Goal: Communication & Community: Answer question/provide support

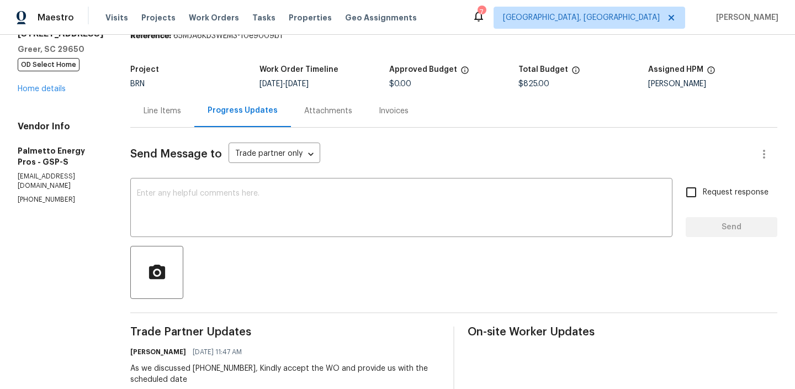
scroll to position [16, 0]
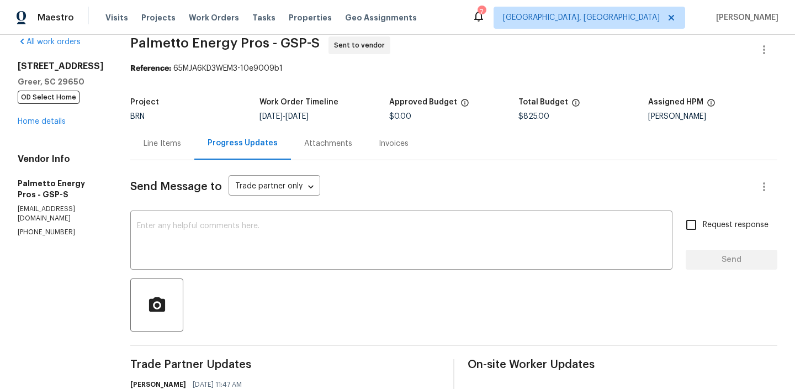
click at [50, 115] on div "7 Riverton Ct Greer, SC 29650 OD Select Home Home details" at bounding box center [61, 94] width 86 height 66
click at [40, 122] on link "Home details" at bounding box center [42, 122] width 48 height 8
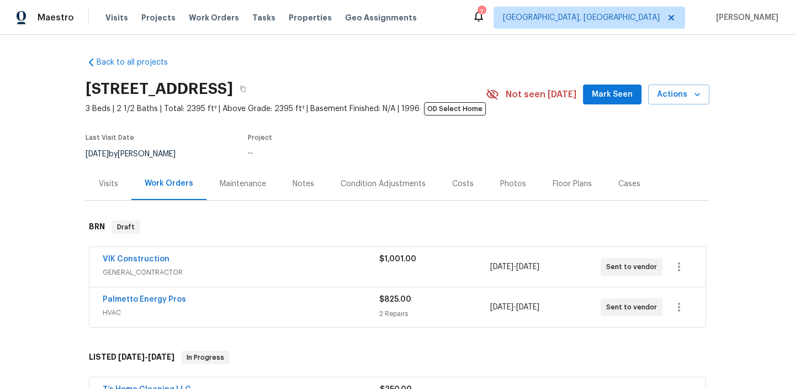
scroll to position [8, 0]
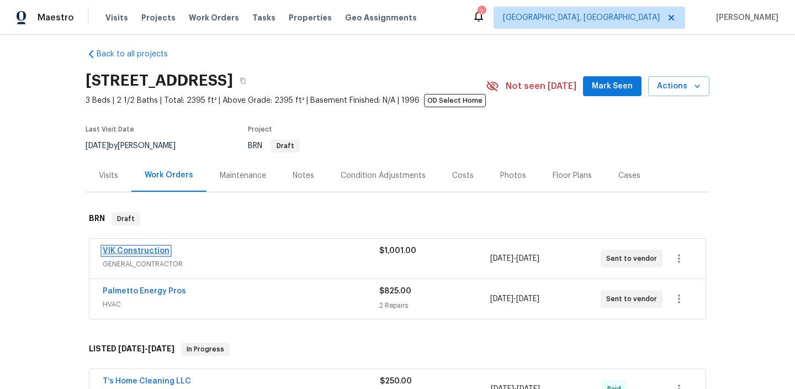
click at [150, 252] on link "VIK Construction" at bounding box center [136, 251] width 67 height 8
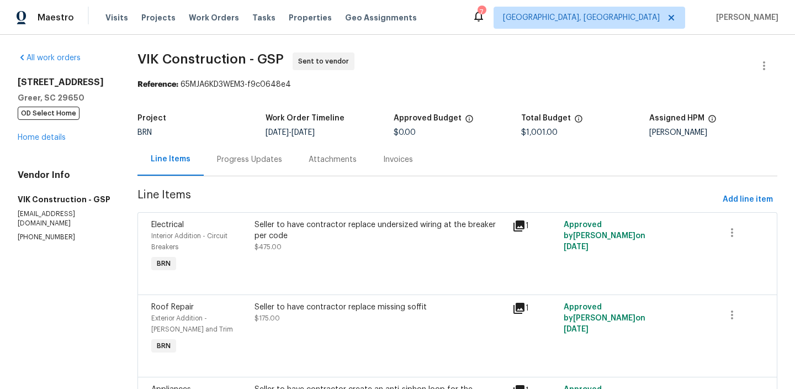
click at [45, 232] on p "(916) 804-9045" at bounding box center [64, 236] width 93 height 9
copy p "(916) 804-9045"
click at [42, 232] on p "(916) 804-9045" at bounding box center [64, 236] width 93 height 9
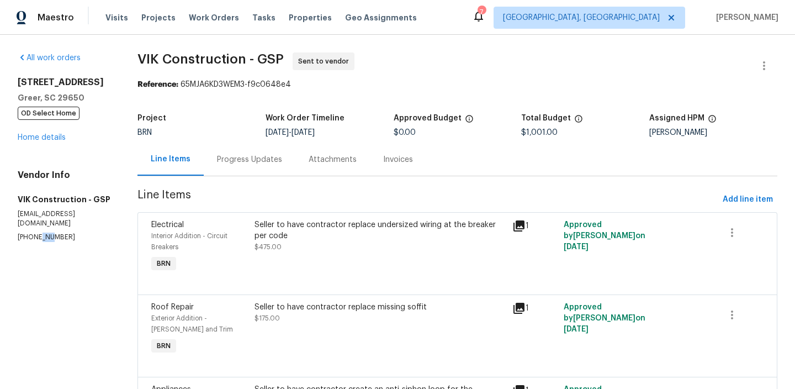
click at [42, 232] on p "(916) 804-9045" at bounding box center [64, 236] width 93 height 9
copy p "[PHONE_NUMBER]"
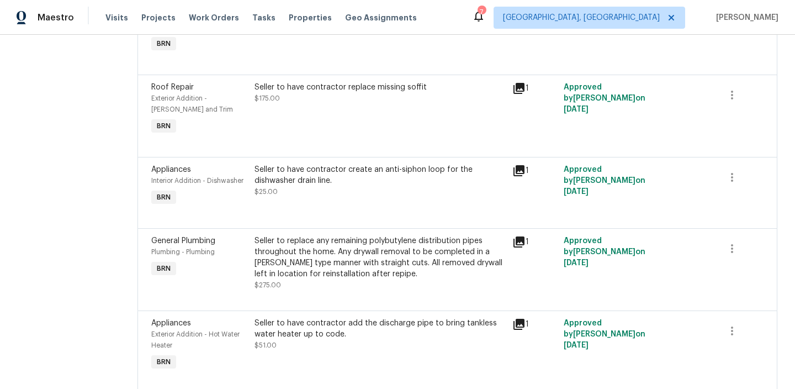
scroll to position [257, 0]
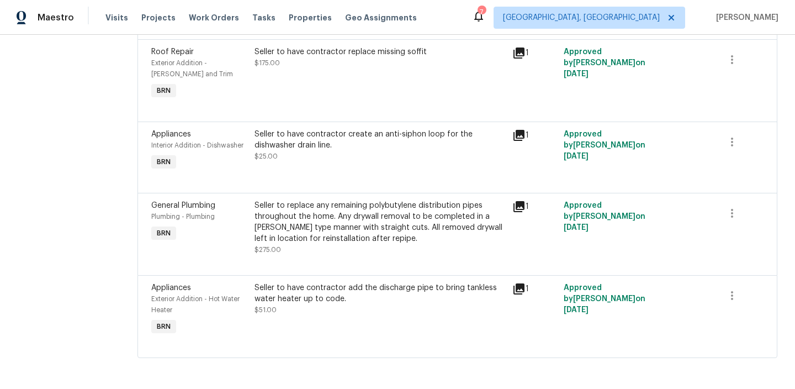
click at [300, 214] on div "Seller to replace any remaining polybutylene distribution pipes throughout the …" at bounding box center [380, 222] width 251 height 44
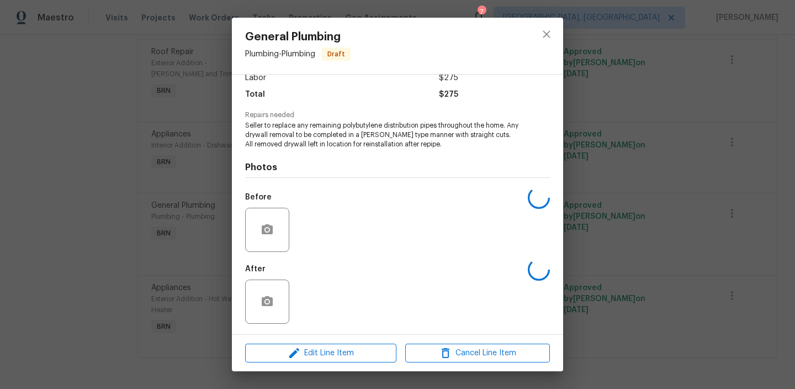
scroll to position [83, 0]
click at [87, 222] on div "General Plumbing Plumbing - Plumbing Draft Vendor VIK Construction Account Cate…" at bounding box center [397, 194] width 795 height 389
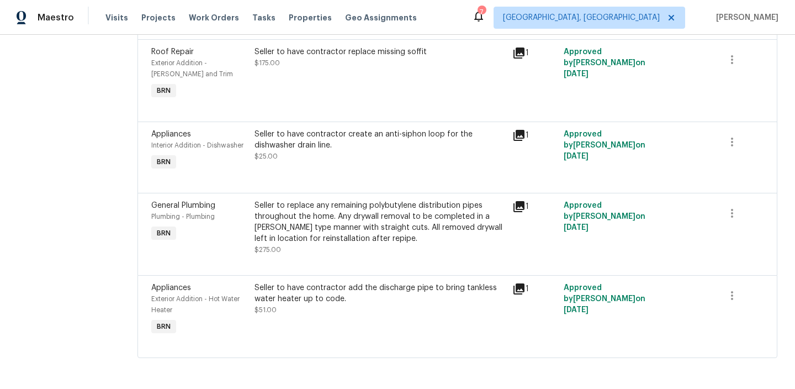
scroll to position [0, 0]
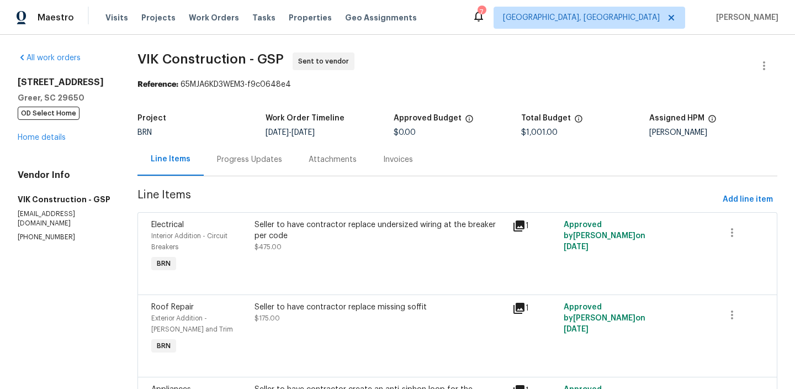
click at [252, 135] on div "BRN" at bounding box center [202, 133] width 128 height 8
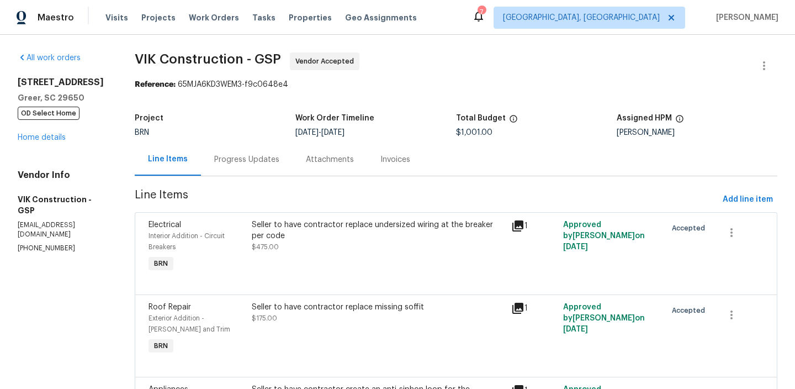
click at [268, 159] on div "Progress Updates" at bounding box center [246, 159] width 65 height 11
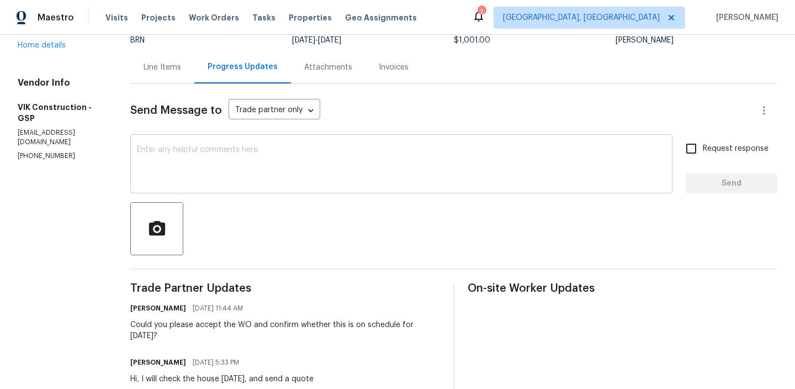
scroll to position [93, 0]
click at [206, 133] on div "Send Message to Trade partner only Trade partner only ​ x ​ Request response Se…" at bounding box center [453, 310] width 647 height 455
click at [185, 154] on textarea at bounding box center [401, 164] width 529 height 39
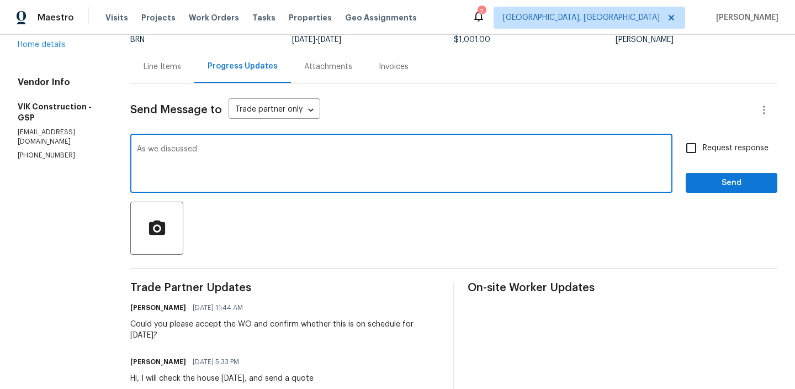
click at [15, 134] on div "All work orders 7 Riverton Ct Greer, SC 29650 OD Select Home Home details Vendo…" at bounding box center [397, 249] width 795 height 614
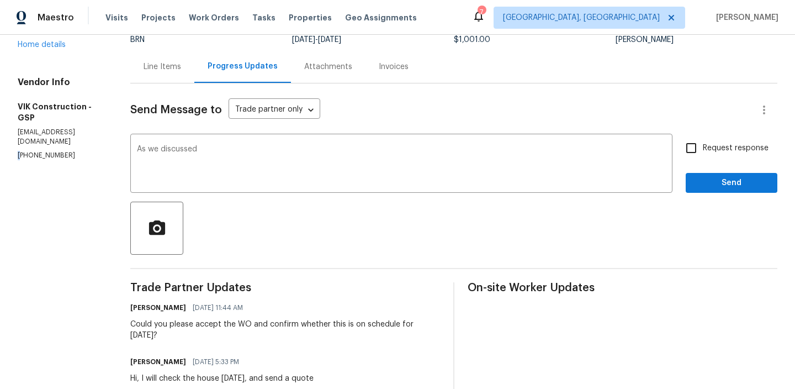
click at [15, 134] on div "All work orders 7 Riverton Ct Greer, SC 29650 OD Select Home Home details Vendo…" at bounding box center [397, 249] width 795 height 614
copy p "[PHONE_NUMBER]"
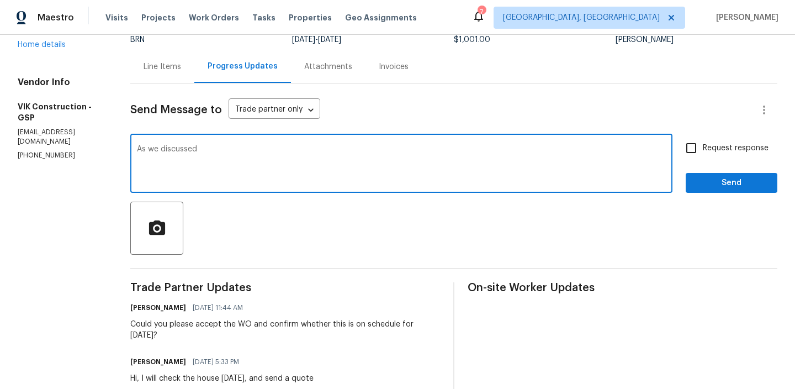
click at [255, 146] on textarea "As we discussed" at bounding box center [401, 164] width 529 height 39
paste textarea "[PHONE_NUMBER]"
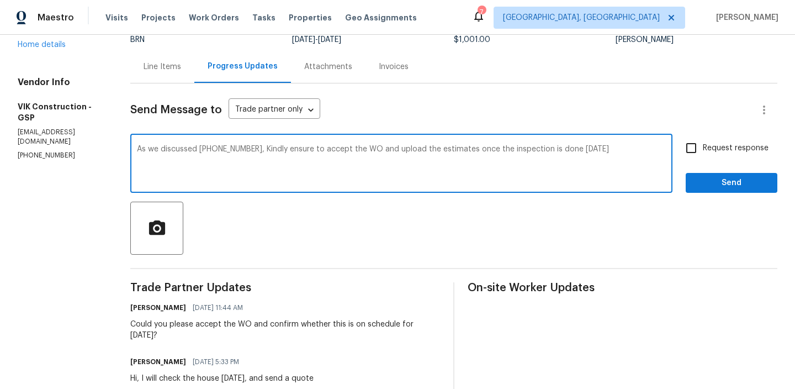
type textarea "As we discussed (916) 804-9045, Kindly ensure to accept the WO and upload the e…"
click at [701, 156] on input "Request response" at bounding box center [691, 147] width 23 height 23
checkbox input "true"
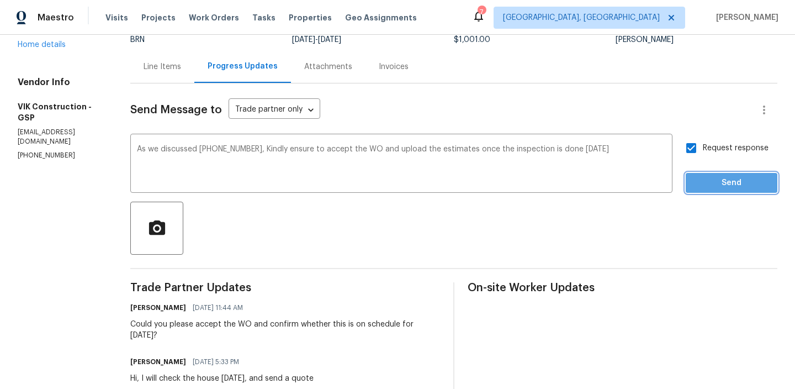
click at [705, 187] on span "Send" at bounding box center [732, 183] width 74 height 14
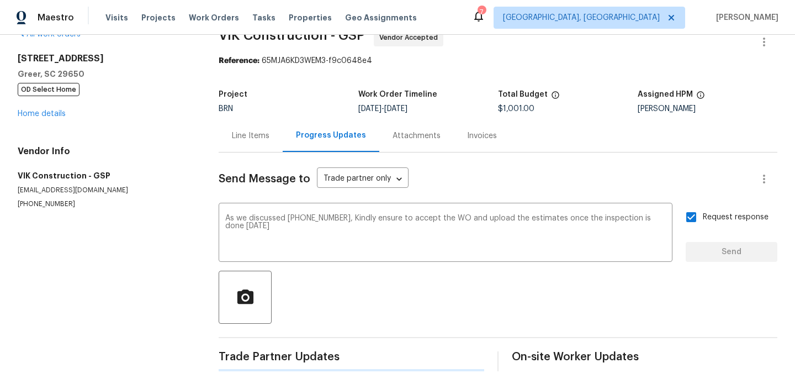
scroll to position [0, 0]
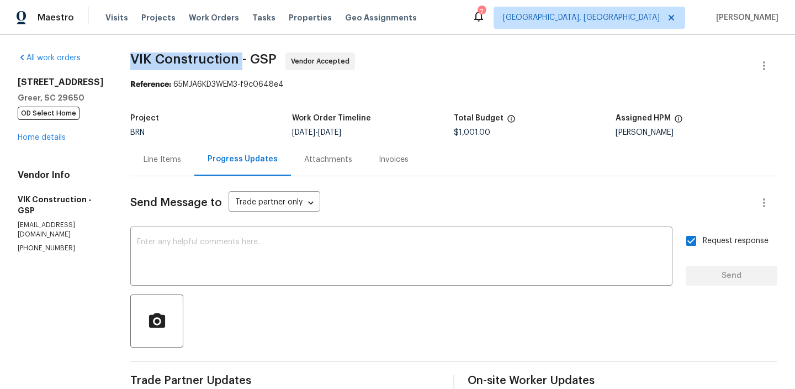
drag, startPoint x: 146, startPoint y: 63, endPoint x: 261, endPoint y: 59, distance: 114.4
click at [261, 59] on div "All work orders 7 Riverton Ct Greer, SC 29650 OD Select Home Home details Vendo…" at bounding box center [397, 369] width 795 height 668
copy span "VIK Construction"
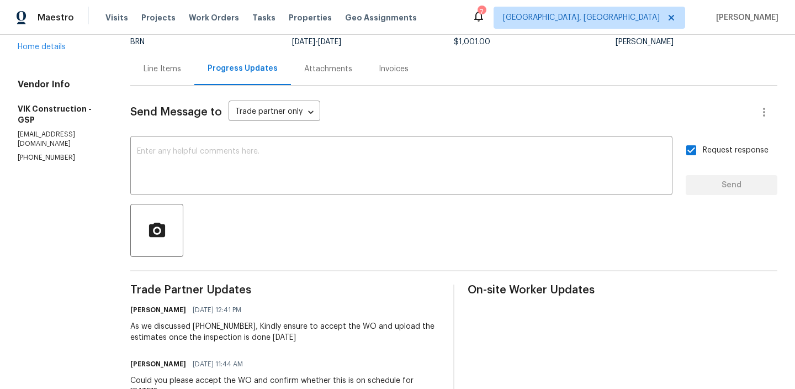
scroll to position [95, 0]
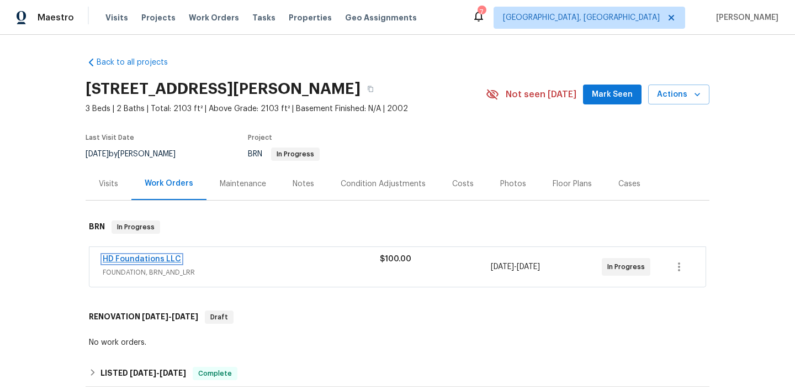
click at [134, 255] on link "HD Foundations LLC" at bounding box center [142, 259] width 78 height 8
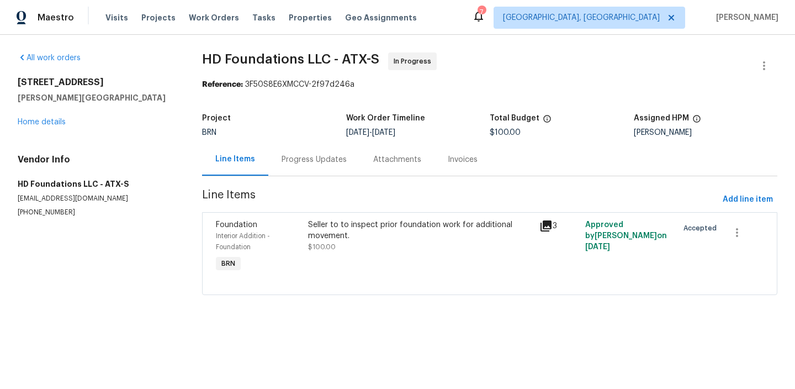
click at [282, 163] on div "Progress Updates" at bounding box center [314, 159] width 65 height 11
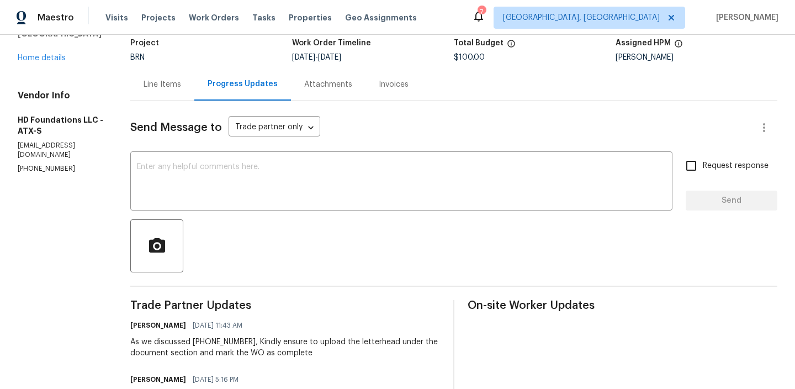
scroll to position [78, 0]
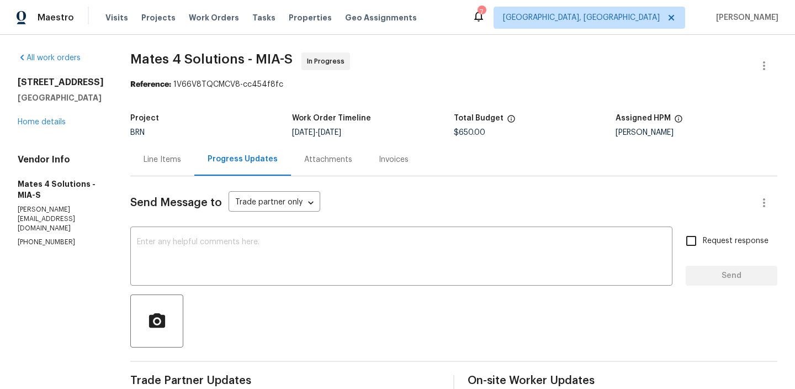
copy p "[PHONE_NUMBER]"
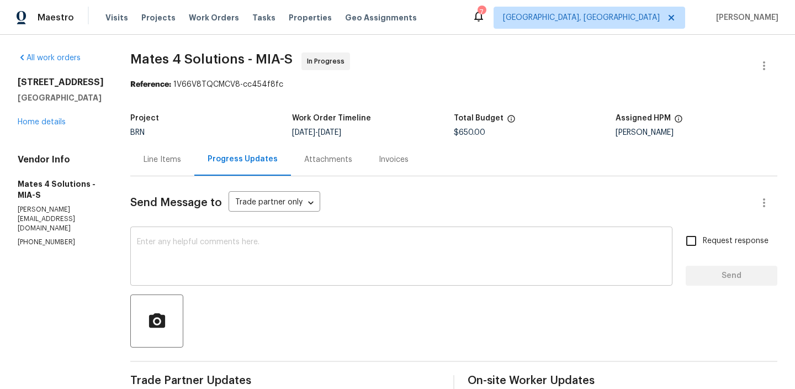
click at [167, 248] on textarea at bounding box center [401, 257] width 529 height 39
paste textarea "Could you clarify why the laundry room sink wasn’t included in the estimate, an…"
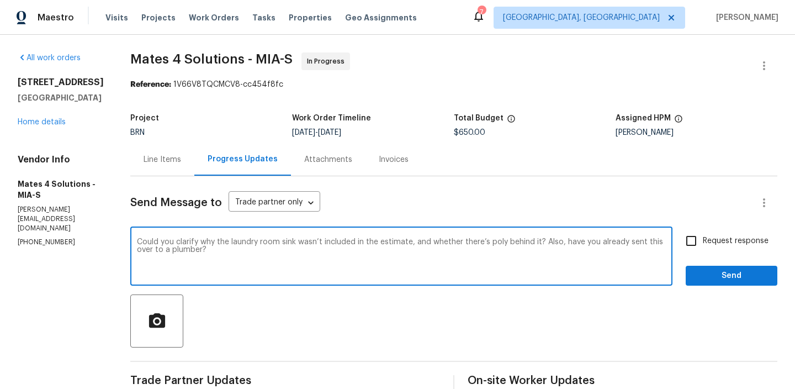
type textarea "Could you clarify why the laundry room sink wasn’t included in the estimate, an…"
click at [723, 242] on span "Request response" at bounding box center [736, 241] width 66 height 12
click at [703, 242] on input "Request response" at bounding box center [691, 240] width 23 height 23
checkbox input "true"
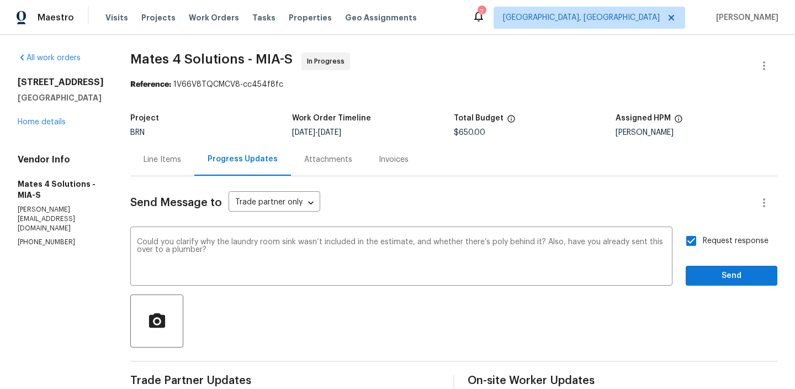
click at [720, 265] on div "Request response Send" at bounding box center [732, 257] width 92 height 56
click at [679, 276] on div "Could you clarify why the laundry room sink wasn’t included in the estimate, an…" at bounding box center [453, 257] width 647 height 56
click at [732, 274] on span "Send" at bounding box center [732, 276] width 74 height 14
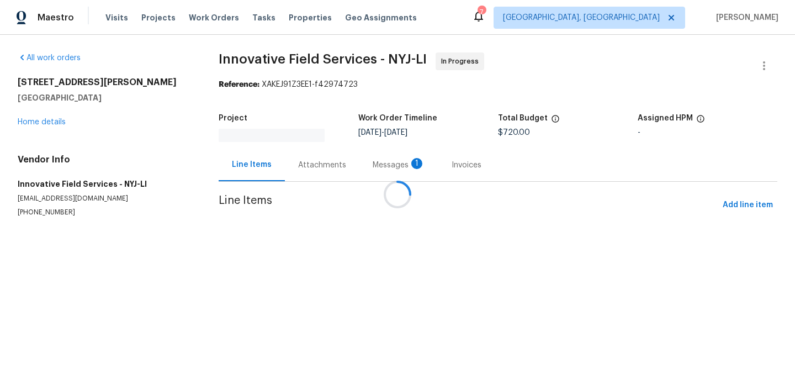
click at [294, 158] on div at bounding box center [397, 194] width 795 height 389
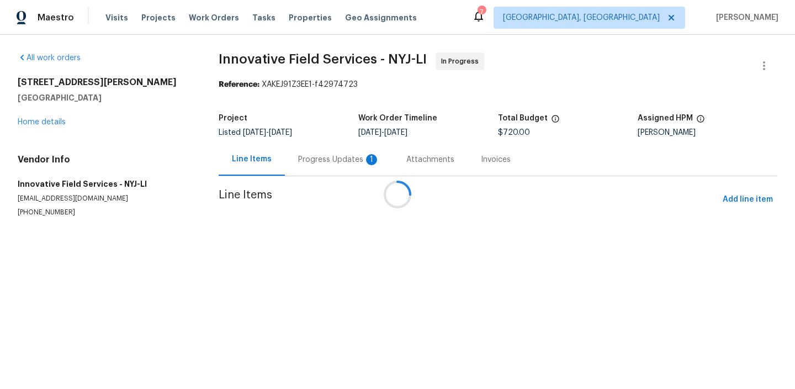
click at [285, 163] on div at bounding box center [397, 194] width 795 height 389
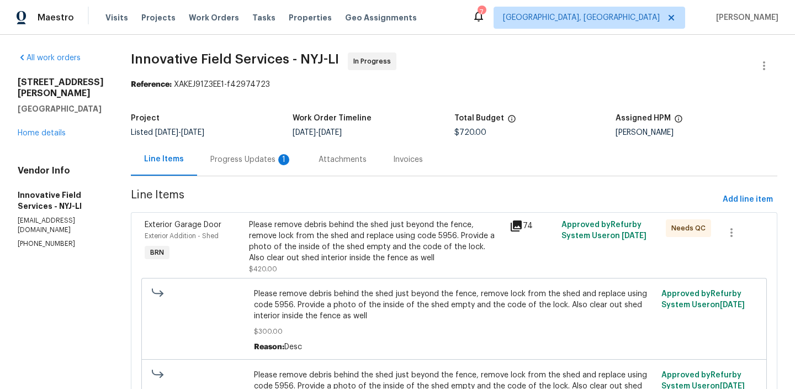
click at [288, 161] on div "Progress Updates 1" at bounding box center [251, 159] width 82 height 11
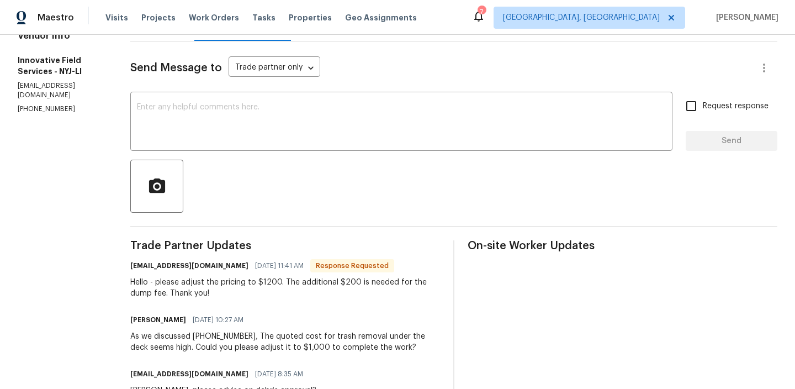
scroll to position [135, 0]
drag, startPoint x: 334, startPoint y: 282, endPoint x: 355, endPoint y: 281, distance: 21.6
click at [355, 281] on div "Hello - please adjust the pricing to $1200. The additional $200 is needed for t…" at bounding box center [285, 287] width 310 height 22
copy div "$200"
click at [316, 286] on div "Hello - please adjust the pricing to $1200. The additional $200 is needed for t…" at bounding box center [285, 287] width 310 height 22
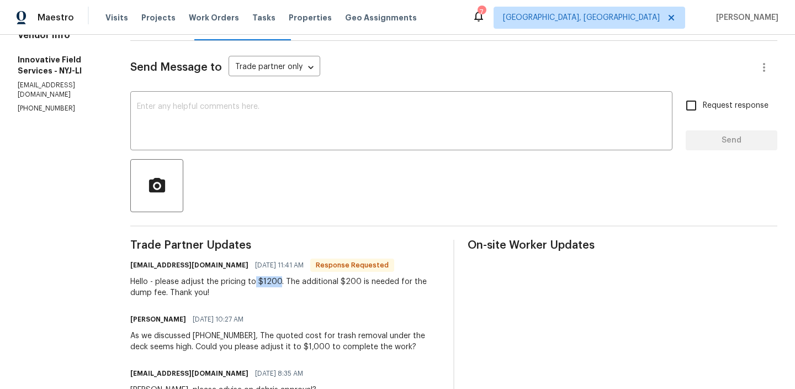
drag, startPoint x: 252, startPoint y: 282, endPoint x: 278, endPoint y: 282, distance: 26.5
click at [278, 282] on div "Hello - please adjust the pricing to $1200. The additional $200 is needed for t…" at bounding box center [285, 287] width 310 height 22
copy div "$1200."
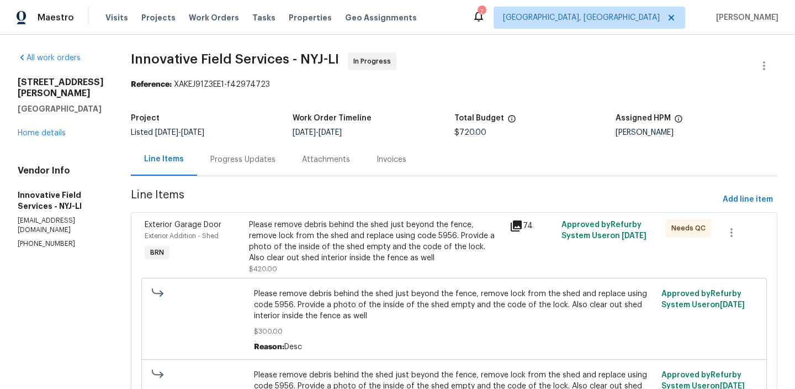
click at [243, 144] on div "Progress Updates" at bounding box center [243, 159] width 92 height 33
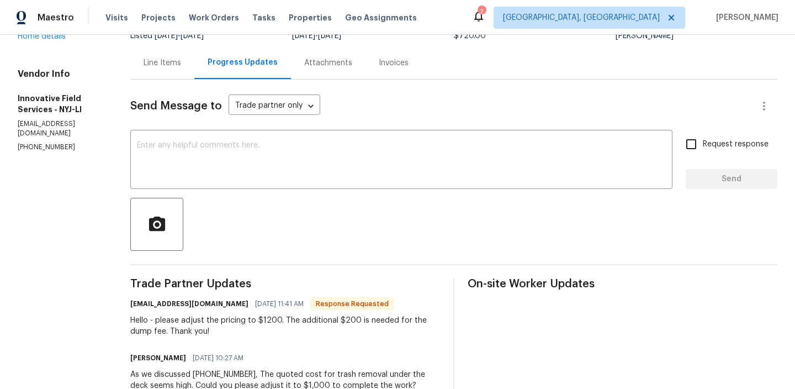
scroll to position [101, 0]
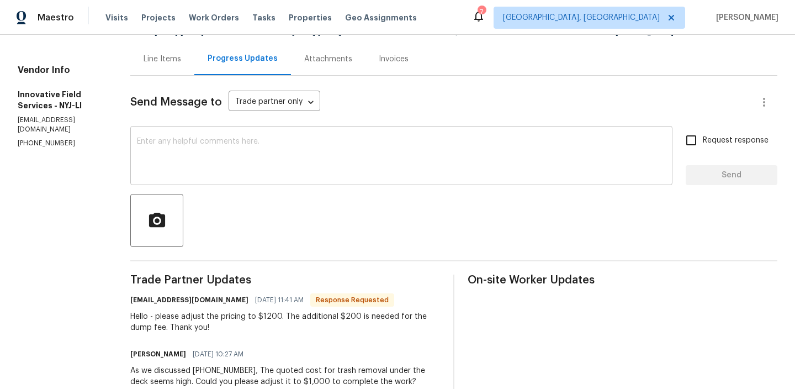
click at [218, 183] on div "x ​" at bounding box center [401, 157] width 542 height 56
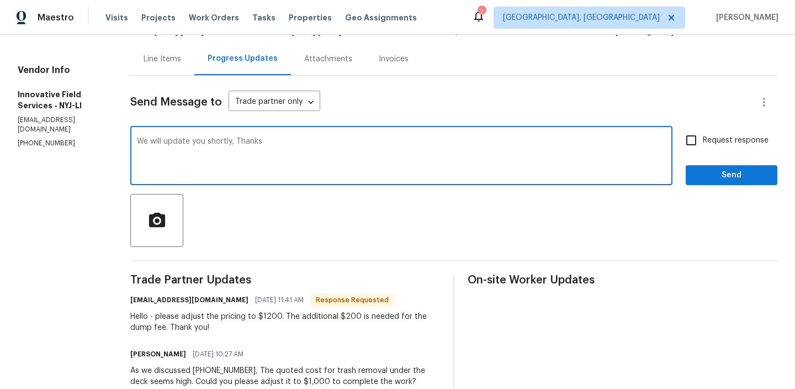
type textarea "We will update you shortly, Thanks"
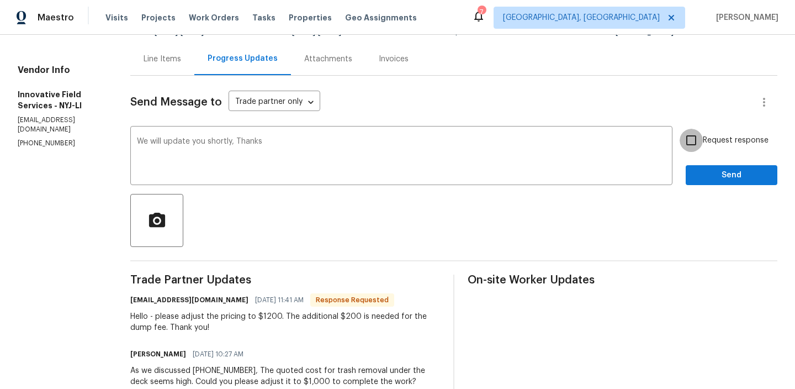
click at [699, 145] on input "Request response" at bounding box center [691, 140] width 23 height 23
checkbox input "true"
click at [706, 171] on span "Send" at bounding box center [732, 175] width 74 height 14
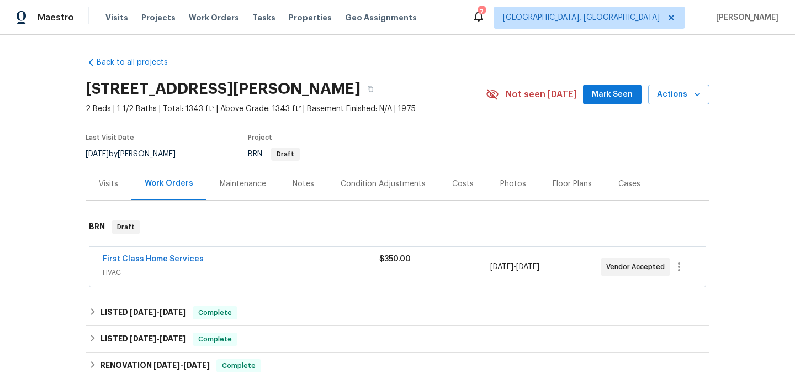
scroll to position [159, 0]
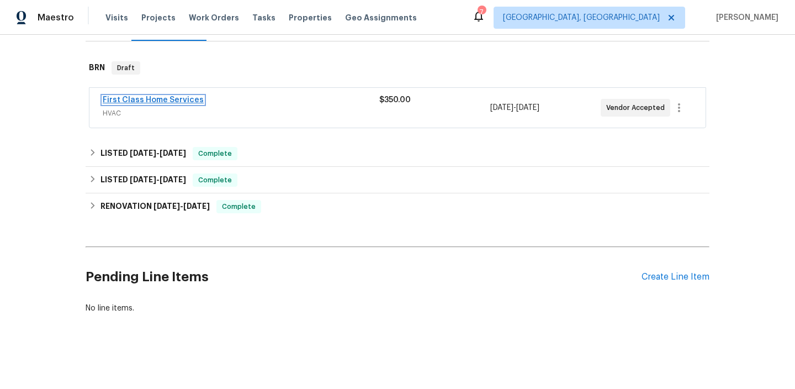
click at [158, 100] on link "First Class Home Services" at bounding box center [153, 100] width 101 height 8
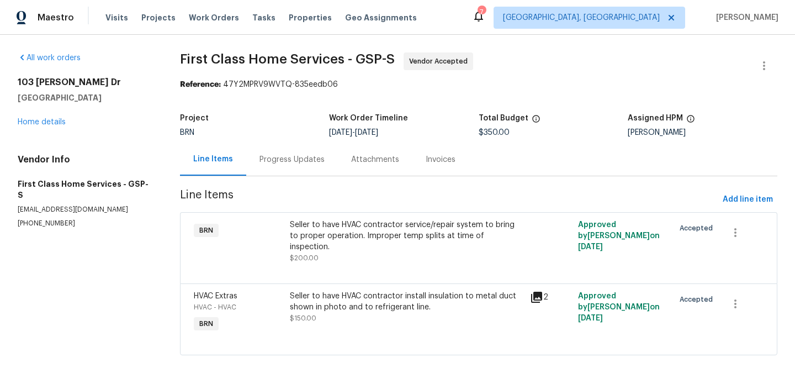
click at [278, 139] on div "Project BRN Work Order Timeline [DATE] - [DATE] Total Budget $350.00 Assigned H…" at bounding box center [479, 125] width 598 height 35
click at [278, 151] on div "Progress Updates" at bounding box center [292, 159] width 92 height 33
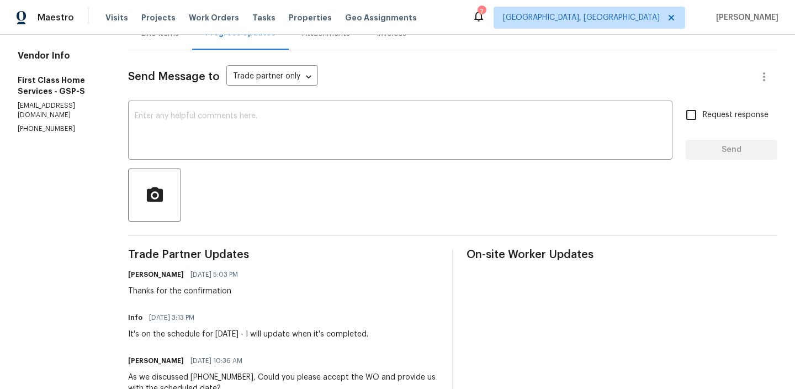
scroll to position [127, 0]
click at [54, 123] on p "[PHONE_NUMBER]" at bounding box center [60, 127] width 84 height 9
copy p "[PHONE_NUMBER]"
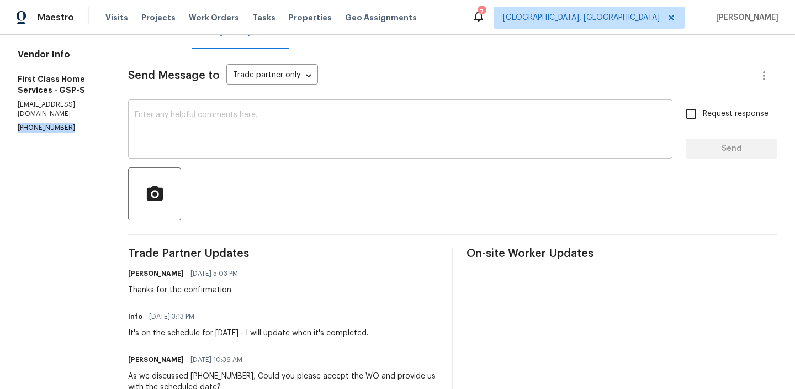
scroll to position [0, 0]
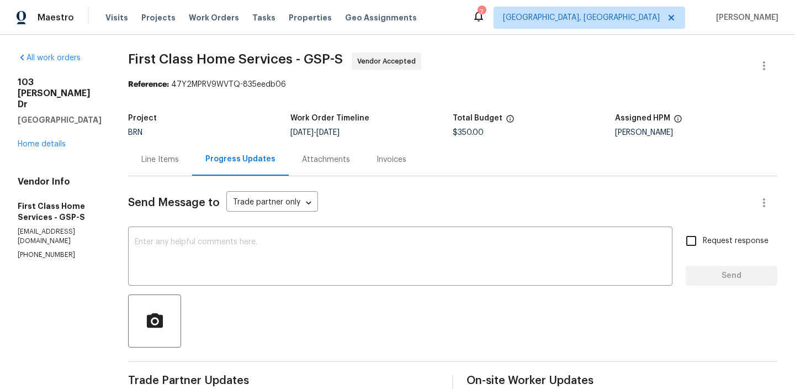
click at [160, 165] on div "Line Items" at bounding box center [160, 159] width 64 height 33
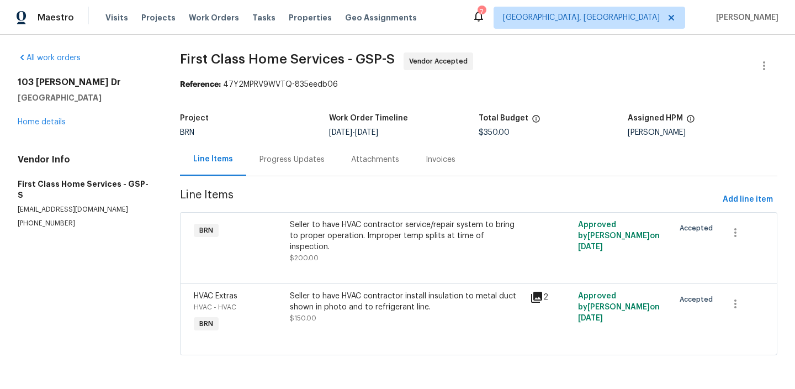
click at [273, 145] on div "Progress Updates" at bounding box center [292, 159] width 92 height 33
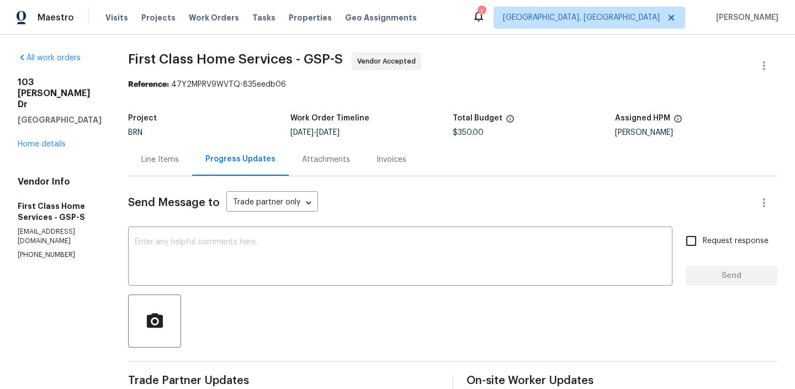
click at [171, 162] on div "Line Items" at bounding box center [160, 159] width 38 height 11
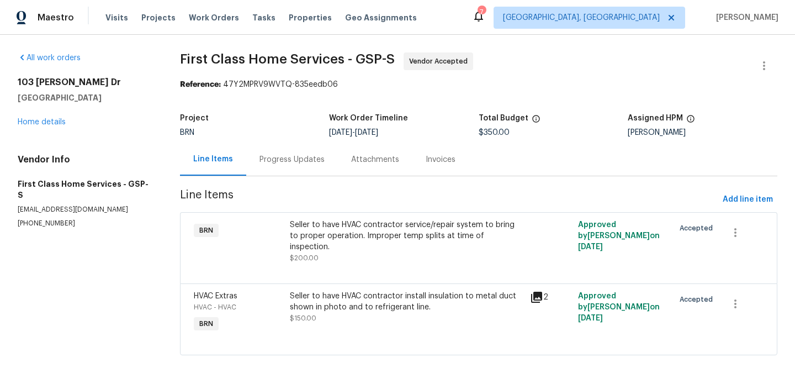
click at [333, 290] on div "Seller to have HVAC contractor install insulation to metal duct shown in photo …" at bounding box center [407, 301] width 234 height 22
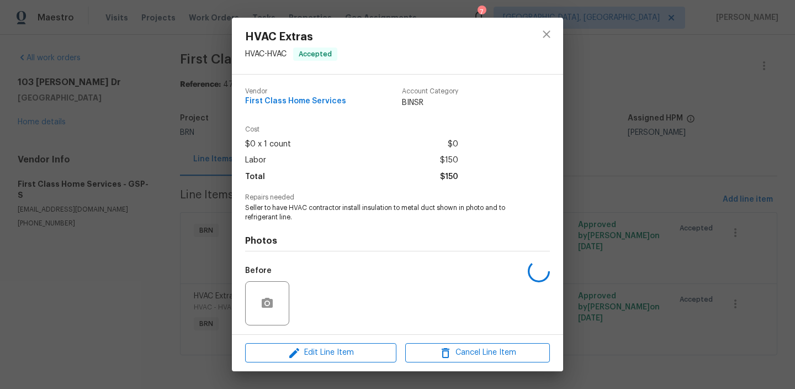
scroll to position [74, 0]
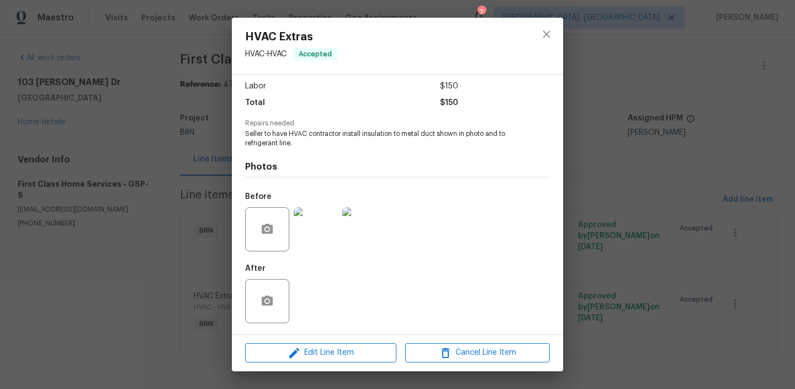
click at [149, 226] on div "HVAC Extras HVAC - HVAC Accepted Vendor First Class Home Services Account Categ…" at bounding box center [397, 194] width 795 height 389
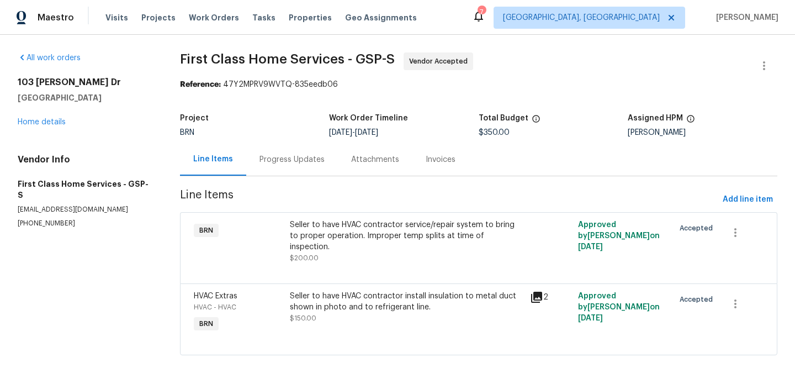
click at [279, 192] on span "Line Items" at bounding box center [449, 199] width 538 height 20
click at [279, 182] on section "First Class Home Services - GSP-S Vendor Accepted Reference: 47Y2MPRV9WVTQ-835e…" at bounding box center [479, 210] width 598 height 316
click at [275, 162] on div "Progress Updates" at bounding box center [292, 159] width 65 height 11
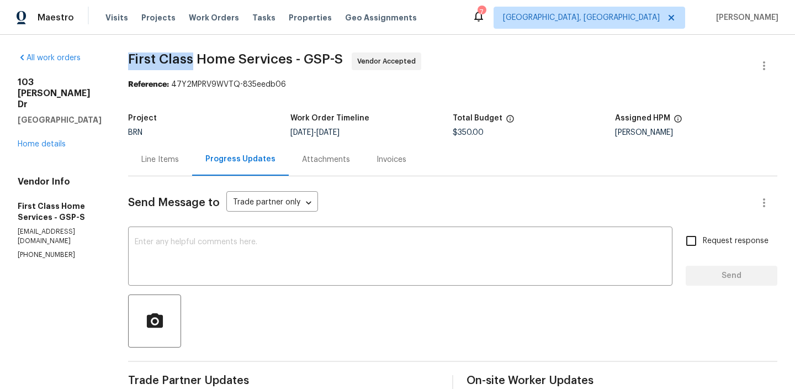
drag, startPoint x: 119, startPoint y: 61, endPoint x: 189, endPoint y: 60, distance: 69.6
click at [189, 59] on div "All work orders 103 Gilstrap Dr Greenville, SC 29609 Home details Vendor Info F…" at bounding box center [397, 336] width 795 height 603
copy span "First Class"
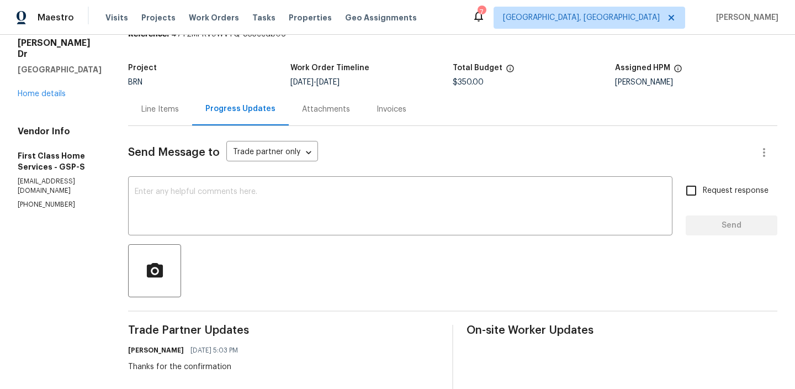
scroll to position [87, 0]
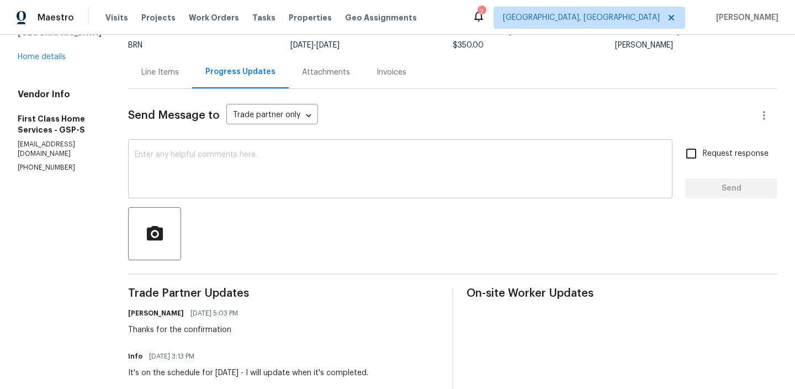
click at [192, 171] on textarea at bounding box center [400, 170] width 531 height 39
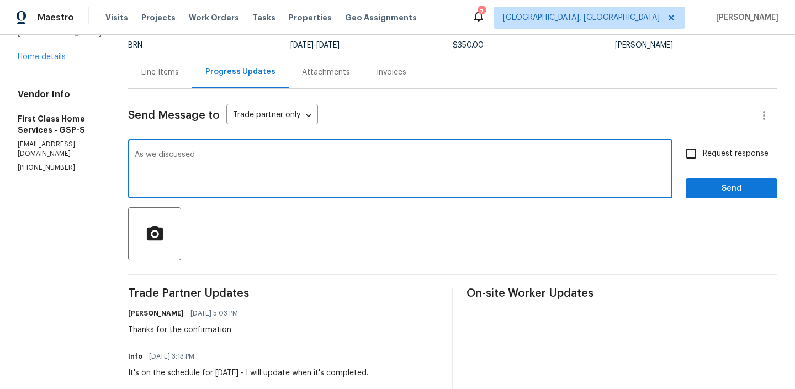
click at [61, 142] on section "All work orders 103 Gilstrap Dr Greenville, SC 29609 Home details Vendor Info F…" at bounding box center [60, 249] width 84 height 568
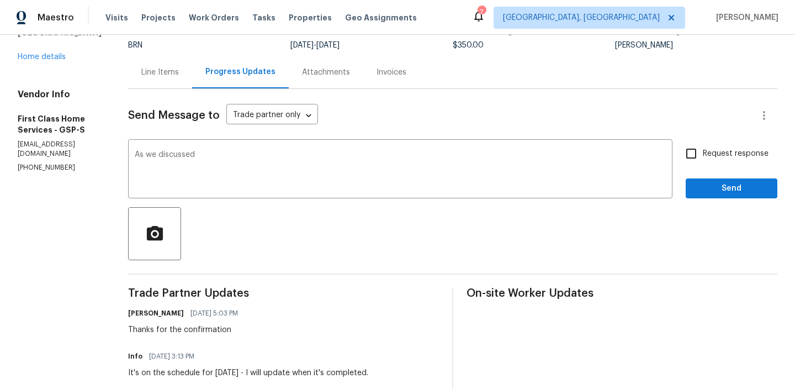
click at [61, 142] on section "All work orders 103 Gilstrap Dr Greenville, SC 29609 Home details Vendor Info F…" at bounding box center [60, 249] width 84 height 568
copy p "(864) 791-5648"
click at [224, 157] on textarea "As we discussed" at bounding box center [400, 170] width 531 height 39
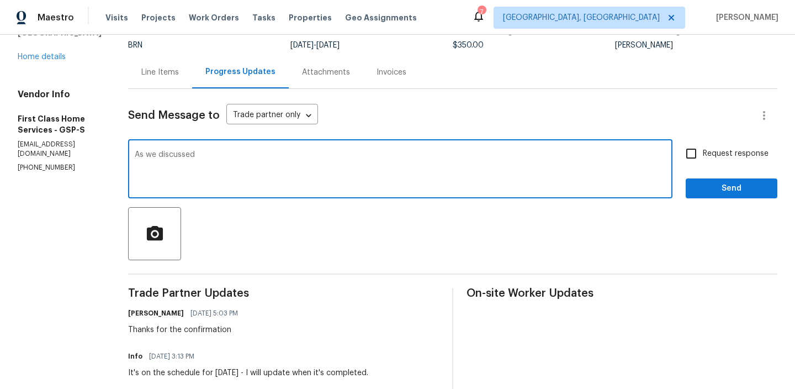
paste textarea "(864) 791-5648"
type textarea "As we discussed (864) 791-5648, Kindly ensure to have this WO on schedule for T…"
click at [696, 150] on input "Request response" at bounding box center [691, 153] width 23 height 23
checkbox input "true"
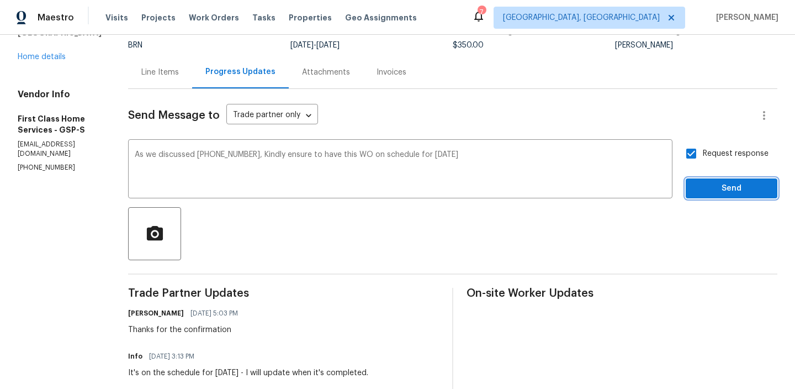
click at [691, 189] on button "Send" at bounding box center [732, 188] width 92 height 20
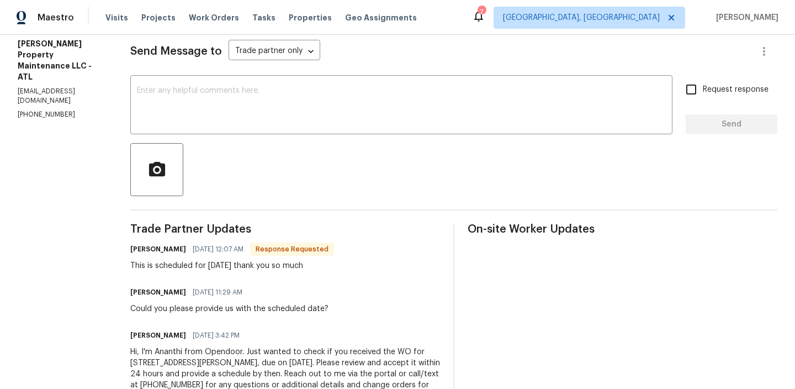
scroll to position [161, 0]
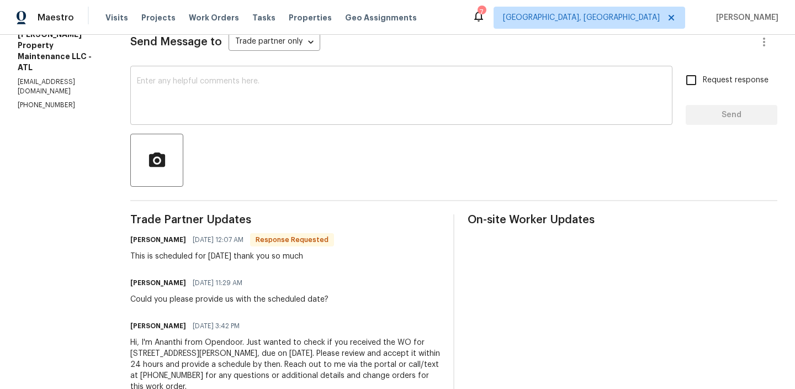
click at [205, 108] on textarea at bounding box center [401, 96] width 529 height 39
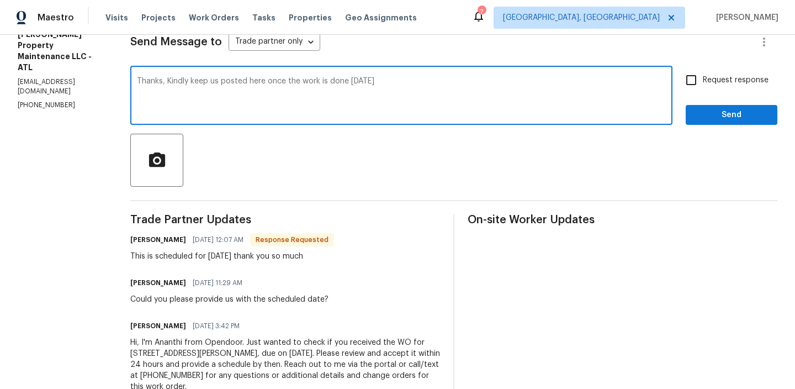
type textarea "Thanks, Kindly keep us posted here once the work is done [DATE]"
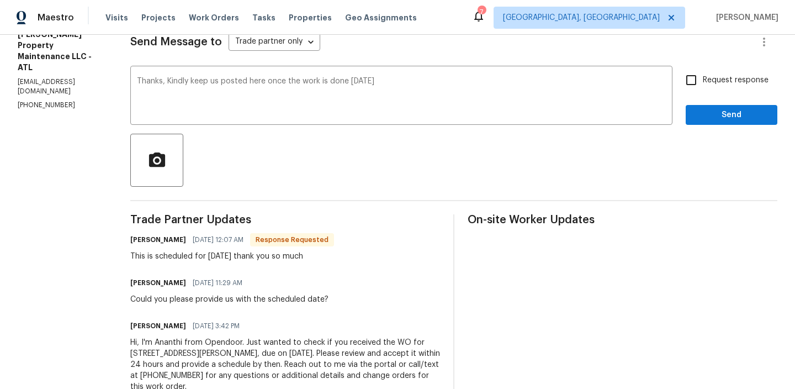
click at [705, 80] on span "Request response" at bounding box center [736, 81] width 66 height 12
click at [703, 80] on input "Request response" at bounding box center [691, 79] width 23 height 23
checkbox input "true"
click at [701, 116] on span "Send" at bounding box center [732, 115] width 74 height 14
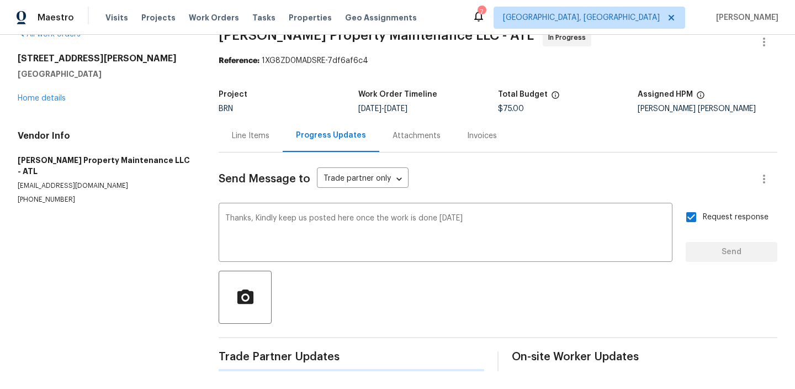
scroll to position [0, 0]
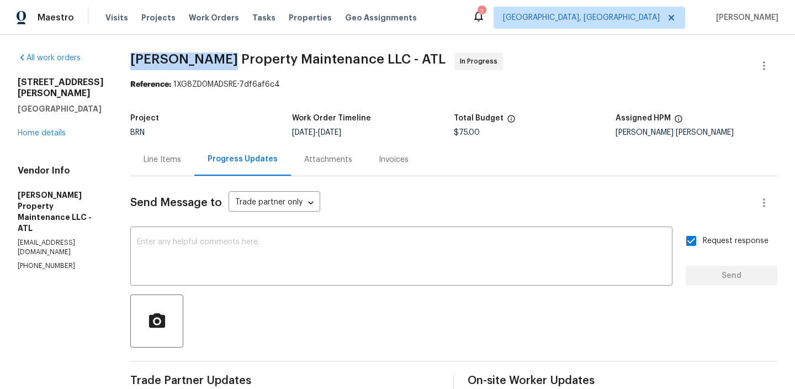
drag, startPoint x: 124, startPoint y: 65, endPoint x: 222, endPoint y: 64, distance: 98.3
click at [222, 64] on div "All work orders [STREET_ADDRESS][PERSON_NAME] Home details Vendor Info [PERSON_…" at bounding box center [397, 331] width 795 height 592
copy span "[PERSON_NAME] Property"
click at [49, 115] on div "[STREET_ADDRESS][PERSON_NAME] Home details" at bounding box center [61, 108] width 86 height 62
click at [44, 129] on link "Home details" at bounding box center [42, 133] width 48 height 8
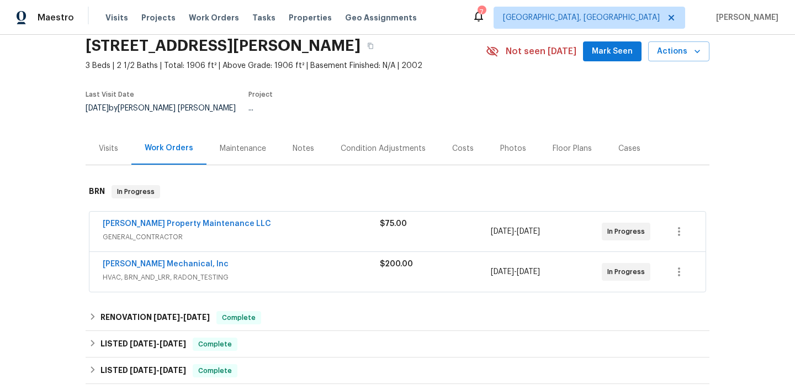
scroll to position [73, 0]
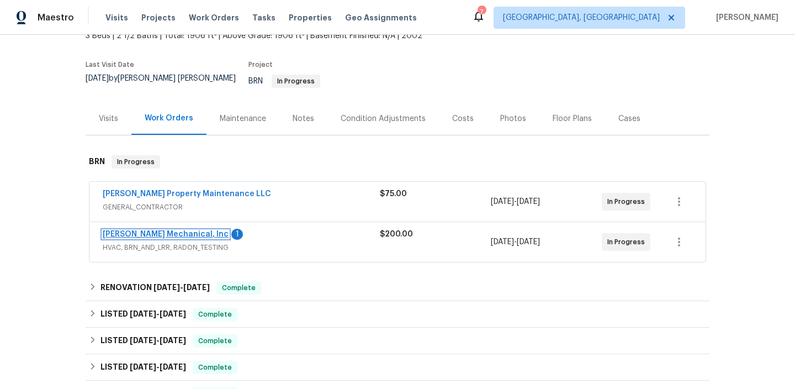
click at [166, 230] on link "JH Martin Mechanical, Inc" at bounding box center [166, 234] width 126 height 8
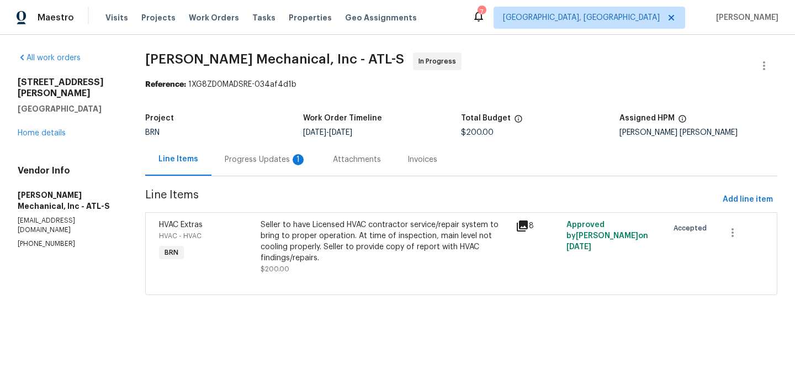
click at [278, 165] on div "Progress Updates 1" at bounding box center [266, 159] width 108 height 33
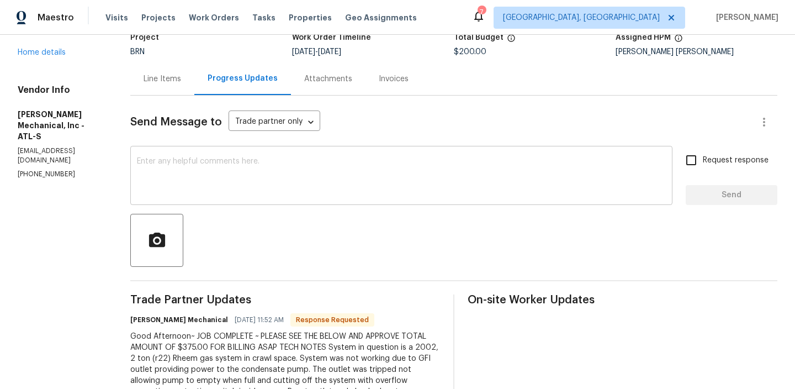
click at [256, 197] on div "x ​" at bounding box center [401, 177] width 542 height 56
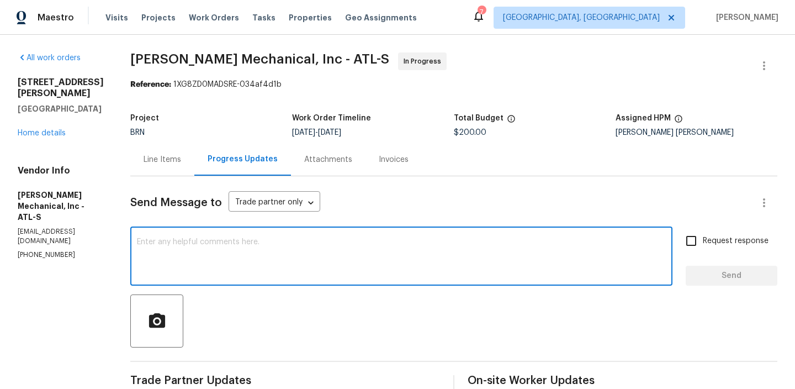
click at [181, 161] on div "Line Items" at bounding box center [163, 159] width 38 height 11
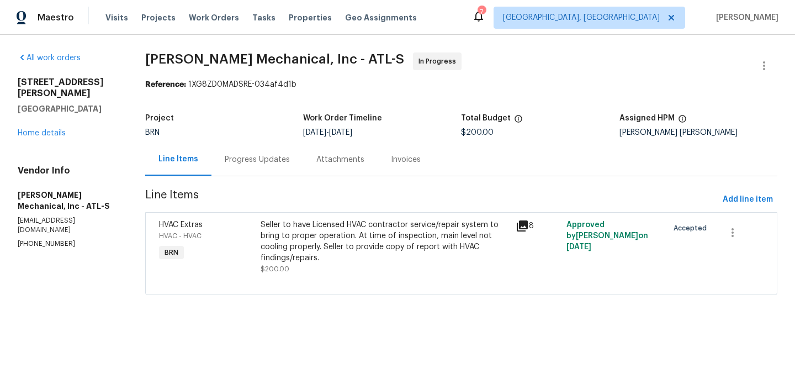
click at [323, 231] on div "Seller to have Licensed HVAC contractor service/repair system to bring to prope…" at bounding box center [385, 241] width 248 height 44
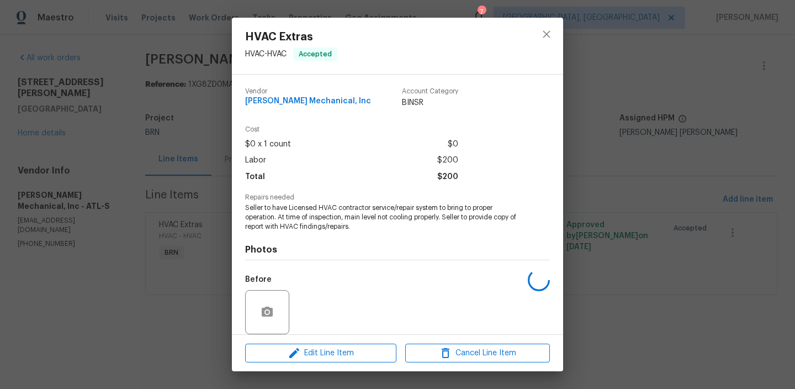
scroll to position [83, 0]
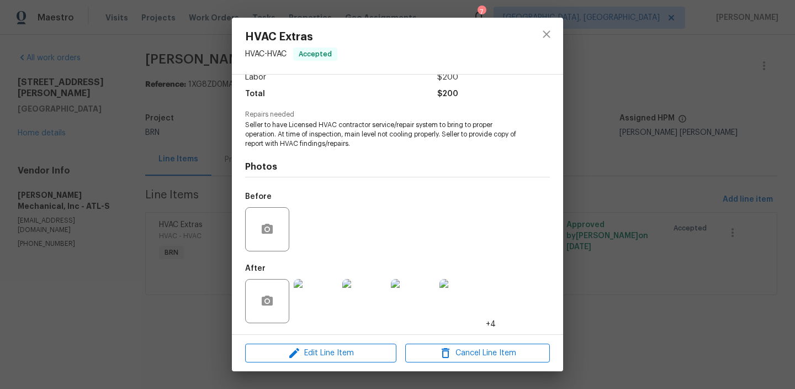
click at [318, 275] on div at bounding box center [316, 300] width 49 height 57
click at [309, 289] on img at bounding box center [316, 301] width 44 height 44
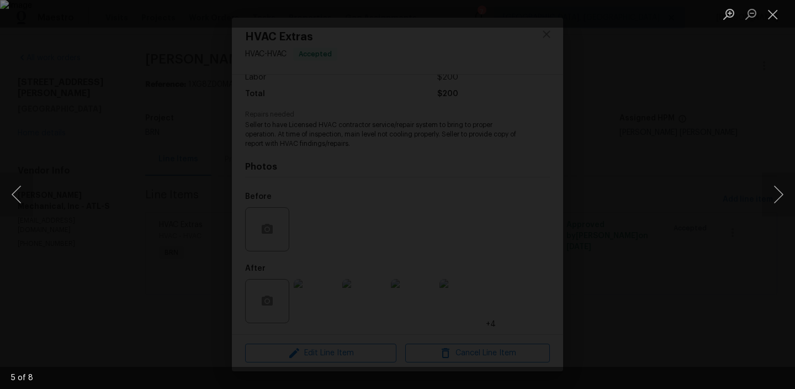
click at [355, 195] on img "Lightbox" at bounding box center [397, 194] width 795 height 389
click at [355, 195] on img "Lightbox" at bounding box center [441, 193] width 1598 height 781
click at [347, 172] on img "Lightbox" at bounding box center [397, 194] width 795 height 389
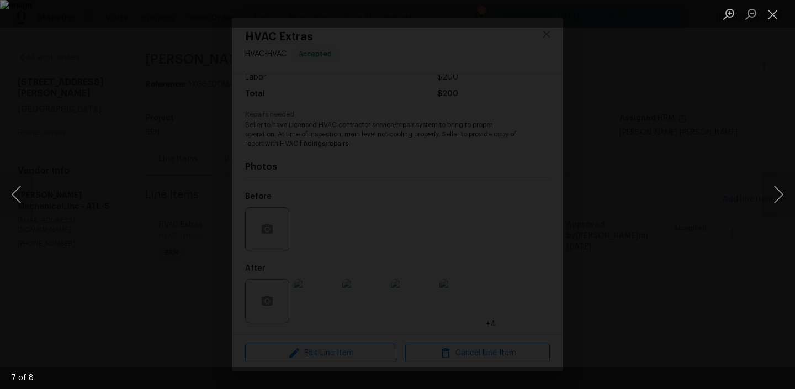
click at [347, 172] on img "Lightbox" at bounding box center [397, 194] width 795 height 389
click at [347, 172] on img "Lightbox" at bounding box center [448, 216] width 1598 height 781
click at [125, 221] on div "Lightbox" at bounding box center [397, 194] width 795 height 389
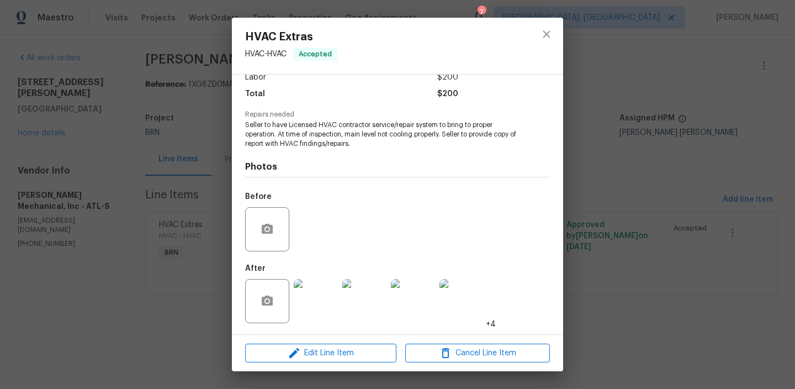
click at [141, 202] on div "HVAC Extras HVAC - HVAC Accepted Vendor JH Martin Mechanical, Inc Account Categ…" at bounding box center [397, 194] width 795 height 389
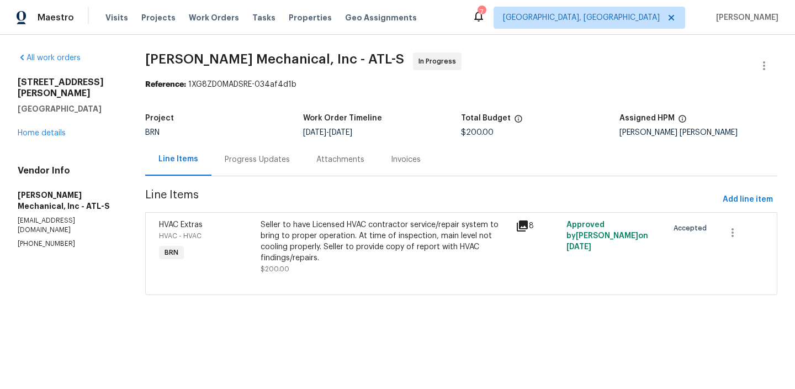
click at [255, 151] on div "Progress Updates" at bounding box center [258, 159] width 92 height 33
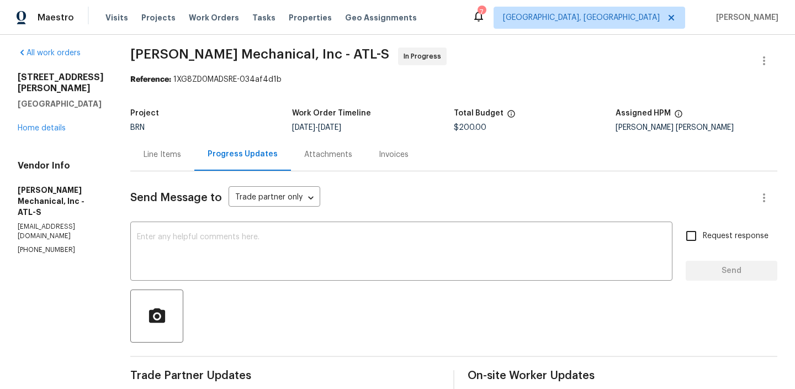
scroll to position [6, 0]
click at [193, 166] on div "Line Items" at bounding box center [162, 154] width 64 height 33
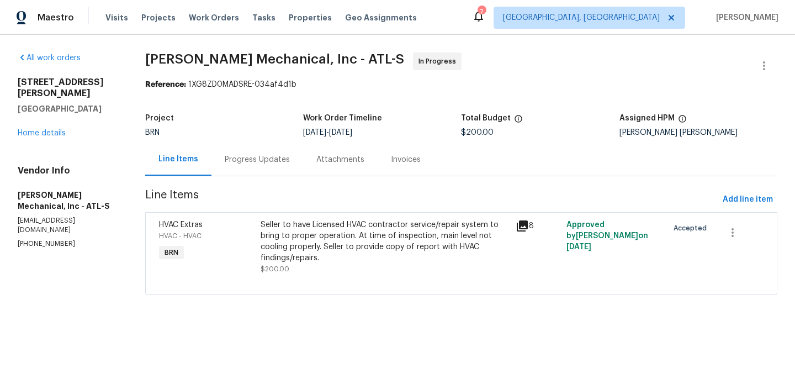
click at [254, 166] on div "Progress Updates" at bounding box center [258, 159] width 92 height 33
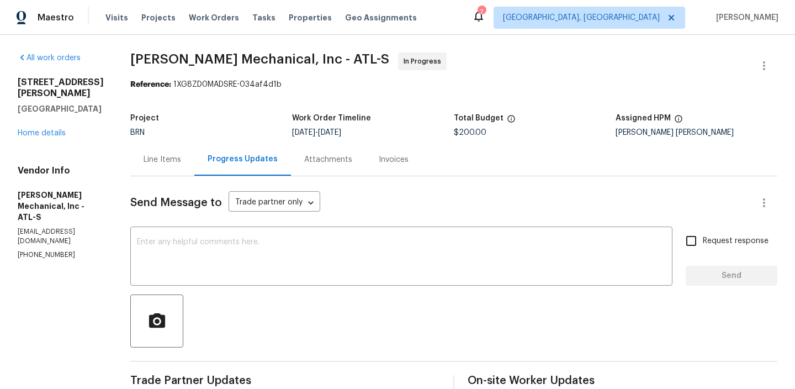
click at [171, 163] on div "Line Items" at bounding box center [163, 159] width 38 height 11
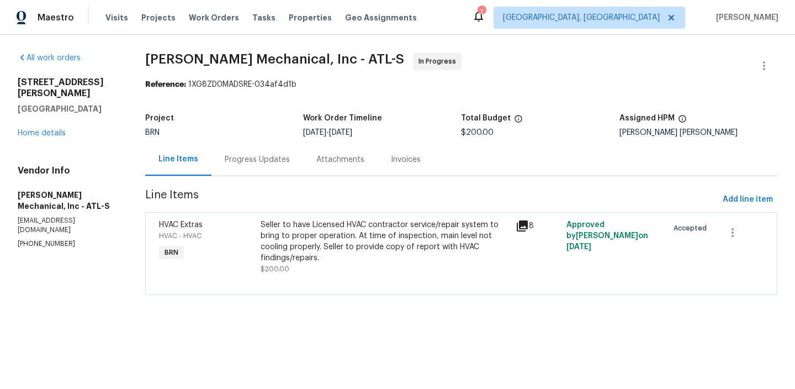
click at [325, 261] on div "Seller to have Licensed HVAC contractor service/repair system to bring to prope…" at bounding box center [385, 241] width 248 height 44
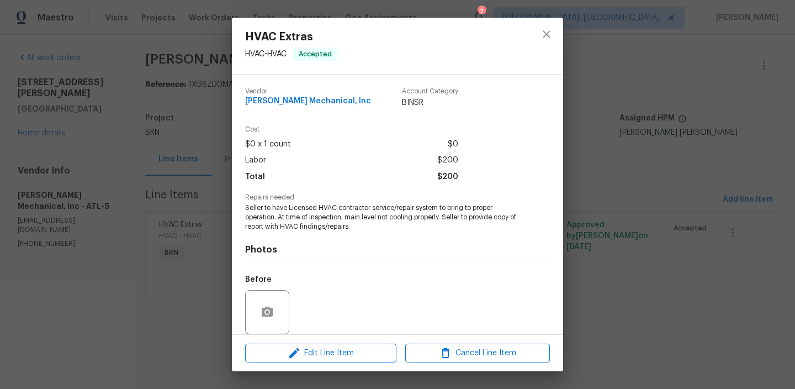
scroll to position [83, 0]
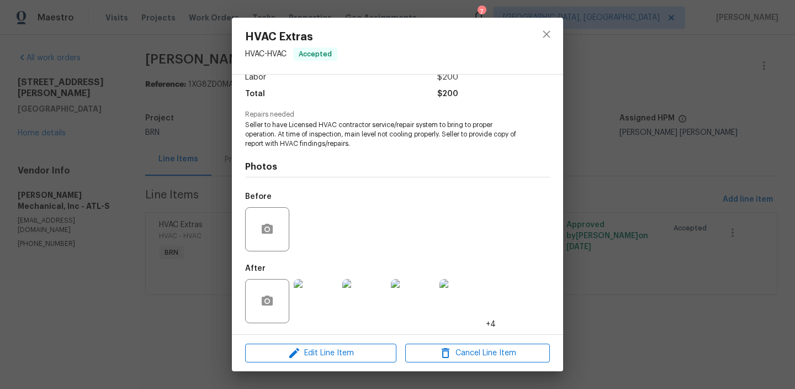
click at [460, 300] on img at bounding box center [462, 301] width 44 height 44
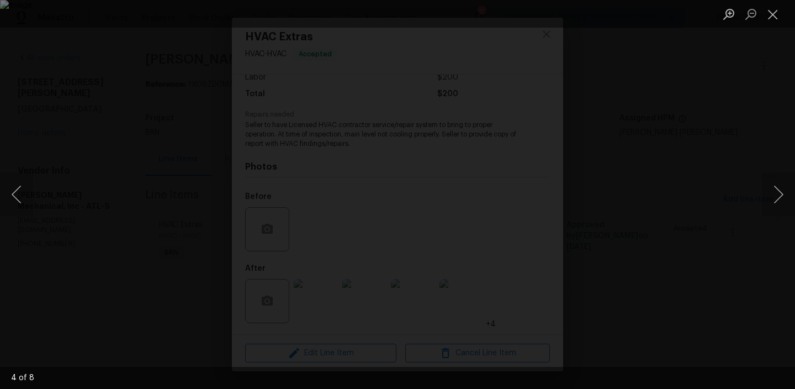
click at [142, 236] on div "Lightbox" at bounding box center [397, 194] width 795 height 389
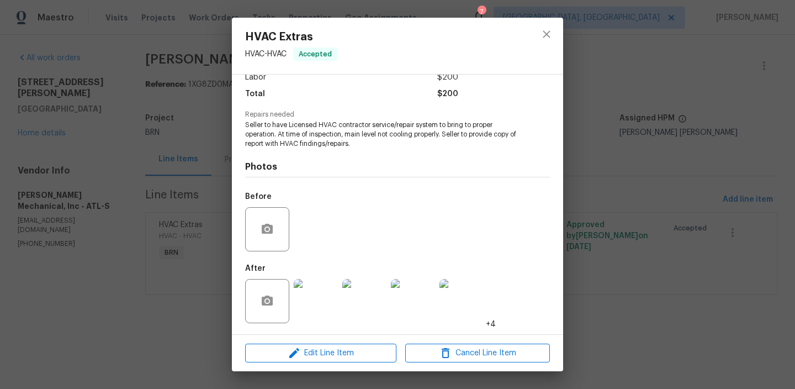
click at [470, 305] on img at bounding box center [462, 301] width 44 height 44
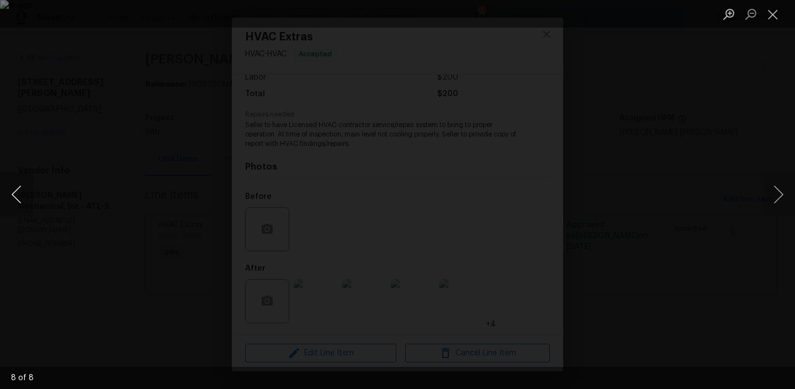
click at [10, 194] on button "Previous image" at bounding box center [16, 194] width 33 height 44
click at [159, 138] on div "Lightbox" at bounding box center [397, 194] width 795 height 389
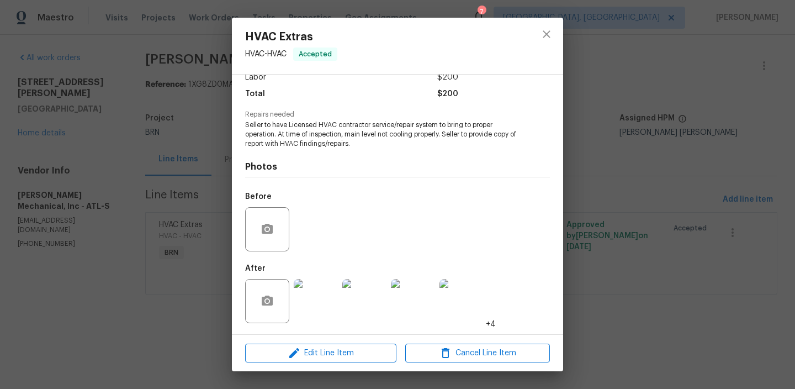
click at [157, 148] on div "HVAC Extras HVAC - HVAC Accepted Vendor JH Martin Mechanical, Inc Account Categ…" at bounding box center [397, 194] width 795 height 389
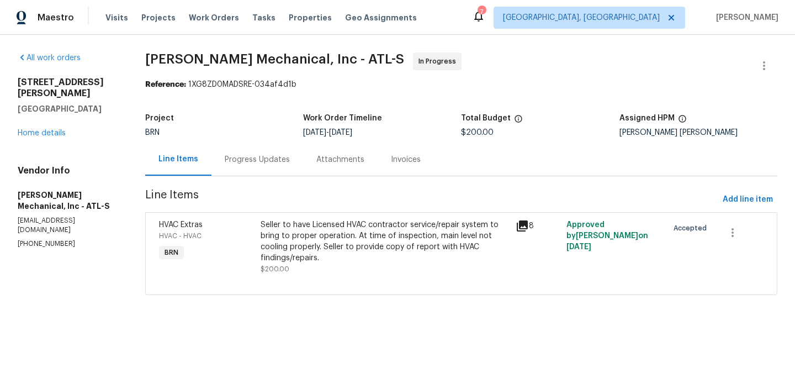
click at [255, 170] on div "Progress Updates" at bounding box center [258, 159] width 92 height 33
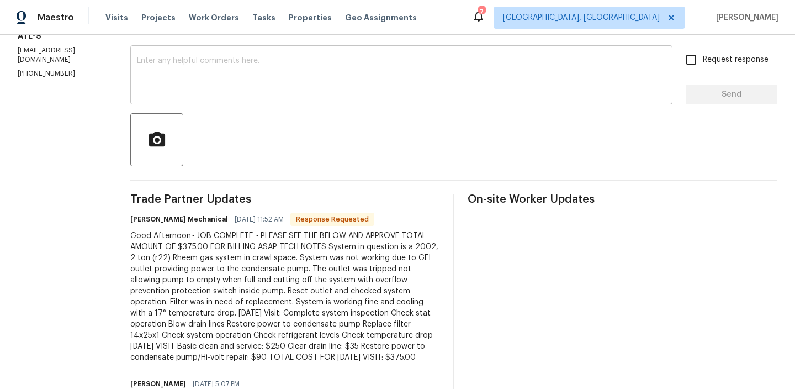
scroll to position [233, 0]
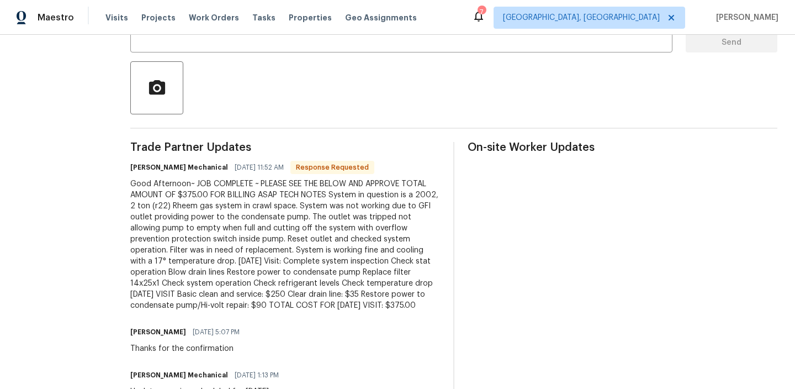
drag, startPoint x: 452, startPoint y: 308, endPoint x: 421, endPoint y: 306, distance: 31.0
click at [421, 306] on div "Trade Partner Updates JH Martin Mechanical 08/20/2025 11:52 AM Response Request…" at bounding box center [453, 363] width 647 height 442
copy div "375.00"
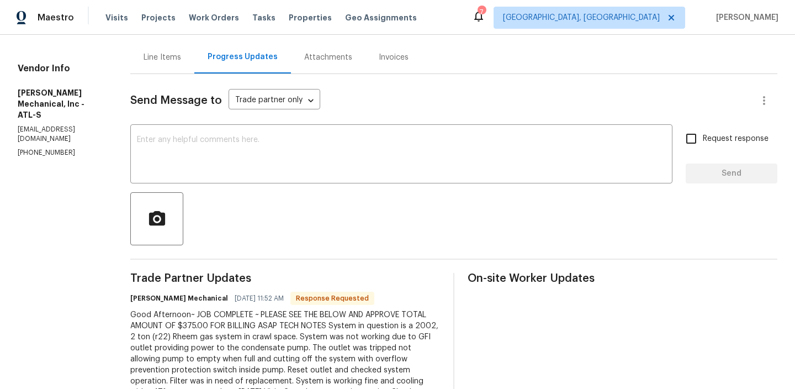
scroll to position [0, 0]
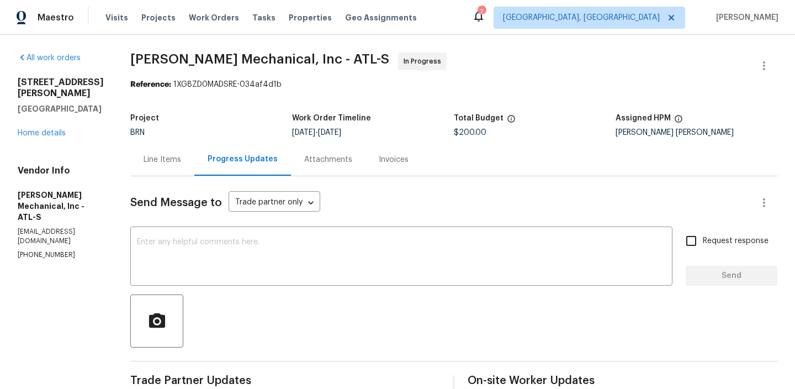
click at [181, 162] on div "Line Items" at bounding box center [163, 159] width 38 height 11
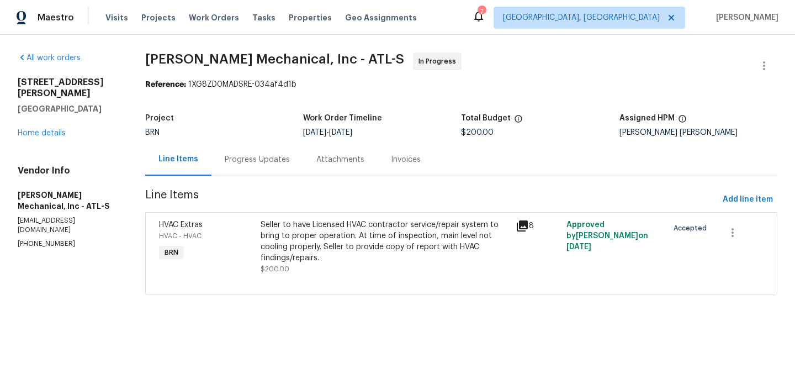
click at [346, 249] on div "Seller to have Licensed HVAC contractor service/repair system to bring to prope…" at bounding box center [385, 241] width 248 height 44
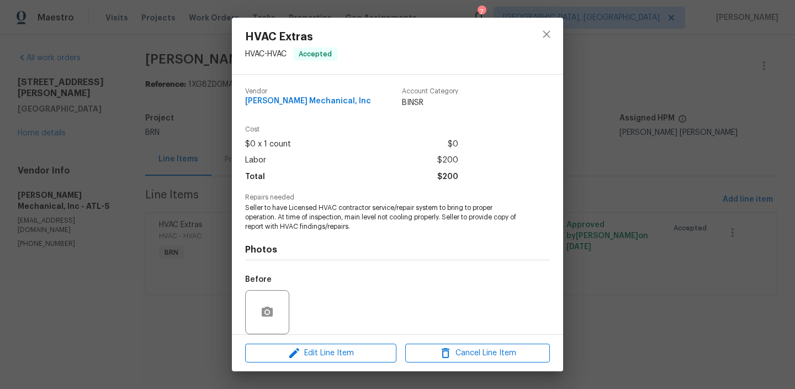
scroll to position [83, 0]
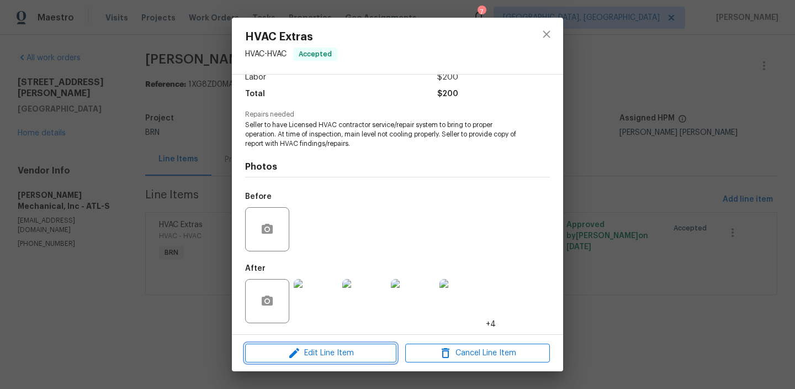
click at [314, 362] on button "Edit Line Item" at bounding box center [320, 352] width 151 height 19
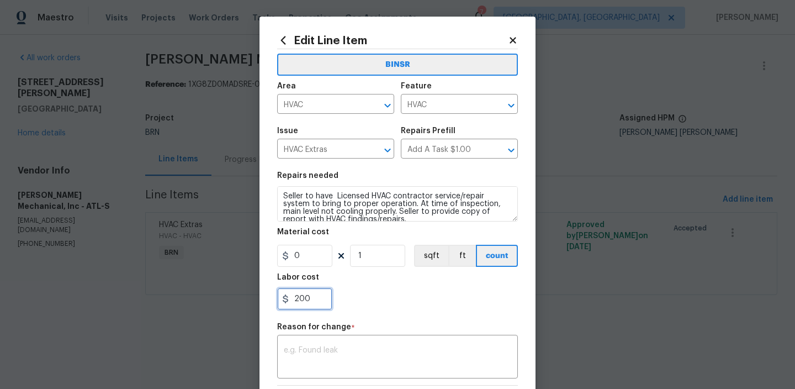
click at [321, 305] on input "200" at bounding box center [304, 299] width 55 height 22
type input "2"
paste input "375.00"
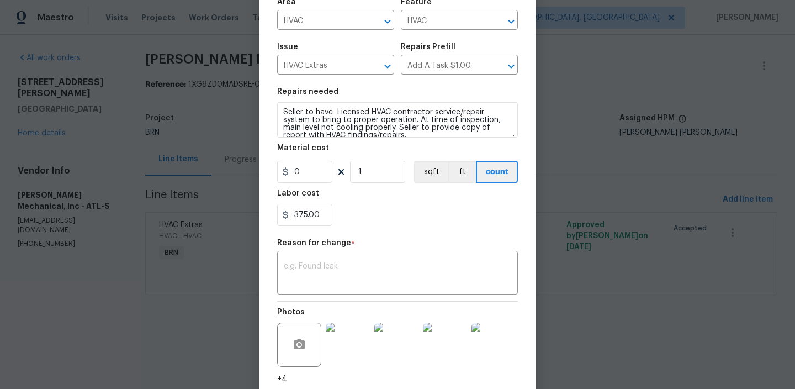
type input "375"
click at [330, 252] on div "Reason for change *" at bounding box center [397, 246] width 241 height 14
click at [323, 266] on textarea at bounding box center [398, 273] width 228 height 23
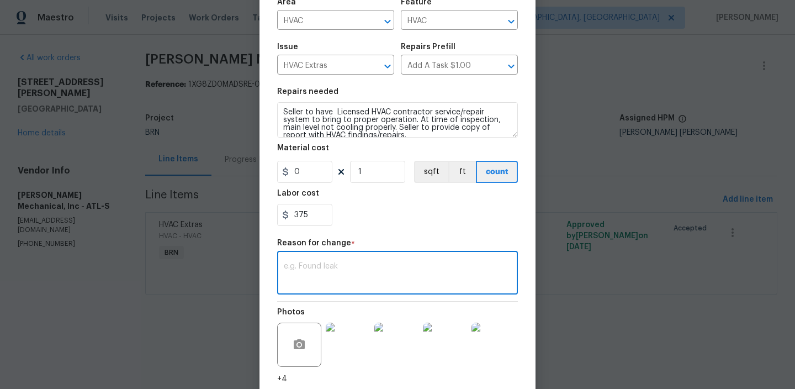
paste textarea "(AM) Updated per vendors final cost."
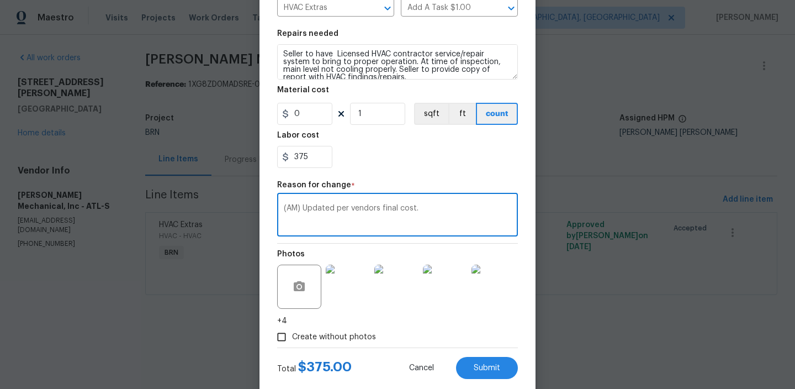
scroll to position [167, 0]
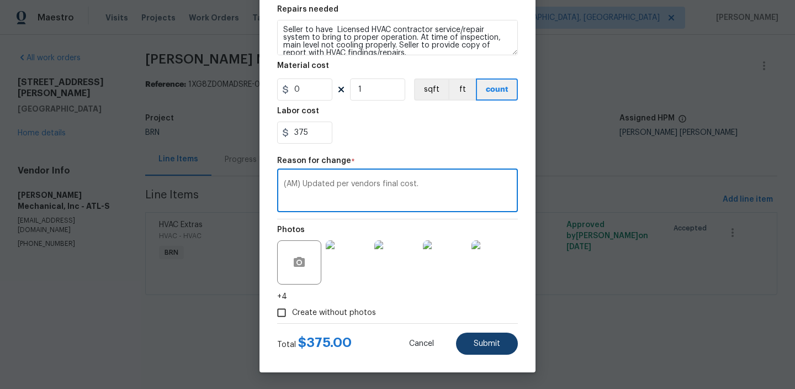
type textarea "(AM) Updated per vendors final cost."
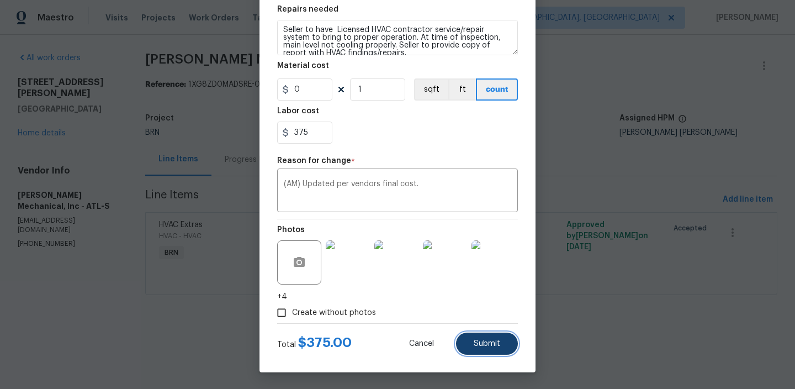
click at [474, 343] on span "Submit" at bounding box center [487, 344] width 27 height 8
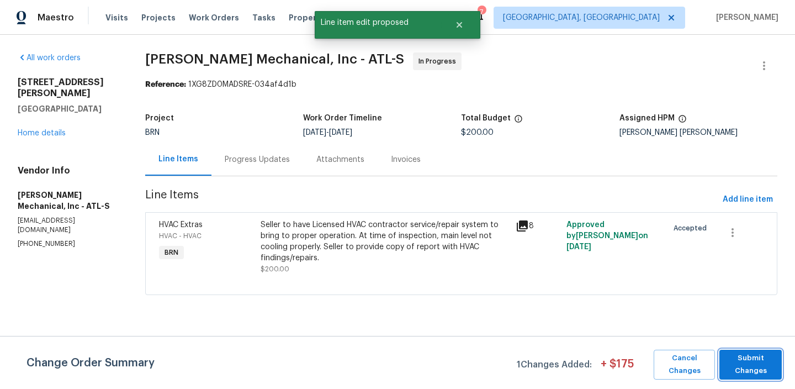
scroll to position [0, 0]
click at [750, 366] on span "Submit Changes" at bounding box center [750, 364] width 51 height 25
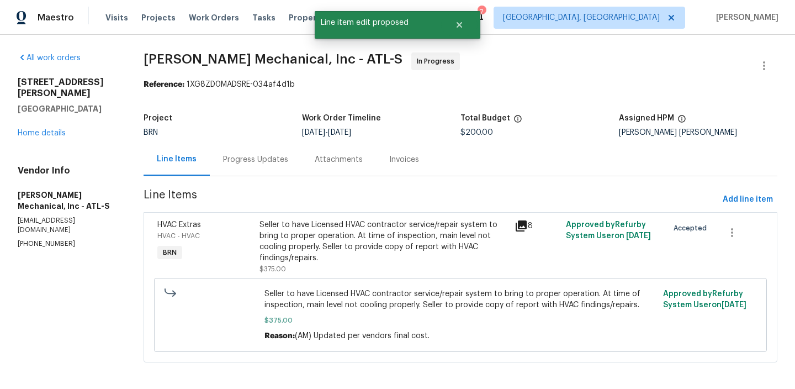
click at [257, 160] on div "Progress Updates" at bounding box center [255, 159] width 65 height 11
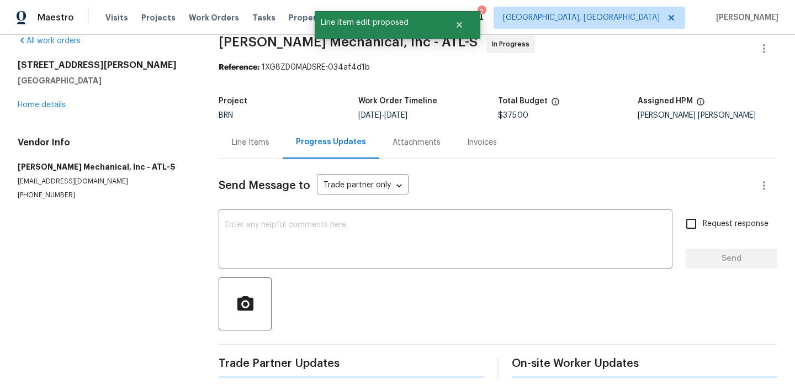
scroll to position [24, 0]
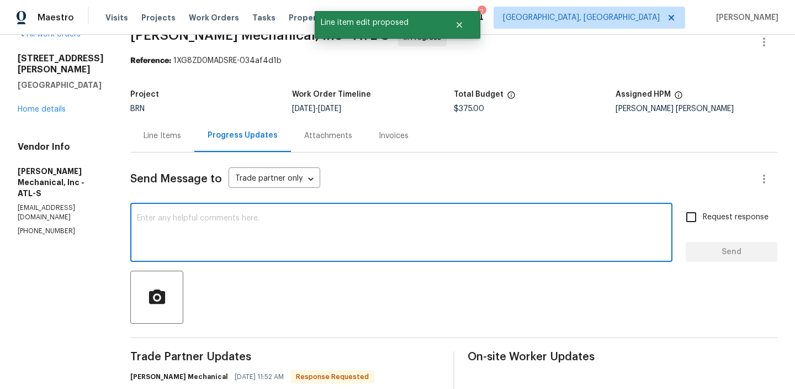
click at [214, 215] on textarea at bounding box center [401, 233] width 529 height 39
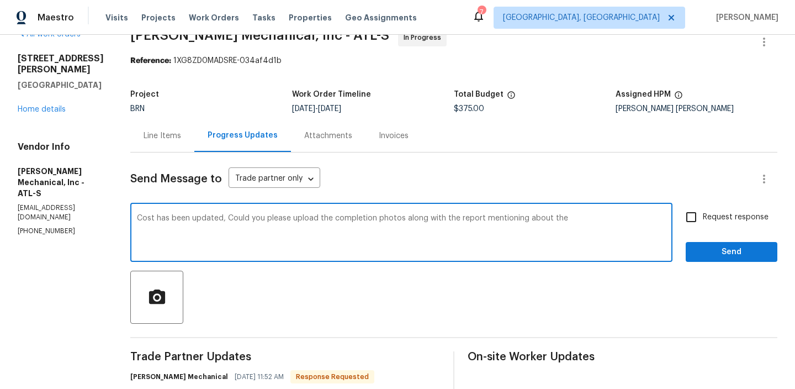
drag, startPoint x: 473, startPoint y: 216, endPoint x: 569, endPoint y: 219, distance: 96.1
click at [568, 219] on textarea "Cost has been updated, Could you please upload the completion photos along with…" at bounding box center [401, 233] width 529 height 39
click at [520, 223] on textarea "Cost has been updated, Could you please upload the completion photos along with…" at bounding box center [401, 233] width 529 height 39
paste textarea "copy of report with HVAC findings/repairs."
drag, startPoint x: 472, startPoint y: 220, endPoint x: 497, endPoint y: 218, distance: 25.5
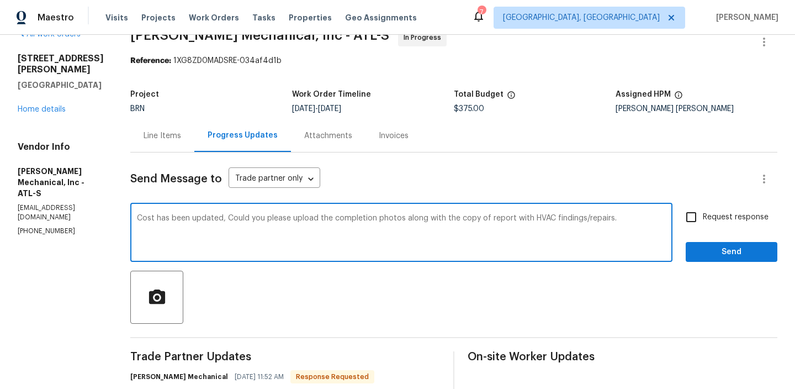
click at [497, 218] on textarea "Cost has been updated, Could you please upload the completion photos along with…" at bounding box center [401, 233] width 529 height 39
click at [474, 228] on textarea "Cost has been updated, Could you please upload the completion photos along with…" at bounding box center [401, 233] width 529 height 39
type textarea "Cost has been updated, Could you please upload the completion photos along with…"
click at [334, 220] on textarea "Cost has been updated, Could you please upload the completion photos along with…" at bounding box center [401, 233] width 529 height 39
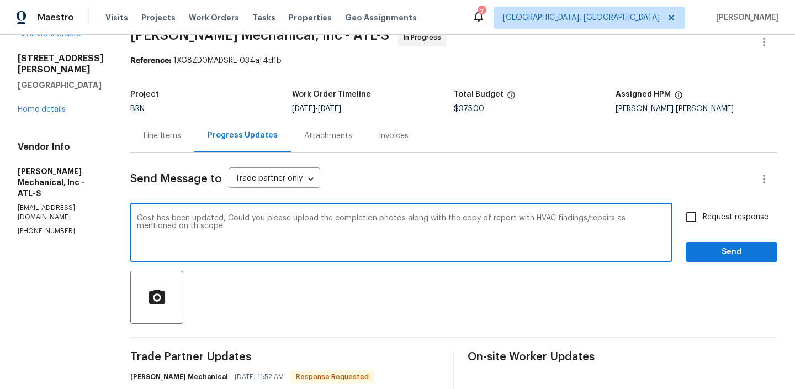
click at [334, 220] on textarea "Cost has been updated, Could you please upload the completion photos along with…" at bounding box center [401, 233] width 529 height 39
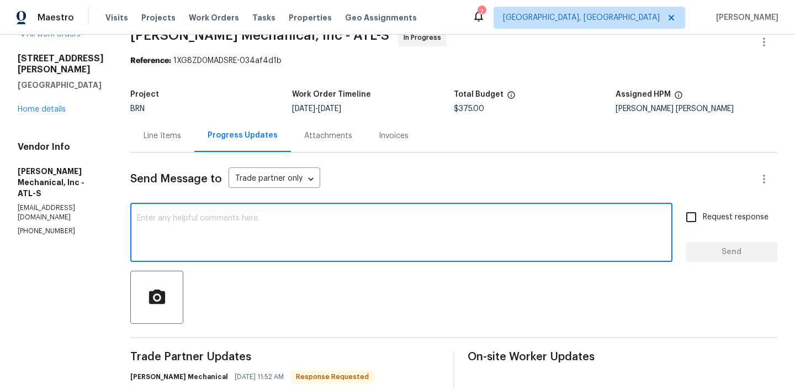
paste textarea "The cost has been updated. Could you please upload the completion photos along …"
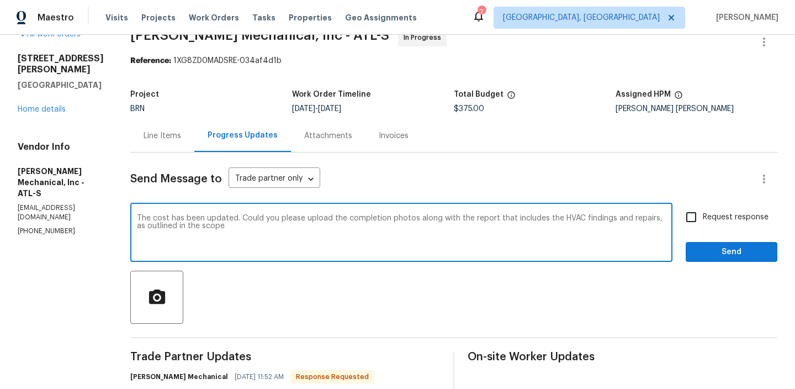
drag, startPoint x: 176, startPoint y: 218, endPoint x: 101, endPoint y: 215, distance: 75.1
click at [307, 232] on textarea "Cost has been updated. Could you please upload the completion photos along with…" at bounding box center [401, 233] width 529 height 39
type textarea "Cost has been updated. Could you please upload the completion photos along with…"
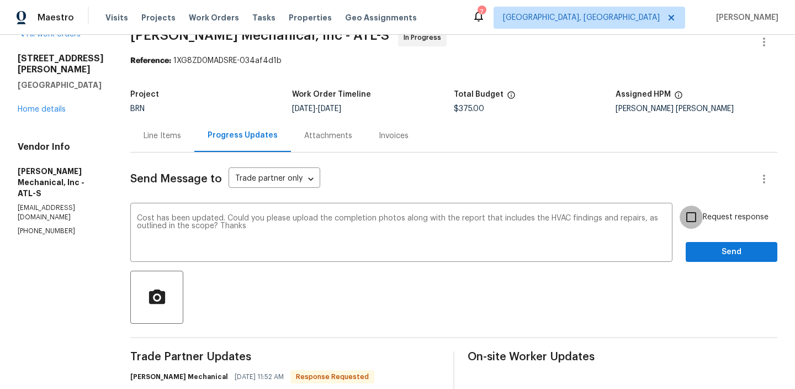
click at [703, 216] on input "Request response" at bounding box center [691, 216] width 23 height 23
checkbox input "true"
click at [699, 259] on button "Send" at bounding box center [732, 252] width 92 height 20
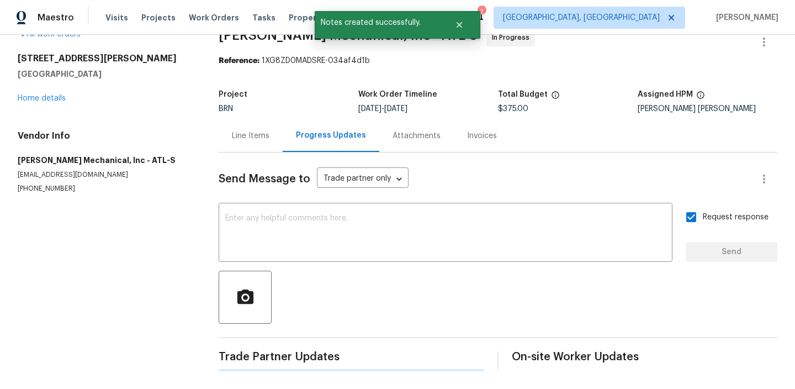
scroll to position [0, 0]
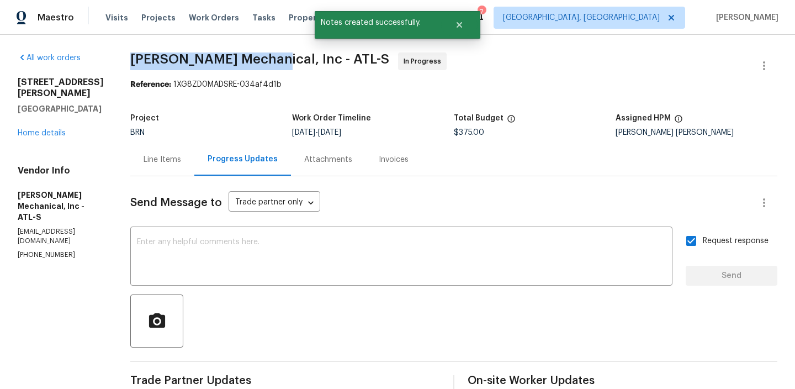
drag, startPoint x: 142, startPoint y: 60, endPoint x: 285, endPoint y: 55, distance: 142.5
copy span "[PERSON_NAME] Mechanical"
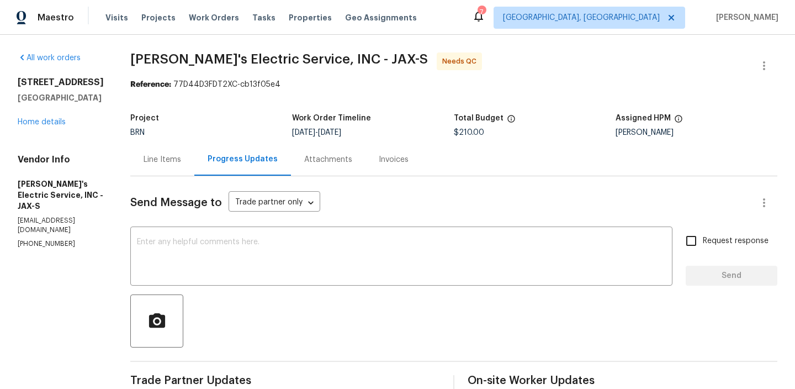
click at [162, 157] on div "Line Items" at bounding box center [163, 159] width 38 height 11
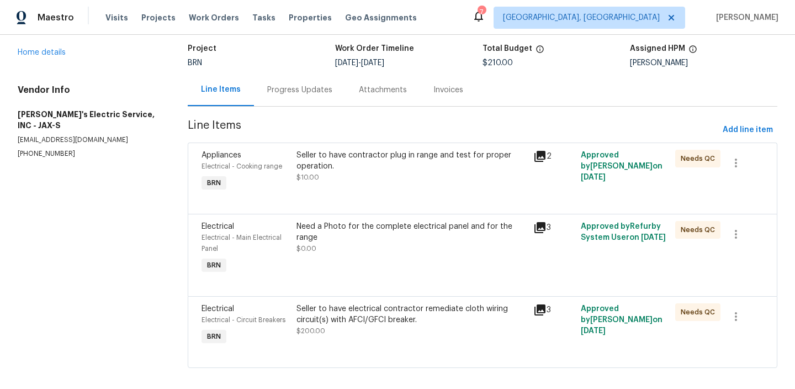
scroll to position [81, 0]
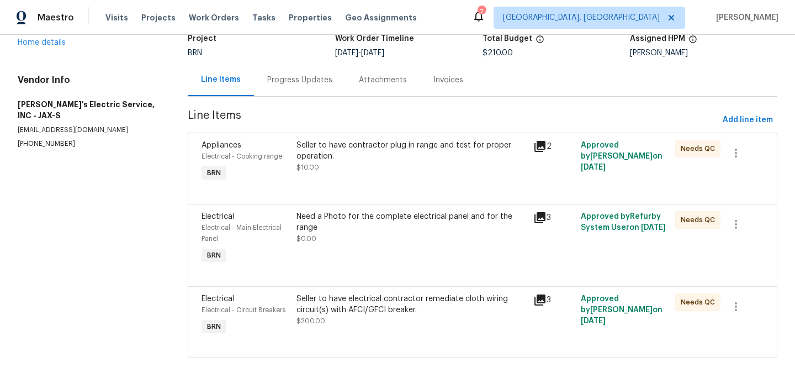
click at [364, 168] on div "Seller to have contractor plug in range and test for proper operation. $10.00" at bounding box center [412, 156] width 230 height 33
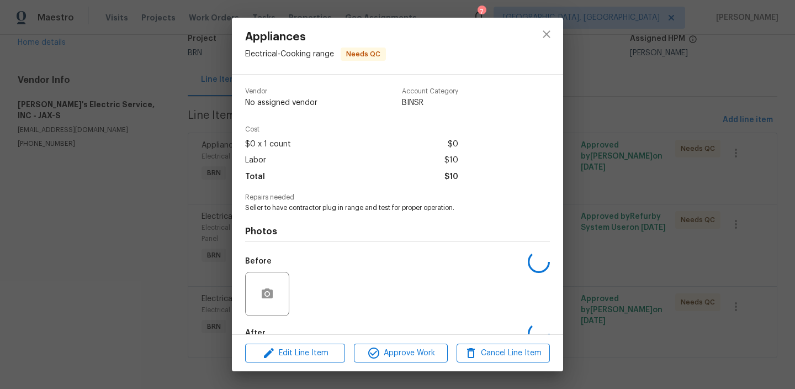
scroll to position [65, 0]
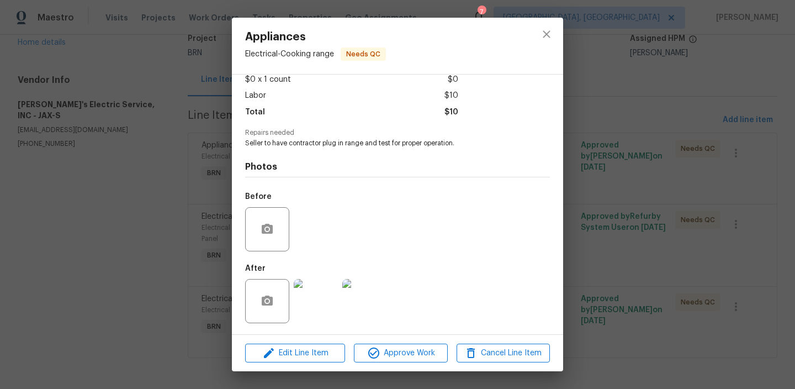
click at [313, 309] on img at bounding box center [316, 301] width 44 height 44
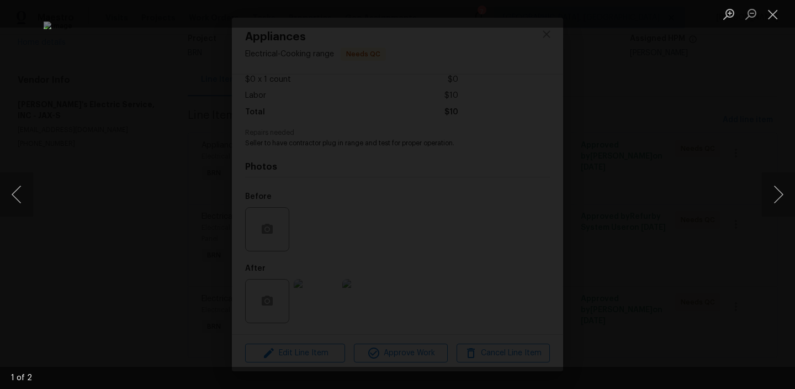
click at [314, 119] on img "Lightbox" at bounding box center [398, 195] width 709 height 346
click at [314, 119] on img "Lightbox" at bounding box center [481, 270] width 1423 height 696
click at [182, 167] on img "Lightbox" at bounding box center [398, 195] width 709 height 346
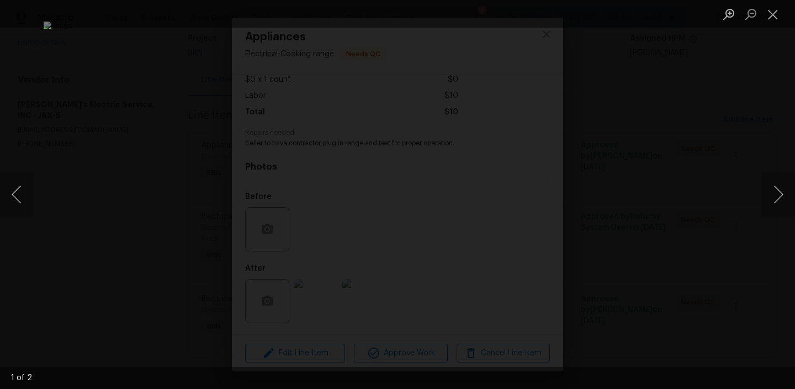
click at [126, 220] on div "Lightbox" at bounding box center [397, 194] width 795 height 389
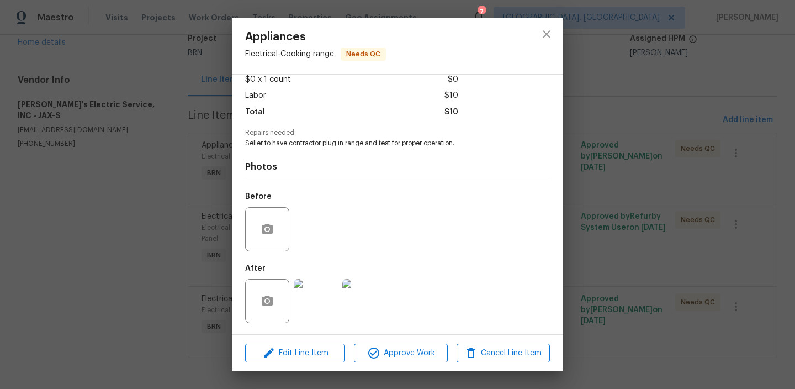
click at [105, 256] on div "Appliances Electrical - Cooking range Needs QC Vendor Jack's Electric Service, …" at bounding box center [397, 194] width 795 height 389
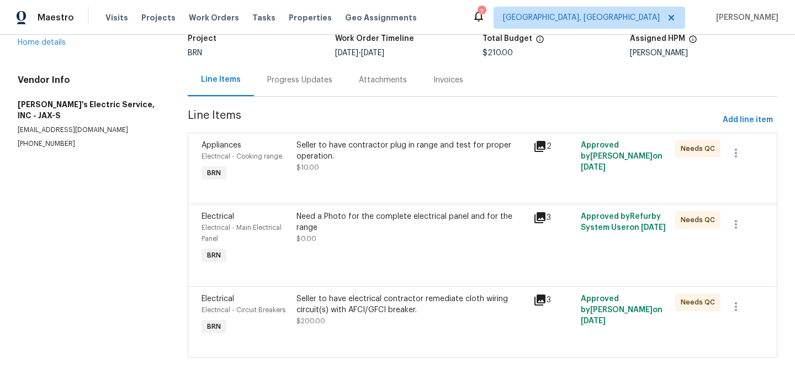
click at [344, 237] on div "Need a Photo for the complete electrical panel and for the range $0.00" at bounding box center [412, 227] width 230 height 33
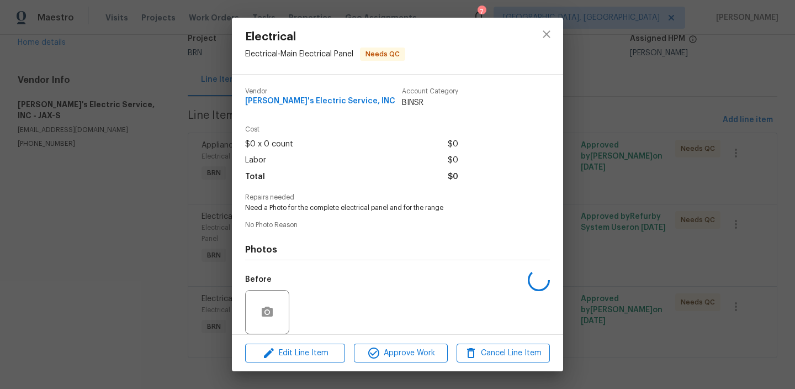
scroll to position [82, 0]
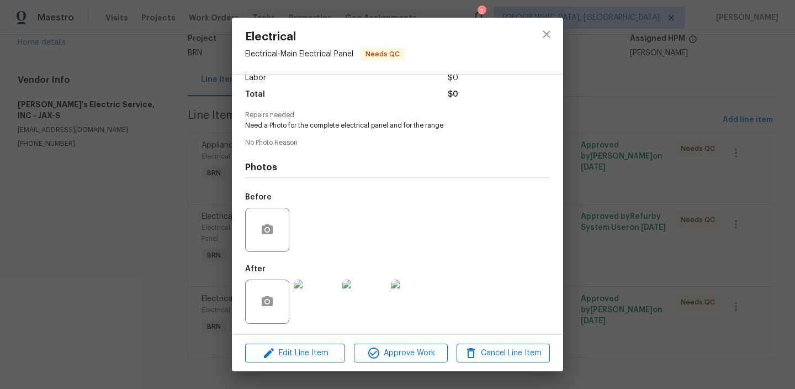
click at [311, 293] on img at bounding box center [316, 301] width 44 height 44
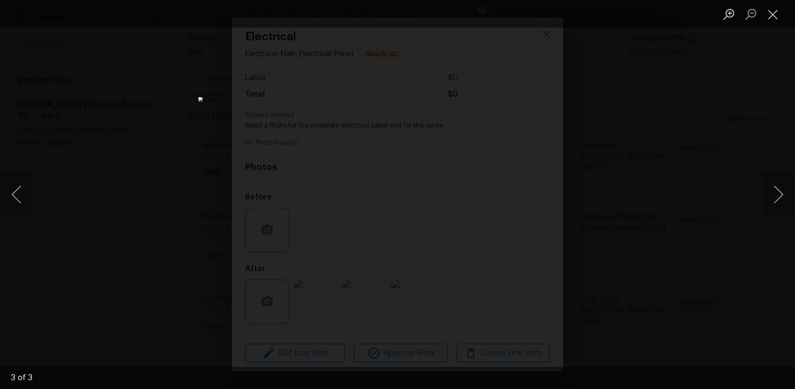
click at [76, 261] on div "Lightbox" at bounding box center [397, 194] width 795 height 389
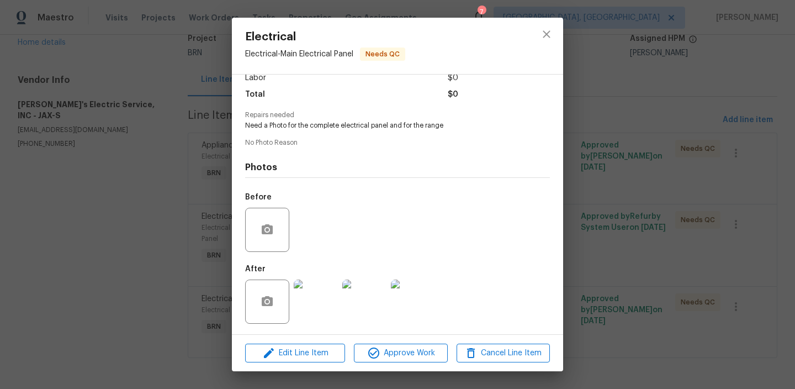
click at [120, 260] on div "Electrical Electrical - Main Electrical Panel Needs QC Vendor Jack's Electric S…" at bounding box center [397, 194] width 795 height 389
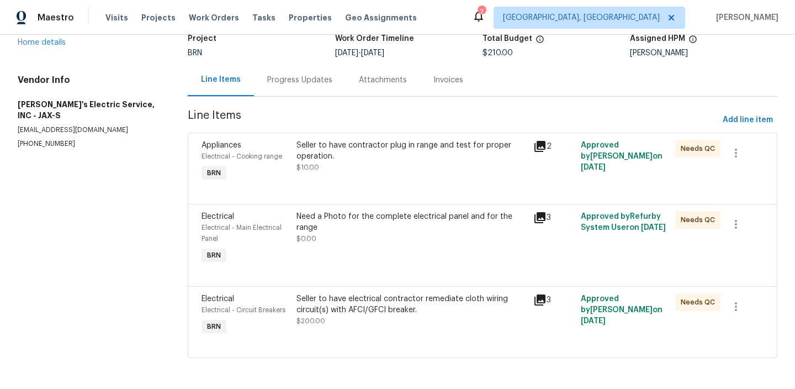
click at [323, 323] on div "Seller to have electrical contractor remediate cloth wiring circuit(s) with AFC…" at bounding box center [412, 309] width 230 height 33
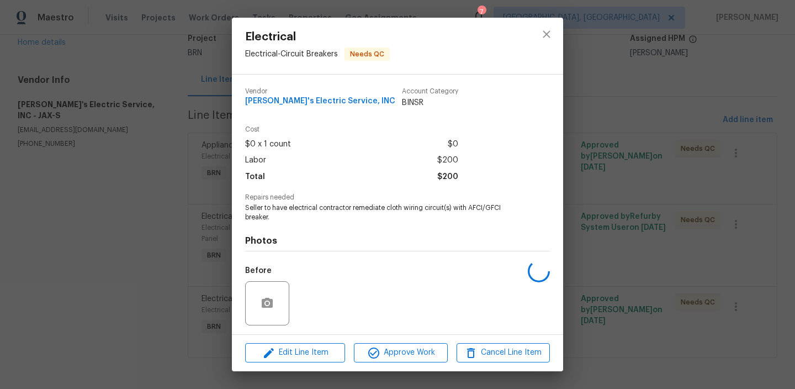
scroll to position [74, 0]
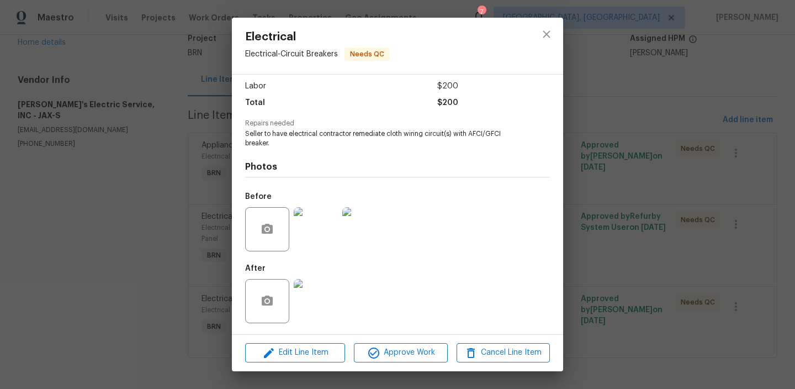
click at [314, 303] on img at bounding box center [316, 301] width 44 height 44
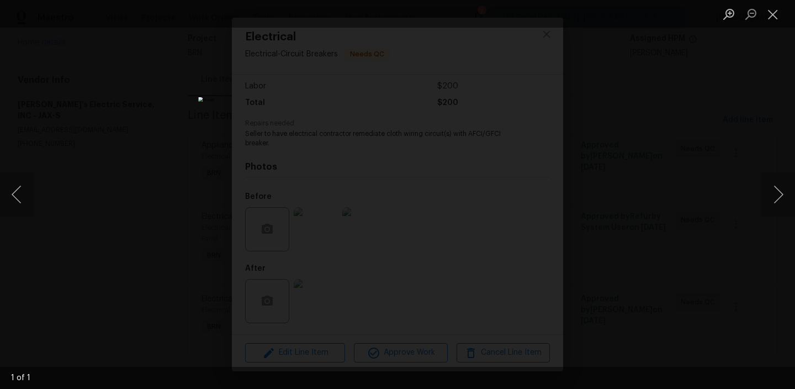
click at [340, 155] on img "Lightbox" at bounding box center [397, 194] width 399 height 195
click at [334, 121] on img "Lightbox" at bounding box center [397, 194] width 399 height 195
click at [334, 121] on img "Lightbox" at bounding box center [461, 269] width 801 height 392
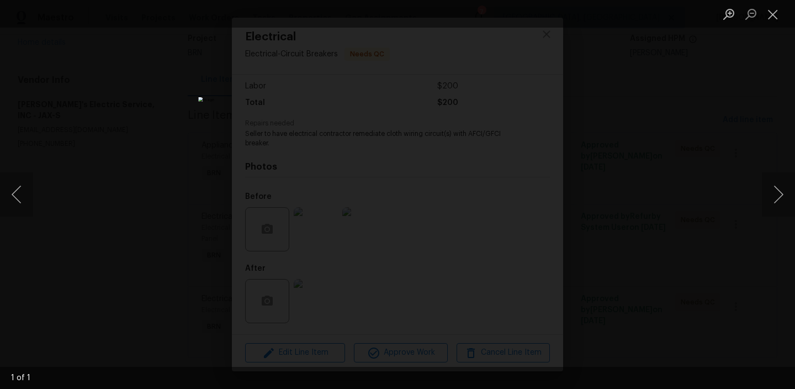
click at [139, 97] on div "Lightbox" at bounding box center [397, 194] width 795 height 389
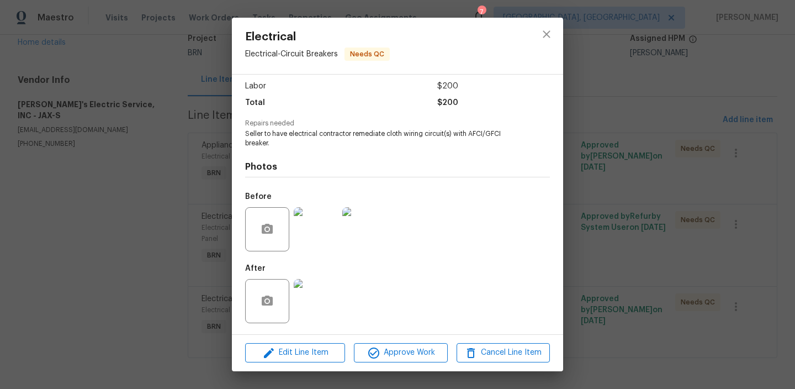
click at [122, 125] on div "Electrical Electrical - Circuit Breakers Needs QC Vendor Jack's Electric Servic…" at bounding box center [397, 194] width 795 height 389
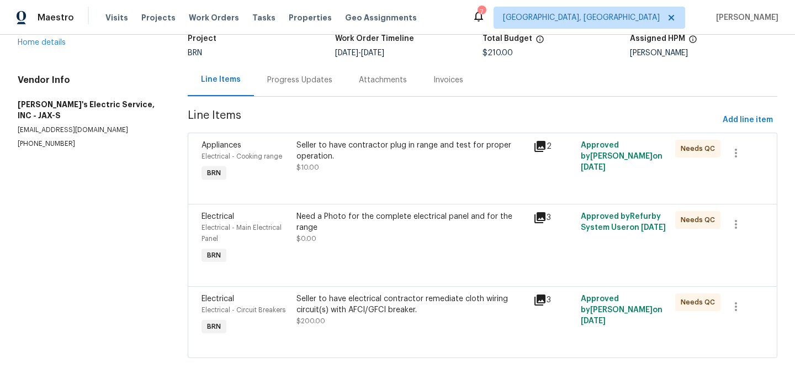
click at [60, 139] on p "[PHONE_NUMBER]" at bounding box center [90, 143] width 144 height 9
click at [47, 139] on p "[PHONE_NUMBER]" at bounding box center [90, 143] width 144 height 9
copy p "[PHONE_NUMBER]"
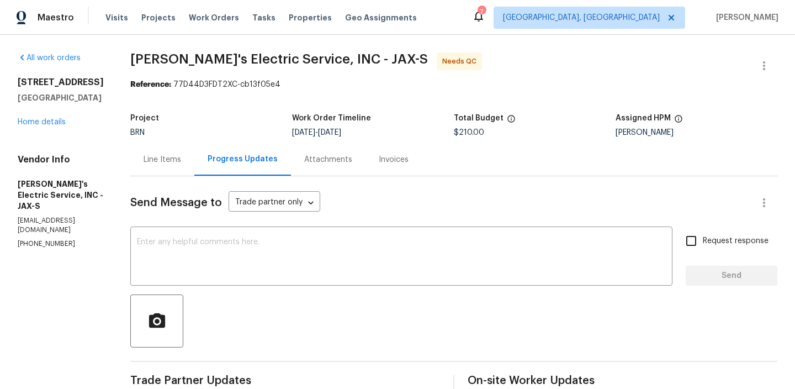
click at [162, 167] on div "Line Items" at bounding box center [162, 159] width 64 height 33
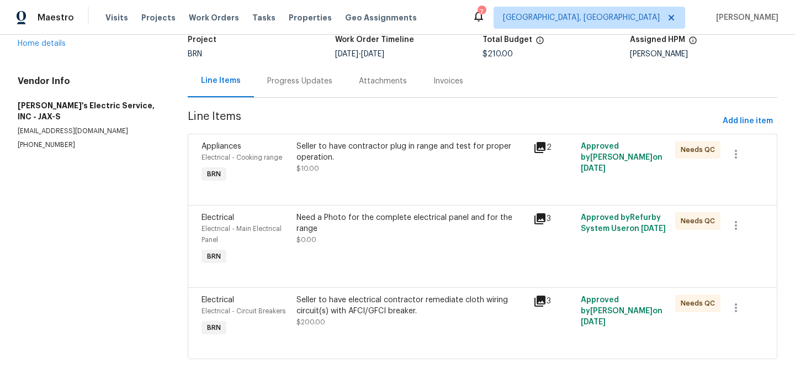
scroll to position [81, 0]
click at [340, 225] on div "Need a Photo for the complete electrical panel and for the range" at bounding box center [412, 222] width 230 height 22
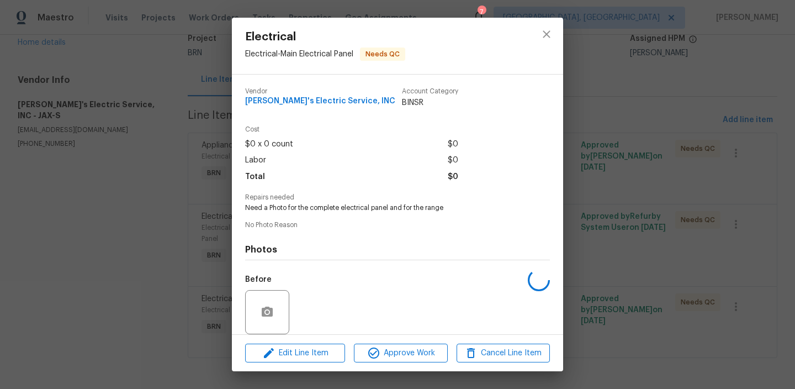
scroll to position [82, 0]
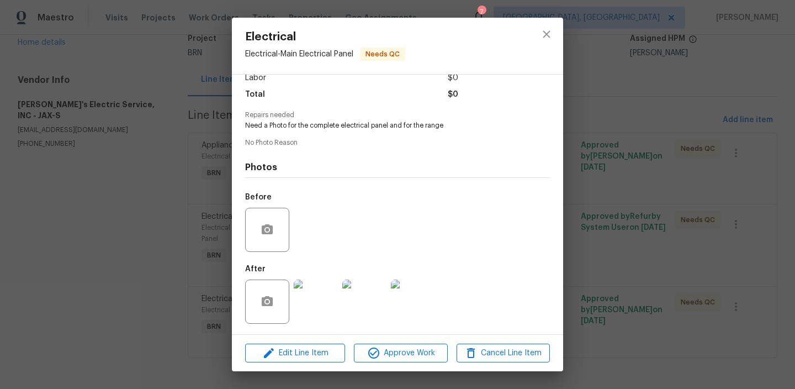
click at [308, 303] on img at bounding box center [316, 301] width 44 height 44
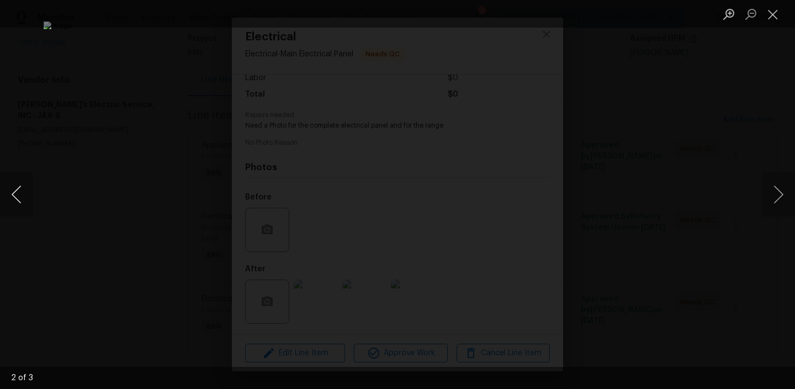
click at [24, 194] on button "Previous image" at bounding box center [16, 194] width 33 height 44
click at [73, 259] on div "Lightbox" at bounding box center [397, 194] width 795 height 389
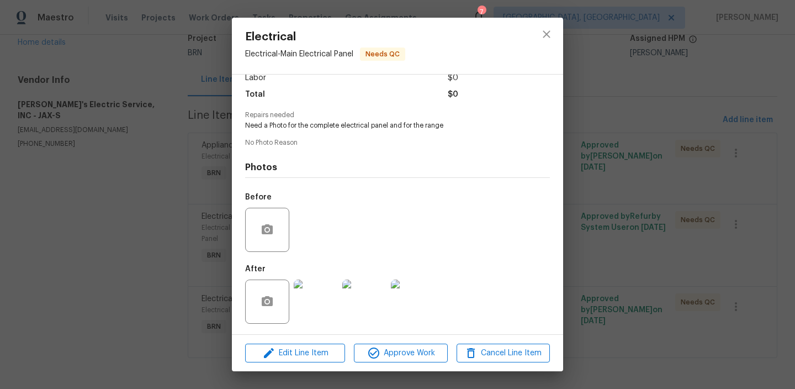
click at [325, 303] on img at bounding box center [316, 301] width 44 height 44
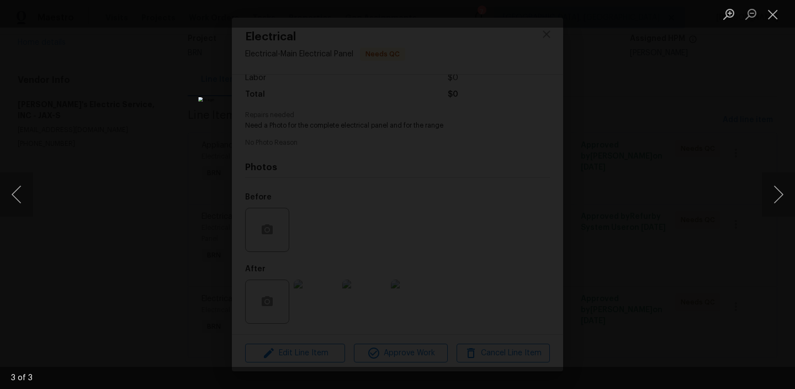
click at [150, 260] on div "Lightbox" at bounding box center [397, 194] width 795 height 389
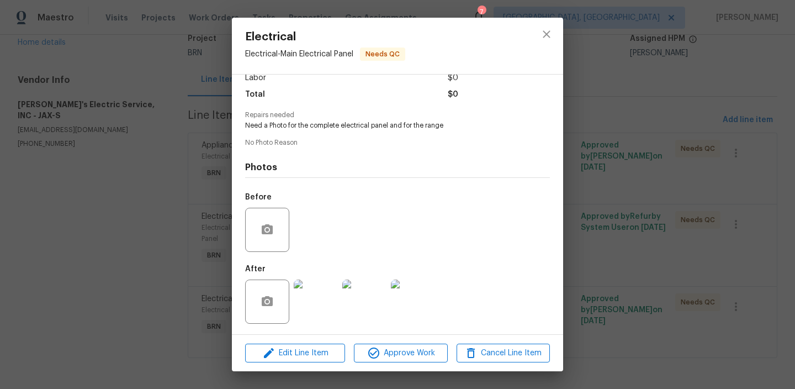
click at [160, 230] on div "Electrical Electrical - Main Electrical Panel Needs QC Vendor Jack's Electric S…" at bounding box center [397, 194] width 795 height 389
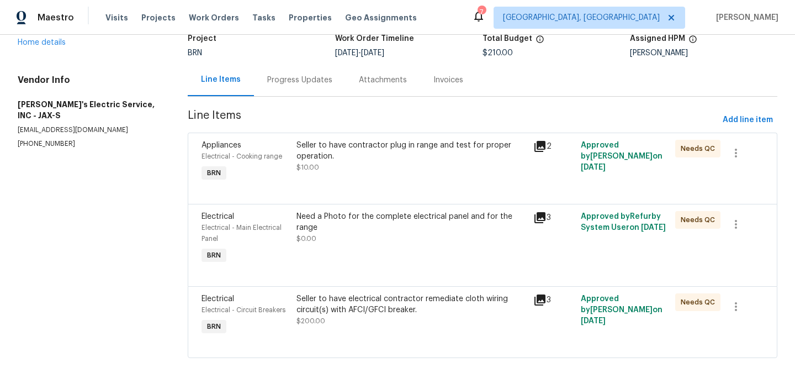
click at [347, 312] on div "Seller to have electrical contractor remediate cloth wiring circuit(s) with AFC…" at bounding box center [412, 304] width 230 height 22
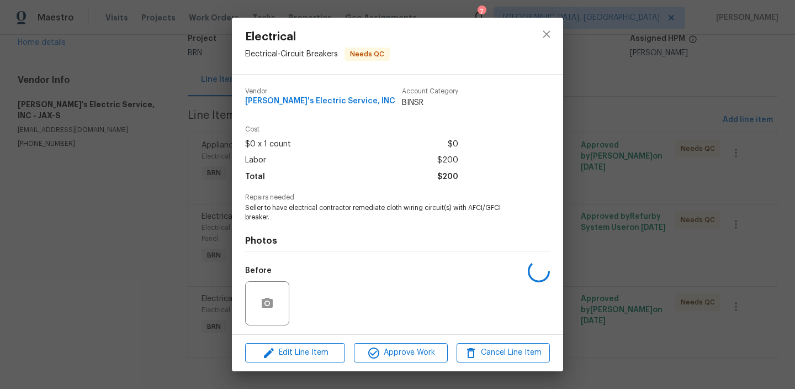
scroll to position [74, 0]
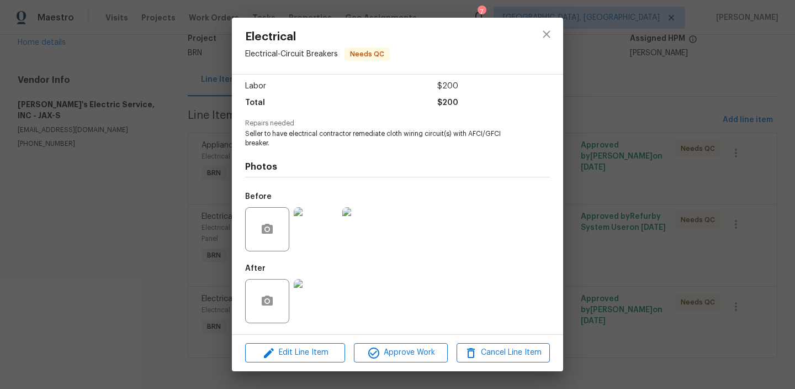
click at [314, 296] on img at bounding box center [316, 301] width 44 height 44
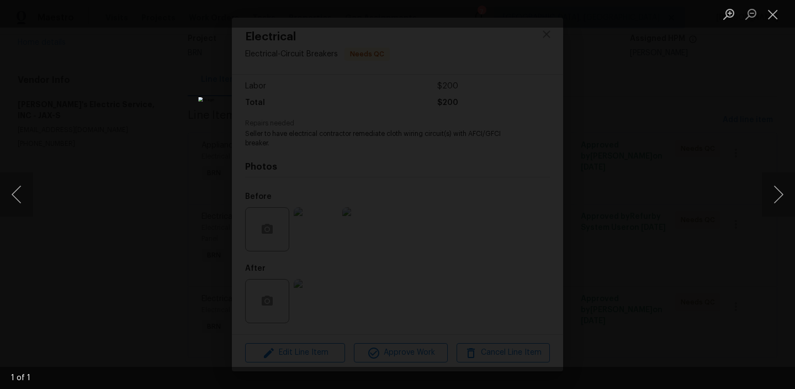
click at [171, 80] on div "Lightbox" at bounding box center [397, 194] width 795 height 389
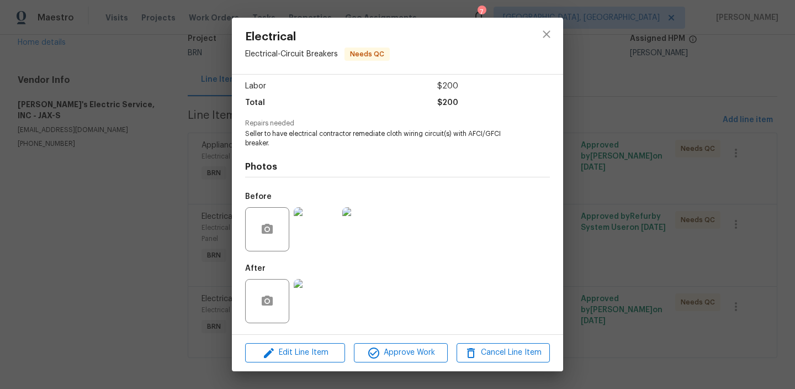
click at [309, 241] on img at bounding box center [316, 229] width 44 height 44
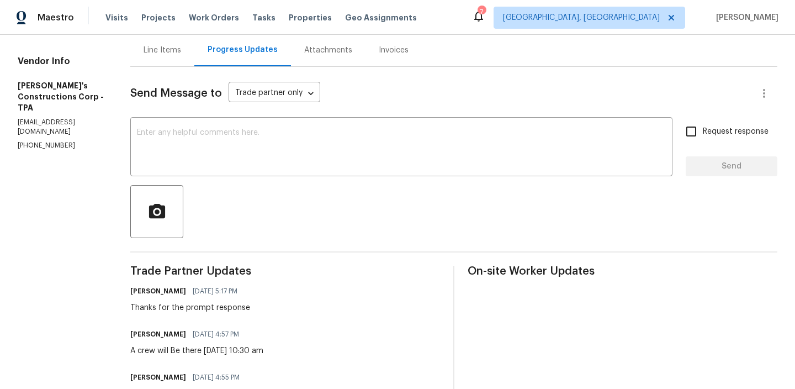
scroll to position [115, 0]
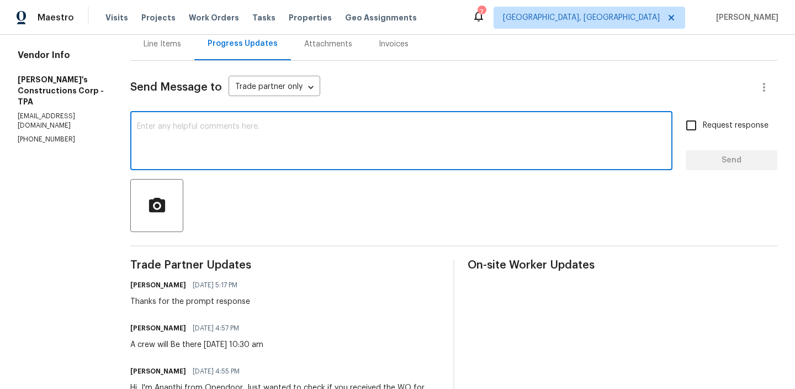
click at [204, 139] on textarea at bounding box center [401, 142] width 529 height 39
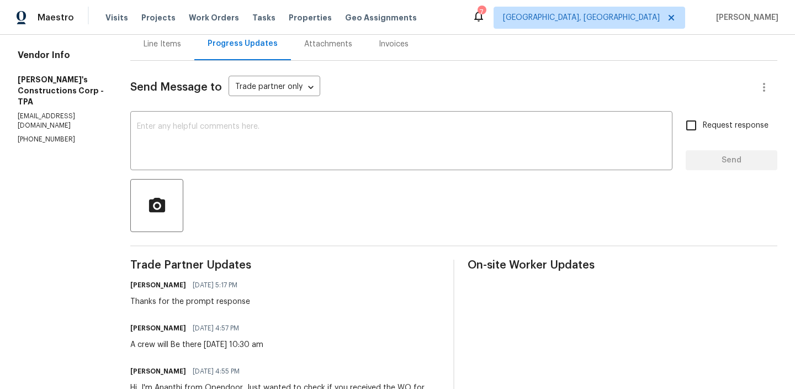
paste textarea "Could you please confirm if this is on schedule for [DATE]?"
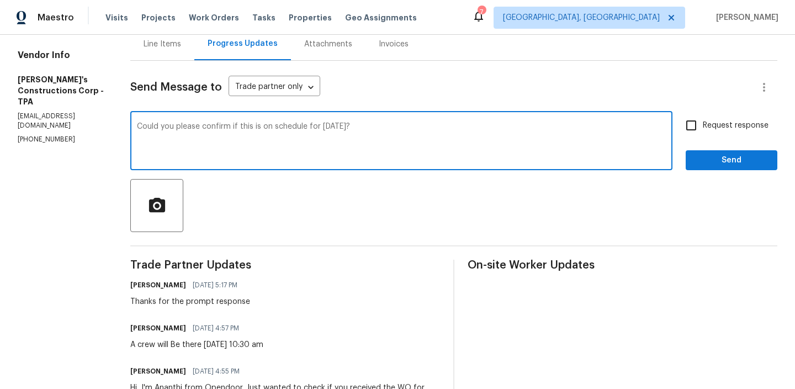
type textarea "Could you please confirm if this is on schedule for [DATE]?"
click at [697, 112] on div "Send Message to Trade partner only Trade partner only ​ Could you please confir…" at bounding box center [453, 256] width 647 height 390
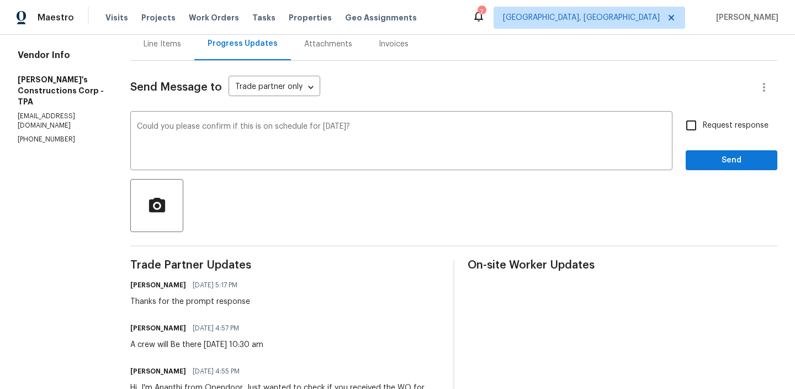
click at [696, 127] on input "Request response" at bounding box center [691, 125] width 23 height 23
checkbox input "true"
click at [702, 163] on span "Send" at bounding box center [732, 161] width 74 height 14
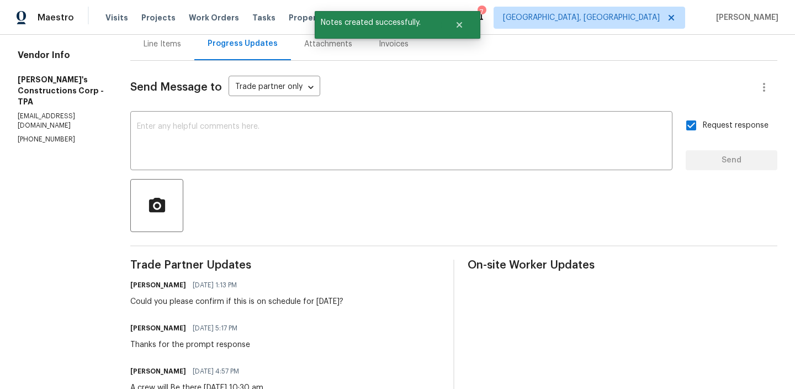
click at [39, 135] on p "(813) 970-5813" at bounding box center [61, 139] width 86 height 9
copy p "(813) 970-5813"
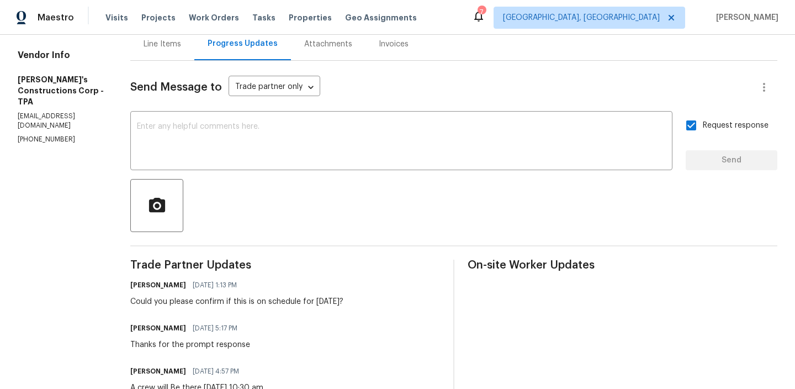
click at [90, 112] on p "enriquesconstructions@gmail.com" at bounding box center [61, 121] width 86 height 19
copy p "enriquesconstructions@gmail.com"
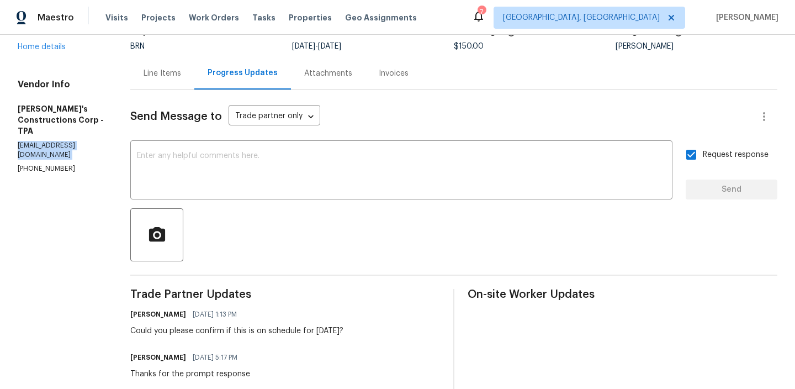
scroll to position [105, 0]
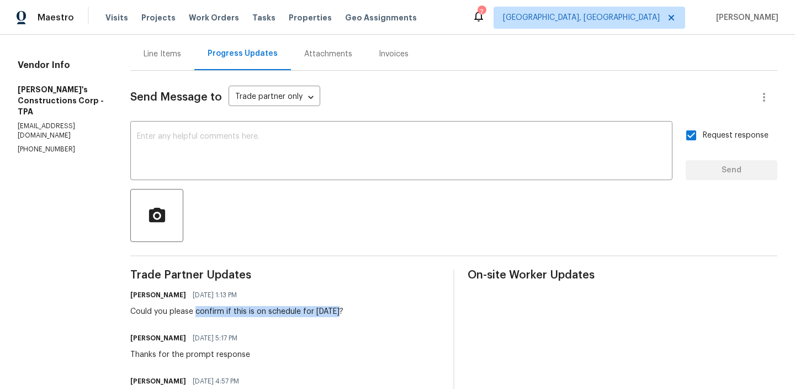
drag, startPoint x: 218, startPoint y: 315, endPoint x: 406, endPoint y: 313, distance: 188.3
click at [406, 314] on div "Ananthi Mahendran 08/20/2025 1:13 PM Could you please confirm if this is on sch…" at bounding box center [285, 302] width 310 height 30
copy div "confirm if this is on schedule for Today?"
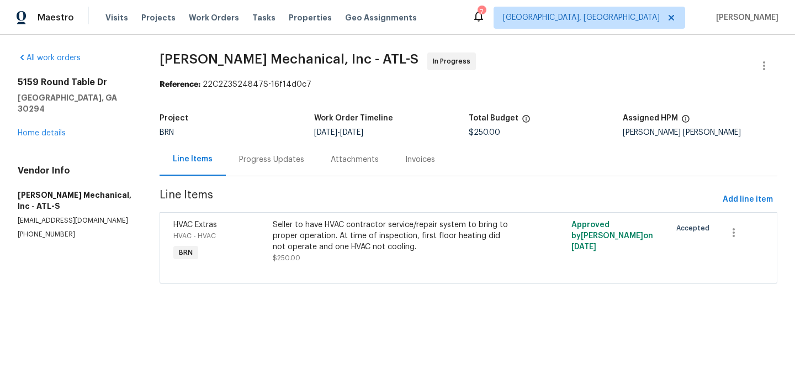
click at [265, 168] on div "Progress Updates" at bounding box center [272, 159] width 92 height 33
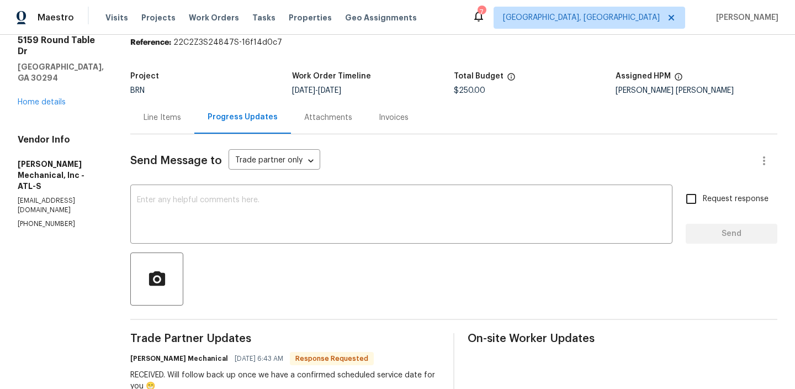
scroll to position [163, 0]
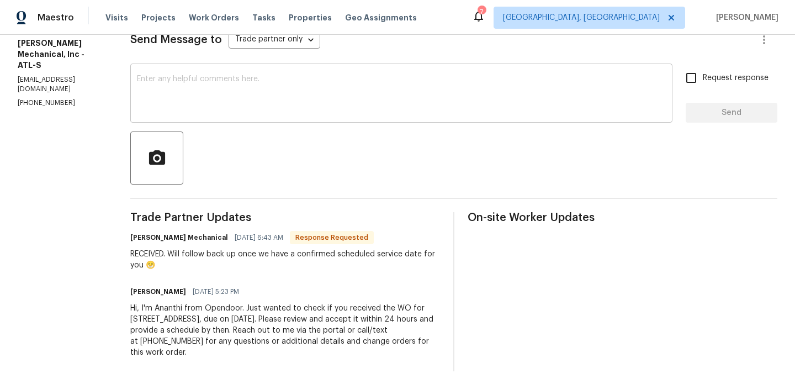
click at [204, 94] on textarea at bounding box center [401, 94] width 529 height 39
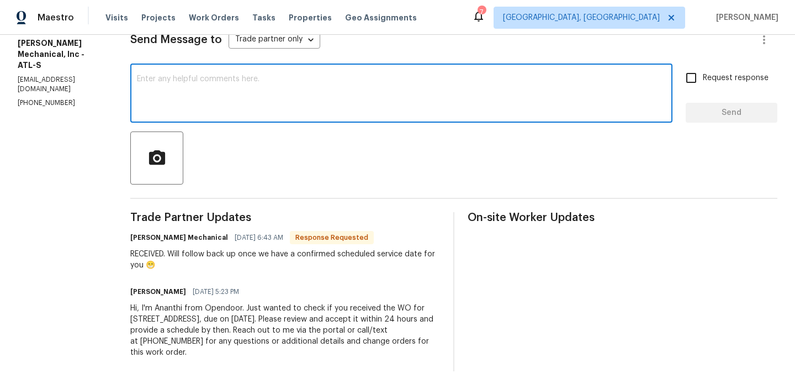
paste textarea "Could you please provide us with the scheduled date?"
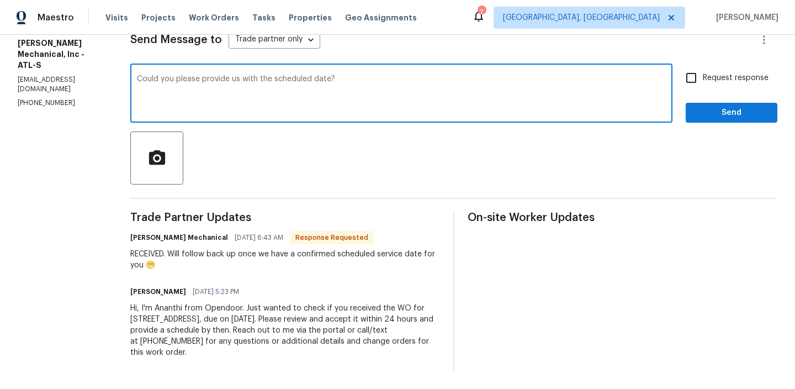
type textarea "Could you please provide us with the scheduled date?"
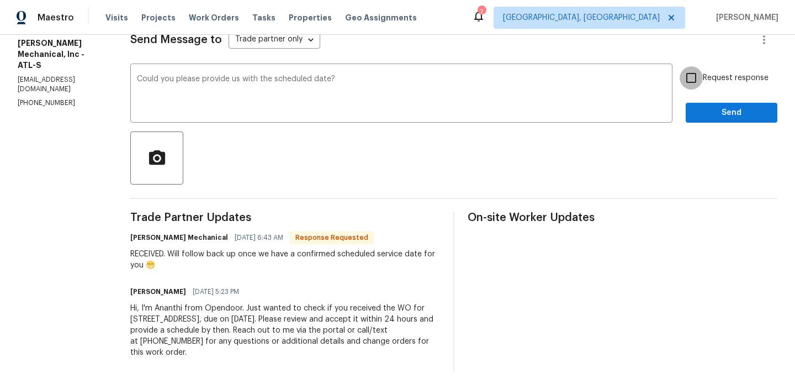
click at [692, 81] on input "Request response" at bounding box center [691, 77] width 23 height 23
checkbox input "true"
click at [705, 109] on span "Send" at bounding box center [732, 113] width 74 height 14
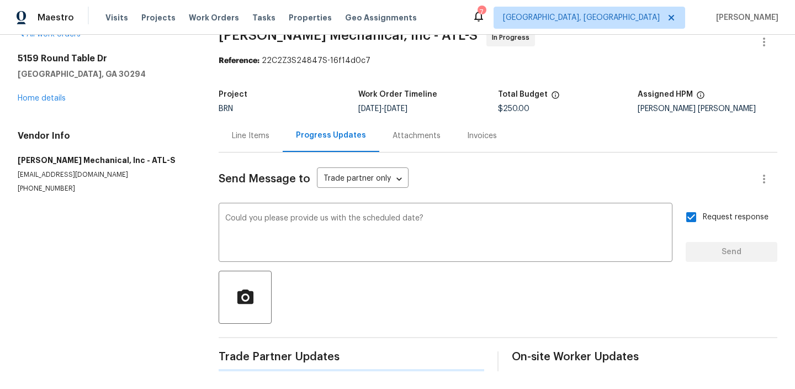
scroll to position [0, 0]
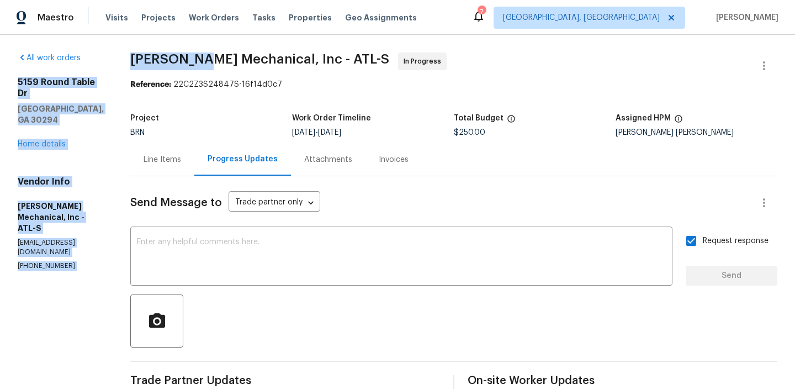
drag, startPoint x: 135, startPoint y: 61, endPoint x: 212, endPoint y: 62, distance: 76.2
click at [212, 61] on div "All work orders 5159 Round Table Dr Ellenwood, GA 30294 Home details Vendor Inf…" at bounding box center [397, 315] width 795 height 560
click at [212, 62] on span "JH Martin Mechanical, Inc - ATL-S" at bounding box center [259, 58] width 259 height 13
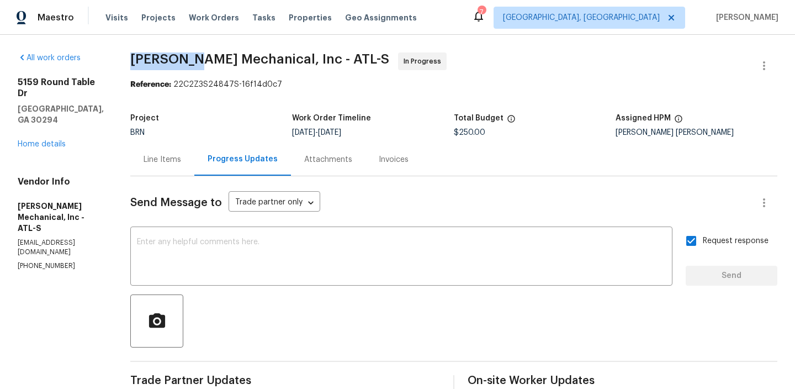
drag, startPoint x: 151, startPoint y: 60, endPoint x: 207, endPoint y: 60, distance: 55.8
click at [207, 60] on span "JH Martin Mechanical, Inc - ATL-S" at bounding box center [259, 58] width 259 height 13
copy span "JH Martin"
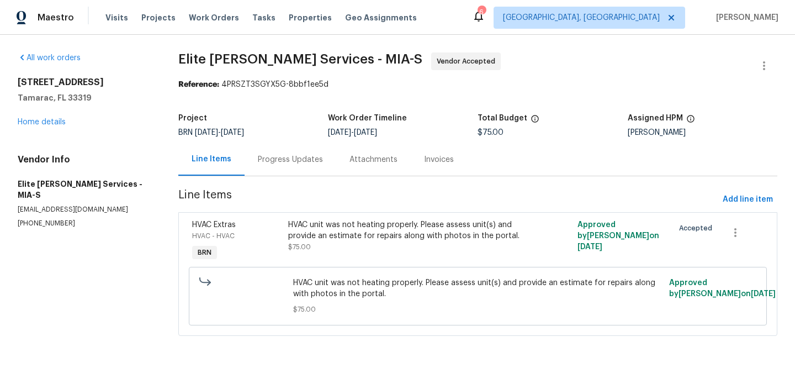
click at [288, 157] on div "Progress Updates" at bounding box center [290, 159] width 65 height 11
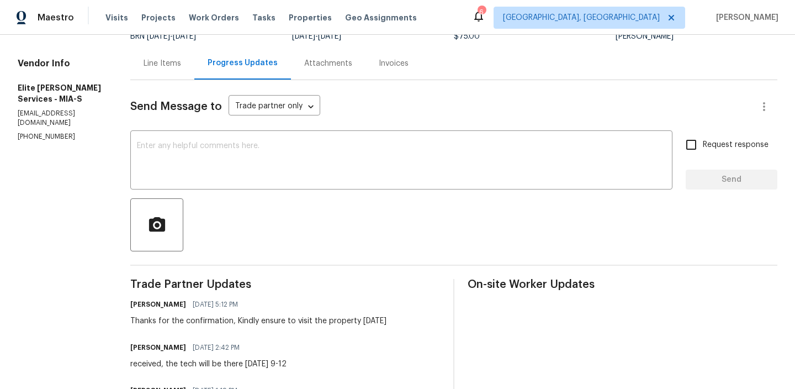
scroll to position [95, 0]
click at [234, 184] on div "x ​" at bounding box center [401, 162] width 542 height 56
click at [33, 133] on p "[PHONE_NUMBER]" at bounding box center [61, 137] width 86 height 9
click at [33, 133] on p "(954) 839-4259" at bounding box center [61, 137] width 86 height 9
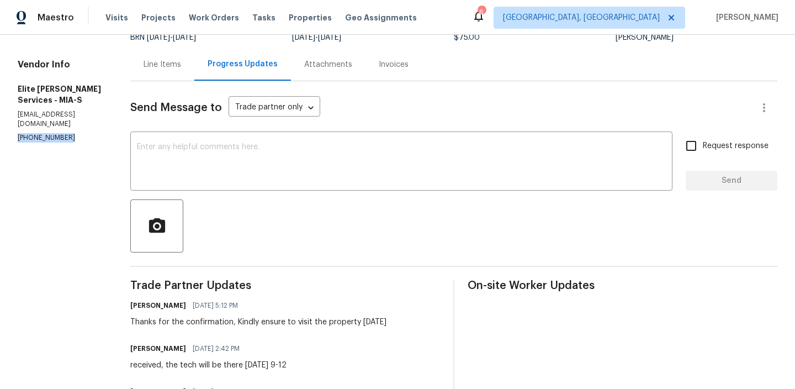
copy p "(954) 839-4259"
click at [271, 162] on textarea at bounding box center [401, 162] width 529 height 39
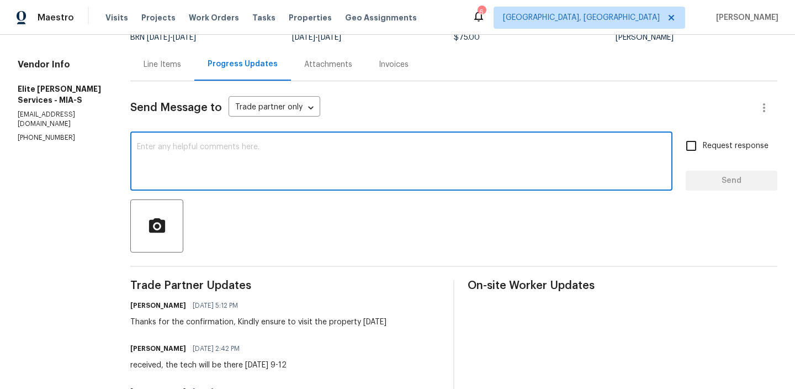
paste textarea "Could you please confirm if this is on schedule for [DATE]?"
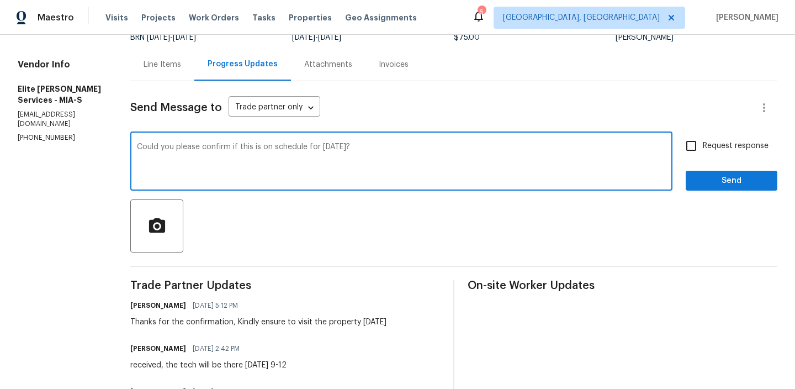
type textarea "Could you please confirm if this is on schedule for [DATE]?"
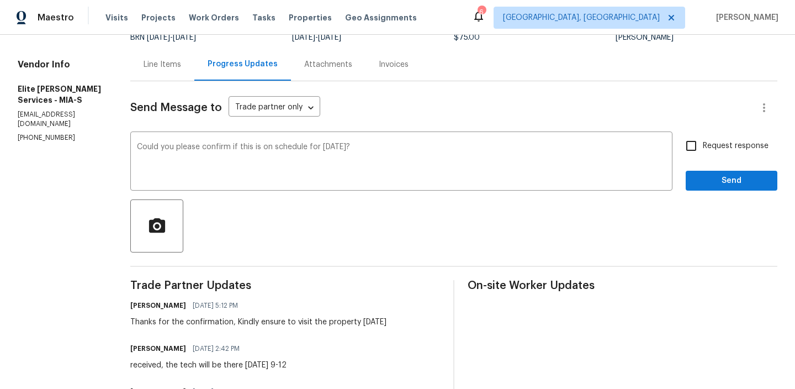
click at [707, 149] on span "Request response" at bounding box center [736, 146] width 66 height 12
click at [703, 149] on input "Request response" at bounding box center [691, 145] width 23 height 23
checkbox input "true"
click at [698, 184] on span "Send" at bounding box center [732, 181] width 74 height 14
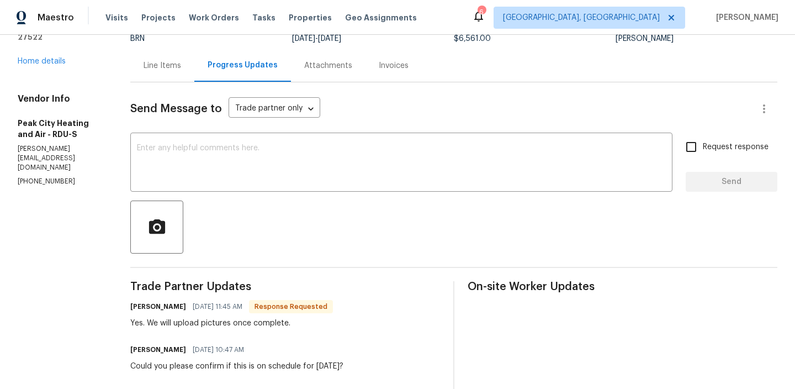
scroll to position [94, 0]
click at [218, 161] on textarea at bounding box center [401, 163] width 529 height 39
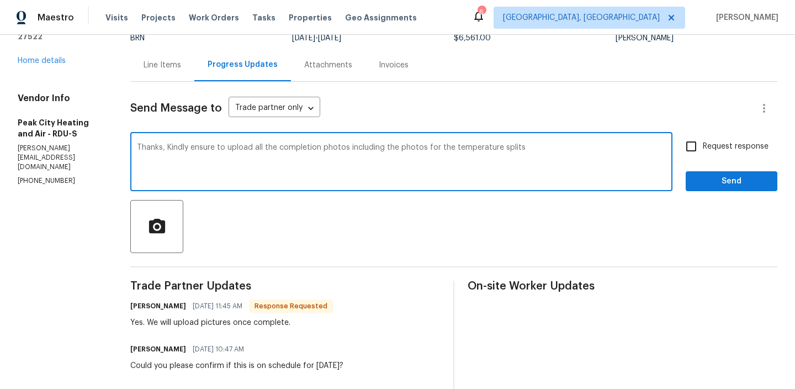
type textarea "Thanks, Kindly ensure to upload all the completion photos including the photos …"
click at [710, 151] on span "Request response" at bounding box center [736, 147] width 66 height 12
click at [703, 151] on input "Request response" at bounding box center [691, 146] width 23 height 23
checkbox input "true"
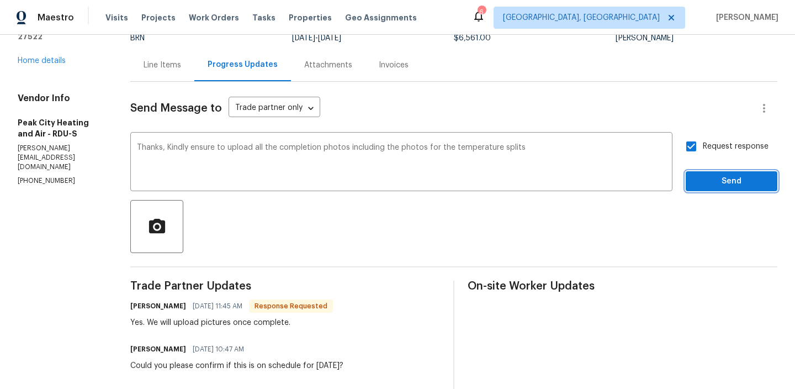
click at [707, 180] on span "Send" at bounding box center [732, 182] width 74 height 14
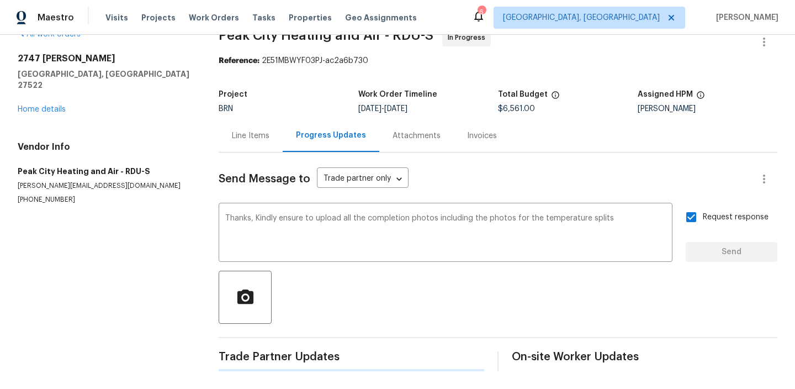
scroll to position [0, 0]
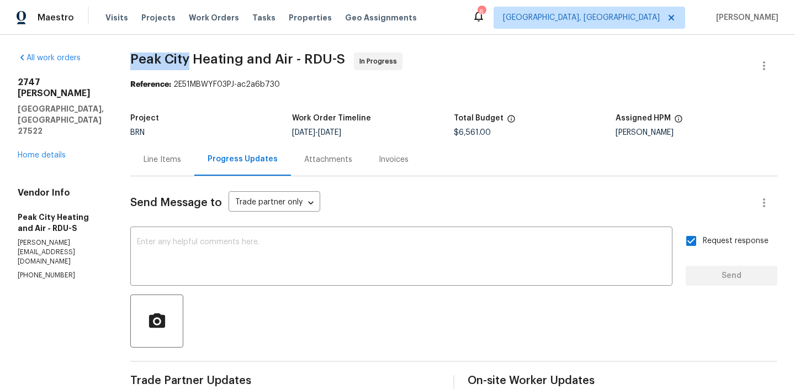
drag, startPoint x: 124, startPoint y: 65, endPoint x: 189, endPoint y: 63, distance: 65.2
copy span "[GEOGRAPHIC_DATA]"
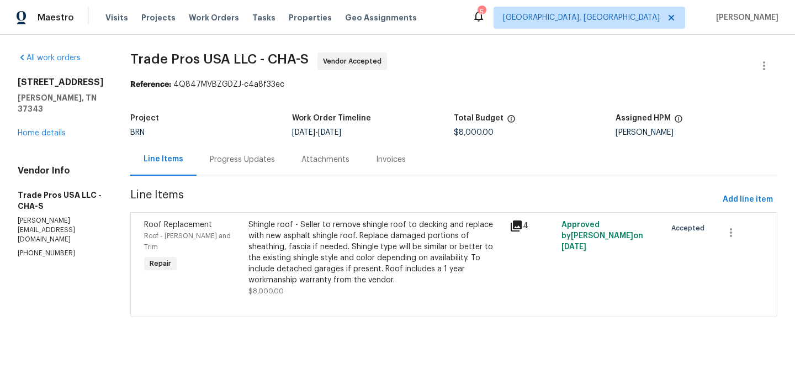
click at [277, 159] on div "Progress Updates" at bounding box center [243, 159] width 92 height 33
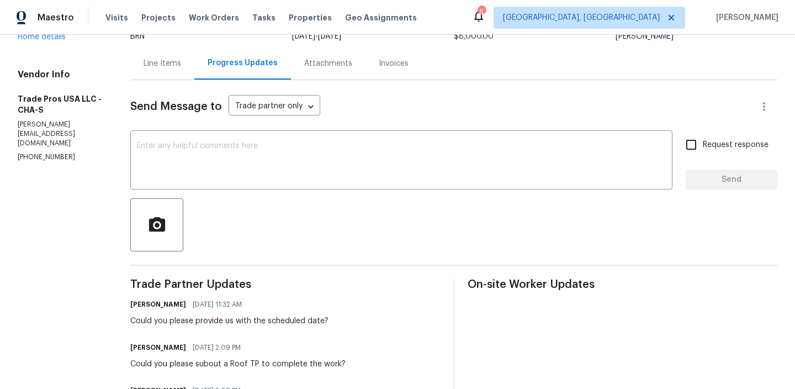
scroll to position [104, 0]
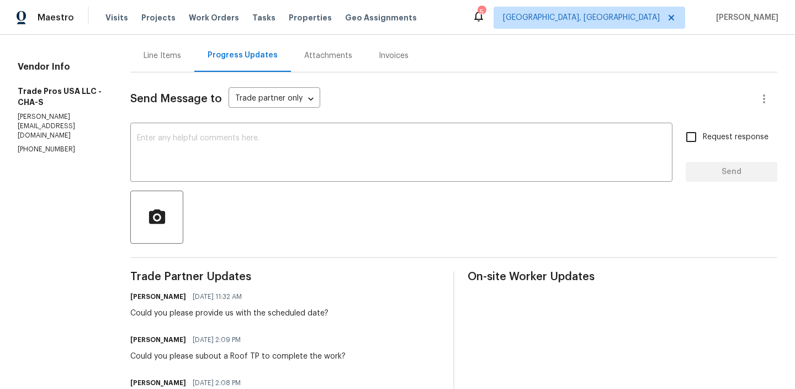
click at [39, 117] on p "trevor@tradeprosusa.com" at bounding box center [61, 126] width 86 height 28
click at [34, 145] on p "(256) 910-1247" at bounding box center [61, 149] width 86 height 9
copy p "(256) 910-1247"
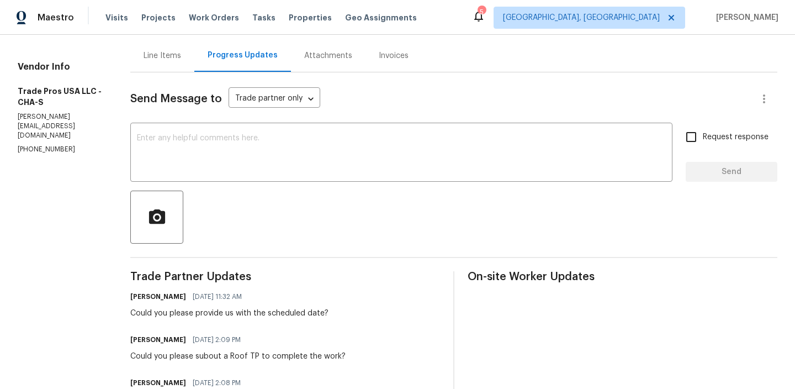
click at [59, 117] on p "trevor@tradeprosusa.com" at bounding box center [61, 126] width 86 height 28
copy p "trevor@tradeprosusa.com"
click at [66, 145] on p "(256) 910-1247" at bounding box center [61, 149] width 86 height 9
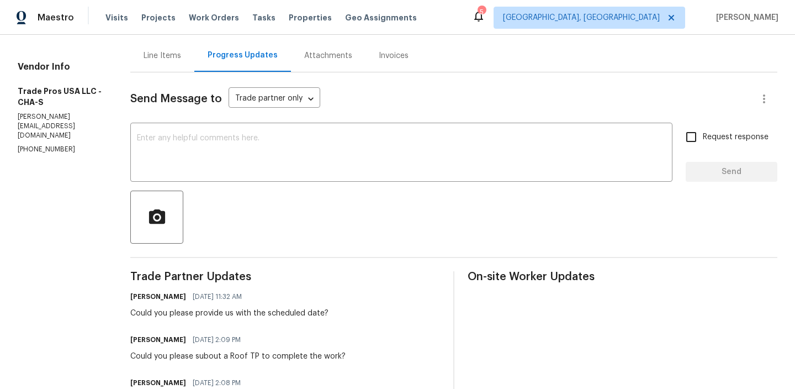
click at [66, 145] on p "(256) 910-1247" at bounding box center [61, 149] width 86 height 9
copy p "(256) 910-1247"
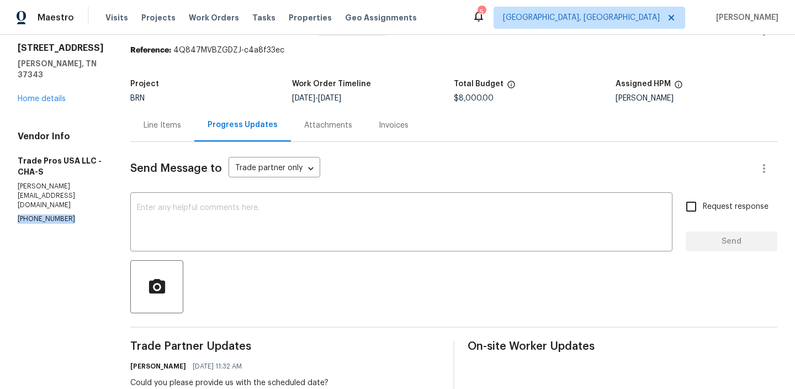
scroll to position [77, 0]
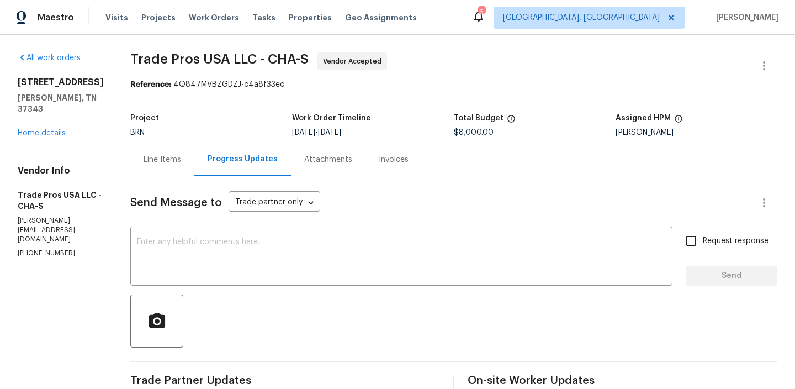
scroll to position [36, 0]
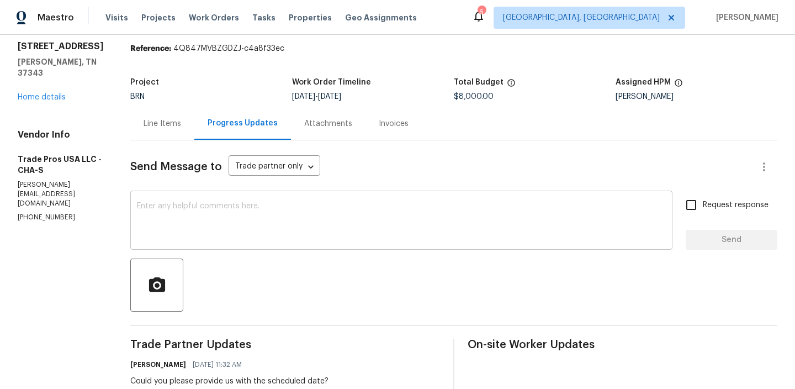
click at [174, 222] on textarea at bounding box center [401, 221] width 529 height 39
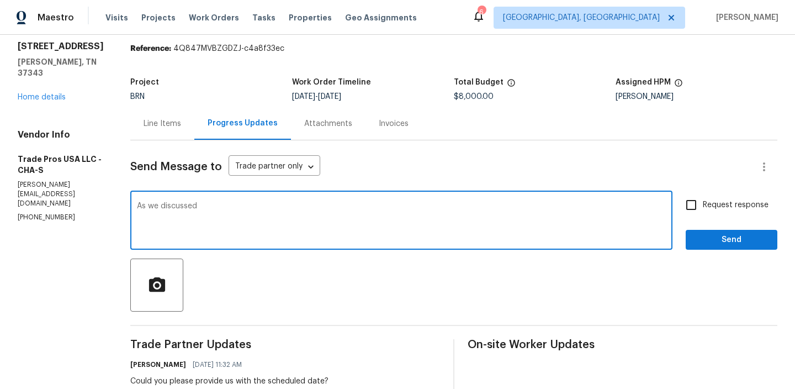
click at [43, 213] on p "[PHONE_NUMBER]" at bounding box center [61, 217] width 86 height 9
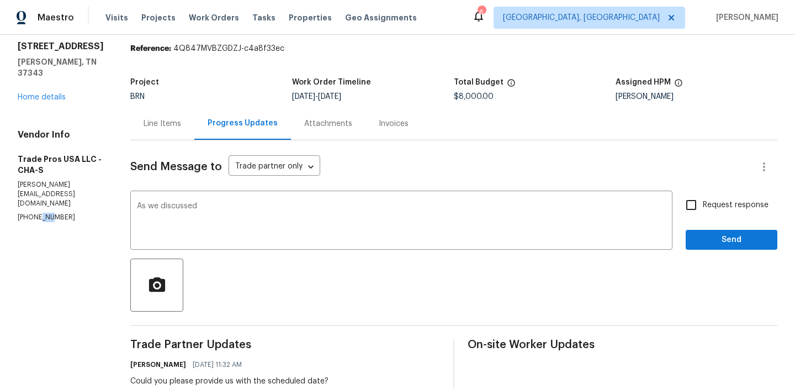
click at [43, 213] on p "[PHONE_NUMBER]" at bounding box center [61, 217] width 86 height 9
copy p "[PHONE_NUMBER]"
click at [226, 210] on textarea "As we discussed" at bounding box center [401, 221] width 529 height 39
paste textarea "[PHONE_NUMBER]"
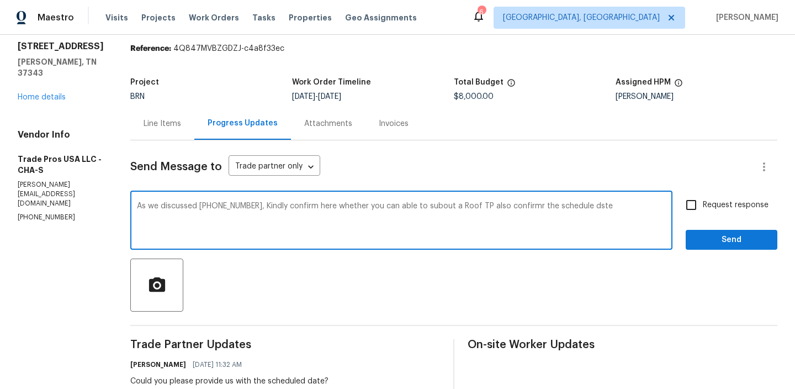
drag, startPoint x: 247, startPoint y: 207, endPoint x: 601, endPoint y: 203, distance: 354.0
click at [601, 203] on textarea "As we discussed (256) 910-1247, Kindly confirm here whether you can able to sub…" at bounding box center [401, 221] width 529 height 39
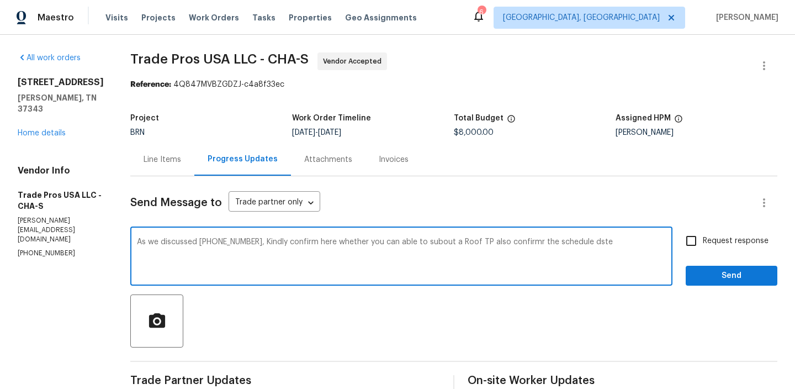
paste textarea "Kindly confirm if you are able to subcontract a Roof TP, and also confirm the s…"
type textarea "As we discussed (256) 910-1247,Kindly confirm if you are able to subcontract a …"
click at [705, 246] on span "Request response" at bounding box center [736, 241] width 66 height 12
click at [703, 246] on input "Request response" at bounding box center [691, 240] width 23 height 23
checkbox input "true"
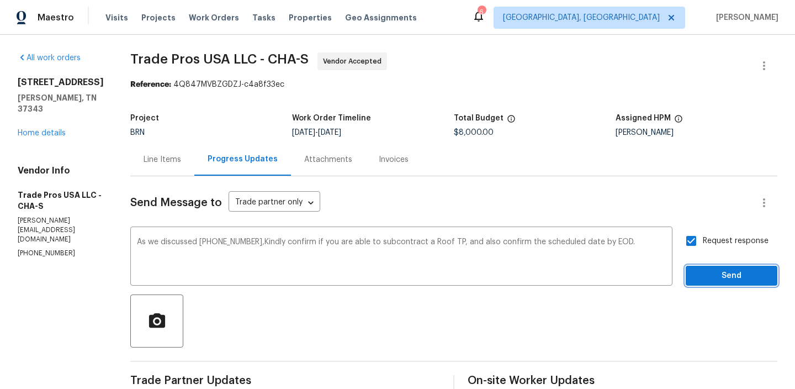
click at [708, 283] on button "Send" at bounding box center [732, 276] width 92 height 20
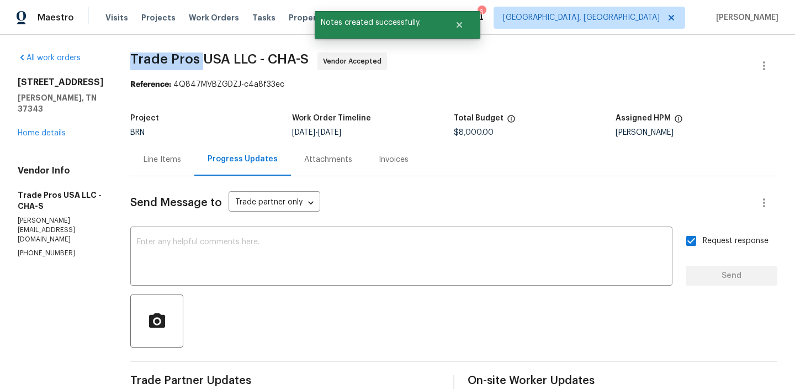
drag, startPoint x: 118, startPoint y: 60, endPoint x: 195, endPoint y: 60, distance: 77.9
click at [195, 60] on div "All work orders 8127 Blue Spruce Dr Hixson, TN 37343 Home details Vendor Info T…" at bounding box center [397, 336] width 795 height 603
copy span "Trade Pros"
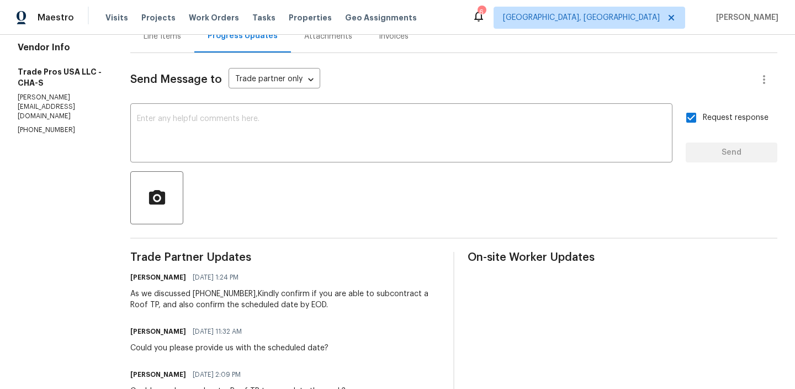
scroll to position [130, 0]
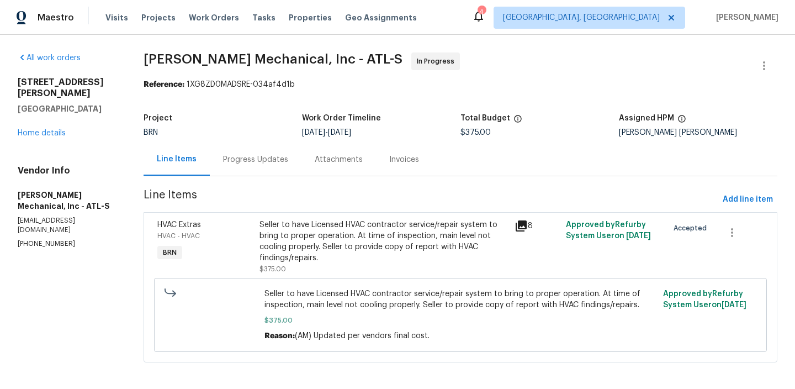
scroll to position [5, 0]
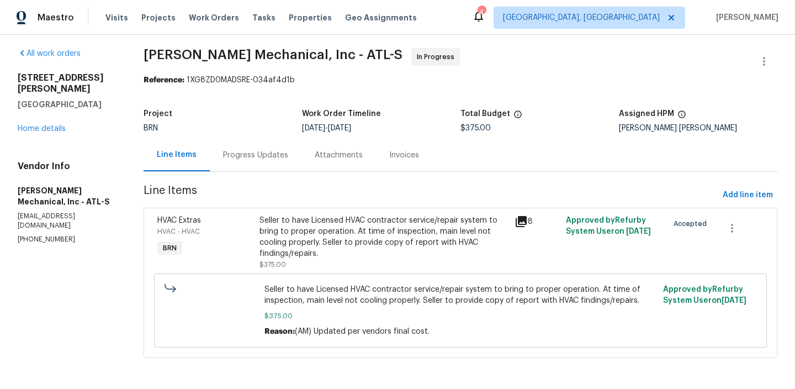
click at [253, 146] on div "Progress Updates" at bounding box center [256, 155] width 92 height 33
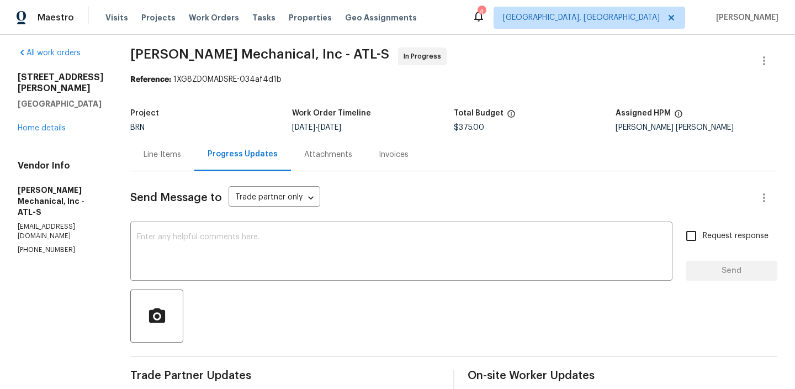
click at [170, 142] on div "Line Items" at bounding box center [162, 154] width 64 height 33
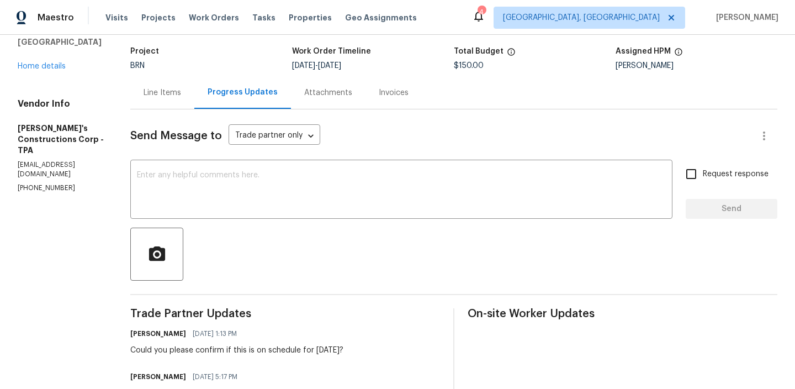
scroll to position [125, 0]
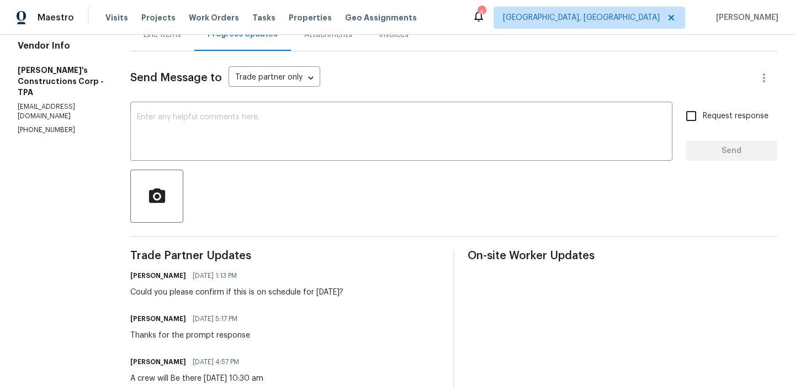
click at [37, 125] on p "(813) 970-5813" at bounding box center [61, 129] width 86 height 9
copy p "(813) 970-5813"
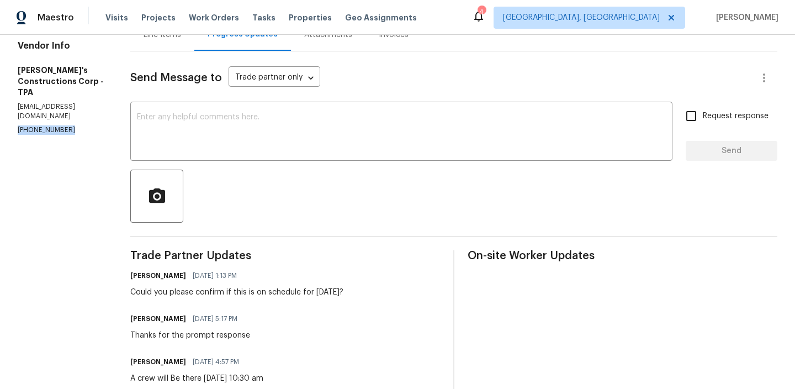
scroll to position [147, 0]
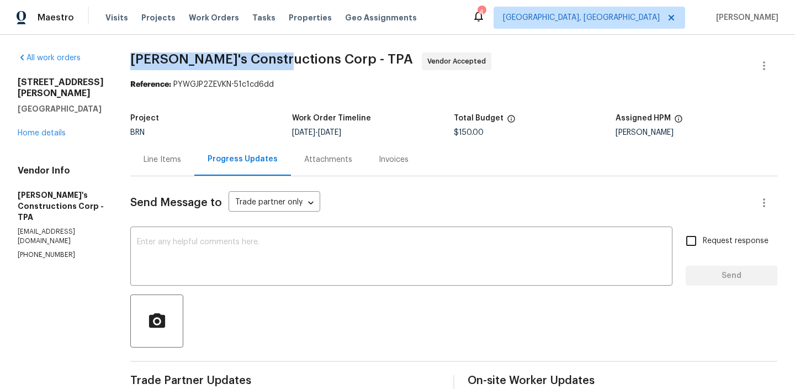
drag, startPoint x: 148, startPoint y: 60, endPoint x: 298, endPoint y: 55, distance: 150.3
click at [298, 55] on div "All work orders [STREET_ADDRESS][PERSON_NAME] Home details Vendor Info [PERSON_…" at bounding box center [397, 331] width 795 height 592
copy span "[PERSON_NAME]'s Construction"
drag, startPoint x: 300, startPoint y: 58, endPoint x: 155, endPoint y: 49, distance: 146.1
click at [155, 48] on div "All work orders [STREET_ADDRESS][PERSON_NAME] Home details Vendor Info [PERSON_…" at bounding box center [397, 331] width 795 height 592
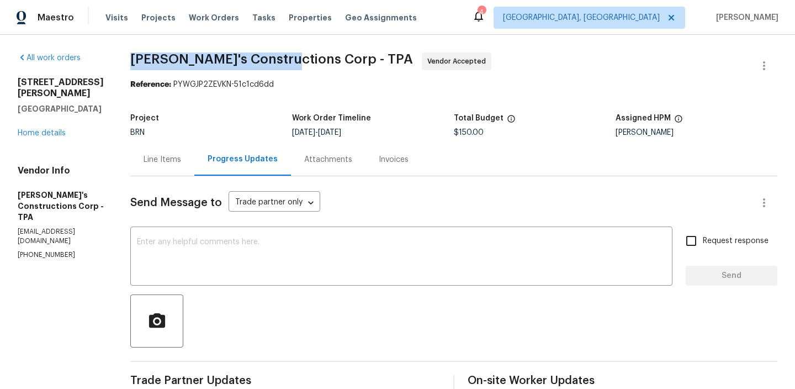
copy span "[PERSON_NAME]'s Constructions"
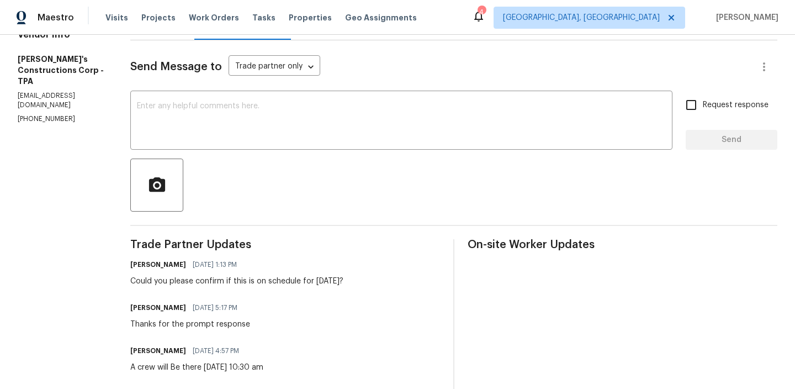
scroll to position [141, 0]
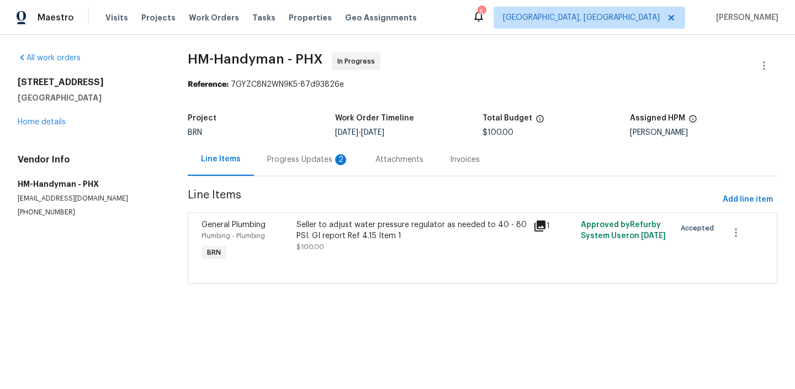
click at [279, 138] on div "Project BRN Work Order Timeline [DATE] - [DATE] Total Budget $100.00 Assigned H…" at bounding box center [483, 125] width 590 height 35
click at [279, 159] on div "Progress Updates 2" at bounding box center [308, 159] width 82 height 11
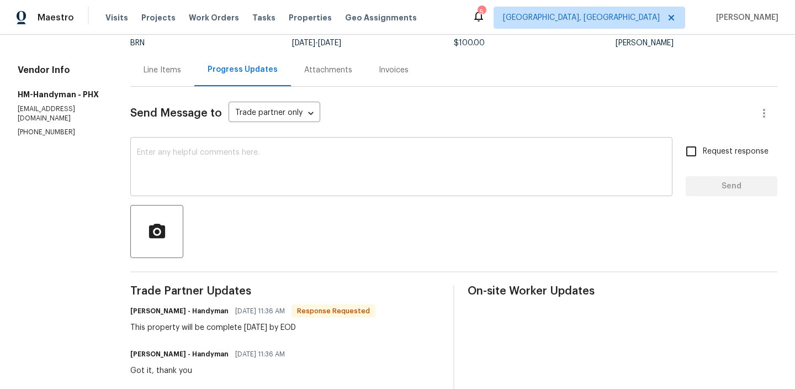
scroll to position [100, 0]
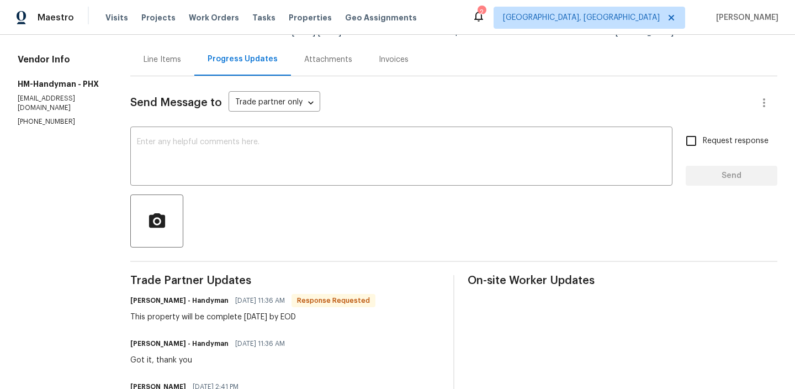
click at [164, 72] on div "Line Items" at bounding box center [162, 59] width 64 height 33
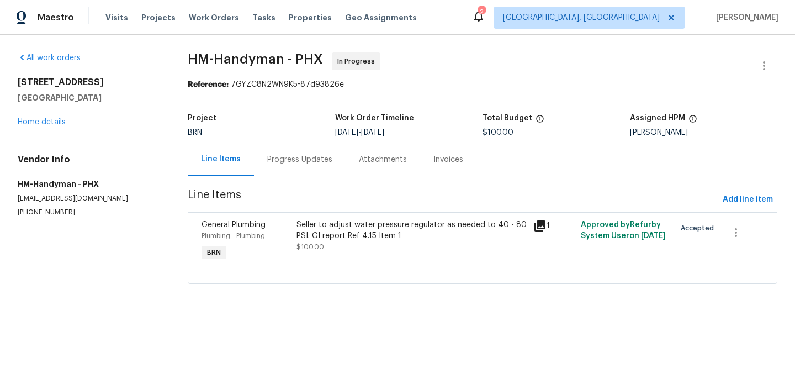
click at [362, 260] on div "Seller to adjust water pressure regulator as needed to 40 - 80 PSI. GI report R…" at bounding box center [411, 241] width 237 height 51
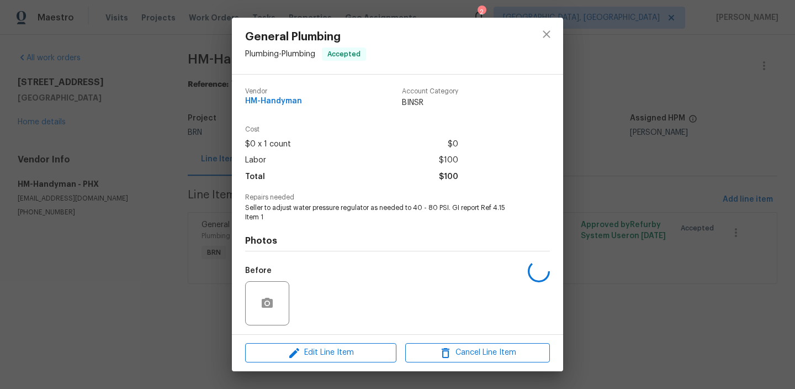
scroll to position [74, 0]
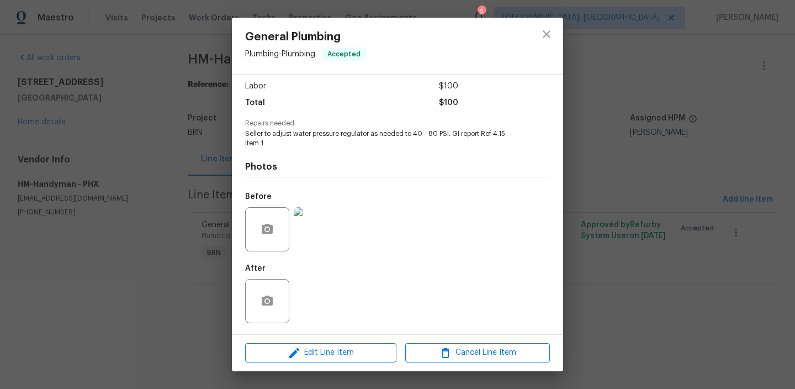
click at [311, 234] on img at bounding box center [316, 229] width 44 height 44
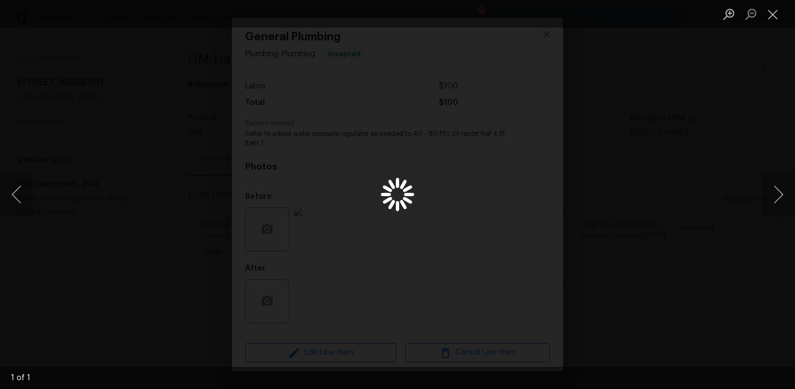
click at [96, 243] on div "Lightbox" at bounding box center [397, 194] width 795 height 389
click at [121, 233] on div "Lightbox" at bounding box center [397, 194] width 795 height 389
click at [708, 94] on div "Lightbox" at bounding box center [397, 194] width 795 height 389
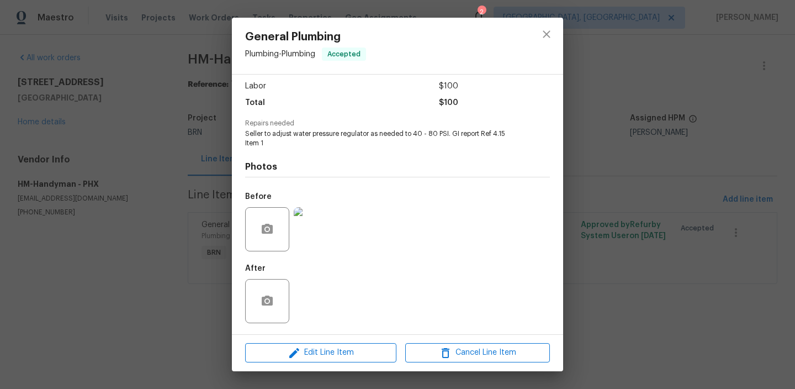
click at [694, 119] on div "General Plumbing Plumbing - Plumbing Accepted Vendor HM-Handyman Account Catego…" at bounding box center [397, 194] width 795 height 389
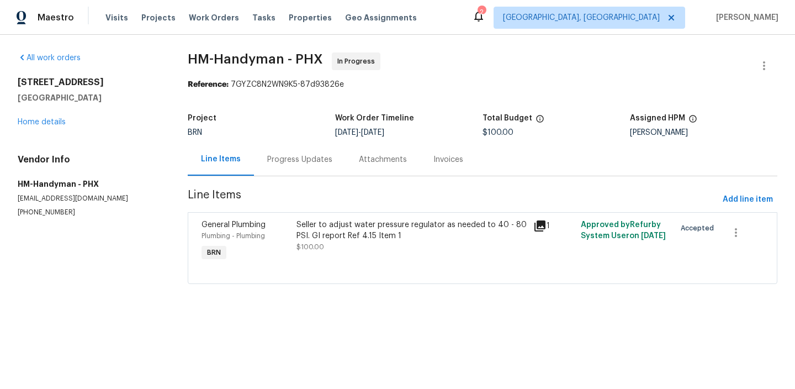
click at [326, 162] on div "Progress Updates" at bounding box center [299, 159] width 65 height 11
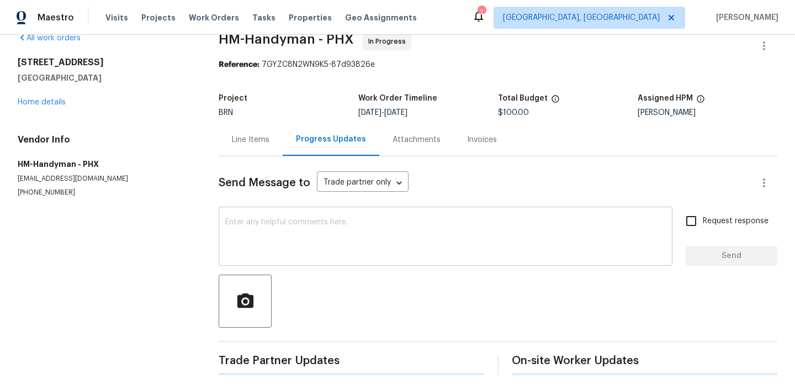
scroll to position [24, 0]
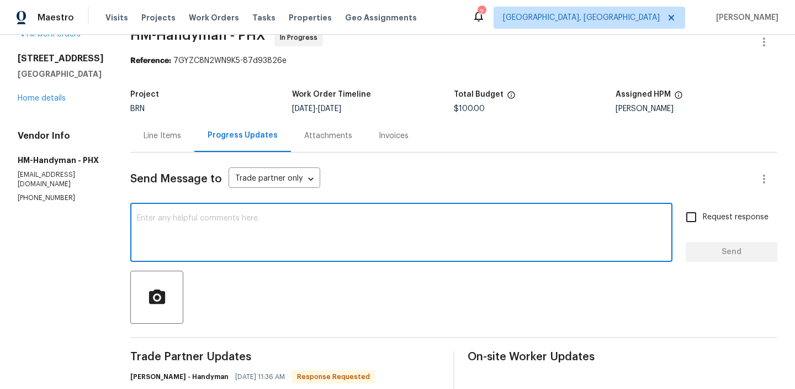
click at [260, 234] on textarea at bounding box center [401, 233] width 529 height 39
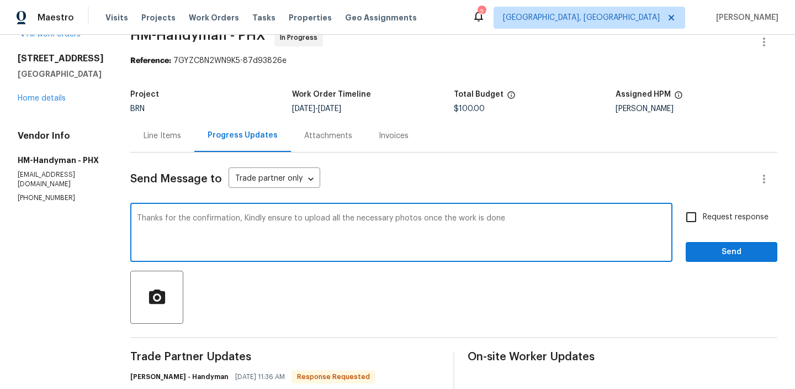
type textarea "Thanks for the confirmation, Kindly ensure to upload all the necessary photos o…"
click at [732, 224] on label "Request response" at bounding box center [724, 216] width 89 height 23
click at [703, 224] on input "Request response" at bounding box center [691, 216] width 23 height 23
checkbox input "true"
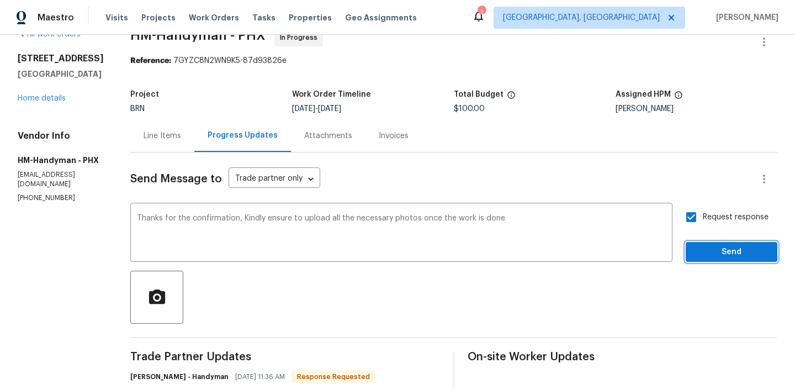
click at [719, 248] on span "Send" at bounding box center [732, 252] width 74 height 14
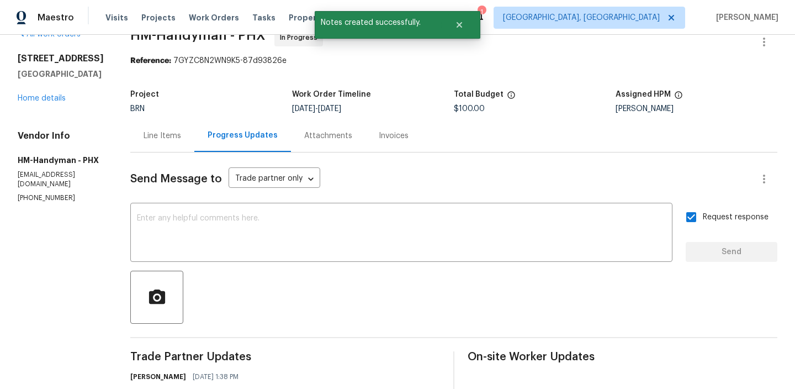
scroll to position [0, 0]
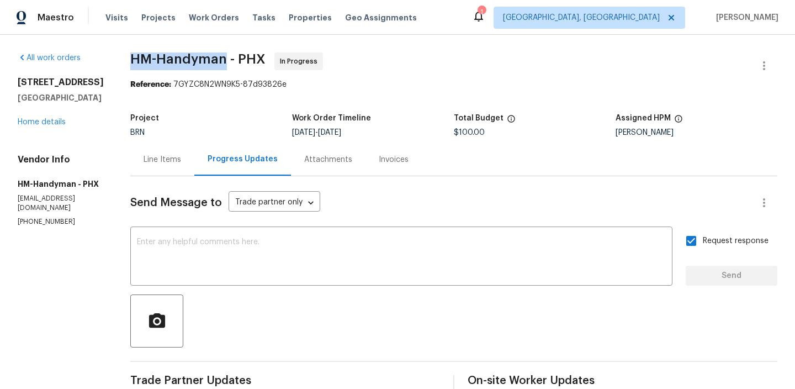
drag, startPoint x: 140, startPoint y: 59, endPoint x: 235, endPoint y: 57, distance: 95.0
click at [235, 57] on div "All work orders 5976 W Alameda Rd Glendale, AZ 85310 Home details Vendor Info H…" at bounding box center [397, 336] width 795 height 603
copy span "HM-Handyman"
click at [169, 159] on div "Line Items" at bounding box center [163, 159] width 38 height 11
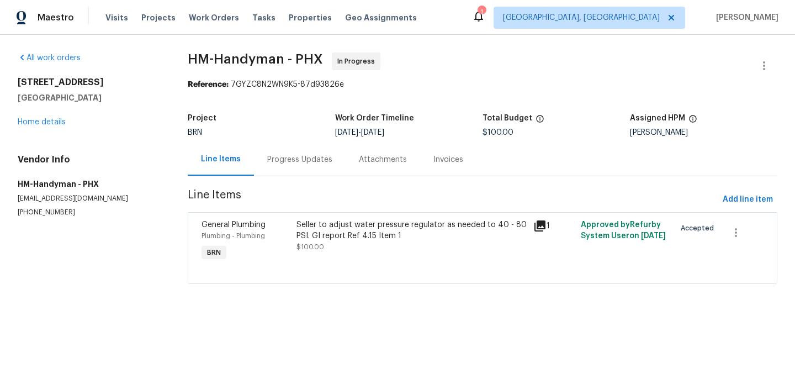
click at [330, 237] on div "Seller to adjust water pressure regulator as needed to 40 - 80 PSI. GI report R…" at bounding box center [412, 230] width 230 height 22
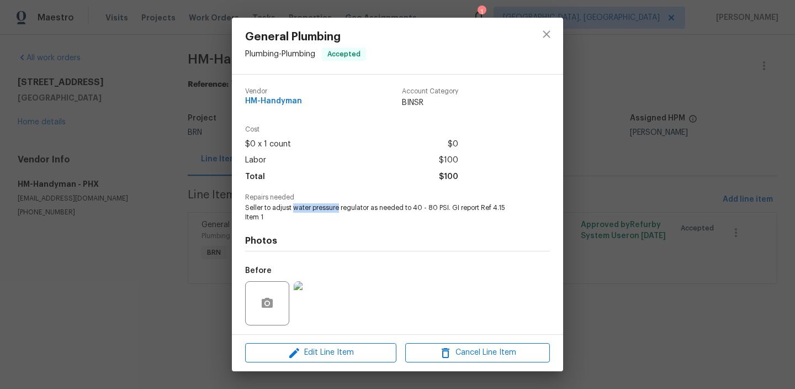
drag, startPoint x: 293, startPoint y: 208, endPoint x: 339, endPoint y: 206, distance: 45.9
click at [339, 206] on span "Seller to adjust water pressure regulator as needed to 40 - 80 PSI. GI report R…" at bounding box center [382, 212] width 274 height 19
copy span "water pressure"
click at [322, 212] on span "Seller to adjust water pressure regulator as needed to 40 - 80 PSI. GI report R…" at bounding box center [382, 212] width 274 height 19
drag, startPoint x: 292, startPoint y: 208, endPoint x: 340, endPoint y: 208, distance: 48.0
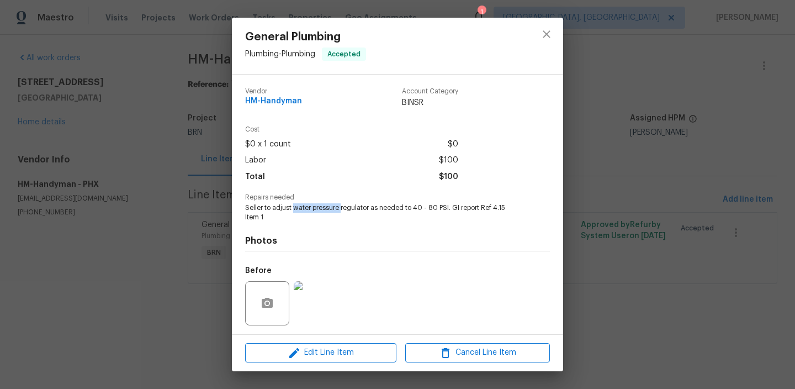
click at [340, 208] on span "Seller to adjust water pressure regulator as needed to 40 - 80 PSI. GI report R…" at bounding box center [382, 212] width 274 height 19
copy span "water pressure"
click at [189, 129] on div "General Plumbing Plumbing - Plumbing Accepted Vendor HM-Handyman Account Catego…" at bounding box center [397, 194] width 795 height 389
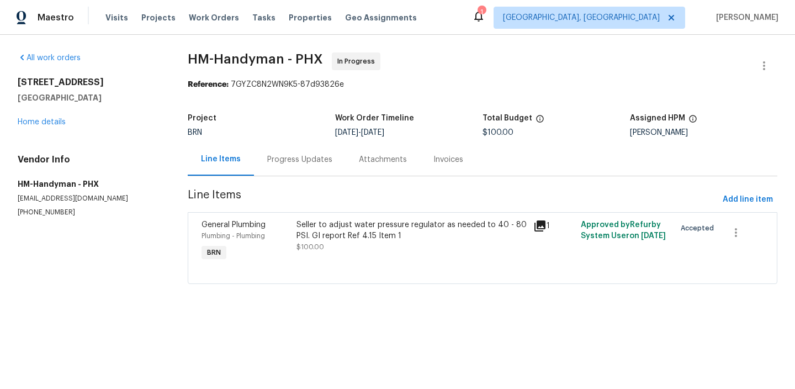
click at [286, 166] on div "Progress Updates" at bounding box center [300, 159] width 92 height 33
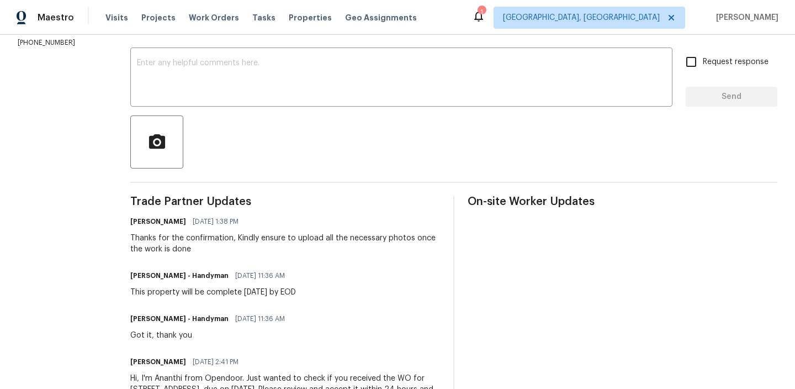
scroll to position [186, 0]
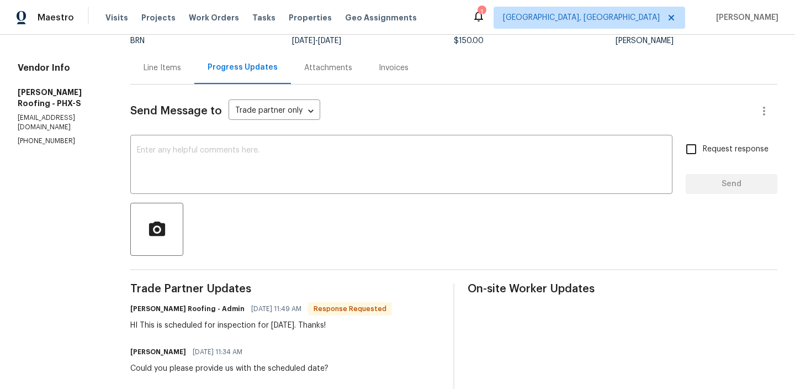
scroll to position [195, 0]
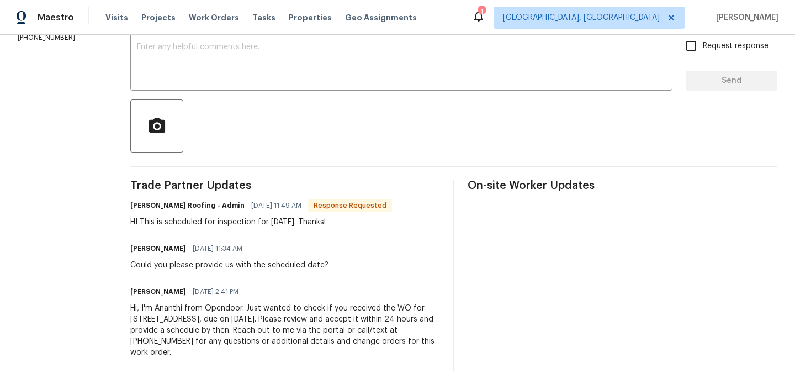
click at [188, 91] on div "Send Message to Trade partner only Trade partner only ​ x ​ Request response Se…" at bounding box center [453, 176] width 647 height 390
click at [185, 75] on textarea at bounding box center [401, 62] width 529 height 39
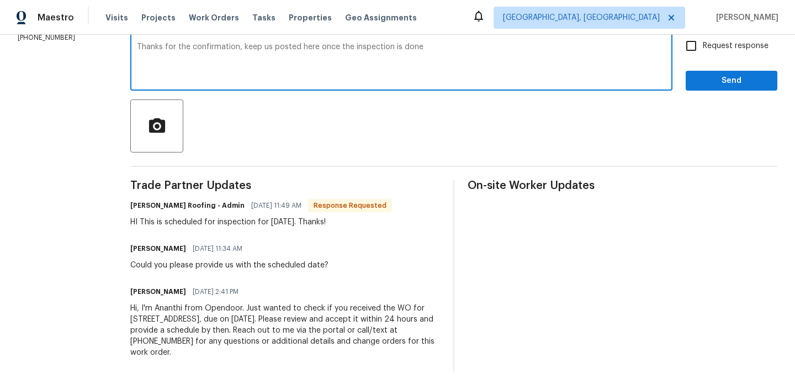
type textarea "Thanks for the confirmation, keep us posted here once the inspection is done"
click at [702, 51] on input "Request response" at bounding box center [691, 45] width 23 height 23
checkbox input "true"
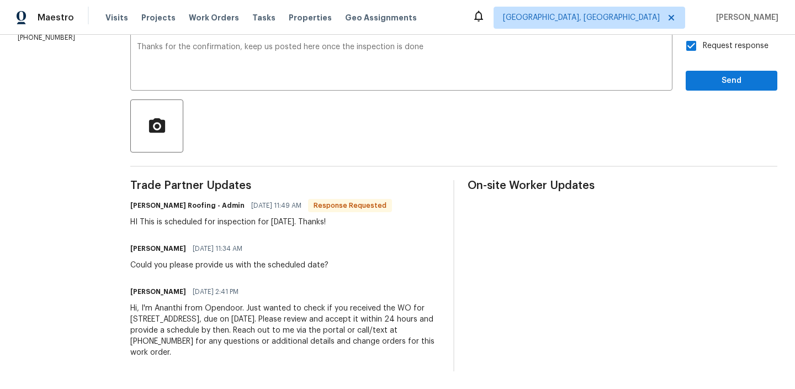
click at [699, 95] on div "Send Message to Trade partner only Trade partner only ​ Thanks for the confirma…" at bounding box center [453, 176] width 647 height 390
click at [699, 82] on span "Send" at bounding box center [732, 81] width 74 height 14
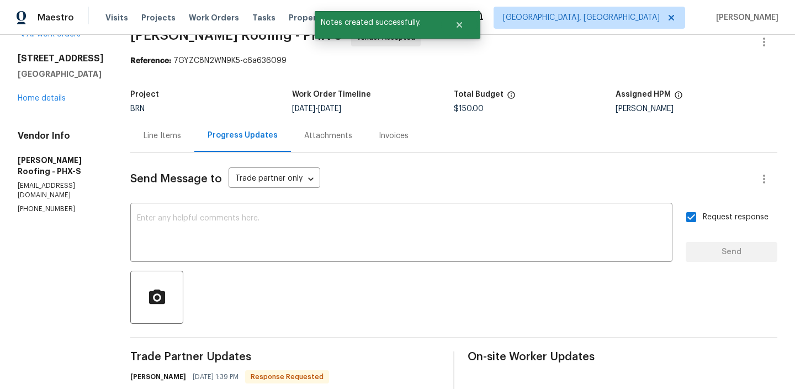
scroll to position [0, 0]
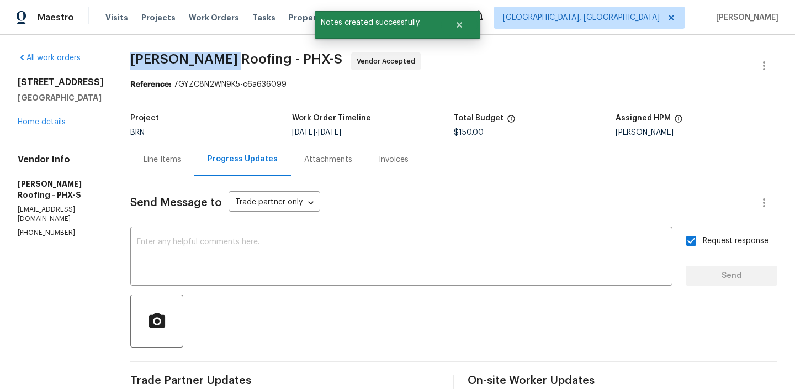
drag, startPoint x: 131, startPoint y: 61, endPoint x: 221, endPoint y: 60, distance: 90.0
click at [221, 60] on span "[PERSON_NAME] Roofing - PHX-S" at bounding box center [236, 58] width 212 height 13
copy span "[PERSON_NAME] Roofing"
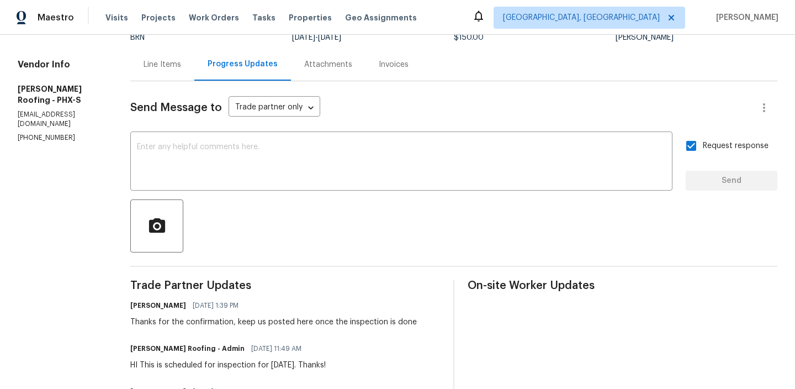
scroll to position [23, 0]
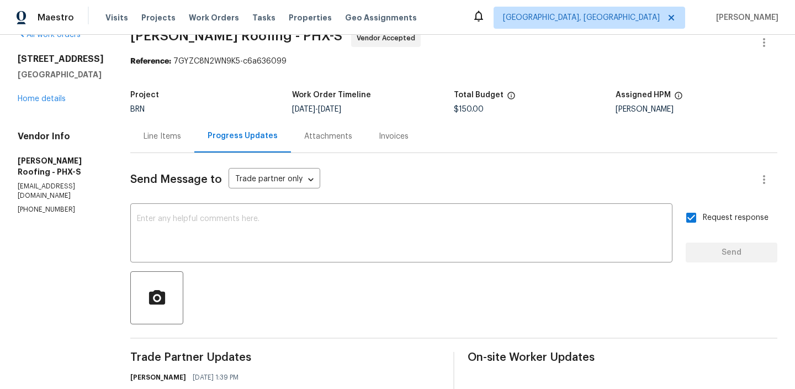
click at [150, 127] on div "Line Items" at bounding box center [162, 136] width 64 height 33
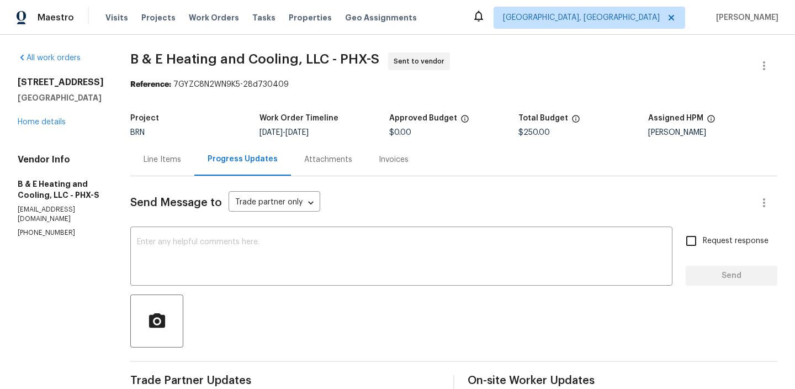
click at [41, 228] on p "[PHONE_NUMBER]" at bounding box center [61, 232] width 86 height 9
copy p "[PHONE_NUMBER]"
click at [171, 156] on div "Line Items" at bounding box center [163, 159] width 38 height 11
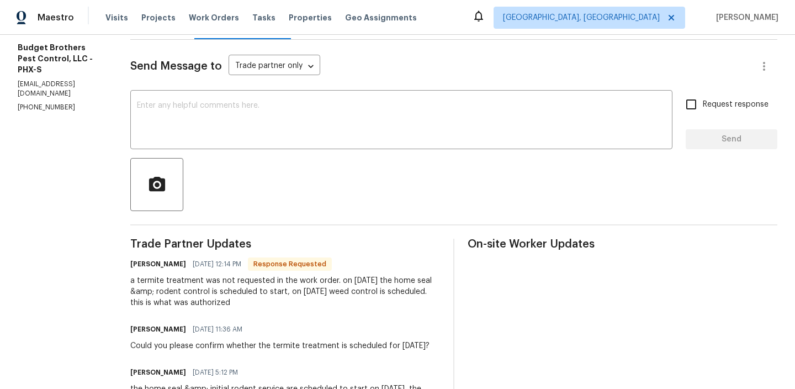
scroll to position [138, 0]
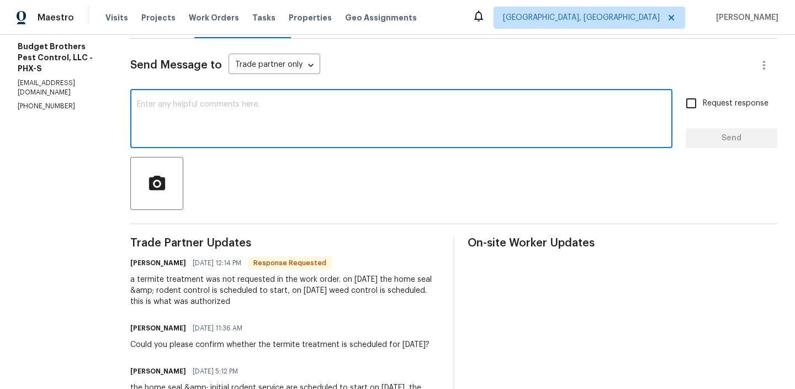
click at [208, 139] on textarea at bounding box center [401, 120] width 529 height 39
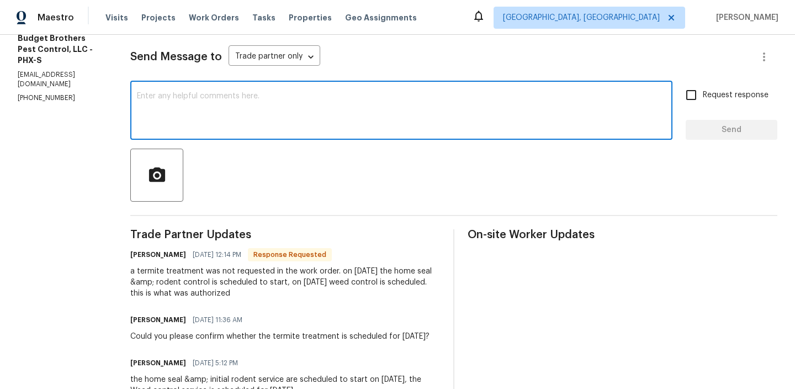
scroll to position [0, 0]
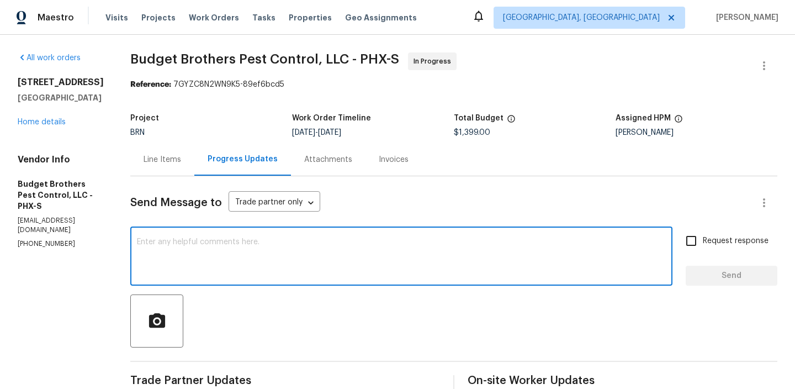
click at [178, 165] on div "Line Items" at bounding box center [162, 159] width 64 height 33
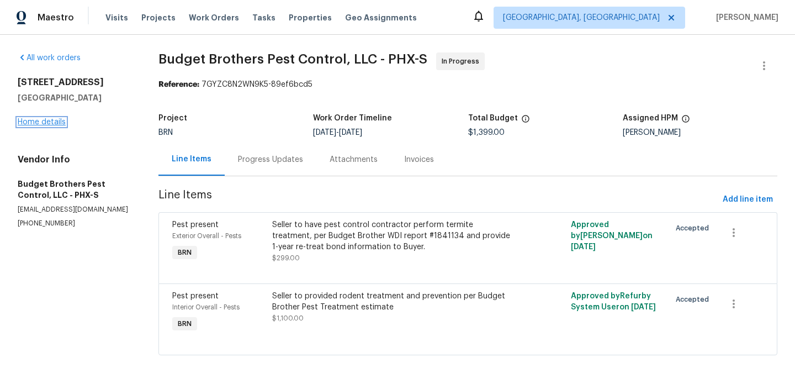
click at [34, 122] on link "Home details" at bounding box center [42, 122] width 48 height 8
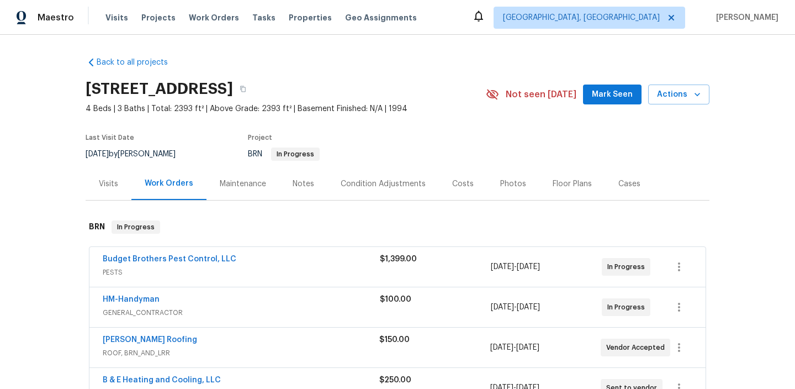
click at [137, 263] on span "Budget Brothers Pest Control, LLC" at bounding box center [170, 258] width 134 height 11
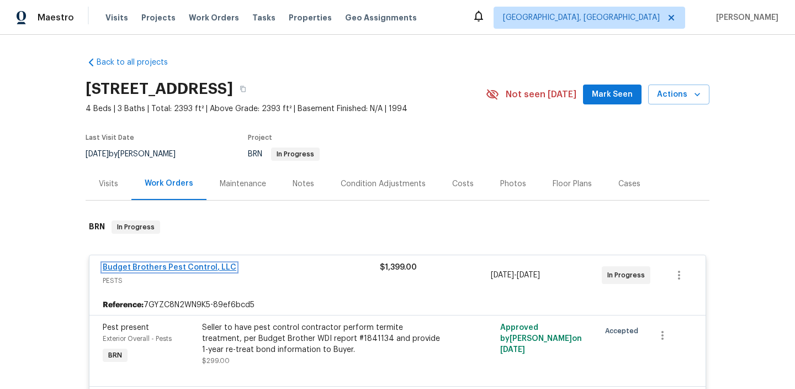
click at [136, 264] on link "Budget Brothers Pest Control, LLC" at bounding box center [170, 267] width 134 height 8
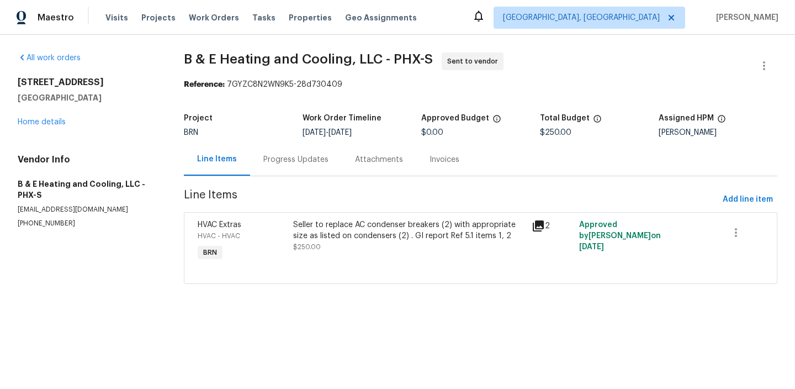
click at [55, 114] on div "[STREET_ADDRESS] Home details" at bounding box center [88, 102] width 140 height 51
click at [46, 119] on link "Home details" at bounding box center [42, 122] width 48 height 8
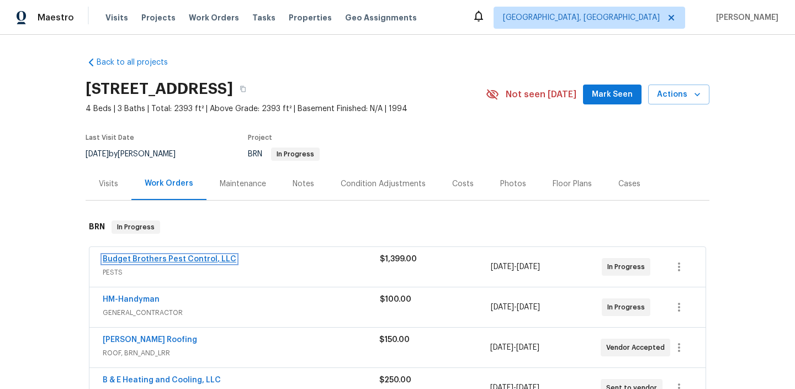
click at [136, 256] on link "Budget Brothers Pest Control, LLC" at bounding box center [170, 259] width 134 height 8
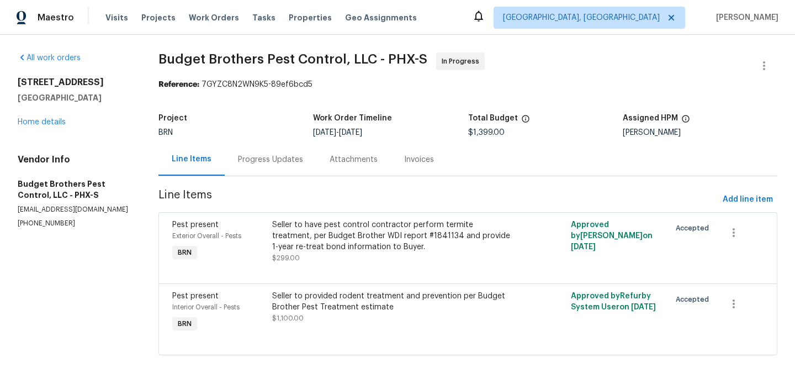
click at [263, 160] on div "Progress Updates" at bounding box center [270, 159] width 65 height 11
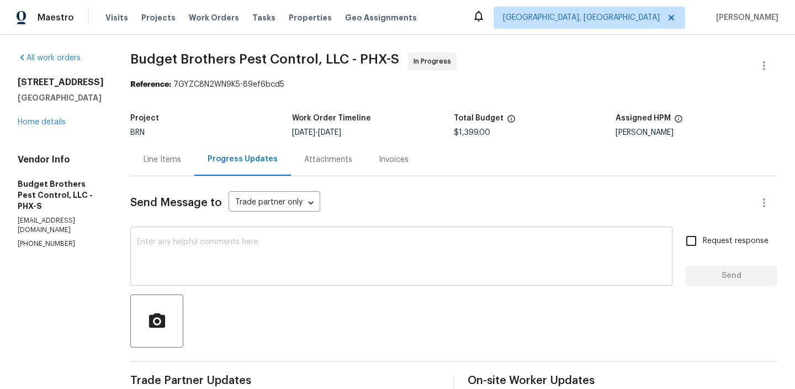
click at [271, 234] on div "x ​" at bounding box center [401, 257] width 542 height 56
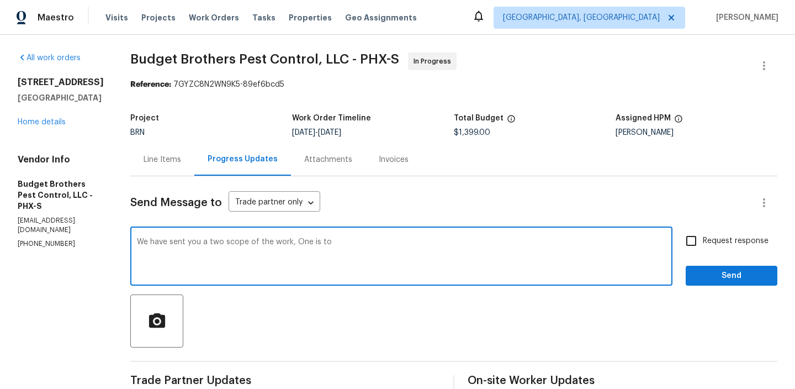
drag, startPoint x: 341, startPoint y: 239, endPoint x: 392, endPoint y: 239, distance: 50.8
click at [392, 239] on textarea "We have sent you a two scope of the work, One is to" at bounding box center [401, 257] width 529 height 39
paste textarea "rodent treatment"
paste textarea "perform termite treatment,"
type textarea "We have sent you a two scope of the work, One is for the rodent treatment and a…"
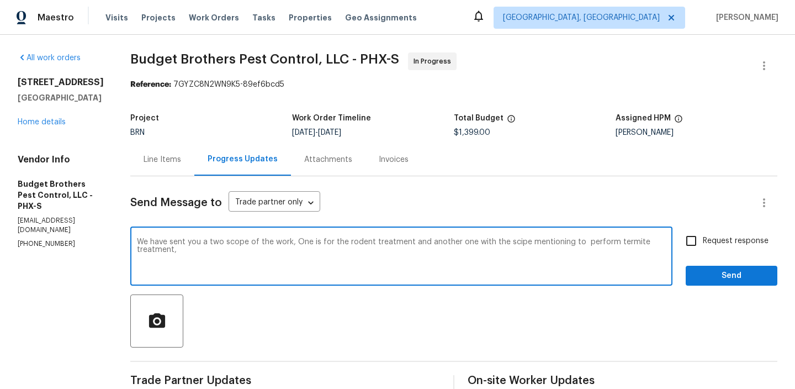
click at [370, 240] on textarea "We have sent you a two scope of the work, One is for the rodent treatment and a…" at bounding box center [401, 257] width 529 height 39
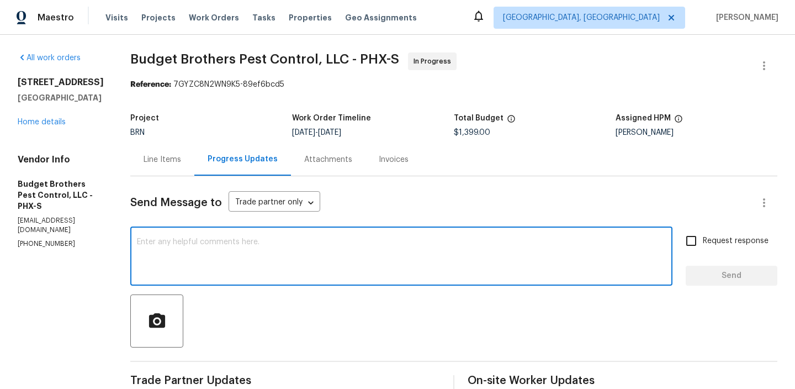
paste textarea "We have sent you two scopes of work: one for rodent treatment and the other out…"
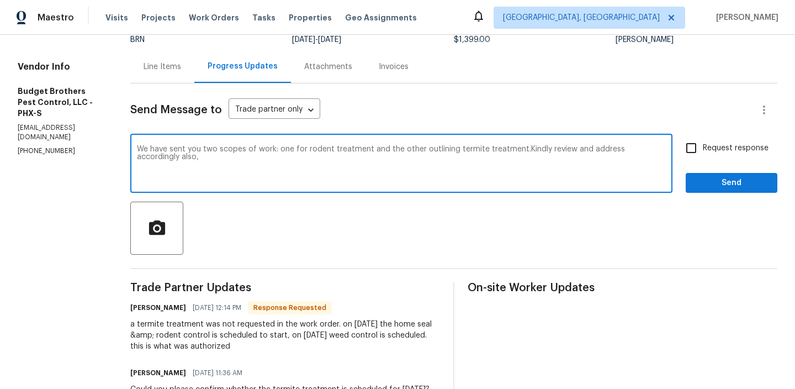
scroll to position [99, 0]
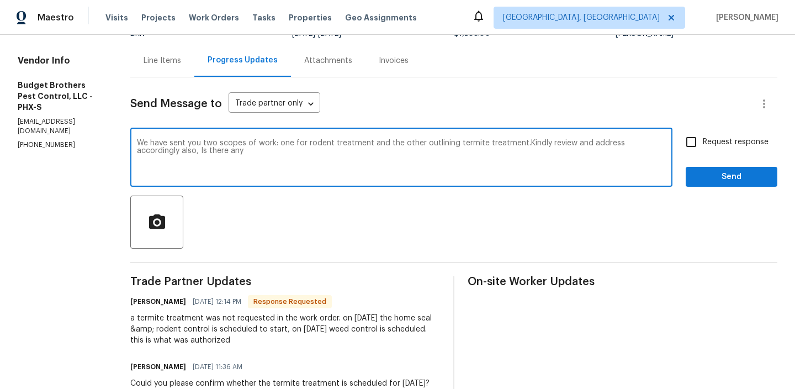
click at [205, 150] on textarea "We have sent you two scopes of work: one for rodent treatment and the other out…" at bounding box center [401, 158] width 529 height 39
click at [279, 163] on textarea "We have sent you two scopes of work: one for rodent treatment and the other out…" at bounding box center [401, 158] width 529 height 39
click at [313, 152] on textarea "We have sent you two scopes of work: one for rodent treatment and the other out…" at bounding box center [401, 158] width 529 height 39
click at [364, 160] on textarea "We have sent you two scopes of work: one for rodent treatment and the other out…" at bounding box center [401, 158] width 529 height 39
type textarea "We have sent you two scopes of work: one for rodent treatment and the other out…"
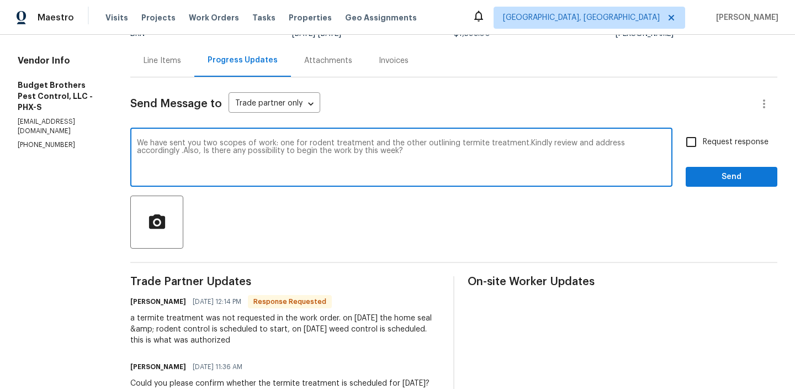
click at [696, 151] on input "Request response" at bounding box center [691, 141] width 23 height 23
checkbox input "true"
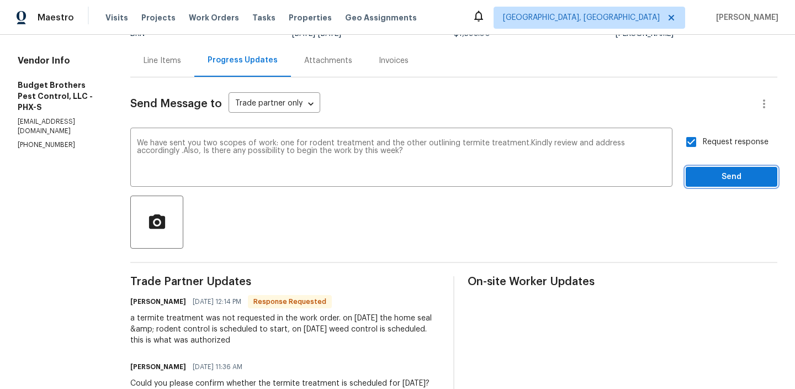
click at [696, 173] on span "Send" at bounding box center [732, 177] width 74 height 14
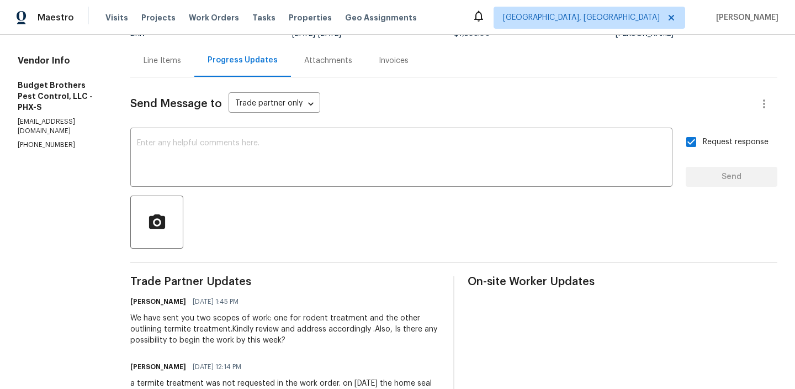
scroll to position [0, 0]
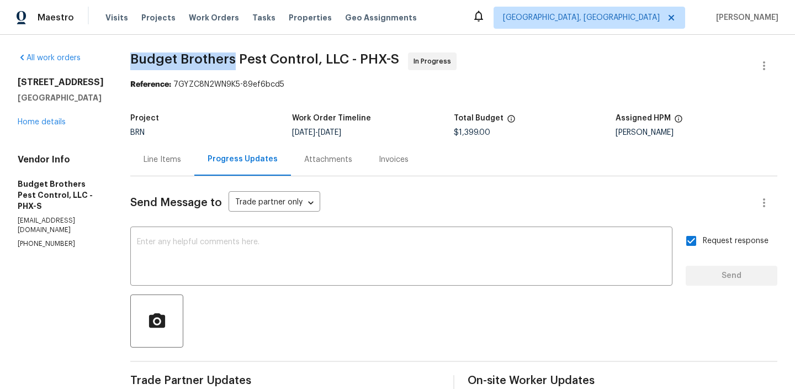
drag, startPoint x: 147, startPoint y: 62, endPoint x: 258, endPoint y: 60, distance: 111.0
click at [257, 60] on div "All work orders 5976 W Alameda Rd Glendale, AZ 85310 Home details Vendor Info B…" at bounding box center [397, 380] width 795 height 690
copy span "Budget Brothers"
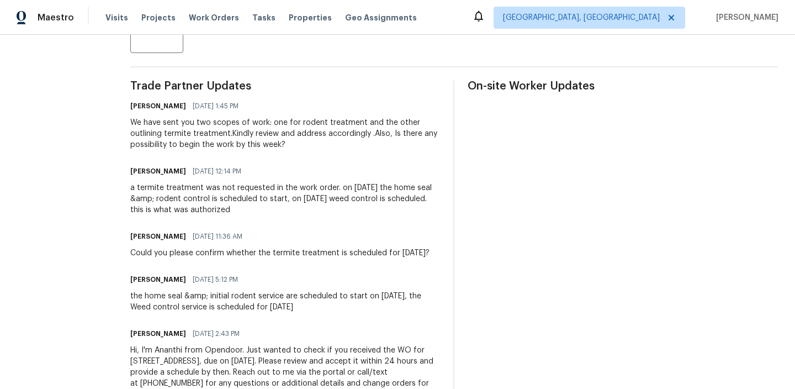
scroll to position [307, 0]
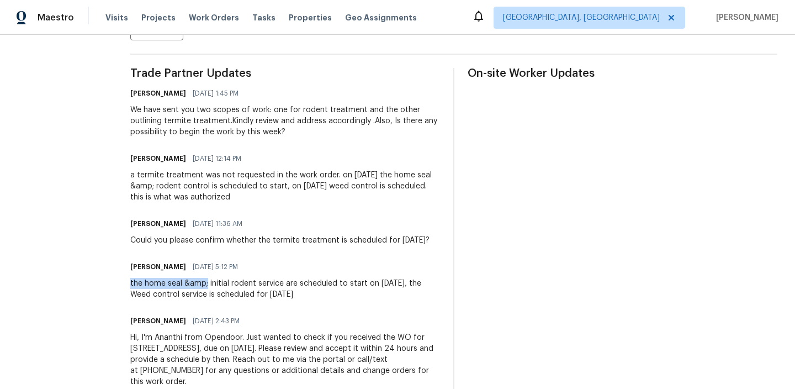
drag, startPoint x: 154, startPoint y: 285, endPoint x: 230, endPoint y: 282, distance: 76.8
click at [230, 282] on div "the home seal &amp; initial rodent service are scheduled to start on 8-25-25, t…" at bounding box center [285, 289] width 310 height 22
click at [209, 284] on div "the home seal &amp; initial rodent service are scheduled to start on 8-25-25, t…" at bounding box center [285, 289] width 310 height 22
drag, startPoint x: 190, startPoint y: 285, endPoint x: 229, endPoint y: 284, distance: 39.2
click at [229, 284] on div "the home seal &amp; initial rodent service are scheduled to start on 8-25-25, t…" at bounding box center [285, 289] width 310 height 22
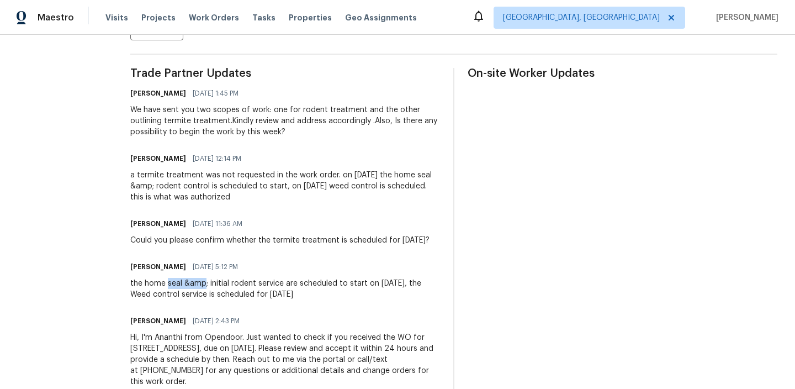
copy div "seal &amp"
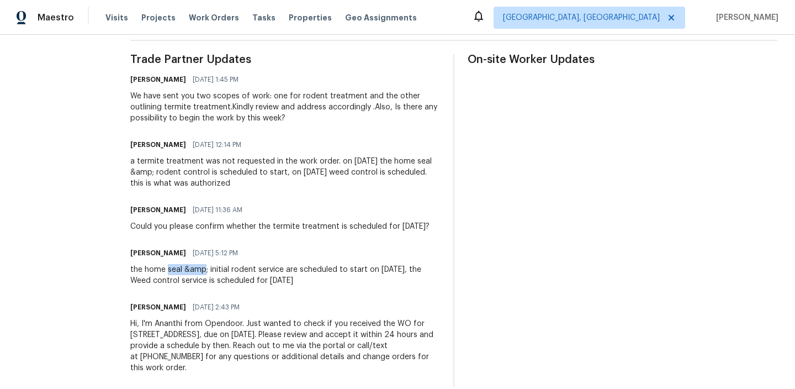
scroll to position [323, 0]
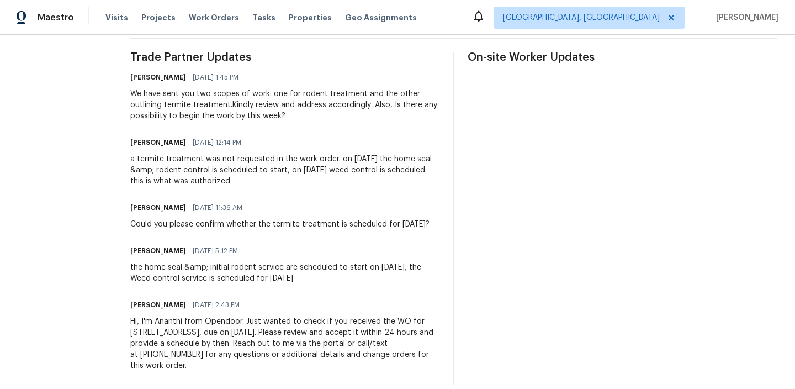
click at [251, 263] on div "the home seal &amp; initial rodent service are scheduled to start on 8-25-25, t…" at bounding box center [285, 273] width 310 height 22
drag, startPoint x: 232, startPoint y: 267, endPoint x: 429, endPoint y: 276, distance: 196.8
click at [429, 276] on div "the home seal &amp; initial rodent service are scheduled to start on 8-25-25, t…" at bounding box center [285, 273] width 310 height 22
copy div "initial rodent service are scheduled to start on 8-25-25, the Weed control serv…"
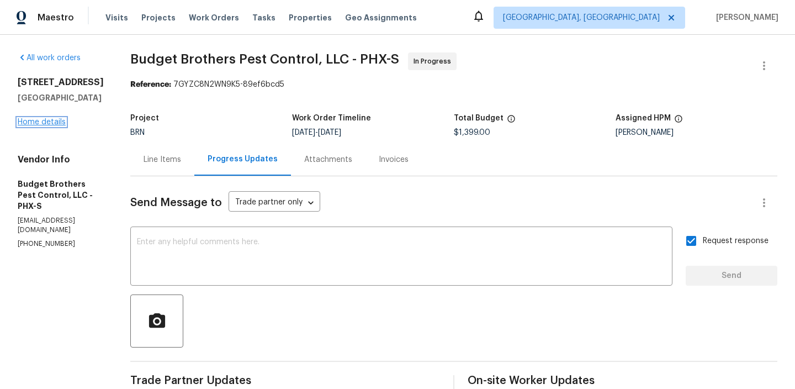
click at [47, 120] on link "Home details" at bounding box center [42, 122] width 48 height 8
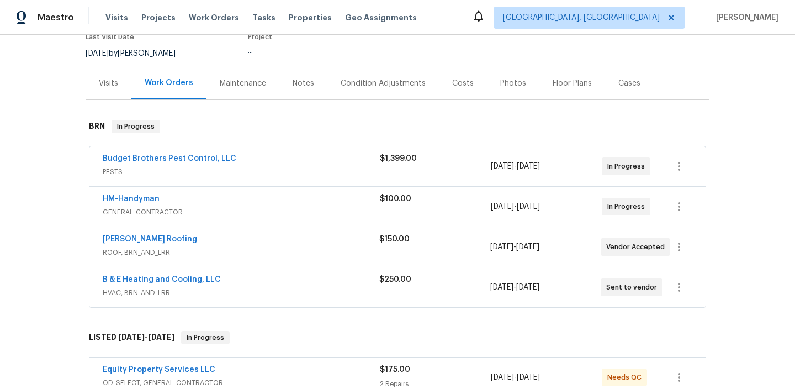
scroll to position [105, 0]
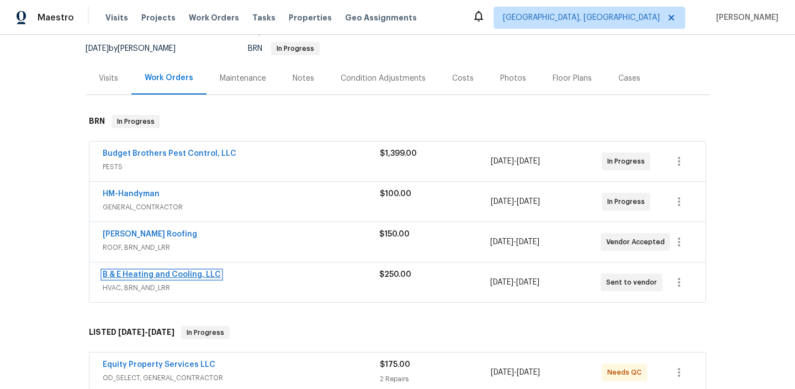
click at [116, 275] on link "B & E Heating and Cooling, LLC" at bounding box center [162, 275] width 118 height 8
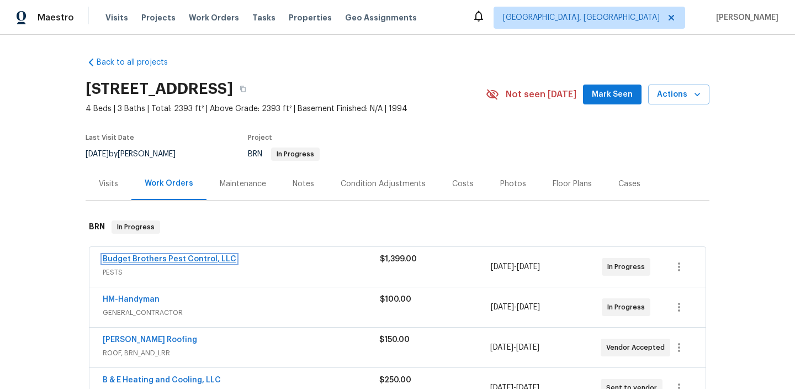
click at [146, 260] on link "Budget Brothers Pest Control, LLC" at bounding box center [170, 259] width 134 height 8
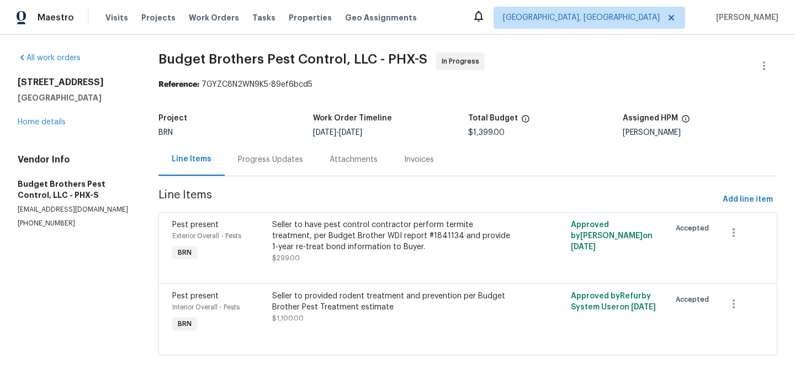
click at [354, 231] on div "Seller to have pest control contractor perform termite treatment, per Budget Br…" at bounding box center [393, 235] width 242 height 33
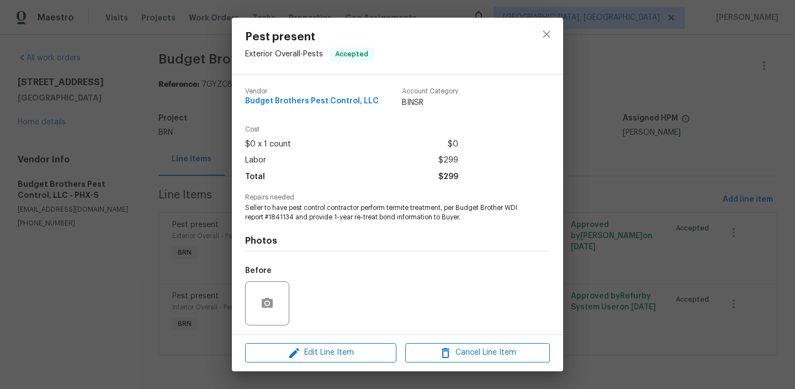
click at [234, 231] on div "Vendor Budget Brothers Pest Control, LLC Account Category BINSR Cost $0 x 1 cou…" at bounding box center [397, 205] width 331 height 260
click at [140, 295] on div "Pest present Exterior Overall - Pests Accepted Vendor Budget Brothers Pest Cont…" at bounding box center [397, 194] width 795 height 389
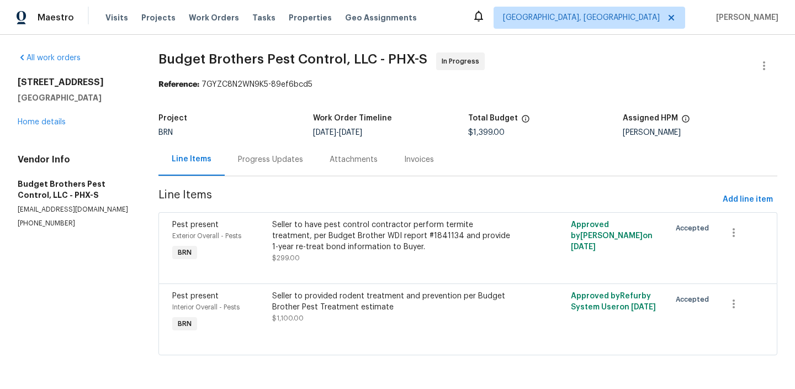
click at [313, 305] on div "Seller to provided rodent treatment and prevention per Budget Brother Pest Trea…" at bounding box center [393, 301] width 242 height 22
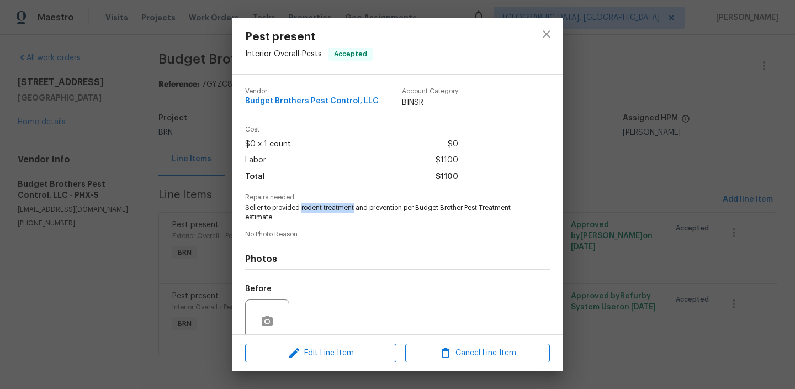
drag, startPoint x: 302, startPoint y: 209, endPoint x: 355, endPoint y: 208, distance: 52.5
click at [355, 208] on span "Seller to provided rodent treatment and prevention per Budget Brother Pest Trea…" at bounding box center [382, 212] width 274 height 19
copy span "rodent treatment"
click at [147, 130] on div "Pest present Interior Overall - Pests Accepted Vendor Budget Brothers Pest Cont…" at bounding box center [397, 194] width 795 height 389
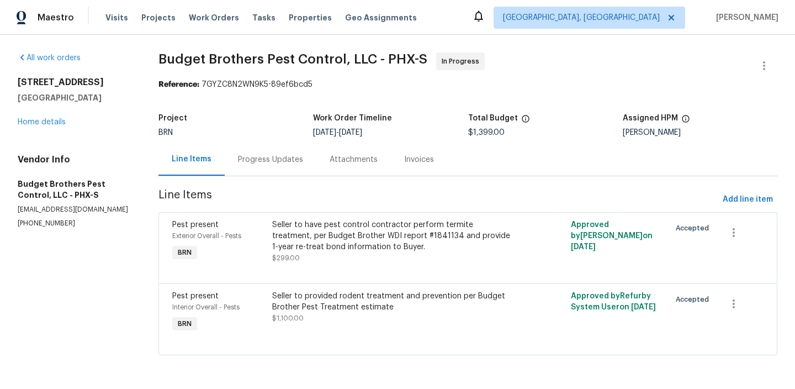
click at [361, 234] on div "Seller to have pest control contractor perform termite treatment, per Budget Br…" at bounding box center [393, 235] width 242 height 33
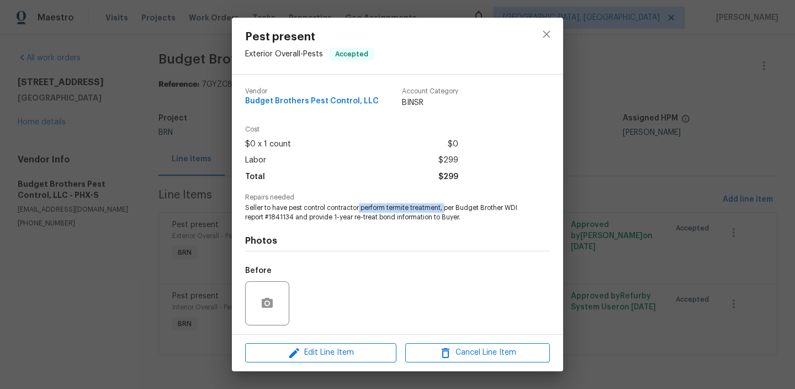
drag, startPoint x: 361, startPoint y: 208, endPoint x: 450, endPoint y: 205, distance: 88.4
click at [450, 205] on span "Seller to have pest control contractor perform termite treatment, per Budget Br…" at bounding box center [382, 212] width 274 height 19
copy span "perform termite treatment,"
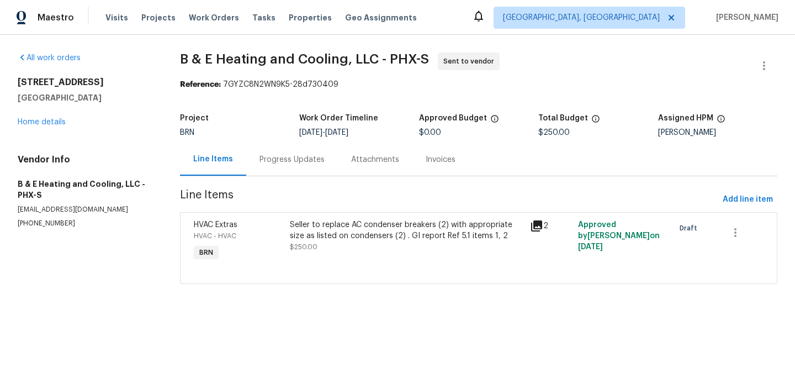
click at [297, 163] on div "Progress Updates" at bounding box center [292, 159] width 65 height 11
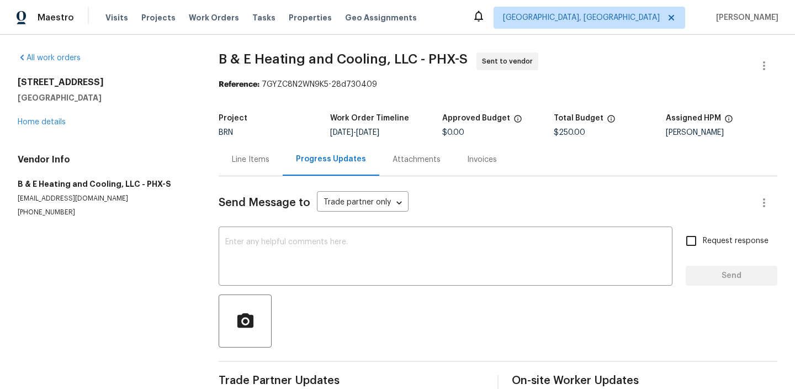
scroll to position [20, 0]
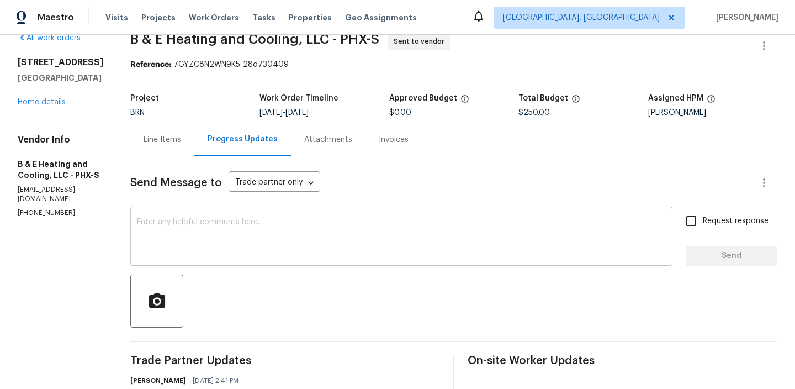
click at [258, 246] on textarea at bounding box center [401, 237] width 529 height 39
click at [75, 210] on section "All work orders [STREET_ADDRESS] Home details Vendor Info B & E Heating and Coo…" at bounding box center [61, 246] width 86 height 427
click at [75, 210] on section "All work orders 5976 W Alameda Rd Glendale, AZ 85310 Home details Vendor Info B…" at bounding box center [61, 246] width 86 height 427
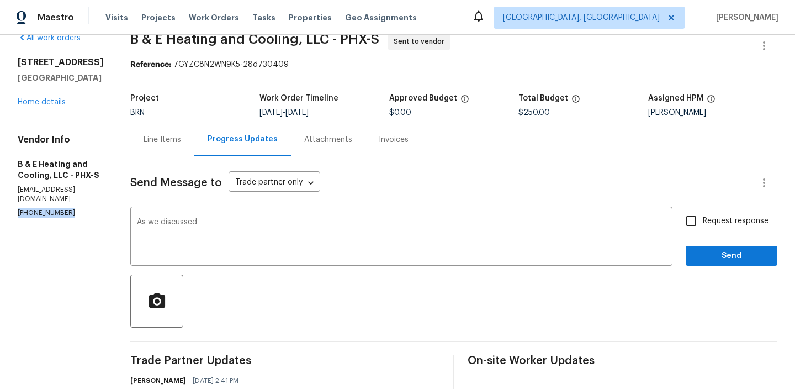
click at [75, 210] on section "All work orders 5976 W Alameda Rd Glendale, AZ 85310 Home details Vendor Info B…" at bounding box center [61, 246] width 86 height 427
copy p "(602) 281-6610"
click at [213, 225] on textarea "As we discussed" at bounding box center [401, 237] width 529 height 39
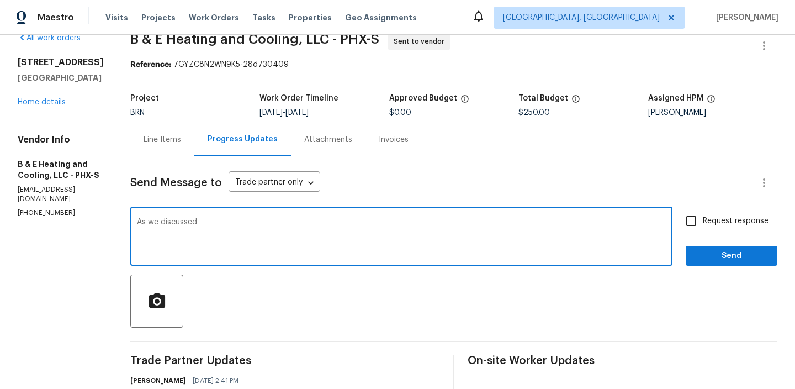
paste textarea "(602) 281-6610"
type textarea "As we discussed (602) 281-6610, Kindly accept the Wo and provide us with the sc…"
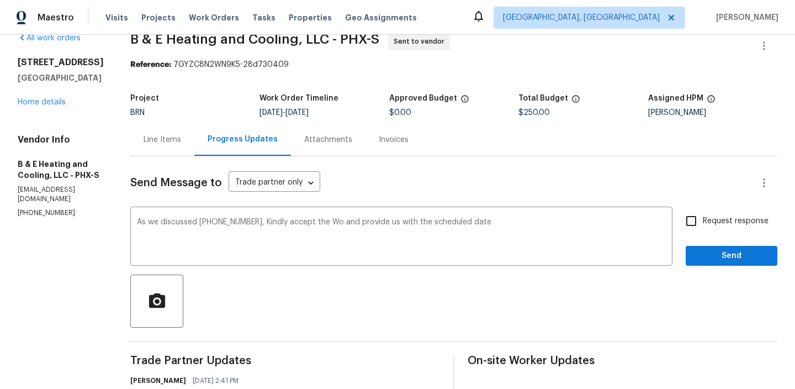
click at [705, 224] on span "Request response" at bounding box center [736, 221] width 66 height 12
click at [703, 224] on input "Request response" at bounding box center [691, 220] width 23 height 23
checkbox input "true"
click at [705, 249] on span "Send" at bounding box center [732, 256] width 74 height 14
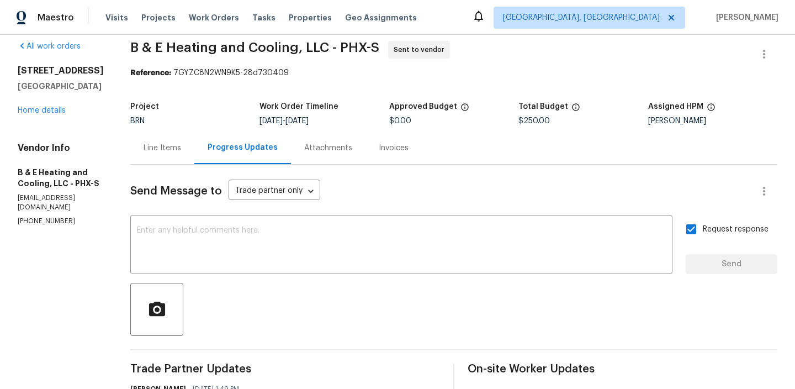
scroll to position [0, 0]
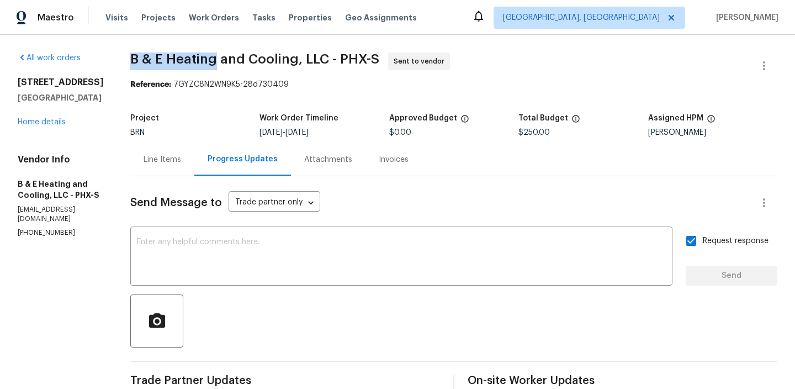
drag, startPoint x: 136, startPoint y: 62, endPoint x: 227, endPoint y: 62, distance: 91.1
click at [227, 62] on div "All work orders 5976 W Alameda Rd Glendale, AZ 85310 Home details Vendor Info B…" at bounding box center [397, 293] width 795 height 517
copy span "B & E Heating"
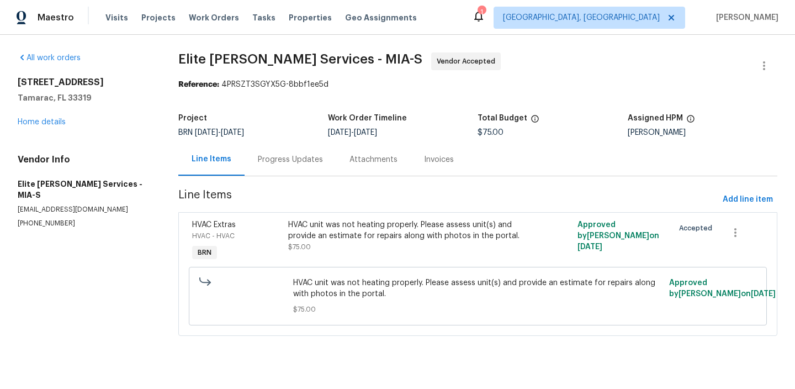
click at [273, 161] on div "Progress Updates" at bounding box center [290, 159] width 65 height 11
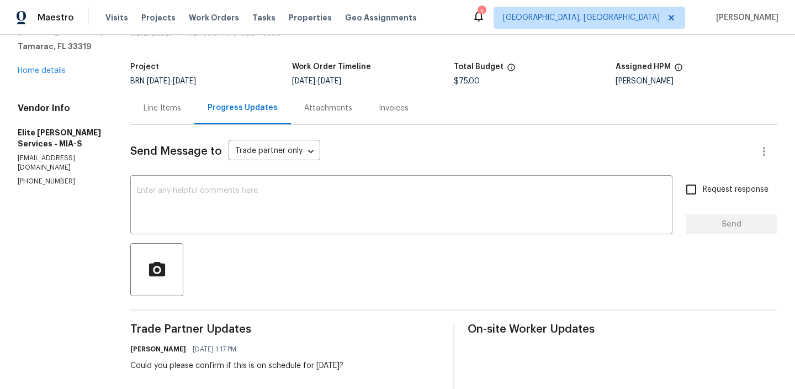
scroll to position [96, 0]
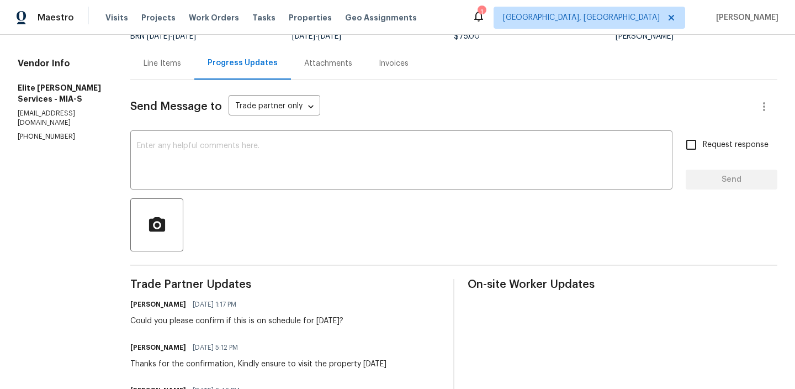
click at [54, 132] on p "[PHONE_NUMBER]" at bounding box center [61, 136] width 86 height 9
copy p "[PHONE_NUMBER]"
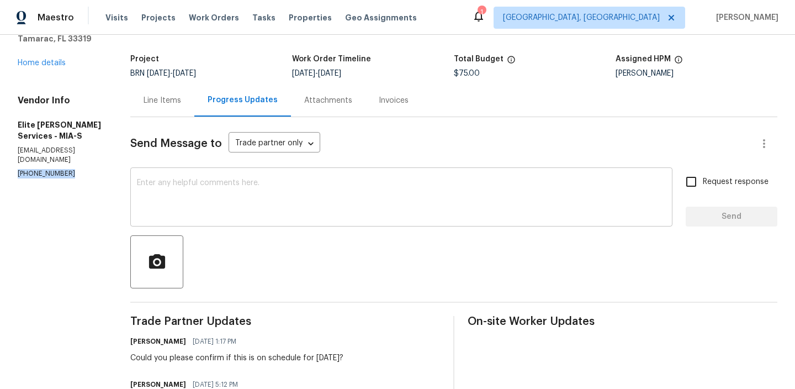
scroll to position [60, 0]
click at [200, 207] on textarea at bounding box center [401, 197] width 529 height 39
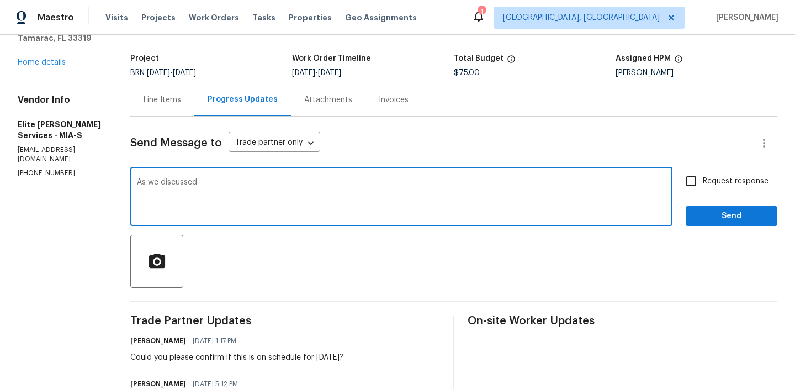
click at [44, 168] on p "[PHONE_NUMBER]" at bounding box center [61, 172] width 86 height 9
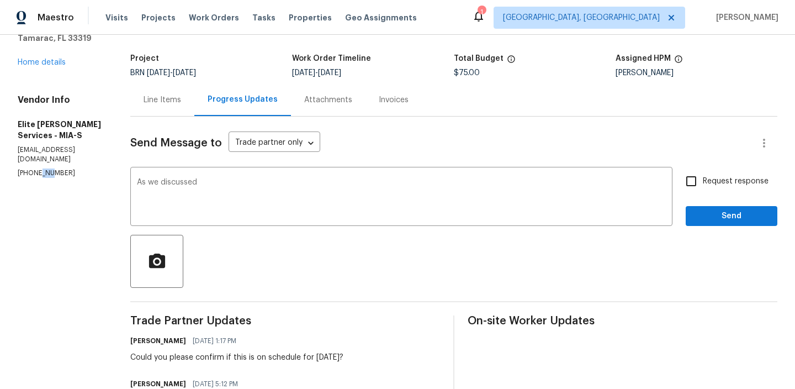
click at [44, 168] on p "[PHONE_NUMBER]" at bounding box center [61, 172] width 86 height 9
copy p "[PHONE_NUMBER]"
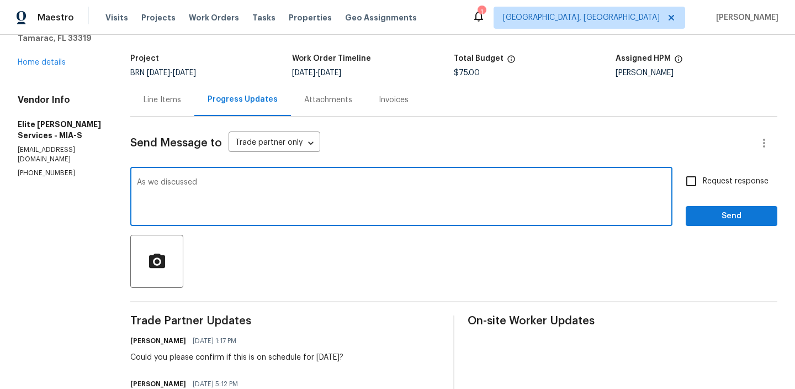
click at [256, 189] on textarea "As we discussed" at bounding box center [401, 197] width 529 height 39
paste textarea "[PHONE_NUMBER]"
paste textarea "Kindly ensure that all necessary photos are uploaded, including the temperature…"
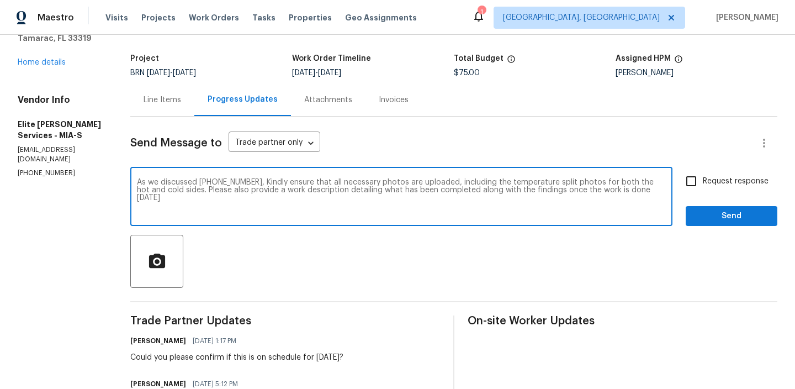
type textarea "As we discussed [PHONE_NUMBER], Kindly ensure that all necessary photos are upl…"
click at [691, 180] on input "Request response" at bounding box center [691, 181] width 23 height 23
checkbox input "true"
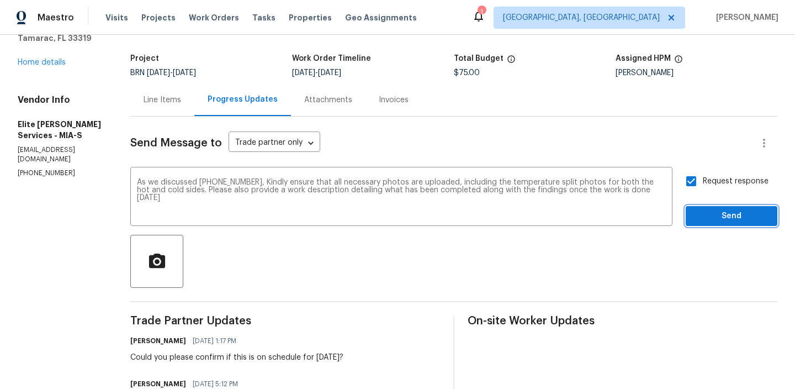
click at [707, 216] on span "Send" at bounding box center [732, 216] width 74 height 14
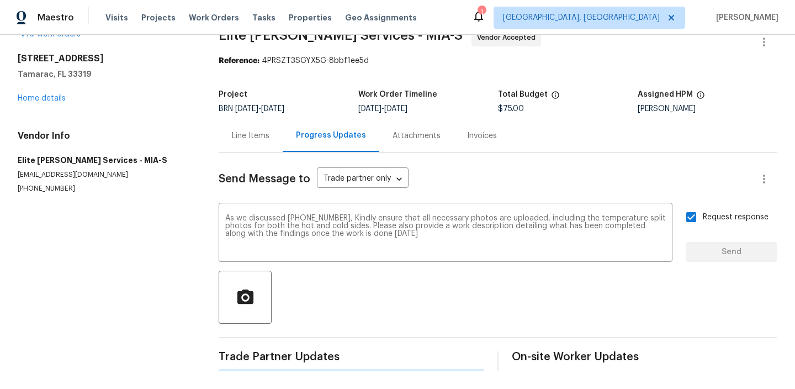
scroll to position [0, 0]
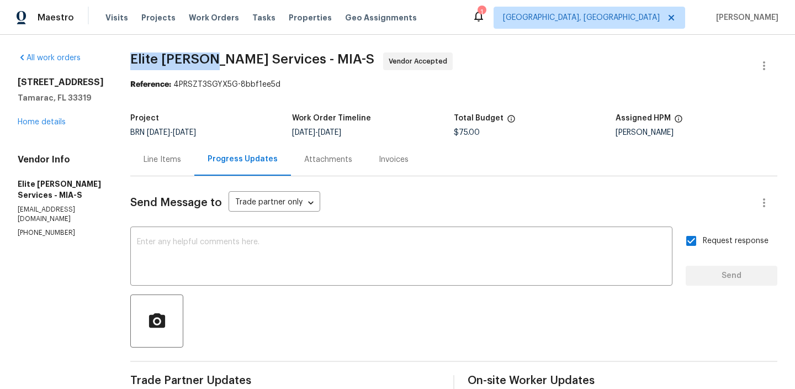
drag, startPoint x: 149, startPoint y: 60, endPoint x: 235, endPoint y: 60, distance: 86.7
click at [235, 60] on div "All work orders [STREET_ADDRESS] Home details Vendor Info Elite [PERSON_NAME] S…" at bounding box center [397, 369] width 795 height 668
copy span "Elite [PERSON_NAME]"
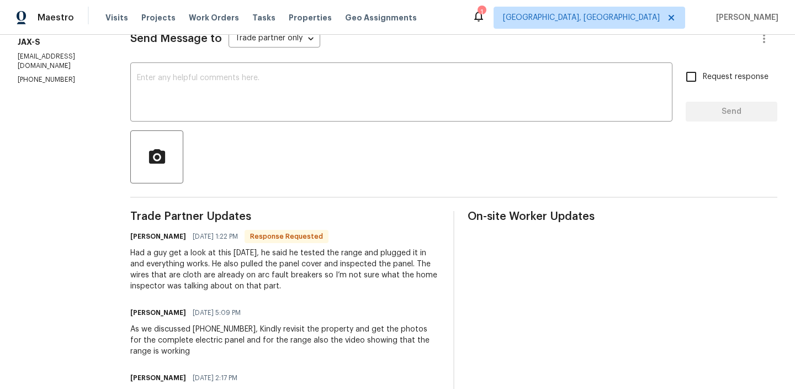
scroll to position [167, 0]
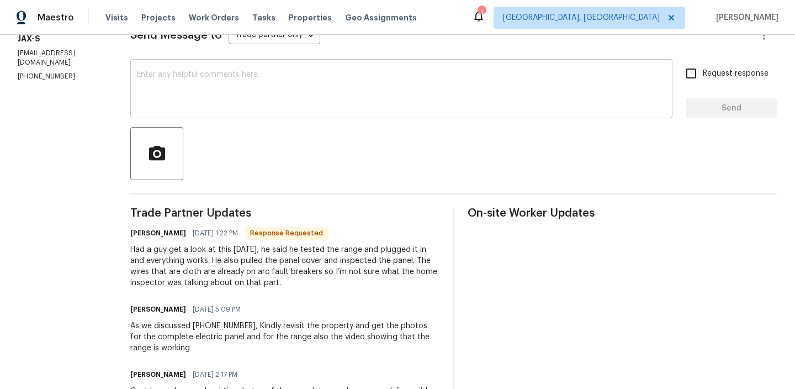
click at [167, 87] on textarea at bounding box center [401, 90] width 529 height 39
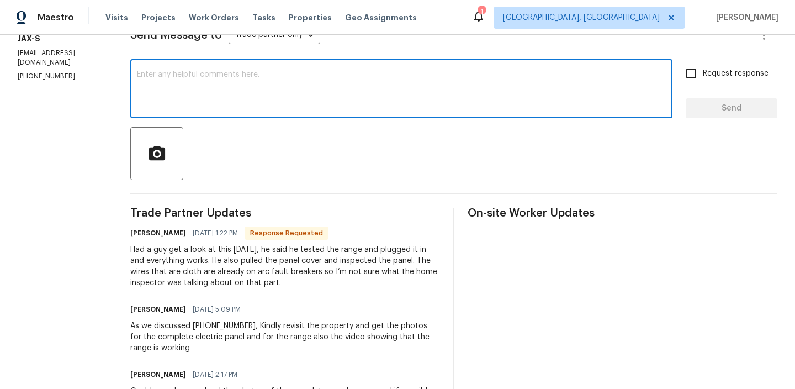
scroll to position [0, 0]
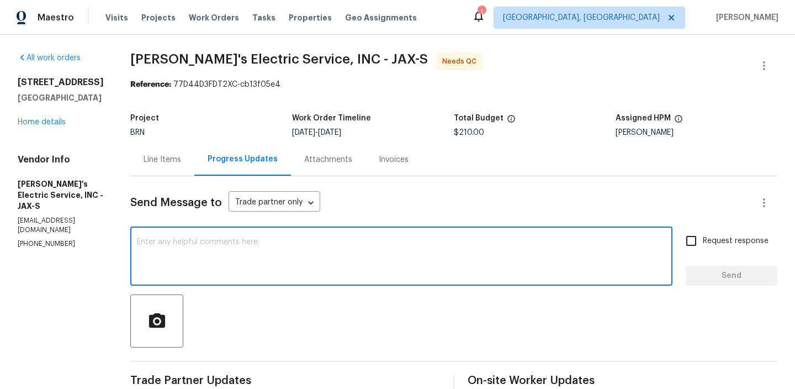
click at [147, 144] on div "Line Items" at bounding box center [162, 159] width 64 height 33
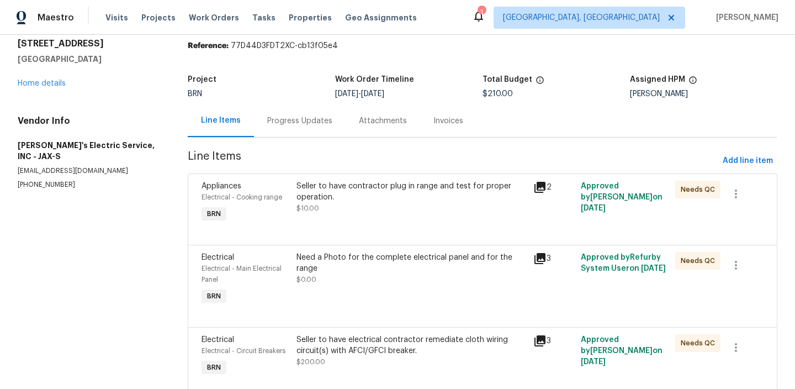
scroll to position [61, 0]
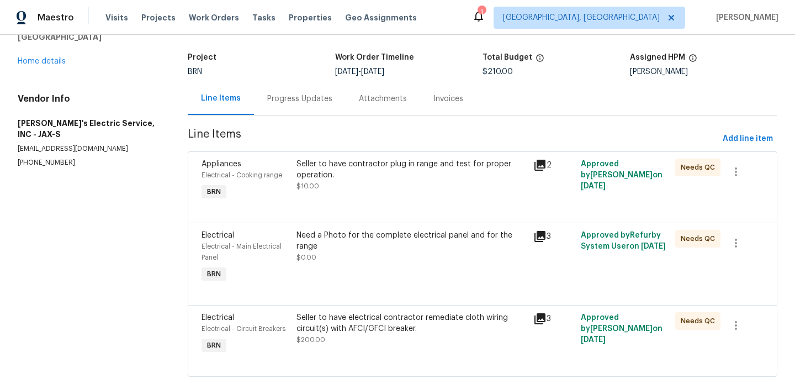
click at [337, 239] on div "Need a Photo for the complete electrical panel and for the range" at bounding box center [412, 241] width 230 height 22
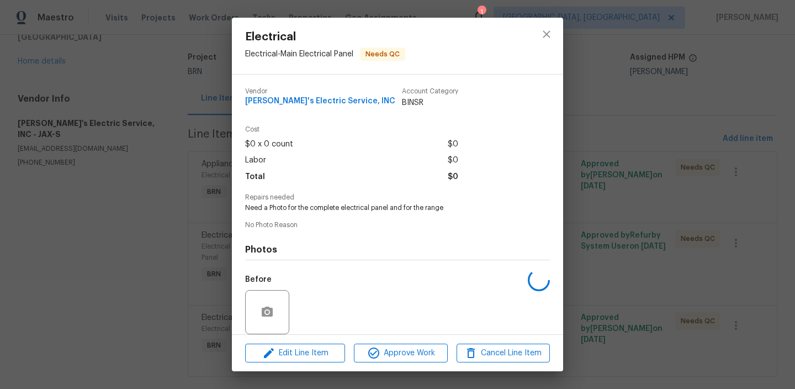
scroll to position [82, 0]
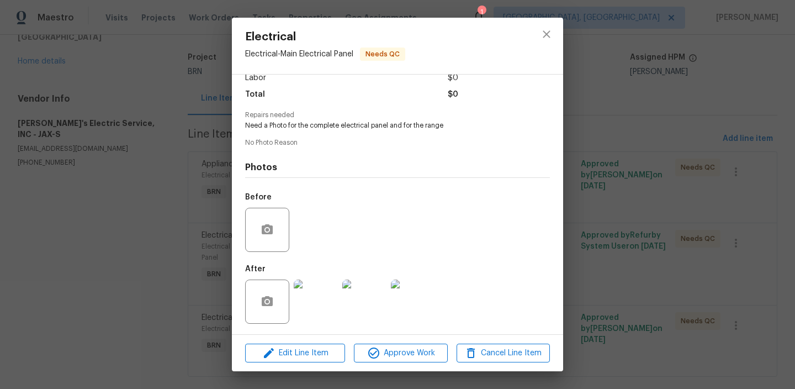
click at [106, 197] on div "Electrical Electrical - Main Electrical Panel Needs QC Vendor Jack's Electric S…" at bounding box center [397, 194] width 795 height 389
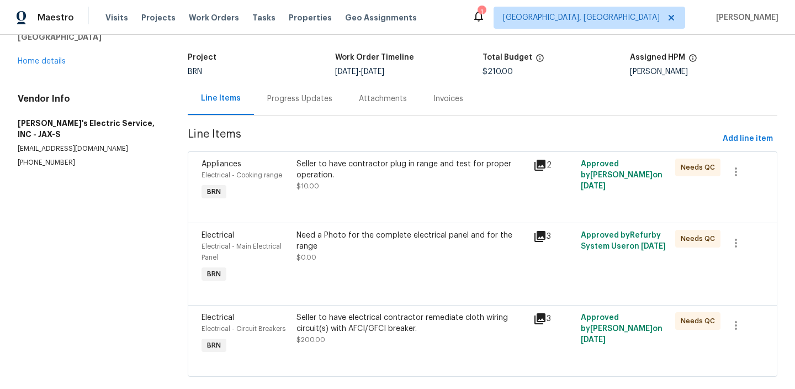
click at [287, 103] on div "Progress Updates" at bounding box center [299, 98] width 65 height 11
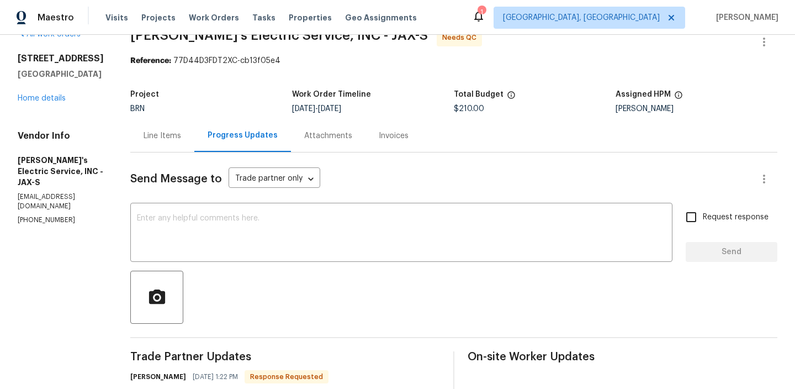
scroll to position [61, 0]
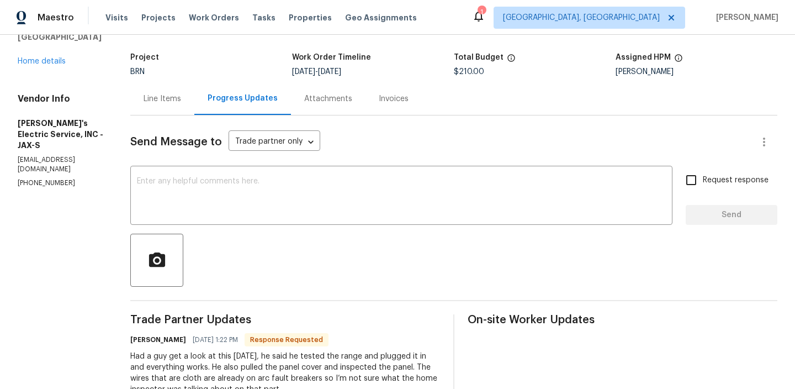
click at [148, 91] on div "Line Items" at bounding box center [162, 98] width 64 height 33
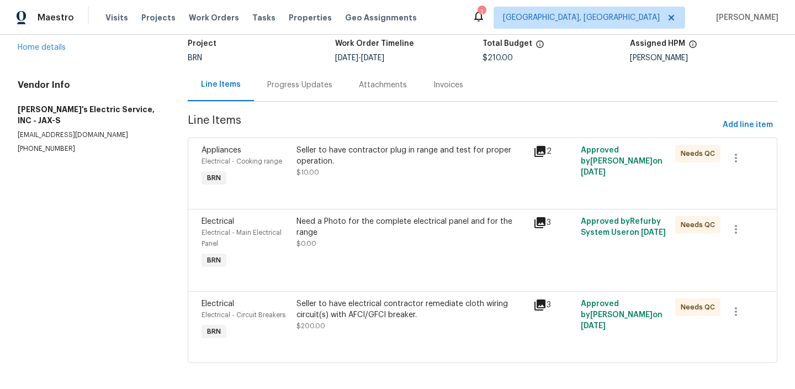
scroll to position [81, 0]
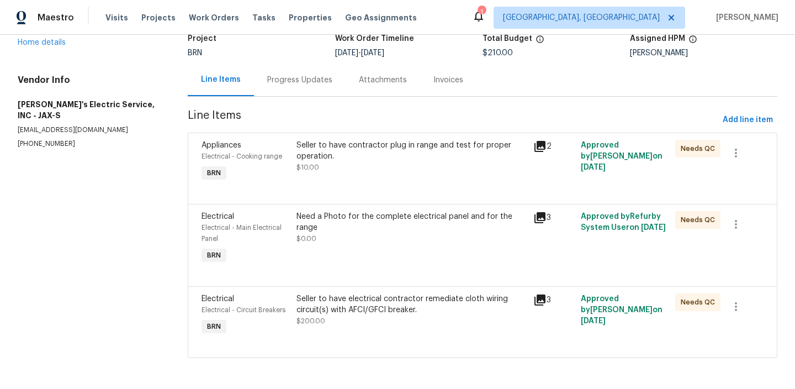
click at [435, 282] on div "Electrical Electrical - Main Electrical Panel BRN Need a Photo for the complete…" at bounding box center [483, 245] width 590 height 82
click at [399, 247] on div "Need a Photo for the complete electrical panel and for the range $0.00" at bounding box center [411, 239] width 237 height 62
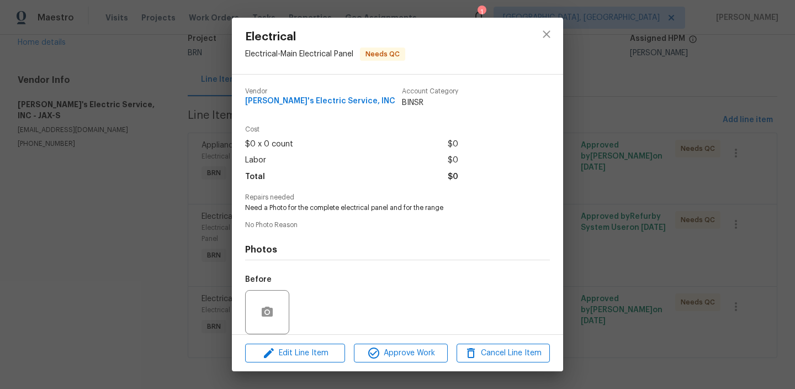
scroll to position [82, 0]
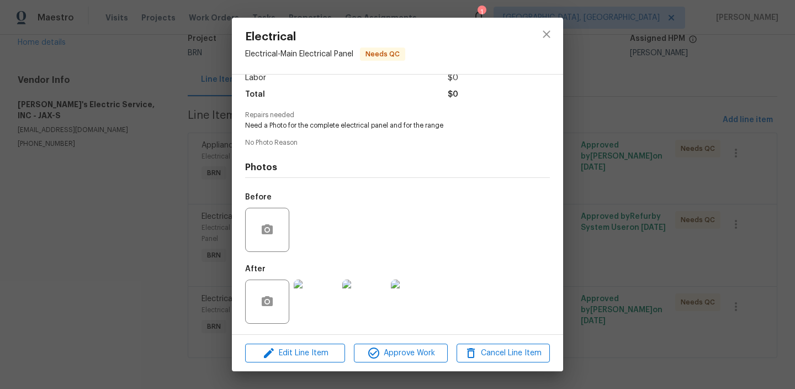
click at [312, 289] on img at bounding box center [316, 301] width 44 height 44
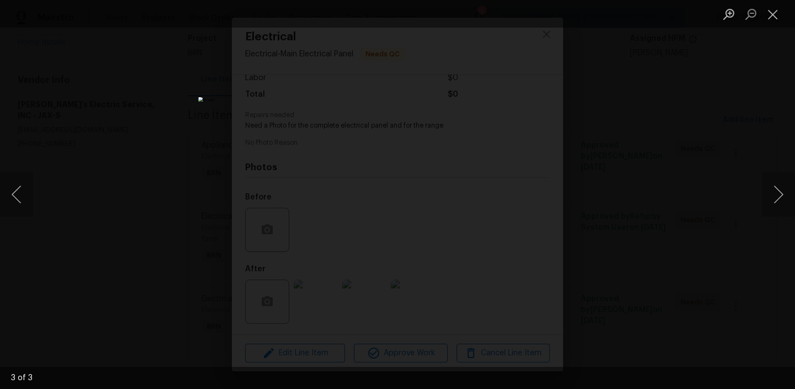
click at [71, 228] on div "Lightbox" at bounding box center [397, 194] width 795 height 389
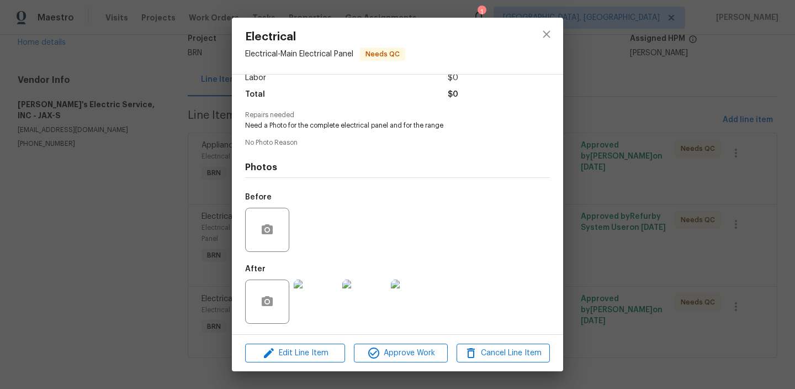
click at [172, 214] on div "Electrical Electrical - Main Electrical Panel Needs QC Vendor Jack's Electric S…" at bounding box center [397, 194] width 795 height 389
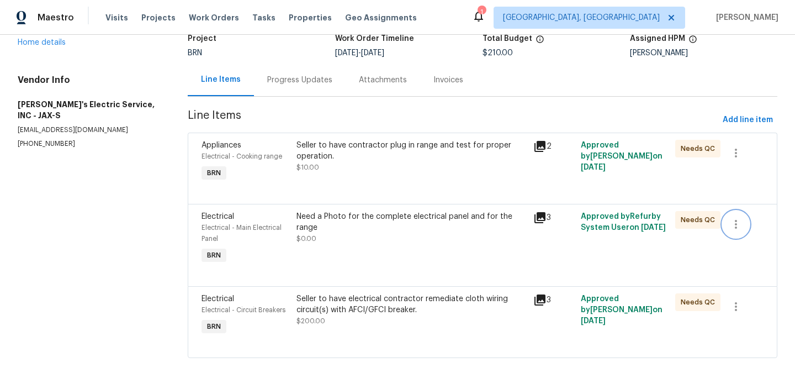
click at [738, 224] on icon "button" at bounding box center [736, 224] width 13 height 13
click at [743, 225] on li "Cancel" at bounding box center [744, 223] width 43 height 18
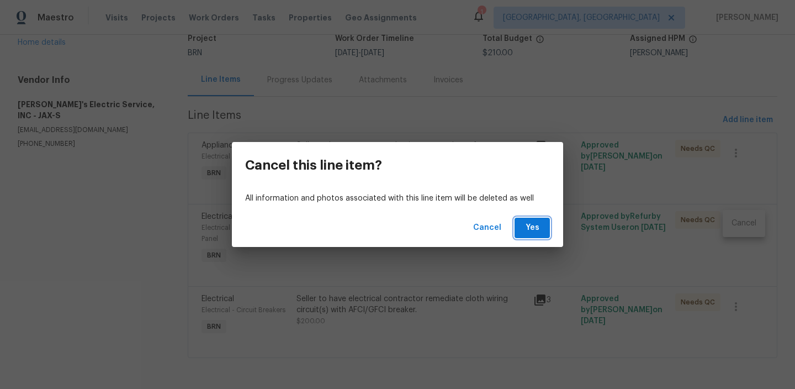
click at [545, 230] on button "Yes" at bounding box center [532, 228] width 35 height 20
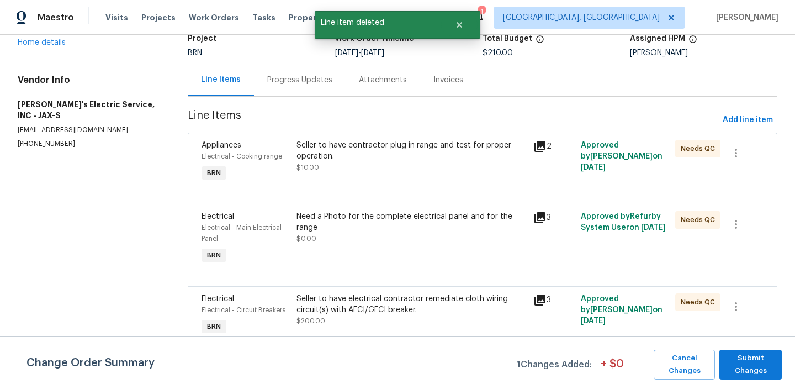
scroll to position [0, 0]
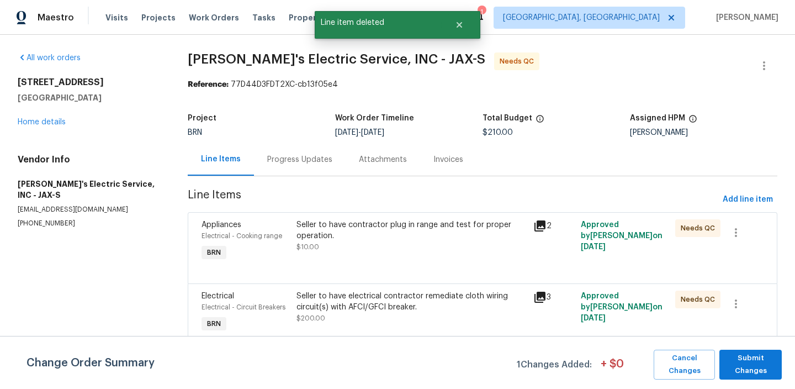
click at [739, 345] on div "Change Order Summary 1 Changes Added: + $ 0 Cancel Changes Submit Changes" at bounding box center [397, 362] width 795 height 53
click at [739, 352] on span "Submit Changes" at bounding box center [750, 364] width 51 height 25
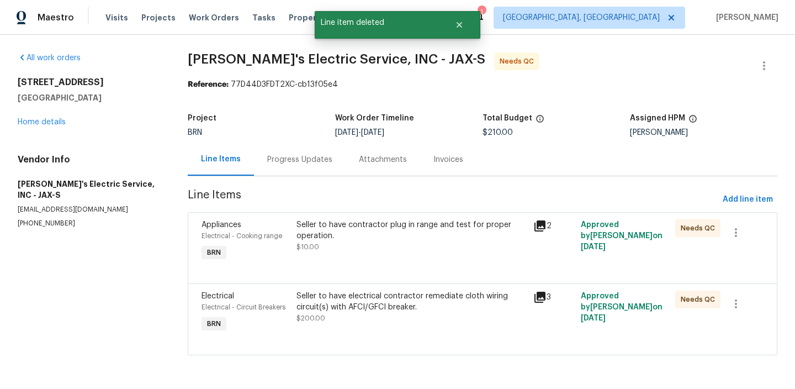
click at [360, 234] on div "Seller to have contractor plug in range and test for proper operation." at bounding box center [412, 230] width 230 height 22
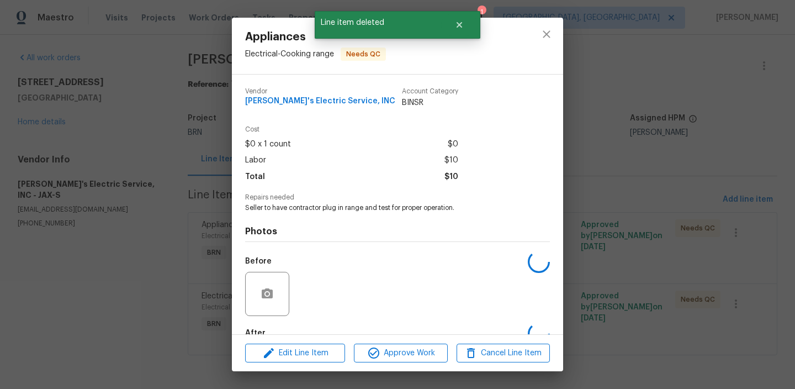
scroll to position [65, 0]
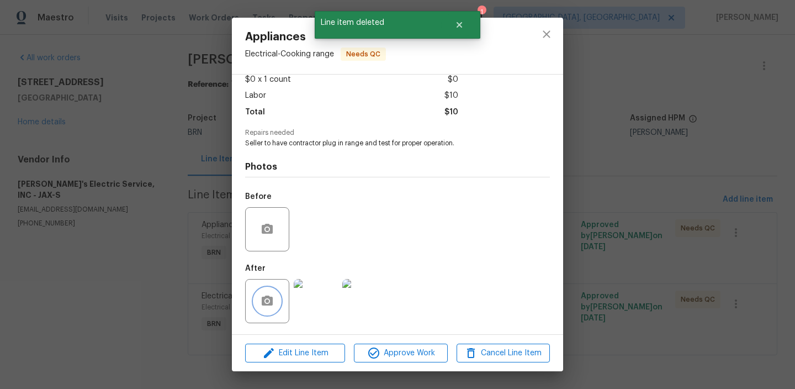
click at [265, 310] on button "button" at bounding box center [267, 301] width 27 height 27
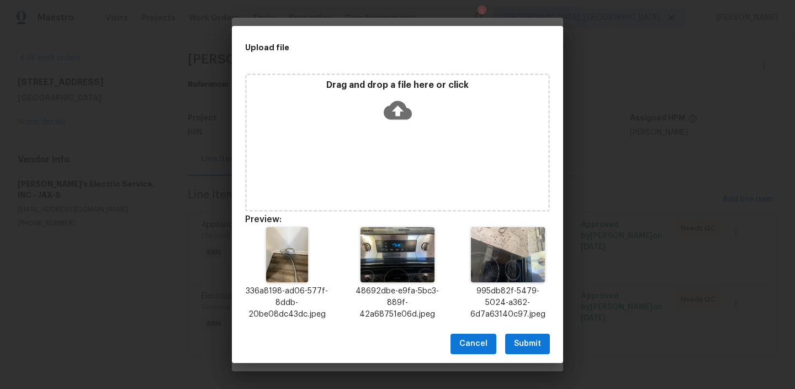
scroll to position [9, 0]
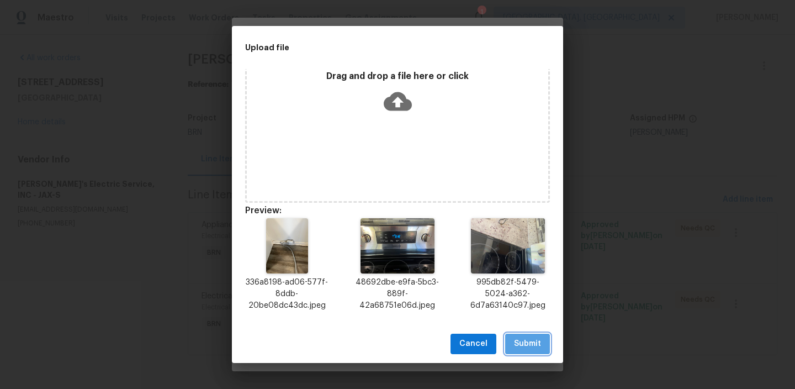
click at [524, 343] on span "Submit" at bounding box center [527, 344] width 27 height 14
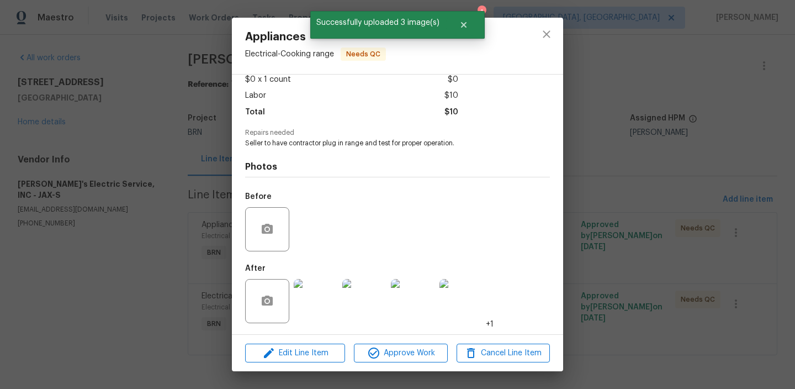
click at [92, 183] on div "Appliances Electrical - Cooking range Needs QC Vendor Jack's Electric Service, …" at bounding box center [397, 194] width 795 height 389
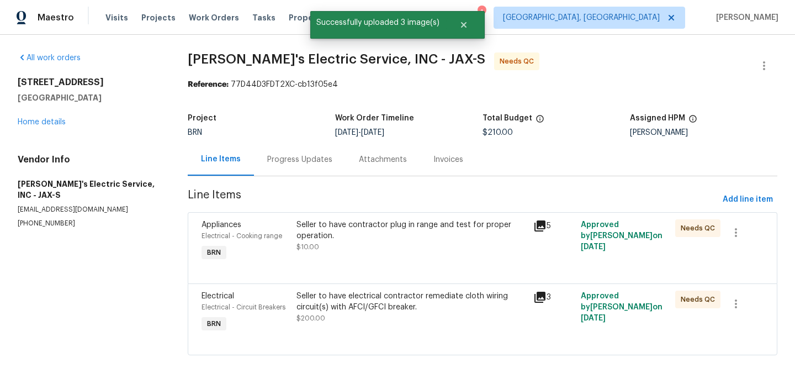
click at [290, 158] on div "Progress Updates" at bounding box center [299, 159] width 65 height 11
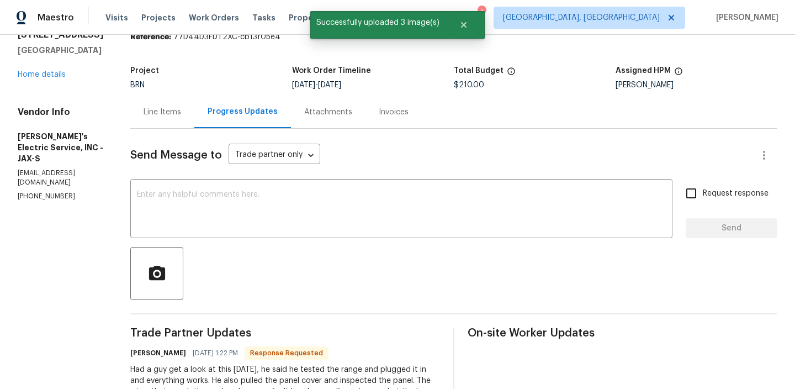
scroll to position [76, 0]
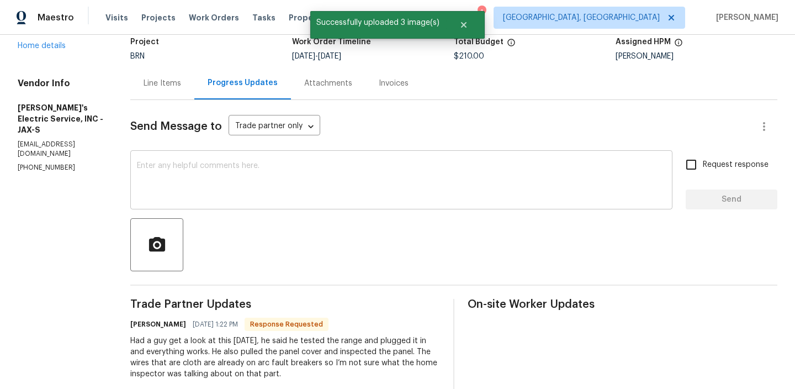
click at [233, 204] on div "x ​" at bounding box center [401, 181] width 542 height 56
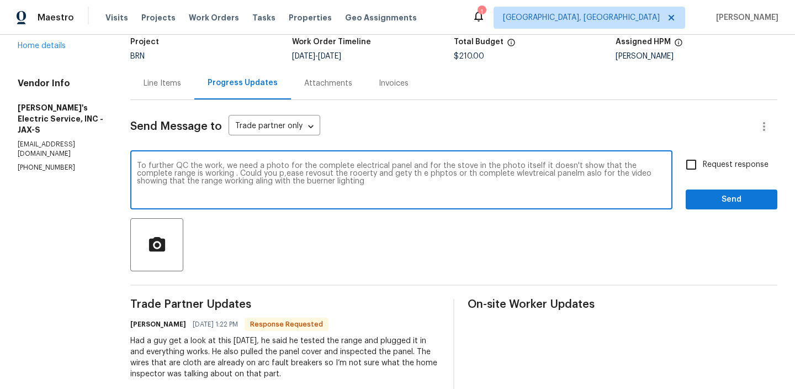
type textarea "To further QC the work, we need a photo for the complete electrical panel and f…"
click at [158, 181] on textarea "To further QC the work, we need a photo for the complete electrical panel and f…" at bounding box center [401, 181] width 529 height 39
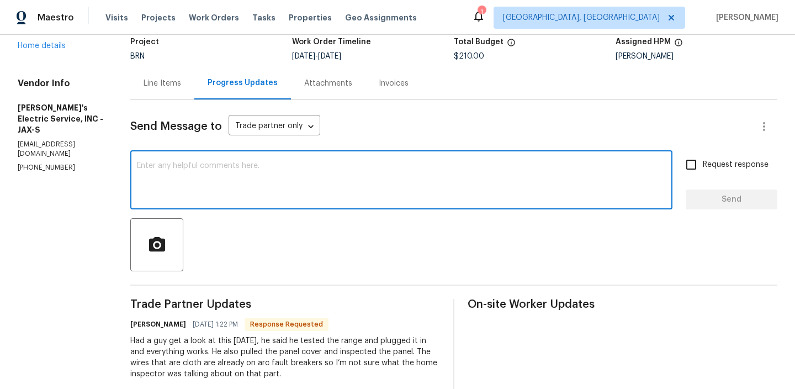
paste textarea "To complete the QC process, we need a clear photo of the full electrical panel,…"
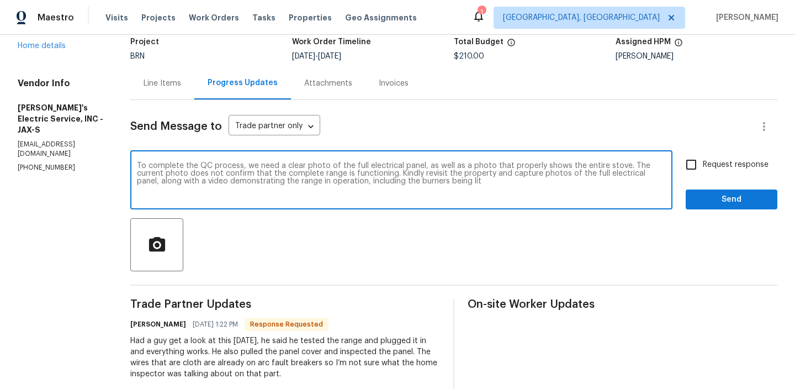
drag, startPoint x: 188, startPoint y: 163, endPoint x: 141, endPoint y: 164, distance: 46.4
click at [141, 164] on textarea "To complete the QC process, we need a clear photo of the full electrical panel,…" at bounding box center [401, 181] width 529 height 39
click at [193, 166] on textarea "To further QC process, we need a clear photo of the full electrical panel, as w…" at bounding box center [401, 181] width 529 height 39
click at [446, 184] on textarea "To further QC the work, we need a clear photo of the full electrical panel, as …" at bounding box center [401, 181] width 529 height 39
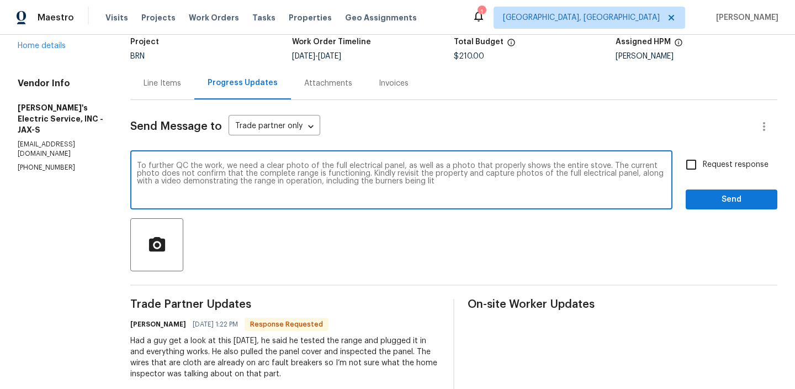
click at [457, 175] on textarea "To further QC the work, we need a clear photo of the full electrical panel, as …" at bounding box center [401, 181] width 529 height 39
click at [390, 183] on textarea "To further QC the work, we need a clear photo of the full electrical panel, as …" at bounding box center [401, 181] width 529 height 39
click at [378, 181] on textarea "To further QC the work, we need a clear photo of the full electrical panel, as …" at bounding box center [401, 181] width 529 height 39
paste textarea "ananthi.mahendran@opendoor.com"
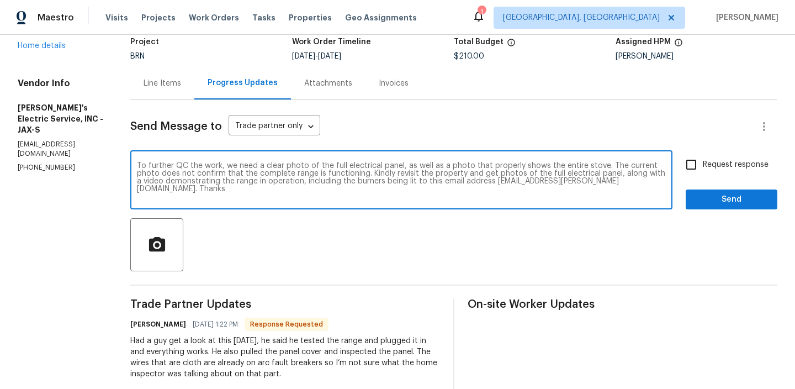
type textarea "To further QC the work, we need a clear photo of the full electrical panel, as …"
click at [713, 161] on span "Request response" at bounding box center [736, 165] width 66 height 12
click at [703, 161] on input "Request response" at bounding box center [691, 164] width 23 height 23
checkbox input "true"
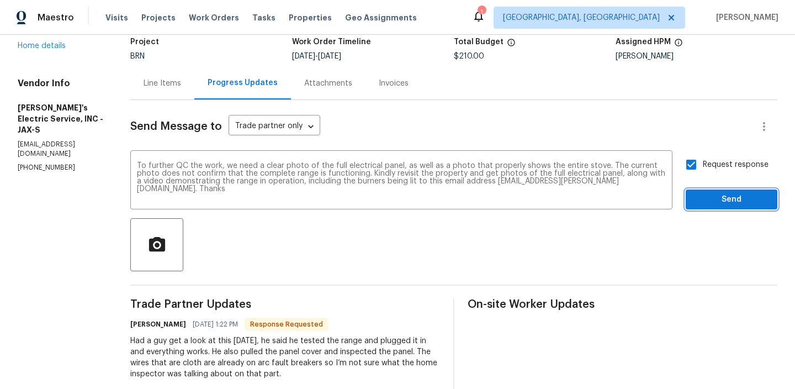
click at [698, 200] on span "Send" at bounding box center [732, 200] width 74 height 14
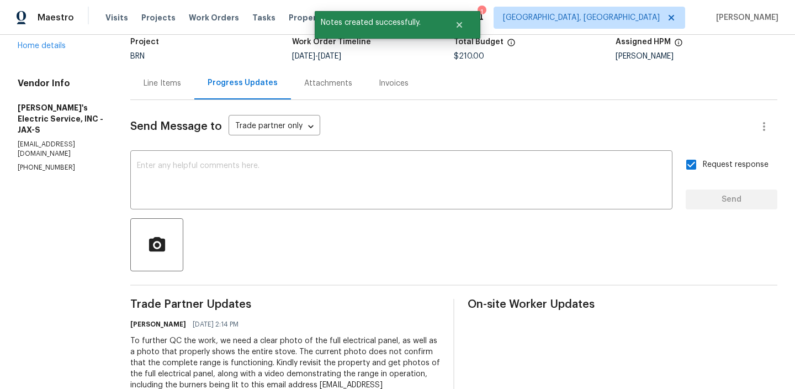
click at [151, 68] on div "Line Items" at bounding box center [162, 83] width 64 height 33
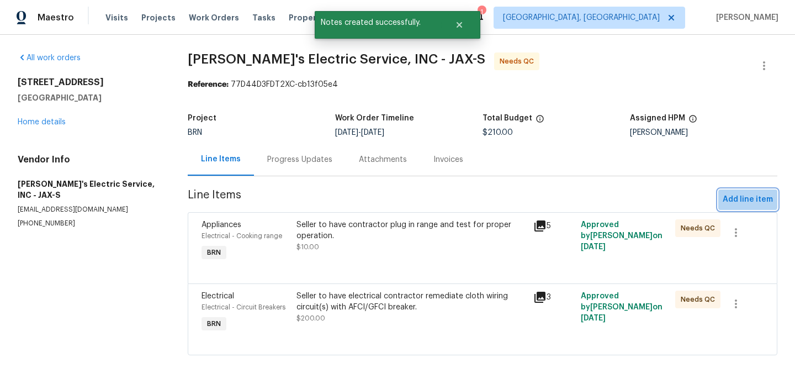
click at [744, 195] on span "Add line item" at bounding box center [748, 200] width 50 height 14
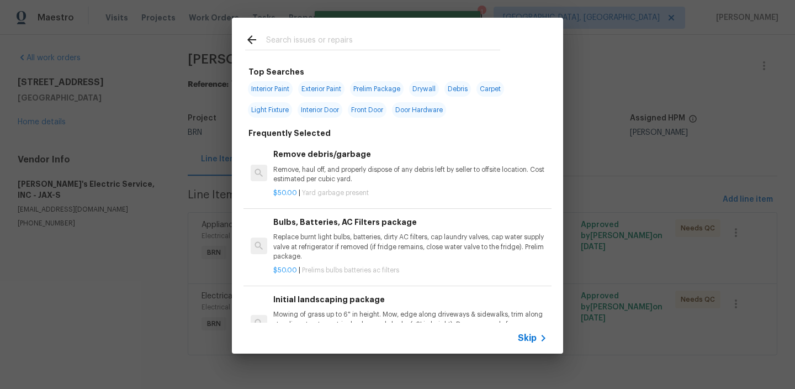
click at [531, 339] on span "Skip" at bounding box center [527, 337] width 19 height 11
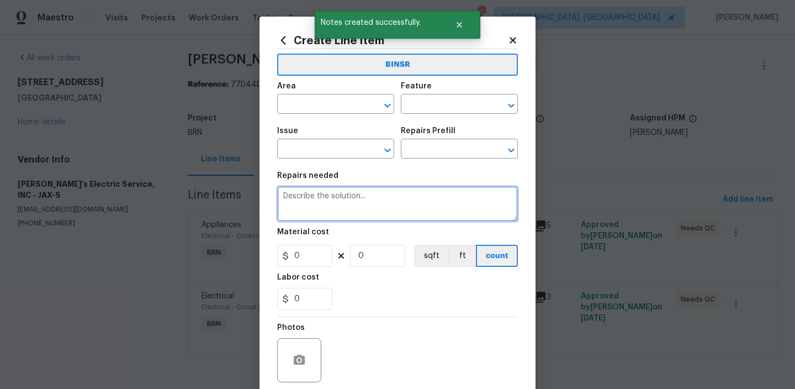
click at [310, 214] on textarea at bounding box center [397, 203] width 241 height 35
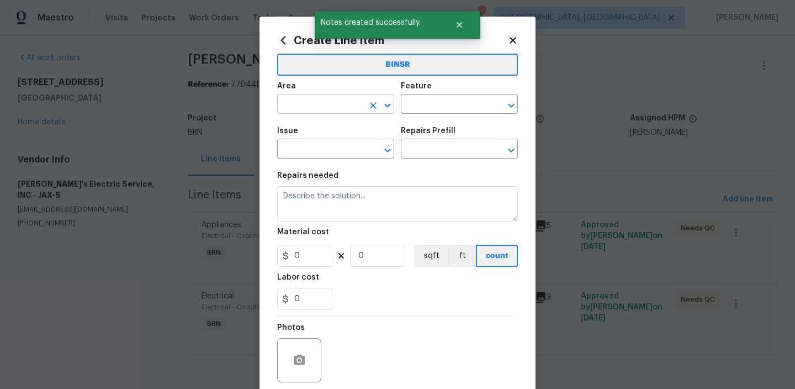
click at [299, 114] on span "Area ​" at bounding box center [335, 98] width 117 height 45
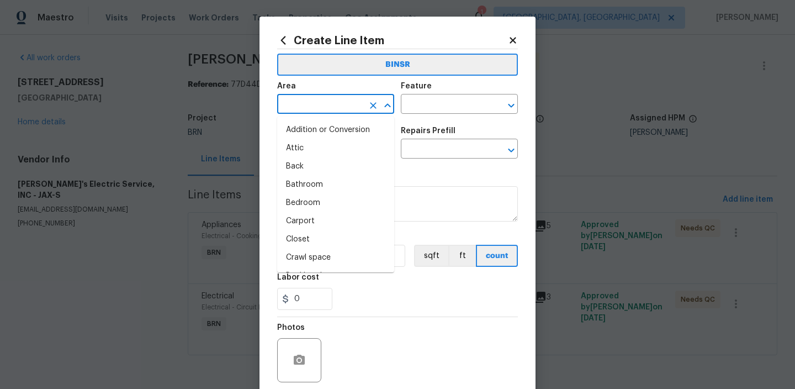
click at [298, 109] on input "text" at bounding box center [320, 105] width 86 height 17
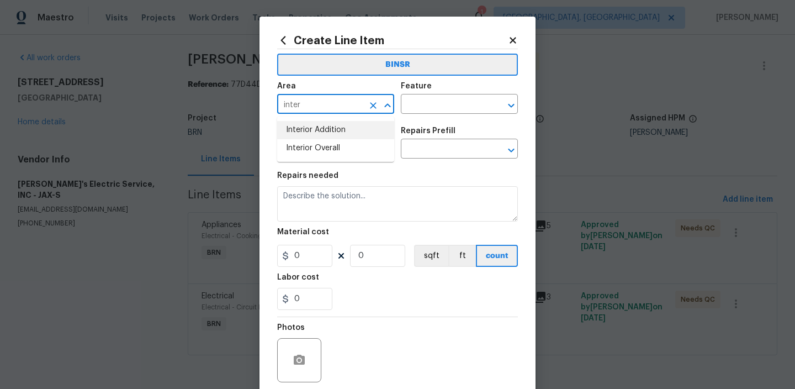
click at [305, 129] on li "Interior Addition" at bounding box center [335, 130] width 117 height 18
type input "Interior Addition"
click at [458, 86] on div "Feature" at bounding box center [459, 89] width 117 height 14
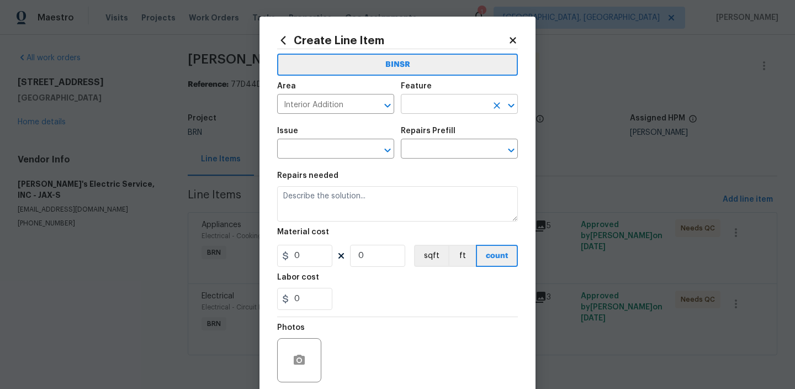
click at [417, 99] on input "text" at bounding box center [444, 105] width 86 height 17
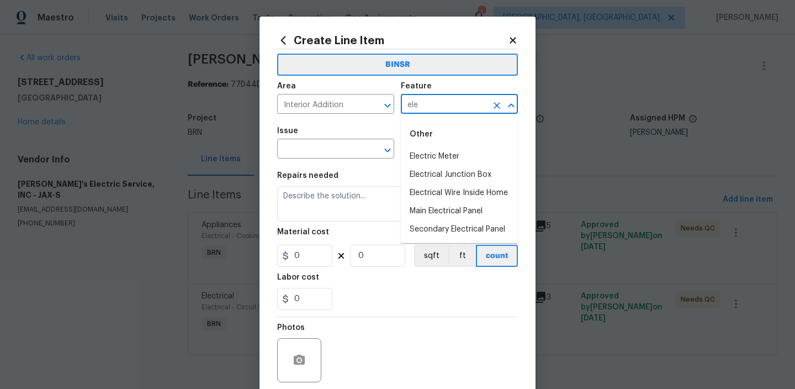
click at [426, 146] on div "Other" at bounding box center [459, 134] width 117 height 27
click at [432, 214] on li "Main Electrical Panel" at bounding box center [459, 211] width 117 height 18
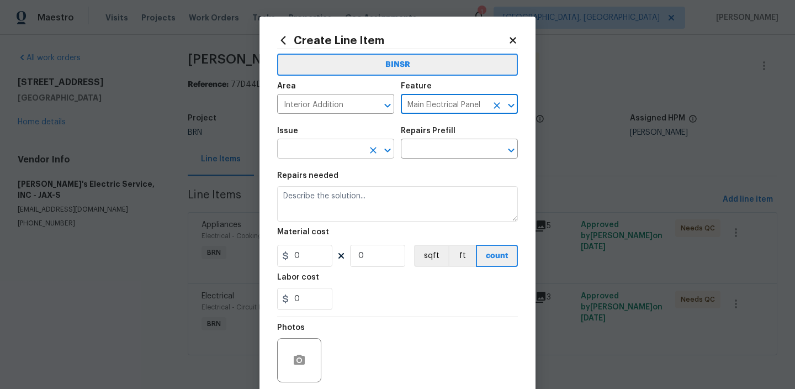
type input "Main Electrical Panel"
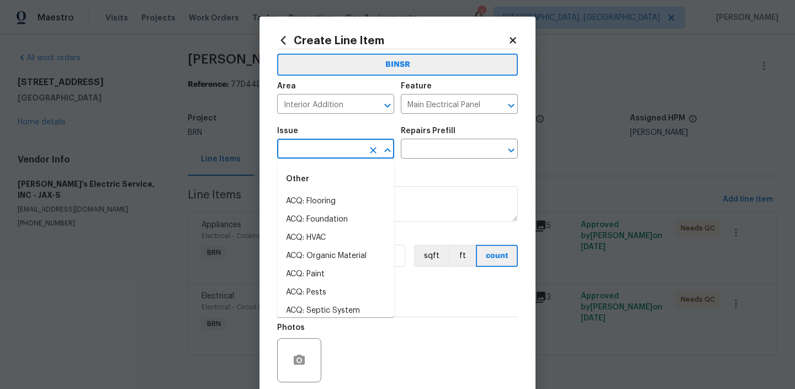
click at [315, 150] on input "text" at bounding box center [320, 149] width 86 height 17
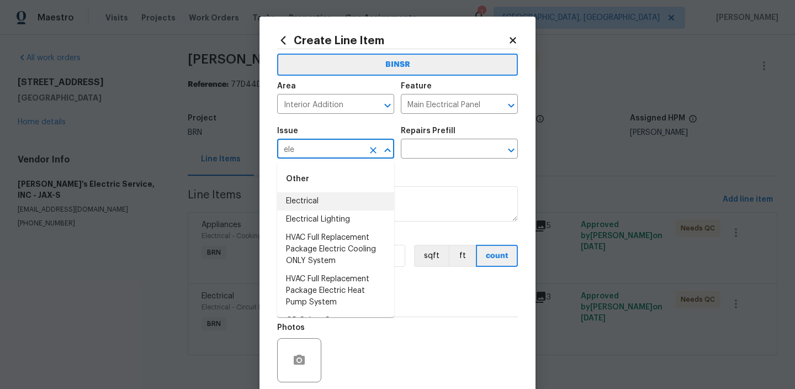
click at [314, 203] on li "Electrical" at bounding box center [335, 201] width 117 height 18
type input "Electrical"
click at [314, 203] on textarea at bounding box center [397, 203] width 241 height 35
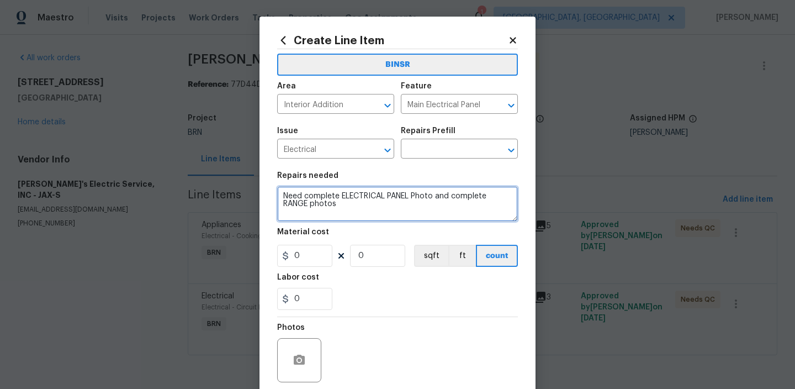
type textarea "Need complete ELECTRICAL PANEL Photo and complete RANGE photos"
click at [310, 200] on textarea "Need complete ELECTRICAL PANEL Photo and complete RANGE photos" at bounding box center [397, 203] width 241 height 35
paste textarea "provide a complete photo of the electrical panel and full photos of the range."
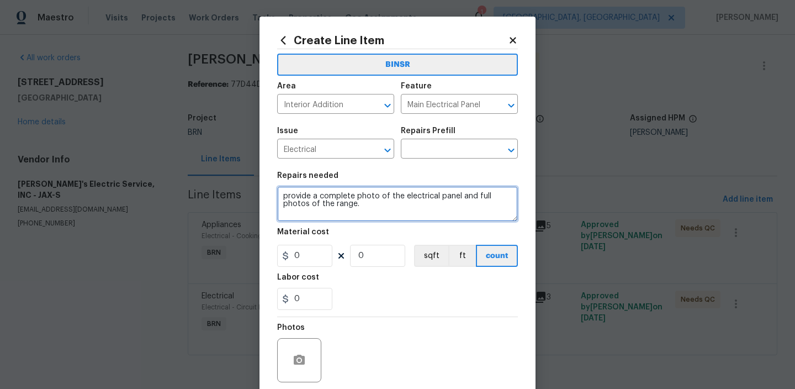
click at [323, 210] on textarea "provide a complete photo of the electrical panel and full photos of the range." at bounding box center [397, 203] width 241 height 35
type textarea "provide a complete photo of the electrical panel and full photos of the range."
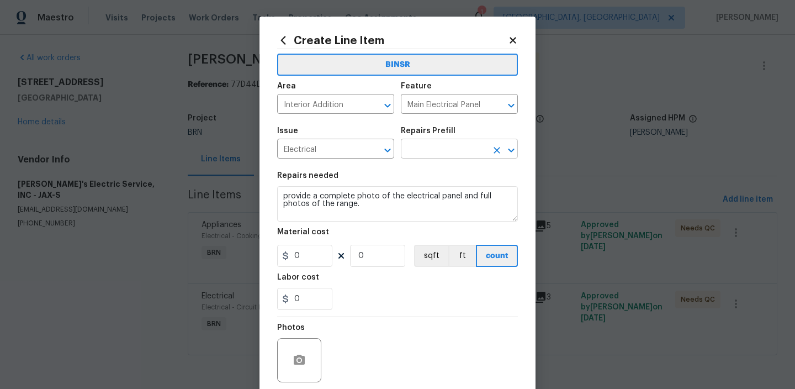
click at [409, 152] on input "text" at bounding box center [444, 149] width 86 height 17
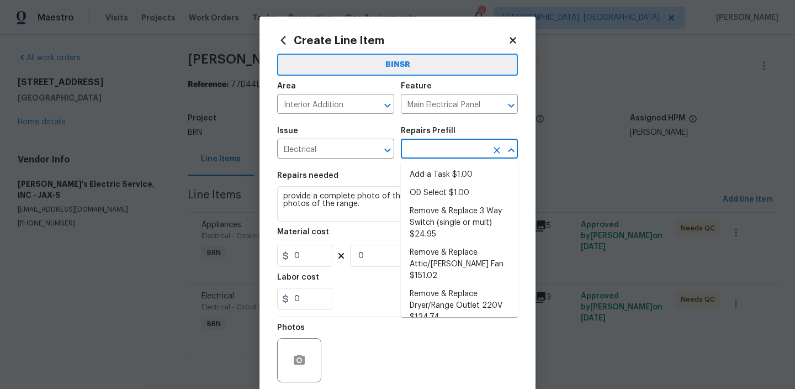
click at [421, 175] on li "Add a Task $1.00" at bounding box center [459, 175] width 117 height 18
type input "Add a Task $1.00"
type textarea "HPM to detail"
type input "1"
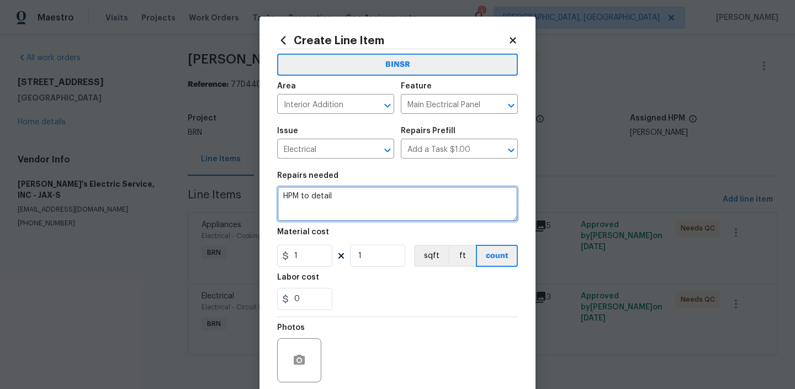
click at [356, 189] on textarea "HPM to detail" at bounding box center [397, 203] width 241 height 35
paste textarea "provide a complete photo of the electrical panel and full photos of the range."
type textarea "provide a complete photo of the electrical panel and full photos of the range."
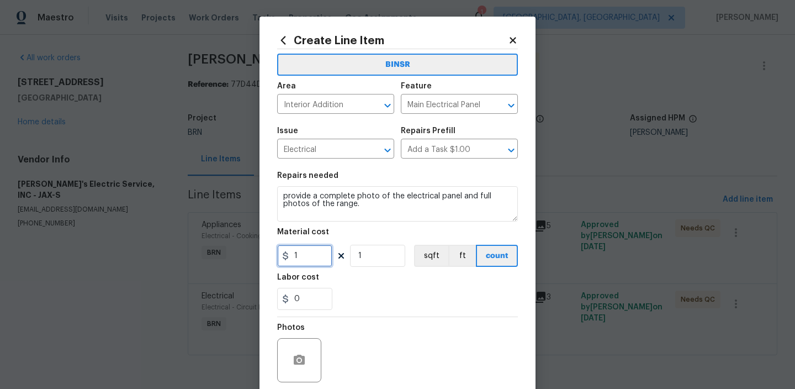
click at [316, 256] on input "1" at bounding box center [304, 256] width 55 height 22
type input "0"
click at [366, 255] on input "1" at bounding box center [377, 256] width 55 height 22
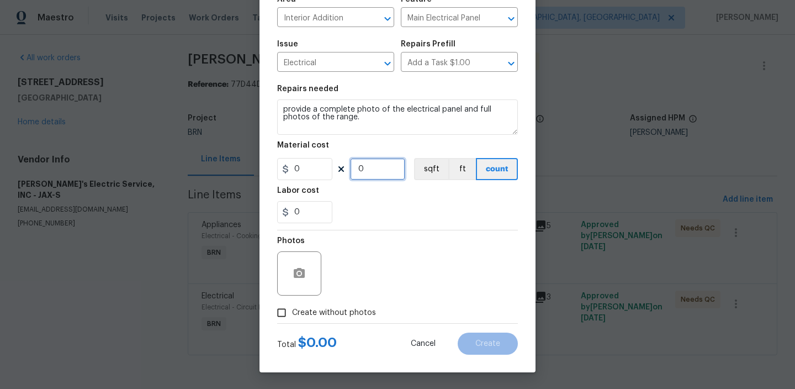
type input "0"
click at [295, 312] on span "Create without photos" at bounding box center [334, 313] width 84 height 12
click at [292, 312] on input "Create without photos" at bounding box center [281, 312] width 21 height 21
checkbox input "true"
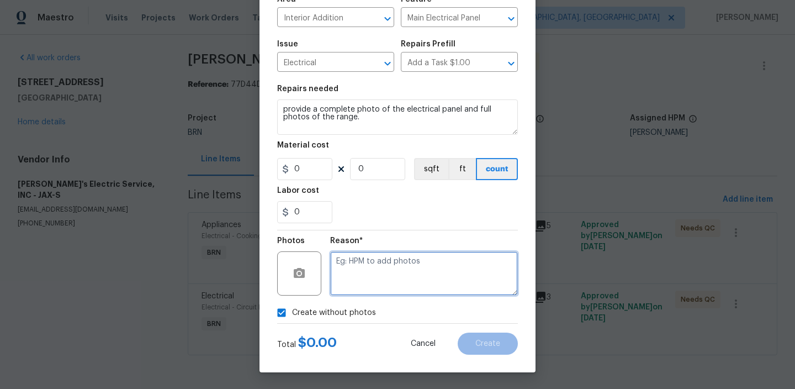
click at [381, 281] on textarea at bounding box center [424, 273] width 188 height 44
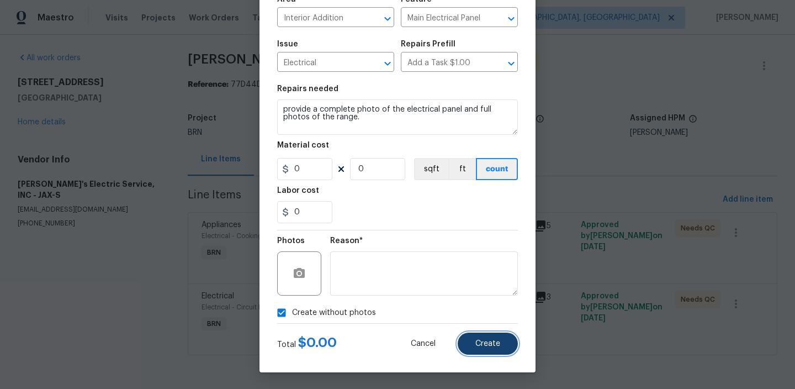
click at [476, 341] on span "Create" at bounding box center [487, 344] width 25 height 8
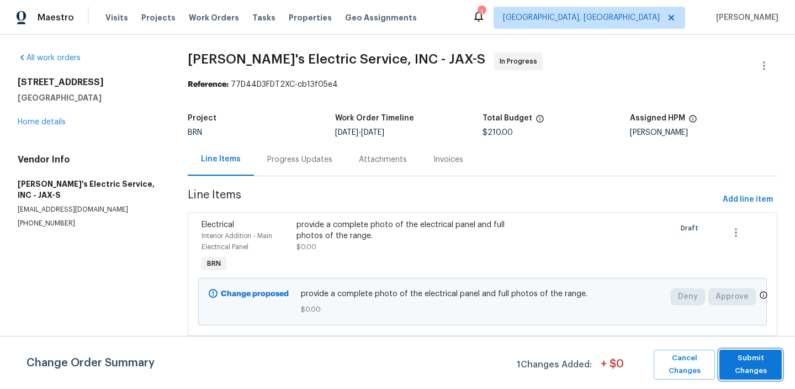
click at [736, 357] on span "Submit Changes" at bounding box center [750, 364] width 51 height 25
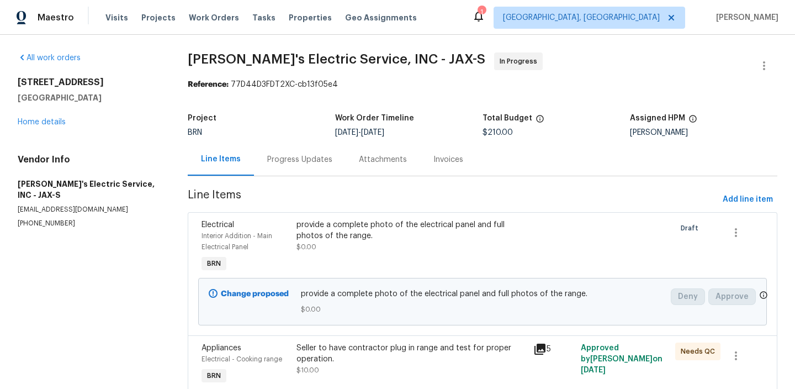
click at [286, 153] on div "Progress Updates" at bounding box center [300, 159] width 92 height 33
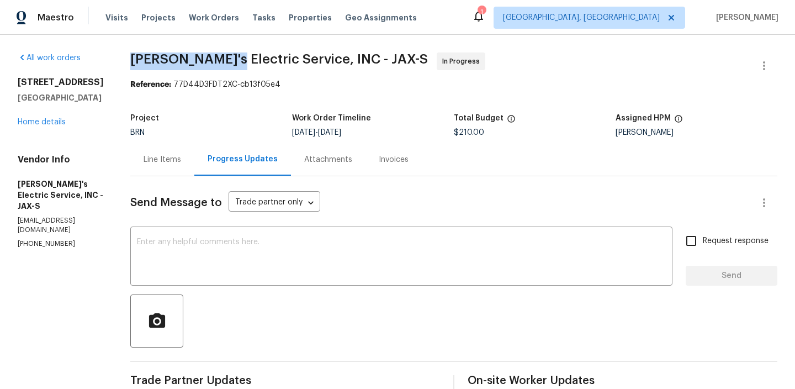
drag, startPoint x: 113, startPoint y: 55, endPoint x: 207, endPoint y: 56, distance: 93.9
copy span "Jack's Electric"
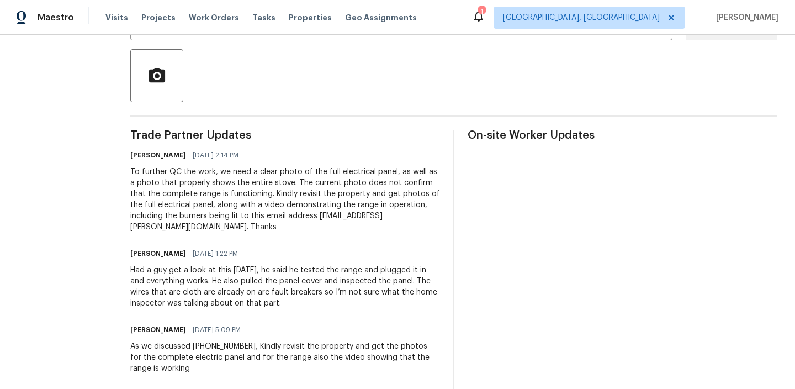
scroll to position [246, 0]
drag, startPoint x: 105, startPoint y: 257, endPoint x: 200, endPoint y: 262, distance: 95.1
click at [200, 262] on div "All work orders 4011 Anvers Blvd Jacksonville, FL 32210 Home details Vendor Inf…" at bounding box center [397, 361] width 795 height 1146
click at [200, 263] on div "Had a guy get a look at this today, he said he tested the range and plugged it …" at bounding box center [285, 285] width 310 height 44
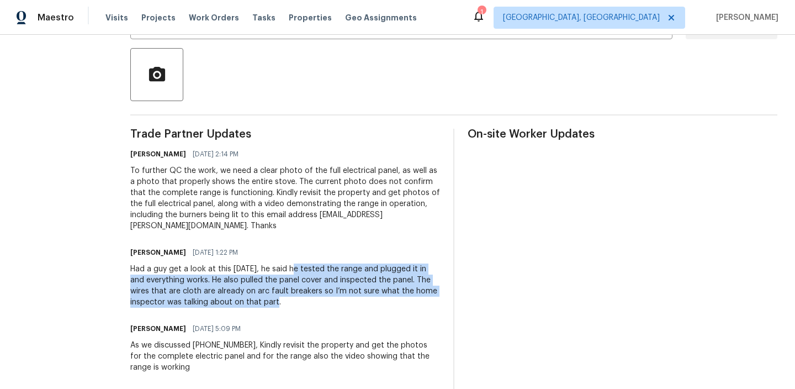
drag, startPoint x: 278, startPoint y: 259, endPoint x: 256, endPoint y: 286, distance: 34.2
click at [256, 286] on div "Had a guy get a look at this today, he said he tested the range and plugged it …" at bounding box center [285, 285] width 310 height 44
copy div "tested the range and plugged it in and everything works. He also pulled the pan…"
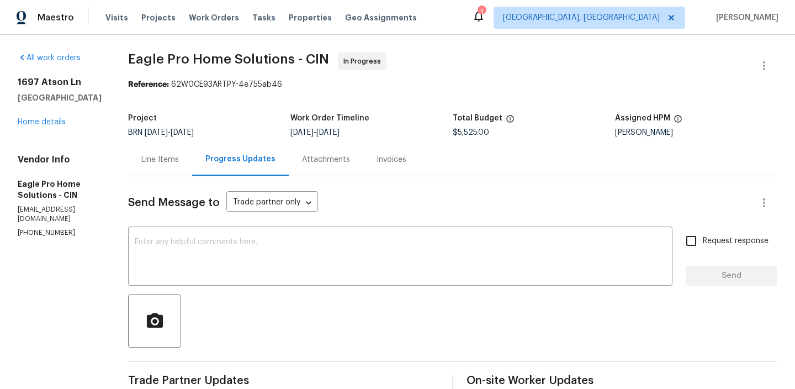
click at [180, 172] on div "Line Items" at bounding box center [160, 159] width 64 height 33
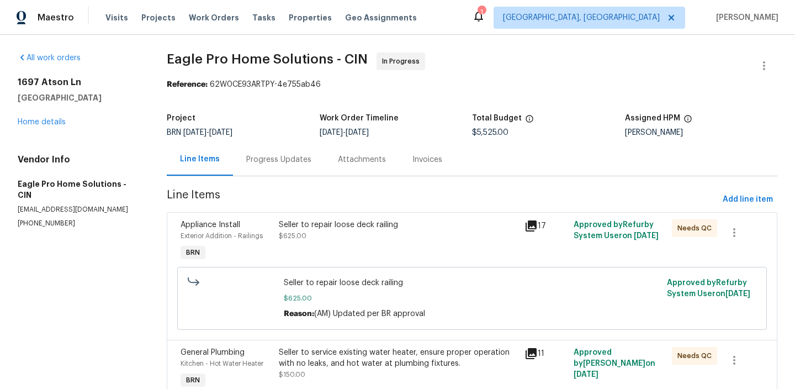
click at [336, 245] on div "Seller to repair loose deck railing $625.00" at bounding box center [399, 241] width 246 height 51
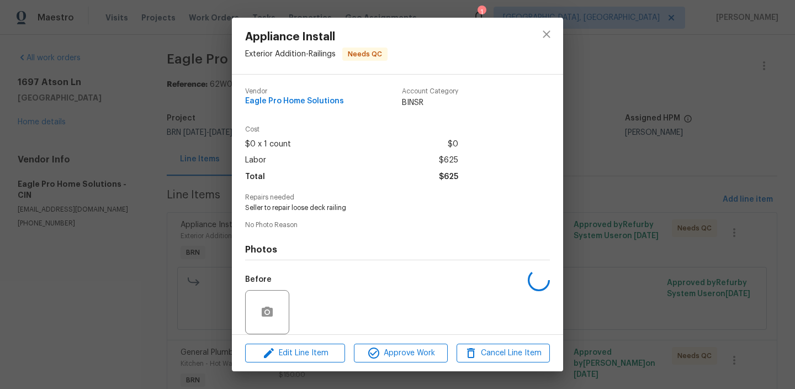
scroll to position [82, 0]
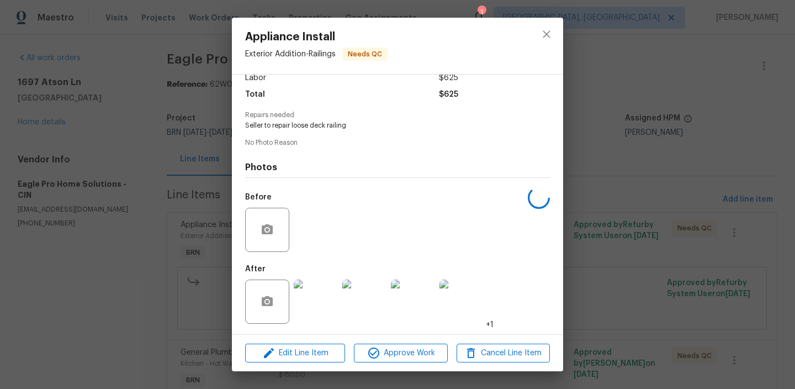
click at [170, 256] on div "Appliance Install Exterior Addition - Railings Needs QC Vendor Eagle Pro Home S…" at bounding box center [397, 194] width 795 height 389
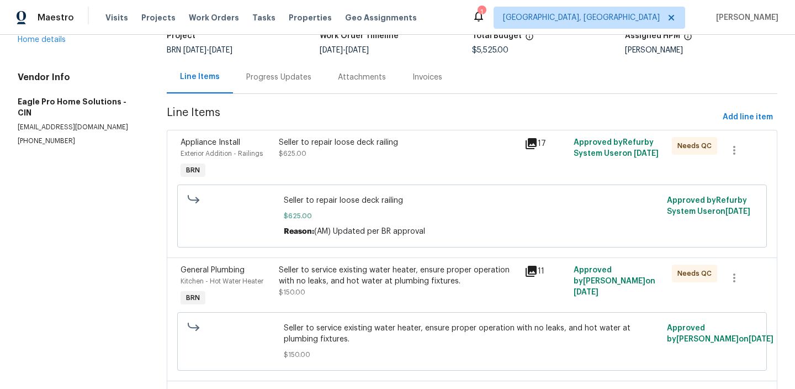
click at [319, 285] on div "Seller to service existing water heater, ensure proper operation with no leaks,…" at bounding box center [398, 276] width 239 height 22
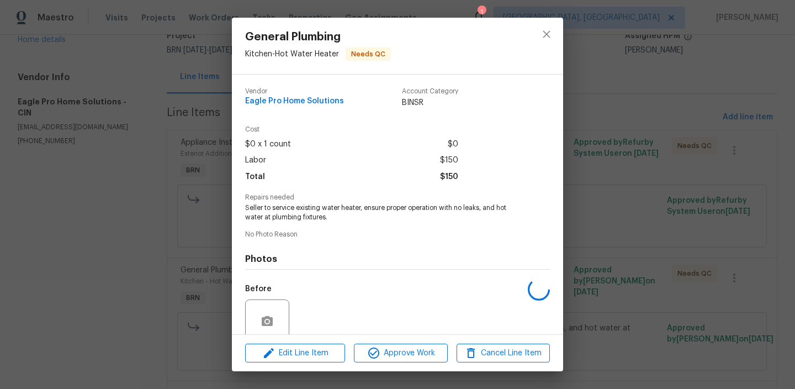
scroll to position [92, 0]
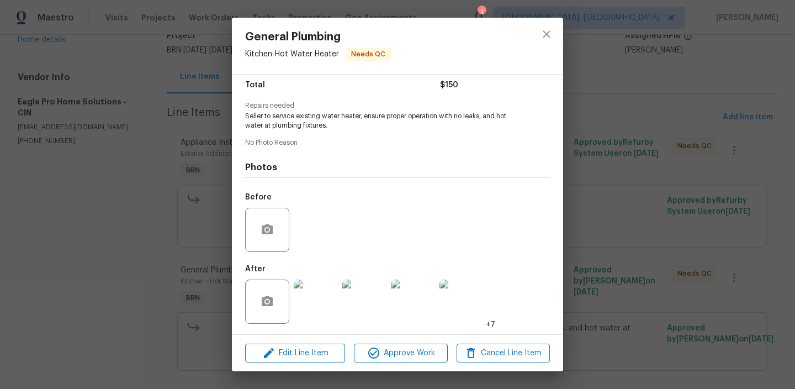
click at [306, 299] on img at bounding box center [316, 301] width 44 height 44
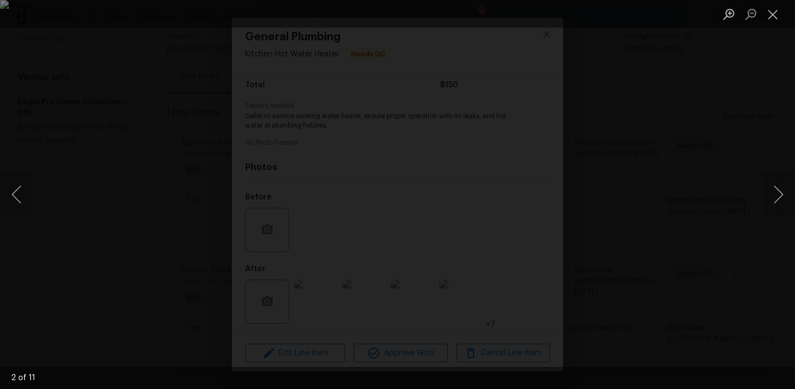
click at [115, 144] on div "Lightbox" at bounding box center [397, 194] width 795 height 389
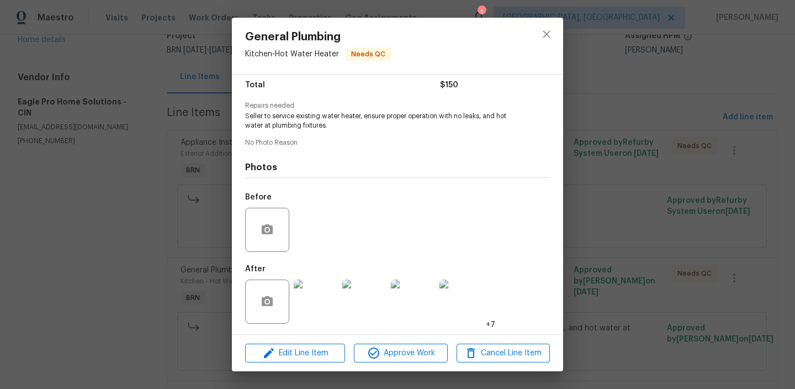
click at [82, 167] on div "General Plumbing Kitchen - Hot Water Heater Needs QC Vendor Eagle Pro Home Solu…" at bounding box center [397, 194] width 795 height 389
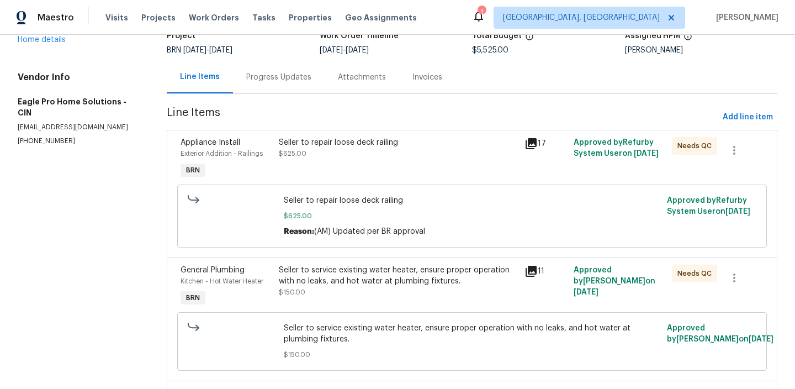
click at [262, 65] on div "Progress Updates" at bounding box center [279, 77] width 92 height 33
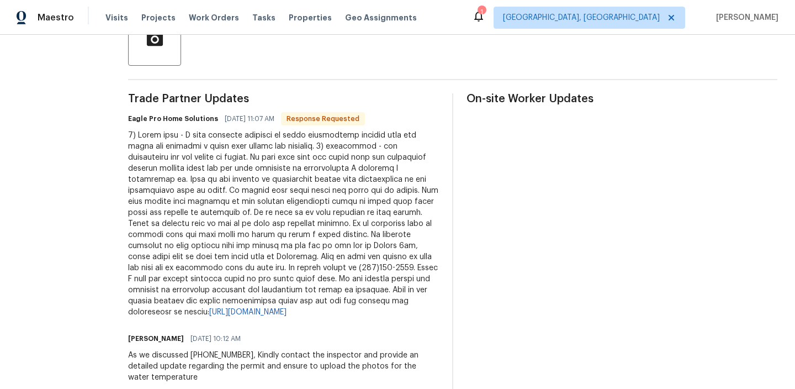
scroll to position [286, 0]
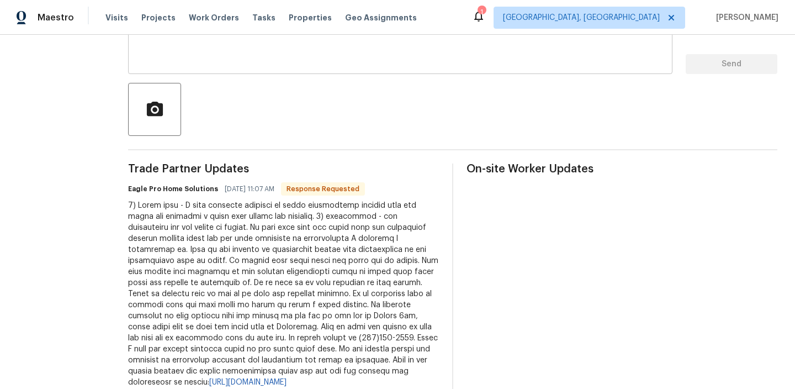
click at [199, 73] on div "x ​" at bounding box center [400, 46] width 545 height 56
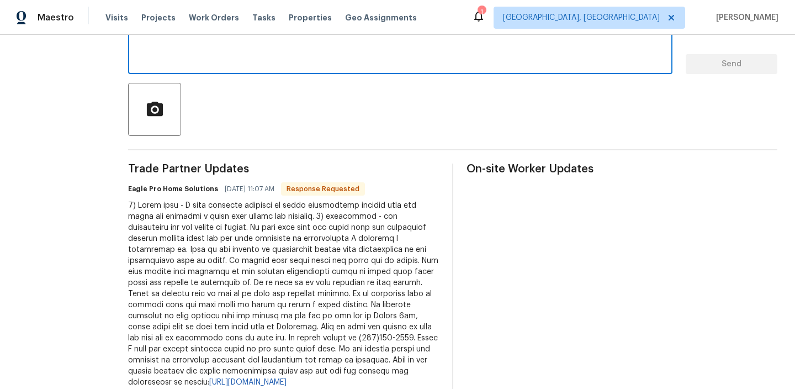
scroll to position [30, 0]
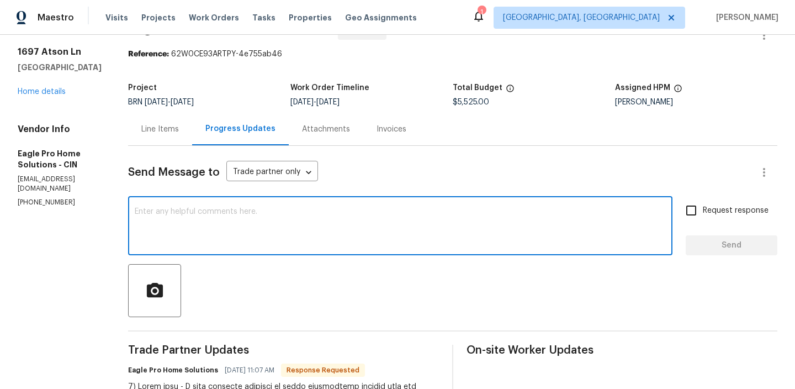
click at [196, 208] on textarea at bounding box center [400, 227] width 531 height 39
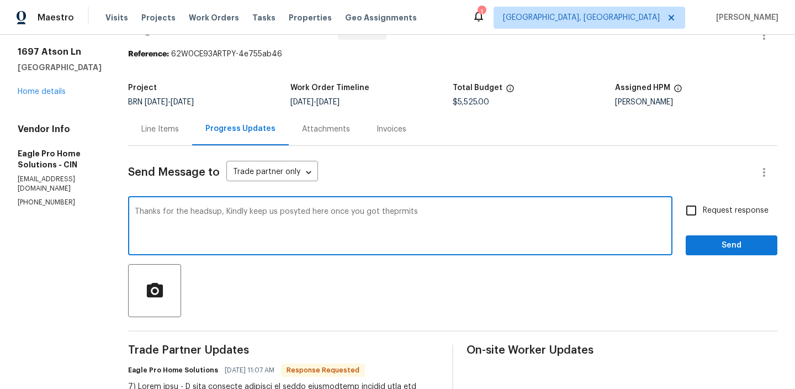
type textarea "Thanks for the headsup, Kindly keep us posyted here once you got theprmits"
click at [236, 213] on textarea "Thanks for the headsup, Kindly keep us posyted here once you got theprmits" at bounding box center [400, 227] width 531 height 39
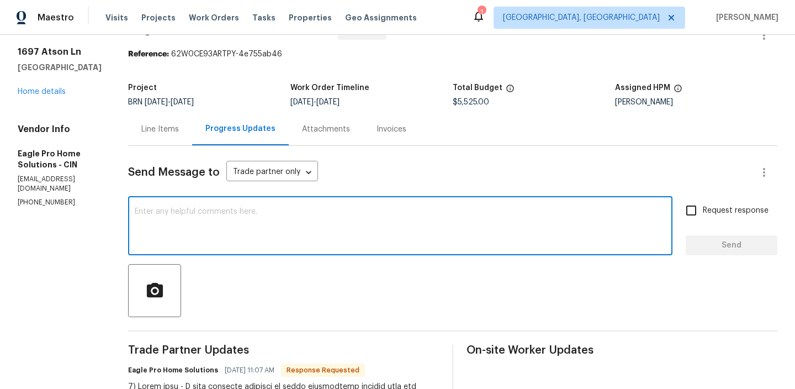
paste textarea ""Thanks for the heads-up. Kindly keep us posted here once you receive the permi…"
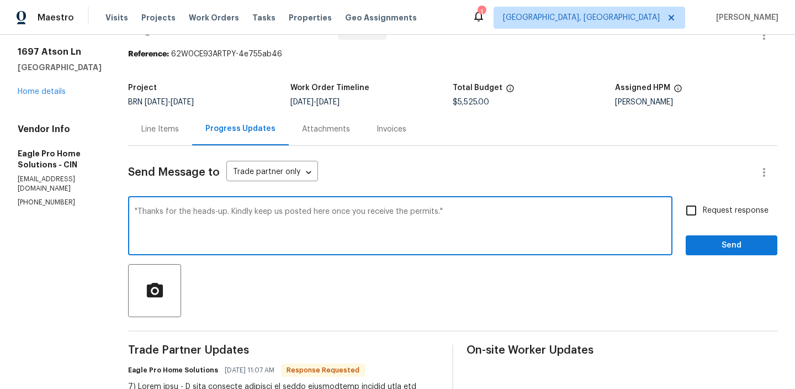
click at [166, 209] on textarea ""Thanks for the heads-up. Kindly keep us posted here once you receive the permi…" at bounding box center [400, 227] width 531 height 39
click at [489, 210] on textarea "Thanks for the heads-up. Kindly keep us posted here once you receive the permit…" at bounding box center [400, 227] width 531 height 39
type textarea "Thanks for the heads-up. Kindly keep us posted here once you receive the permit…"
click at [709, 208] on span "Request response" at bounding box center [736, 211] width 66 height 12
click at [703, 208] on input "Request response" at bounding box center [691, 210] width 23 height 23
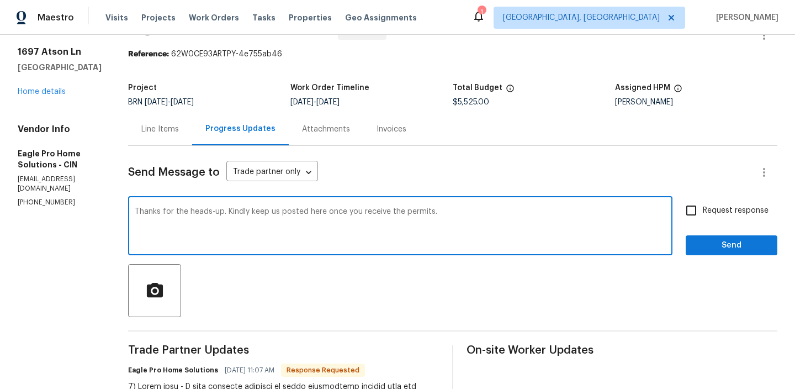
checkbox input "true"
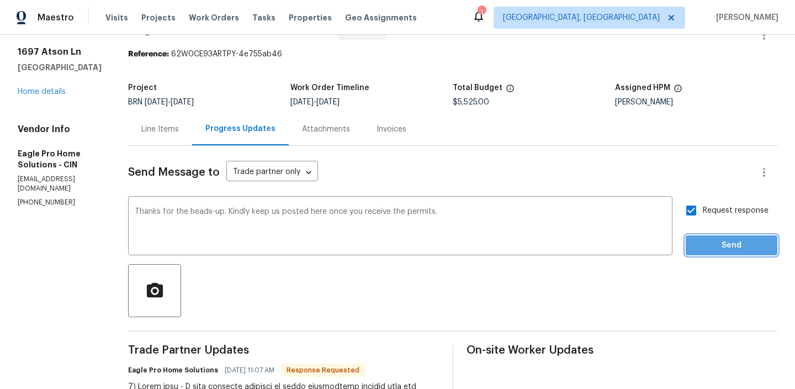
click at [705, 240] on span "Send" at bounding box center [732, 246] width 74 height 14
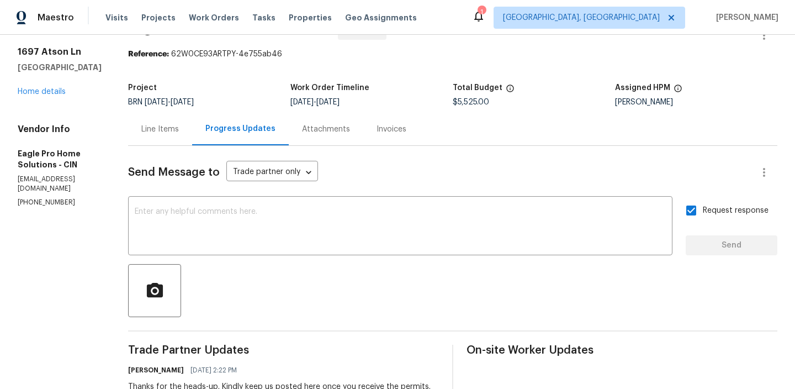
scroll to position [0, 0]
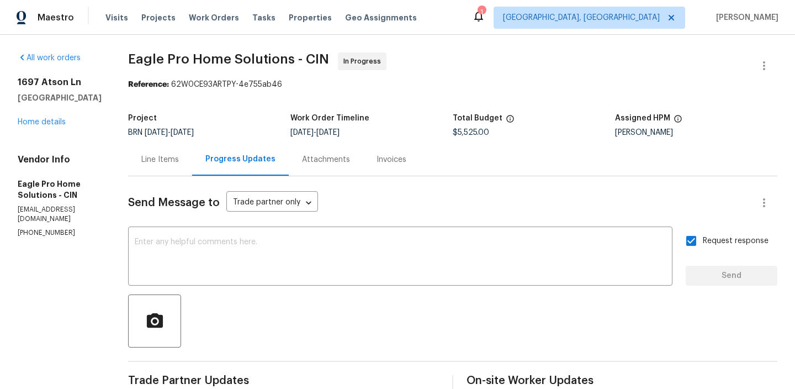
click at [179, 158] on div "Line Items" at bounding box center [160, 159] width 38 height 11
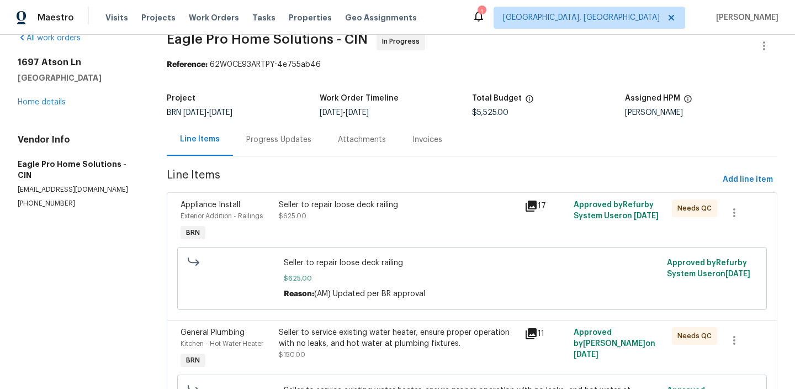
scroll to position [40, 0]
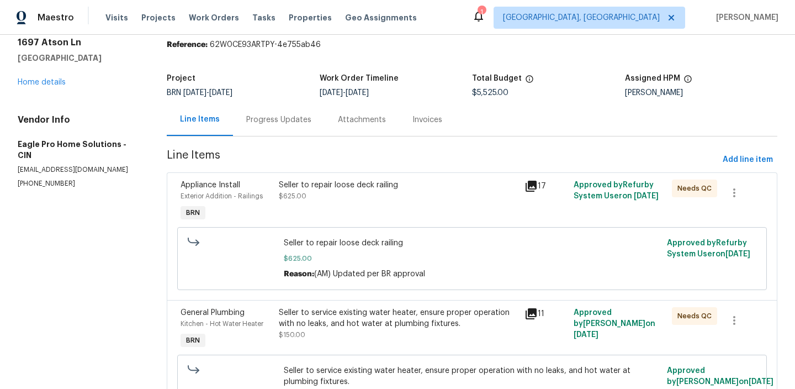
click at [352, 316] on div "Seller to service existing water heater, ensure proper operation with no leaks,…" at bounding box center [398, 318] width 239 height 22
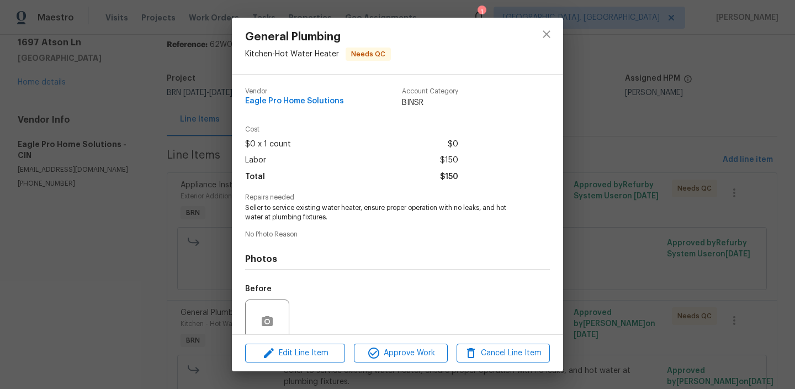
scroll to position [92, 0]
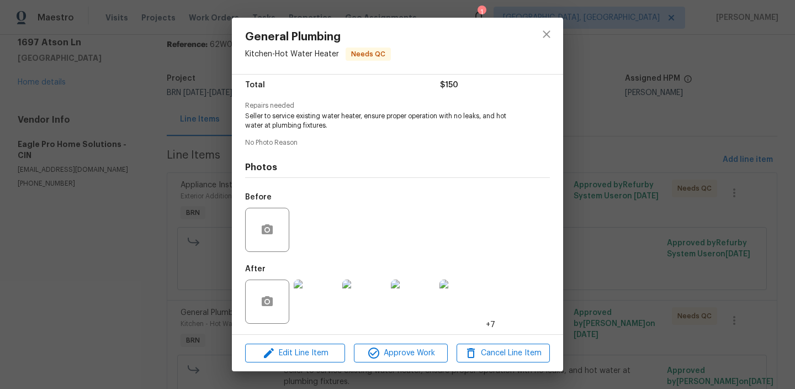
click at [313, 296] on img at bounding box center [316, 301] width 44 height 44
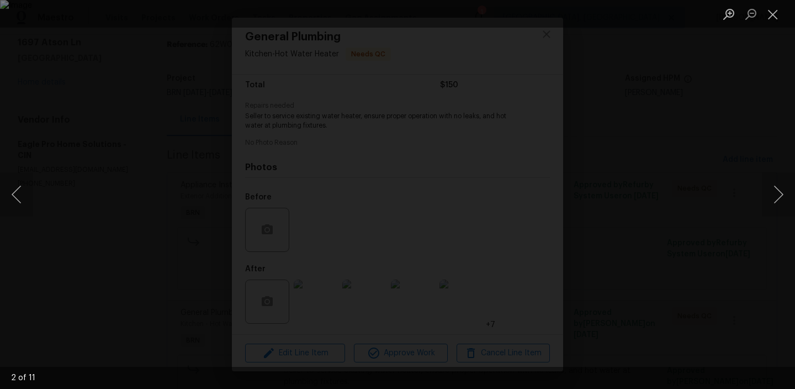
click at [131, 232] on div "Lightbox" at bounding box center [397, 194] width 795 height 389
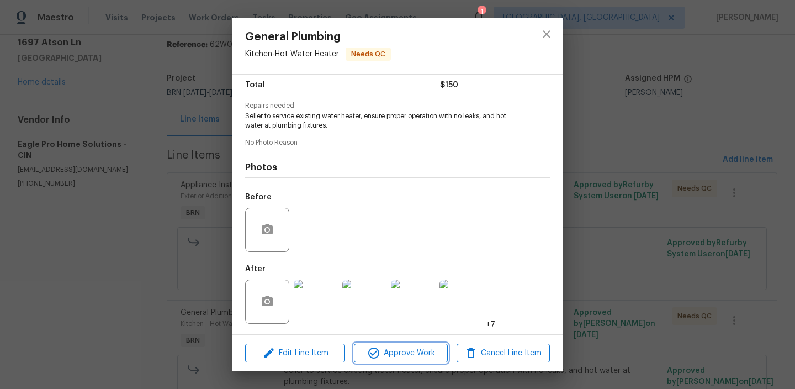
click at [396, 358] on span "Approve Work" at bounding box center [400, 353] width 87 height 14
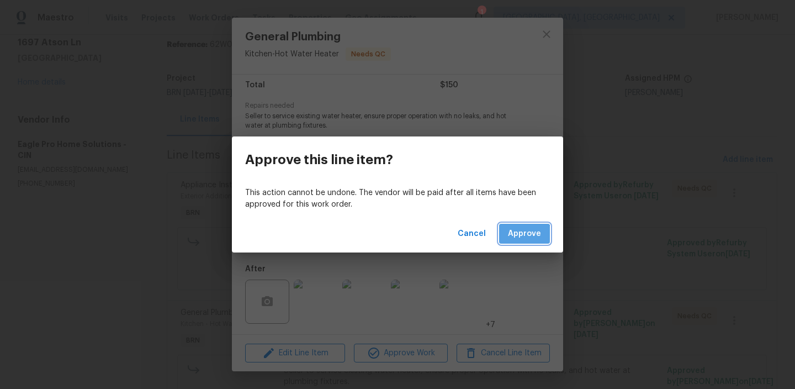
click at [517, 239] on span "Approve" at bounding box center [524, 234] width 33 height 14
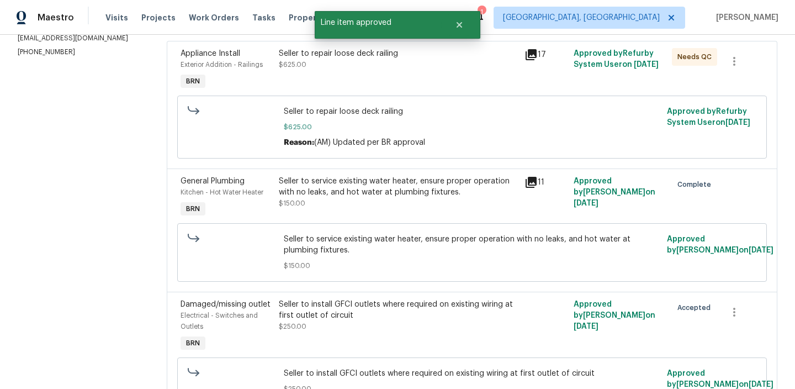
scroll to position [70, 0]
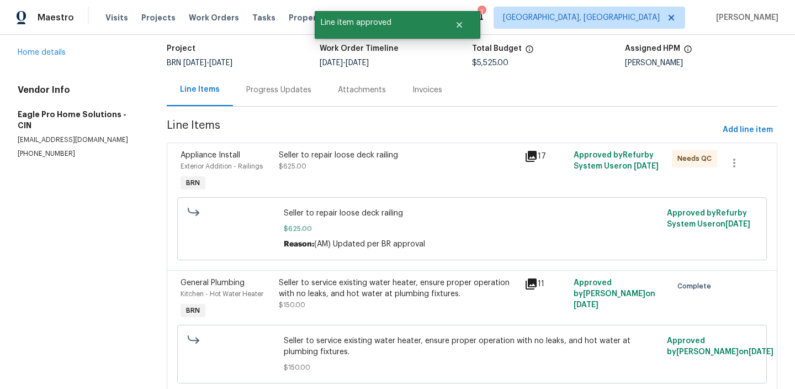
click at [331, 168] on div "Seller to repair loose deck railing $625.00" at bounding box center [398, 161] width 239 height 22
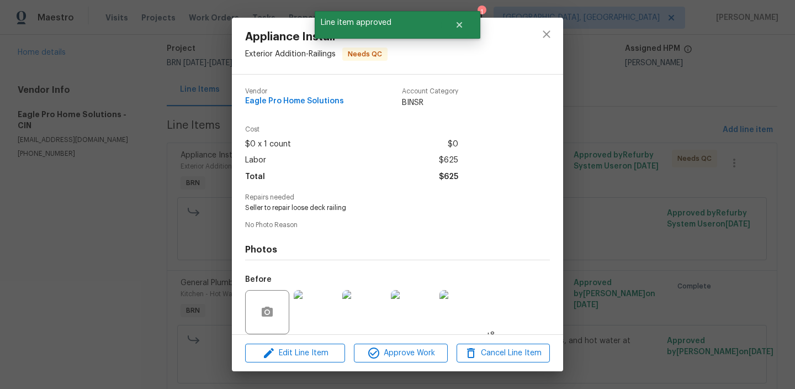
scroll to position [82, 0]
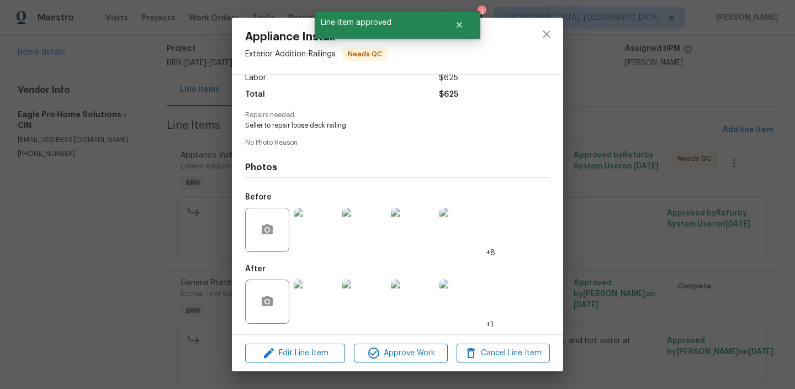
click at [319, 225] on img at bounding box center [316, 230] width 44 height 44
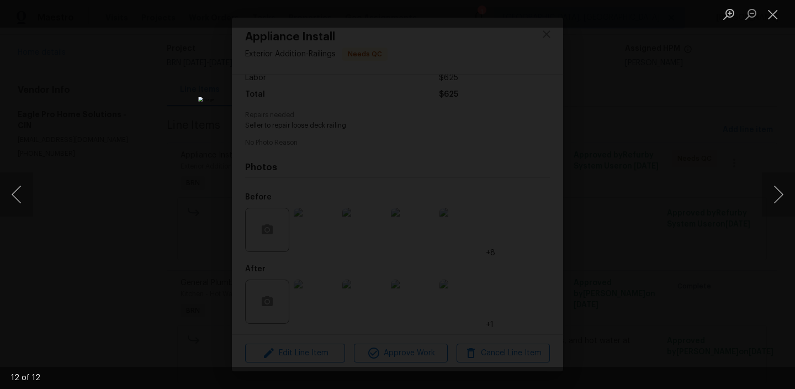
click at [67, 275] on div "Lightbox" at bounding box center [397, 194] width 795 height 389
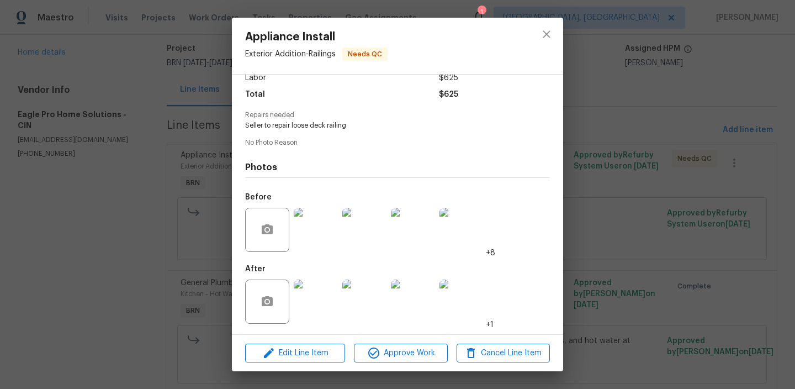
click at [304, 305] on img at bounding box center [316, 301] width 44 height 44
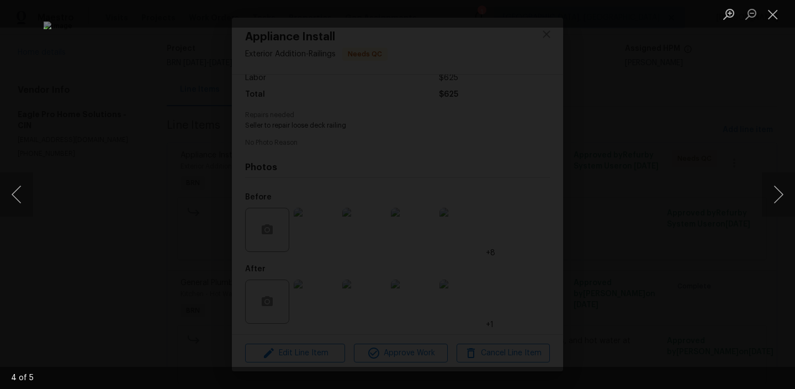
click at [46, 194] on div "Lightbox" at bounding box center [397, 194] width 795 height 389
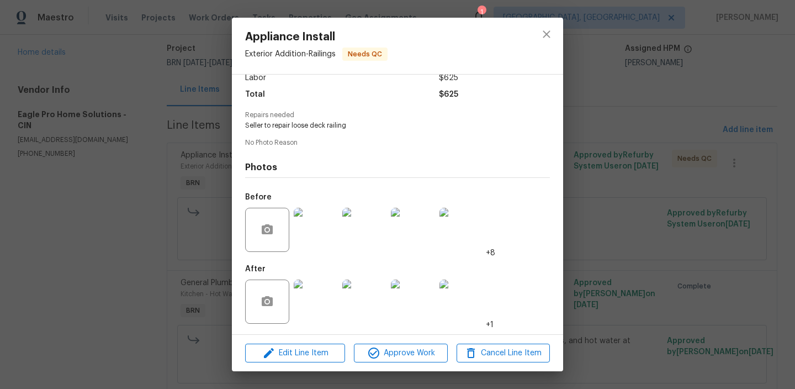
click at [326, 300] on img at bounding box center [316, 301] width 44 height 44
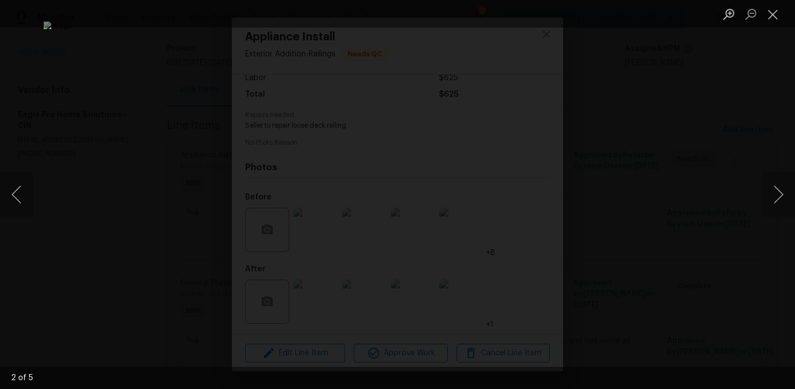
click at [107, 224] on div "Lightbox" at bounding box center [397, 194] width 795 height 389
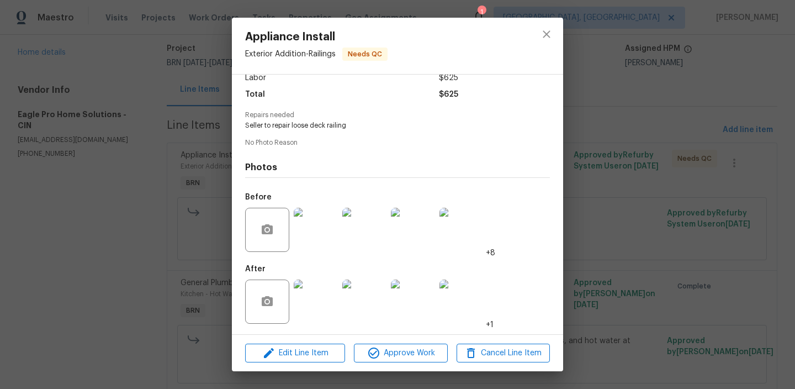
click at [306, 227] on img at bounding box center [316, 230] width 44 height 44
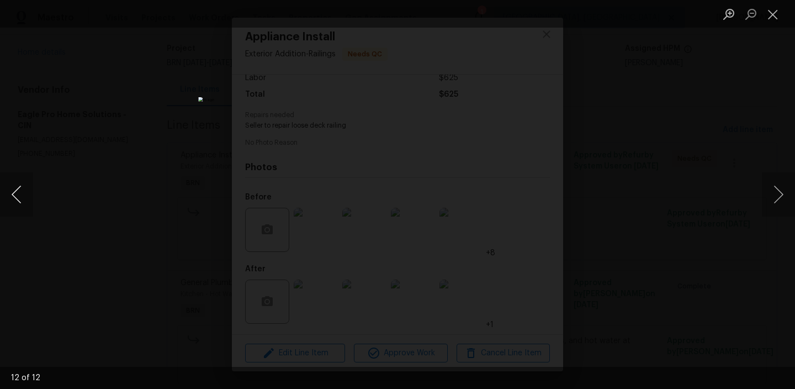
click at [7, 198] on button "Previous image" at bounding box center [16, 194] width 33 height 44
click at [7, 199] on button "Previous image" at bounding box center [16, 194] width 33 height 44
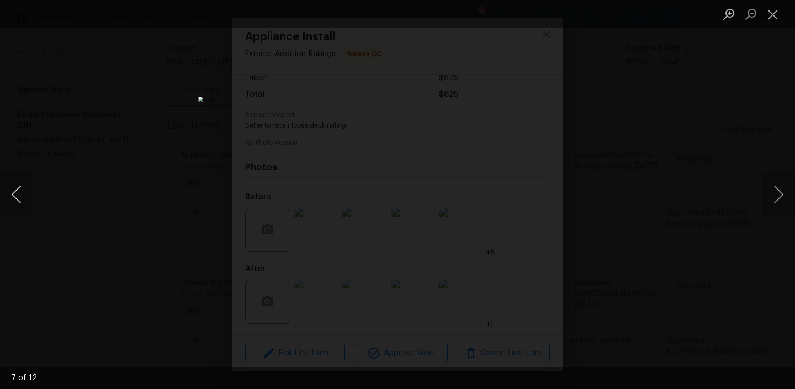
click at [17, 199] on button "Previous image" at bounding box center [16, 194] width 33 height 44
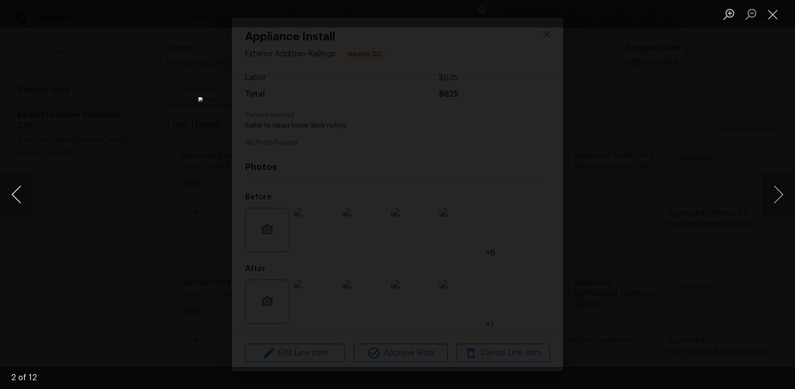
click at [17, 199] on button "Previous image" at bounding box center [16, 194] width 33 height 44
click at [136, 252] on div "Lightbox" at bounding box center [397, 194] width 795 height 389
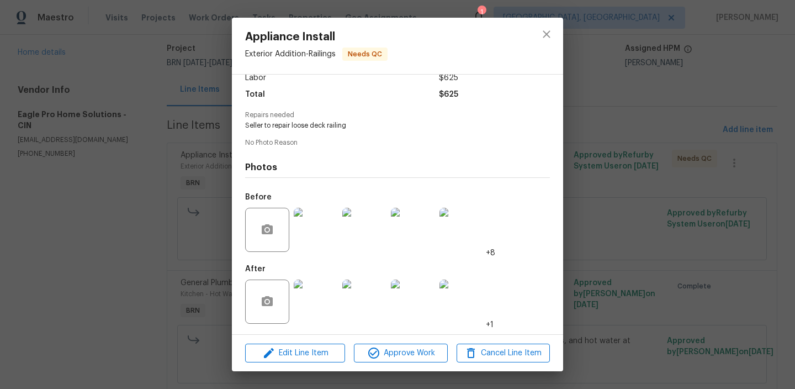
click at [318, 291] on img at bounding box center [316, 301] width 44 height 44
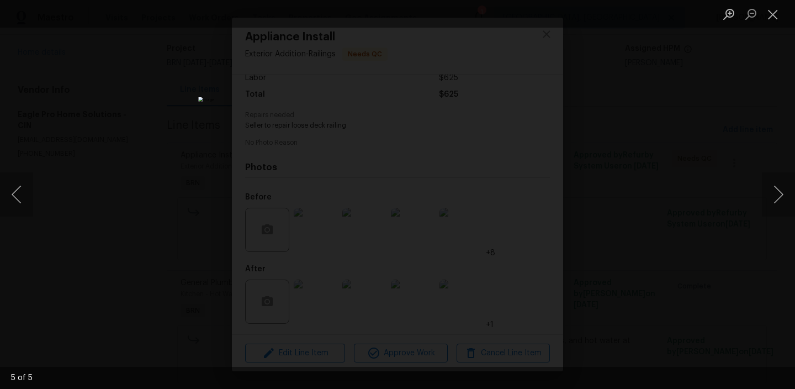
click at [154, 255] on div "Lightbox" at bounding box center [397, 194] width 795 height 389
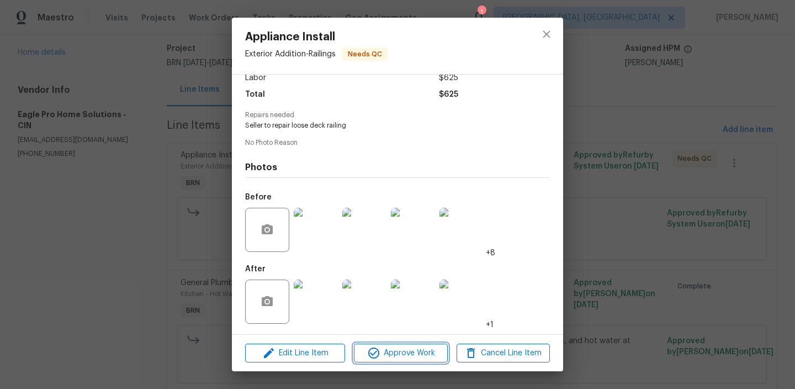
click at [390, 345] on button "Approve Work" at bounding box center [400, 352] width 93 height 19
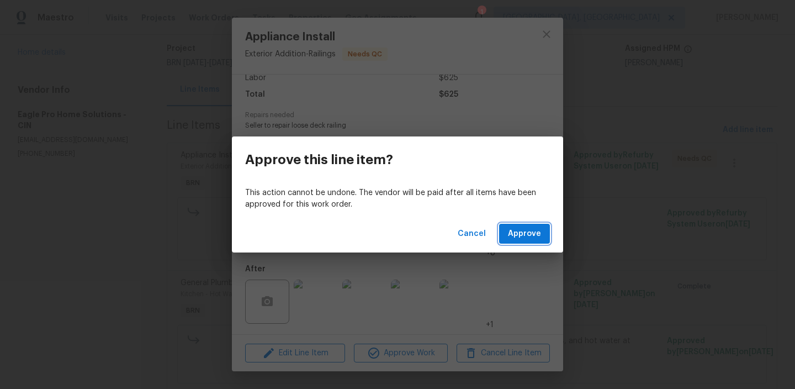
click at [523, 228] on span "Approve" at bounding box center [524, 234] width 33 height 14
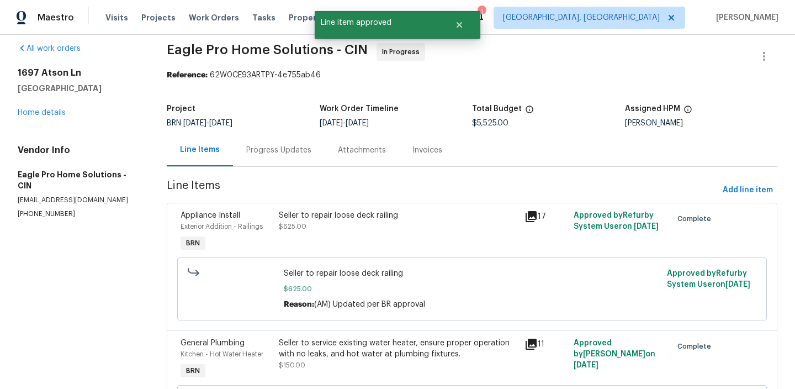
scroll to position [0, 0]
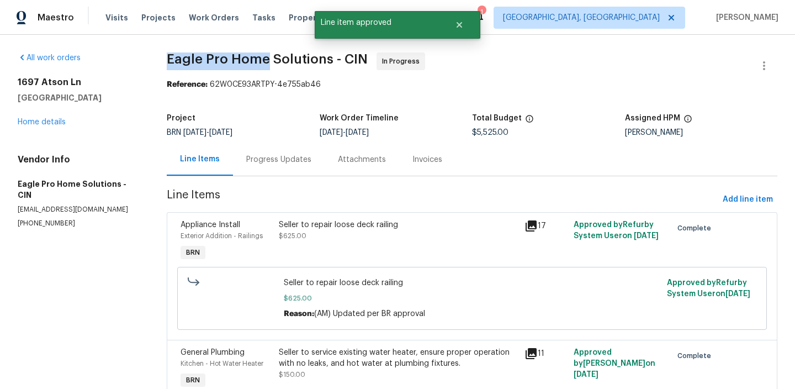
drag, startPoint x: 163, startPoint y: 66, endPoint x: 271, endPoint y: 61, distance: 107.3
copy span "Eagle Pro Home"
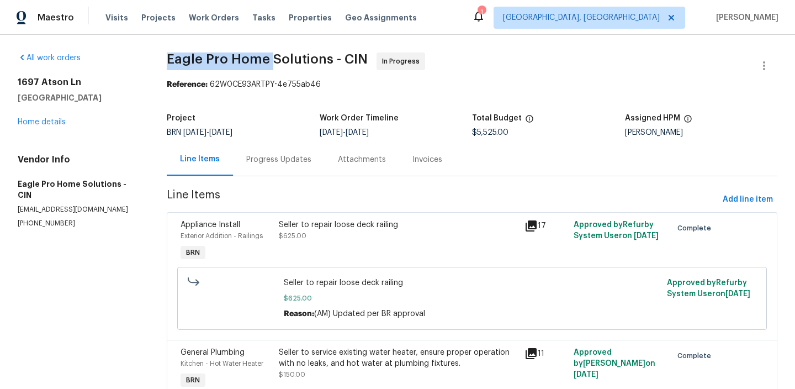
scroll to position [125, 0]
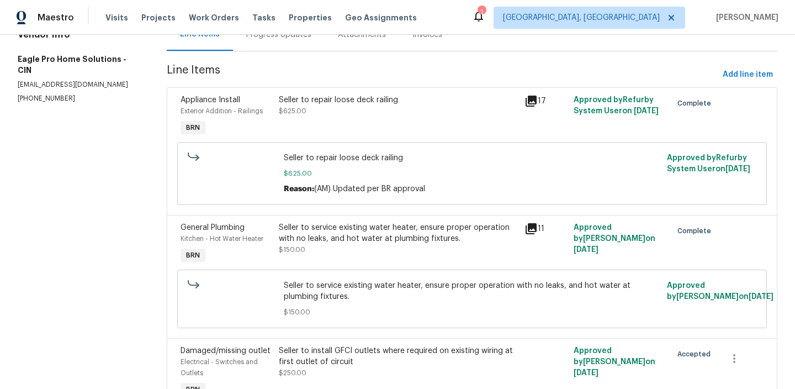
click at [324, 231] on div "Seller to service existing water heater, ensure proper operation with no leaks,…" at bounding box center [398, 233] width 239 height 22
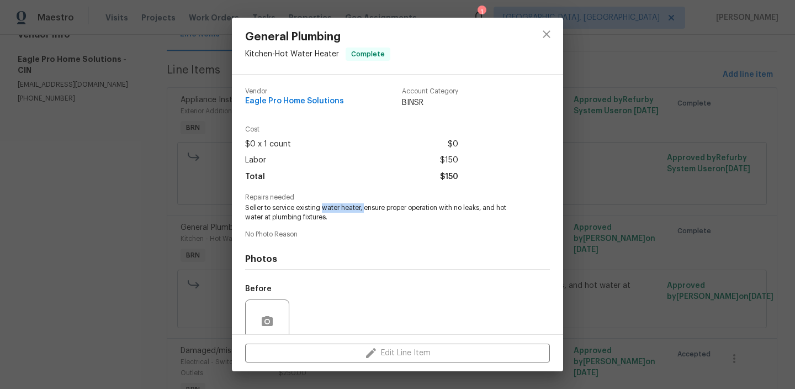
drag, startPoint x: 322, startPoint y: 209, endPoint x: 365, endPoint y: 208, distance: 43.1
click at [365, 208] on span "Seller to service existing water heater, ensure proper operation with no leaks,…" at bounding box center [382, 212] width 274 height 19
copy span "water heater,"
click at [155, 67] on div "General Plumbing Kitchen - Hot Water Heater Complete Vendor Eagle Pro Home Solu…" at bounding box center [397, 194] width 795 height 389
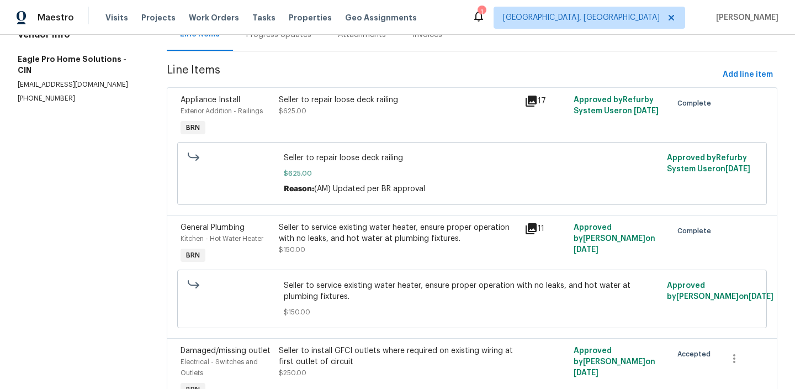
click at [260, 50] on div "Progress Updates" at bounding box center [279, 34] width 92 height 33
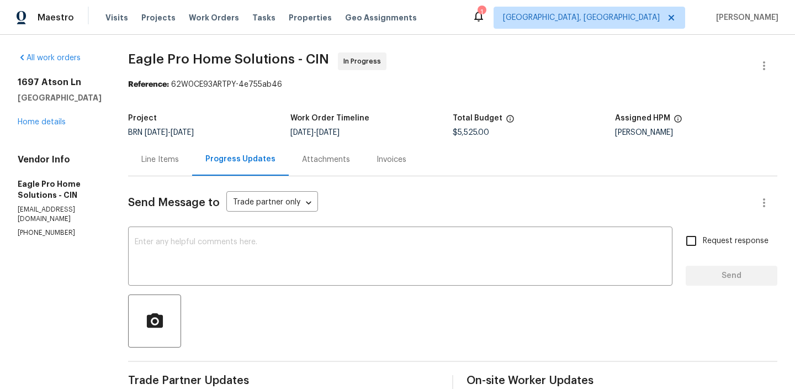
click at [182, 167] on div "Line Items" at bounding box center [160, 159] width 64 height 33
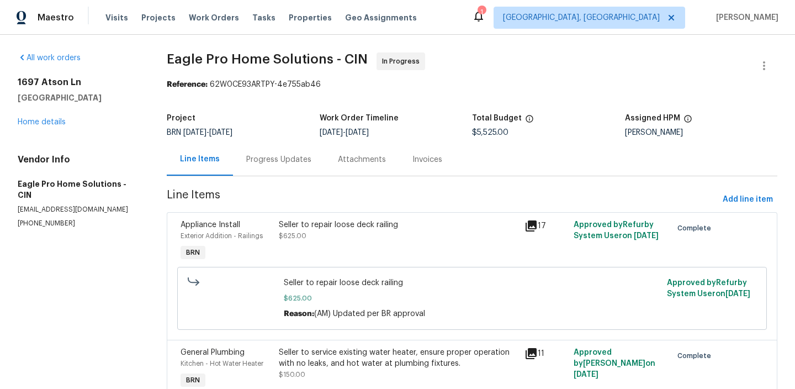
scroll to position [361, 0]
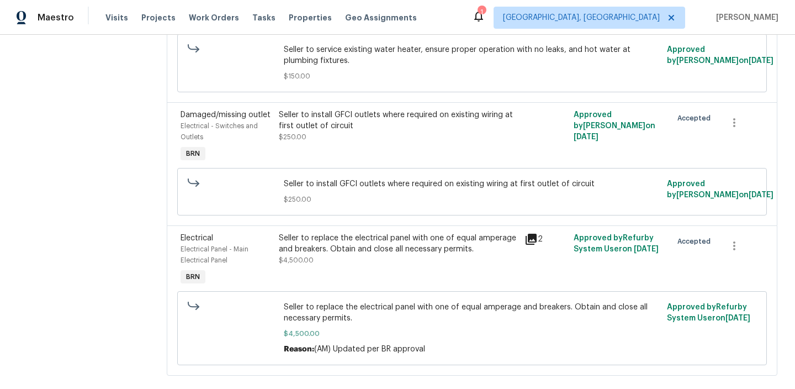
click at [347, 282] on div "Seller to replace the electrical panel with one of equal amperage and breakers.…" at bounding box center [399, 260] width 246 height 62
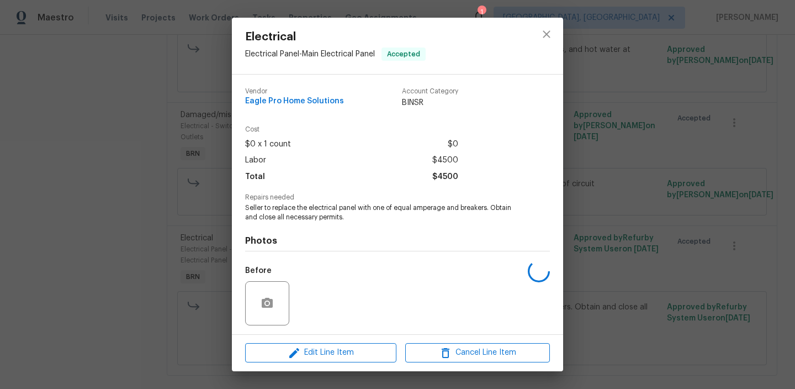
scroll to position [74, 0]
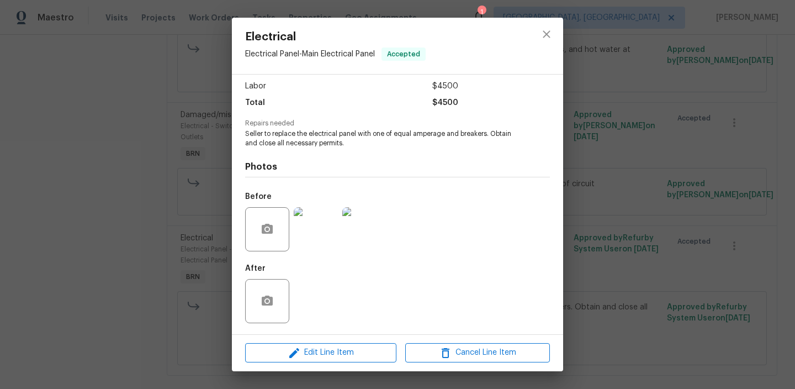
click at [322, 212] on img at bounding box center [316, 229] width 44 height 44
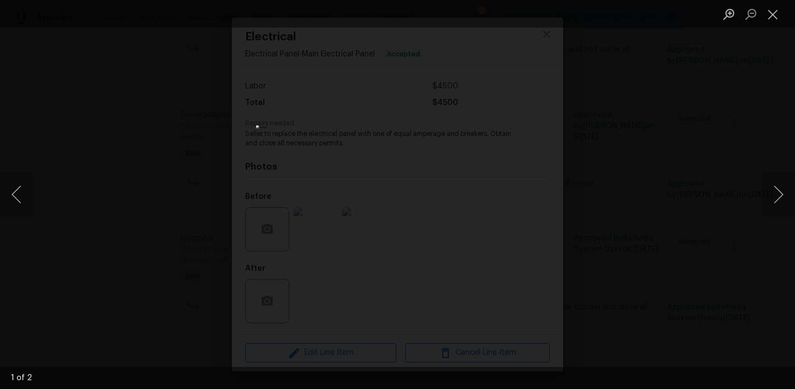
click at [352, 195] on img "Lightbox" at bounding box center [397, 194] width 283 height 139
click at [352, 195] on img "Lightbox" at bounding box center [442, 193] width 569 height 278
click at [151, 244] on div "Lightbox" at bounding box center [397, 194] width 795 height 389
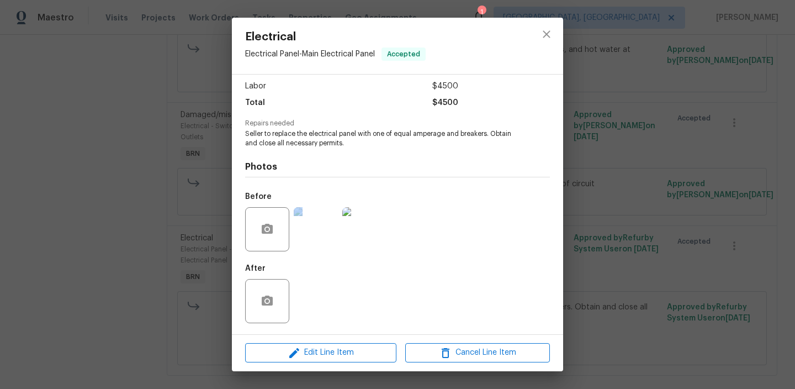
click at [151, 244] on div "Electrical Electrical Panel - Main Electrical Panel Accepted Vendor Eagle Pro H…" at bounding box center [397, 194] width 795 height 389
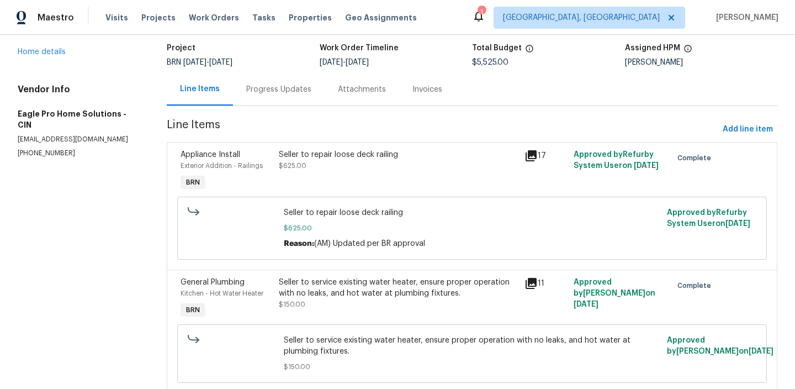
scroll to position [20, 0]
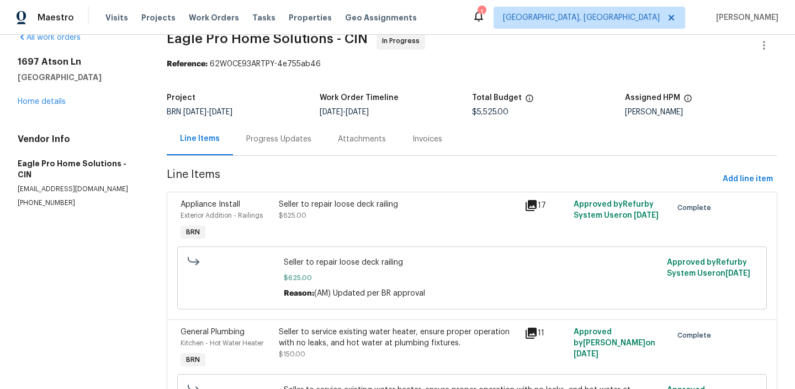
click at [264, 151] on div "Progress Updates" at bounding box center [279, 139] width 92 height 33
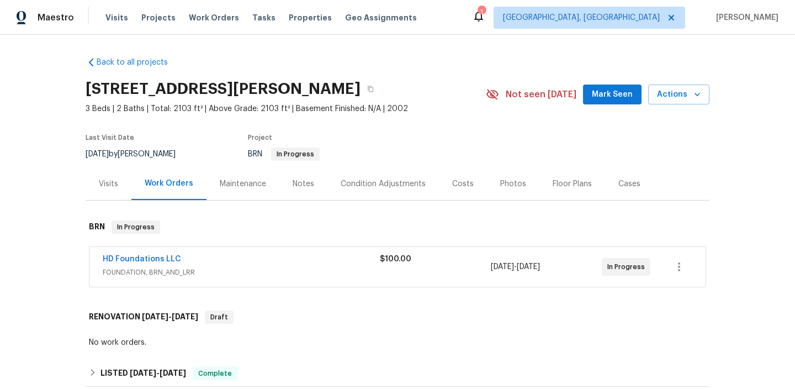
scroll to position [66, 0]
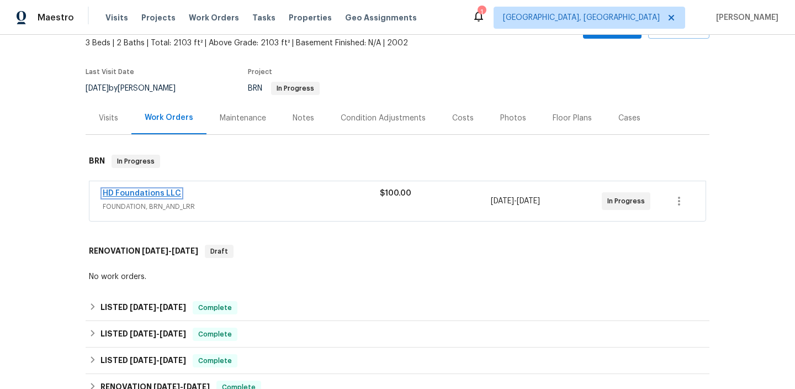
click at [150, 192] on link "HD Foundations LLC" at bounding box center [142, 193] width 78 height 8
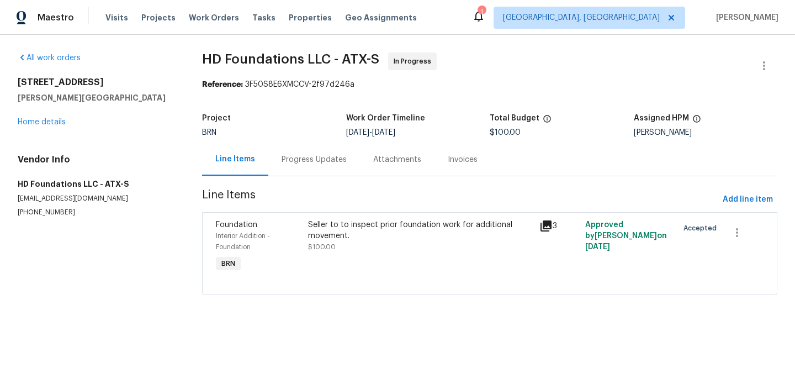
click at [282, 161] on div "Progress Updates" at bounding box center [314, 159] width 65 height 11
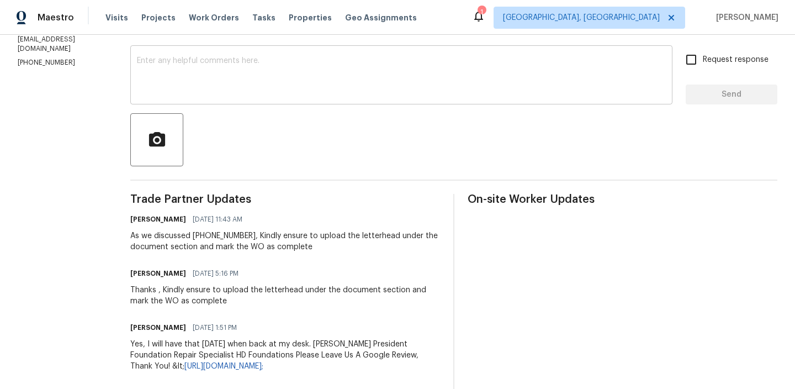
scroll to position [182, 0]
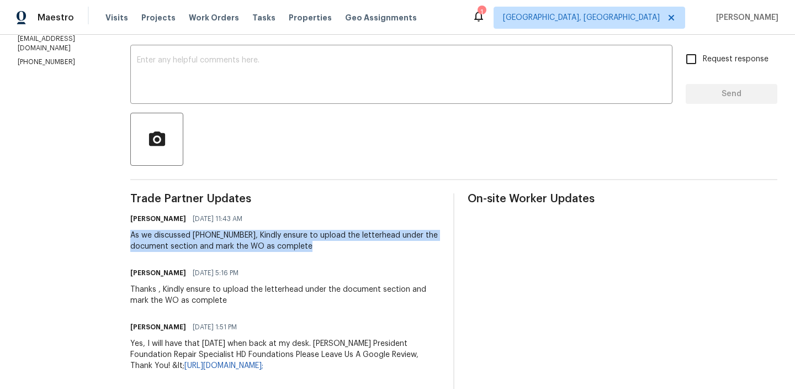
drag, startPoint x: 141, startPoint y: 236, endPoint x: 628, endPoint y: 230, distance: 487.1
copy div "As we discussed [PHONE_NUMBER], Kindly ensure to upload the letterhead under th…"
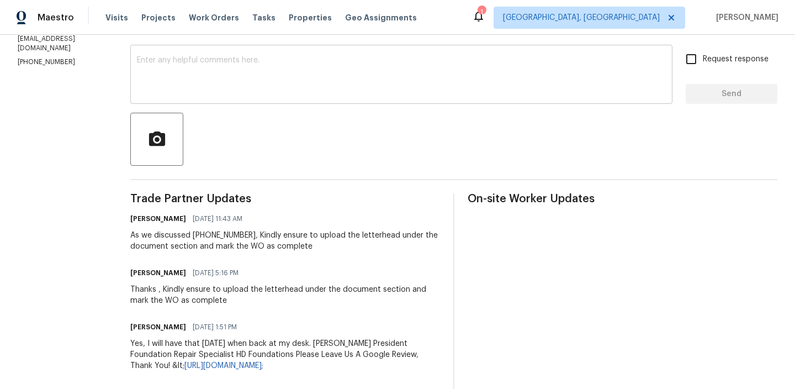
click at [320, 80] on textarea at bounding box center [401, 75] width 529 height 39
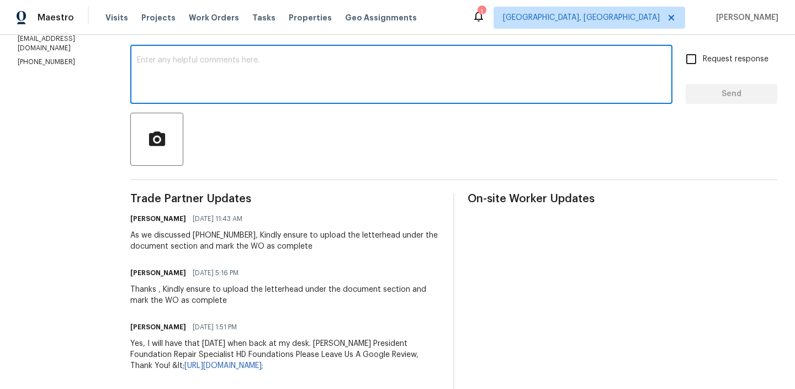
paste textarea "As we discussed [PHONE_NUMBER], Kindly ensure to upload the letterhead under th…"
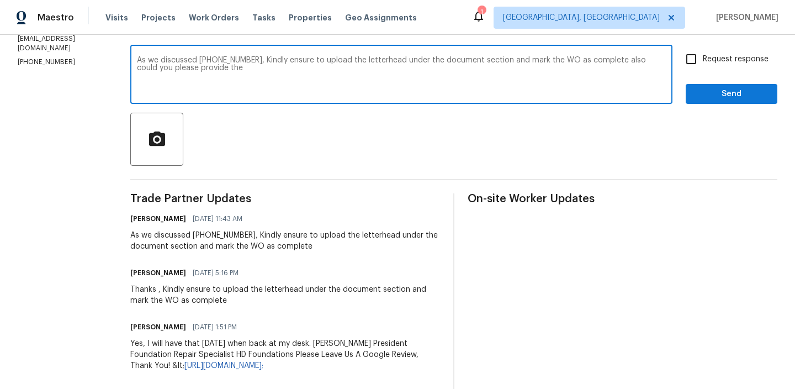
paste textarea "the foundation readings from their inspections"
click at [245, 70] on textarea "As we discussed [PHONE_NUMBER], Kindly ensure to upload the letterhead under th…" at bounding box center [401, 75] width 529 height 39
click at [400, 68] on textarea "As we discussed [PHONE_NUMBER], Kindly ensure to upload the letterhead under th…" at bounding box center [401, 75] width 529 height 39
click at [334, 68] on textarea "As we discussed [PHONE_NUMBER], Kindly ensure to upload the letterhead under th…" at bounding box center [401, 75] width 529 height 39
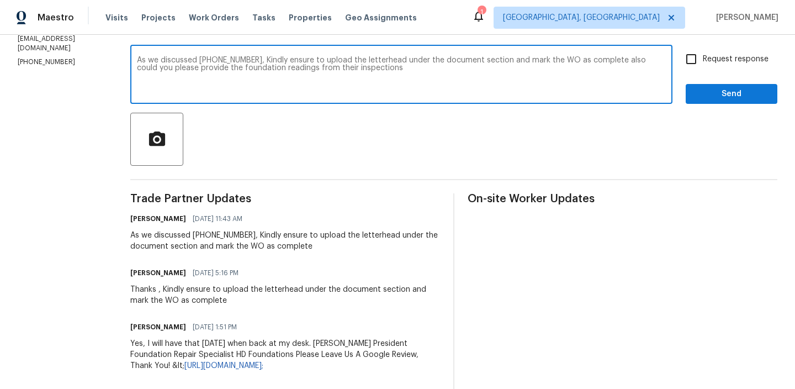
click at [334, 68] on textarea "As we discussed [PHONE_NUMBER], Kindly ensure to upload the letterhead under th…" at bounding box center [401, 75] width 529 height 39
click at [422, 77] on textarea "As we discussed [PHONE_NUMBER], Kindly ensure to upload the letterhead under th…" at bounding box center [401, 75] width 529 height 39
type textarea "As we discussed [PHONE_NUMBER], Kindly ensure to upload the letterhead under th…"
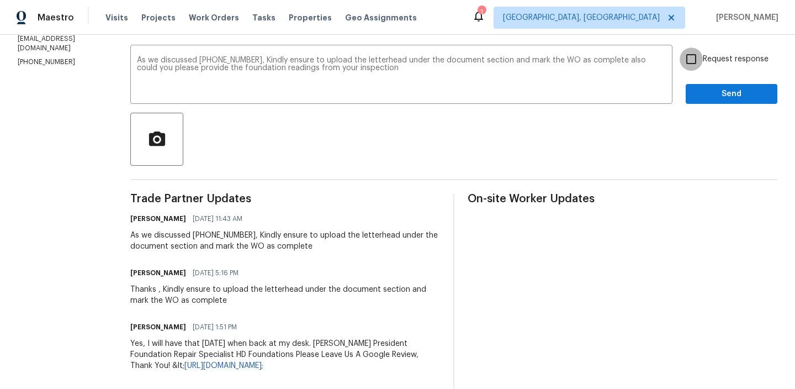
click at [700, 60] on input "Request response" at bounding box center [691, 58] width 23 height 23
checkbox input "true"
click at [710, 101] on button "Send" at bounding box center [732, 94] width 92 height 20
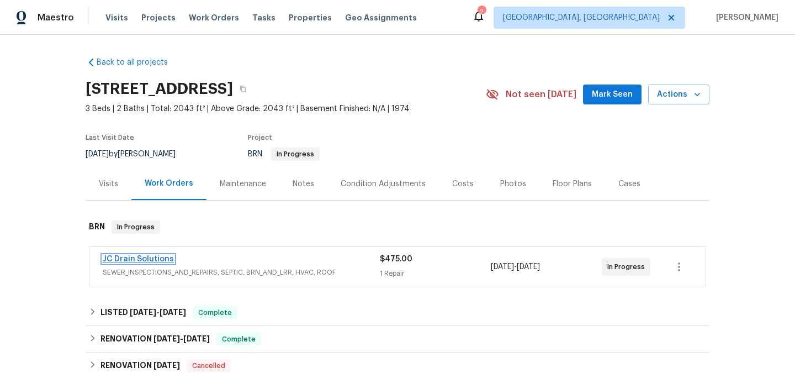
click at [128, 256] on link "JC Drain Solutions" at bounding box center [138, 259] width 71 height 8
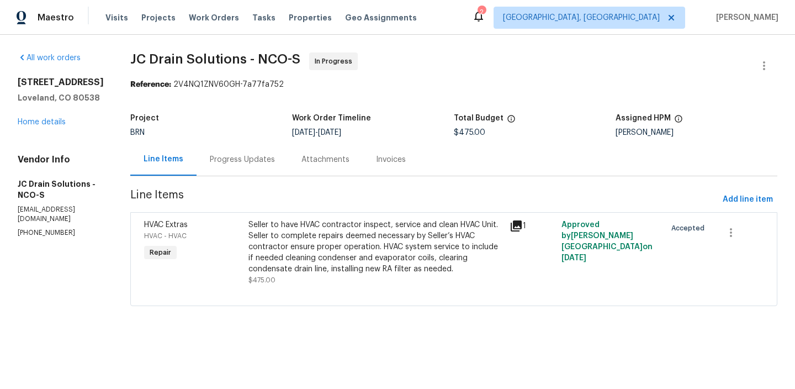
click at [262, 166] on div "Progress Updates" at bounding box center [243, 159] width 92 height 33
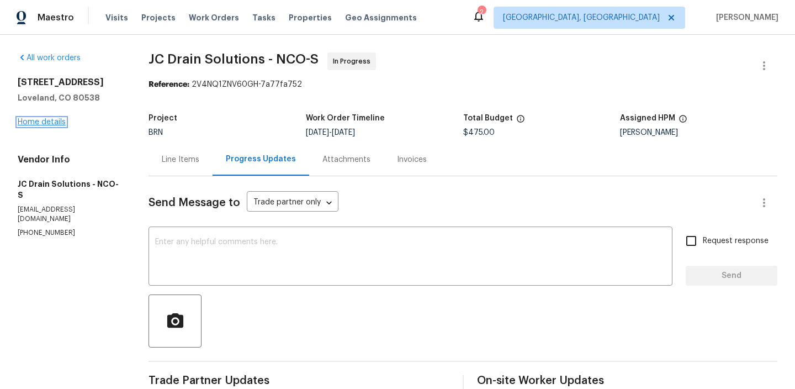
click at [20, 124] on link "Home details" at bounding box center [42, 122] width 48 height 8
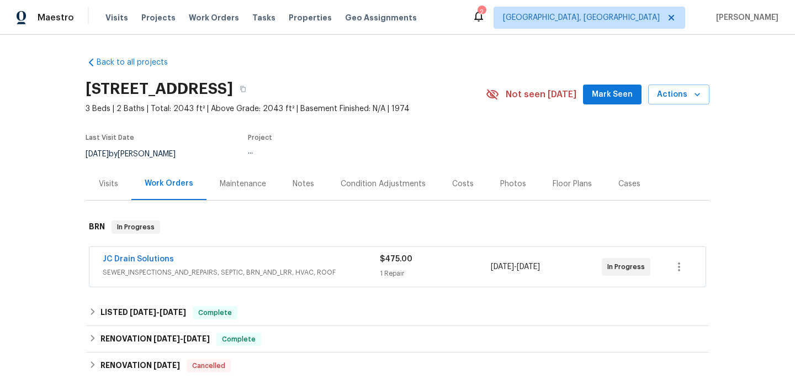
scroll to position [89, 0]
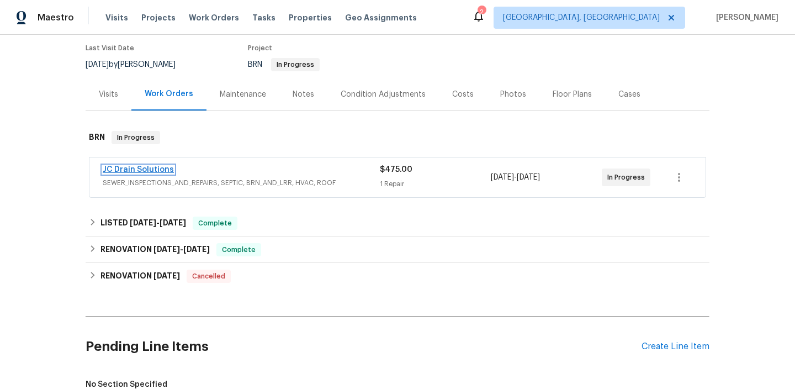
click at [130, 168] on link "JC Drain Solutions" at bounding box center [138, 170] width 71 height 8
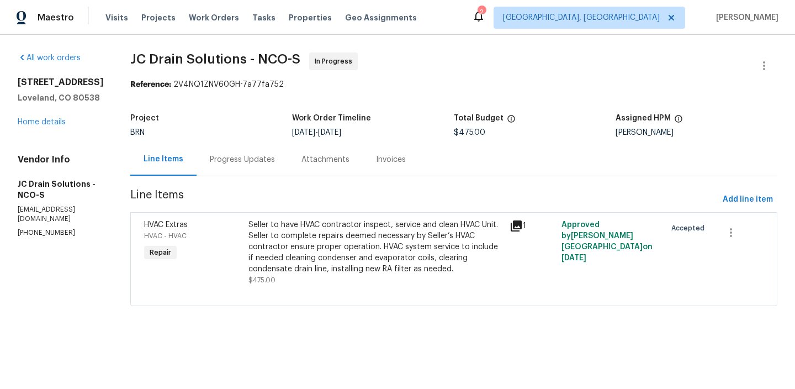
click at [260, 168] on div "Progress Updates" at bounding box center [243, 159] width 92 height 33
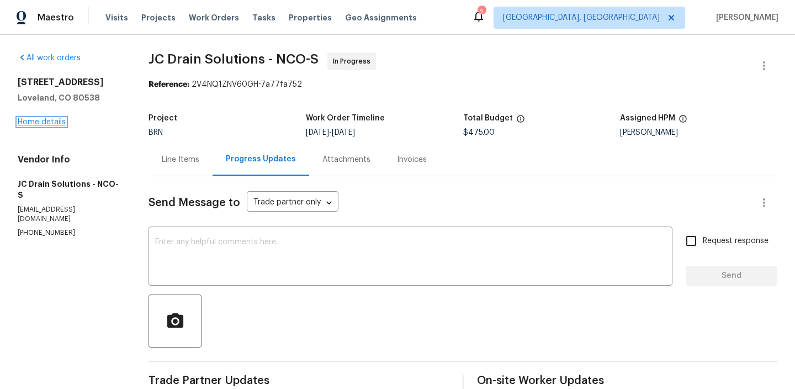
click at [39, 122] on link "Home details" at bounding box center [42, 122] width 48 height 8
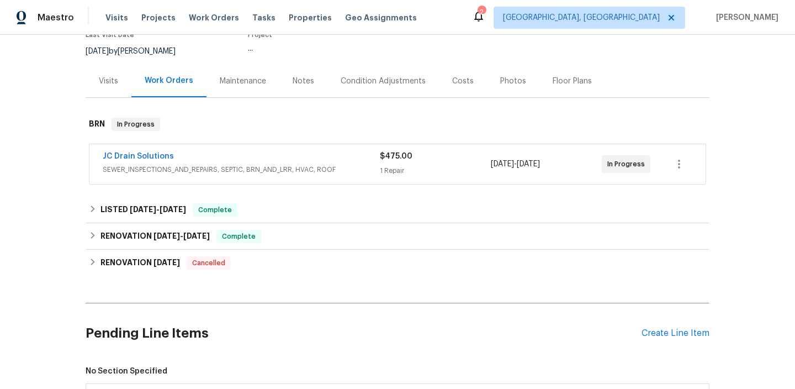
scroll to position [160, 0]
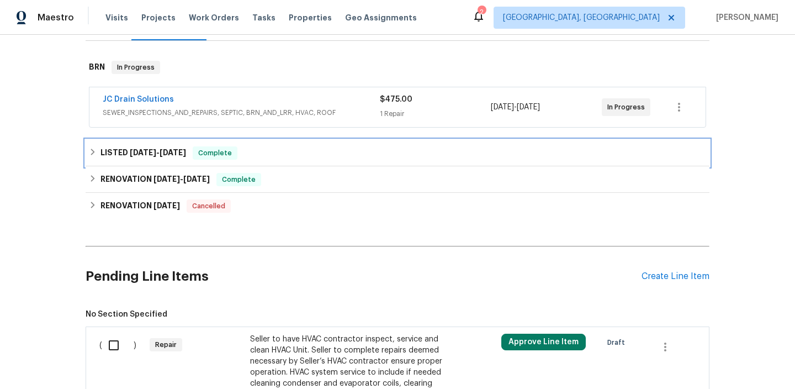
click at [133, 144] on div "LISTED 7/21/25 - 7/24/25 Complete" at bounding box center [398, 153] width 624 height 27
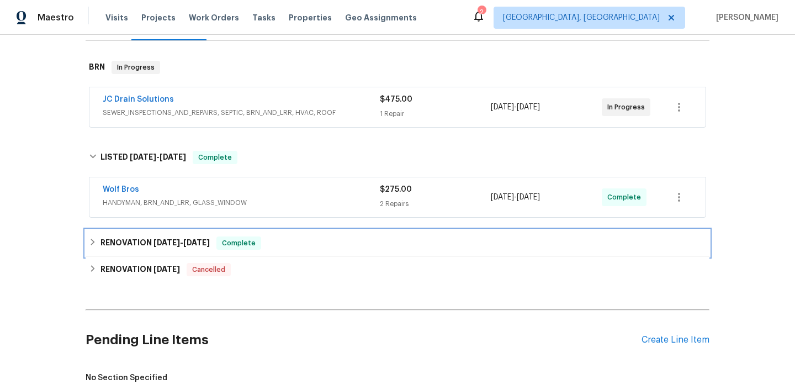
click at [125, 235] on div "RENOVATION 7/1/25 - 7/14/25 Complete" at bounding box center [398, 243] width 624 height 27
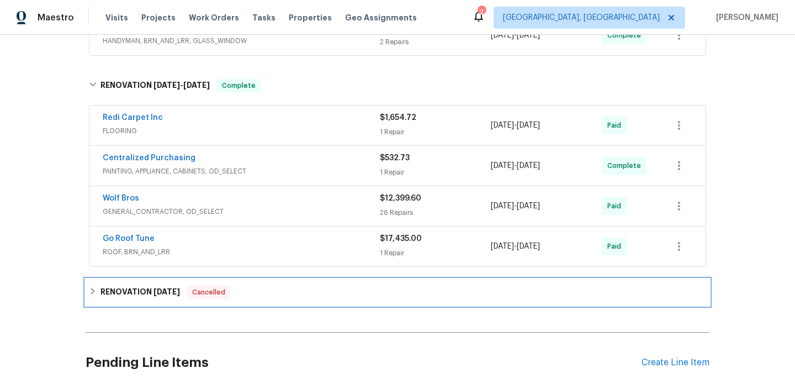
click at [134, 289] on h6 "RENOVATION 7/23/24" at bounding box center [141, 292] width 80 height 13
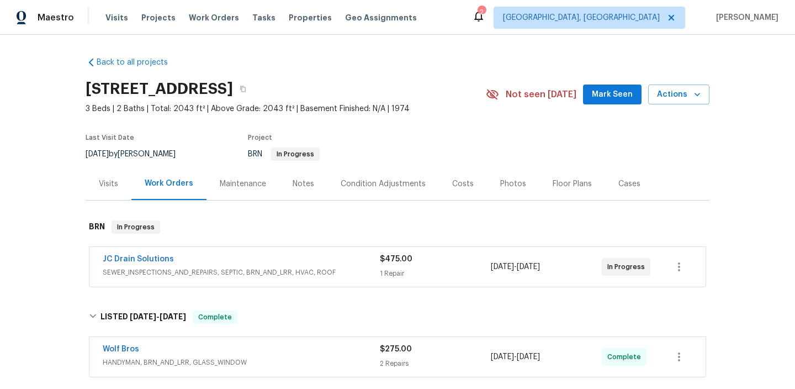
scroll to position [14, 0]
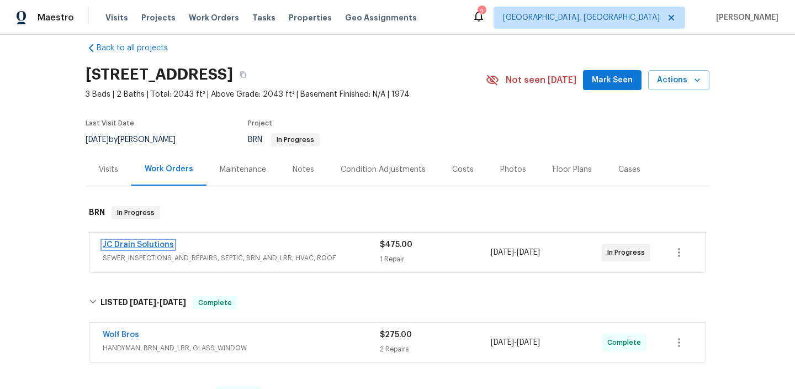
click at [133, 247] on link "JC Drain Solutions" at bounding box center [138, 245] width 71 height 8
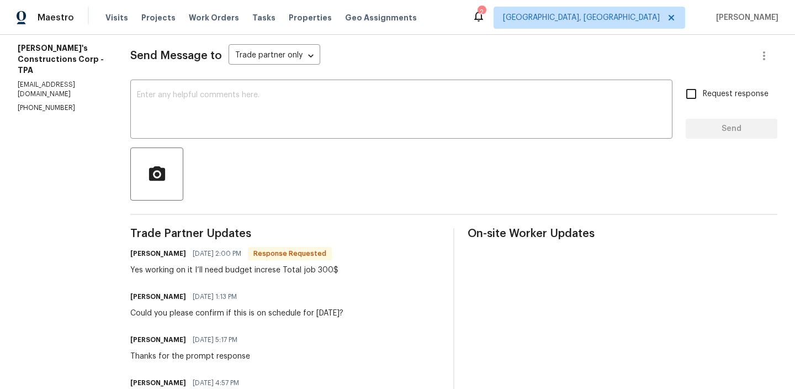
scroll to position [150, 0]
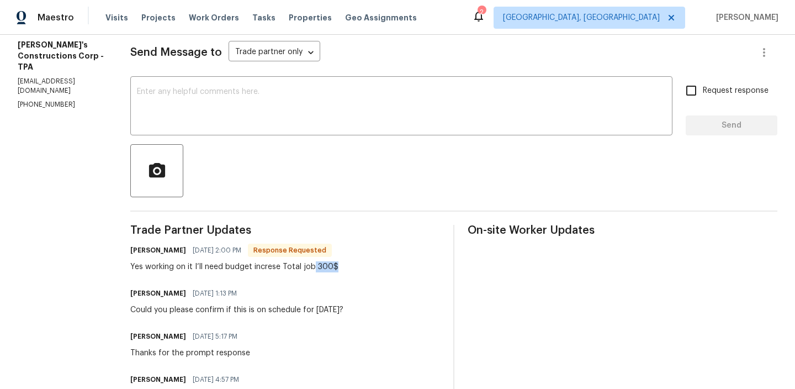
drag, startPoint x: 335, startPoint y: 266, endPoint x: 379, endPoint y: 266, distance: 44.7
click at [379, 266] on div "[PERSON_NAME] [DATE] 2:00 PM Response Requested Yes working on it I’ll need bud…" at bounding box center [285, 257] width 310 height 30
copy div "300$"
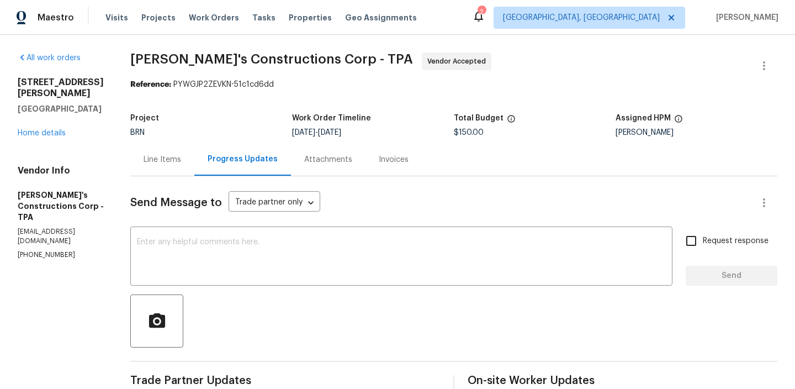
click at [175, 164] on div "Line Items" at bounding box center [163, 159] width 38 height 11
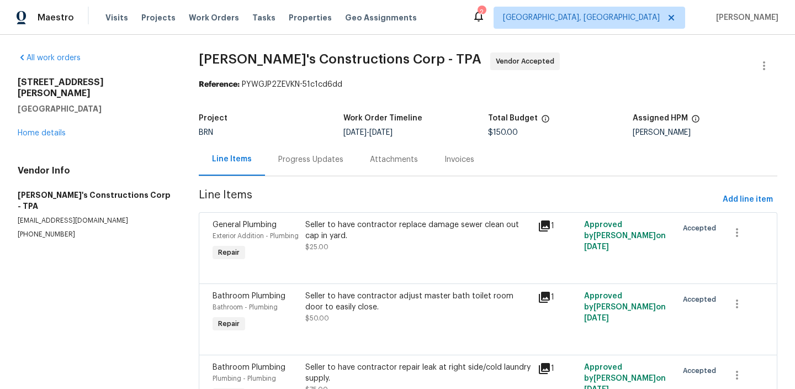
click at [341, 253] on div "Seller to have contractor replace damage sewer clean out cap in yard. $25.00" at bounding box center [418, 241] width 232 height 51
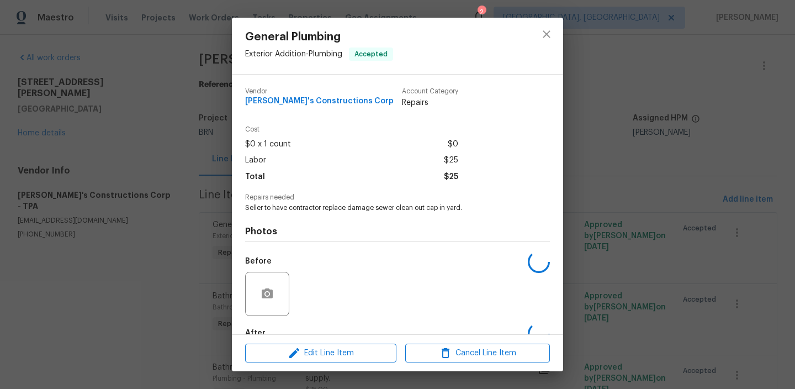
scroll to position [65, 0]
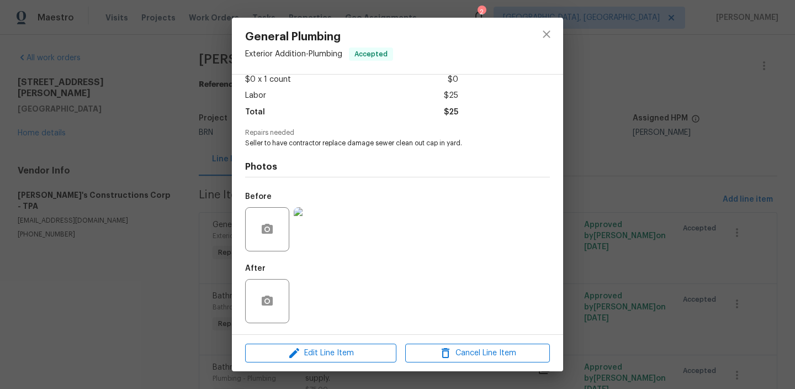
click at [157, 196] on div "General Plumbing Exterior Addition - Plumbing Accepted Vendor [PERSON_NAME]'s C…" at bounding box center [397, 194] width 795 height 389
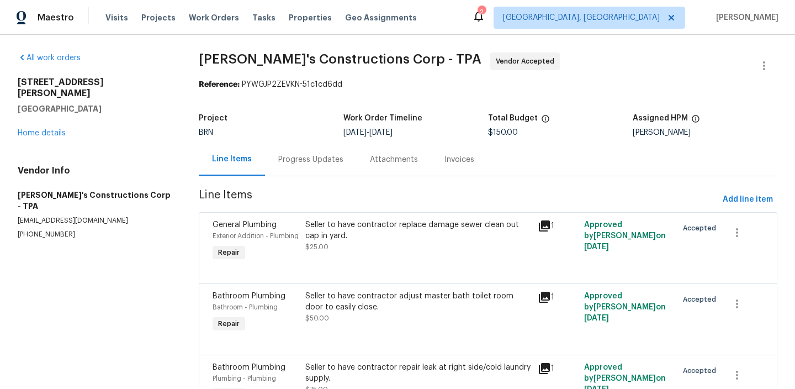
click at [272, 157] on div "Progress Updates" at bounding box center [311, 159] width 92 height 33
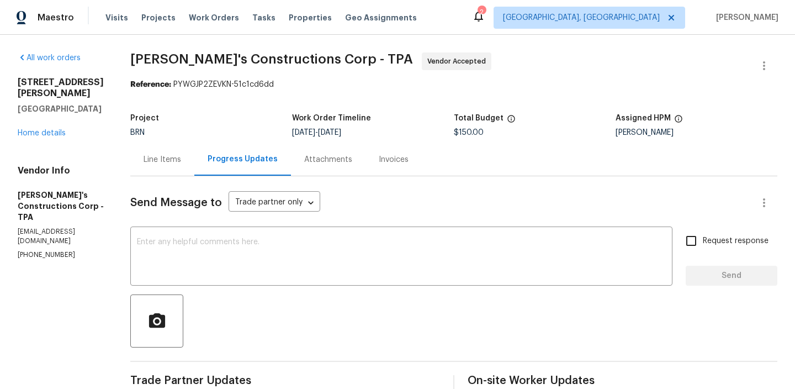
click at [181, 157] on div "Line Items" at bounding box center [163, 159] width 38 height 11
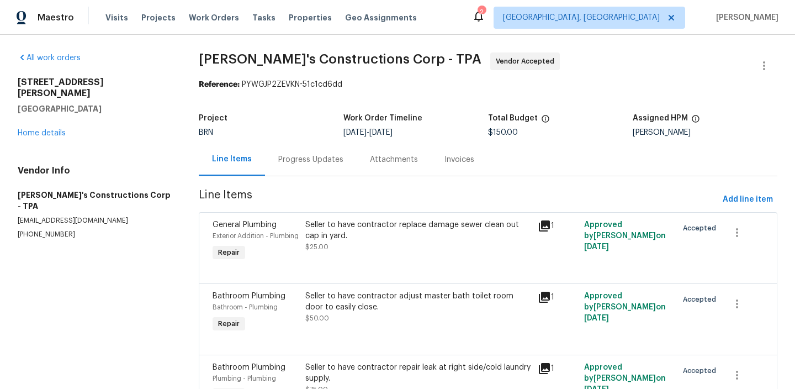
scroll to position [81, 0]
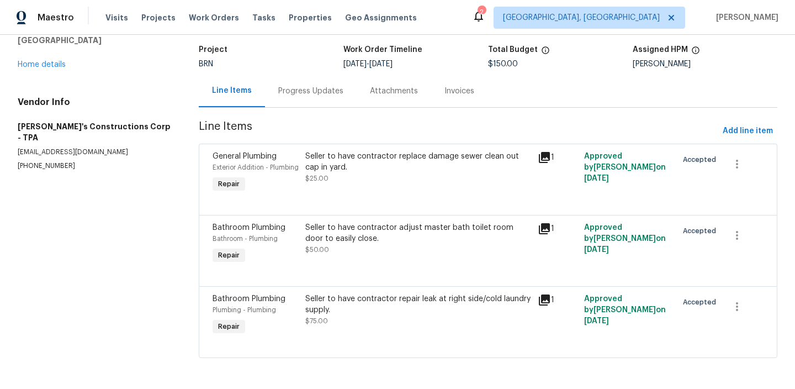
click at [311, 182] on div "Seller to have contractor replace damage sewer clean out cap in yard. $25.00" at bounding box center [418, 172] width 232 height 51
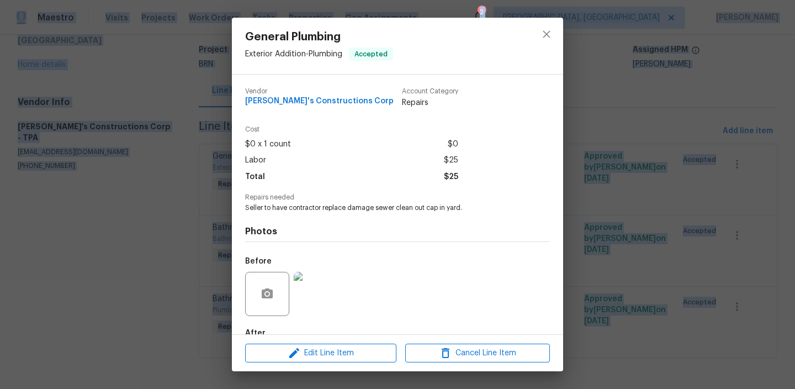
scroll to position [65, 0]
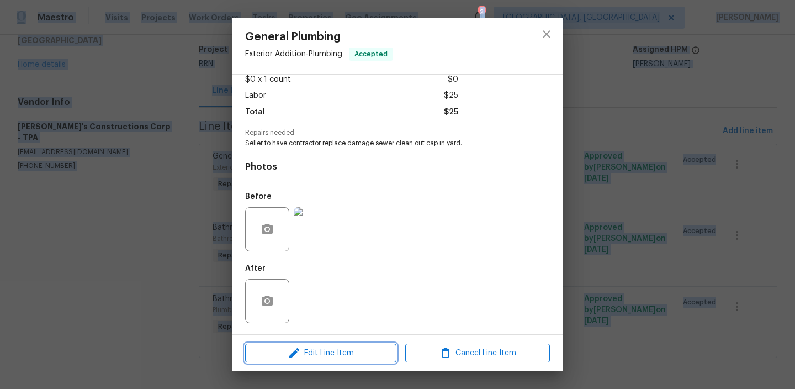
click at [304, 348] on span "Edit Line Item" at bounding box center [321, 353] width 145 height 14
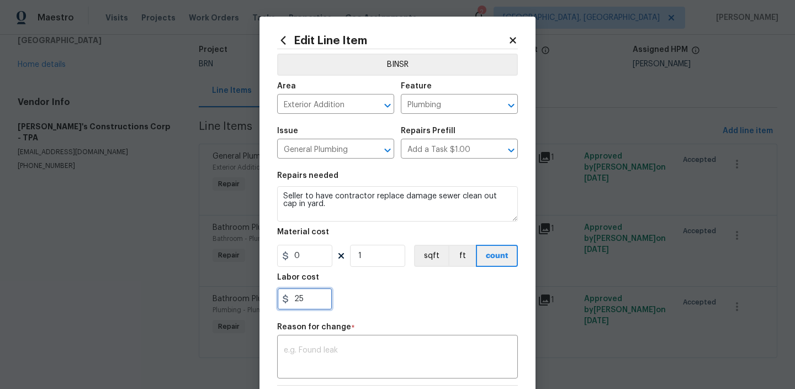
click at [320, 297] on input "25" at bounding box center [304, 299] width 55 height 22
type input "2"
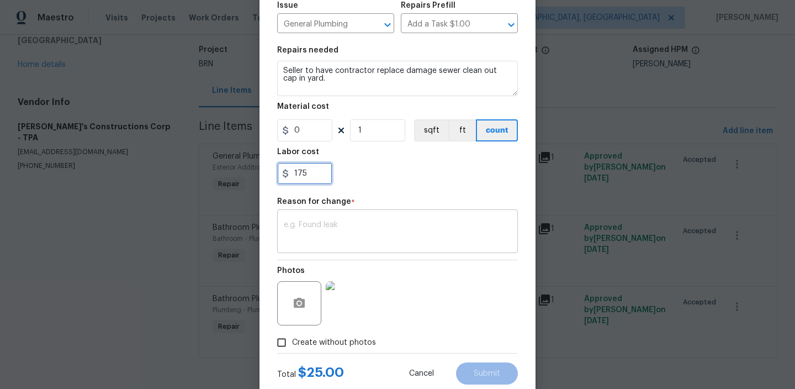
type input "175"
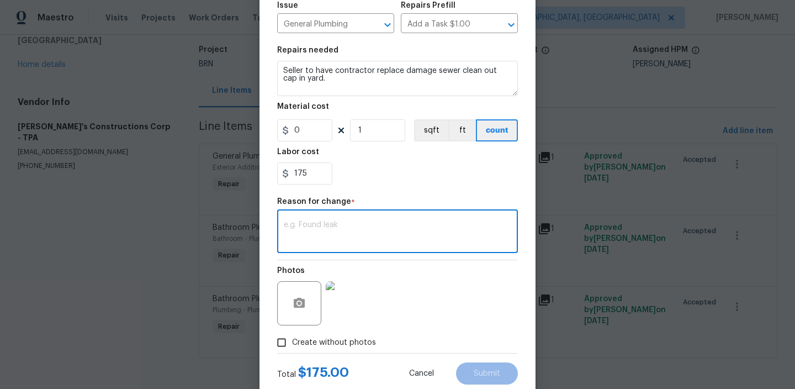
click at [369, 236] on textarea at bounding box center [398, 232] width 228 height 23
paste textarea "(AM) Updated per vendors final cost."
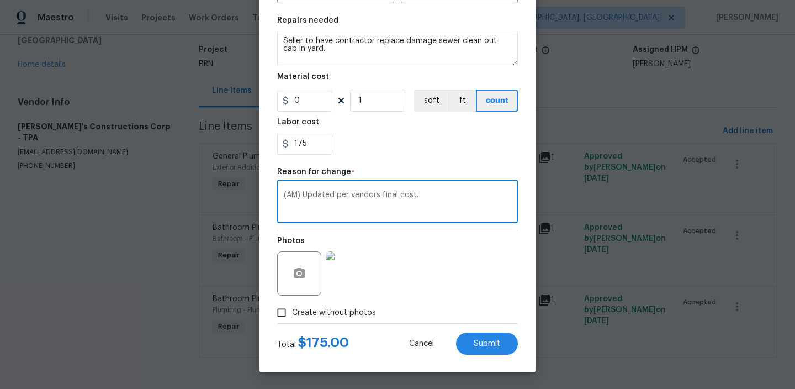
type textarea "(AM) Updated per vendors final cost."
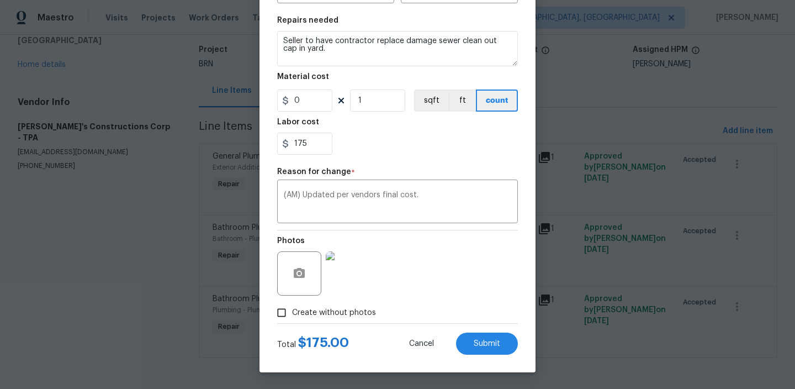
click at [481, 357] on div "Edit Line Item BINSR Area Exterior Addition ​ Feature Plumbing ​ Issue General …" at bounding box center [398, 116] width 276 height 511
click at [480, 353] on button "Submit" at bounding box center [487, 343] width 62 height 22
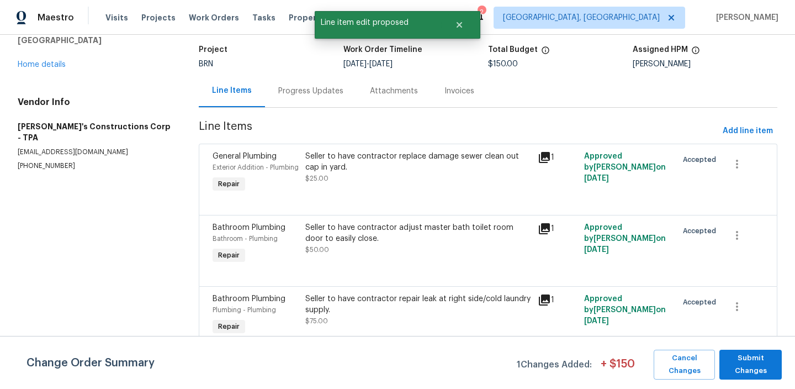
scroll to position [0, 0]
click at [746, 377] on button "Submit Changes" at bounding box center [751, 365] width 62 height 30
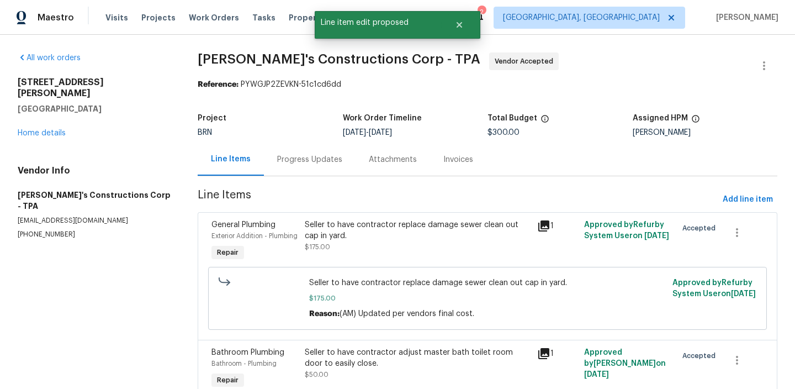
click at [308, 160] on div "Progress Updates" at bounding box center [309, 159] width 65 height 11
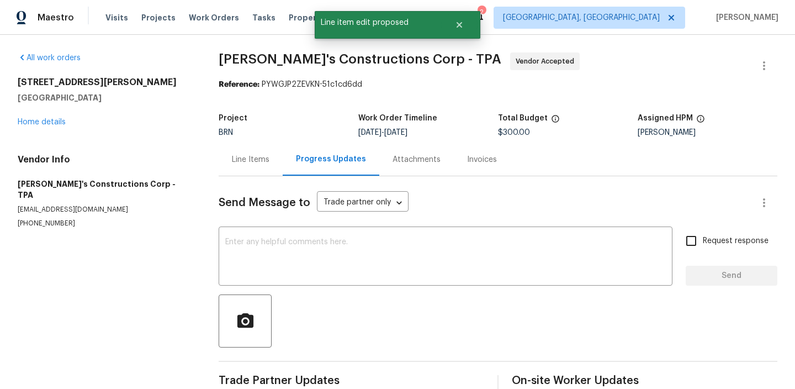
scroll to position [24, 0]
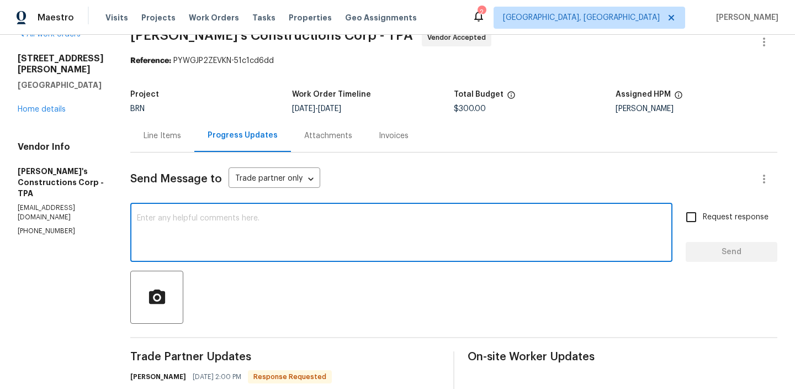
click at [250, 231] on textarea at bounding box center [401, 233] width 529 height 39
type textarea "V"
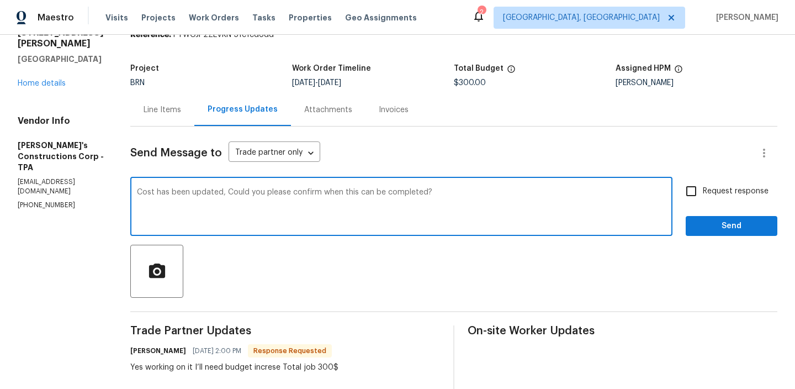
scroll to position [72, 0]
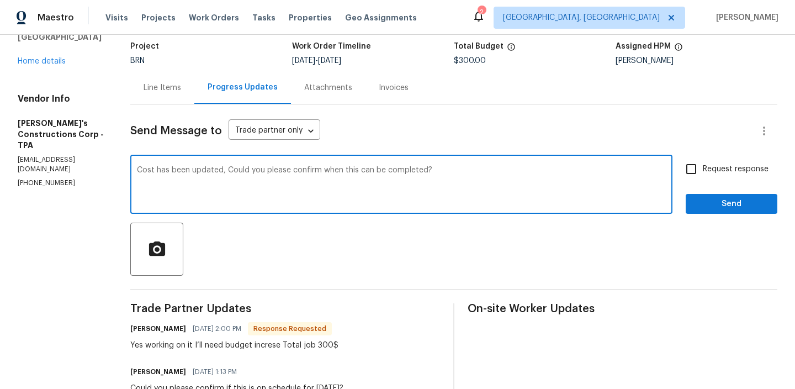
type textarea "Cost has been updated, Could you please confirm when this can be completed?"
click at [702, 179] on input "Request response" at bounding box center [691, 168] width 23 height 23
checkbox input "true"
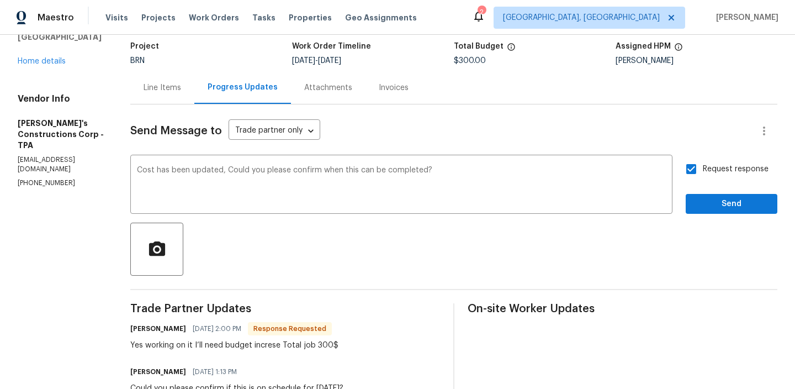
click at [702, 223] on div at bounding box center [453, 249] width 647 height 53
click at [707, 194] on button "Send" at bounding box center [732, 204] width 92 height 20
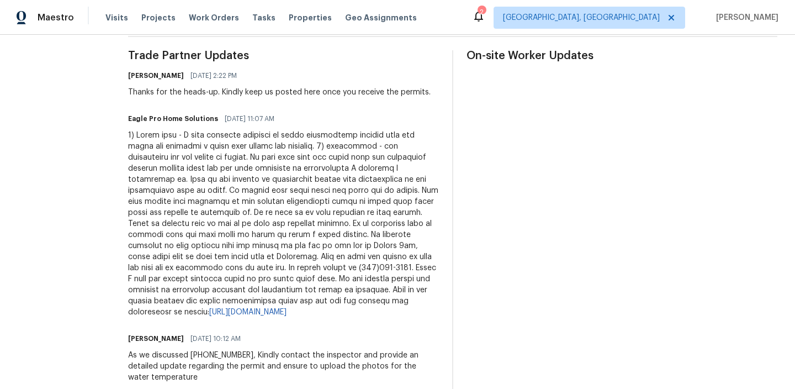
scroll to position [328, 0]
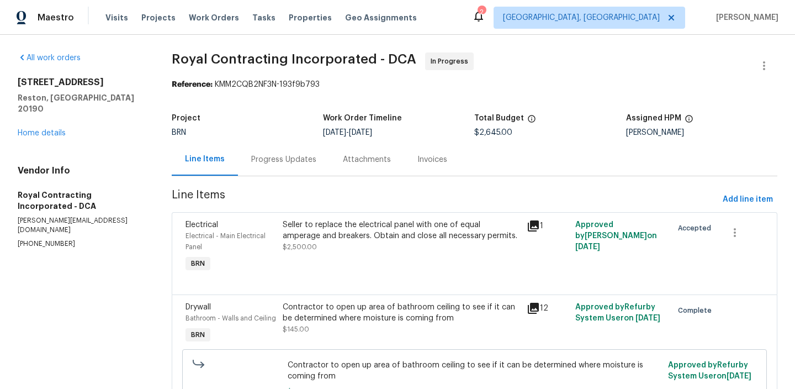
click at [258, 175] on div "Progress Updates" at bounding box center [284, 159] width 92 height 33
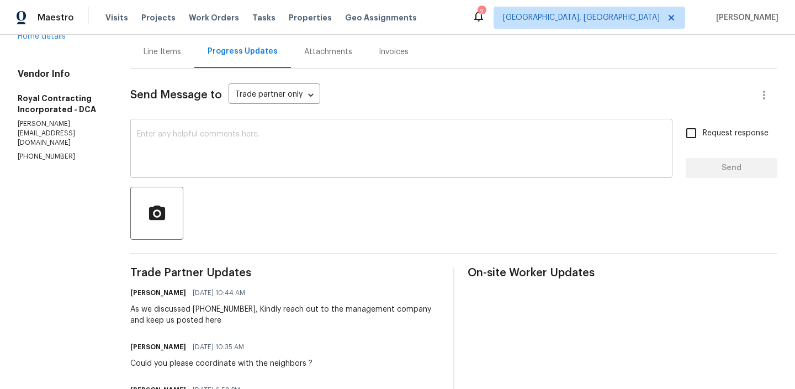
scroll to position [120, 0]
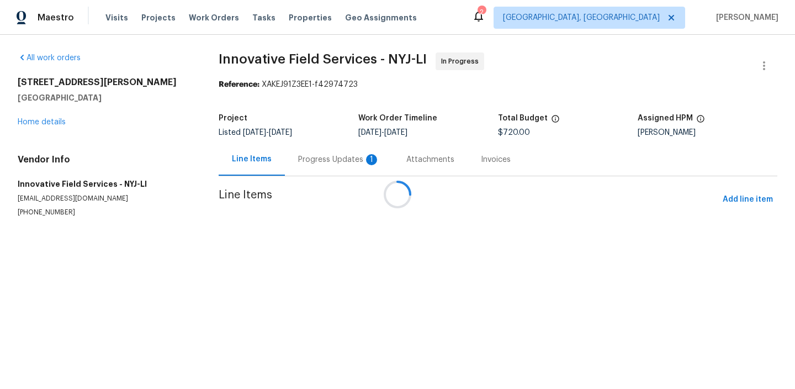
click at [286, 150] on div at bounding box center [397, 194] width 795 height 389
click at [286, 158] on div at bounding box center [397, 194] width 795 height 389
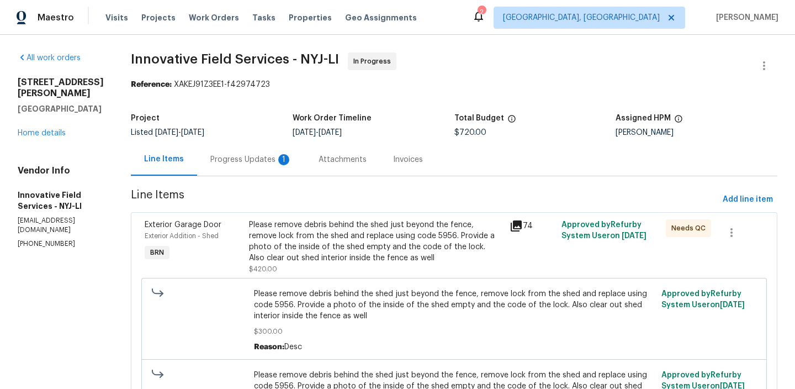
click at [298, 158] on div "Progress Updates 1" at bounding box center [251, 159] width 108 height 33
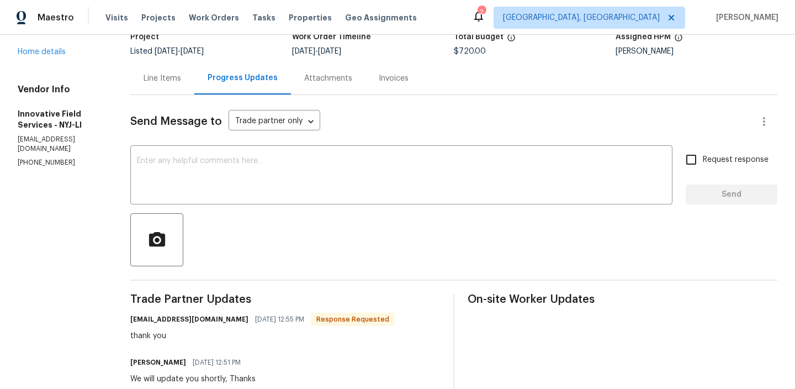
scroll to position [85, 0]
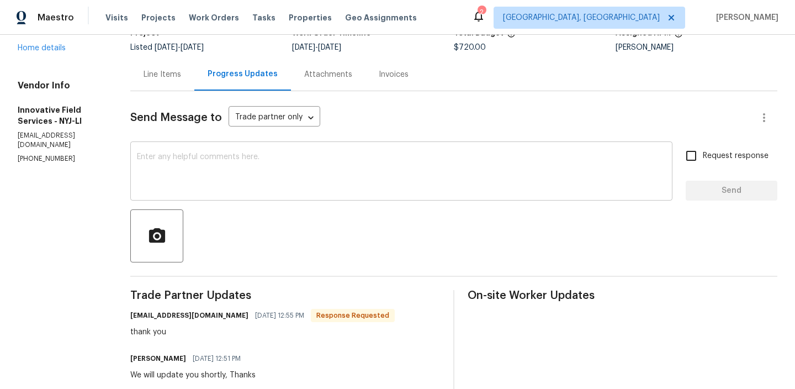
click at [250, 166] on textarea at bounding box center [401, 172] width 529 height 39
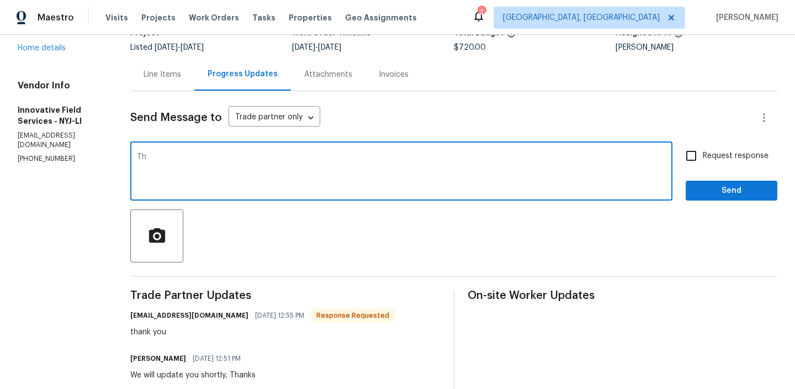
type textarea "T"
type textarea ":"
click at [697, 147] on input "Request response" at bounding box center [691, 155] width 23 height 23
checkbox input "true"
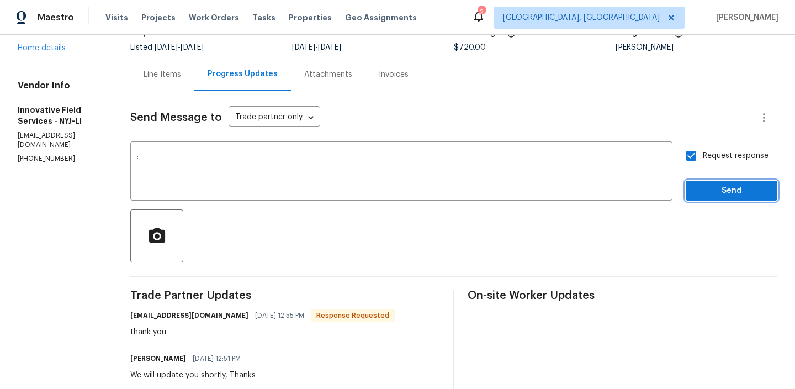
click at [702, 195] on span "Send" at bounding box center [732, 191] width 74 height 14
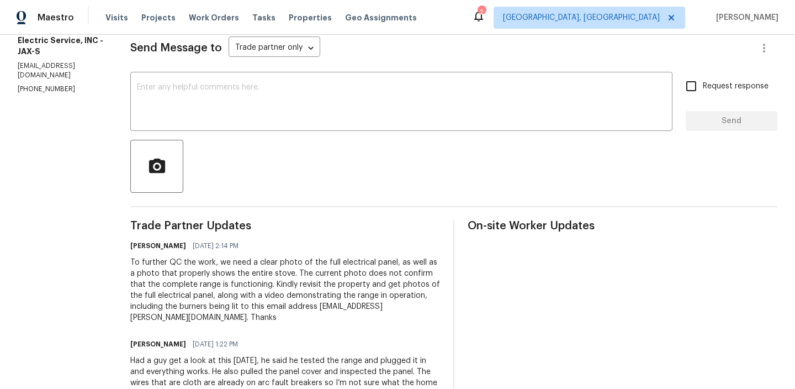
scroll to position [212, 0]
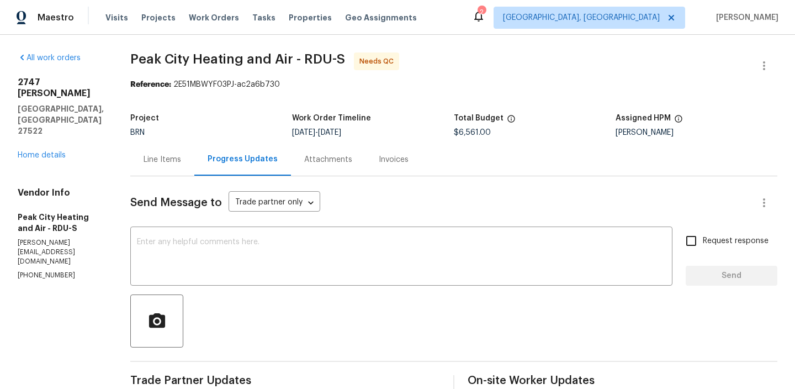
click at [166, 170] on div "Line Items" at bounding box center [162, 159] width 64 height 33
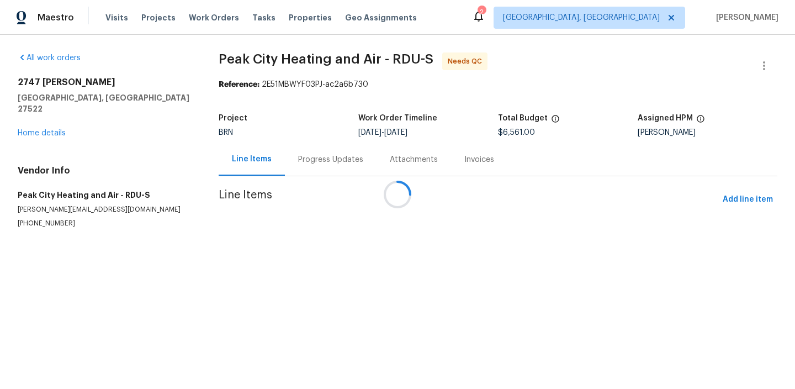
click at [294, 230] on div at bounding box center [397, 194] width 795 height 389
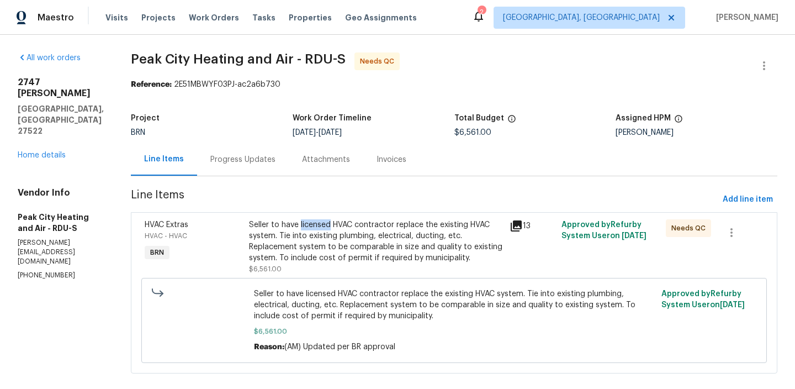
click at [309, 230] on div "Seller to have licensed HVAC contractor replace the existing HVAC system. Tie i…" at bounding box center [376, 241] width 254 height 44
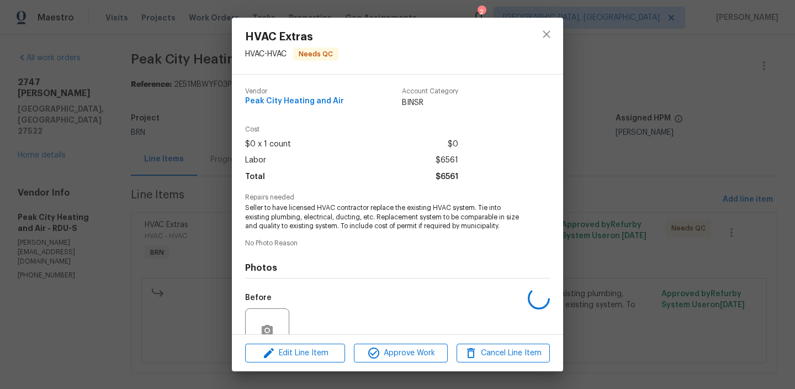
scroll to position [101, 0]
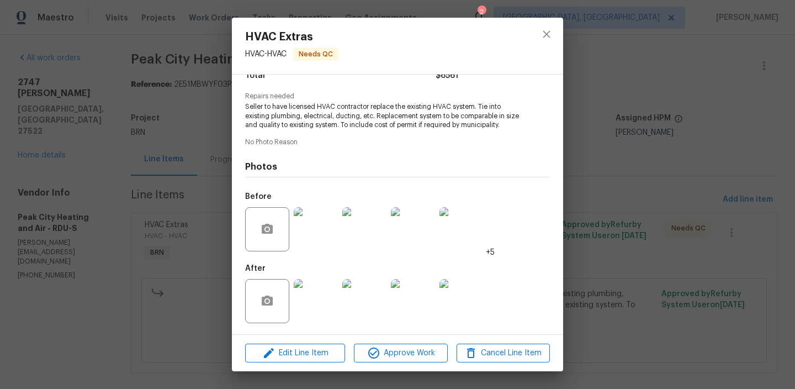
click at [312, 228] on img at bounding box center [316, 229] width 44 height 44
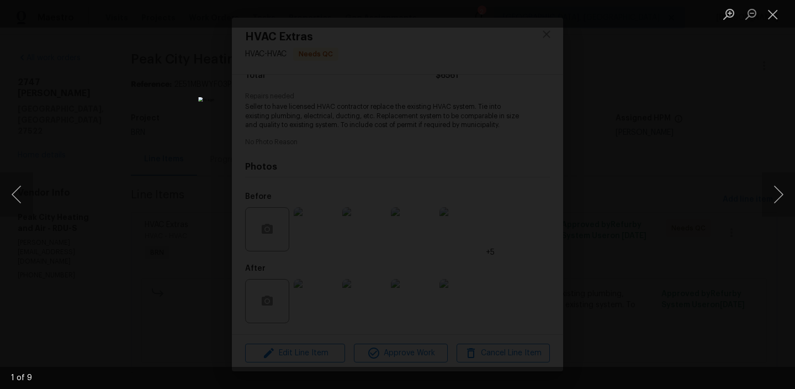
click at [138, 171] on div "Lightbox" at bounding box center [397, 194] width 795 height 389
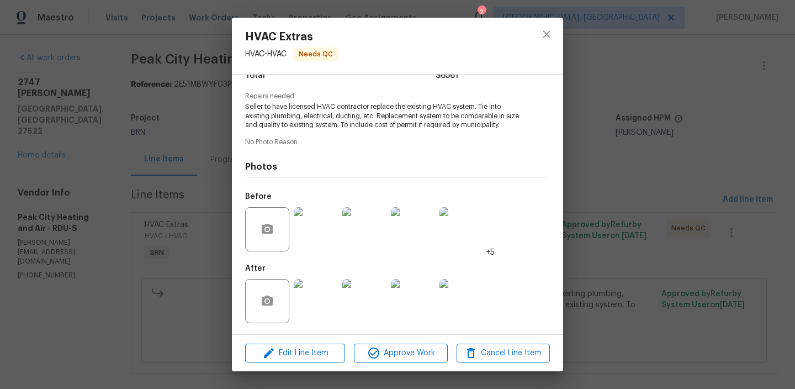
click at [326, 221] on img at bounding box center [316, 229] width 44 height 44
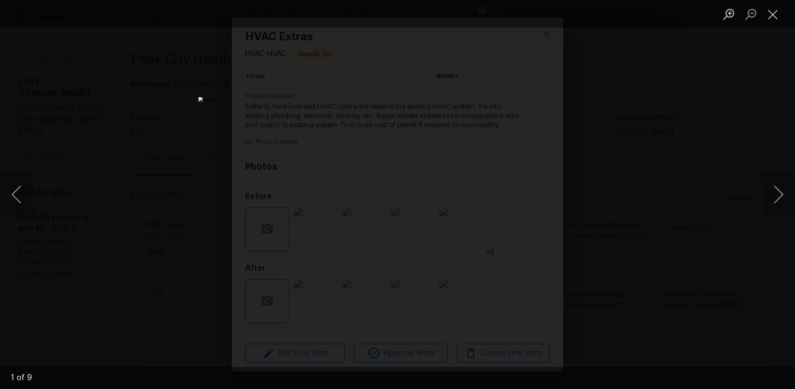
click at [173, 139] on div "Lightbox" at bounding box center [397, 194] width 795 height 389
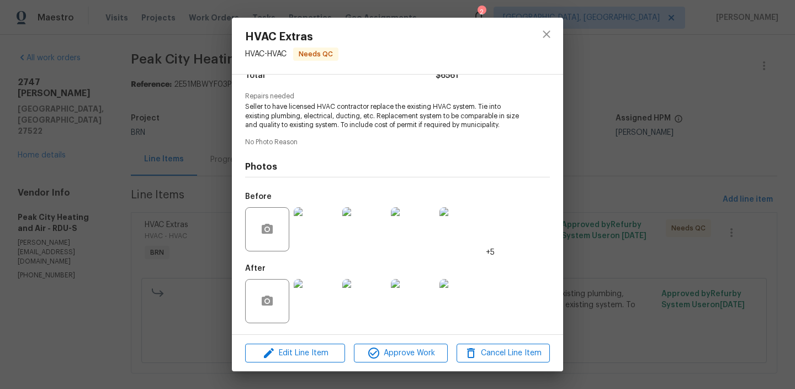
click at [181, 146] on div "HVAC Extras HVAC - HVAC Needs QC Vendor Peak City Heating and Air Account Categ…" at bounding box center [397, 194] width 795 height 389
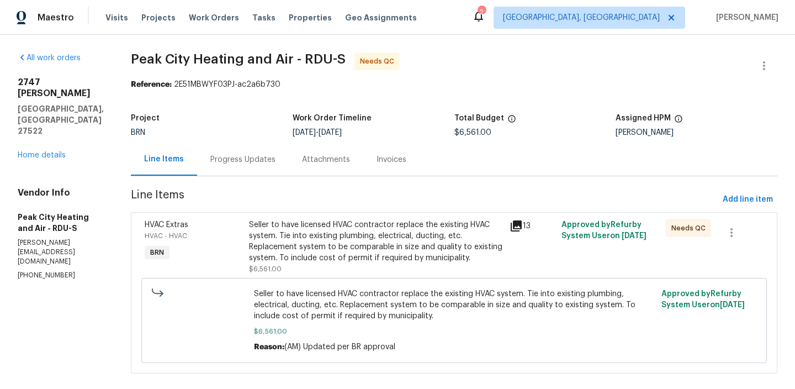
click at [235, 151] on div "Progress Updates" at bounding box center [243, 159] width 92 height 33
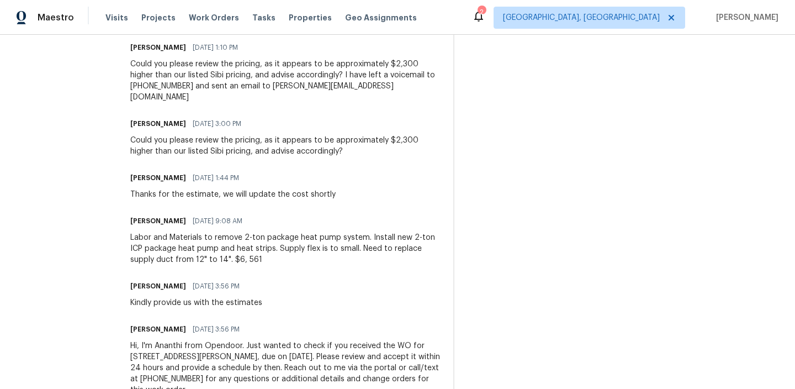
scroll to position [845, 0]
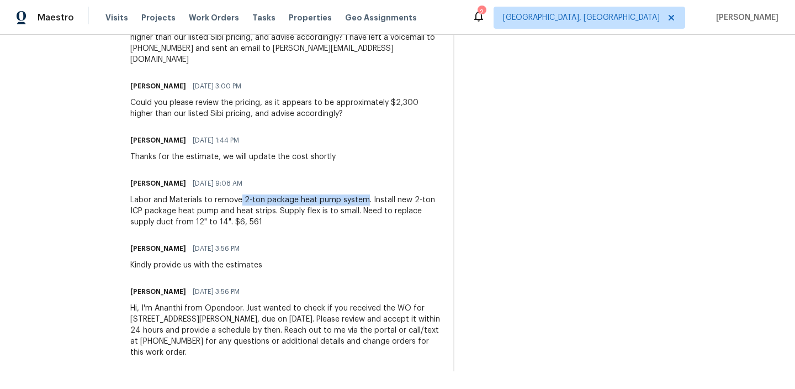
drag, startPoint x: 237, startPoint y: 202, endPoint x: 362, endPoint y: 197, distance: 124.4
click at [362, 197] on div "Labor and Materials to remove 2-ton package heat pump system. Install new 2-ton…" at bounding box center [285, 210] width 310 height 33
click at [315, 209] on div "Labor and Materials to remove 2-ton package heat pump system. Install new 2-ton…" at bounding box center [285, 210] width 310 height 33
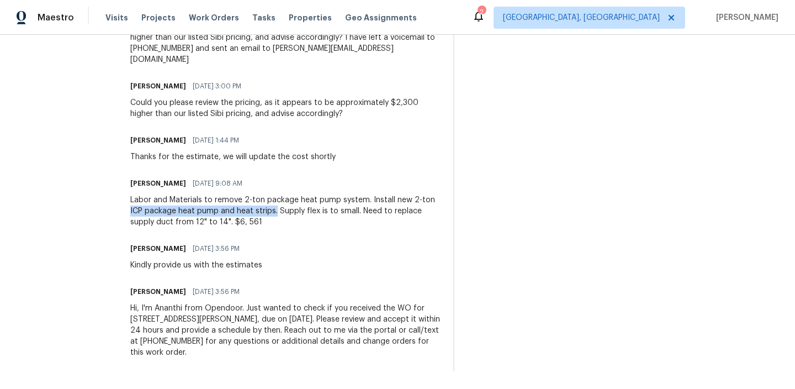
drag, startPoint x: 125, startPoint y: 214, endPoint x: 273, endPoint y: 206, distance: 148.8
click at [285, 209] on div "Labor and Materials to remove 2-ton package heat pump system. Install new 2-ton…" at bounding box center [285, 210] width 310 height 33
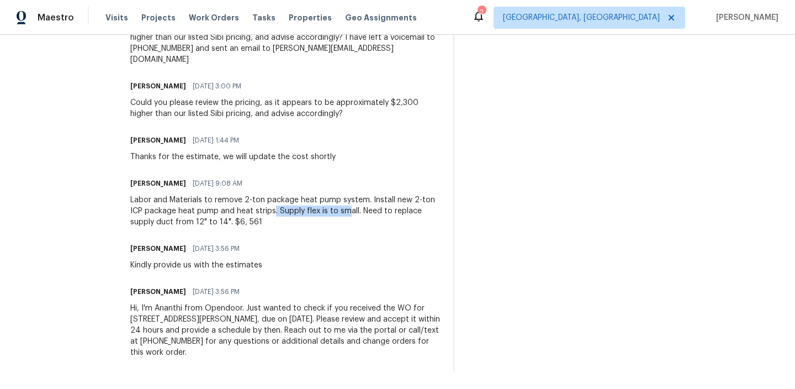
drag, startPoint x: 270, startPoint y: 212, endPoint x: 346, endPoint y: 212, distance: 75.7
click at [346, 212] on div "Labor and Materials to remove 2-ton package heat pump system. Install new 2-ton…" at bounding box center [285, 210] width 310 height 33
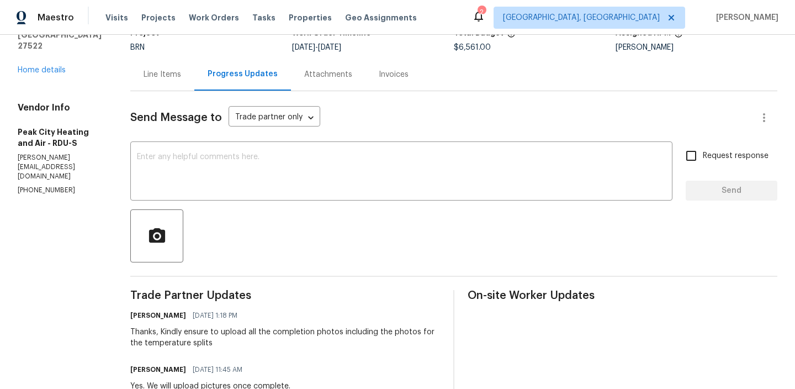
scroll to position [0, 0]
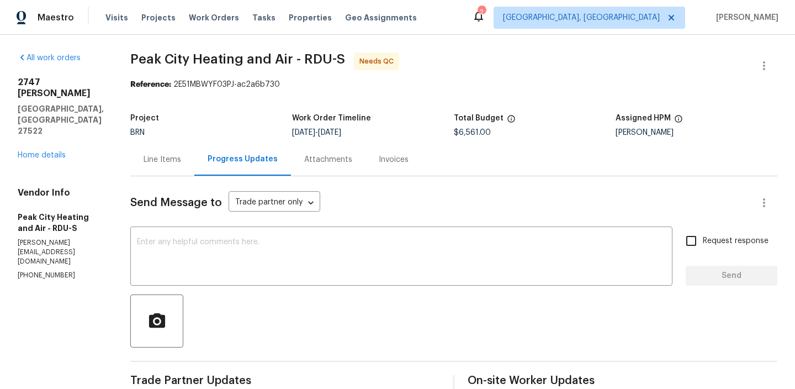
click at [167, 167] on div "Line Items" at bounding box center [162, 159] width 64 height 33
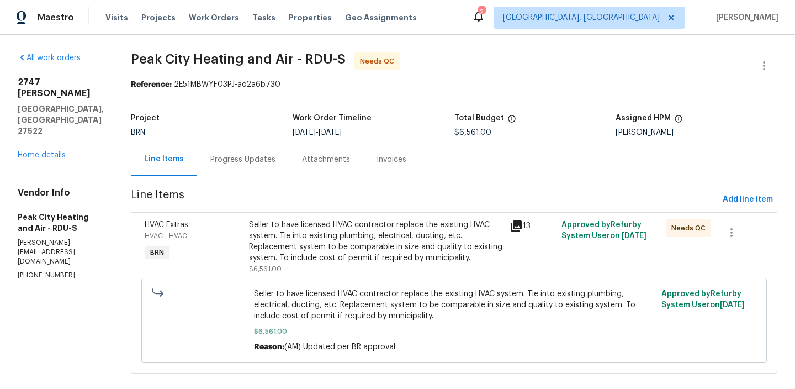
click at [309, 224] on div "Seller to have licensed HVAC contractor replace the existing HVAC system. Tie i…" at bounding box center [376, 241] width 254 height 44
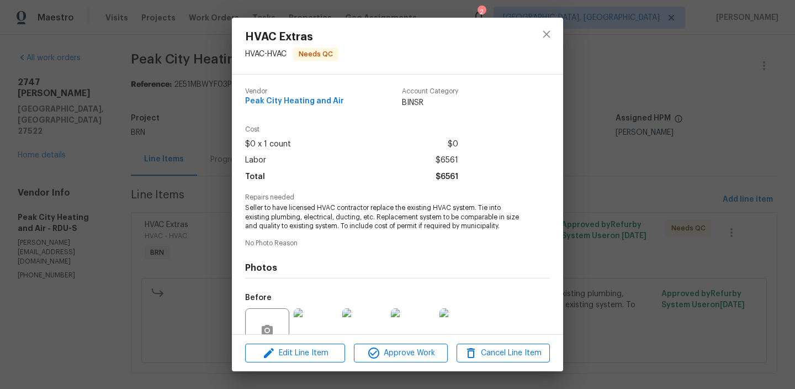
scroll to position [101, 0]
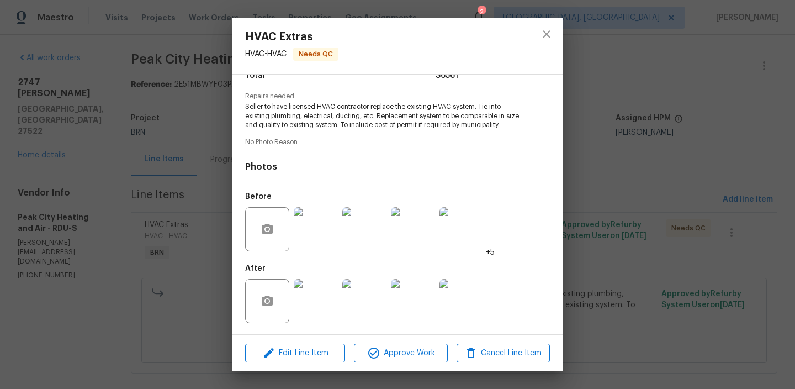
click at [324, 295] on img at bounding box center [316, 301] width 44 height 44
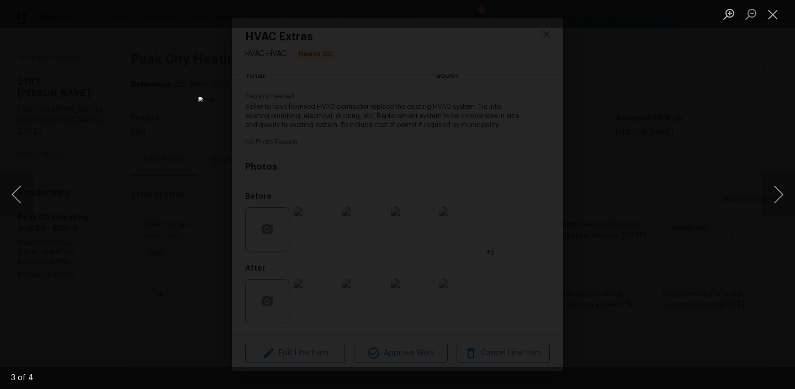
click at [148, 241] on div "Lightbox" at bounding box center [397, 194] width 795 height 389
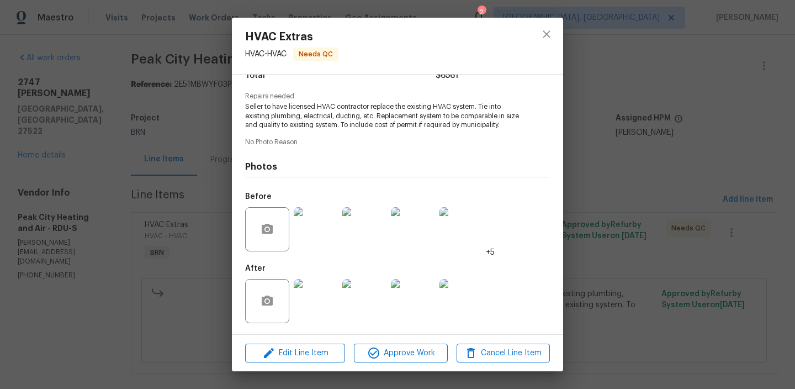
click at [418, 219] on img at bounding box center [413, 229] width 44 height 44
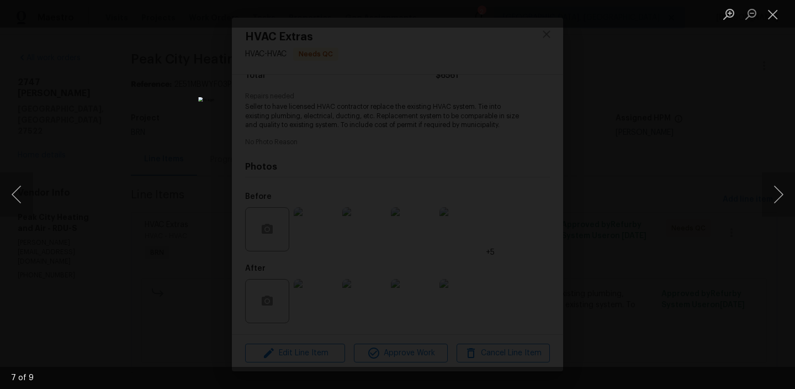
click at [93, 234] on div "Lightbox" at bounding box center [397, 194] width 795 height 389
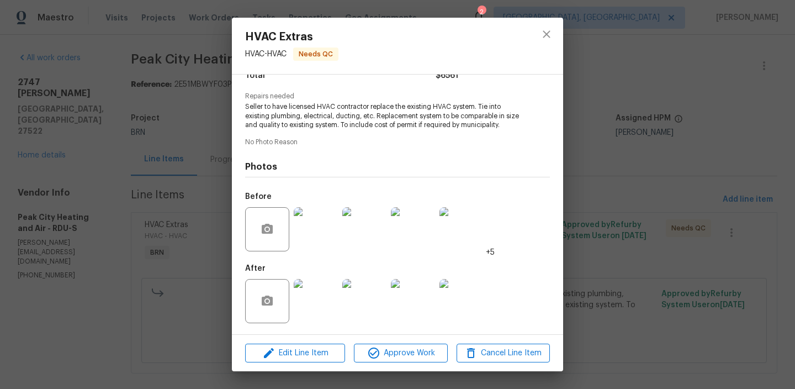
click at [138, 236] on div "HVAC Extras HVAC - HVAC Needs QC Vendor Peak City Heating and Air Account Categ…" at bounding box center [397, 194] width 795 height 389
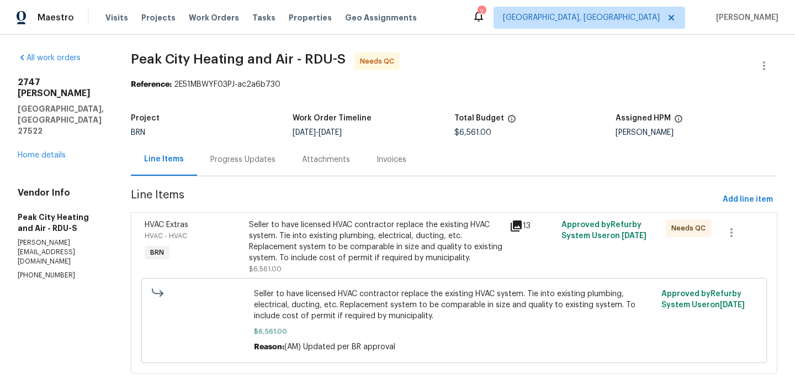
click at [277, 243] on div "Seller to have licensed HVAC contractor replace the existing HVAC system. Tie i…" at bounding box center [376, 241] width 254 height 44
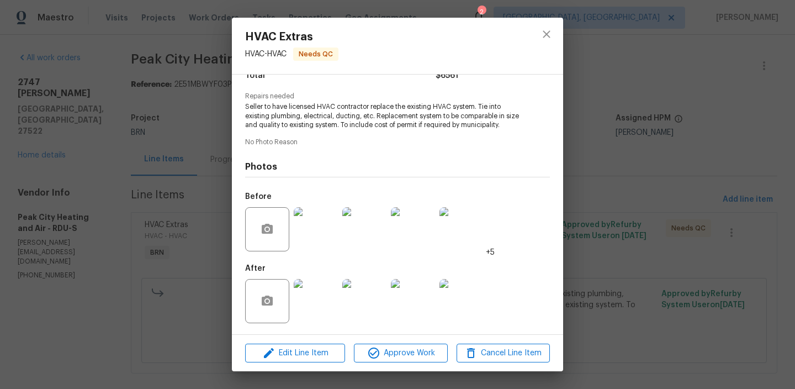
click at [371, 302] on img at bounding box center [364, 301] width 44 height 44
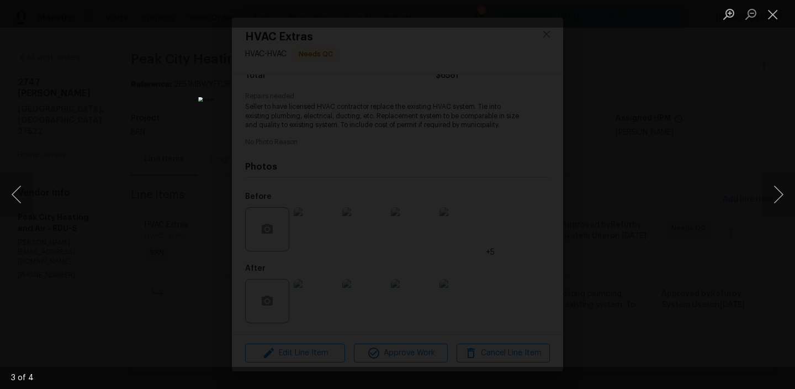
click at [395, 163] on img "Lightbox" at bounding box center [397, 194] width 399 height 195
click at [311, 173] on img "Lightbox" at bounding box center [399, 226] width 801 height 392
click at [334, 129] on img "Lightbox" at bounding box center [397, 194] width 399 height 195
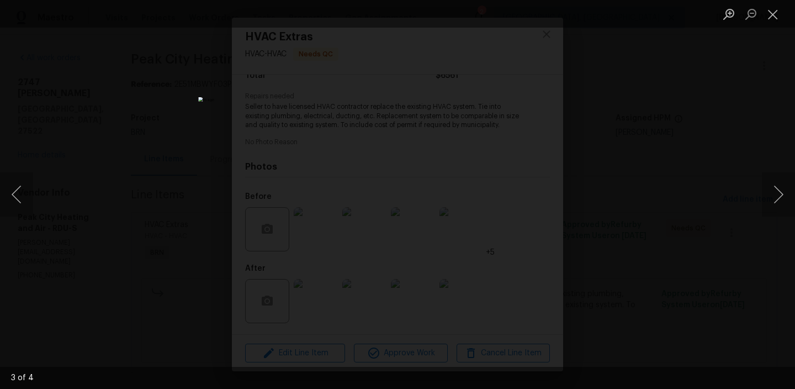
click at [334, 129] on img "Lightbox" at bounding box center [397, 194] width 399 height 195
click at [117, 162] on div "Lightbox" at bounding box center [397, 194] width 795 height 389
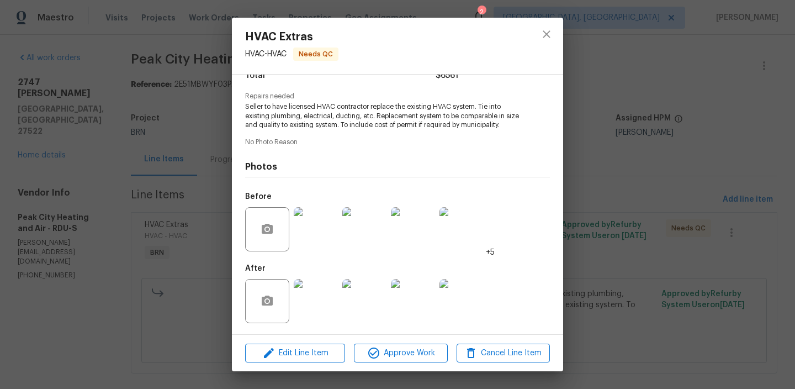
click at [63, 109] on div "HVAC Extras HVAC - HVAC Needs QC Vendor Peak City Heating and Air Account Categ…" at bounding box center [397, 194] width 795 height 389
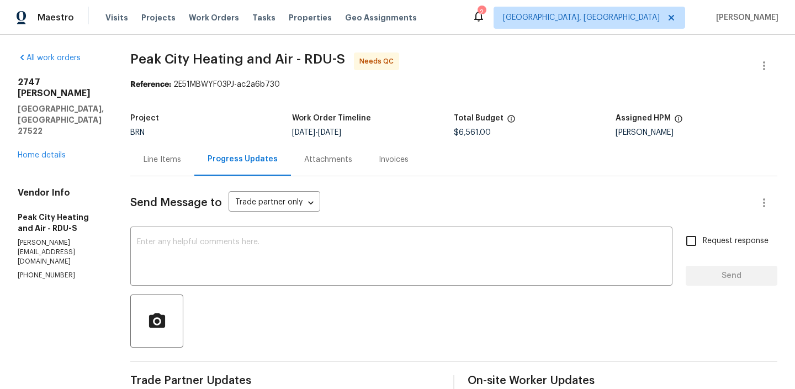
click at [150, 163] on div "Line Items" at bounding box center [163, 159] width 38 height 11
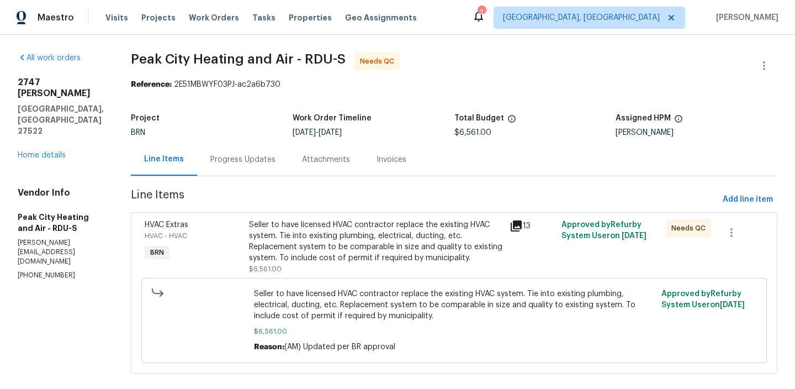
drag, startPoint x: 352, startPoint y: 229, endPoint x: 335, endPoint y: 231, distance: 16.7
click at [335, 231] on div "Seller to have licensed HVAC contractor replace the existing HVAC system. Tie i…" at bounding box center [376, 241] width 254 height 44
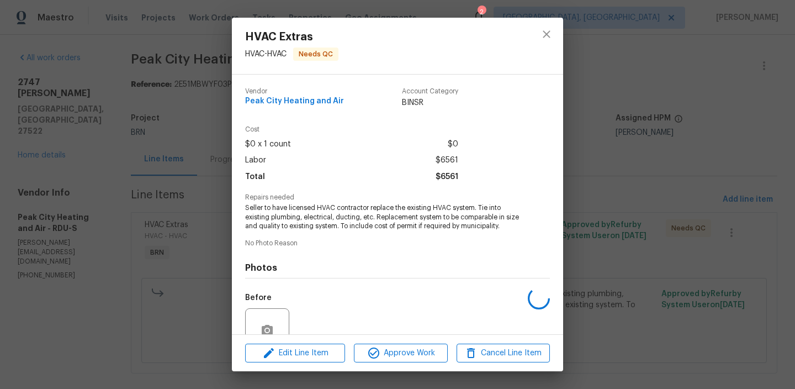
scroll to position [101, 0]
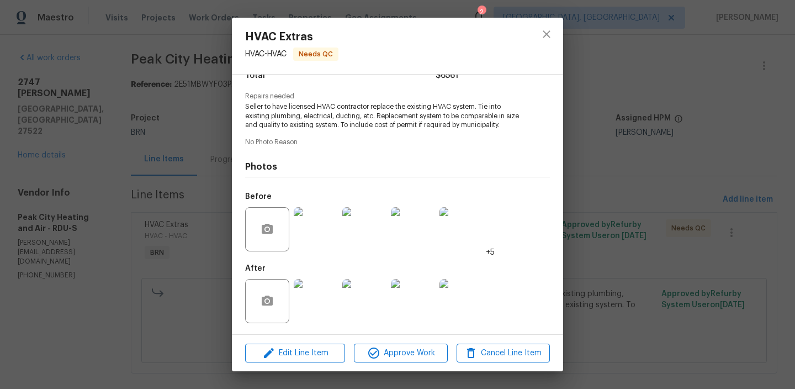
click at [316, 303] on img at bounding box center [316, 301] width 44 height 44
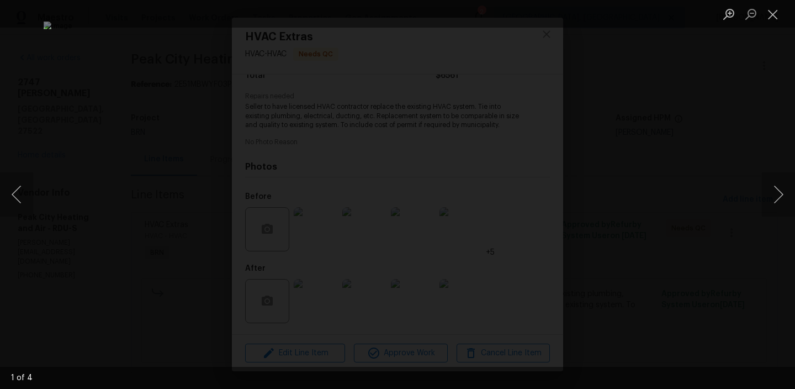
click at [138, 144] on div "Lightbox" at bounding box center [397, 194] width 795 height 389
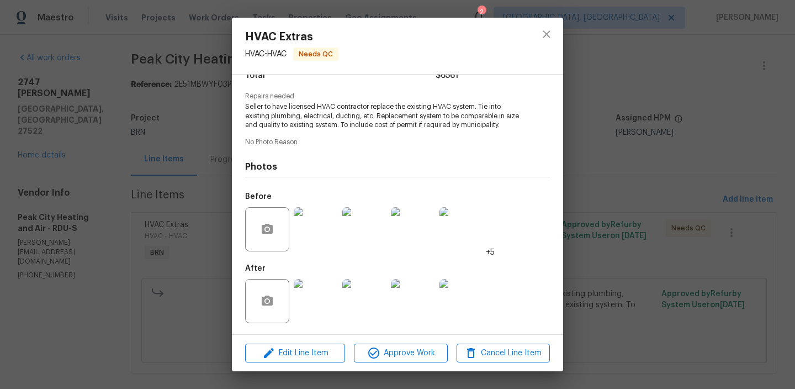
click at [311, 300] on img at bounding box center [316, 301] width 44 height 44
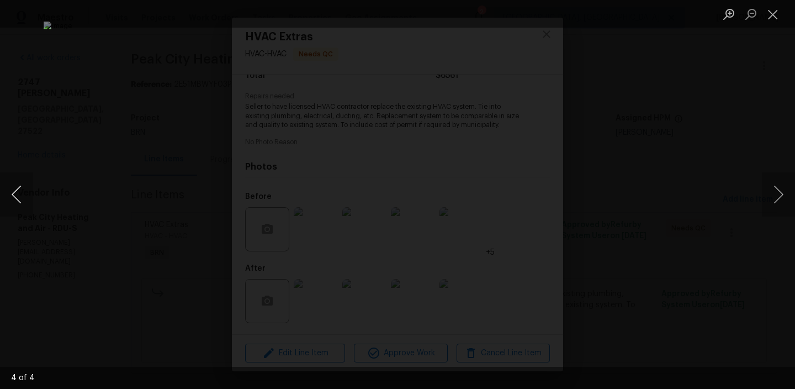
click at [18, 194] on button "Previous image" at bounding box center [16, 194] width 33 height 44
click at [375, 202] on img "Lightbox" at bounding box center [397, 194] width 399 height 195
click at [391, 235] on img "Lightbox" at bounding box center [420, 187] width 801 height 392
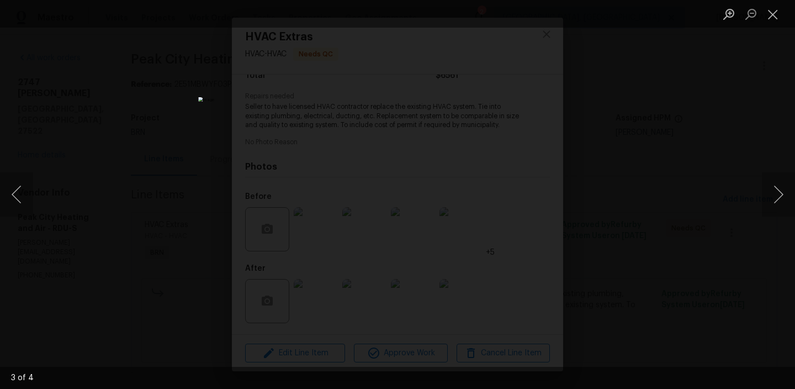
click at [363, 149] on img "Lightbox" at bounding box center [397, 194] width 399 height 195
click at [363, 149] on img "Lightbox" at bounding box center [433, 241] width 801 height 392
click at [89, 195] on div "Lightbox" at bounding box center [397, 194] width 795 height 389
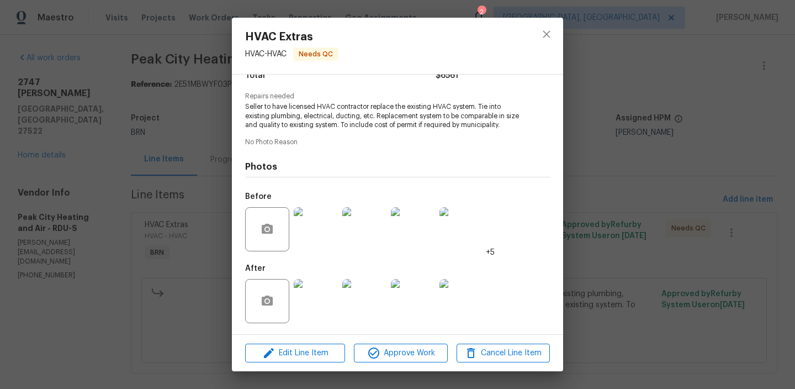
click at [119, 175] on div "HVAC Extras HVAC - HVAC Needs QC Vendor Peak City Heating and Air Account Categ…" at bounding box center [397, 194] width 795 height 389
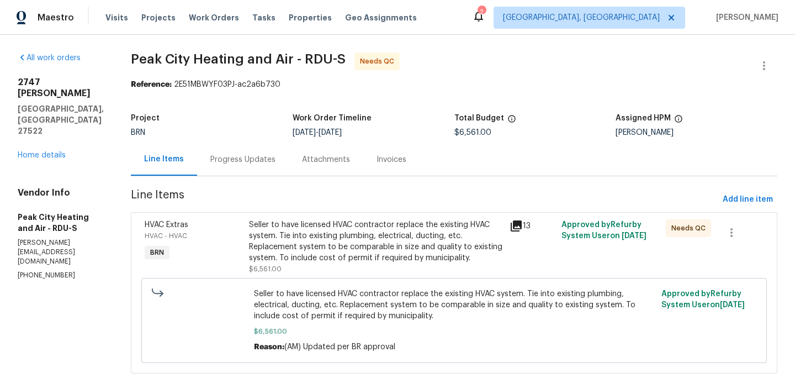
click at [245, 173] on div "Progress Updates" at bounding box center [243, 159] width 92 height 33
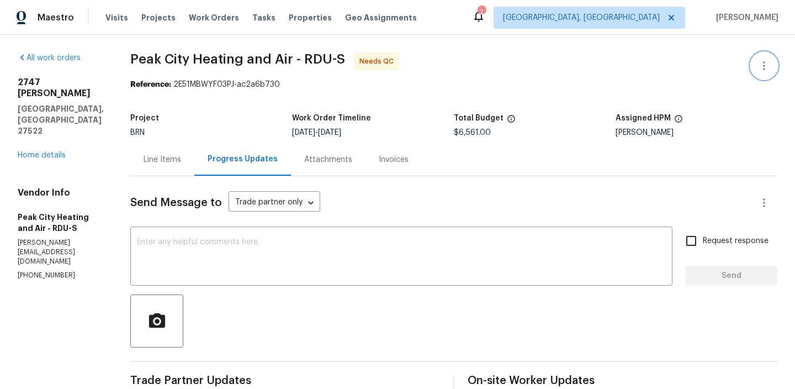
click at [769, 58] on button "button" at bounding box center [764, 65] width 27 height 27
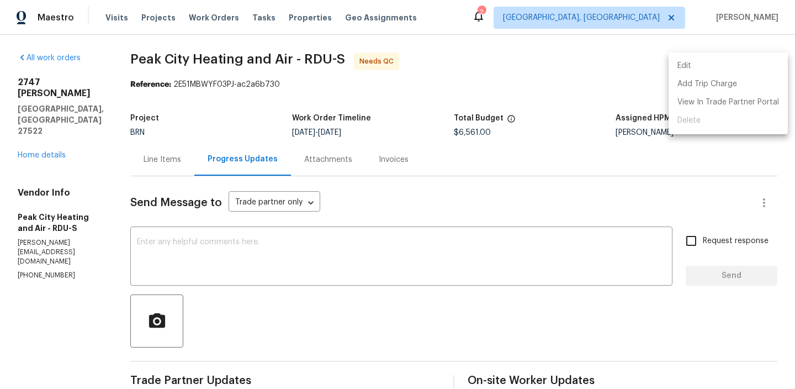
click at [705, 69] on li "Edit" at bounding box center [728, 66] width 119 height 18
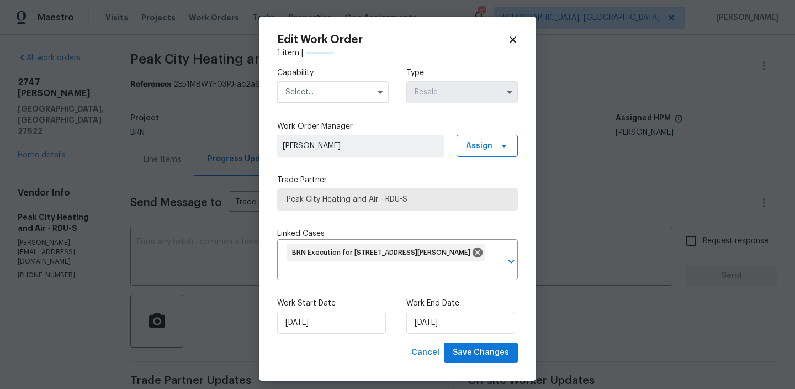
click at [326, 97] on input "text" at bounding box center [333, 92] width 112 height 22
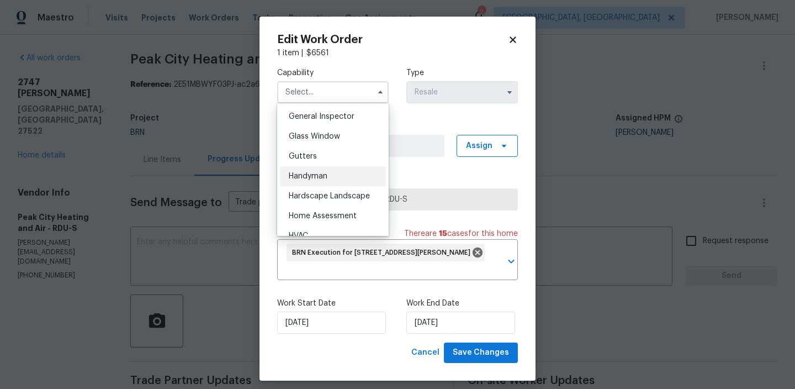
scroll to position [575, 0]
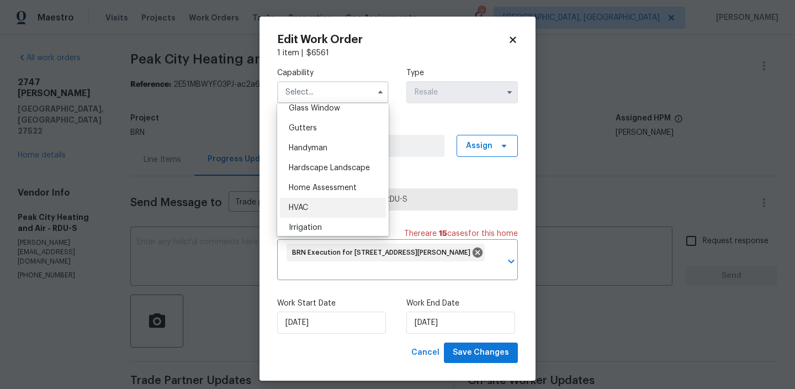
click at [313, 210] on div "HVAC" at bounding box center [333, 208] width 106 height 20
type input "HVAC"
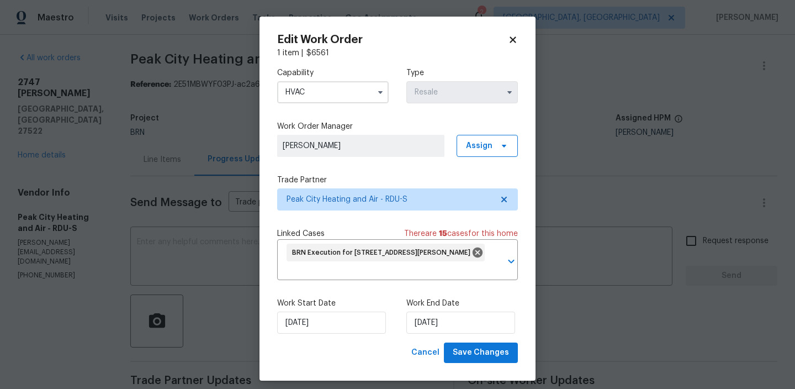
click at [314, 305] on label "Work Start Date" at bounding box center [333, 303] width 112 height 11
click at [310, 320] on input "08/08/2025" at bounding box center [331, 322] width 109 height 22
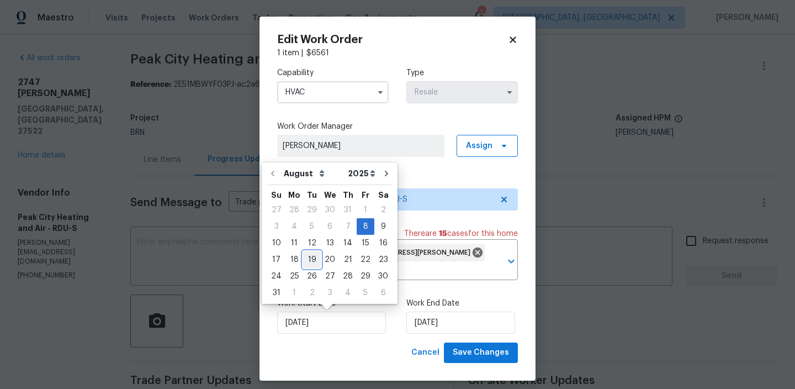
click at [310, 263] on div "19" at bounding box center [312, 259] width 18 height 15
type input "19/08/2025"
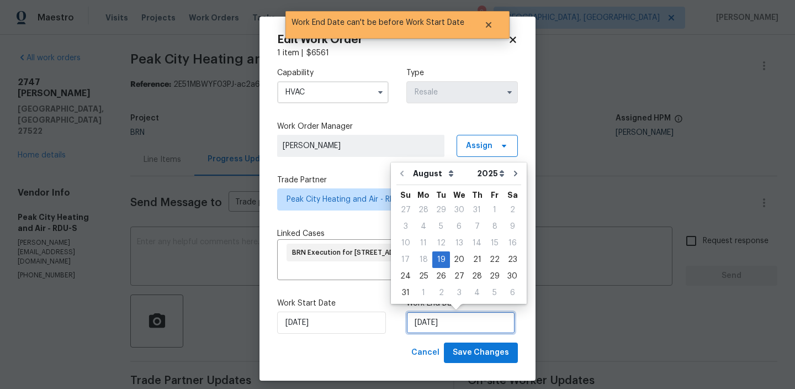
click at [432, 329] on input "19/08/2025" at bounding box center [460, 322] width 109 height 22
click at [460, 262] on div "20" at bounding box center [459, 259] width 18 height 15
type input "20/08/2025"
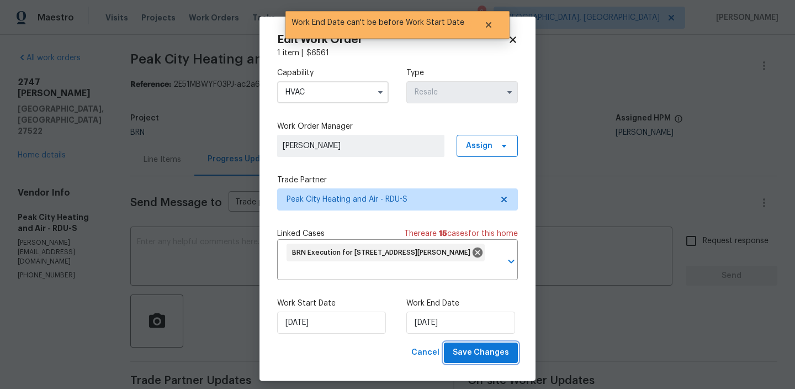
click at [475, 350] on span "Save Changes" at bounding box center [481, 353] width 56 height 14
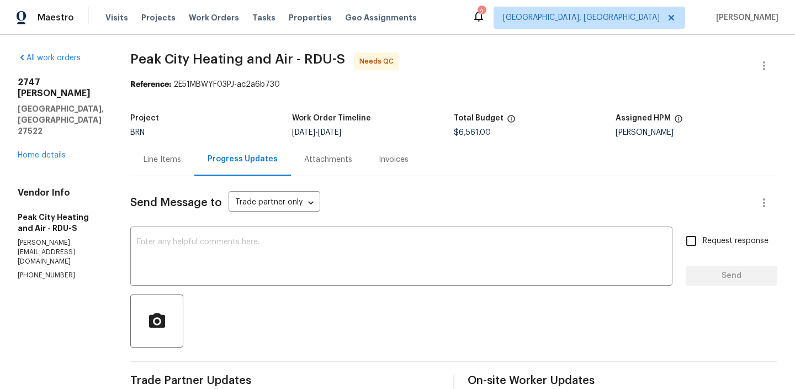
click at [161, 150] on div "Line Items" at bounding box center [162, 159] width 64 height 33
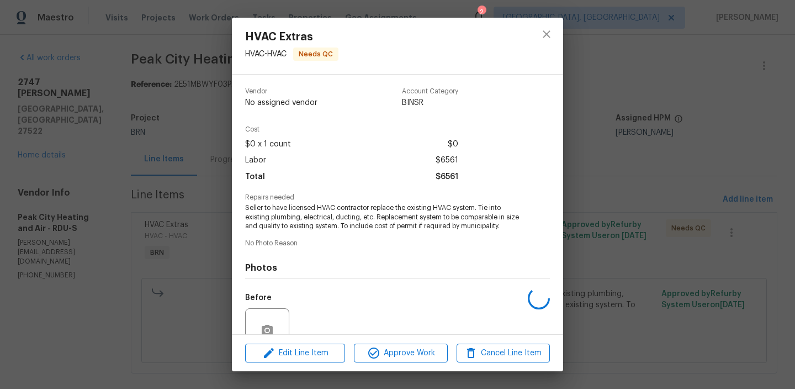
scroll to position [101, 0]
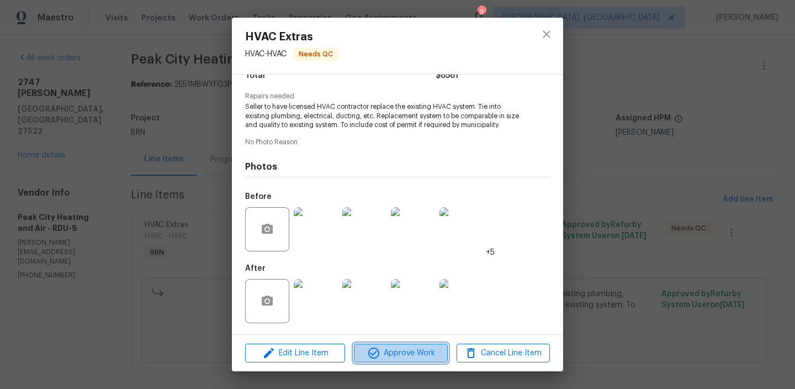
click at [385, 355] on span "Approve Work" at bounding box center [400, 353] width 87 height 14
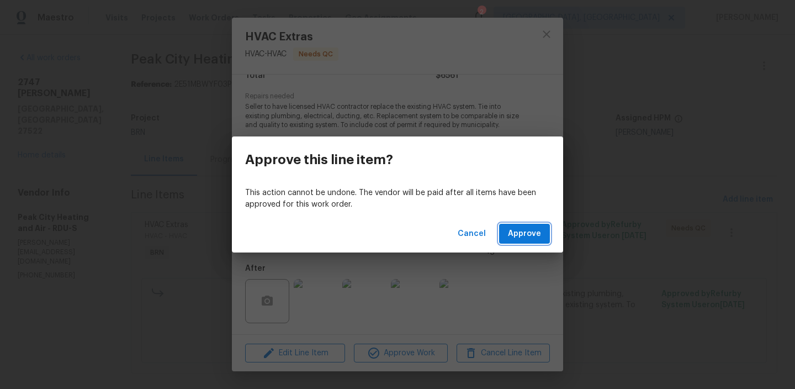
click at [508, 236] on button "Approve" at bounding box center [524, 234] width 51 height 20
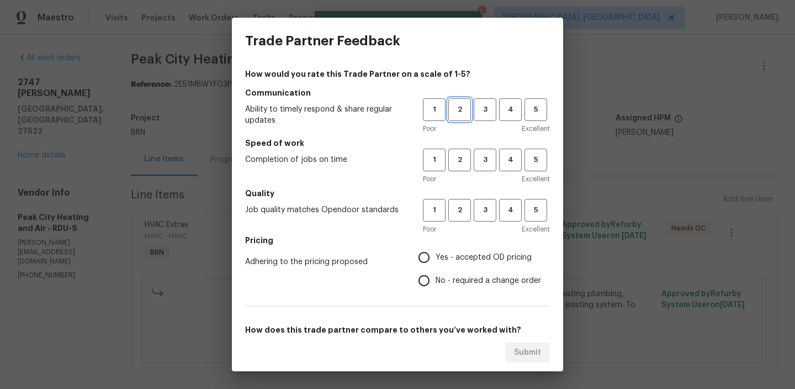
click at [459, 99] on button "2" at bounding box center [459, 109] width 23 height 23
click at [459, 145] on h5 "Speed of work" at bounding box center [397, 143] width 305 height 11
click at [459, 171] on button "2" at bounding box center [459, 160] width 23 height 23
click at [459, 204] on span "2" at bounding box center [460, 210] width 20 height 13
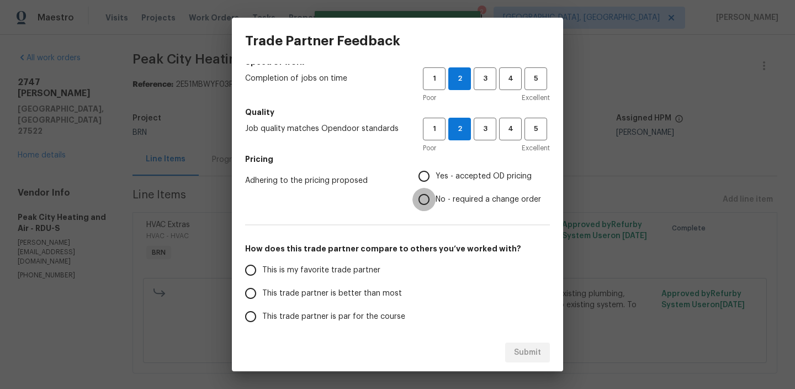
click at [427, 195] on input "No - required a change order" at bounding box center [424, 199] width 23 height 23
radio input "true"
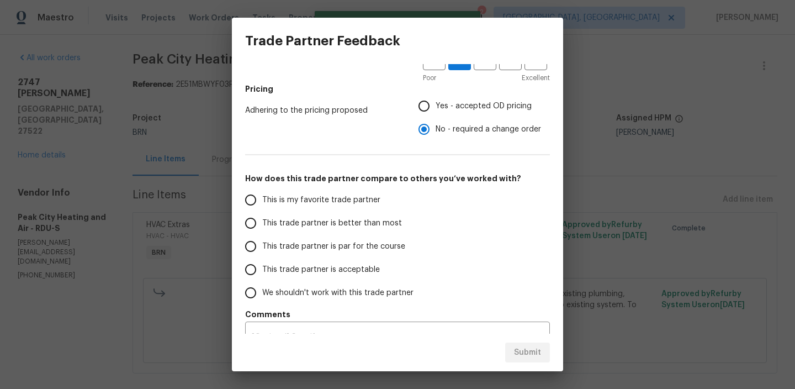
click at [279, 251] on span "This trade partner is par for the course" at bounding box center [333, 247] width 143 height 12
click at [262, 251] on input "This trade partner is par for the course" at bounding box center [250, 246] width 23 height 23
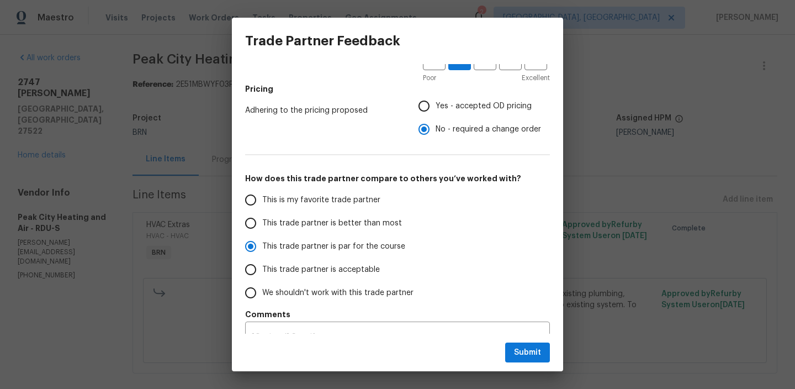
scroll to position [172, 0]
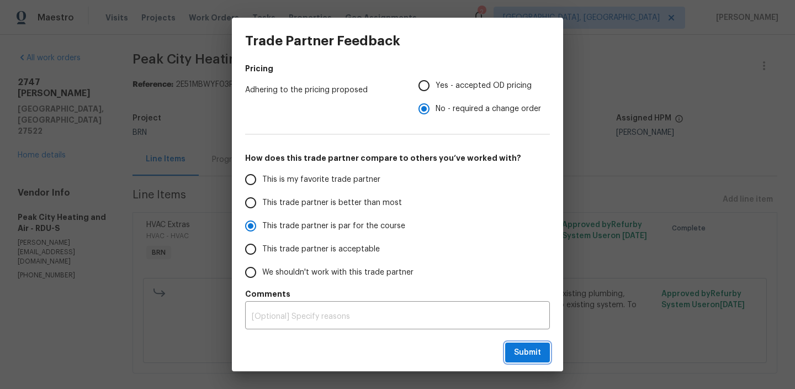
click at [512, 350] on button "Submit" at bounding box center [527, 352] width 45 height 20
radio input "true"
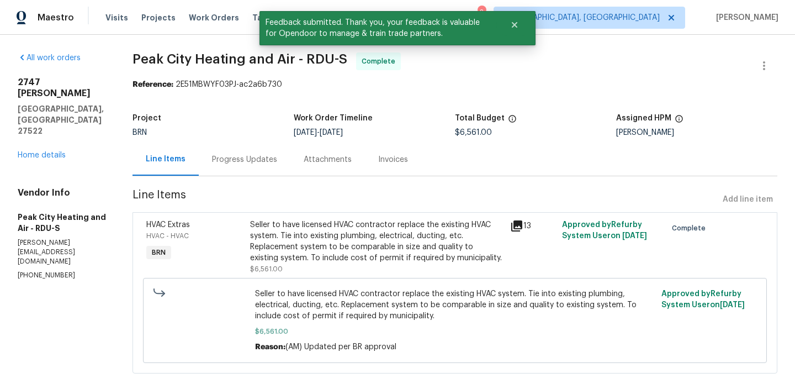
click at [246, 164] on div "Progress Updates" at bounding box center [244, 159] width 65 height 11
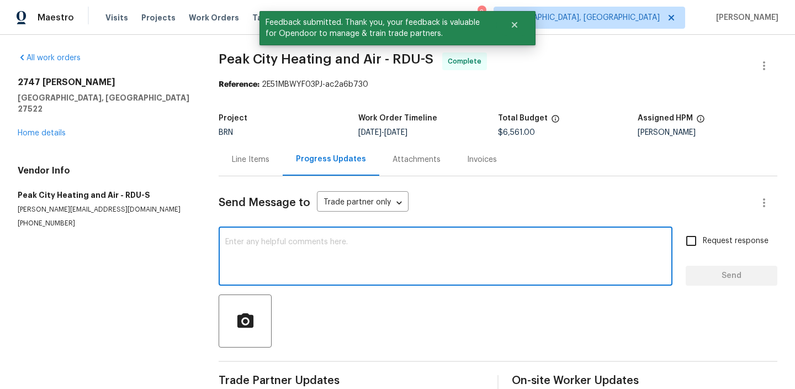
click at [269, 238] on textarea at bounding box center [445, 257] width 441 height 39
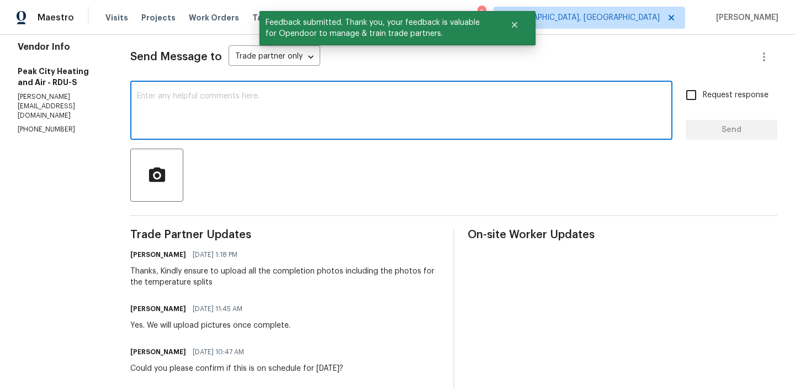
scroll to position [158, 0]
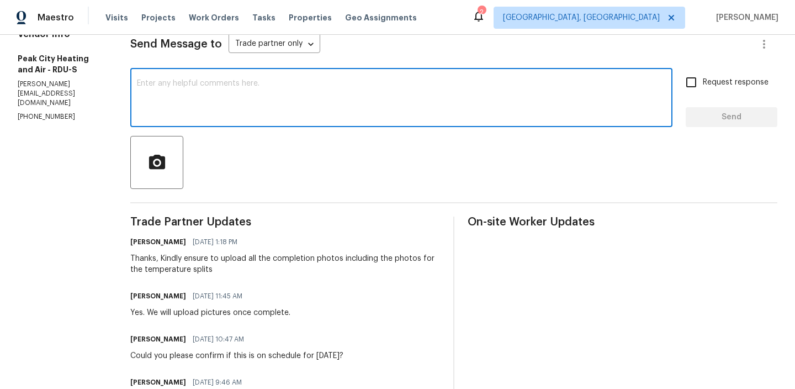
paste textarea "WO is approved, Please upload the invoice under the invoice section.Thanks"
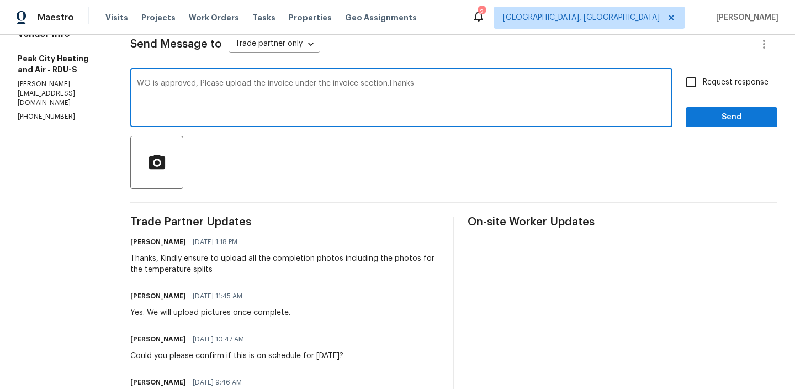
type textarea "WO is approved, Please upload the invoice under the invoice section.Thanks"
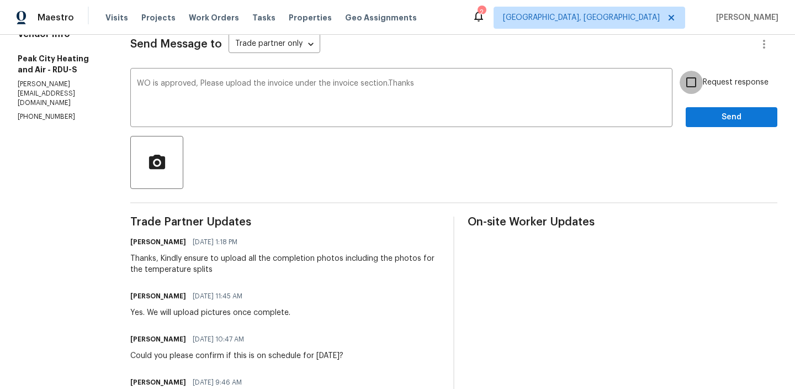
click at [694, 78] on input "Request response" at bounding box center [691, 82] width 23 height 23
checkbox input "true"
click at [701, 120] on span "Send" at bounding box center [732, 117] width 74 height 14
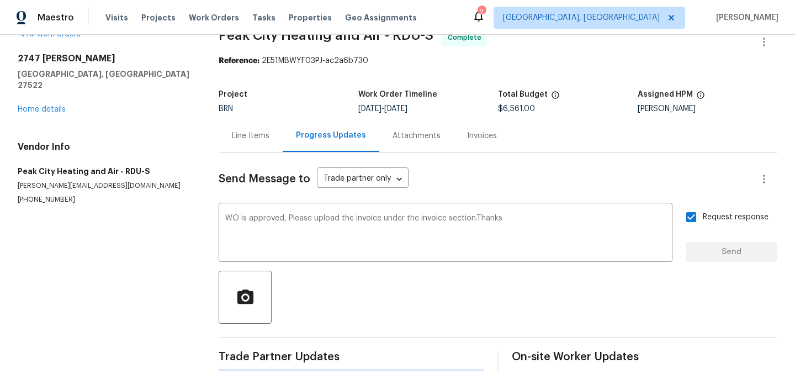
scroll to position [24, 0]
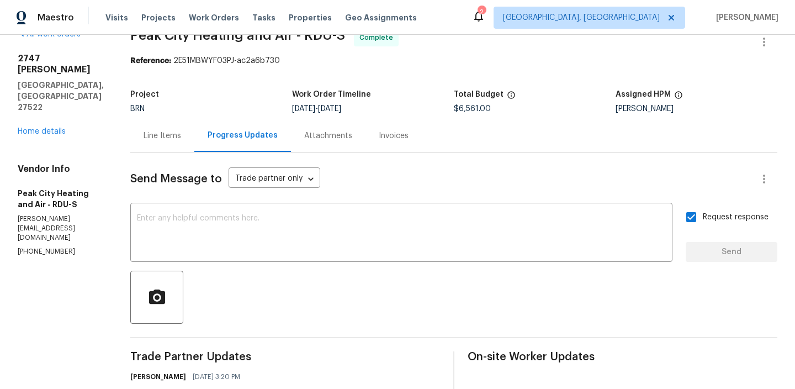
click at [156, 130] on div "Line Items" at bounding box center [163, 135] width 38 height 11
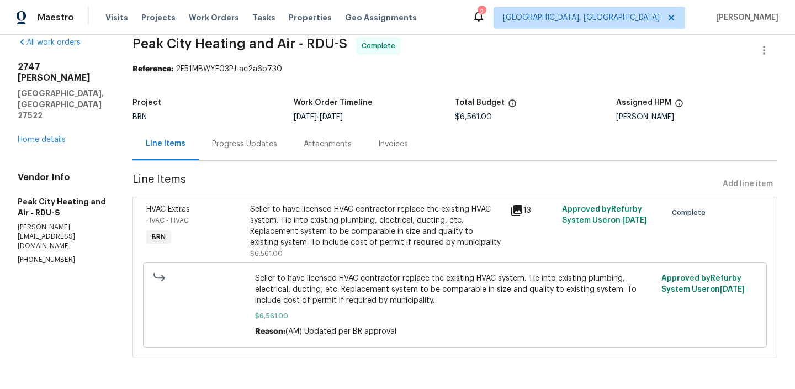
click at [321, 204] on div "Seller to have licensed HVAC contractor replace the existing HVAC system. Tie i…" at bounding box center [376, 226] width 253 height 44
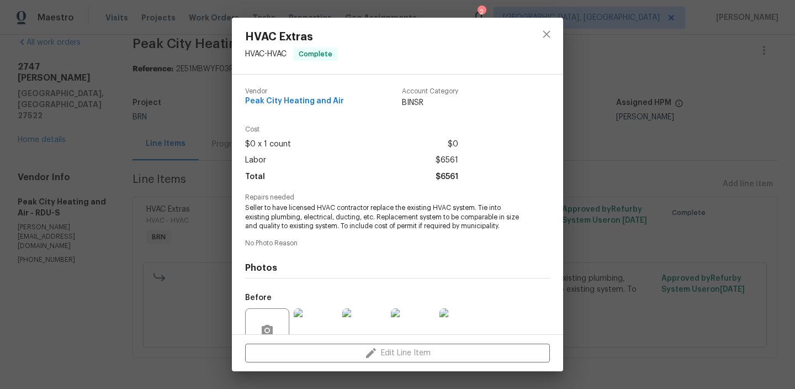
click at [289, 215] on span "Seller to have licensed HVAC contractor replace the existing HVAC system. Tie i…" at bounding box center [382, 217] width 274 height 28
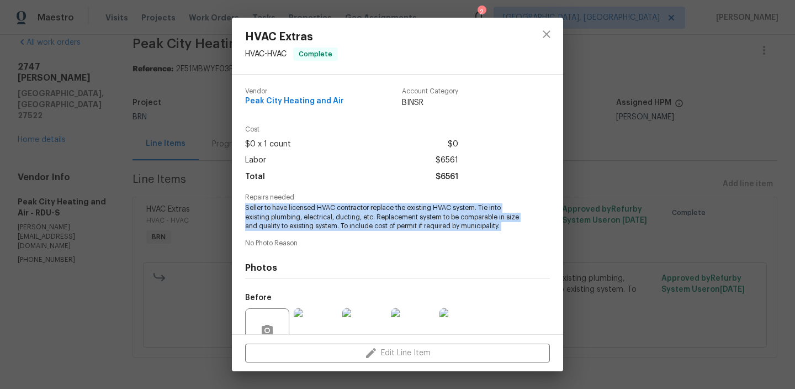
click at [289, 215] on span "Seller to have licensed HVAC contractor replace the existing HVAC system. Tie i…" at bounding box center [382, 217] width 274 height 28
copy span "Seller to have licensed HVAC contractor replace the existing HVAC system. Tie i…"
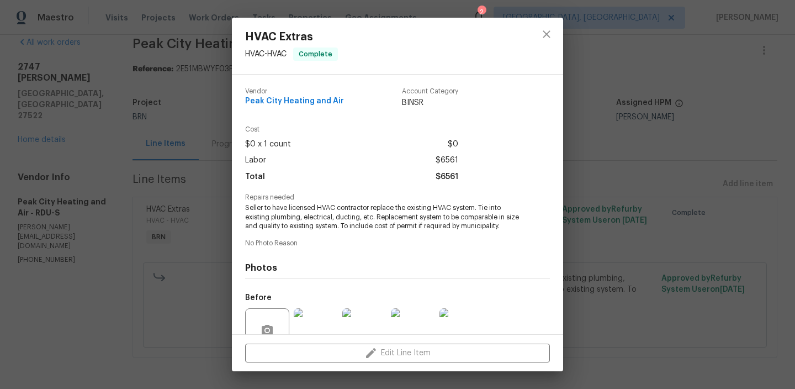
click at [159, 101] on div "HVAC Extras HVAC - HVAC Complete Vendor Peak City Heating and Air Account Categ…" at bounding box center [397, 194] width 795 height 389
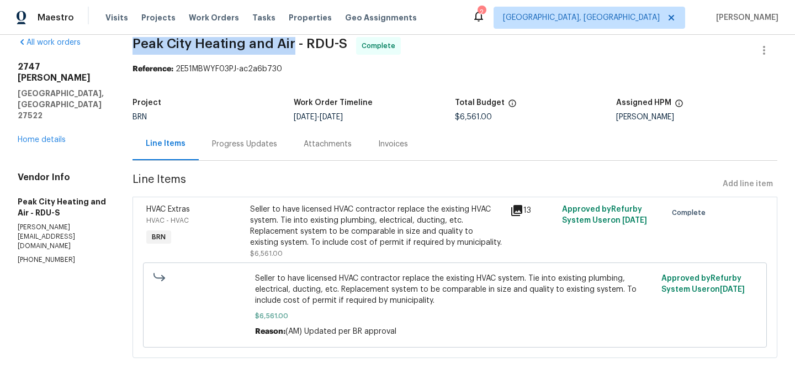
drag, startPoint x: 124, startPoint y: 51, endPoint x: 291, endPoint y: 46, distance: 167.4
click at [291, 46] on div "All work orders 2747 Michelle Ct Creedmoor, NC 27522 Home details Vendor Info P…" at bounding box center [397, 203] width 795 height 369
copy span "Peak City Heating and Air"
click at [244, 149] on div "Progress Updates" at bounding box center [245, 144] width 92 height 33
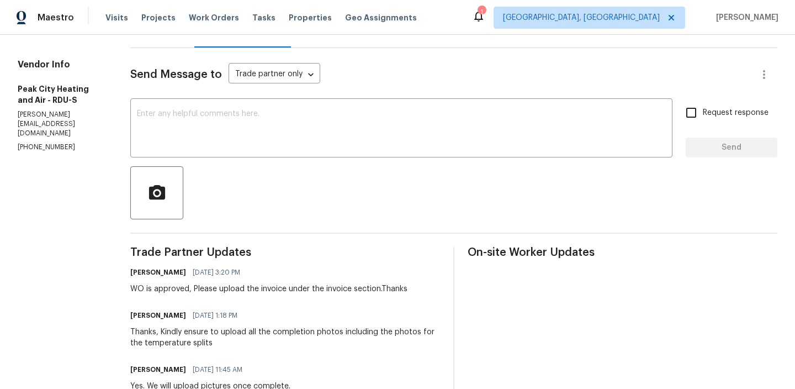
scroll to position [155, 0]
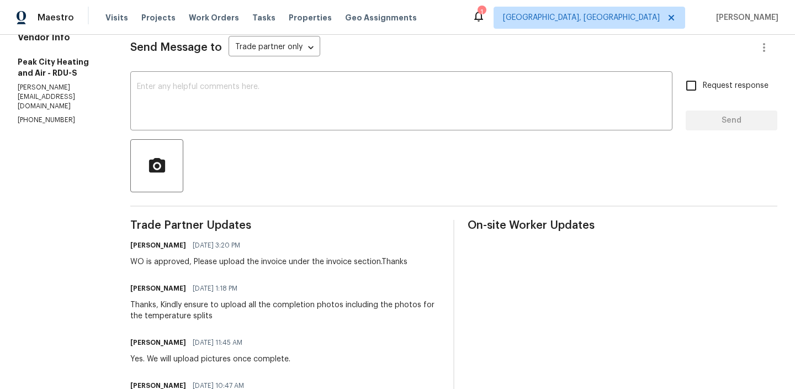
click at [214, 259] on div "WO is approved, Please upload the invoice under the invoice section.Thanks" at bounding box center [268, 261] width 277 height 11
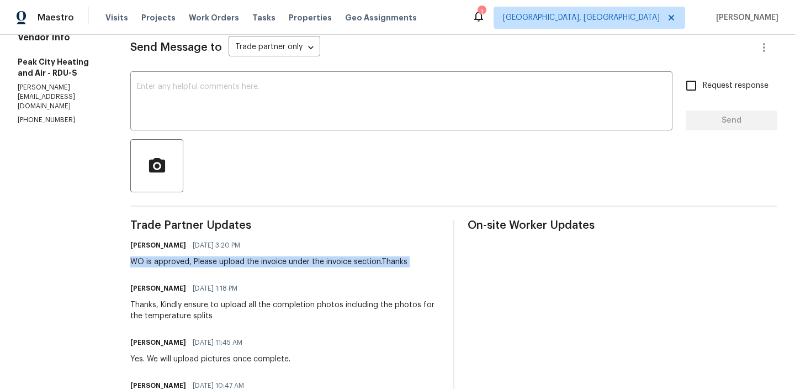
click at [214, 259] on div "WO is approved, Please upload the invoice under the invoice section.Thanks" at bounding box center [268, 261] width 277 height 11
copy div "WO is approved, Please upload the invoice under the invoice section.Thanks"
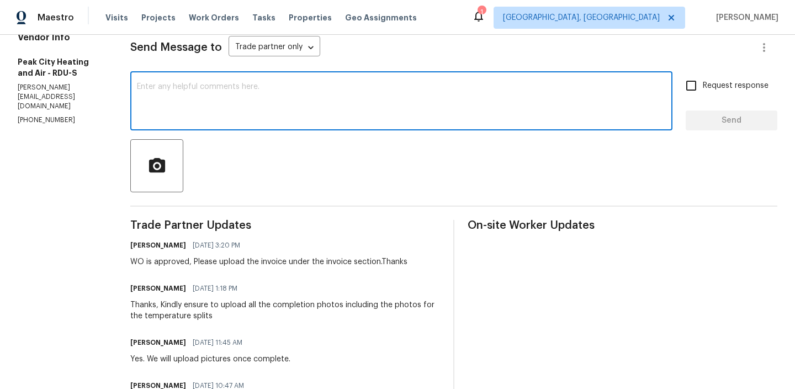
click at [213, 116] on textarea at bounding box center [401, 102] width 529 height 39
paste textarea "WO is approved, Please upload the invoice under the invoice section.Thanks"
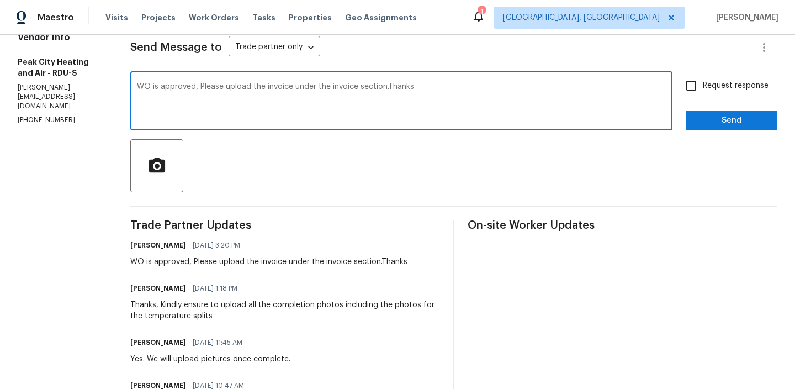
click at [263, 86] on textarea "WO is approved, Please upload the invoice under the invoice section.Thanks" at bounding box center [401, 102] width 529 height 39
type textarea "WO is approved, Please upload the detailed invoice under the invoice section.Th…"
click at [694, 109] on div "Request response Send" at bounding box center [732, 102] width 92 height 56
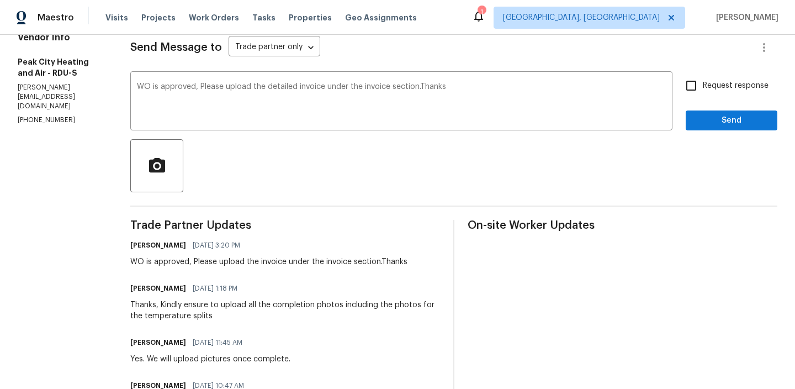
click at [694, 89] on input "Request response" at bounding box center [691, 85] width 23 height 23
checkbox input "true"
click at [699, 122] on span "Send" at bounding box center [732, 121] width 74 height 14
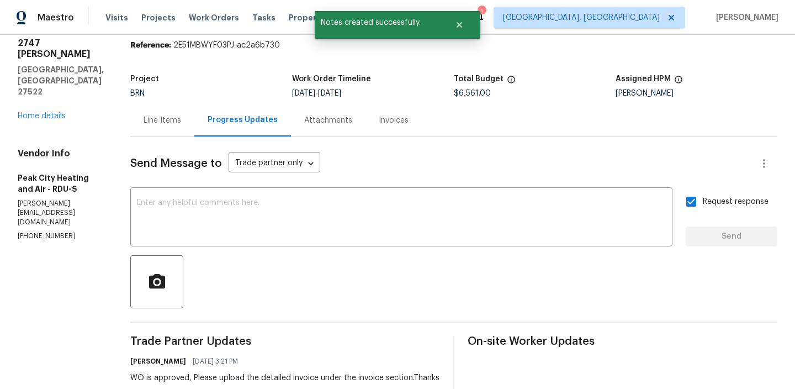
click at [156, 115] on div "Line Items" at bounding box center [163, 120] width 38 height 11
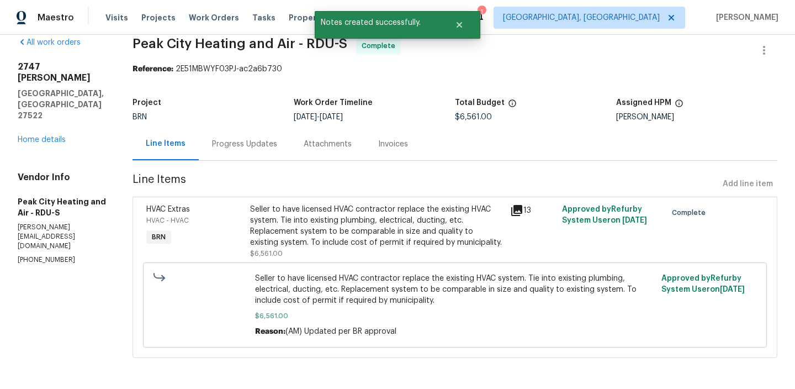
scroll to position [16, 0]
click at [352, 200] on div "Seller to have licensed HVAC contractor replace the existing HVAC system. Tie i…" at bounding box center [377, 231] width 260 height 62
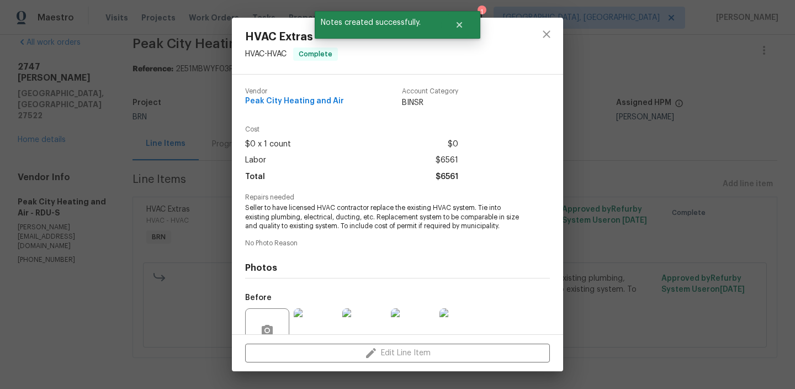
scroll to position [101, 0]
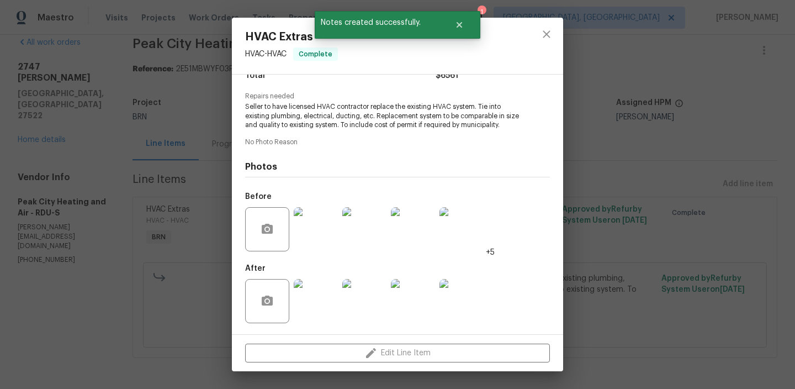
click at [314, 299] on img at bounding box center [316, 301] width 44 height 44
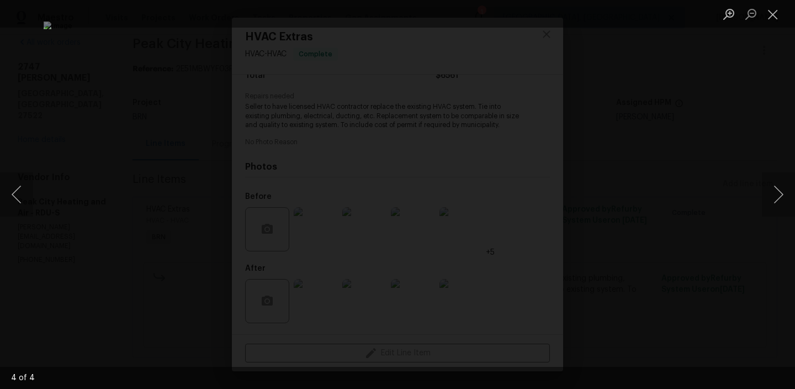
click at [93, 152] on div "Lightbox" at bounding box center [397, 194] width 795 height 389
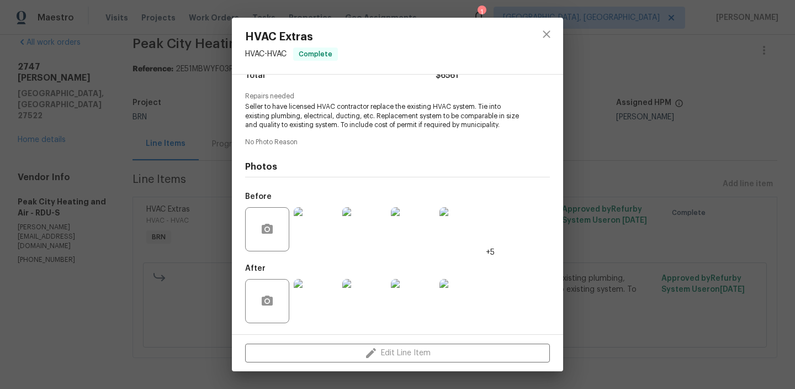
click at [110, 139] on div "HVAC Extras HVAC - HVAC Complete Vendor Peak City Heating and Air Account Categ…" at bounding box center [397, 194] width 795 height 389
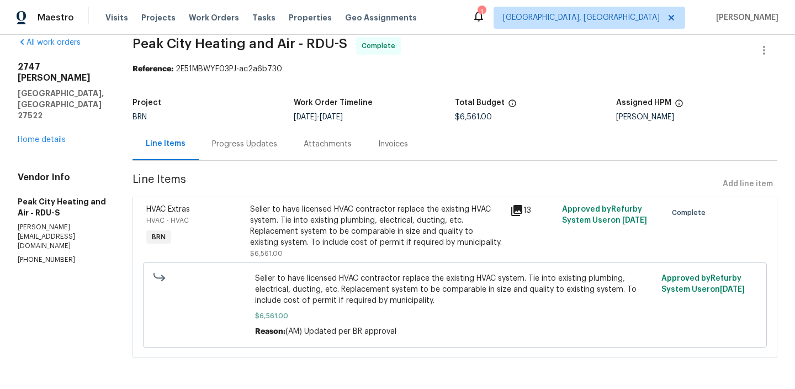
click at [390, 139] on div "Invoices" at bounding box center [393, 144] width 30 height 11
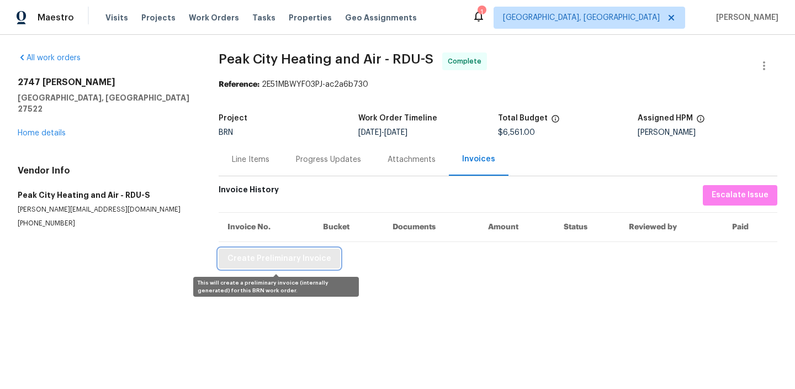
click at [273, 265] on span "Create Preliminary Invoice" at bounding box center [280, 259] width 104 height 14
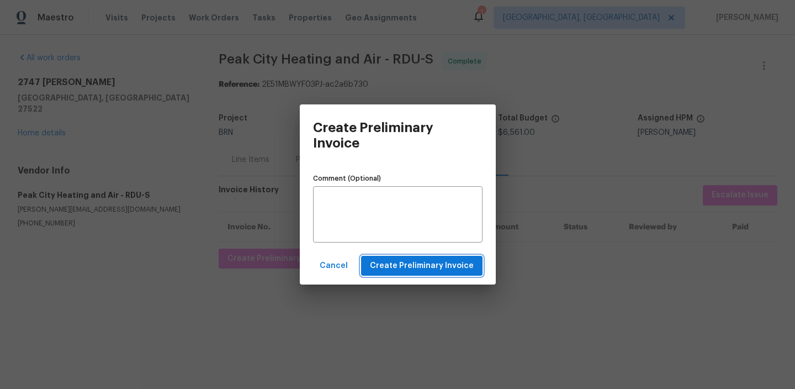
click at [391, 266] on span "Create Preliminary Invoice" at bounding box center [422, 266] width 104 height 14
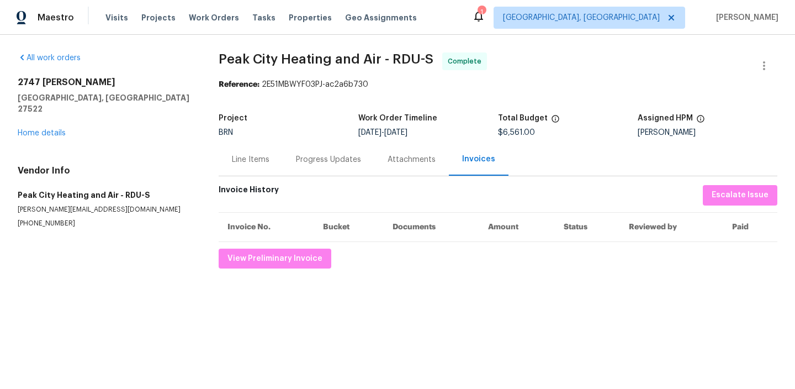
click at [327, 149] on div "Progress Updates" at bounding box center [329, 159] width 92 height 33
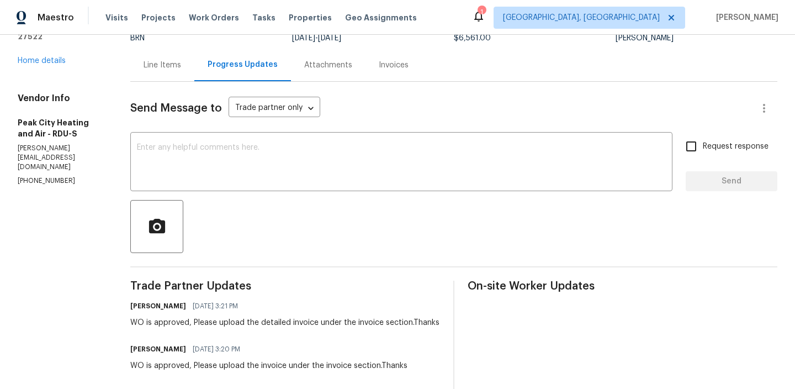
scroll to position [101, 0]
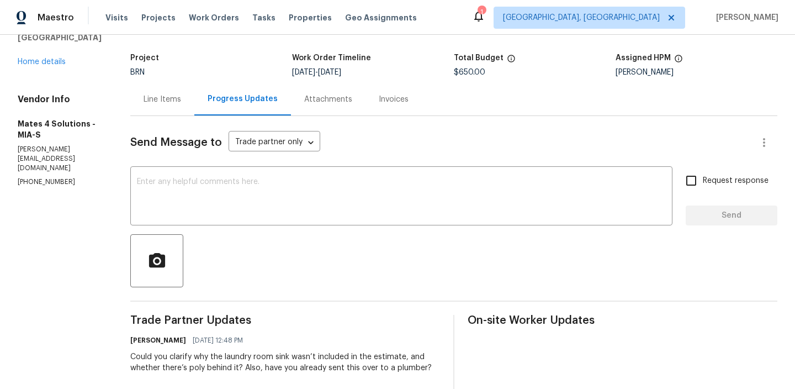
scroll to position [103, 0]
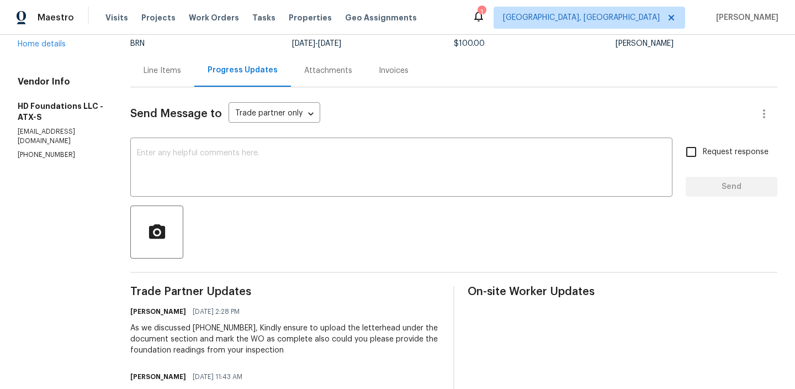
scroll to position [92, 0]
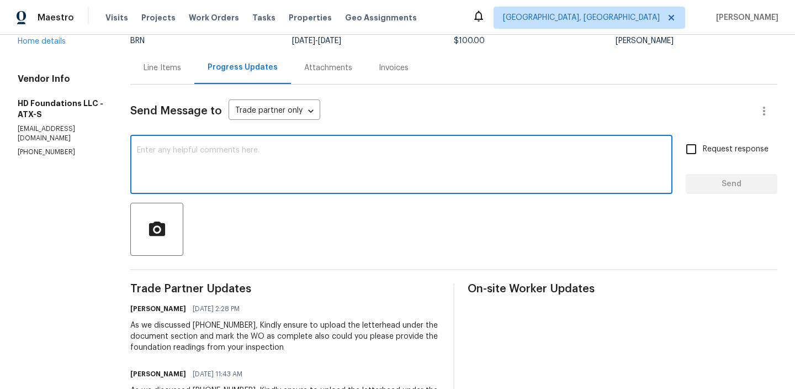
click at [183, 173] on textarea at bounding box center [401, 165] width 529 height 39
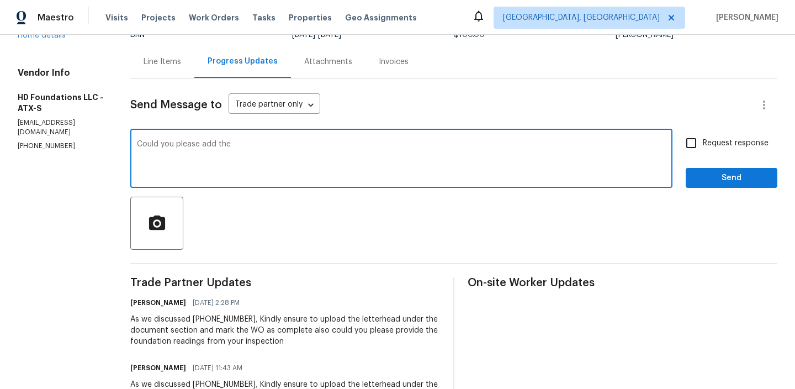
scroll to position [98, 34]
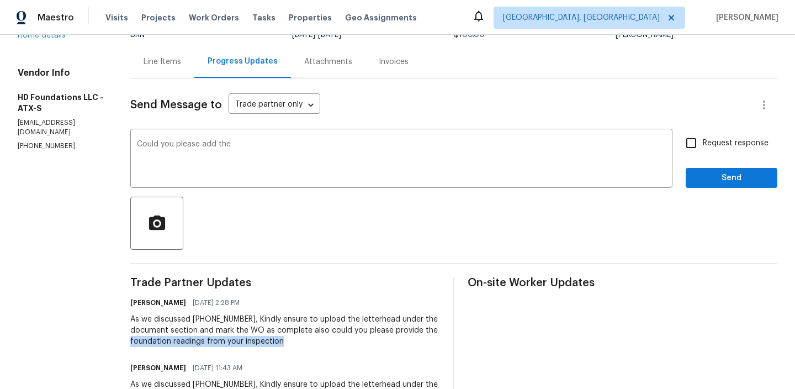
drag, startPoint x: 709, startPoint y: 316, endPoint x: 199, endPoint y: 332, distance: 509.4
click at [199, 332] on div "As we discussed (817) 226-7221, Kindly ensure to upload the letterhead under th…" at bounding box center [285, 330] width 310 height 33
copy div "foundation readings from your inspection"
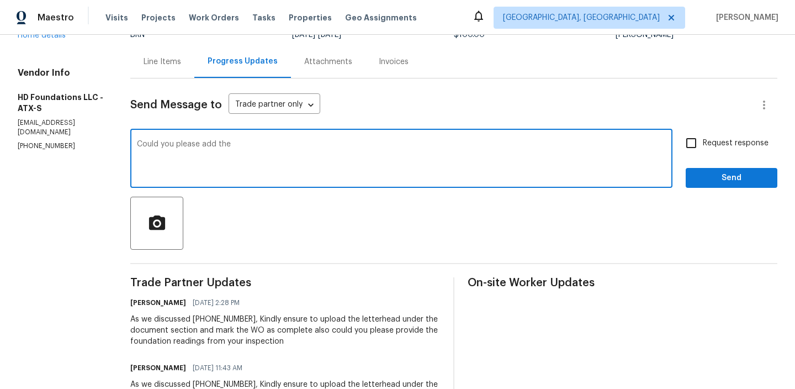
click at [263, 144] on textarea "Could you please add the" at bounding box center [401, 159] width 529 height 39
paste textarea "foundation readings from your inspection"
type textarea "Could you please add the foundation readings from your inspection as well in th…"
click at [703, 140] on span "Request response" at bounding box center [736, 144] width 66 height 12
click at [680, 140] on input "Request response" at bounding box center [691, 142] width 23 height 23
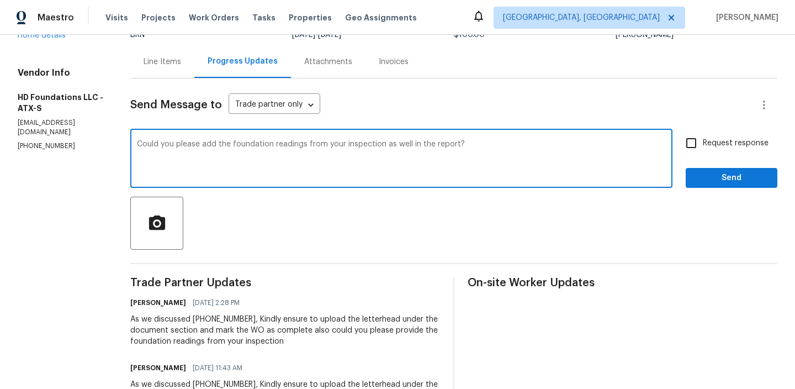
checkbox input "true"
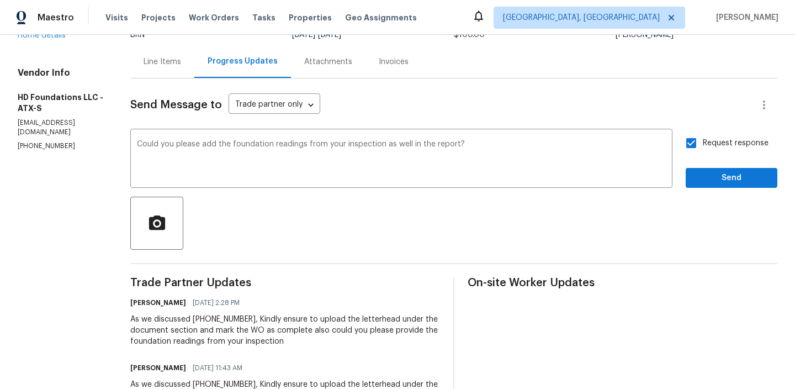
click at [695, 175] on span "Send" at bounding box center [732, 178] width 74 height 14
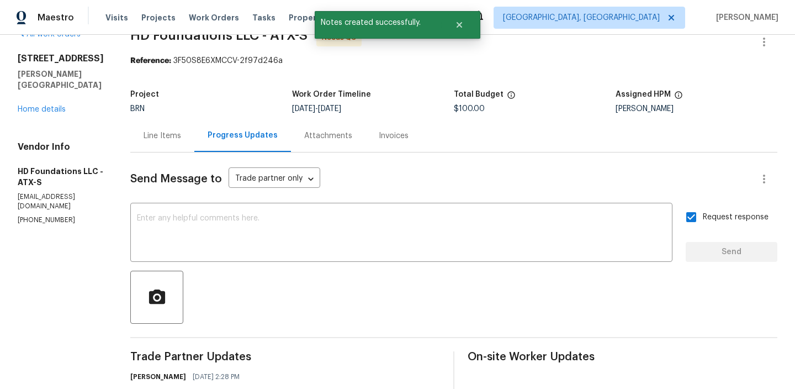
scroll to position [98, 0]
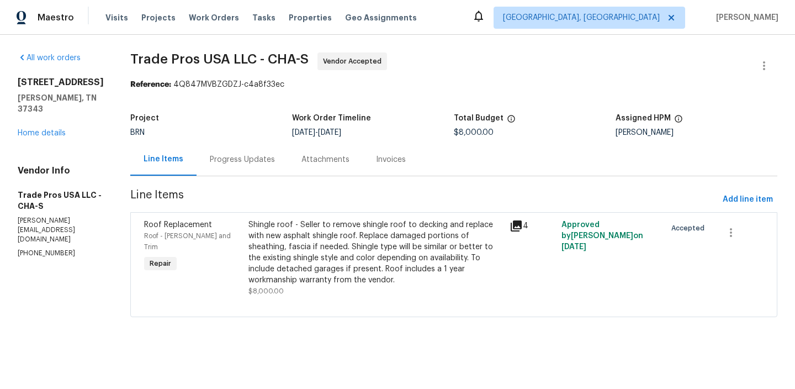
click at [244, 162] on div "Progress Updates" at bounding box center [242, 159] width 65 height 11
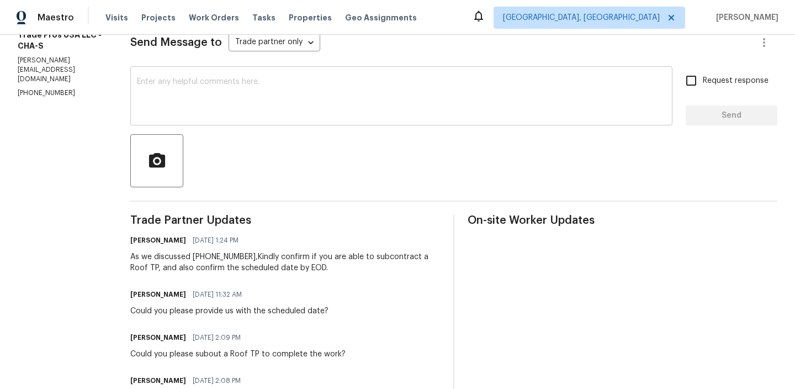
scroll to position [177, 0]
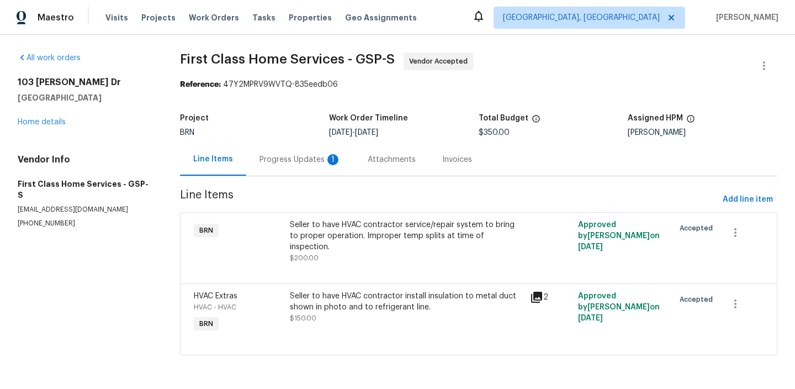
click at [284, 158] on div "Progress Updates 1" at bounding box center [301, 159] width 82 height 11
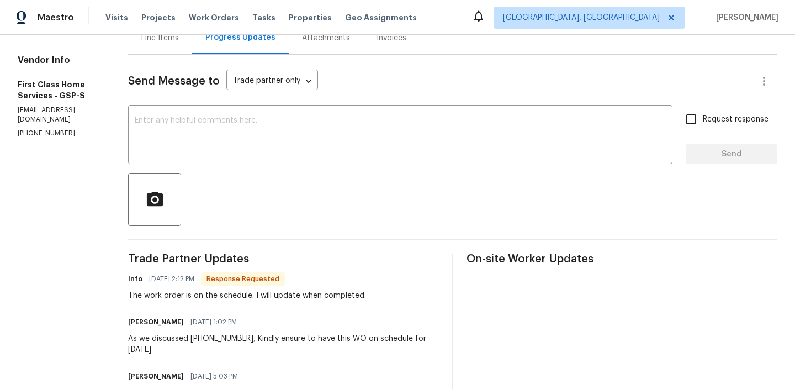
scroll to position [135, 0]
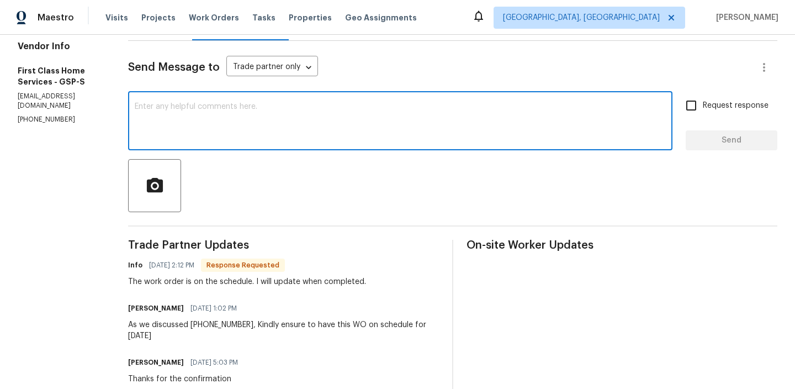
click at [232, 140] on textarea at bounding box center [400, 122] width 531 height 39
type textarea "Thanks for the confirmation"
click at [706, 101] on span "Request response" at bounding box center [736, 106] width 66 height 12
click at [703, 101] on input "Request response" at bounding box center [691, 105] width 23 height 23
checkbox input "true"
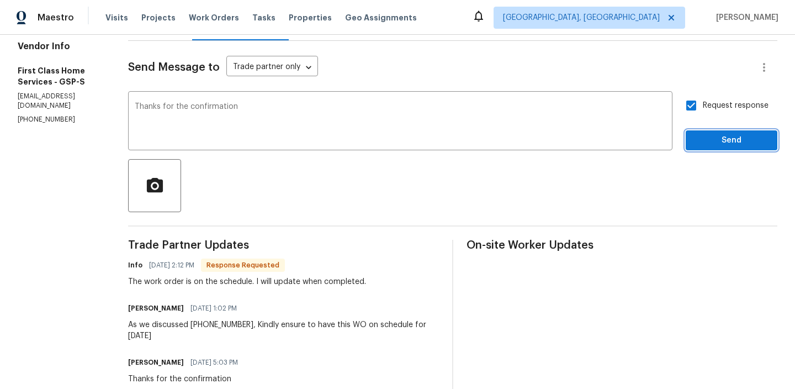
click at [705, 134] on span "Send" at bounding box center [732, 141] width 74 height 14
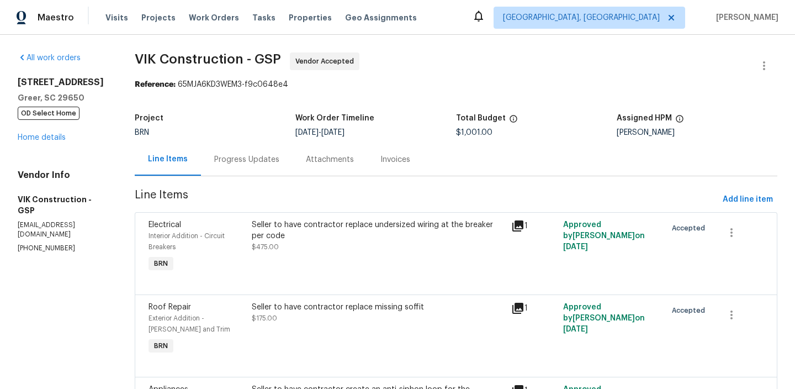
click at [293, 163] on div "Progress Updates" at bounding box center [247, 159] width 92 height 33
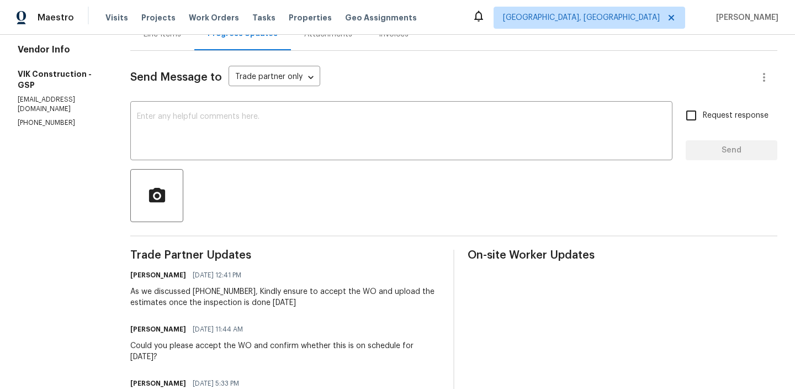
scroll to position [138, 0]
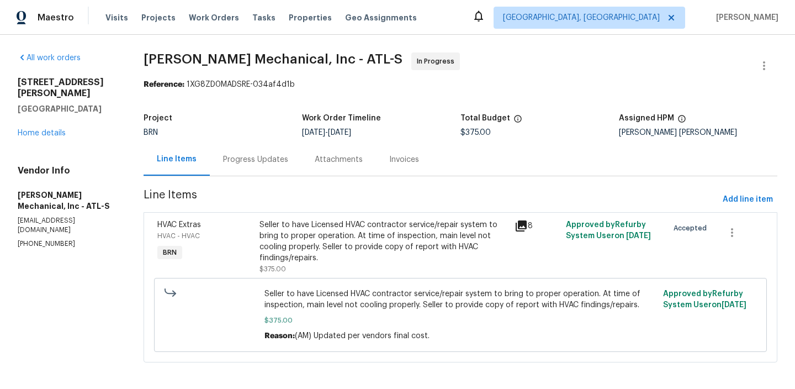
click at [255, 159] on div "Progress Updates" at bounding box center [255, 159] width 65 height 11
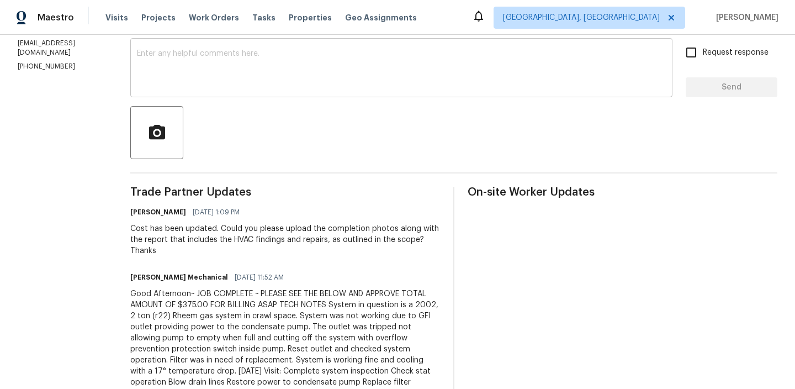
scroll to position [189, 0]
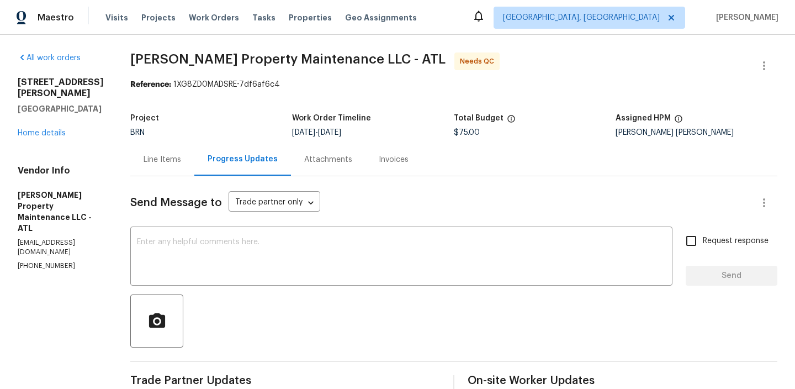
click at [181, 161] on div "Line Items" at bounding box center [163, 159] width 38 height 11
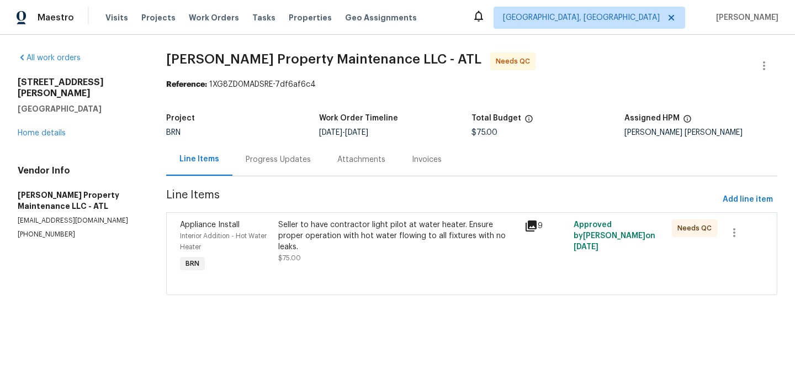
click at [352, 250] on div "Seller to have contractor light pilot at water heater. Ensure proper operation …" at bounding box center [397, 241] width 239 height 44
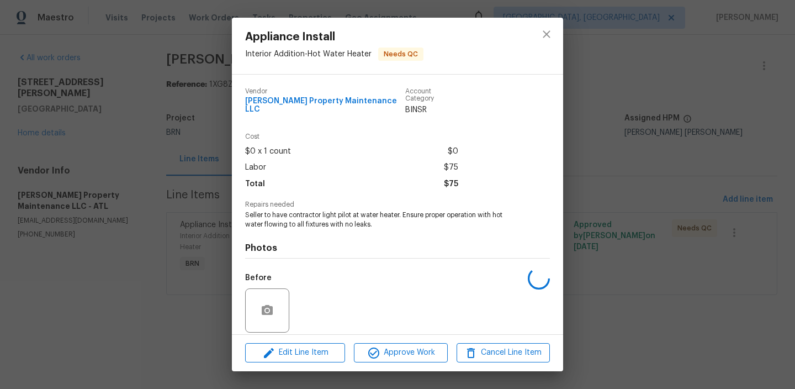
scroll to position [74, 0]
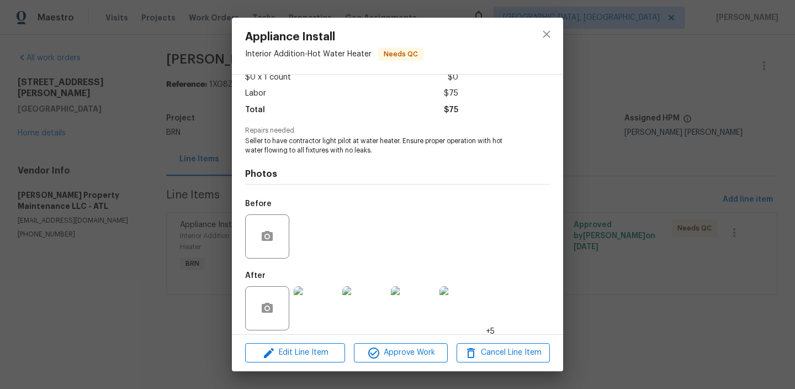
click at [322, 300] on img at bounding box center [316, 308] width 44 height 44
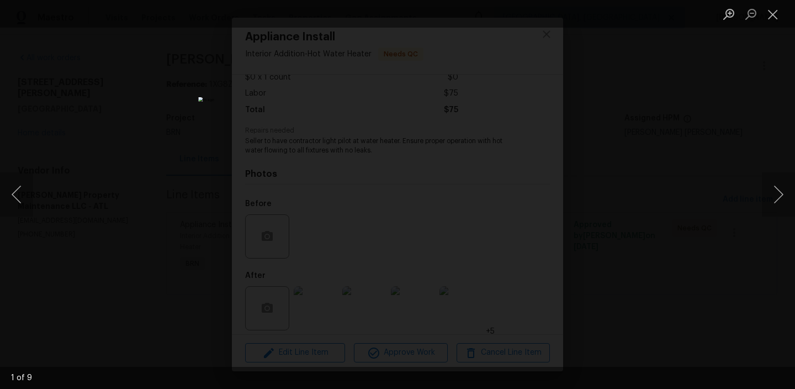
click at [124, 176] on div "Lightbox" at bounding box center [397, 194] width 795 height 389
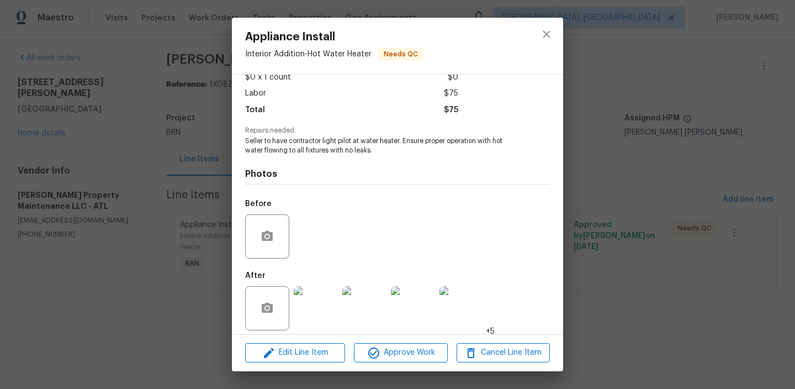
click at [194, 199] on div "Appliance Install Interior Addition - Hot Water Heater Needs QC Vendor Glen Pro…" at bounding box center [397, 194] width 795 height 389
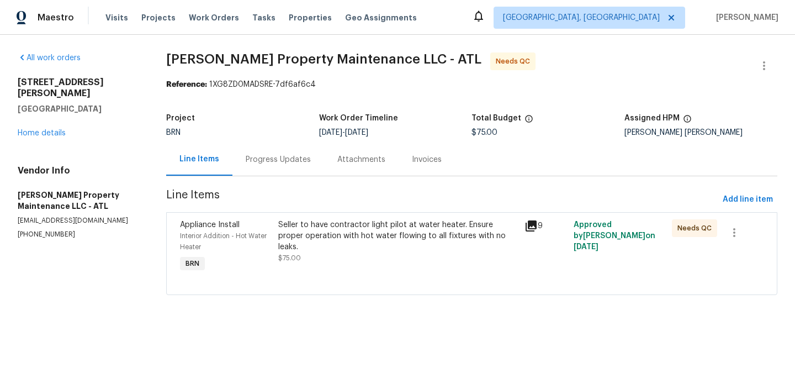
click at [268, 156] on div "Progress Updates" at bounding box center [278, 159] width 65 height 11
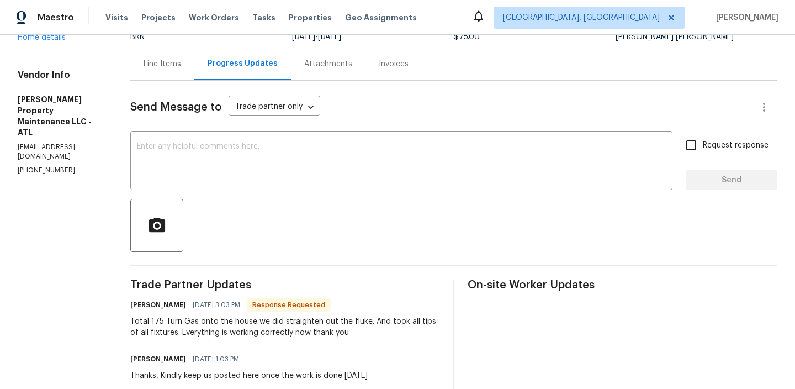
scroll to position [97, 0]
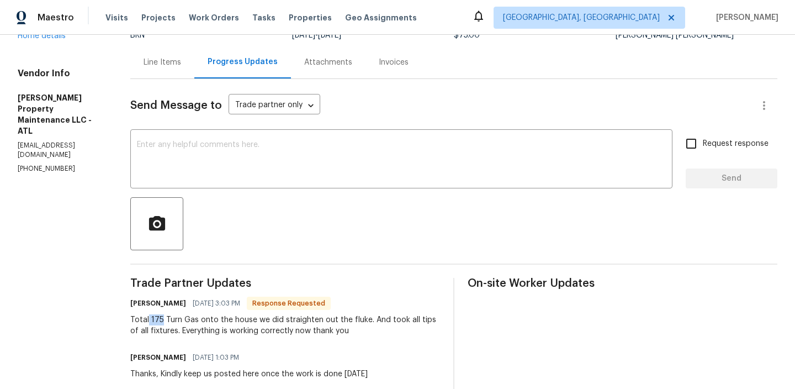
drag, startPoint x: 162, startPoint y: 321, endPoint x: 149, endPoint y: 320, distance: 13.3
click at [149, 320] on div "Total 175 Turn Gas onto the house we did straighten out the fluke. And took all…" at bounding box center [285, 325] width 310 height 22
copy div "175"
click at [172, 70] on div "Line Items" at bounding box center [162, 62] width 64 height 33
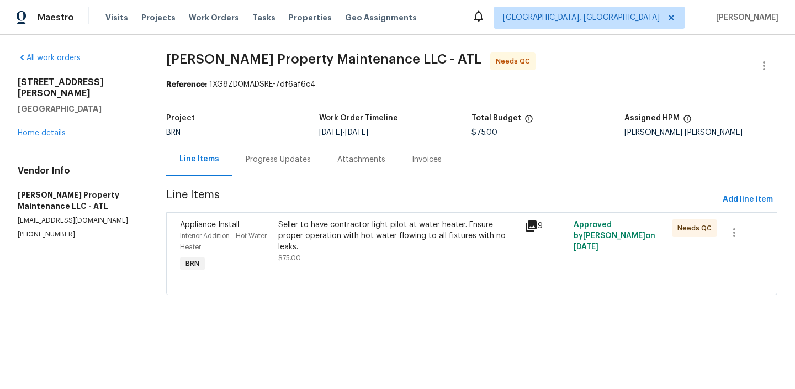
click at [396, 259] on div "Seller to have contractor light pilot at water heater. Ensure proper operation …" at bounding box center [398, 247] width 246 height 62
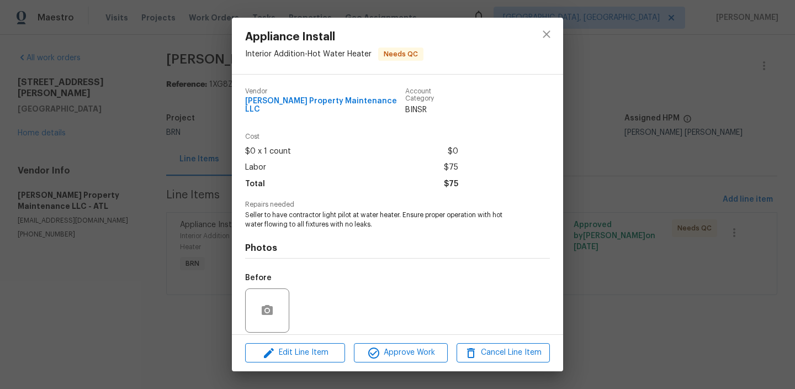
scroll to position [74, 0]
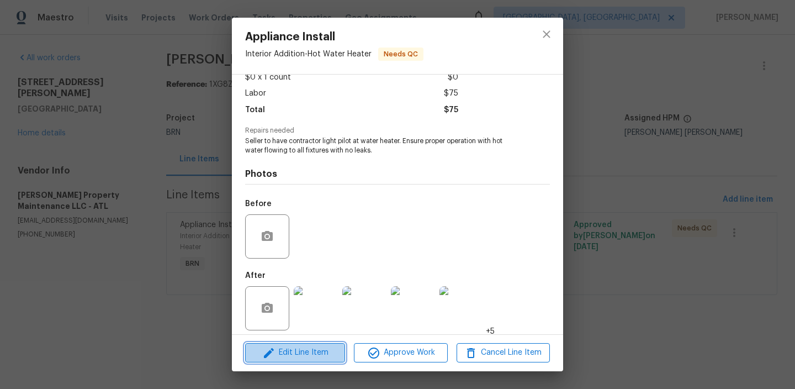
click at [290, 351] on span "Edit Line Item" at bounding box center [295, 353] width 93 height 14
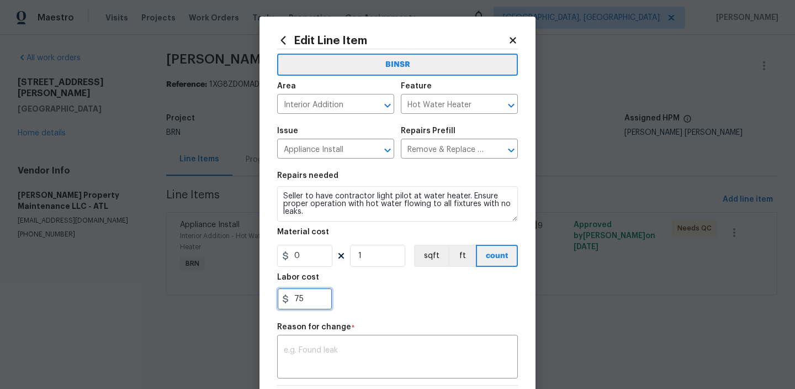
click at [307, 295] on input "75" at bounding box center [304, 299] width 55 height 22
type input "7"
paste input "175"
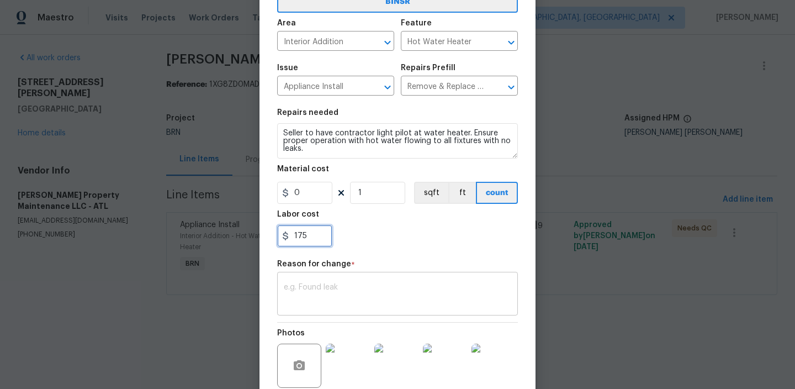
type input "175"
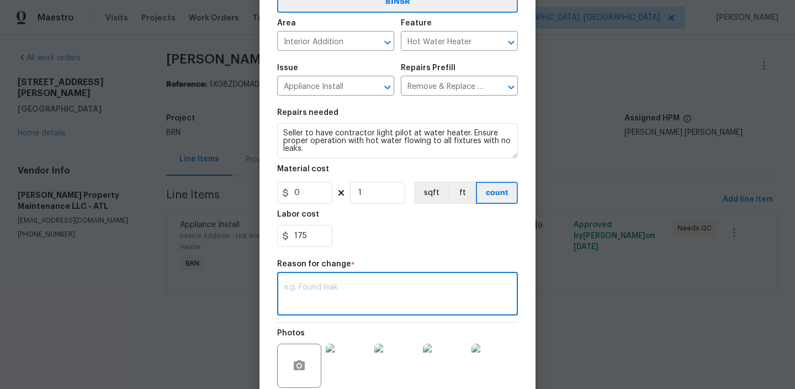
click at [343, 296] on textarea at bounding box center [398, 294] width 228 height 23
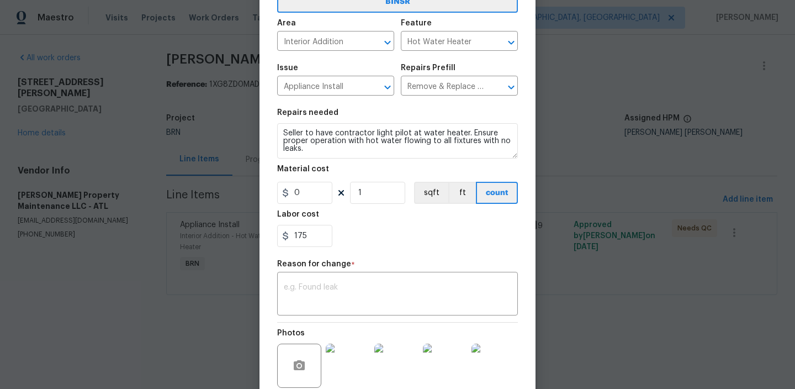
paste textarea "(AM) Updated per vendors final cost."
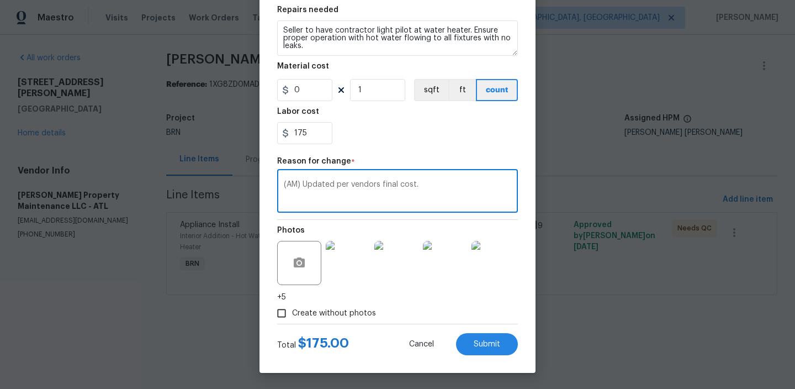
scroll to position [167, 0]
type textarea "(AM) Updated per vendors final cost."
click at [496, 353] on button "Submit" at bounding box center [487, 343] width 62 height 22
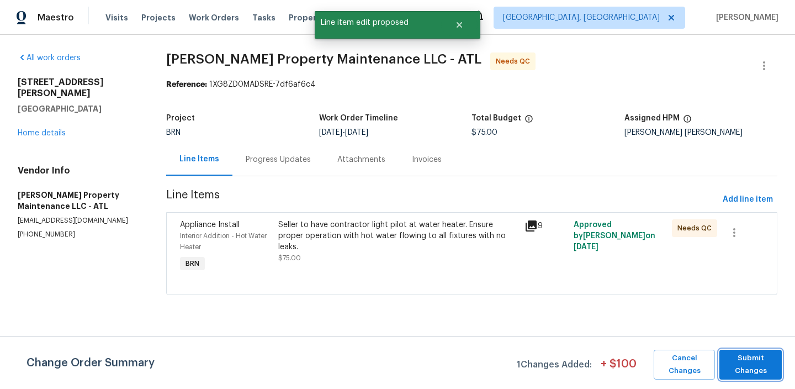
scroll to position [0, 0]
click at [754, 364] on span "Submit Changes" at bounding box center [750, 364] width 51 height 25
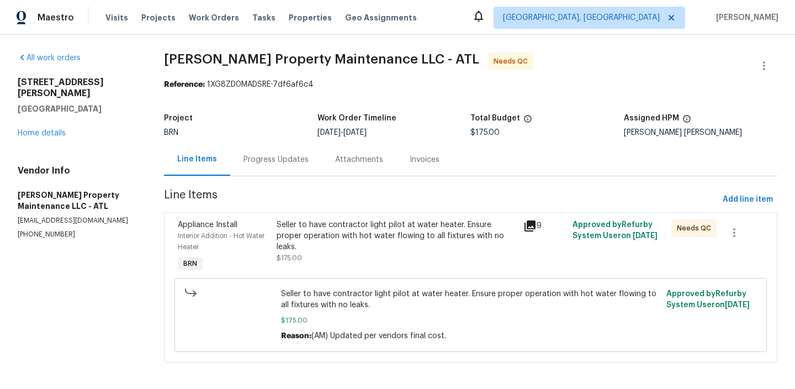
click at [266, 160] on div "Progress Updates" at bounding box center [276, 159] width 65 height 11
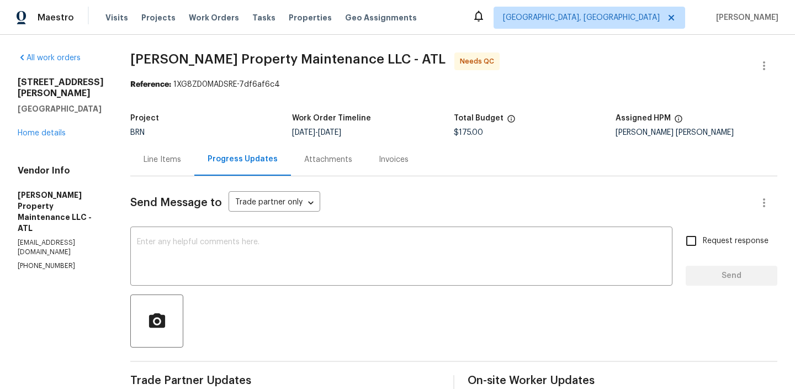
click at [181, 165] on div "Line Items" at bounding box center [162, 159] width 64 height 33
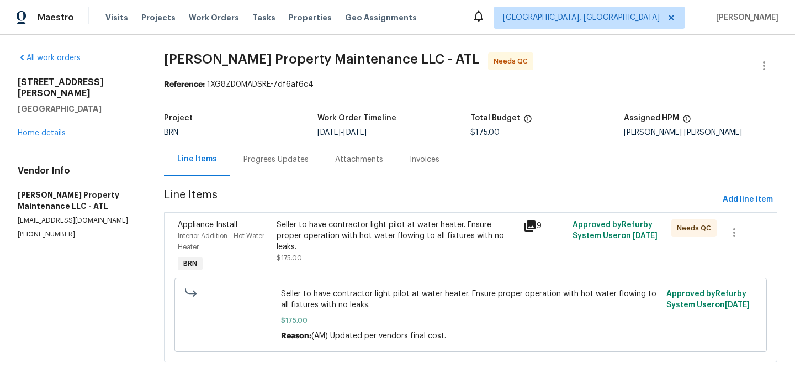
click at [325, 235] on div "Seller to have contractor light pilot at water heater. Ensure proper operation …" at bounding box center [397, 235] width 240 height 33
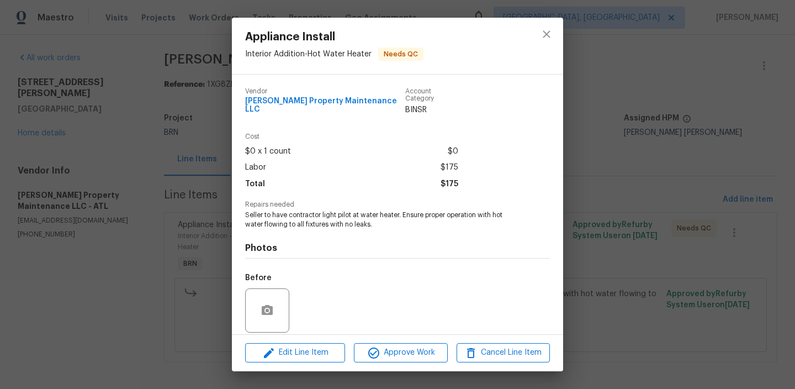
scroll to position [74, 0]
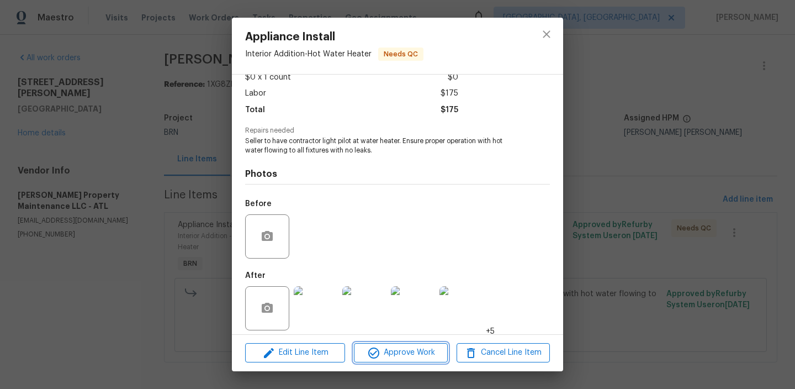
click at [378, 350] on icon "button" at bounding box center [373, 352] width 11 height 11
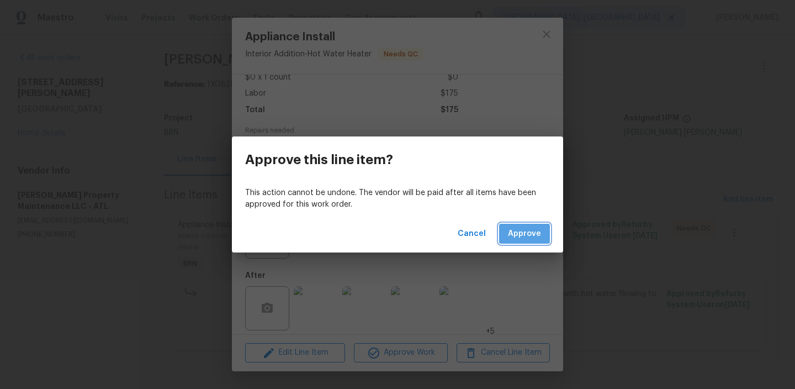
click at [514, 240] on button "Approve" at bounding box center [524, 234] width 51 height 20
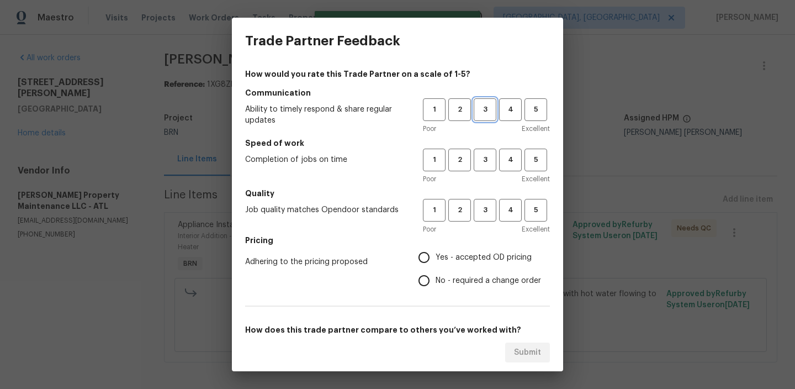
click at [496, 105] on button "3" at bounding box center [485, 109] width 23 height 23
click at [491, 150] on button "3" at bounding box center [485, 160] width 23 height 23
click at [491, 205] on span "3" at bounding box center [485, 210] width 20 height 13
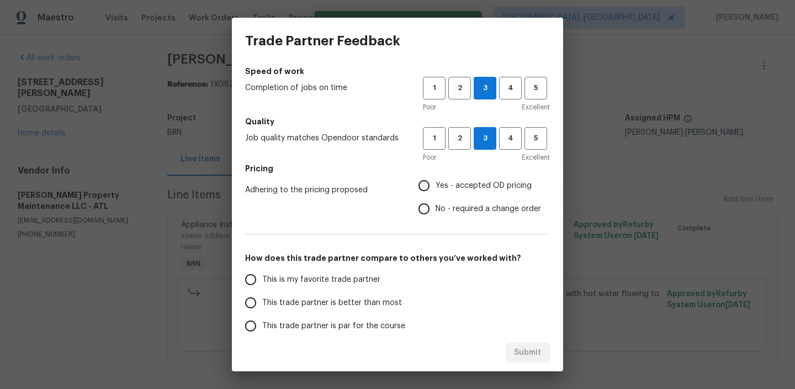
click at [439, 206] on span "No - required a change order" at bounding box center [488, 209] width 105 height 12
click at [436, 206] on input "No - required a change order" at bounding box center [424, 208] width 23 height 23
radio input "true"
click at [268, 289] on label "This is my favorite trade partner" at bounding box center [326, 279] width 175 height 23
click at [262, 289] on input "This is my favorite trade partner" at bounding box center [250, 279] width 23 height 23
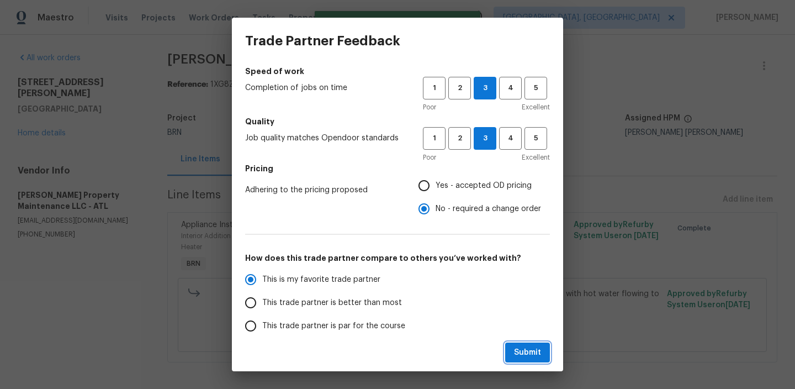
click at [521, 346] on span "Submit" at bounding box center [527, 353] width 27 height 14
radio input "true"
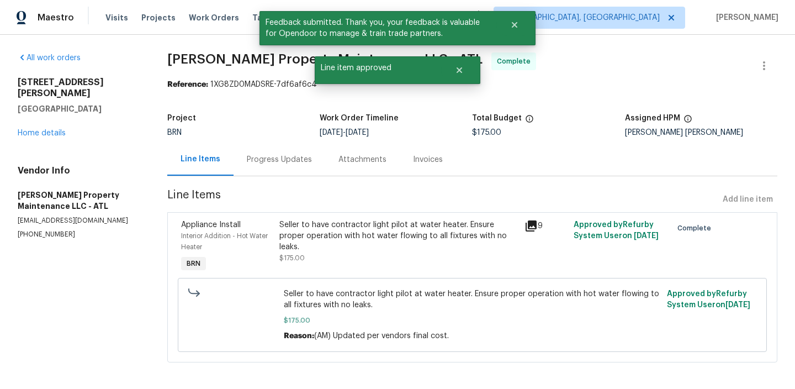
click at [270, 155] on div "Progress Updates" at bounding box center [279, 159] width 65 height 11
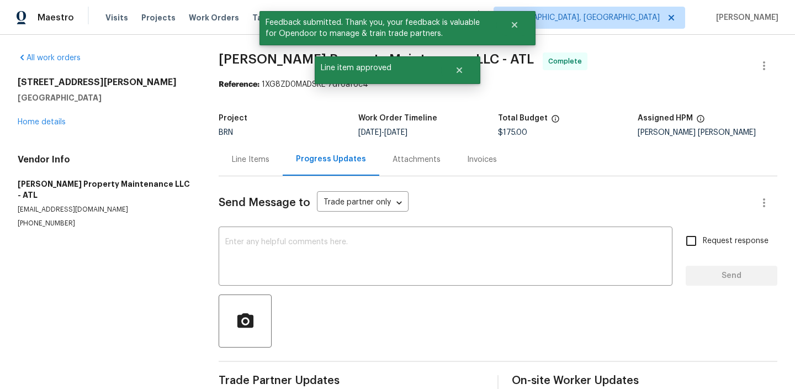
scroll to position [24, 0]
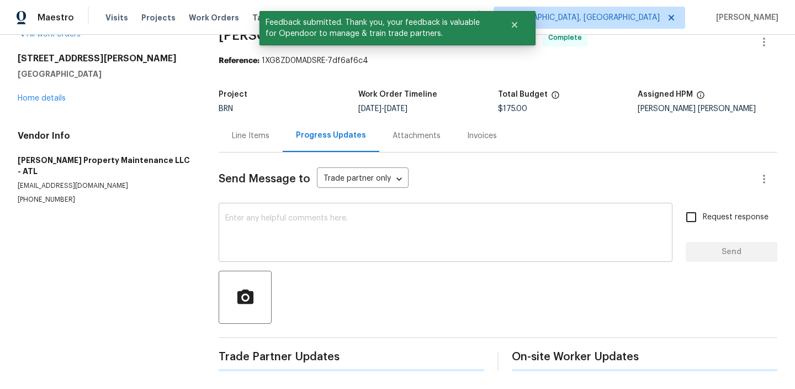
click at [241, 216] on textarea at bounding box center [445, 233] width 441 height 39
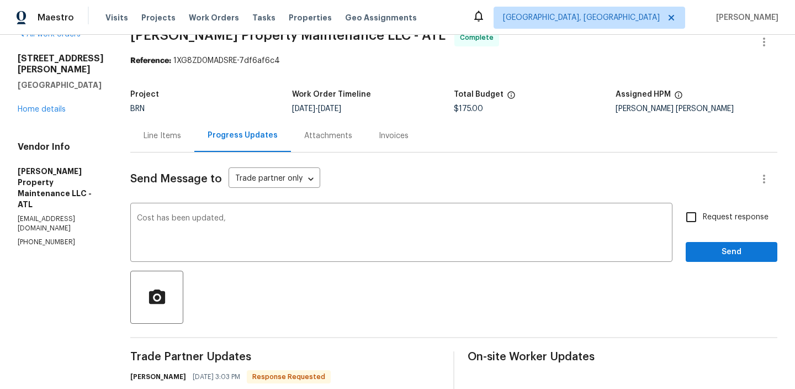
paste textarea "WO is approved, Please upload the invoice under the invoice section.Thanks"
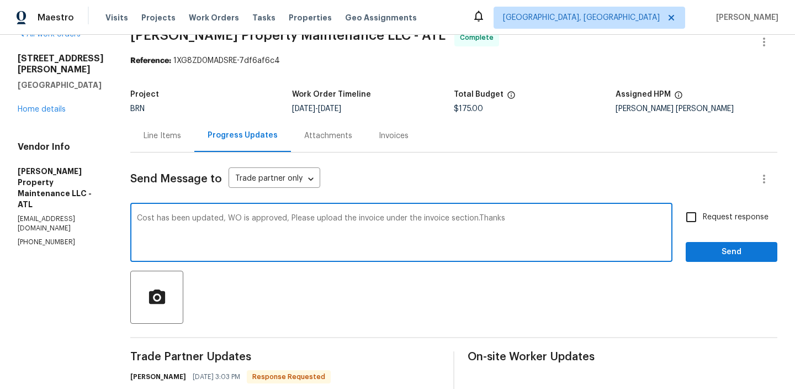
type textarea "Cost has been updated, WO is approved, Please upload the invoice under the invo…"
click at [718, 214] on span "Request response" at bounding box center [736, 218] width 66 height 12
click at [703, 214] on input "Request response" at bounding box center [691, 216] width 23 height 23
checkbox input "true"
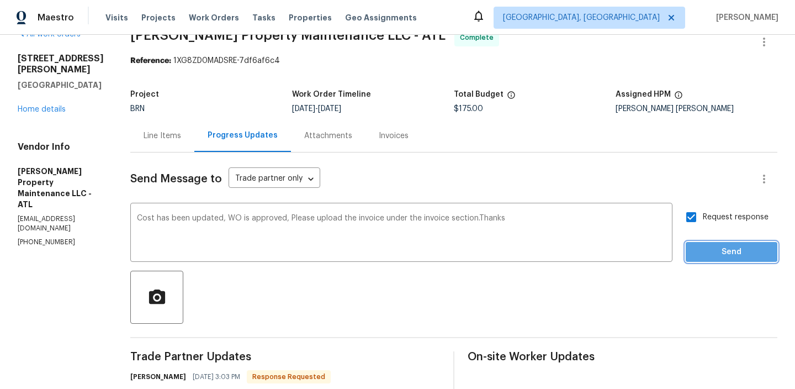
click at [713, 247] on span "Send" at bounding box center [732, 252] width 74 height 14
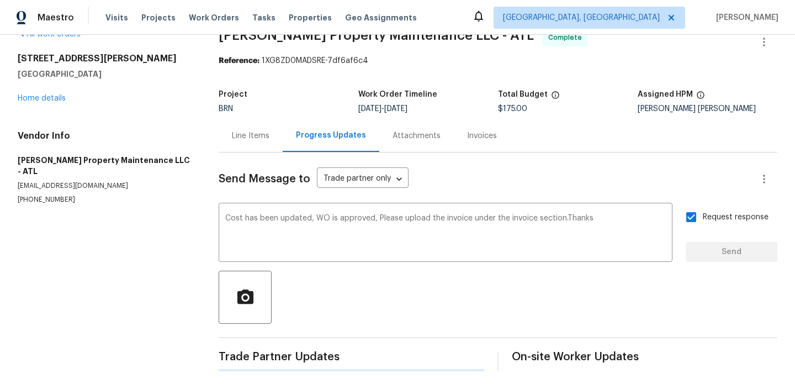
scroll to position [0, 0]
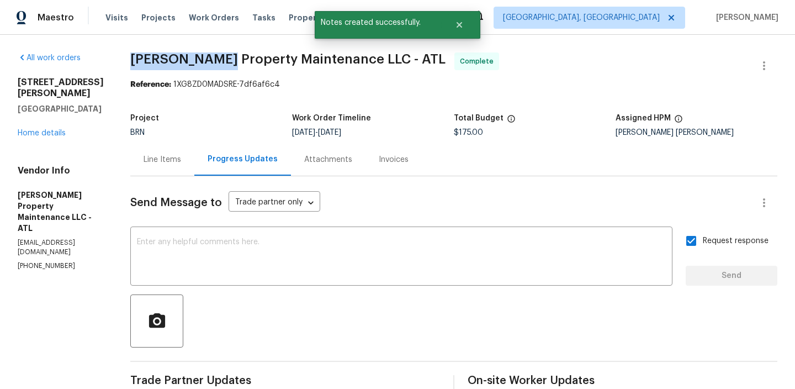
drag, startPoint x: 133, startPoint y: 57, endPoint x: 219, endPoint y: 59, distance: 86.2
click at [219, 59] on span "Glen Property Maintenance LLC - ATL" at bounding box center [287, 58] width 315 height 13
copy span "Glen Property"
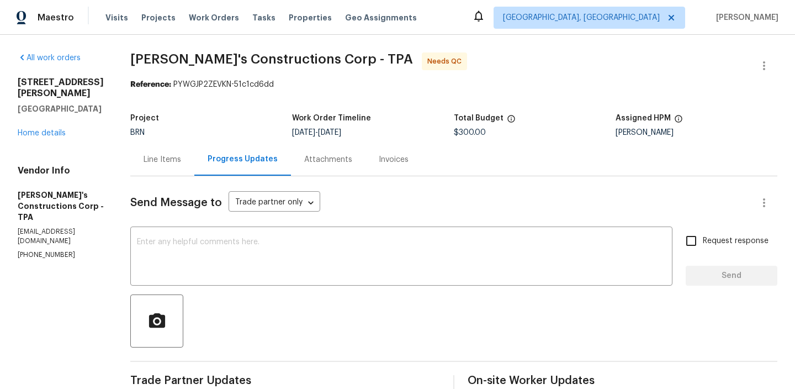
click at [181, 157] on div "Line Items" at bounding box center [163, 159] width 38 height 11
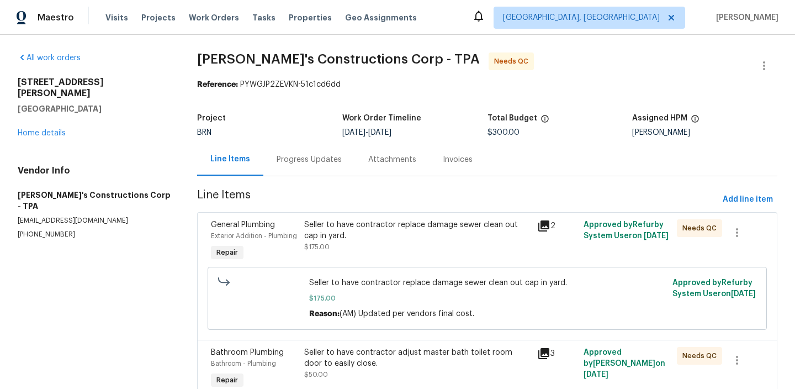
click at [349, 235] on div "Seller to have contractor replace damage sewer clean out cap in yard." at bounding box center [417, 230] width 226 height 22
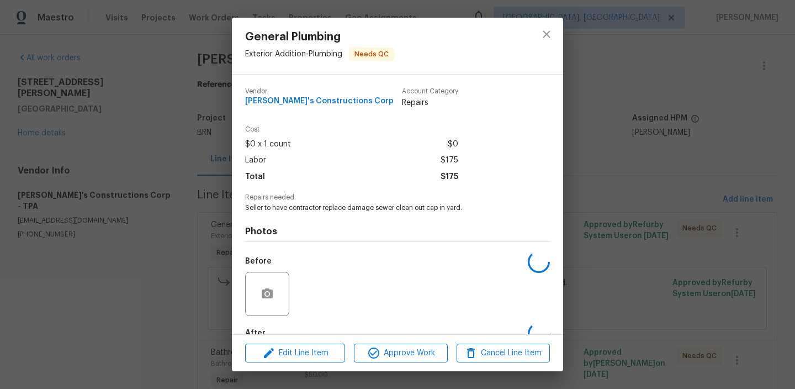
scroll to position [65, 0]
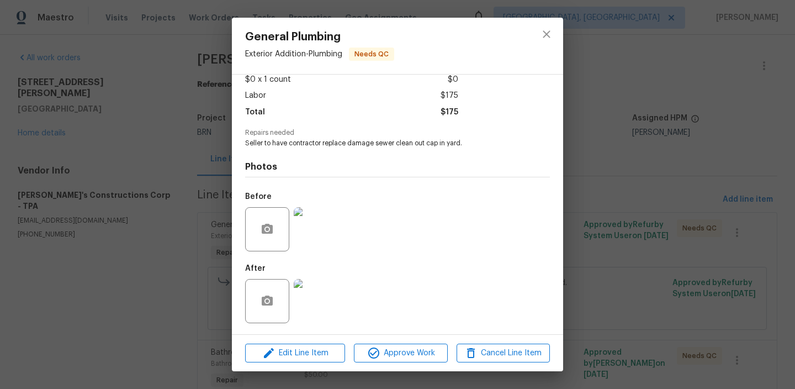
click at [318, 214] on img at bounding box center [316, 229] width 44 height 44
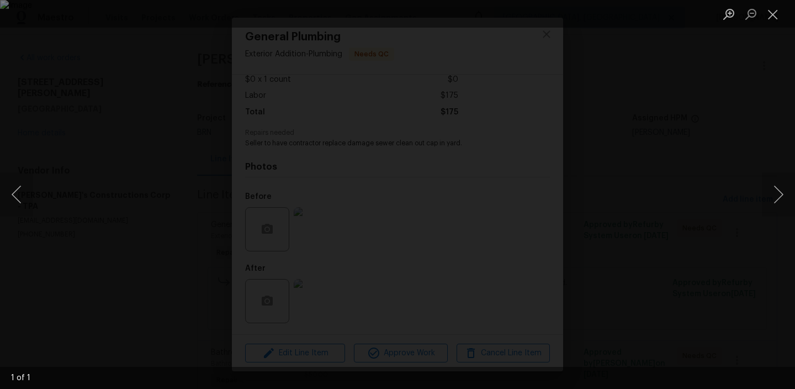
click at [124, 69] on img "Lightbox" at bounding box center [397, 194] width 795 height 389
click at [89, 105] on div "Lightbox" at bounding box center [397, 194] width 795 height 389
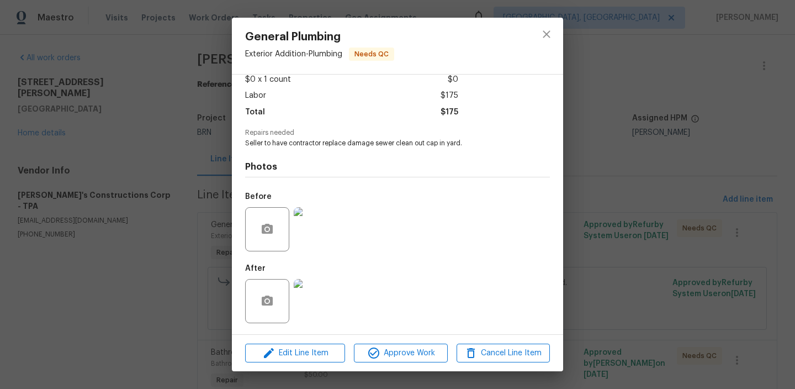
click at [213, 156] on div "General Plumbing Exterior Addition - Plumbing Needs QC Vendor Enrique's Constru…" at bounding box center [397, 194] width 795 height 389
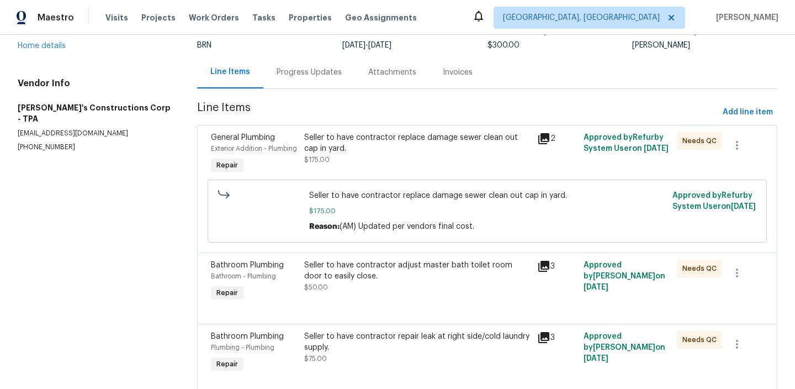
scroll to position [105, 0]
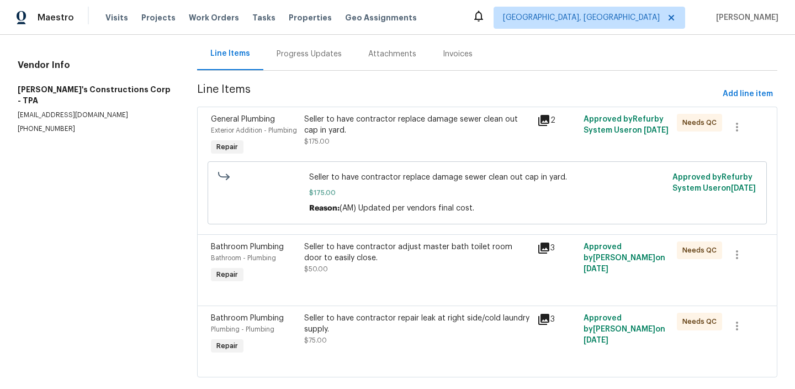
click at [338, 289] on div "Seller to have contractor adjust master bath toilet room door to easily close. …" at bounding box center [417, 263] width 233 height 51
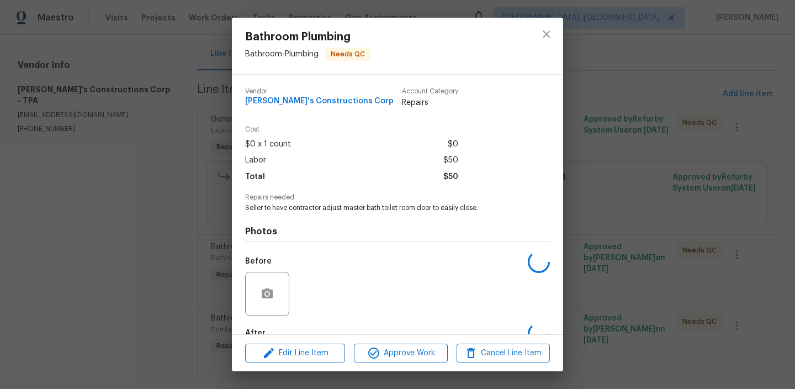
scroll to position [65, 0]
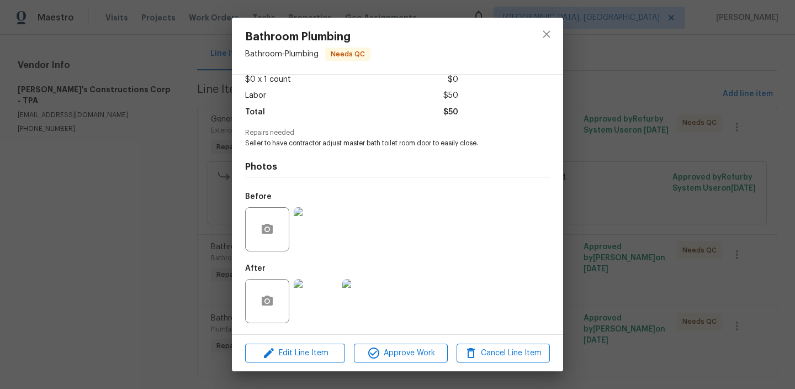
click at [316, 239] on img at bounding box center [316, 229] width 44 height 44
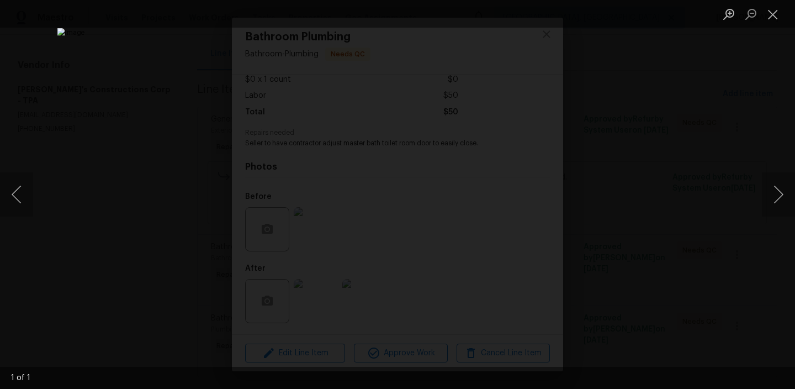
click at [115, 89] on div "Lightbox" at bounding box center [397, 194] width 795 height 389
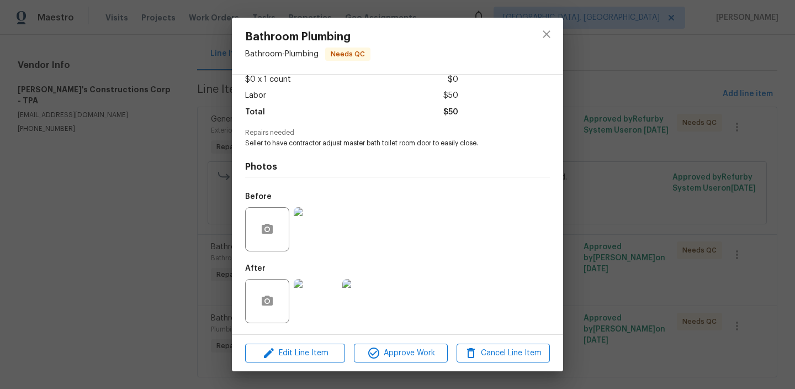
click at [99, 117] on div "Bathroom Plumbing Bathroom - Plumbing Needs QC Vendor Enrique's Constructions C…" at bounding box center [397, 194] width 795 height 389
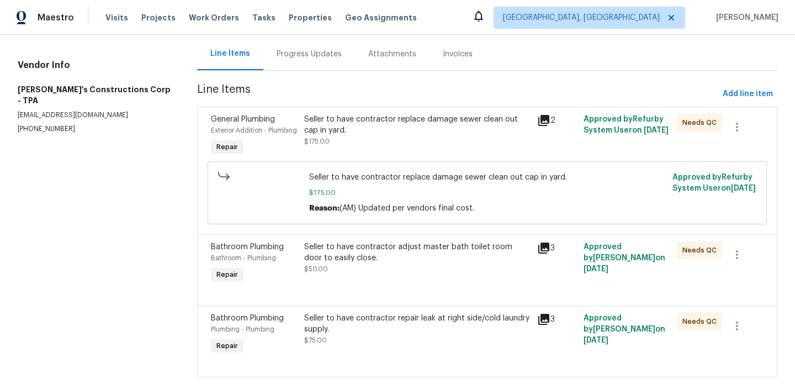
scroll to position [137, 0]
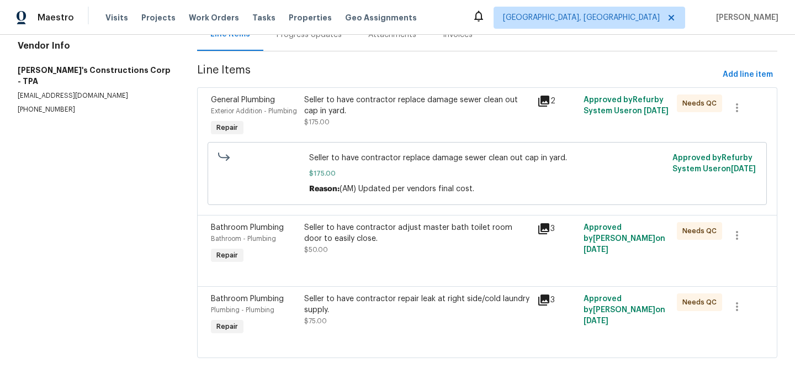
click at [342, 302] on div "Seller to have contractor repair leak at right side/cold laundry supply." at bounding box center [417, 304] width 226 height 22
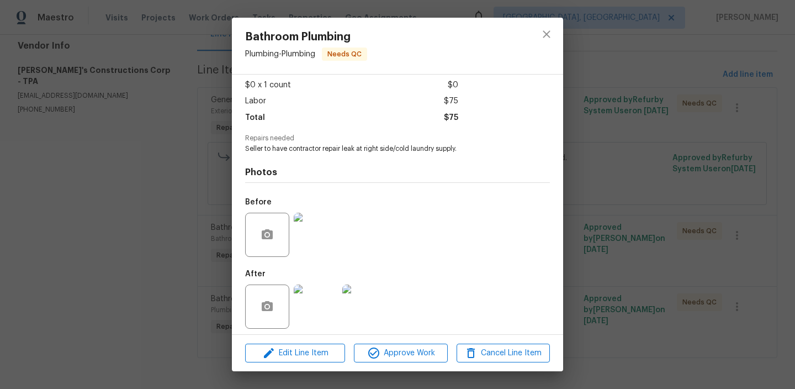
scroll to position [65, 0]
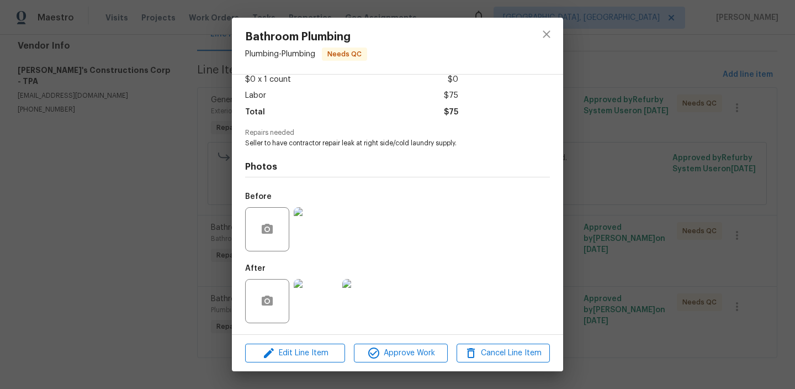
click at [320, 219] on img at bounding box center [316, 229] width 44 height 44
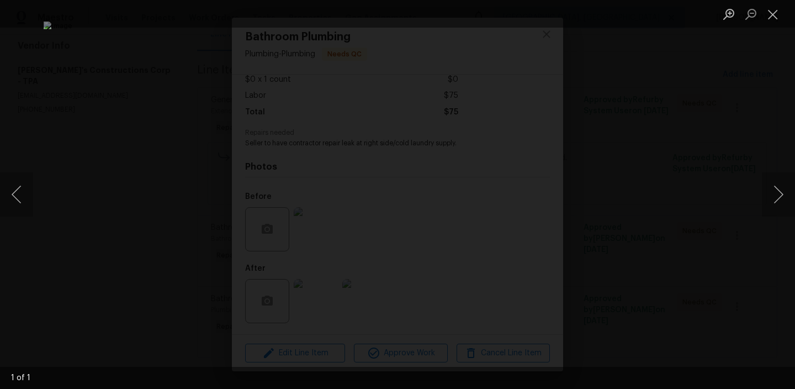
click at [68, 125] on div "Lightbox" at bounding box center [397, 194] width 795 height 389
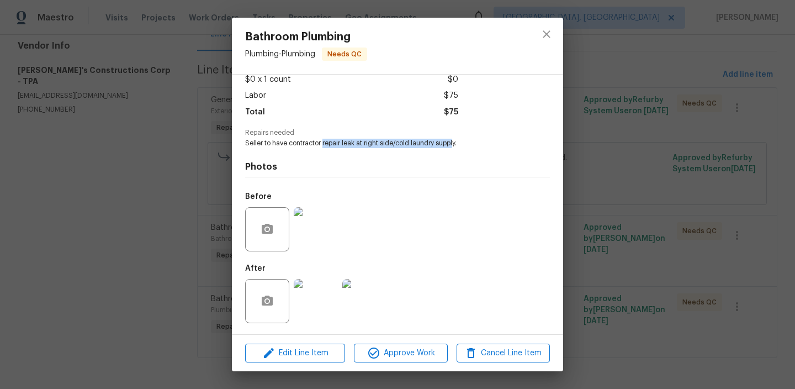
drag, startPoint x: 323, startPoint y: 142, endPoint x: 458, endPoint y: 143, distance: 135.3
click at [458, 143] on span "Seller to have contractor repair leak at right side/cold laundry supply." at bounding box center [382, 143] width 274 height 9
copy span "repair leak at right side/cold laundry supply"
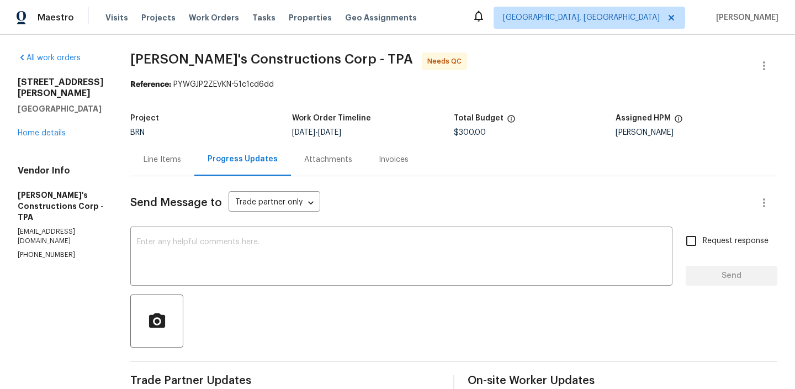
click at [181, 158] on div "Line Items" at bounding box center [163, 159] width 38 height 11
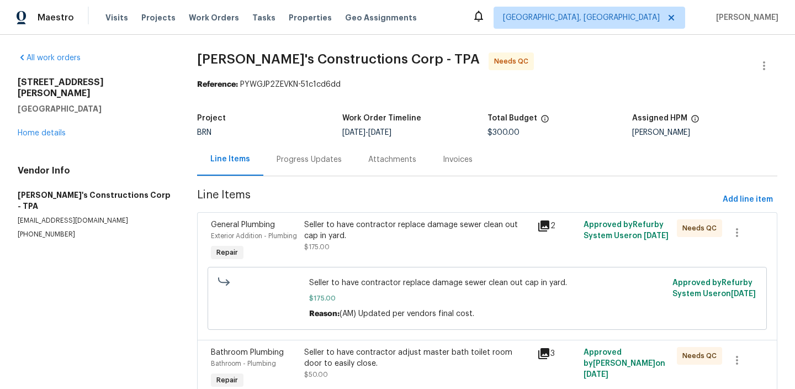
click at [326, 235] on div "Seller to have contractor replace damage sewer clean out cap in yard." at bounding box center [417, 230] width 226 height 22
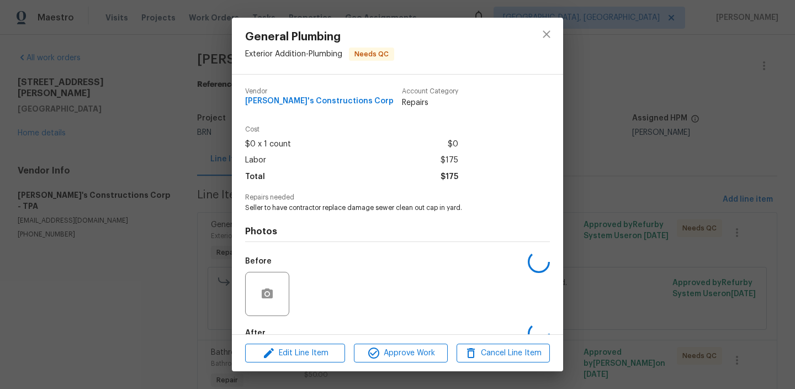
scroll to position [65, 0]
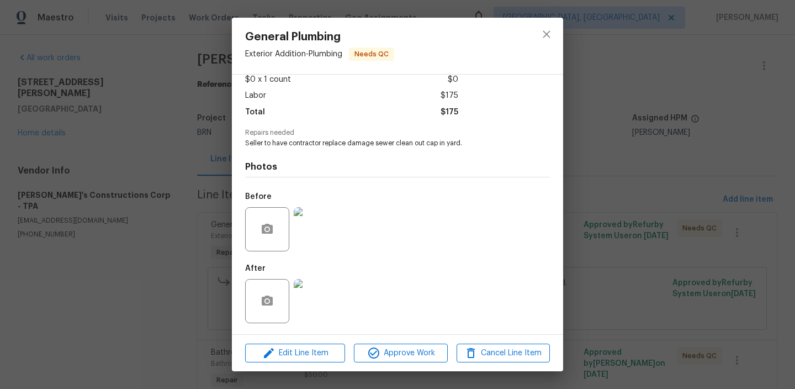
click at [318, 283] on img at bounding box center [316, 301] width 44 height 44
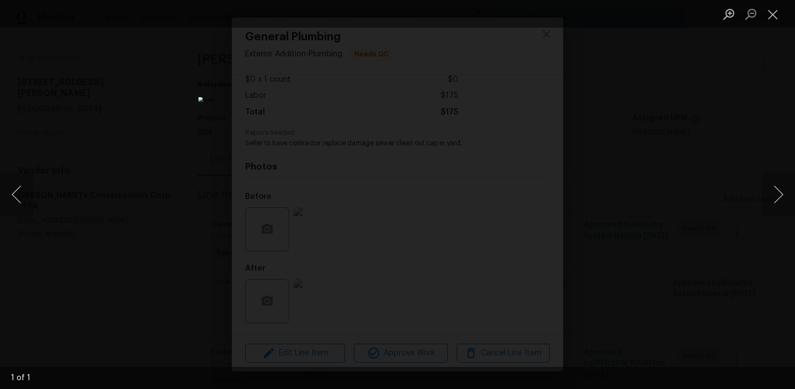
click at [172, 176] on div "Lightbox" at bounding box center [397, 194] width 795 height 389
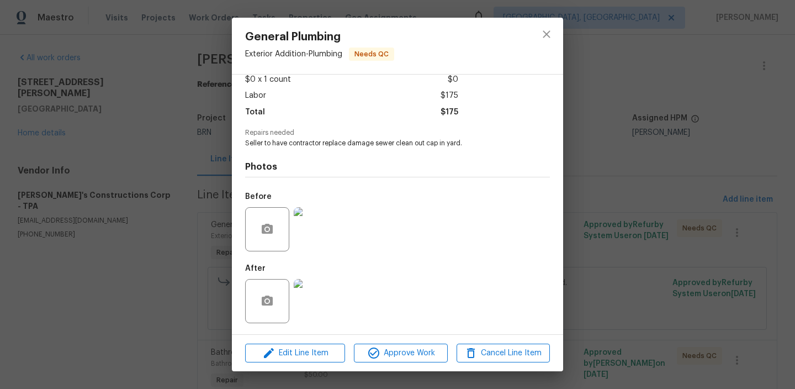
click at [190, 185] on div "General Plumbing Exterior Addition - Plumbing Needs QC Vendor [PERSON_NAME]'s C…" at bounding box center [397, 194] width 795 height 389
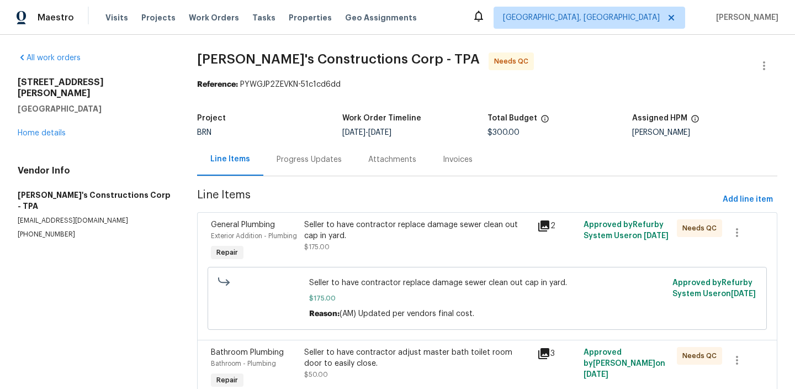
scroll to position [66, 0]
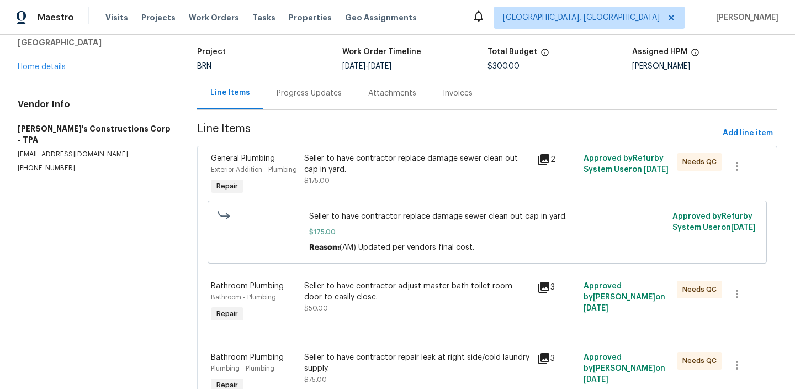
click at [350, 303] on div "Seller to have contractor adjust master bath toilet room door to easily close." at bounding box center [417, 292] width 226 height 22
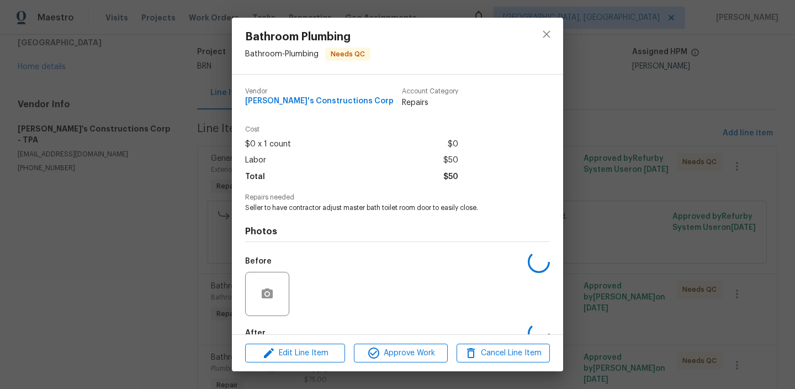
scroll to position [65, 0]
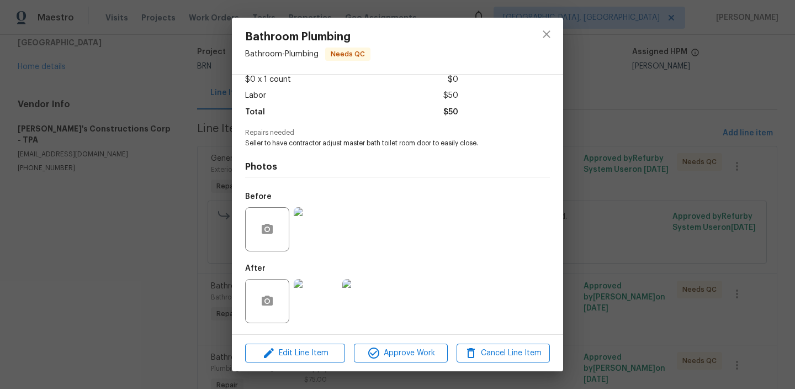
click at [316, 305] on img at bounding box center [316, 301] width 44 height 44
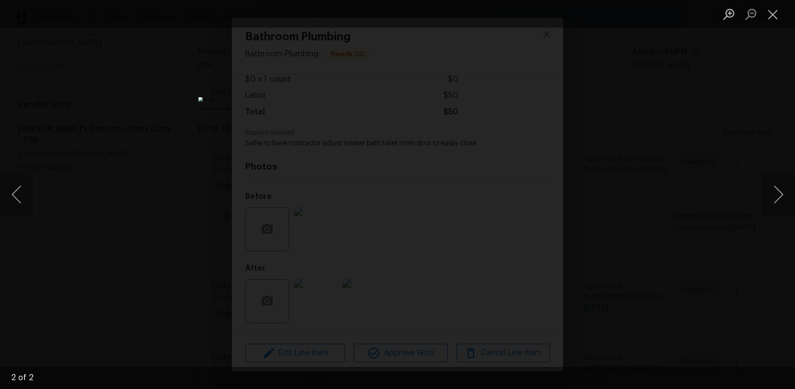
click at [346, 117] on img "Lightbox" at bounding box center [397, 194] width 399 height 195
click at [118, 203] on div "Lightbox" at bounding box center [397, 194] width 795 height 389
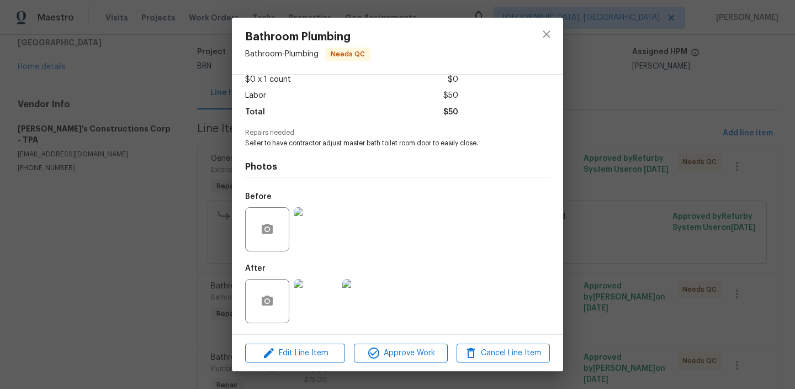
click at [142, 127] on div "Bathroom Plumbing Bathroom - Plumbing Needs QC Vendor Enrique's Constructions C…" at bounding box center [397, 194] width 795 height 389
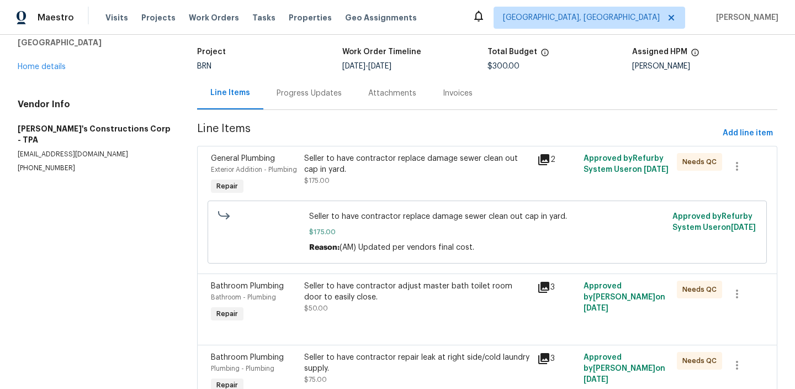
scroll to position [137, 0]
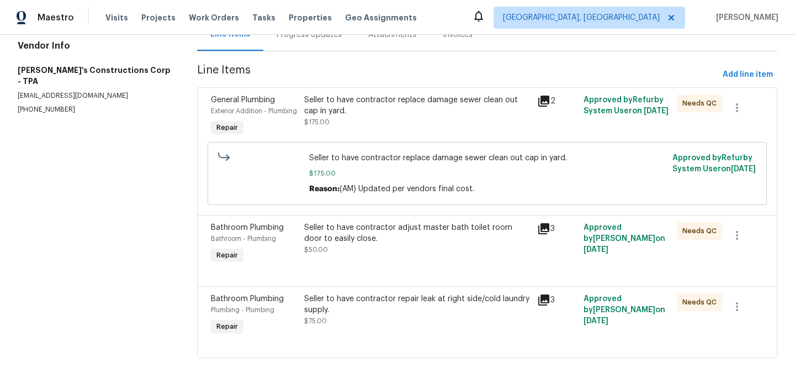
click at [354, 319] on div "Seller to have contractor repair leak at right side/cold laundry supply. $75.00" at bounding box center [417, 309] width 226 height 33
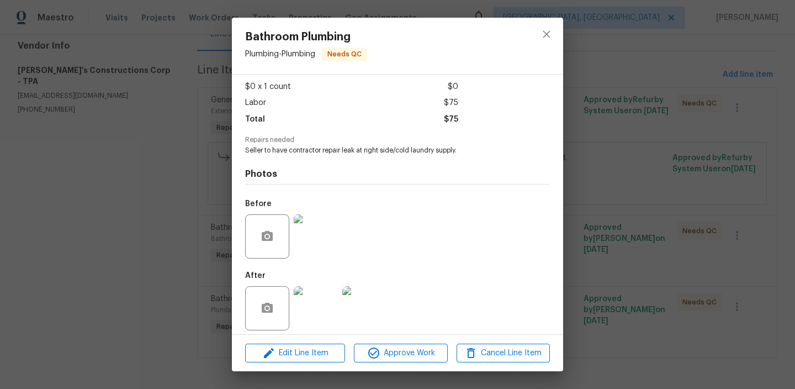
scroll to position [65, 0]
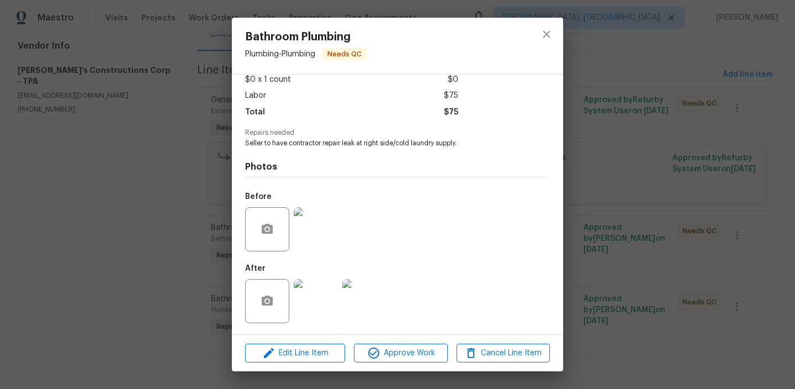
click at [321, 312] on img at bounding box center [316, 301] width 44 height 44
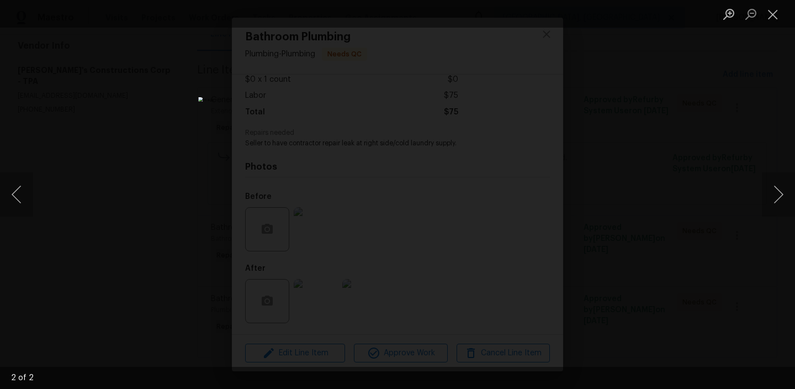
click at [190, 144] on div "Lightbox" at bounding box center [397, 194] width 795 height 389
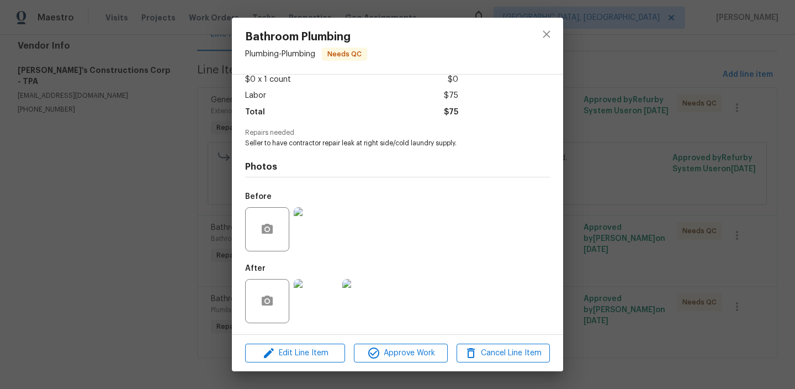
click at [143, 154] on div "Bathroom Plumbing Plumbing - Plumbing Needs QC Vendor Enrique's Constructions C…" at bounding box center [397, 194] width 795 height 389
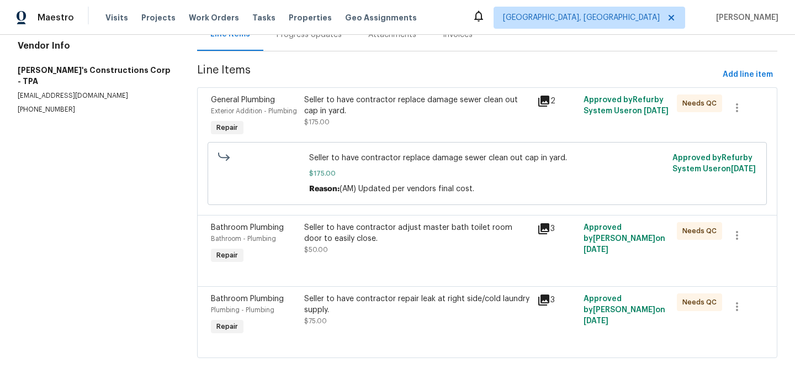
scroll to position [0, 0]
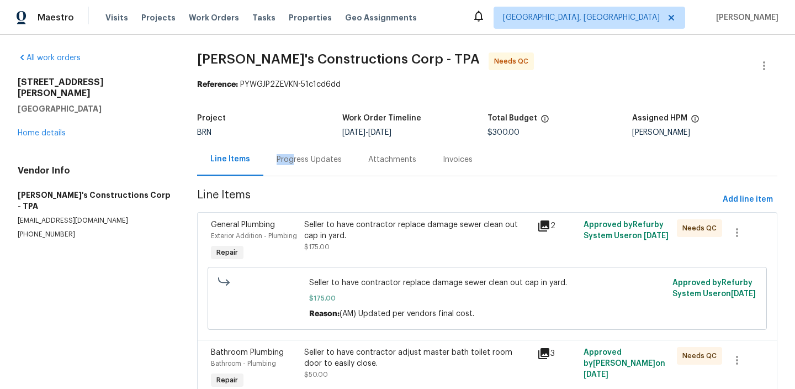
click at [290, 154] on div "Progress Updates" at bounding box center [309, 159] width 65 height 11
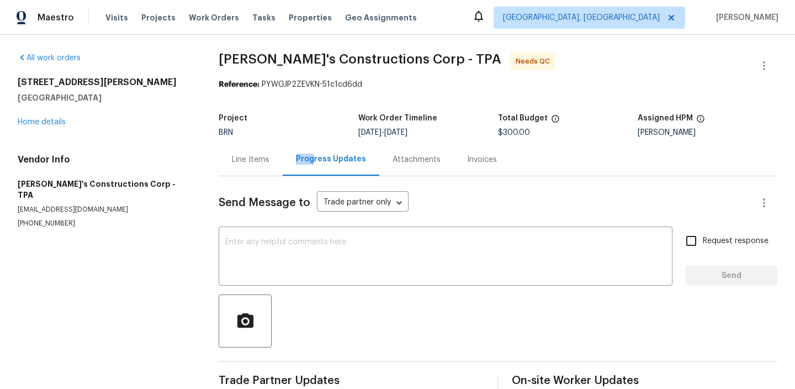
scroll to position [24, 0]
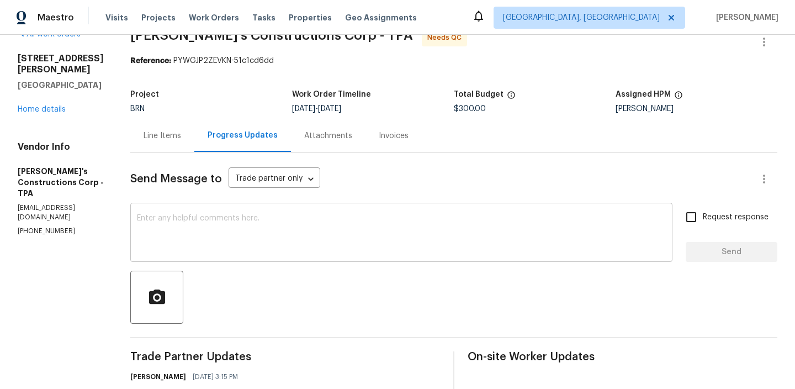
click at [261, 214] on div "x ​" at bounding box center [401, 233] width 542 height 56
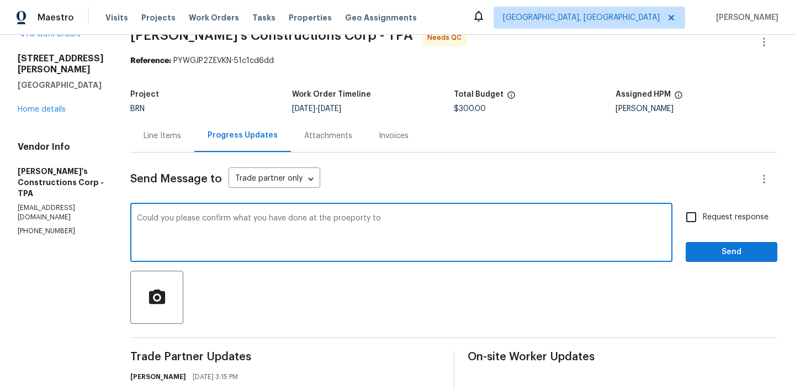
paste textarea "repair leak at right side/cold laundry supply"
type textarea "Could you please confirm what you have done at the proeporty to repair leak at …"
click at [295, 208] on div "Could you please confirm what you have done at the proeporty to repair leak at …" at bounding box center [401, 233] width 542 height 56
click at [289, 216] on textarea "Could you please confirm what you have done at the proeporty to repair leak at …" at bounding box center [401, 233] width 529 height 39
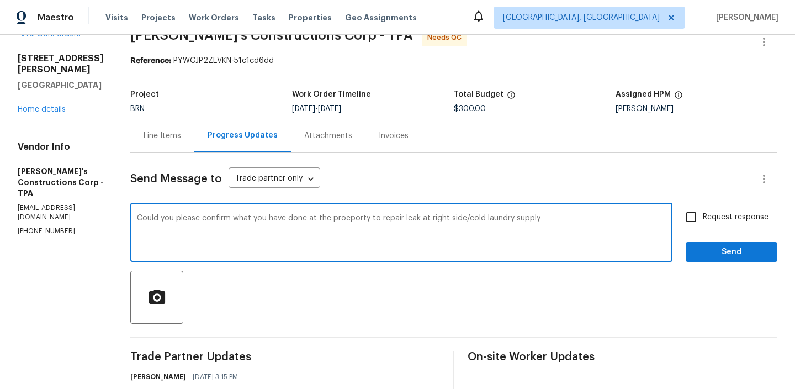
click at [289, 216] on textarea "Could you please confirm what you have done at the proeporty to repair leak at …" at bounding box center [401, 233] width 529 height 39
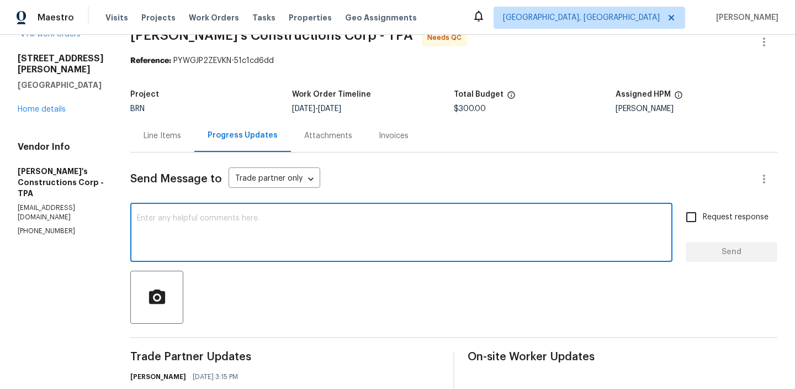
paste textarea "Could you please confirm the work completed at the property to repair the leak …"
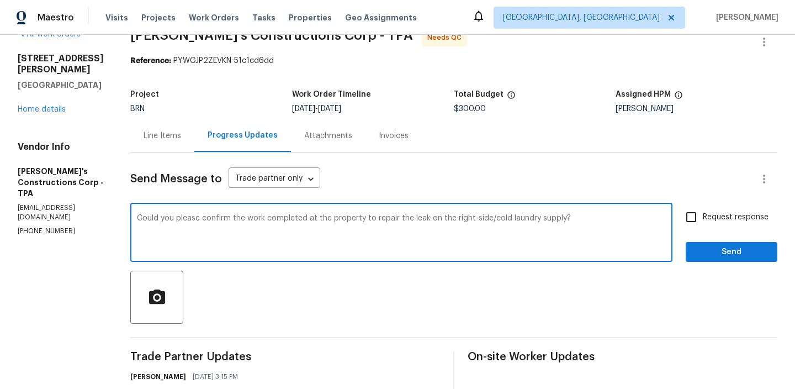
drag, startPoint x: 267, startPoint y: 219, endPoint x: 382, endPoint y: 216, distance: 114.9
click at [382, 216] on textarea "Could you please confirm the work completed at the property to repair the leak …" at bounding box center [401, 233] width 529 height 39
type textarea "Could you please confirm what you have done at the property to repair the leak …"
click at [691, 213] on input "Request response" at bounding box center [691, 216] width 23 height 23
checkbox input "true"
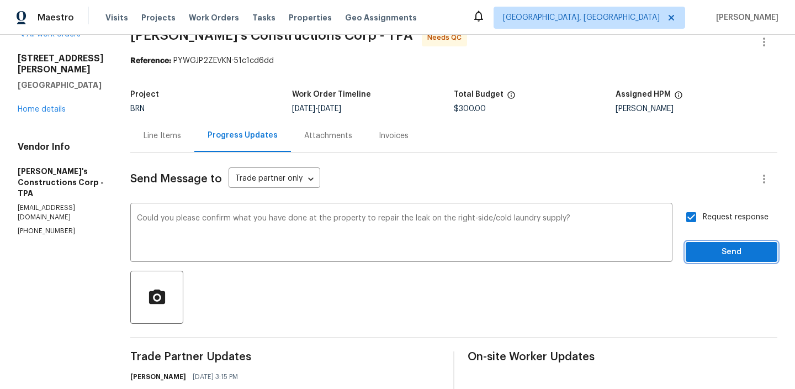
click at [706, 252] on span "Send" at bounding box center [732, 252] width 74 height 14
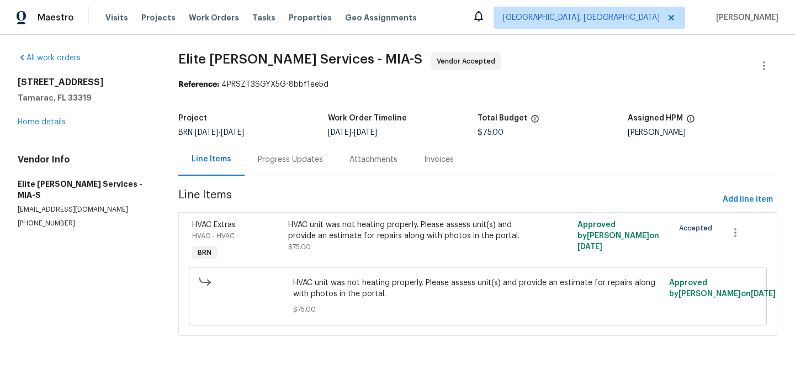
click at [278, 160] on div "Progress Updates" at bounding box center [290, 159] width 65 height 11
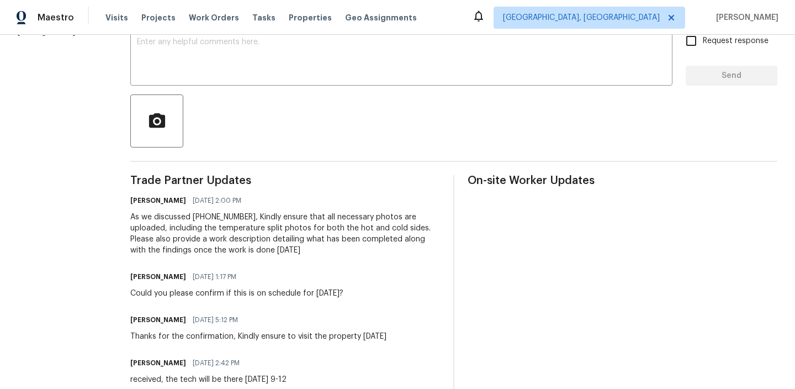
scroll to position [206, 0]
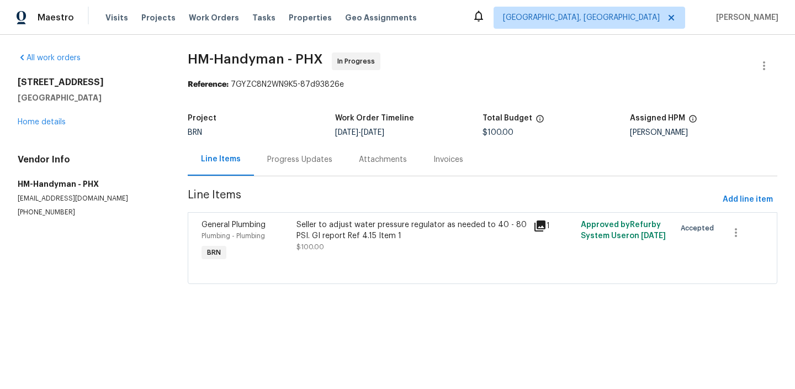
click at [289, 162] on div "Progress Updates" at bounding box center [299, 159] width 65 height 11
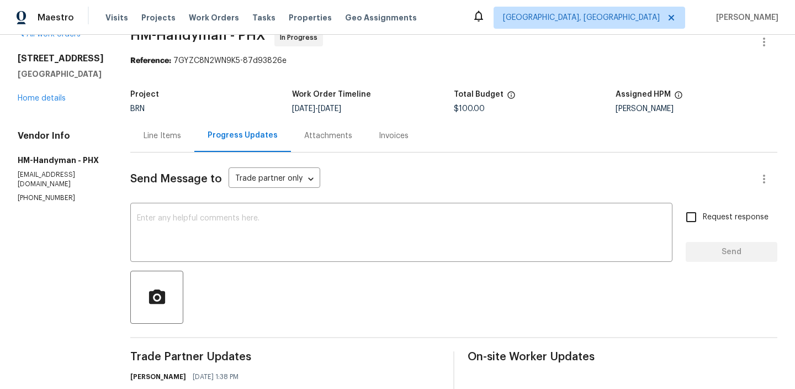
scroll to position [95, 0]
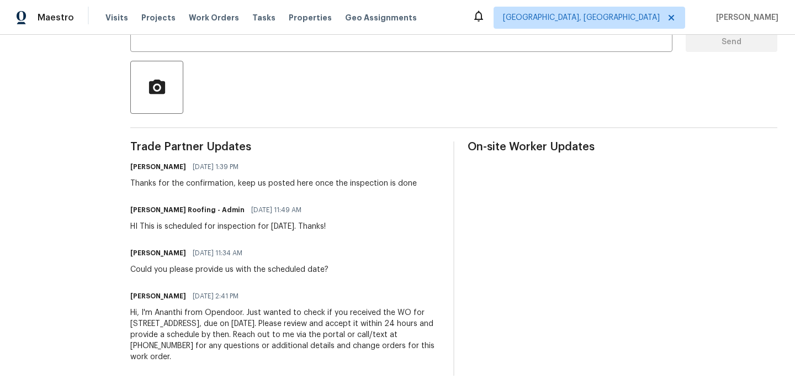
scroll to position [235, 0]
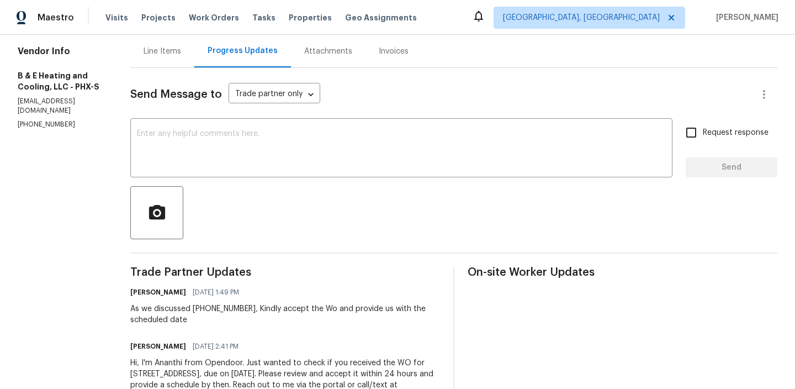
scroll to position [118, 0]
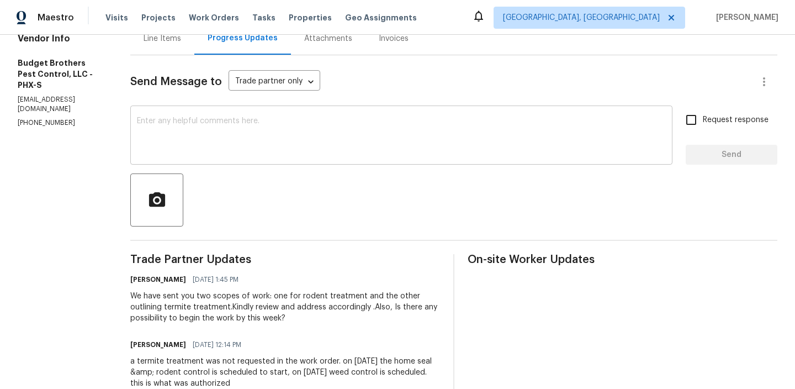
scroll to position [126, 0]
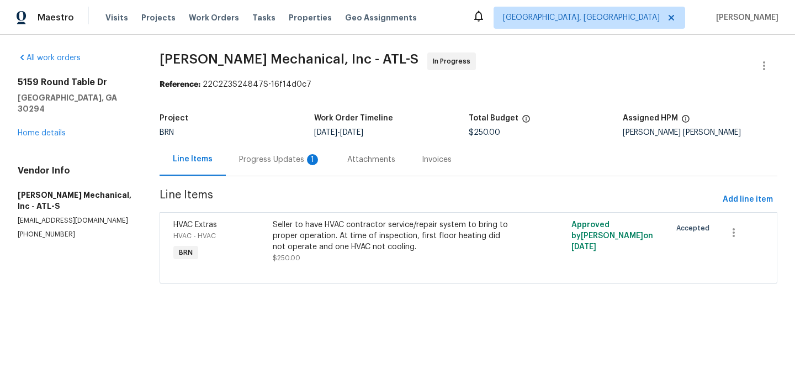
click at [286, 165] on div "Progress Updates 1" at bounding box center [280, 159] width 82 height 11
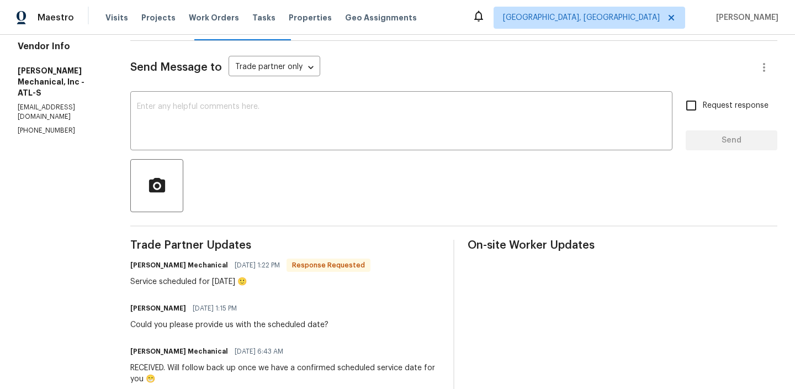
scroll to position [138, 0]
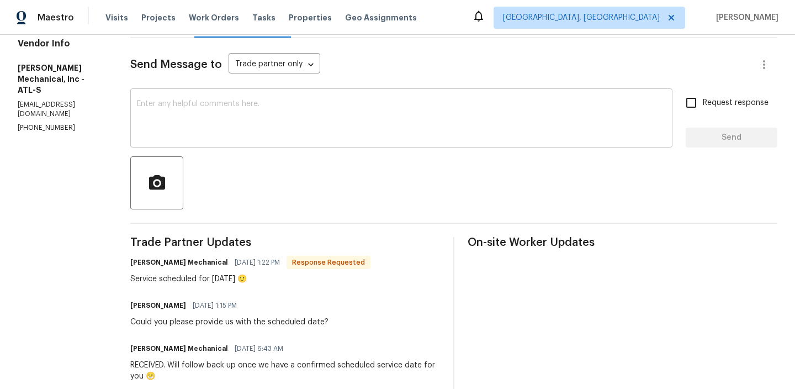
click at [231, 109] on textarea at bounding box center [401, 119] width 529 height 39
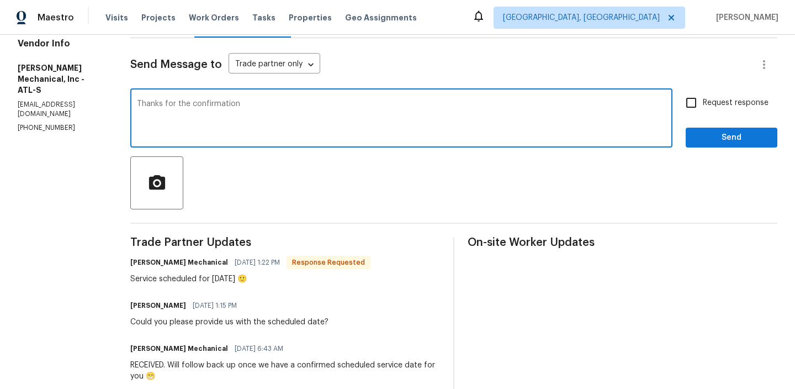
type textarea "Thanks for the confirmation"
click at [673, 108] on div "Thanks for the confirmation x ​" at bounding box center [401, 119] width 542 height 56
click at [700, 108] on input "Request response" at bounding box center [691, 102] width 23 height 23
checkbox input "true"
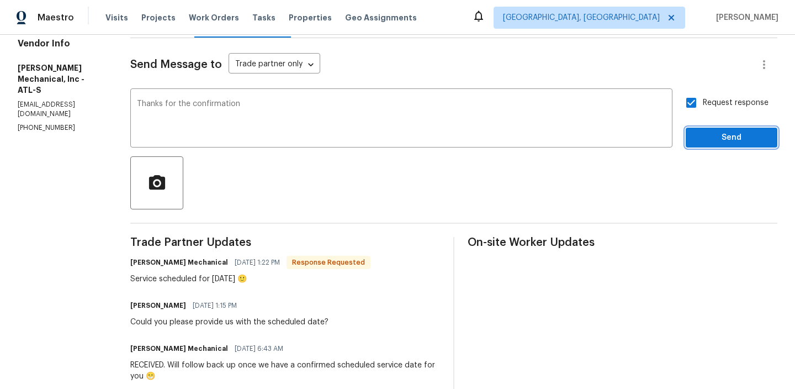
click at [700, 142] on span "Send" at bounding box center [732, 138] width 74 height 14
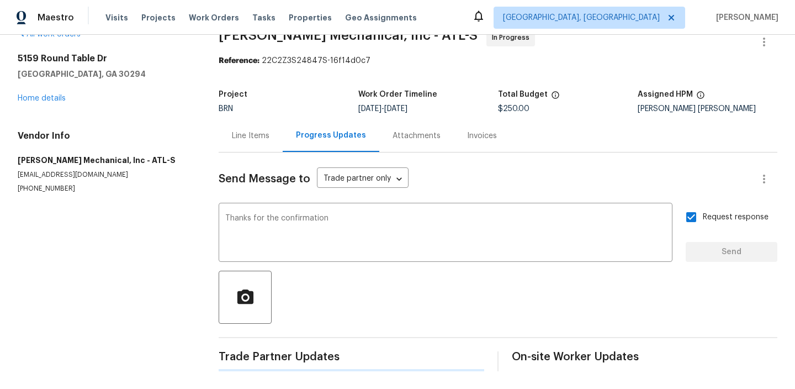
scroll to position [0, 0]
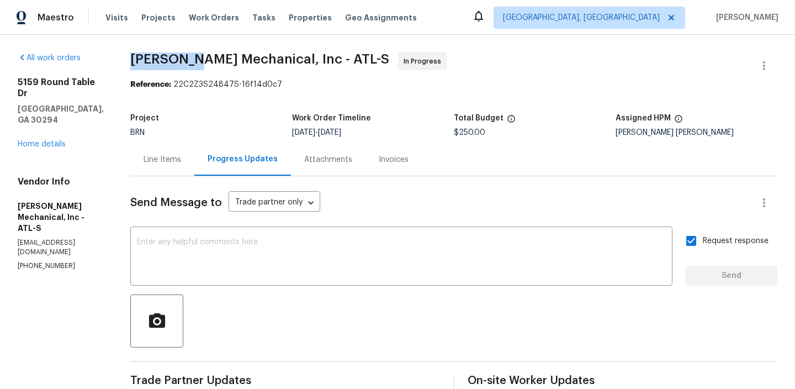
drag, startPoint x: 142, startPoint y: 58, endPoint x: 210, endPoint y: 57, distance: 68.5
click at [210, 57] on div "All work orders [STREET_ADDRESS][PERSON_NAME] Home details Vendor Info [PERSON_…" at bounding box center [397, 358] width 795 height 646
copy span "[PERSON_NAME]"
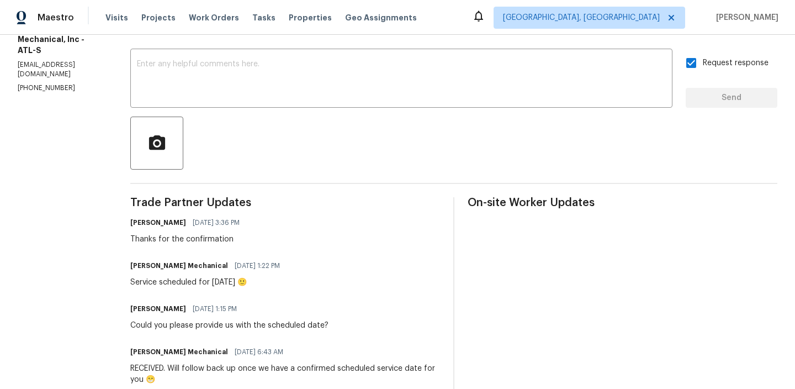
scroll to position [186, 0]
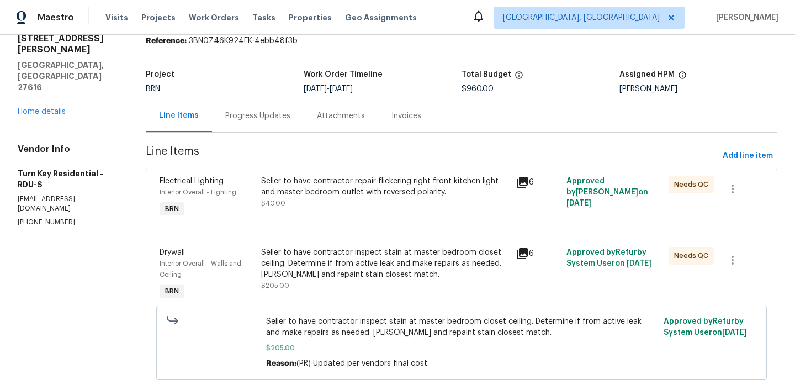
scroll to position [117, 0]
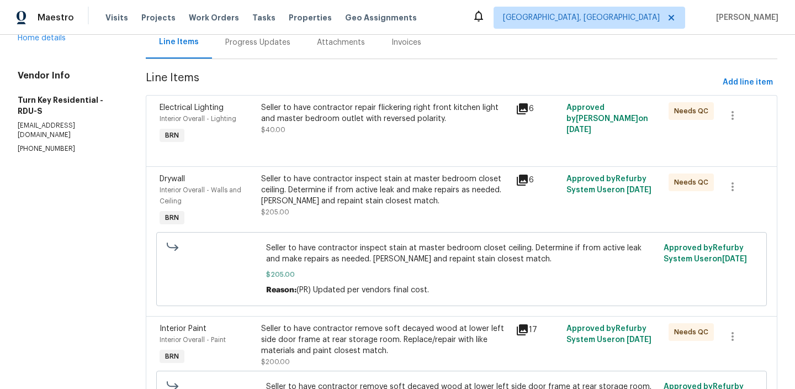
click at [331, 158] on div at bounding box center [462, 152] width 604 height 13
click at [331, 131] on div "Seller to have contractor repair flickering right front kitchen light and maste…" at bounding box center [385, 118] width 248 height 33
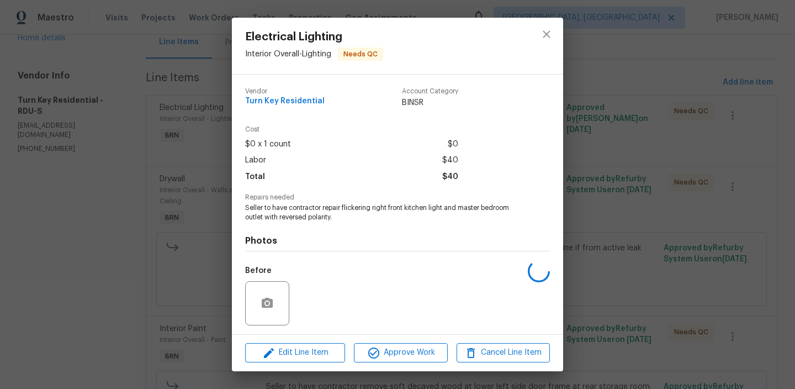
scroll to position [74, 0]
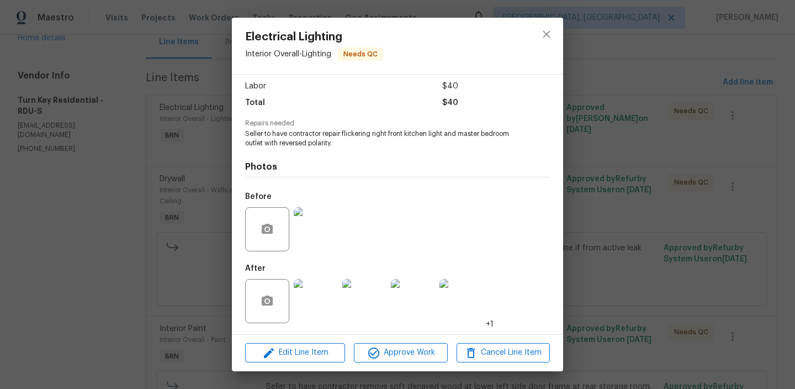
click at [318, 290] on img at bounding box center [316, 301] width 44 height 44
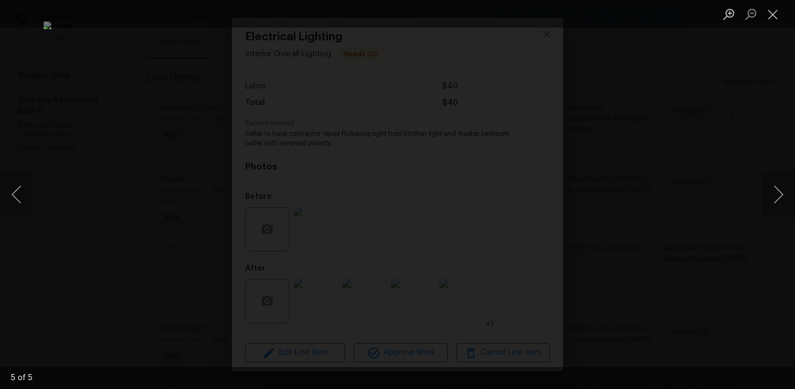
click at [107, 165] on div "Lightbox" at bounding box center [397, 194] width 795 height 389
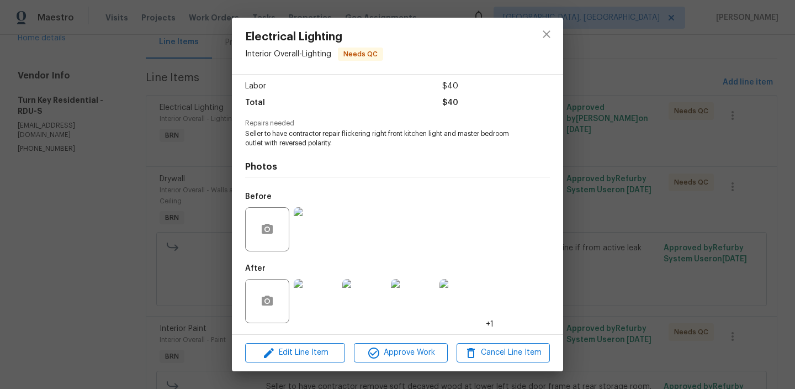
click at [91, 197] on div "Electrical Lighting Interior Overall - Lighting Needs QC Vendor Turn Key Reside…" at bounding box center [397, 194] width 795 height 389
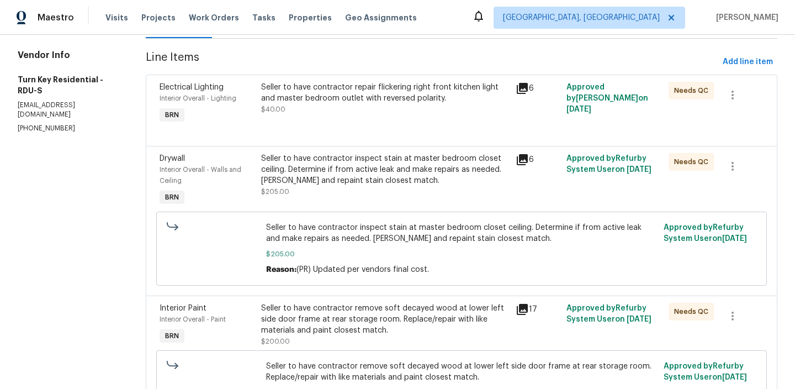
scroll to position [157, 0]
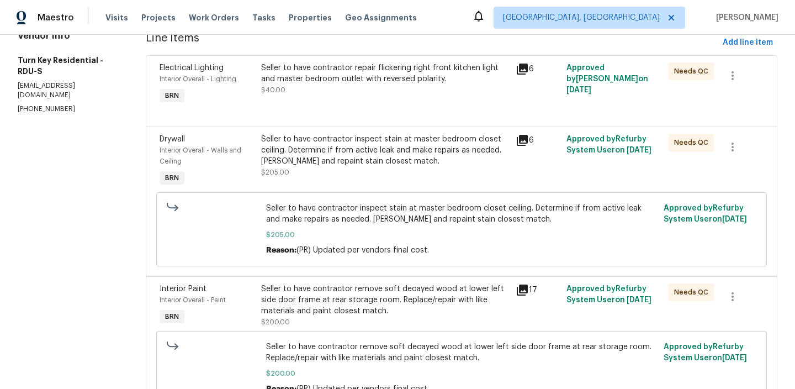
click at [329, 165] on div "Seller to have contractor inspect stain at master bedroom closet ceiling. Deter…" at bounding box center [385, 150] width 248 height 33
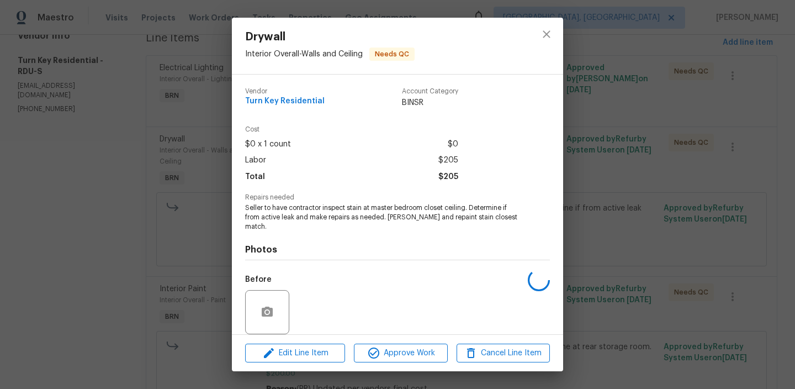
scroll to position [74, 0]
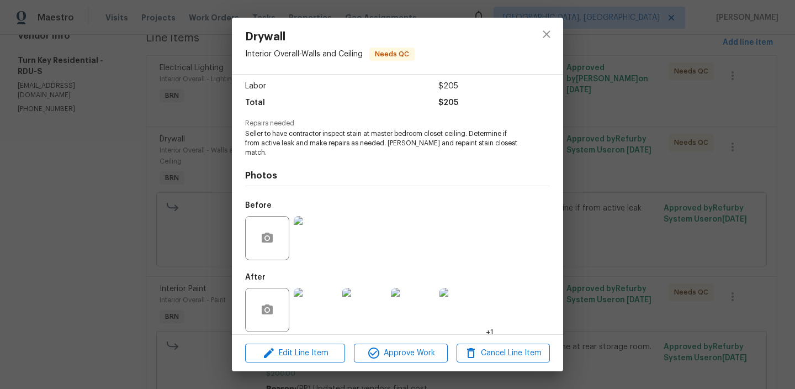
click at [314, 299] on img at bounding box center [316, 310] width 44 height 44
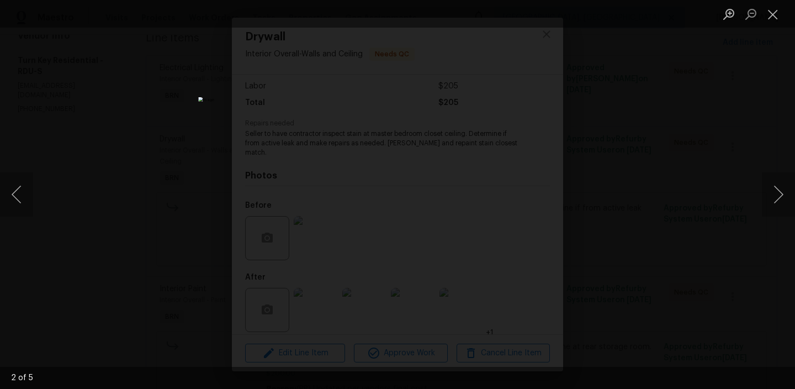
click at [194, 183] on div "Lightbox" at bounding box center [397, 194] width 795 height 389
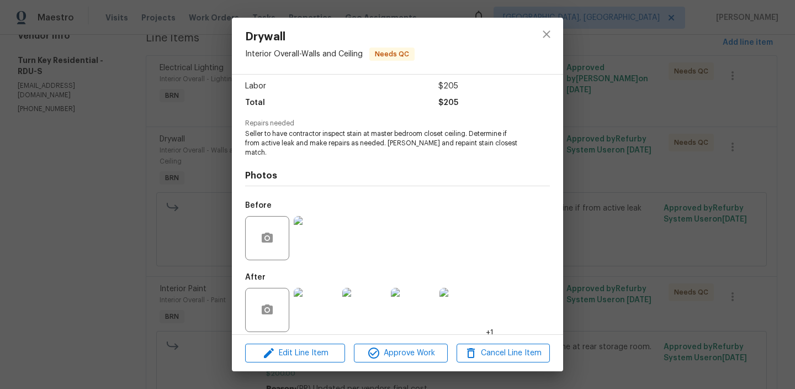
click at [193, 190] on div "Drywall Interior Overall - Walls and Ceiling Needs QC Vendor Turn Key Residenti…" at bounding box center [397, 194] width 795 height 389
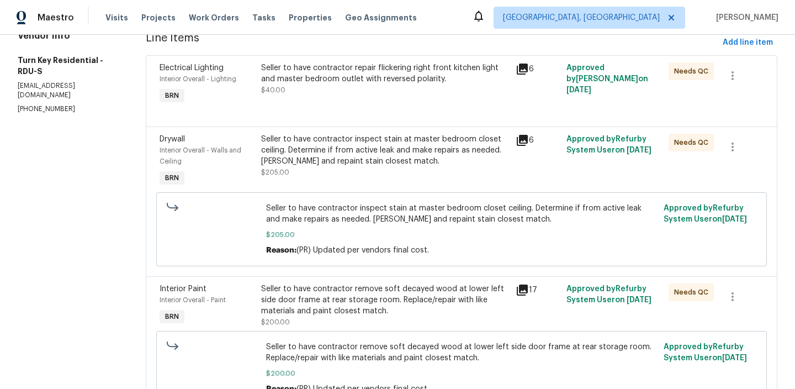
scroll to position [213, 0]
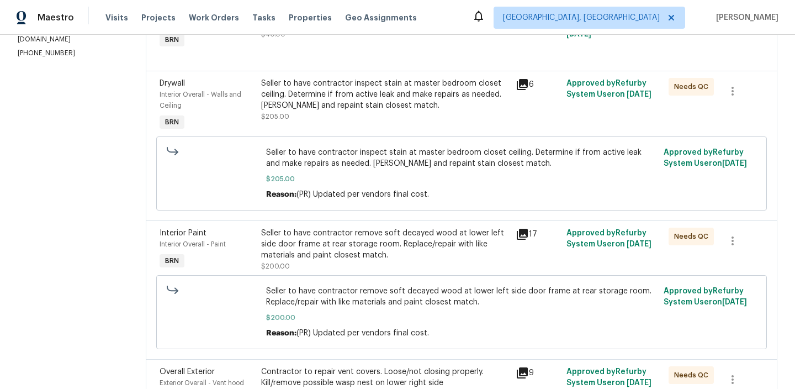
click at [318, 252] on div "Seller to have contractor remove soft decayed wood at lower left side door fram…" at bounding box center [385, 244] width 248 height 33
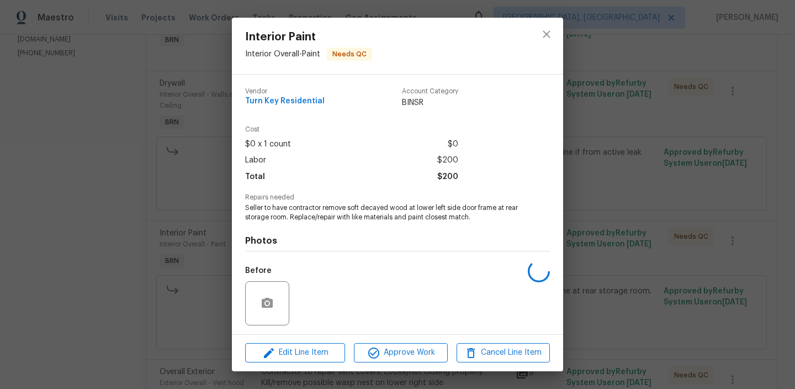
scroll to position [74, 0]
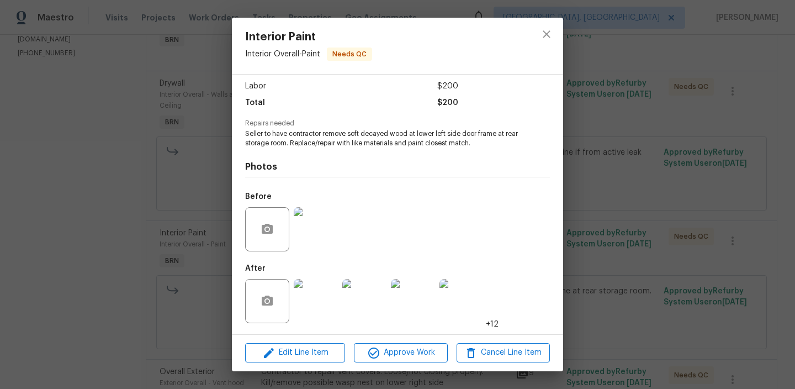
click at [312, 287] on img at bounding box center [316, 301] width 44 height 44
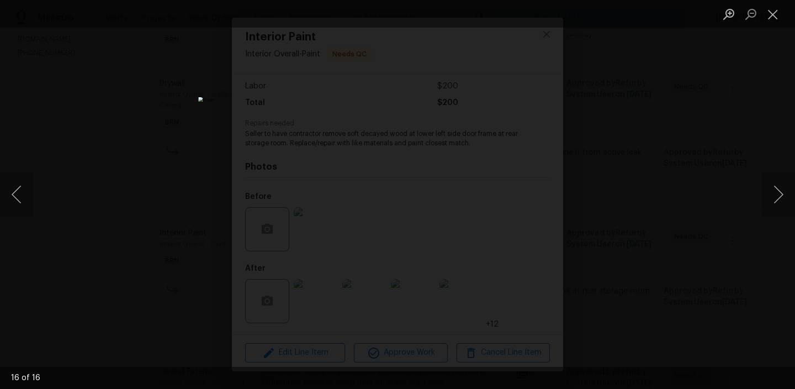
click at [176, 228] on div "Lightbox" at bounding box center [397, 194] width 795 height 389
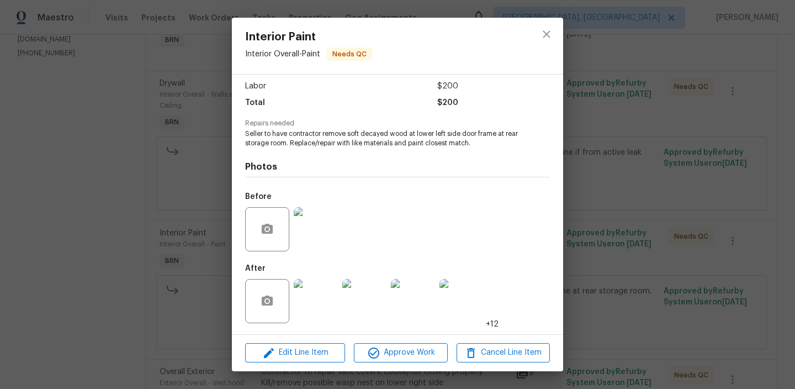
click at [177, 160] on div "Interior Paint Interior Overall - Paint Needs QC Vendor Turn Key Residential Ac…" at bounding box center [397, 194] width 795 height 389
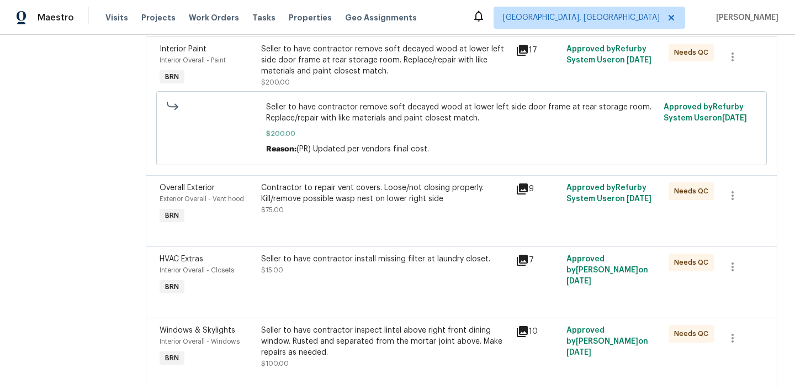
scroll to position [411, 0]
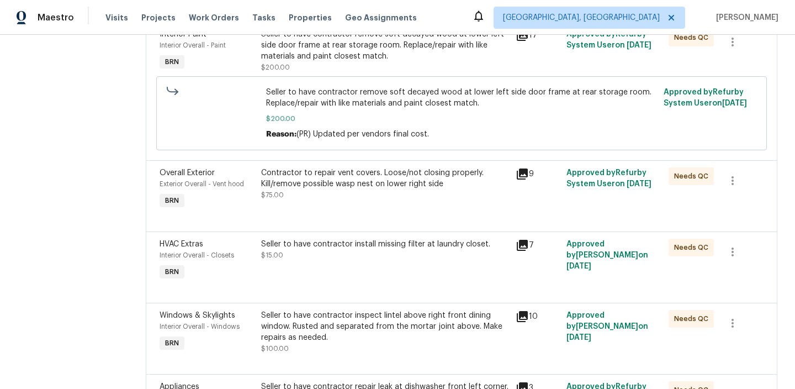
click at [330, 192] on div "Contractor to repair vent covers. Loose/not closing properly. Kill/remove possi…" at bounding box center [385, 183] width 248 height 33
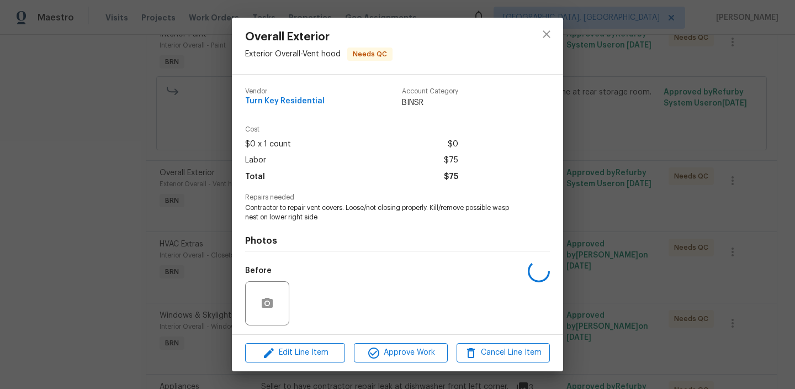
scroll to position [74, 0]
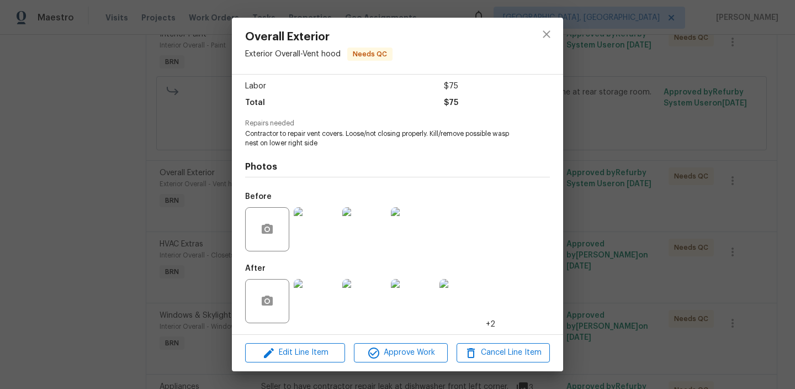
click at [310, 278] on div at bounding box center [316, 300] width 49 height 57
click at [318, 298] on img at bounding box center [316, 301] width 44 height 44
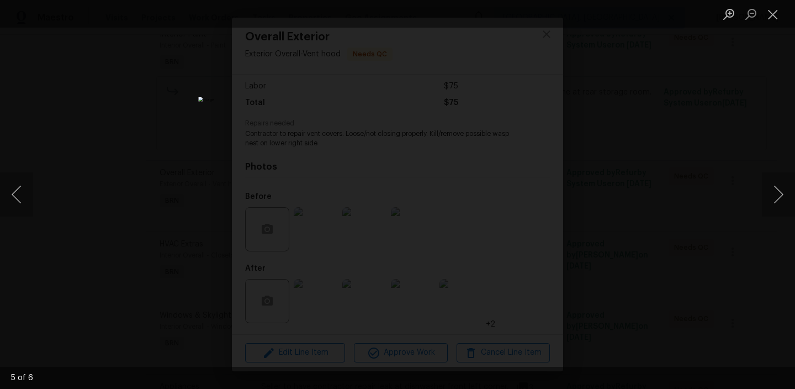
click at [356, 119] on img "Lightbox" at bounding box center [397, 194] width 399 height 195
click at [356, 119] on img "Lightbox" at bounding box center [440, 271] width 801 height 392
click at [176, 245] on div "Lightbox" at bounding box center [397, 194] width 795 height 389
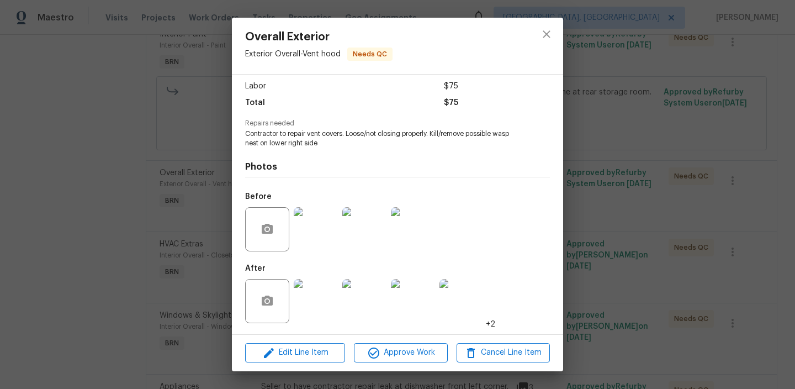
click at [224, 256] on div "Overall Exterior Exterior Overall - Vent hood Needs QC Vendor Turn Key Resident…" at bounding box center [397, 194] width 795 height 389
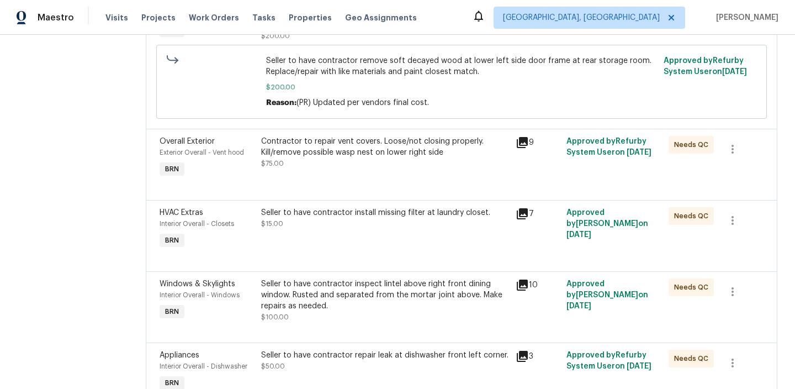
scroll to position [457, 0]
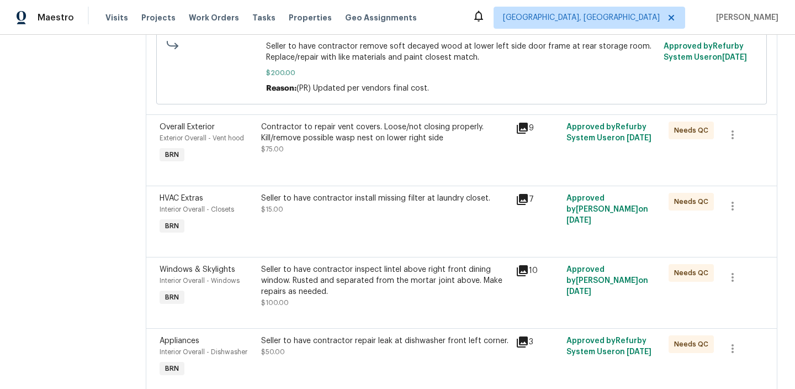
click at [325, 302] on div "Seller to have contractor inspect lintel above right front dining window. Ruste…" at bounding box center [385, 286] width 248 height 44
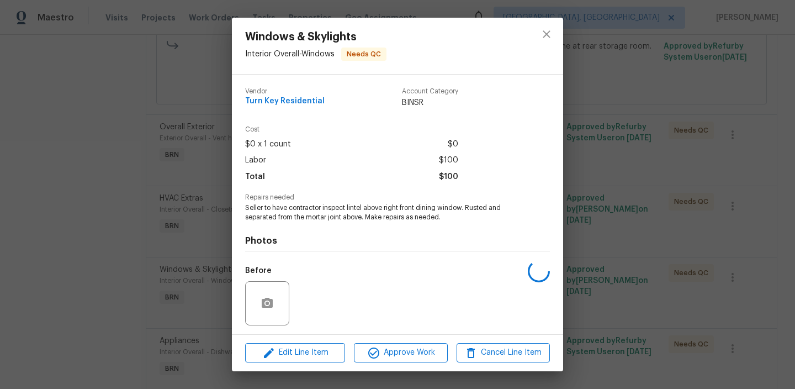
scroll to position [74, 0]
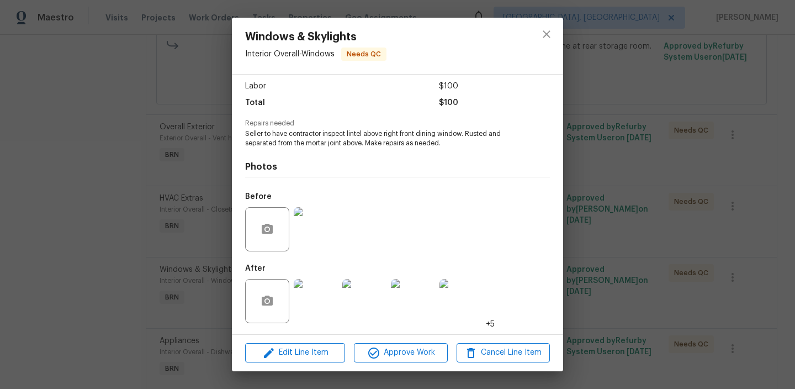
click at [353, 136] on span "Seller to have contractor inspect lintel above right front dining window. Ruste…" at bounding box center [382, 138] width 274 height 19
copy span "lintel"
click at [326, 295] on img at bounding box center [316, 301] width 44 height 44
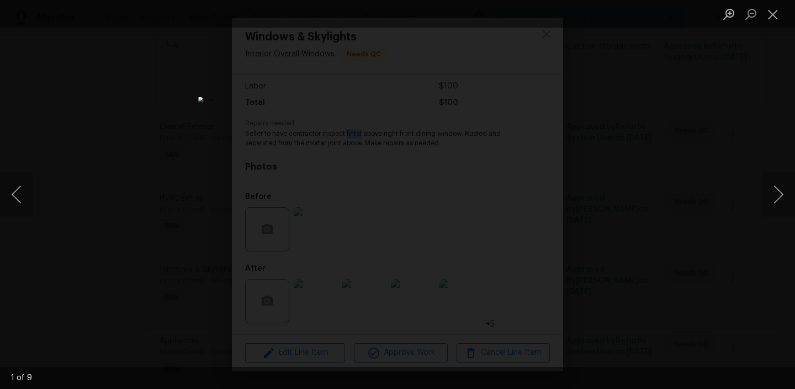
click at [145, 189] on div "Lightbox" at bounding box center [397, 194] width 795 height 389
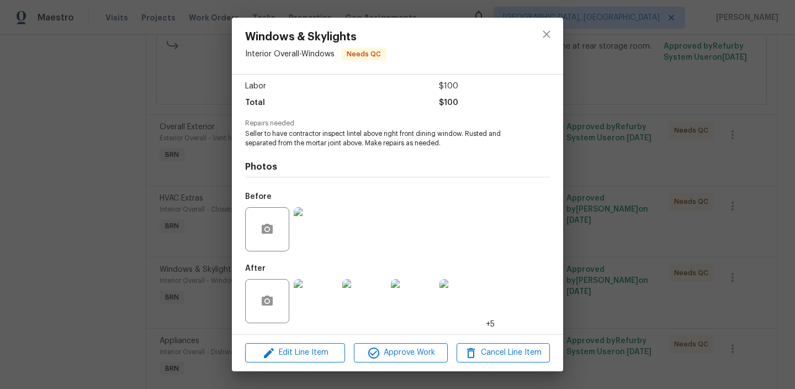
click at [153, 193] on div "Windows & Skylights Interior Overall - Windows Needs QC Vendor Turn Key Residen…" at bounding box center [397, 194] width 795 height 389
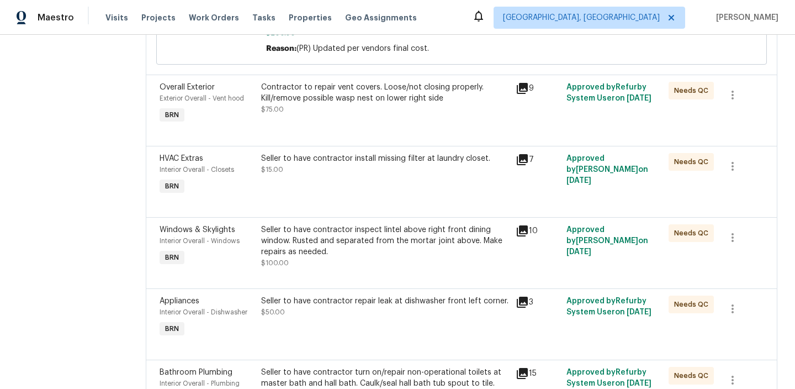
scroll to position [531, 0]
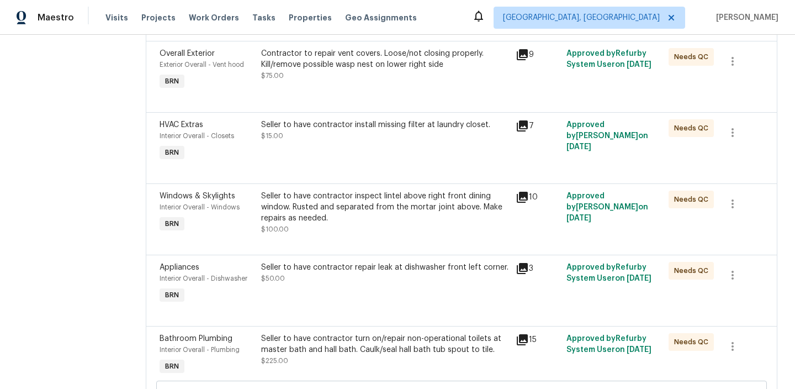
click at [306, 163] on div "Seller to have contractor install missing filter at laundry closet. $15.00" at bounding box center [385, 141] width 255 height 51
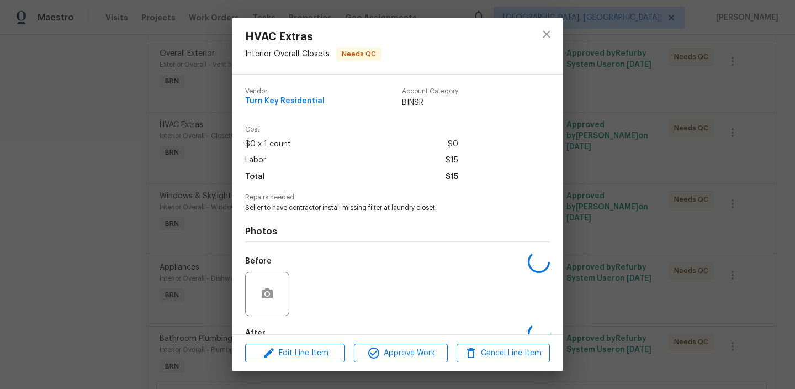
scroll to position [65, 0]
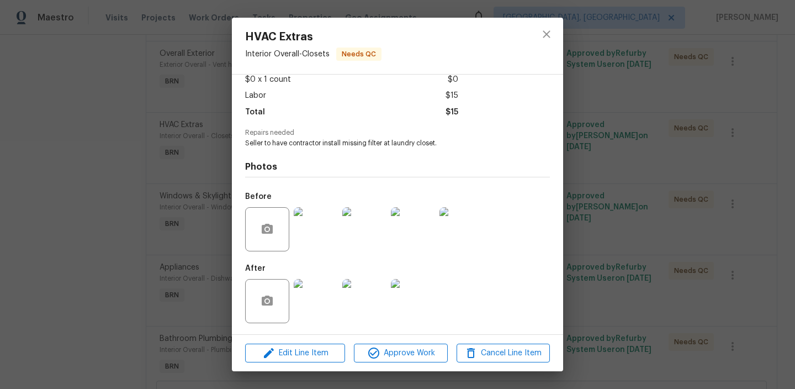
click at [314, 290] on img at bounding box center [316, 301] width 44 height 44
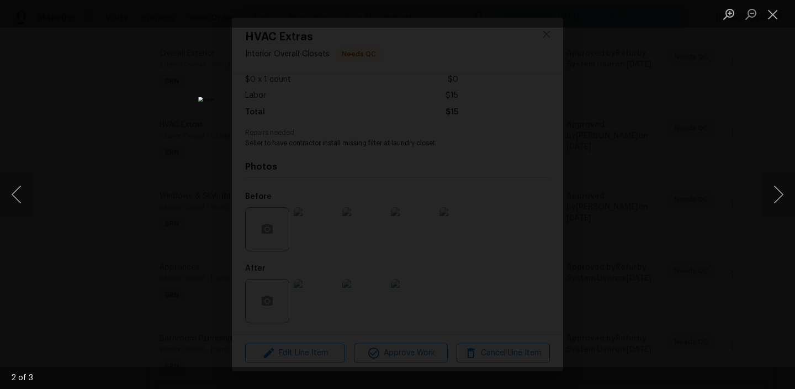
click at [178, 191] on div "Lightbox" at bounding box center [397, 194] width 795 height 389
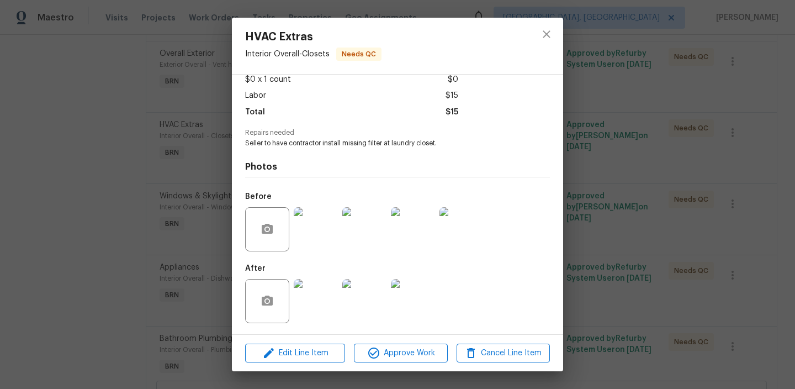
click at [157, 219] on div "HVAC Extras Interior Overall - Closets Needs QC Vendor Turn Key Residential Acc…" at bounding box center [397, 194] width 795 height 389
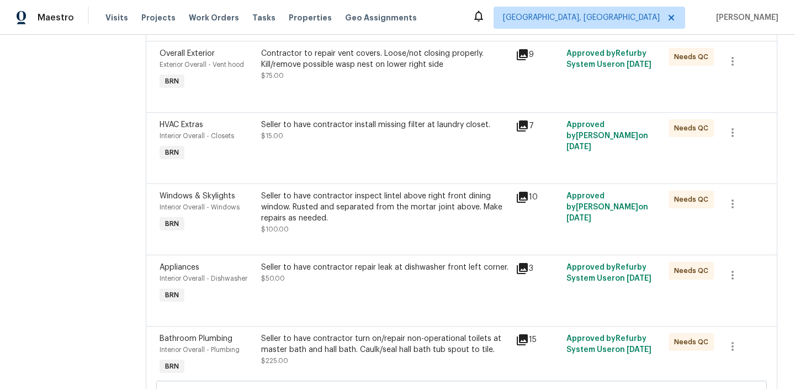
scroll to position [567, 0]
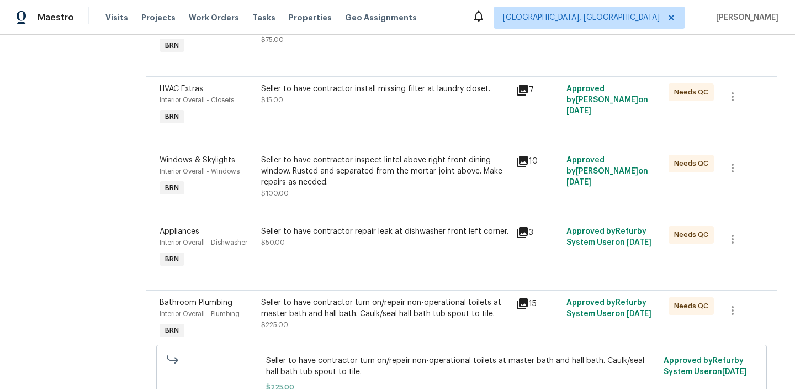
click at [341, 257] on div "Seller to have contractor repair leak at dishwasher front left corner. $50.00" at bounding box center [385, 248] width 255 height 51
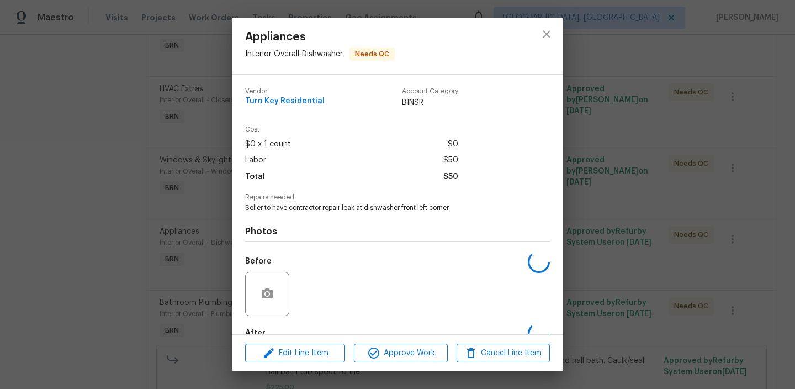
scroll to position [65, 0]
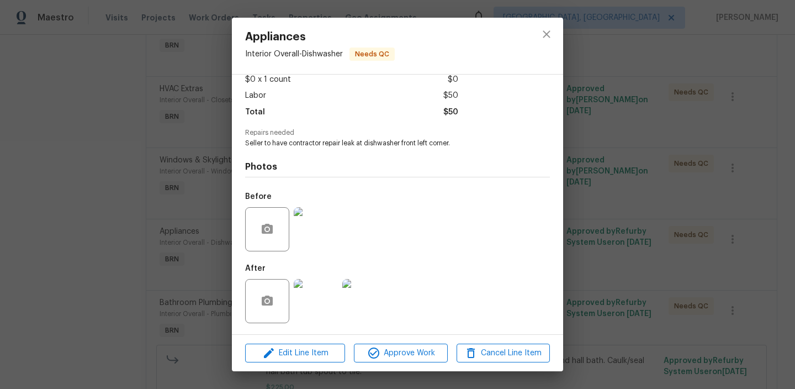
click at [141, 282] on div "Appliances Interior Overall - Dishwasher Needs QC Vendor Turn Key Residential A…" at bounding box center [397, 194] width 795 height 389
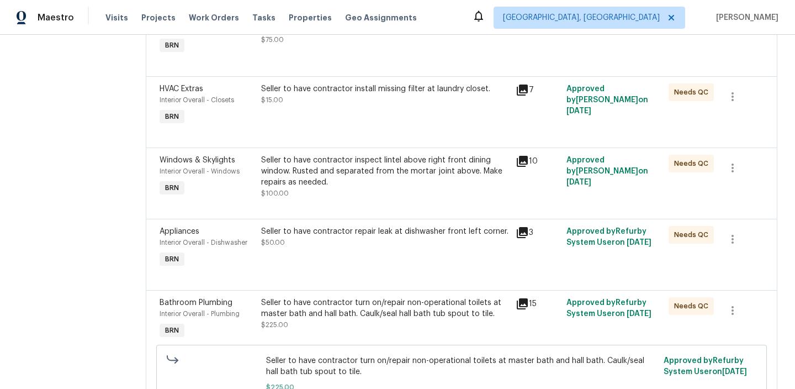
click at [319, 271] on div "Seller to have contractor repair leak at dishwasher front left corner. $50.00" at bounding box center [385, 248] width 255 height 51
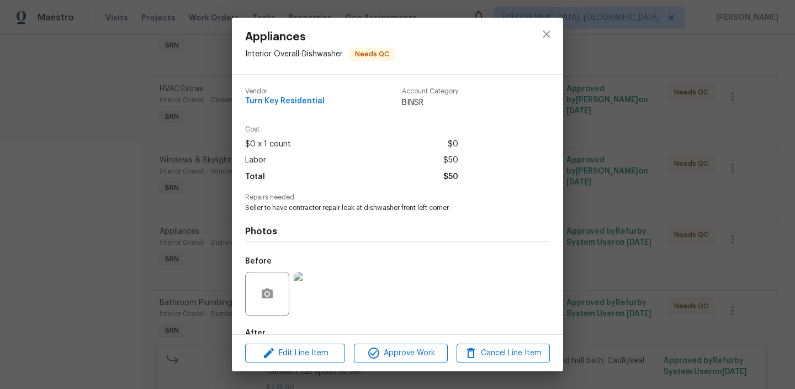
click at [142, 263] on div "Appliances Interior Overall - Dishwasher Needs QC Vendor Turn Key Residential A…" at bounding box center [397, 194] width 795 height 389
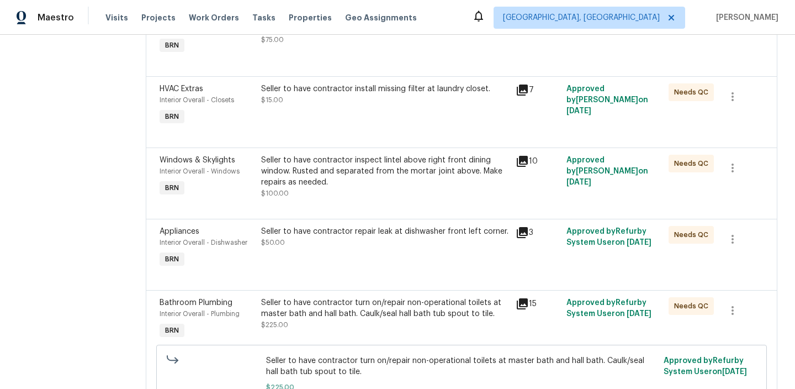
click at [313, 191] on div "Seller to have contractor inspect lintel above right front dining window. Ruste…" at bounding box center [385, 177] width 248 height 44
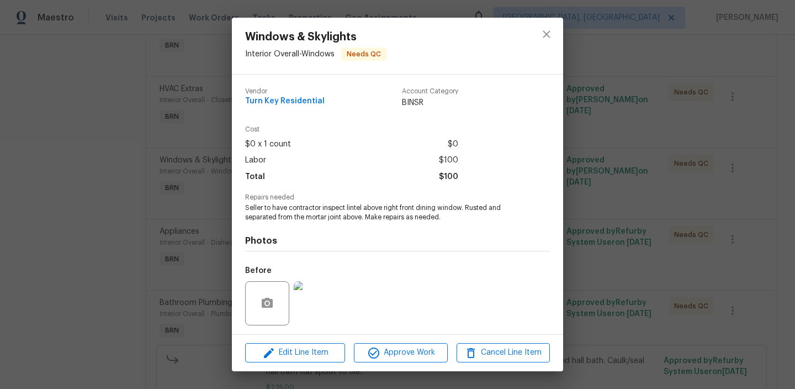
scroll to position [74, 0]
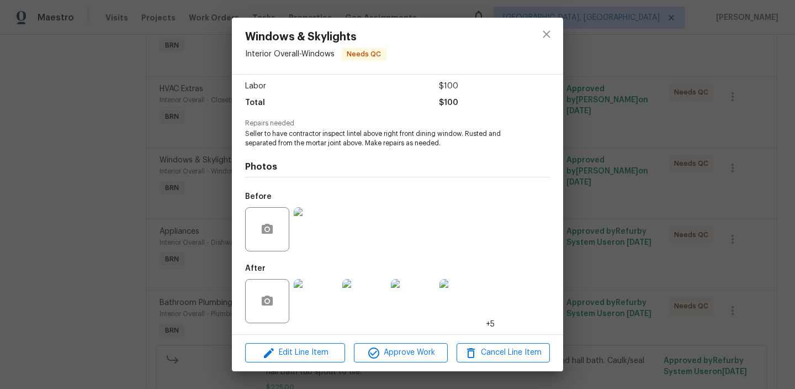
click at [161, 251] on div "Windows & Skylights Interior Overall - Windows Needs QC Vendor Turn Key Residen…" at bounding box center [397, 194] width 795 height 389
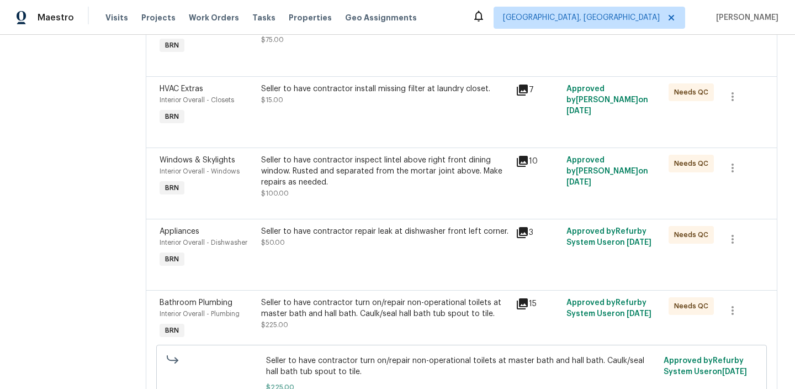
click at [366, 254] on div "Seller to have contractor repair leak at dishwasher front left corner. $50.00" at bounding box center [385, 248] width 255 height 51
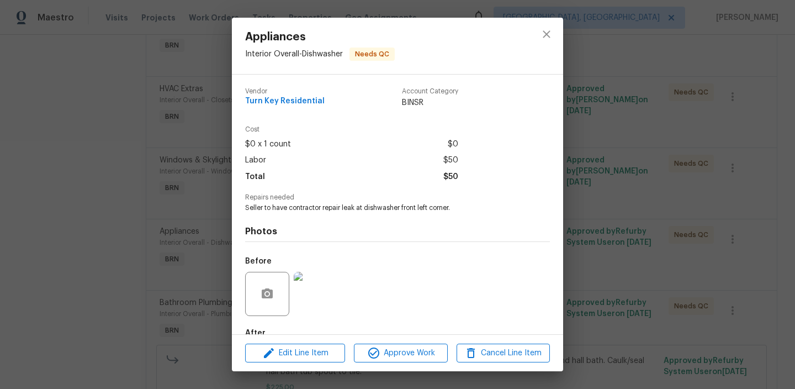
scroll to position [65, 0]
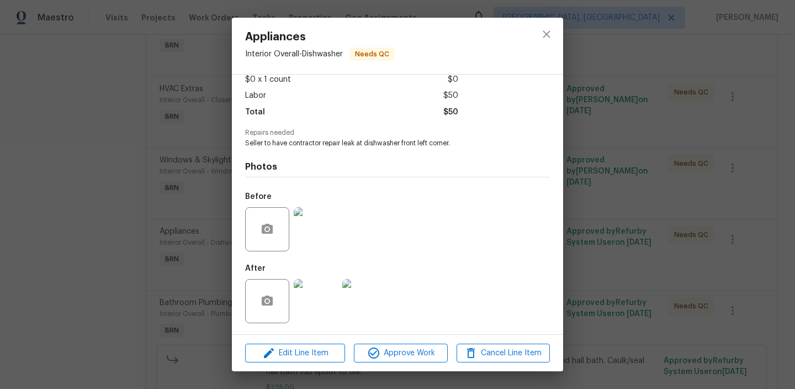
click at [316, 305] on img at bounding box center [316, 301] width 44 height 44
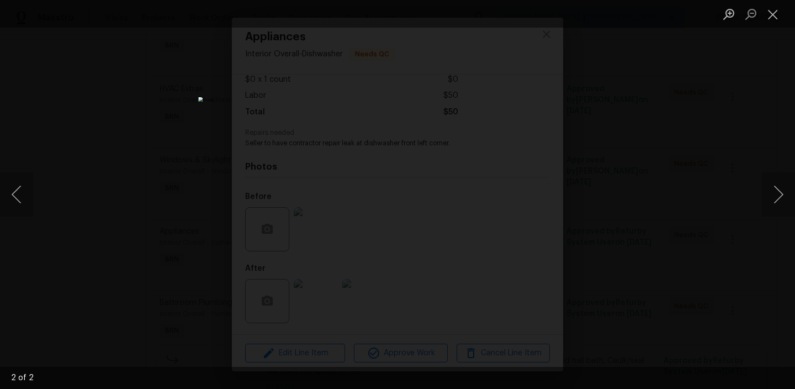
click at [159, 223] on div "Lightbox" at bounding box center [397, 194] width 795 height 389
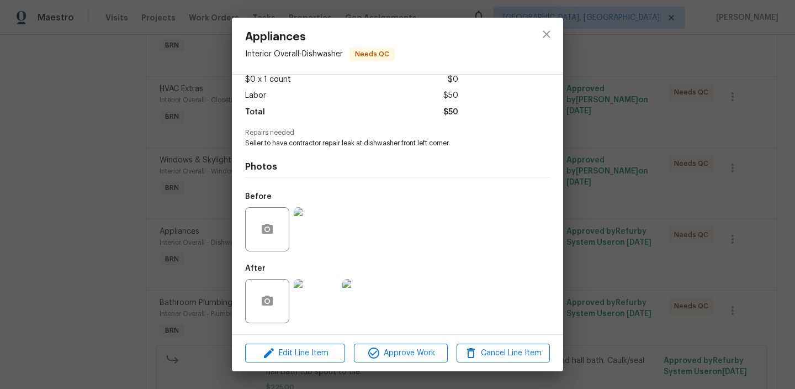
click at [155, 229] on div "Appliances Interior Overall - Dishwasher Needs QC Vendor Turn Key Residential A…" at bounding box center [397, 194] width 795 height 389
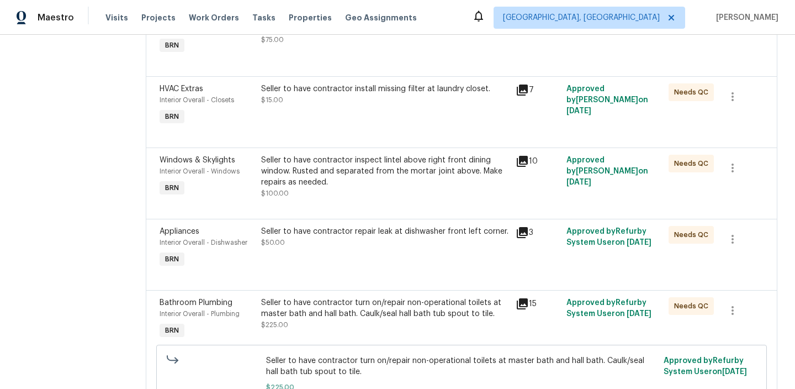
scroll to position [603, 0]
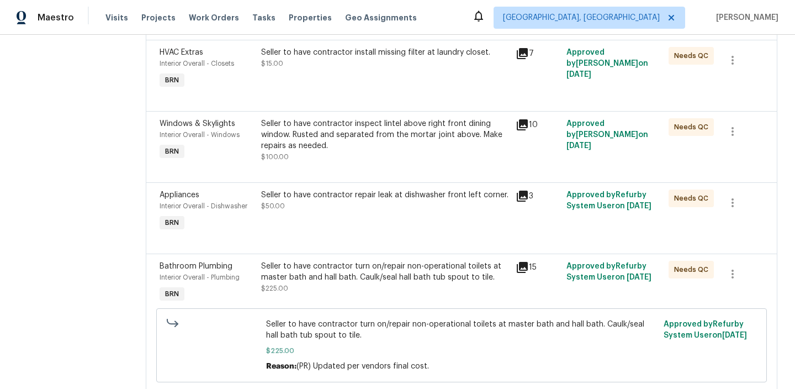
click at [346, 272] on div "Seller to have contractor turn on/repair non-operational toilets at master bath…" at bounding box center [385, 272] width 248 height 22
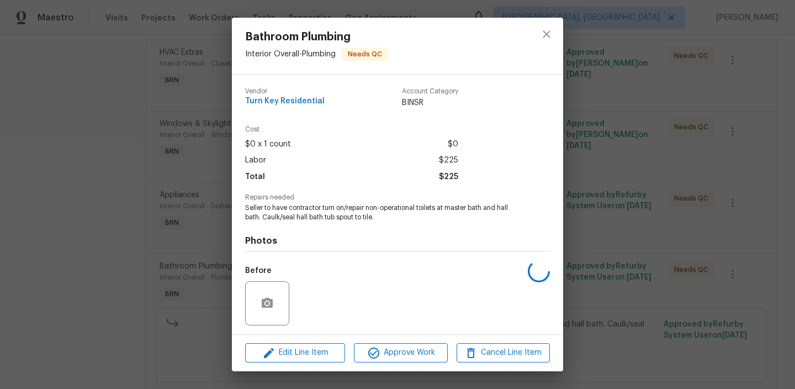
scroll to position [74, 0]
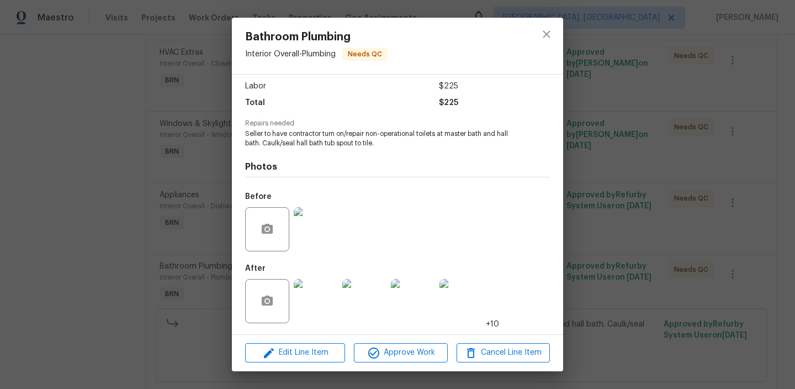
click at [312, 288] on img at bounding box center [316, 301] width 44 height 44
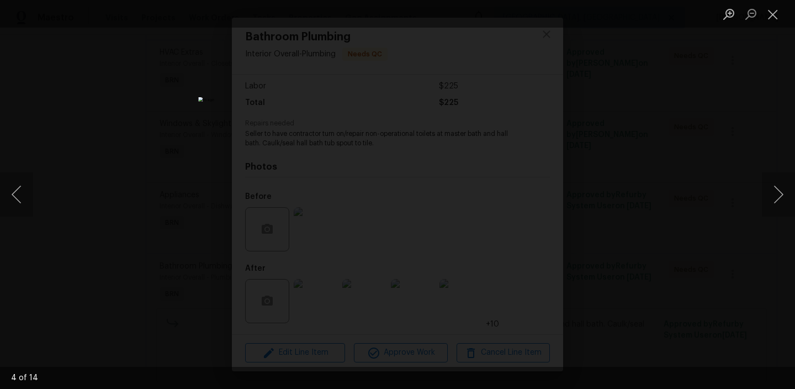
click at [166, 227] on div "Lightbox" at bounding box center [397, 194] width 795 height 389
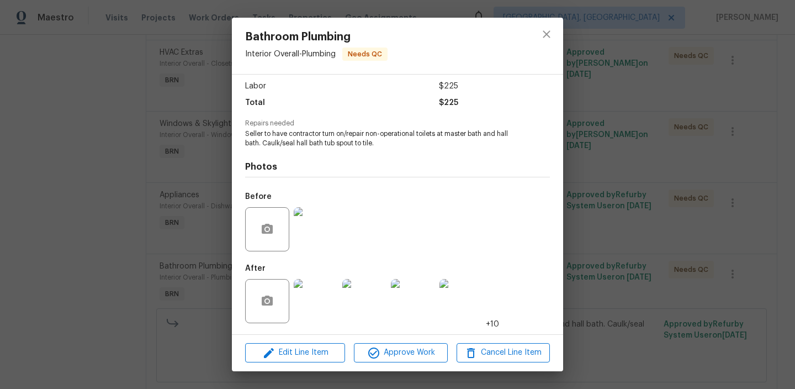
click at [158, 251] on div "Bathroom Plumbing Interior Overall - Plumbing Needs QC Vendor Turn Key Resident…" at bounding box center [397, 194] width 795 height 389
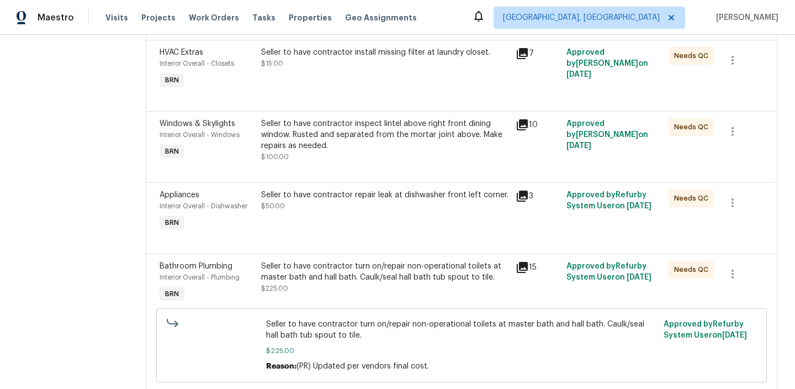
scroll to position [697, 0]
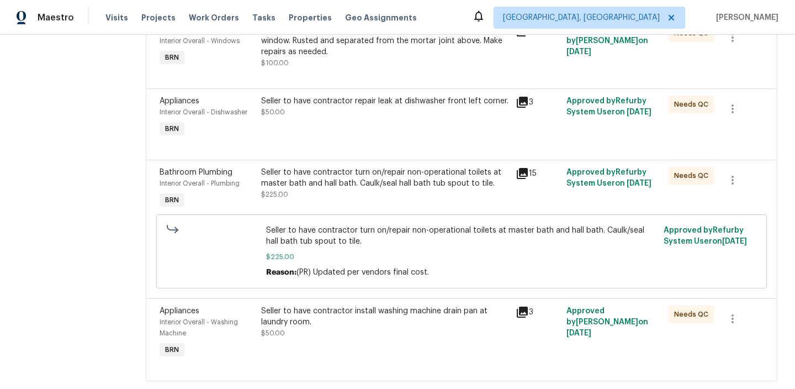
click at [343, 319] on div "Seller to have contractor install washing machine drain pan at laundry room." at bounding box center [385, 316] width 248 height 22
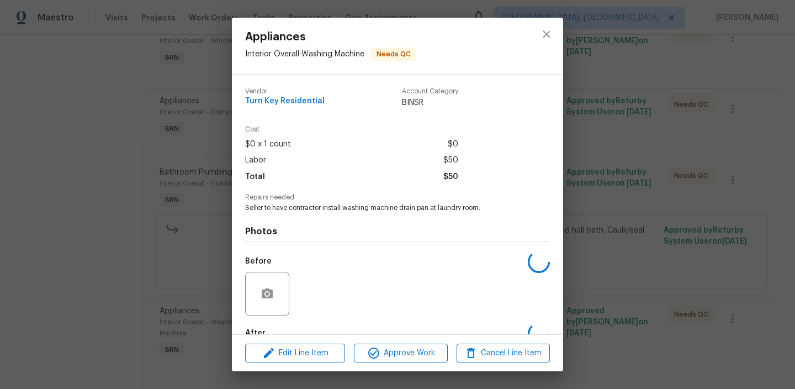
scroll to position [65, 0]
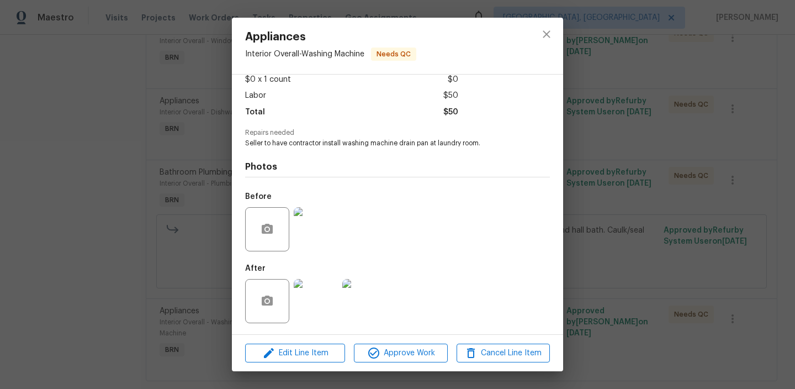
click at [313, 293] on img at bounding box center [316, 301] width 44 height 44
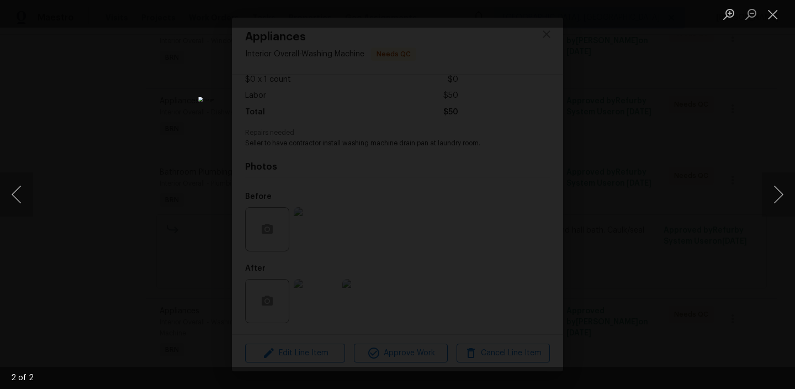
click at [138, 219] on div "Lightbox" at bounding box center [397, 194] width 795 height 389
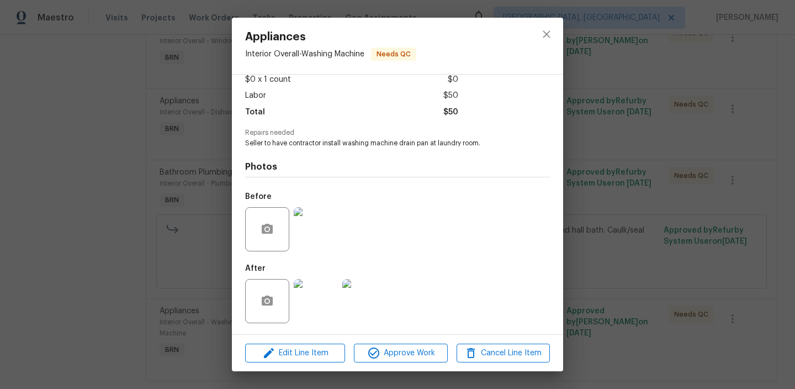
click at [179, 230] on div "Appliances Interior Overall - Washing Machine Needs QC Vendor Turn Key Resident…" at bounding box center [397, 194] width 795 height 389
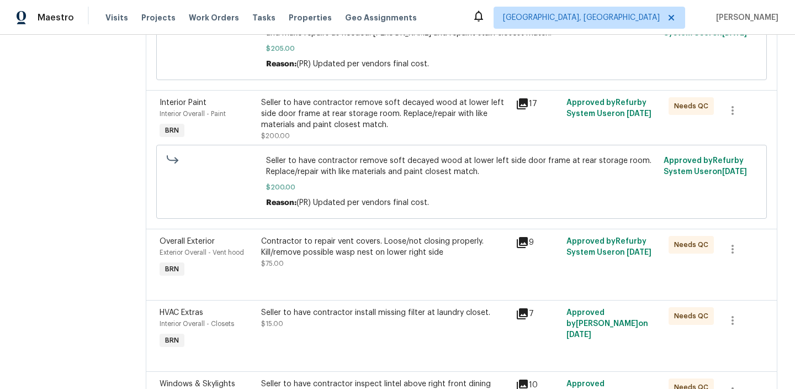
scroll to position [385, 0]
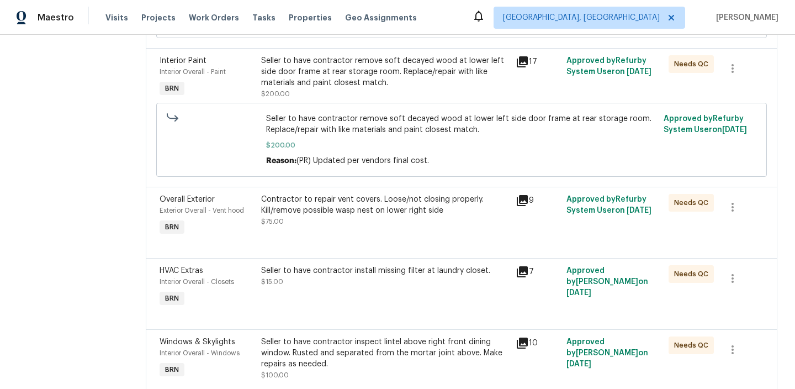
click at [327, 85] on div "Seller to have contractor remove soft decayed wood at lower left side door fram…" at bounding box center [385, 71] width 248 height 33
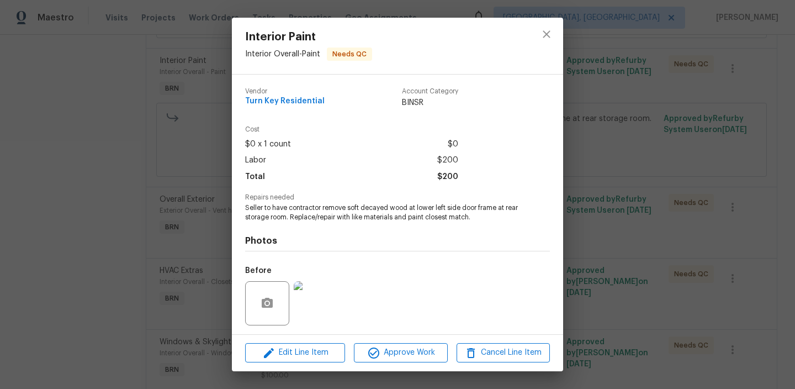
scroll to position [74, 0]
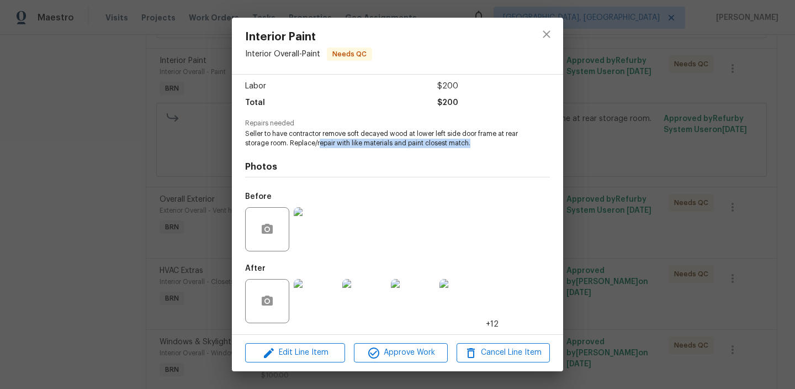
drag, startPoint x: 321, startPoint y: 145, endPoint x: 474, endPoint y: 144, distance: 152.4
click at [474, 145] on span "Seller to have contractor remove soft decayed wood at lower left side door fram…" at bounding box center [382, 138] width 274 height 19
click at [408, 150] on div "Photos Before After +12" at bounding box center [397, 239] width 305 height 182
click at [321, 290] on img at bounding box center [316, 301] width 44 height 44
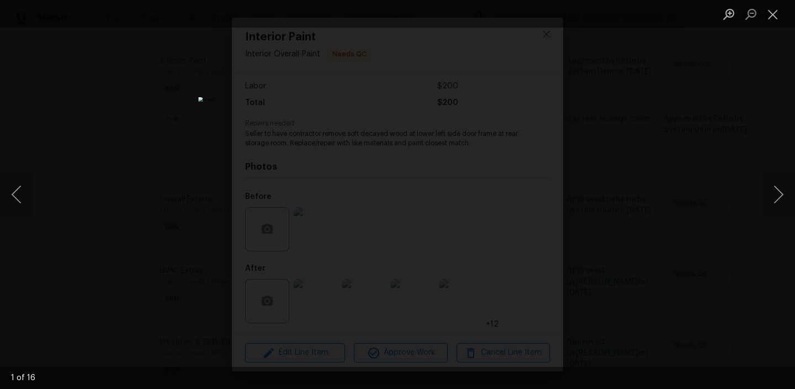
click at [297, 235] on img "Lightbox" at bounding box center [397, 194] width 399 height 195
click at [297, 235] on img "Lightbox" at bounding box center [499, 154] width 801 height 392
click at [109, 198] on div "Lightbox" at bounding box center [397, 194] width 795 height 389
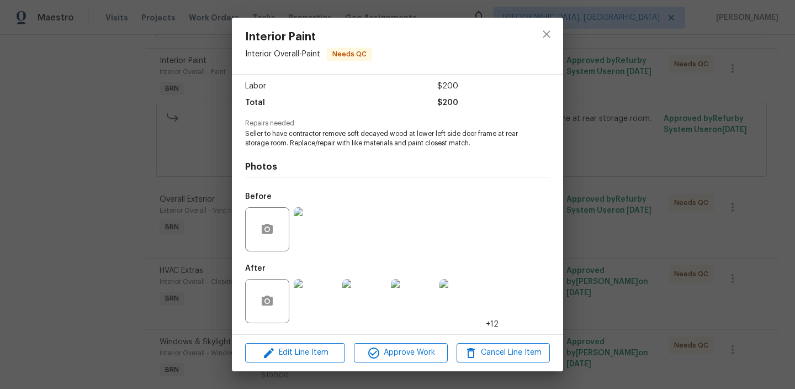
click at [336, 227] on img at bounding box center [316, 229] width 44 height 44
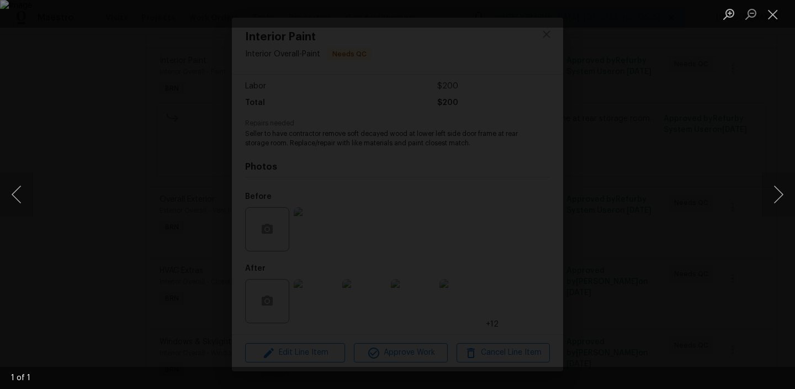
click at [207, 207] on img "Lightbox" at bounding box center [397, 194] width 795 height 389
click at [189, 192] on img "Lightbox" at bounding box center [397, 194] width 795 height 389
click at [189, 192] on img "Lightbox" at bounding box center [608, 197] width 1598 height 781
click at [189, 192] on img "Lightbox" at bounding box center [568, 197] width 1598 height 781
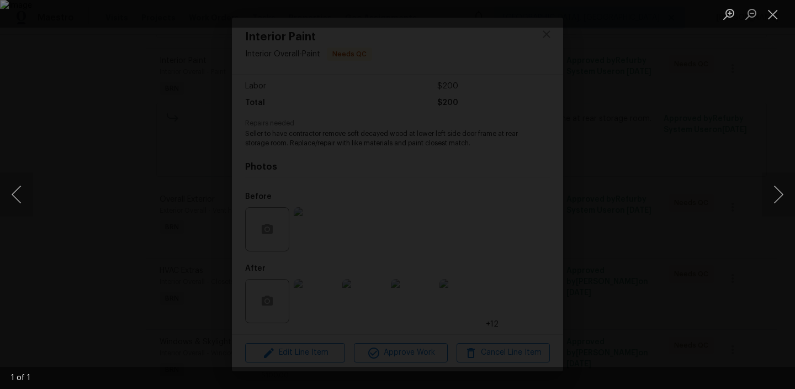
click at [177, 262] on div "Lightbox" at bounding box center [397, 194] width 795 height 389
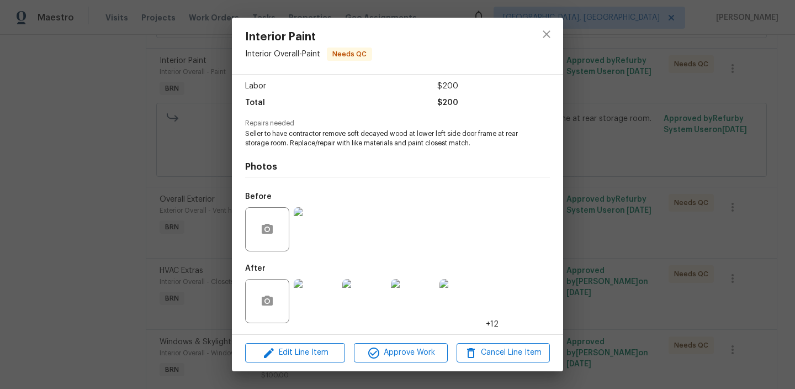
click at [320, 305] on img at bounding box center [316, 301] width 44 height 44
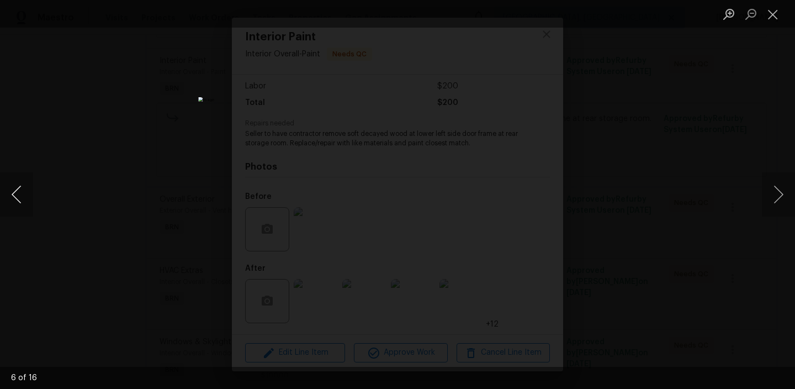
click at [29, 187] on button "Previous image" at bounding box center [16, 194] width 33 height 44
click at [129, 200] on div "Lightbox" at bounding box center [397, 194] width 795 height 389
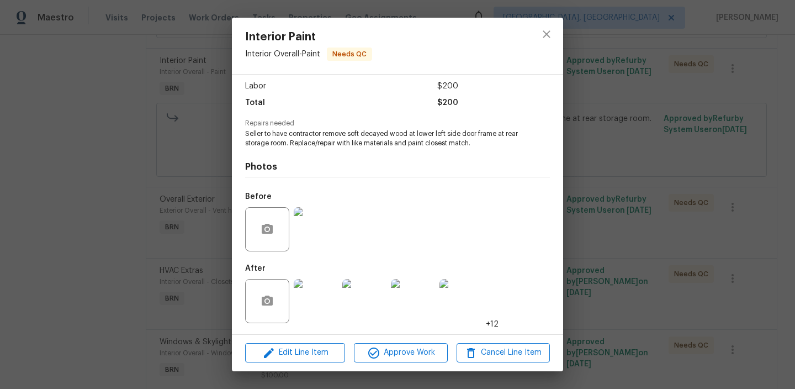
click at [146, 200] on div "Interior Paint Interior Overall - Paint Needs QC Vendor Turn Key Residential Ac…" at bounding box center [397, 194] width 795 height 389
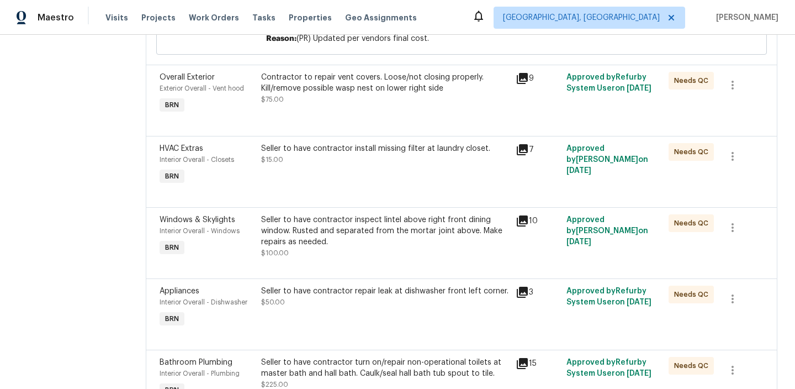
scroll to position [504, 0]
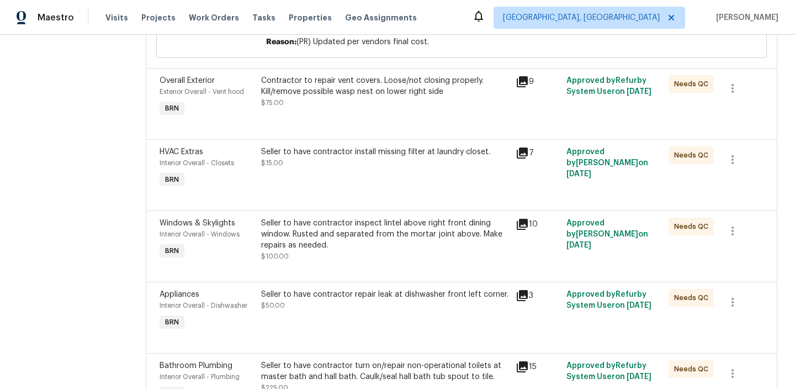
click at [311, 247] on div "Seller to have contractor inspect lintel above right front dining window. Ruste…" at bounding box center [385, 234] width 248 height 33
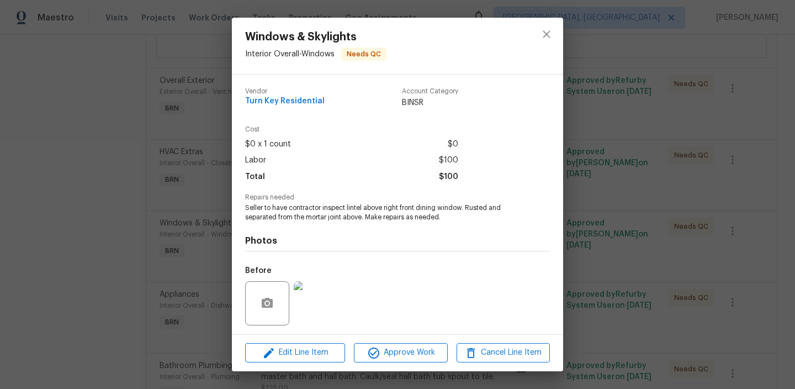
scroll to position [74, 0]
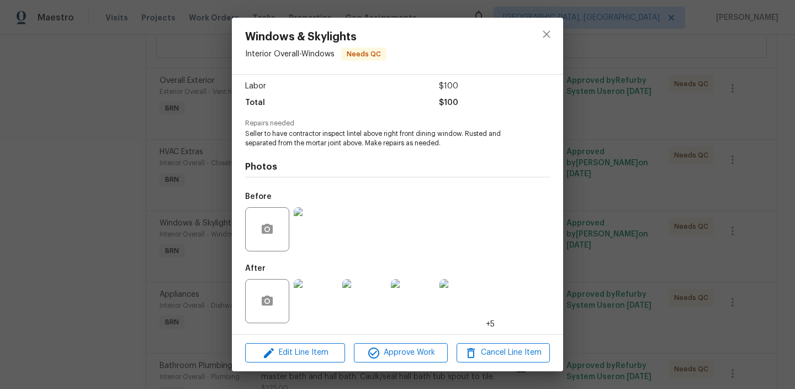
click at [306, 228] on img at bounding box center [316, 229] width 44 height 44
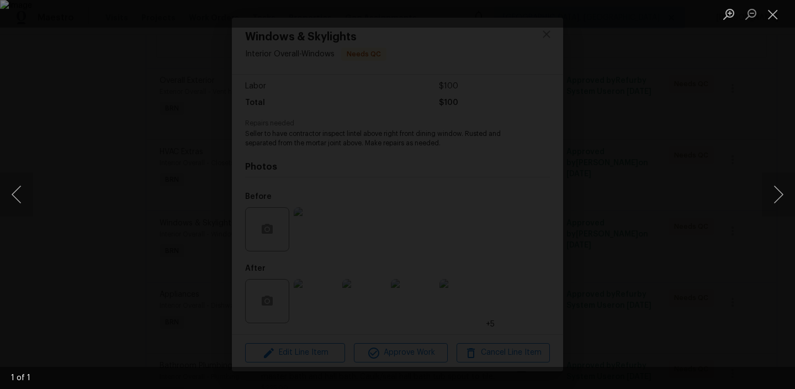
click at [163, 157] on img "Lightbox" at bounding box center [397, 194] width 795 height 389
click at [163, 157] on img "Lightbox" at bounding box center [634, 232] width 1598 height 781
click at [163, 157] on img "Lightbox" at bounding box center [568, 211] width 1598 height 781
click at [161, 318] on div "Lightbox" at bounding box center [397, 194] width 795 height 389
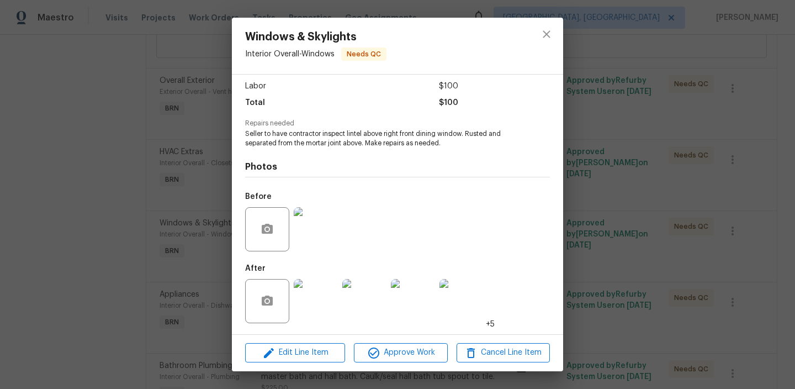
click at [311, 301] on img at bounding box center [316, 301] width 44 height 44
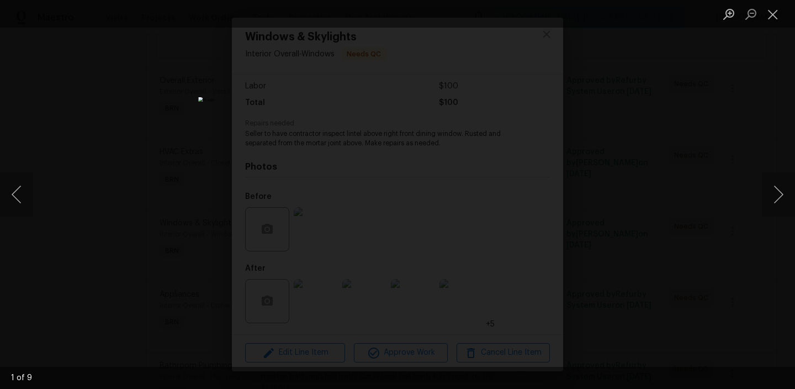
click at [335, 152] on img "Lightbox" at bounding box center [397, 194] width 399 height 195
click at [403, 134] on img "Lightbox" at bounding box center [460, 237] width 801 height 392
click at [397, 123] on img "Lightbox" at bounding box center [397, 194] width 399 height 195
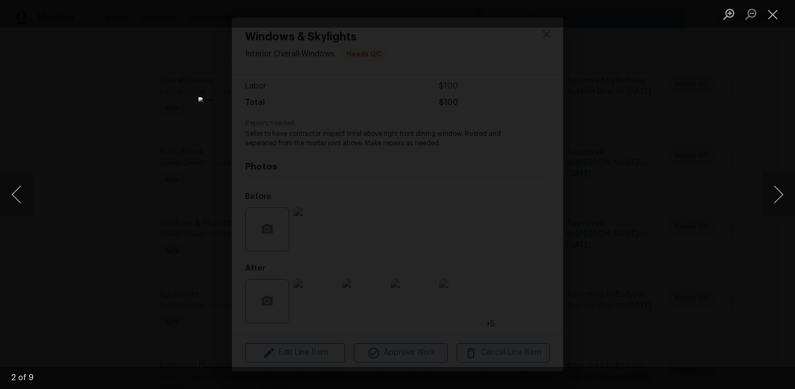
click at [397, 123] on img "Lightbox" at bounding box center [397, 194] width 399 height 195
click at [397, 123] on img "Lightbox" at bounding box center [398, 267] width 801 height 392
click at [355, 151] on img "Lightbox" at bounding box center [397, 194] width 399 height 195
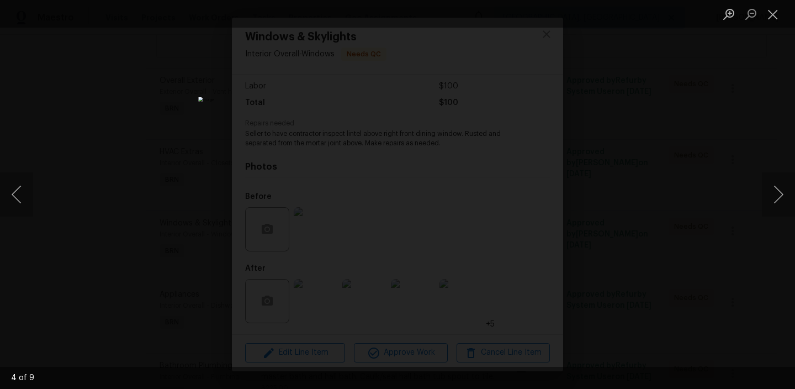
click at [387, 139] on img "Lightbox" at bounding box center [397, 194] width 399 height 195
click at [387, 139] on img "Lightbox" at bounding box center [408, 251] width 801 height 392
click at [387, 139] on img "Lightbox" at bounding box center [397, 194] width 399 height 195
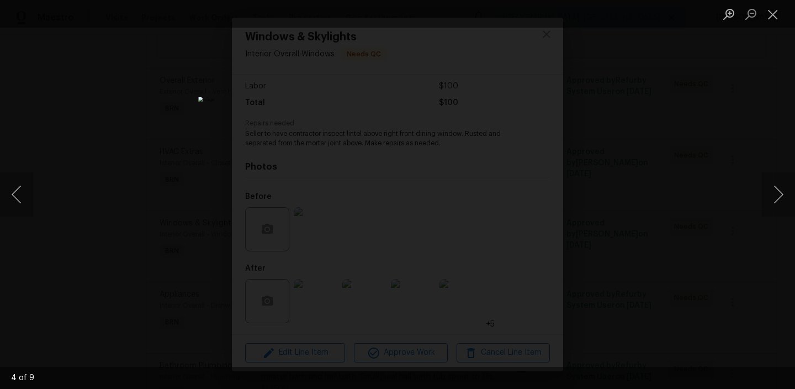
click at [387, 139] on img "Lightbox" at bounding box center [397, 194] width 399 height 195
click at [387, 139] on img "Lightbox" at bounding box center [408, 251] width 801 height 392
click at [339, 174] on img "Lightbox" at bounding box center [397, 194] width 399 height 195
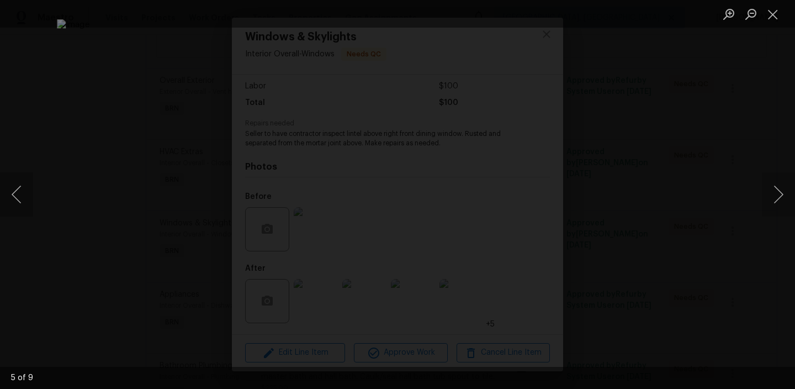
click at [339, 174] on img "Lightbox" at bounding box center [457, 215] width 801 height 392
click at [361, 142] on img "Lightbox" at bounding box center [397, 194] width 399 height 195
click at [361, 142] on img "Lightbox" at bounding box center [435, 247] width 801 height 392
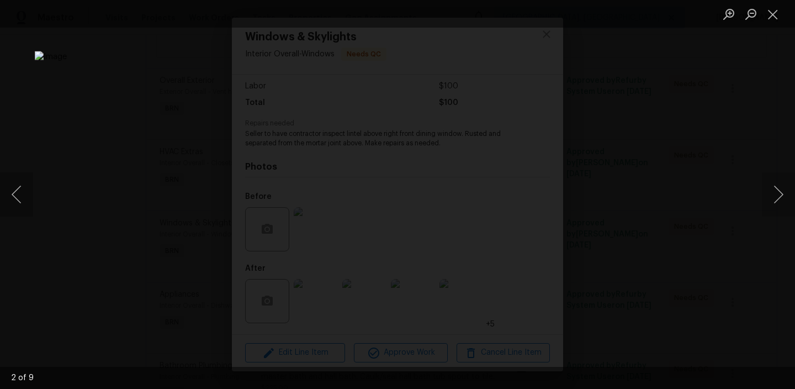
click at [361, 142] on img "Lightbox" at bounding box center [435, 247] width 801 height 392
click at [370, 126] on img "Lightbox" at bounding box center [397, 194] width 399 height 195
click at [369, 150] on img "Lightbox" at bounding box center [397, 194] width 399 height 195
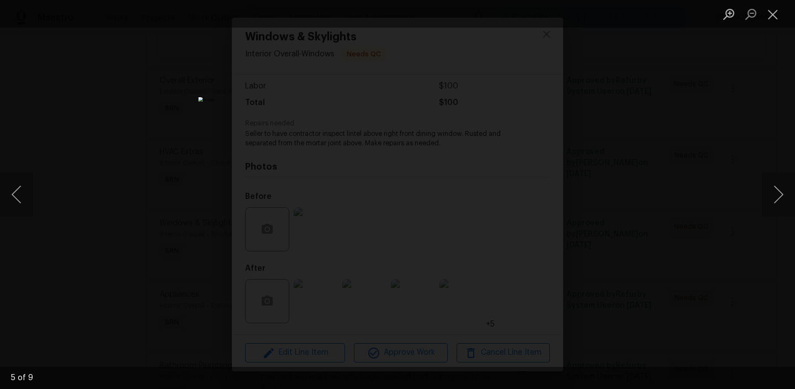
click at [151, 177] on div "Lightbox" at bounding box center [397, 194] width 795 height 389
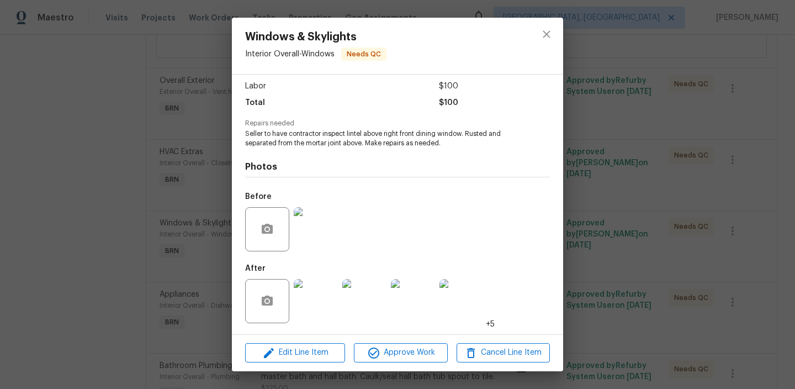
click at [344, 233] on div "Before" at bounding box center [397, 222] width 305 height 72
click at [313, 229] on img at bounding box center [316, 229] width 44 height 44
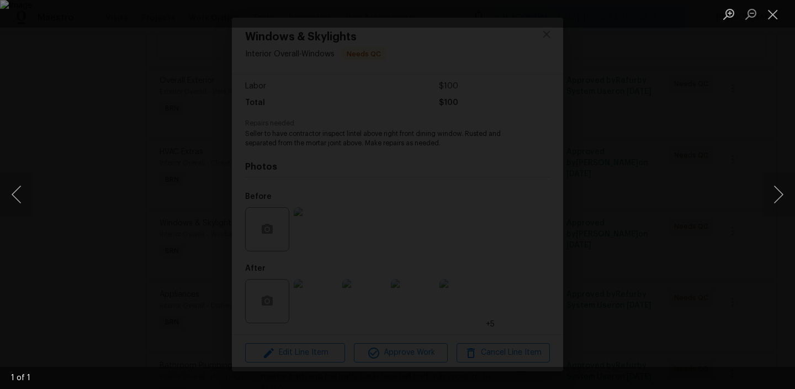
click at [184, 179] on img "Lightbox" at bounding box center [397, 194] width 795 height 389
click at [163, 183] on img "Lightbox" at bounding box center [613, 209] width 1598 height 781
click at [163, 183] on img "Lightbox" at bounding box center [568, 209] width 1598 height 781
click at [77, 215] on div "Lightbox" at bounding box center [397, 194] width 795 height 389
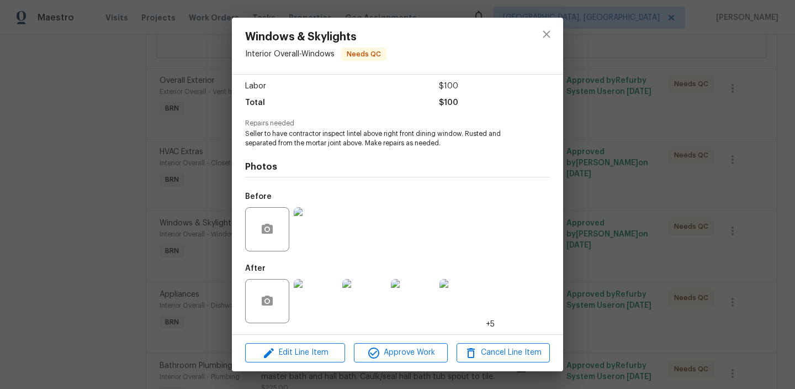
click at [119, 245] on div "Windows & Skylights Interior Overall - Windows Needs QC Vendor Turn Key Residen…" at bounding box center [397, 194] width 795 height 389
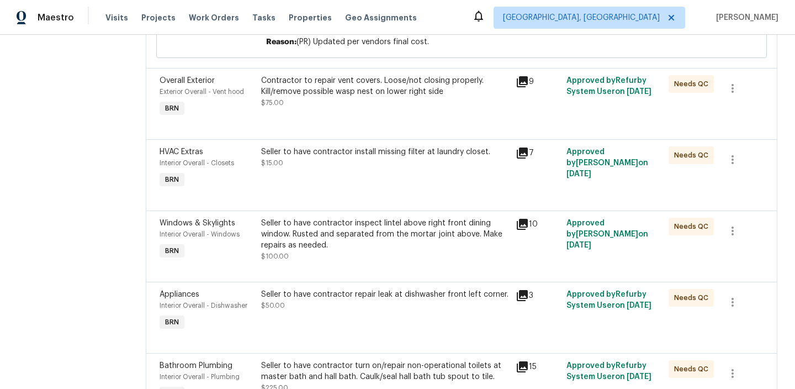
scroll to position [724, 0]
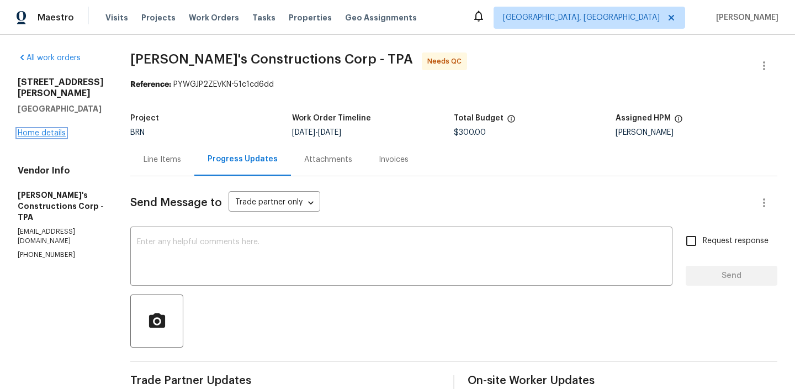
click at [51, 129] on link "Home details" at bounding box center [42, 133] width 48 height 8
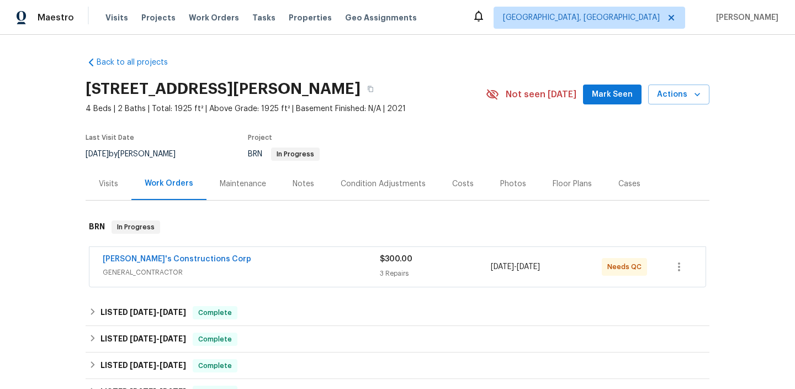
scroll to position [263, 0]
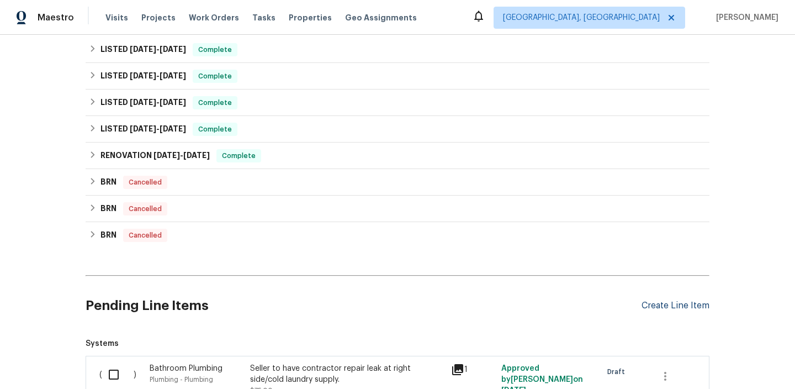
click at [647, 306] on div "Create Line Item" at bounding box center [676, 305] width 68 height 10
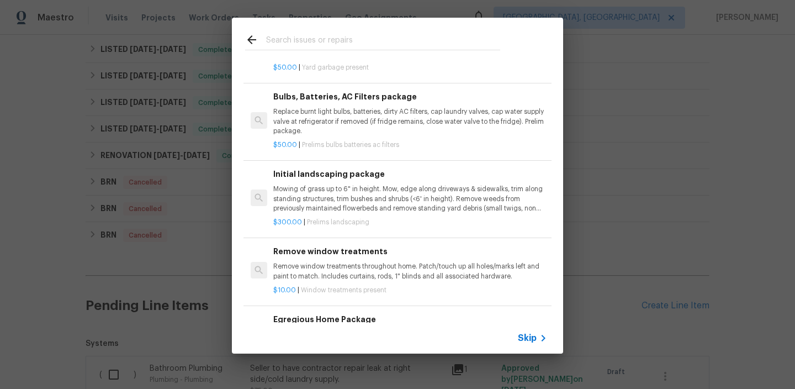
scroll to position [135, 0]
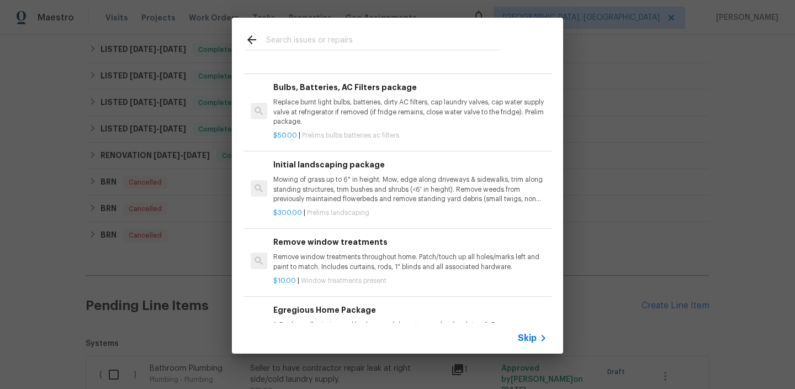
click at [110, 262] on div "Top Searches Interior Paint Exterior Paint Prelim Package Drywall Debris Carpet…" at bounding box center [397, 185] width 795 height 371
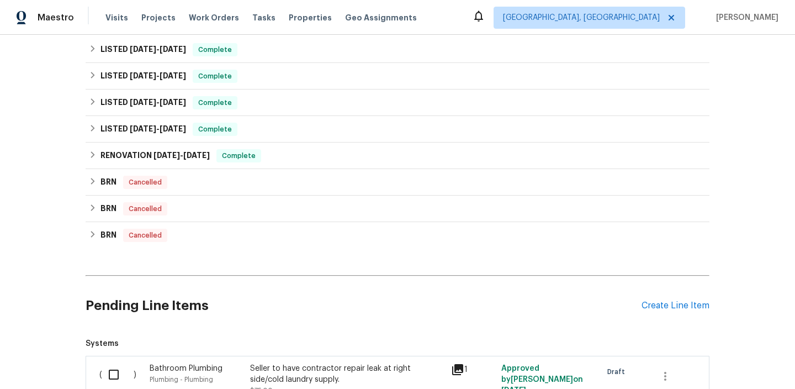
scroll to position [377, 0]
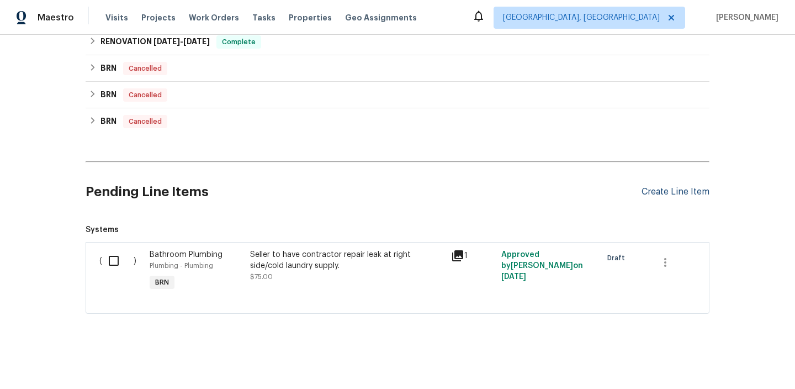
click at [657, 187] on div "Create Line Item" at bounding box center [676, 192] width 68 height 10
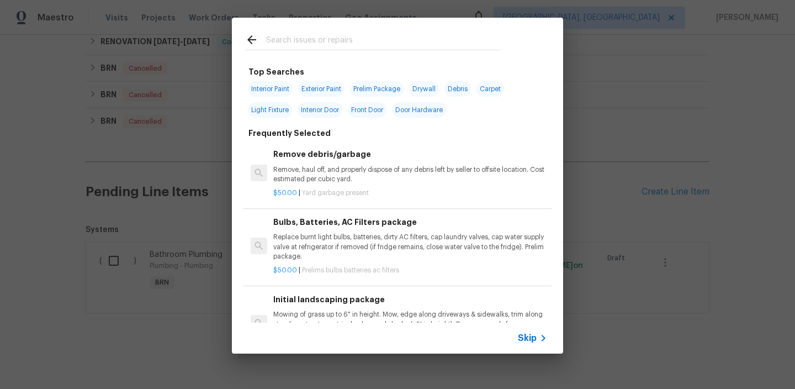
click at [524, 328] on div "Skip" at bounding box center [397, 338] width 331 height 31
click at [523, 332] on span "Skip" at bounding box center [527, 337] width 19 height 11
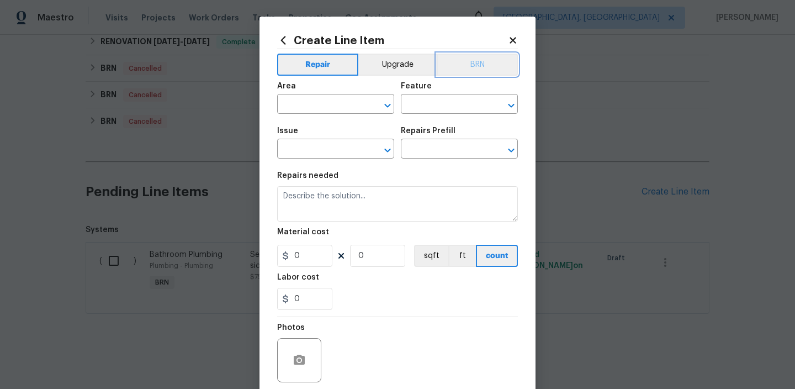
click at [472, 68] on button "BRN" at bounding box center [477, 65] width 81 height 22
click at [392, 178] on div "Repairs needed" at bounding box center [397, 179] width 241 height 14
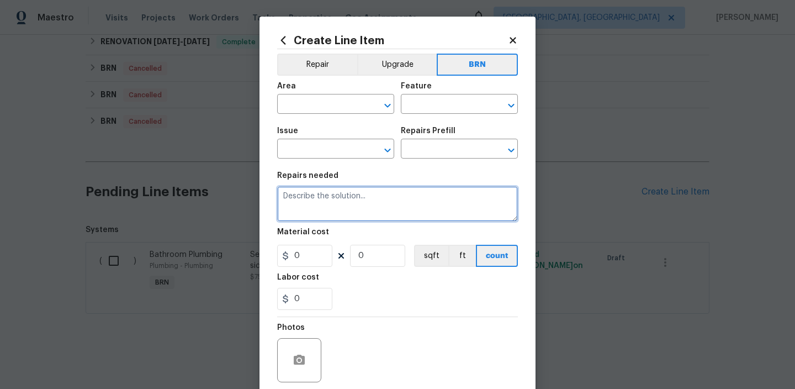
click at [374, 204] on textarea at bounding box center [397, 203] width 241 height 35
paste textarea "Remove the existing refrigerator and place it in the garage Ensure that all uni…"
click at [287, 197] on textarea "Remove the existing refrigerator and place it in the garage Ensure that all uni…" at bounding box center [397, 203] width 241 height 35
type textarea "Remove the existing refrigerator and place it in the garage Ensure that all uni…"
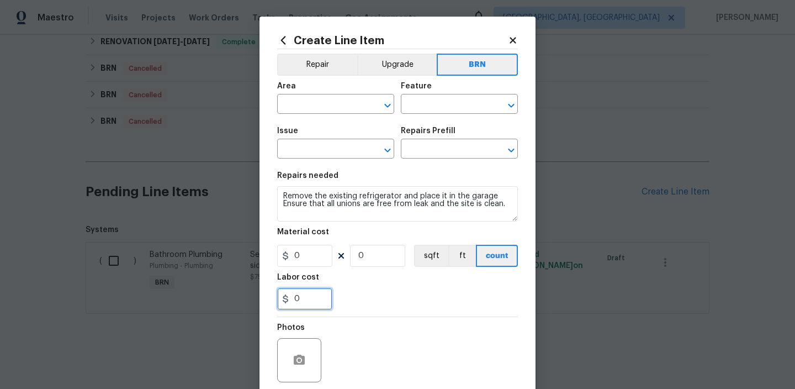
click at [306, 299] on input "0" at bounding box center [304, 299] width 55 height 22
type input "125"
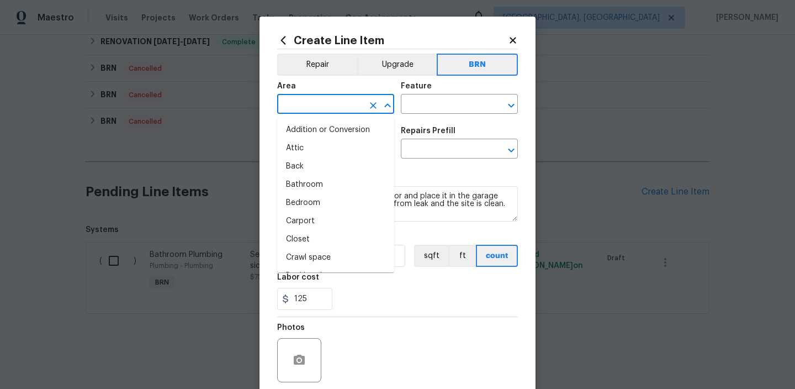
click at [311, 104] on input "text" at bounding box center [320, 105] width 86 height 17
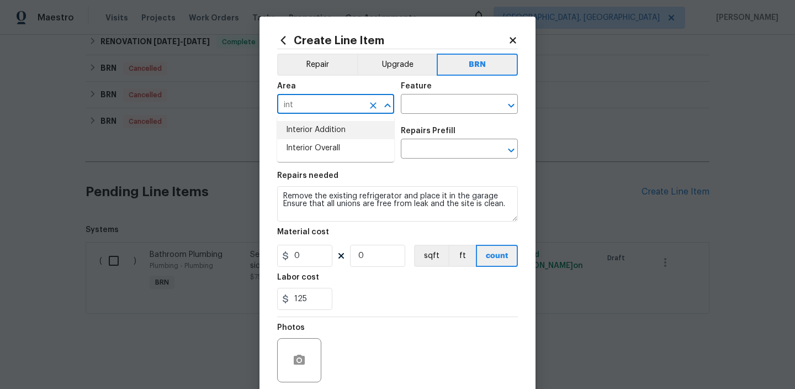
click at [321, 131] on li "Interior Addition" at bounding box center [335, 130] width 117 height 18
type input "Interior Addition"
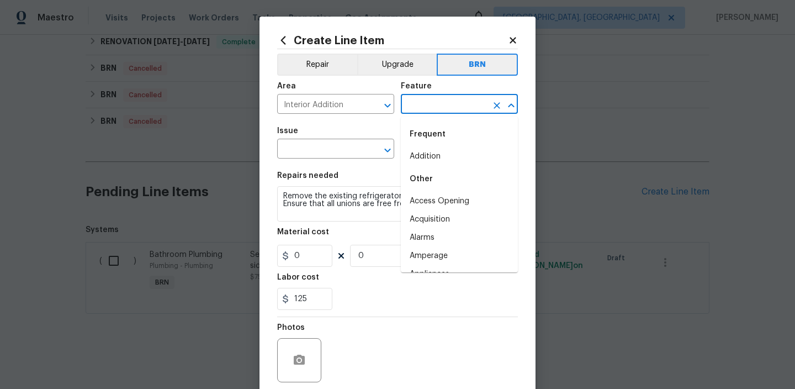
click at [430, 114] on input "text" at bounding box center [444, 105] width 86 height 17
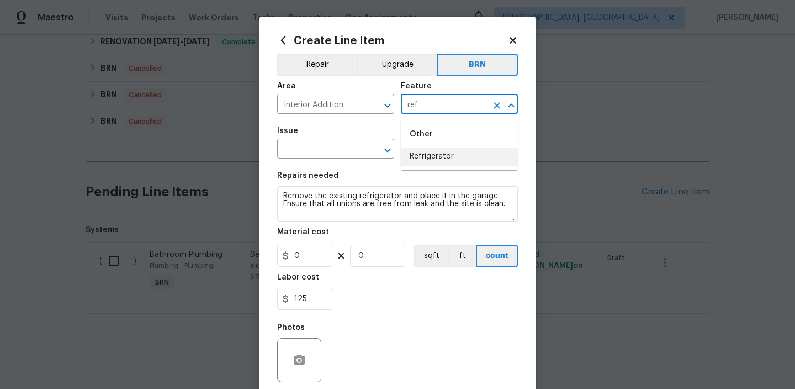
click at [430, 151] on li "Refrigerator" at bounding box center [459, 156] width 117 height 18
type input "Refrigerator"
click at [321, 147] on input "text" at bounding box center [320, 149] width 86 height 17
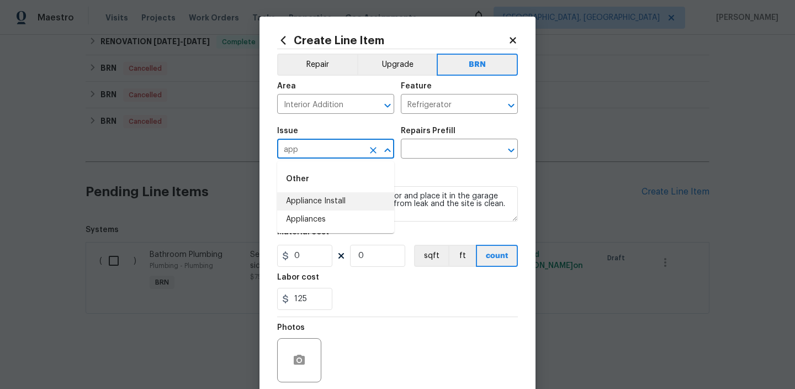
click at [316, 197] on li "Appliance Install" at bounding box center [335, 201] width 117 height 18
type input "Appliance Install"
click at [316, 197] on textarea "Remove the existing refrigerator and place it in the garage Ensure that all uni…" at bounding box center [397, 203] width 241 height 35
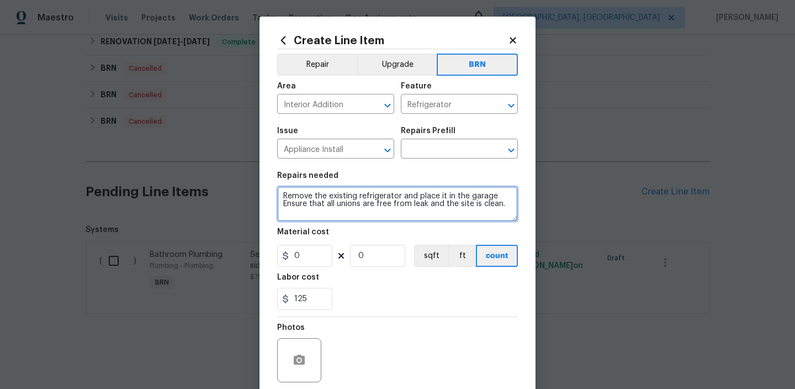
click at [316, 197] on textarea "Remove the existing refrigerator and place it in the garage Ensure that all uni…" at bounding box center [397, 203] width 241 height 35
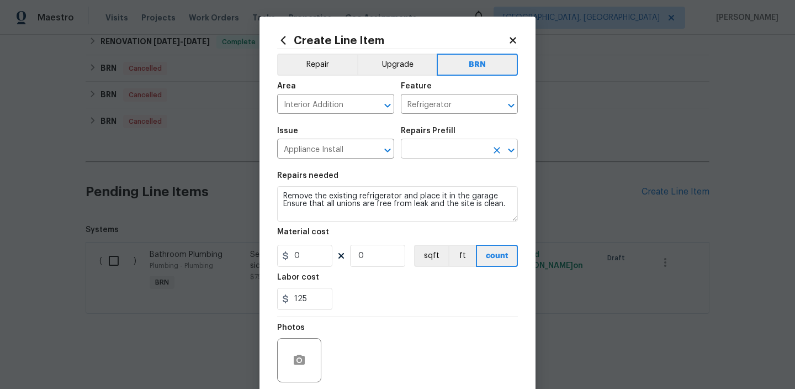
click at [416, 146] on input "text" at bounding box center [444, 149] width 86 height 17
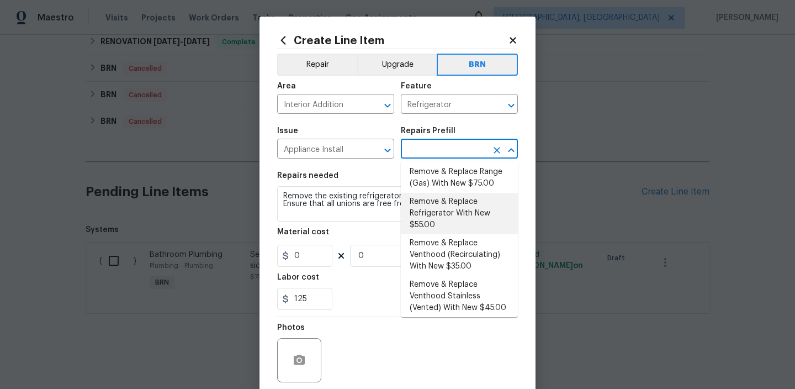
scroll to position [242, 0]
click at [437, 215] on li "Remove & Replace Refrigerator With New $55.00" at bounding box center [459, 211] width 117 height 41
type input "Appliances"
type input "Remove & Replace Refrigerator With New $55.00"
type textarea "Remove the existing refrigerator and replace it with a new refrigerator provide…"
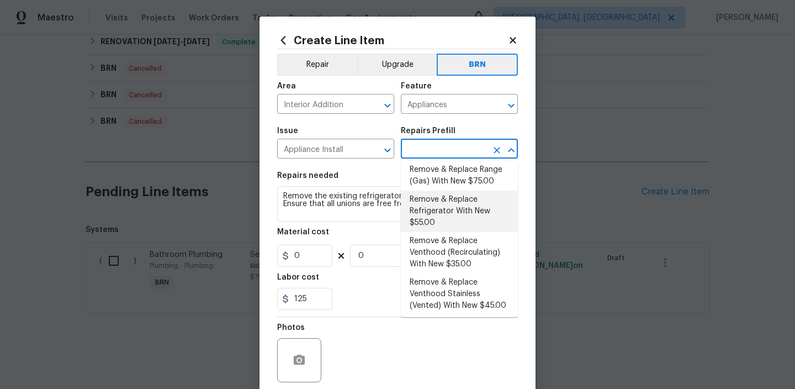
type input "55"
type input "1"
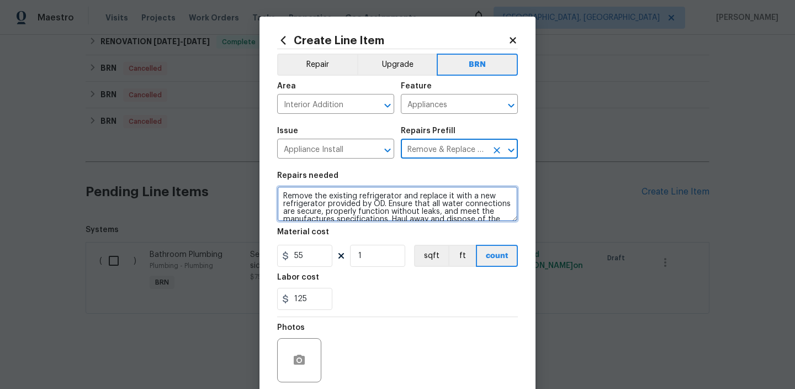
click at [374, 205] on textarea "Remove the existing refrigerator and replace it with a new refrigerator provide…" at bounding box center [397, 203] width 241 height 35
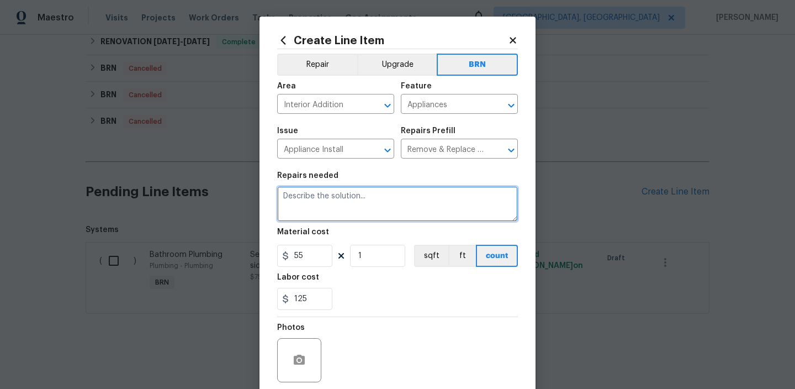
paste textarea "Remove the existing refrigerator and place it in the garage Ensure that all uni…"
type textarea "Remove the existing refrigerator and place it in the garage Ensure that all uni…"
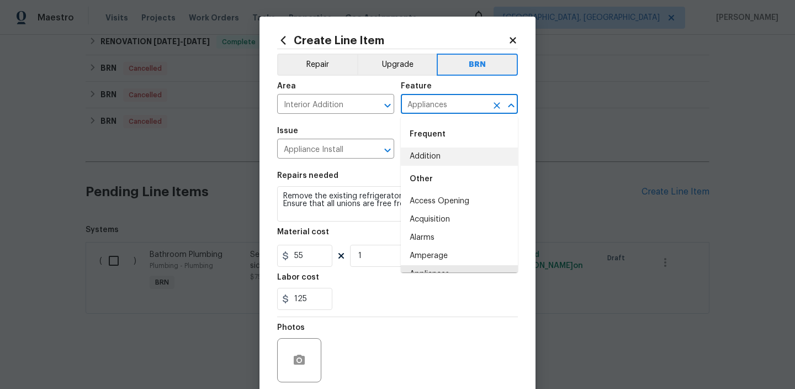
click at [416, 105] on input "Appliances" at bounding box center [444, 105] width 86 height 17
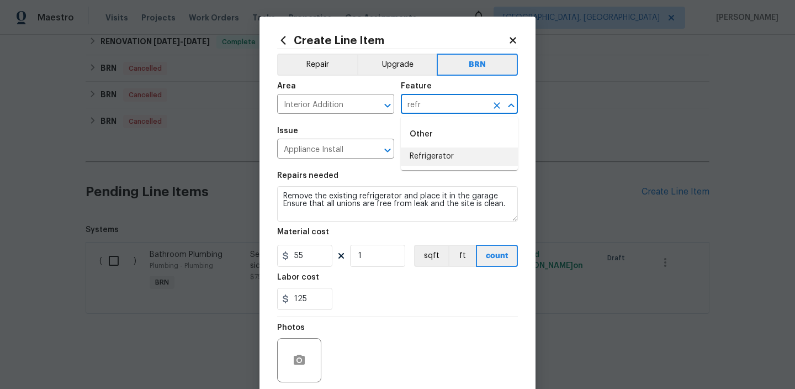
click at [424, 157] on li "Refrigerator" at bounding box center [459, 156] width 117 height 18
type input "Refrigerator"
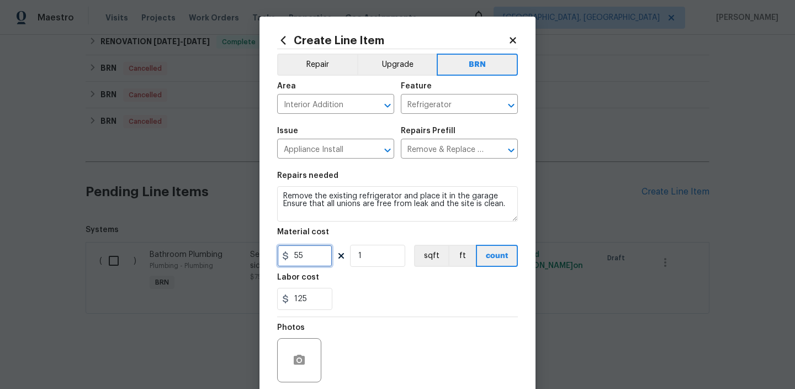
click at [323, 254] on input "55" at bounding box center [304, 256] width 55 height 22
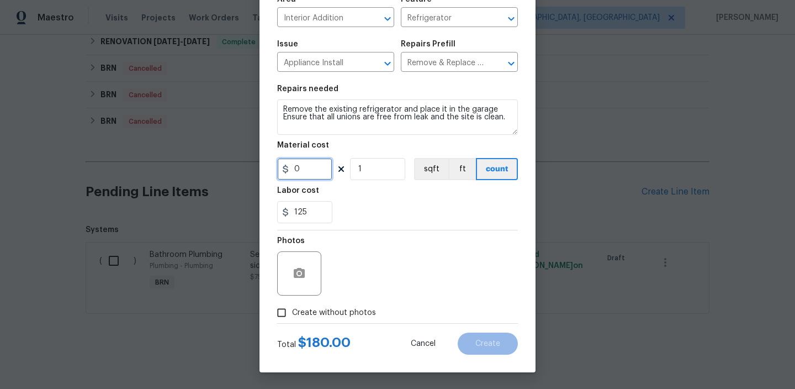
type input "0"
click at [288, 306] on input "Create without photos" at bounding box center [281, 312] width 21 height 21
checkbox input "true"
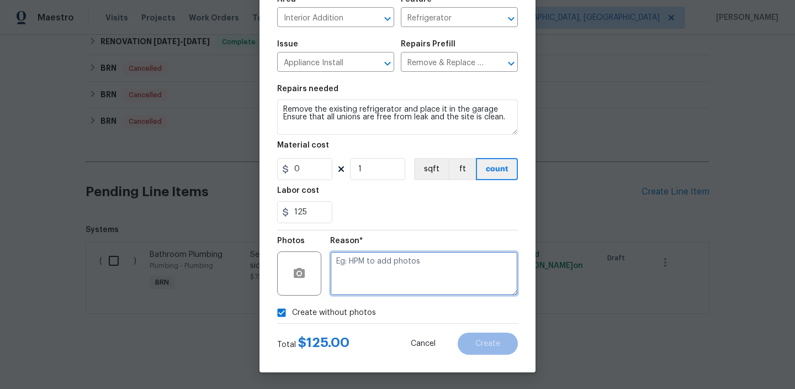
click at [360, 290] on textarea at bounding box center [424, 273] width 188 height 44
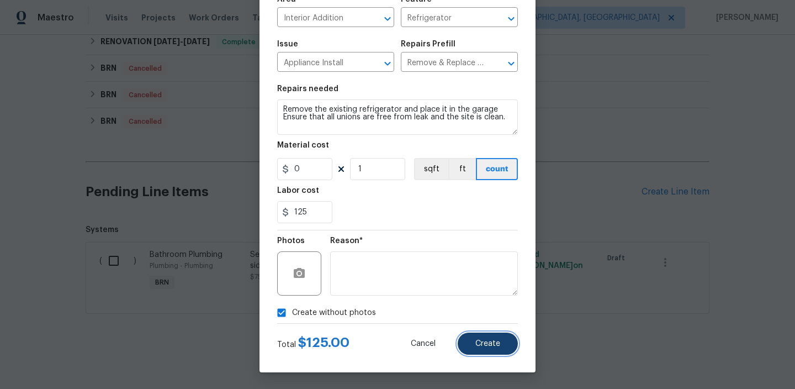
click at [481, 339] on button "Create" at bounding box center [488, 343] width 60 height 22
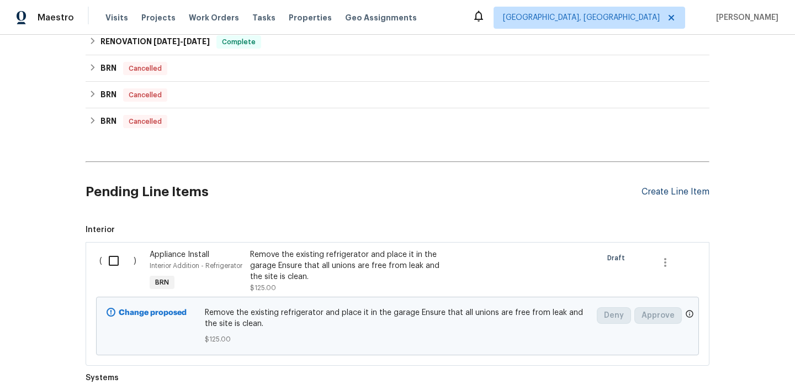
click at [653, 188] on div "Create Line Item" at bounding box center [676, 192] width 68 height 10
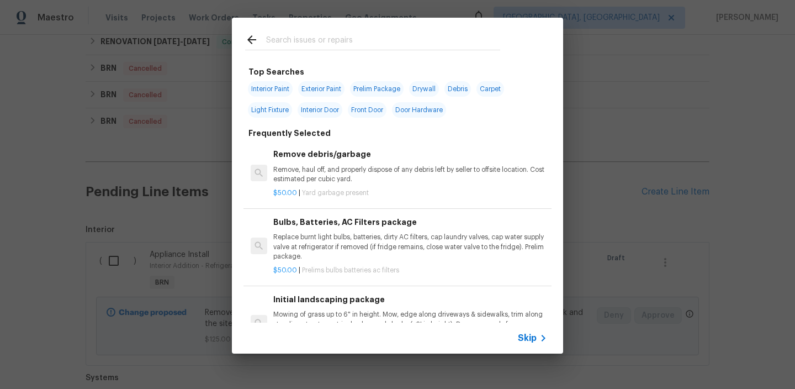
click at [526, 332] on span "Skip" at bounding box center [527, 337] width 19 height 11
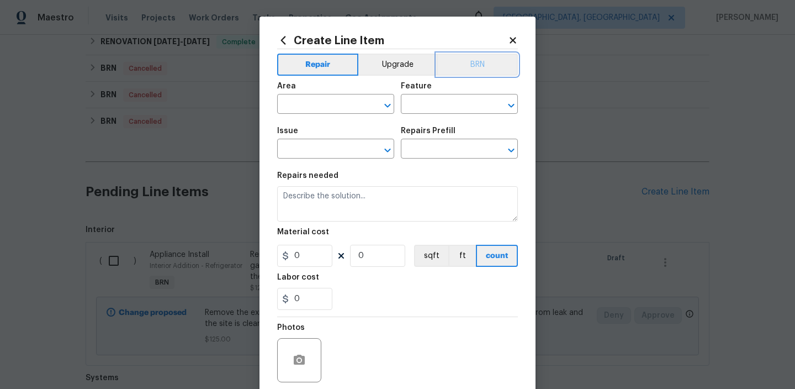
click at [468, 61] on button "BRN" at bounding box center [477, 65] width 81 height 22
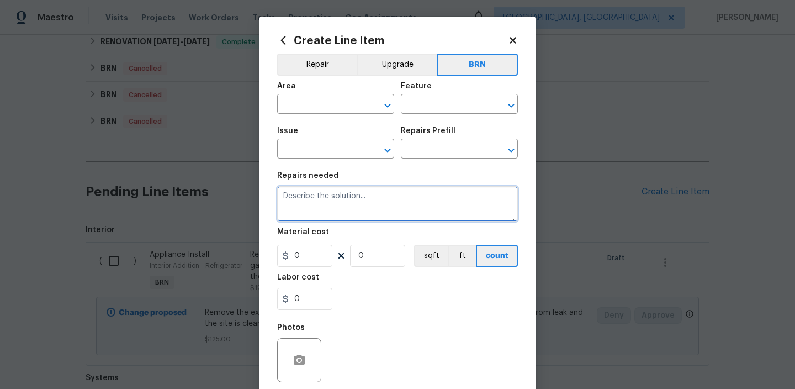
click at [356, 207] on textarea at bounding box center [397, 203] width 241 height 35
paste textarea "Install new refrigerator being delivered. Ensure that all water connections are…"
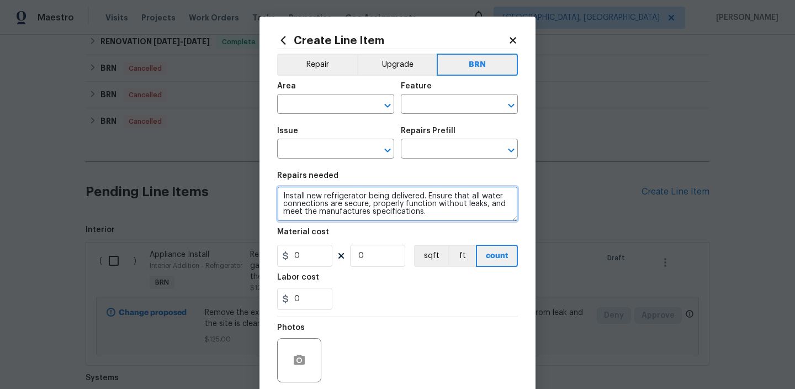
type textarea "Install new refrigerator being delivered. Ensure that all water connections are…"
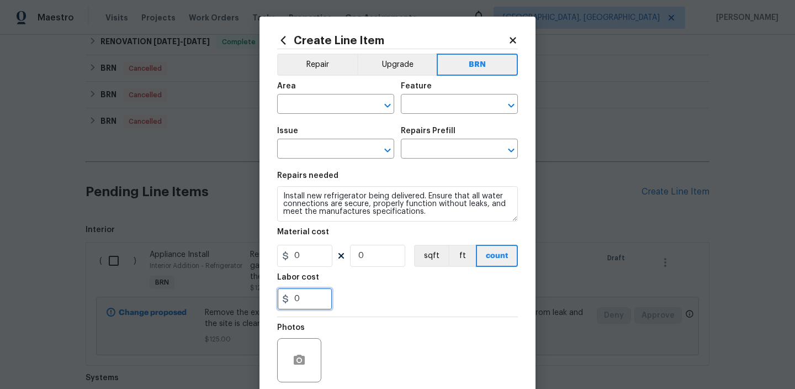
click at [313, 294] on input "0" at bounding box center [304, 299] width 55 height 22
type input "125"
click at [366, 257] on input "0" at bounding box center [377, 256] width 55 height 22
type input "1"
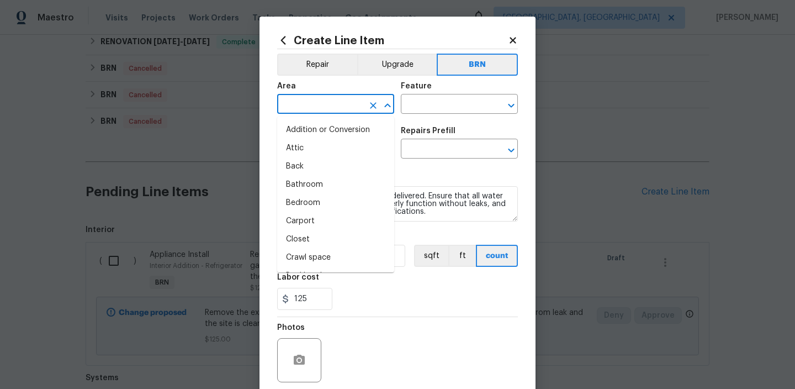
click at [307, 108] on input "text" at bounding box center [320, 105] width 86 height 17
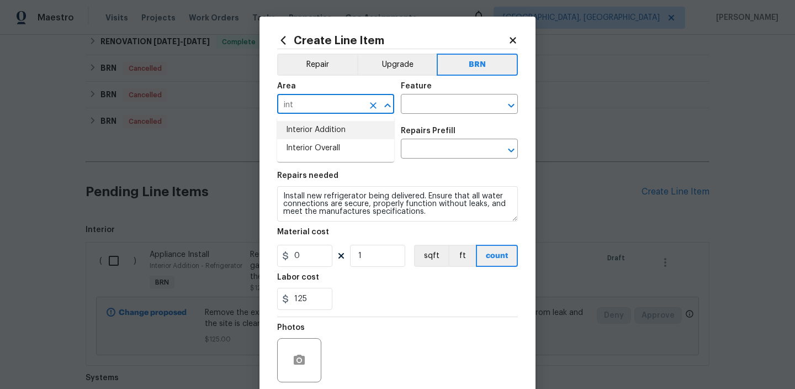
click at [346, 135] on li "Interior Addition" at bounding box center [335, 130] width 117 height 18
type input "Interior Addition"
click at [430, 97] on input "text" at bounding box center [444, 105] width 86 height 17
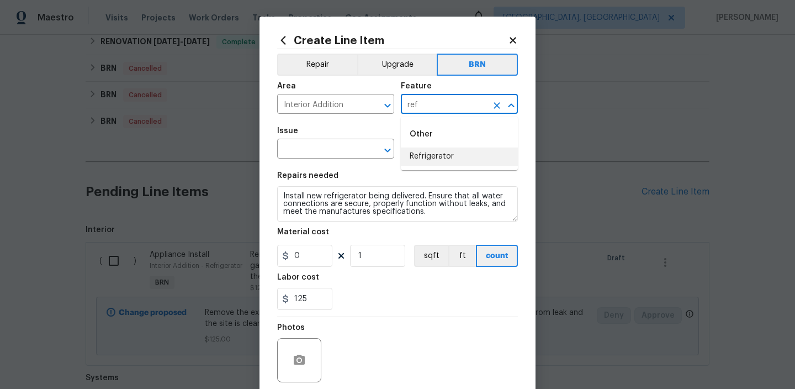
click at [434, 155] on li "Refrigerator" at bounding box center [459, 156] width 117 height 18
type input "Refrigerator"
click at [325, 154] on input "text" at bounding box center [320, 149] width 86 height 17
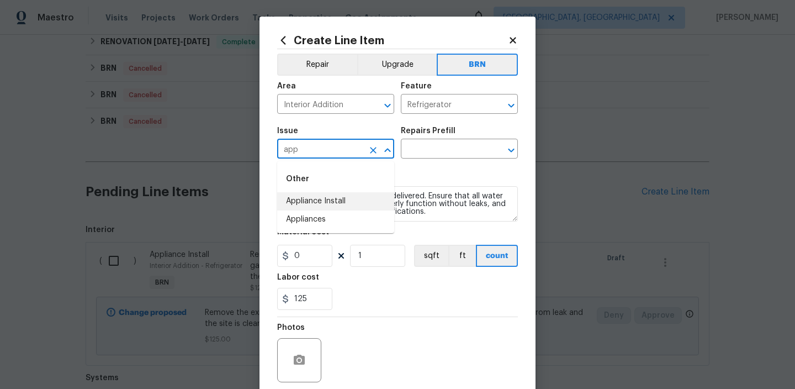
click at [326, 207] on li "Appliance Install" at bounding box center [335, 201] width 117 height 18
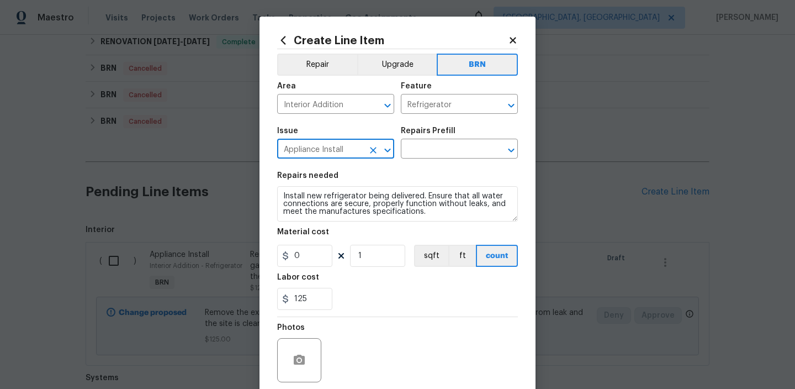
type input "Appliance Install"
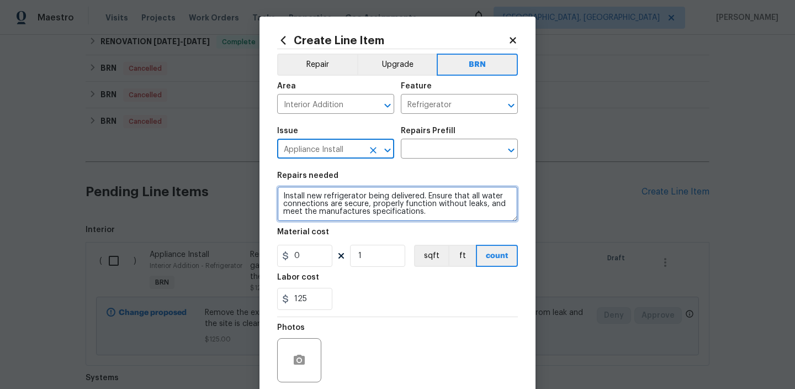
click at [326, 207] on textarea "Install new refrigerator being delivered. Ensure that all water connections are…" at bounding box center [397, 203] width 241 height 35
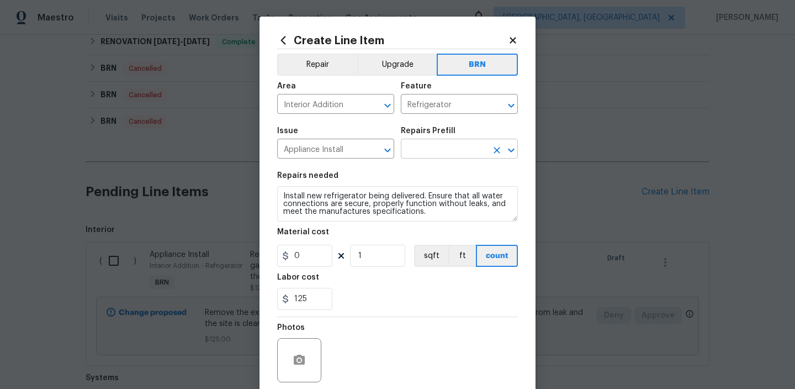
click at [420, 149] on input "text" at bounding box center [444, 149] width 86 height 17
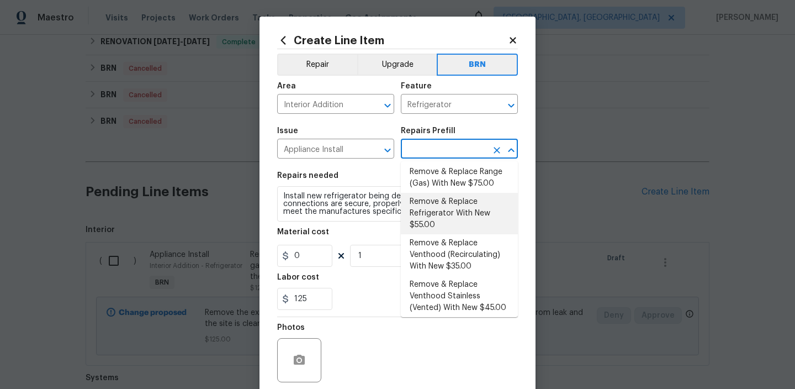
scroll to position [231, 0]
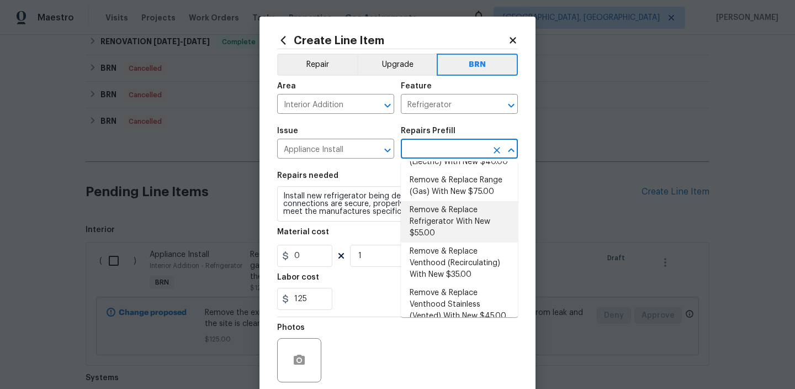
click at [440, 223] on li "Remove & Replace Refrigerator With New $55.00" at bounding box center [459, 221] width 117 height 41
type input "Appliances"
type input "Remove & Replace Refrigerator With New $55.00"
type textarea "Remove the existing refrigerator and replace it with a new refrigerator provide…"
type input "55"
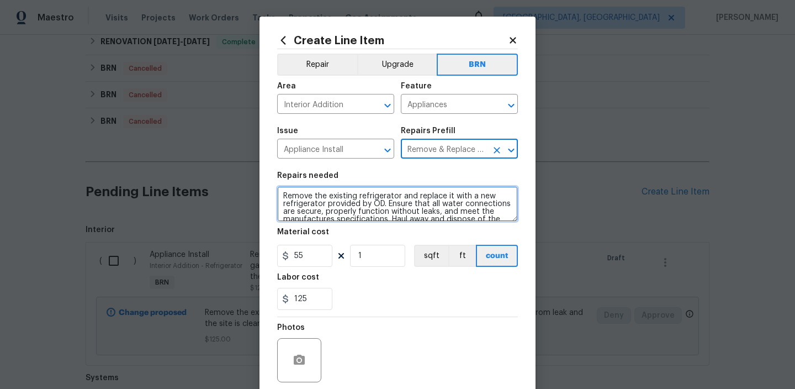
click at [382, 211] on textarea "Remove the existing refrigerator and replace it with a new refrigerator provide…" at bounding box center [397, 203] width 241 height 35
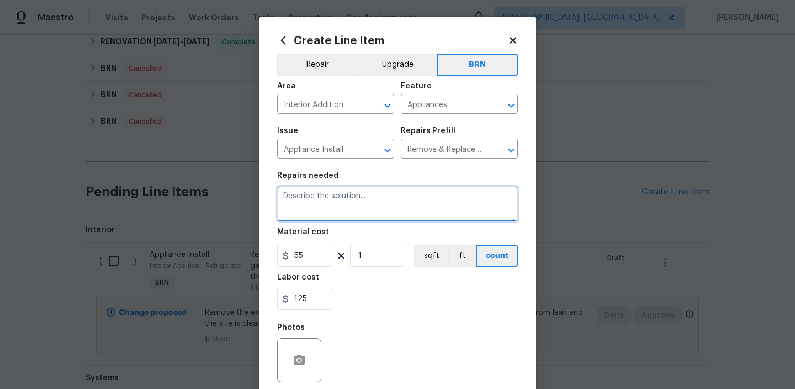
paste textarea "Install new refrigerator being delivered. Ensure that all water connections are…"
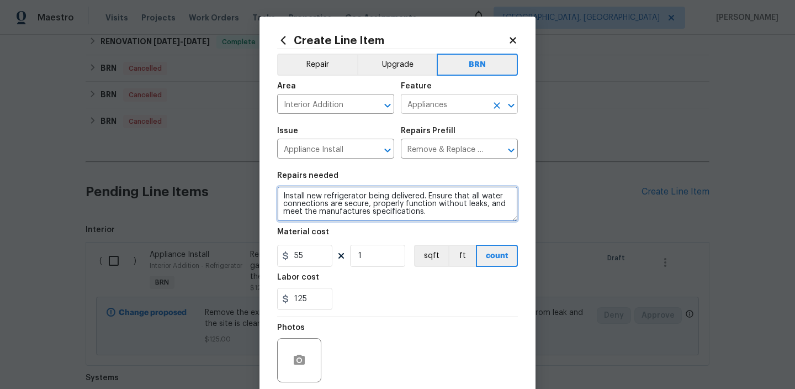
type textarea "Install new refrigerator being delivered. Ensure that all water connections are…"
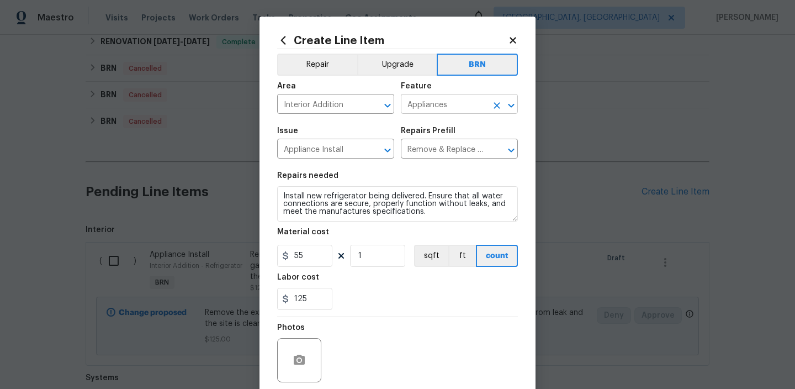
click at [425, 109] on input "Appliances" at bounding box center [444, 105] width 86 height 17
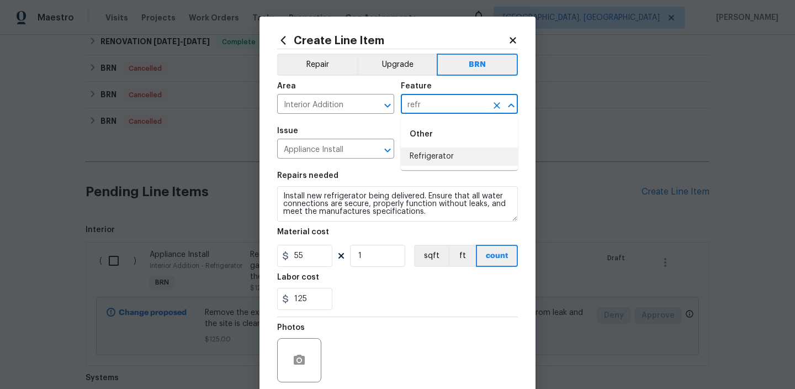
click at [430, 158] on li "Refrigerator" at bounding box center [459, 156] width 117 height 18
type input "Refrigerator"
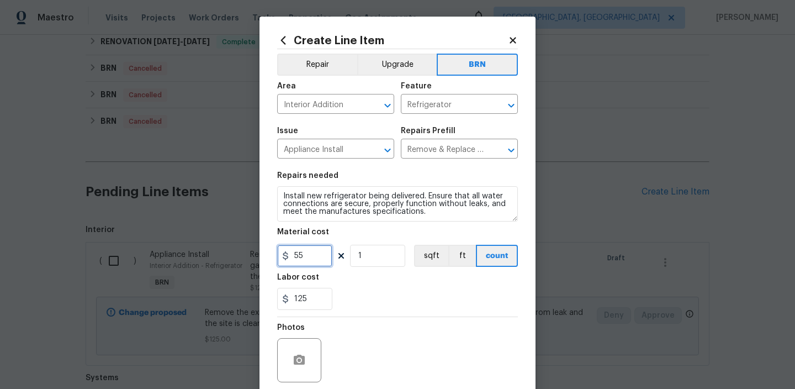
click at [320, 261] on input "55" at bounding box center [304, 256] width 55 height 22
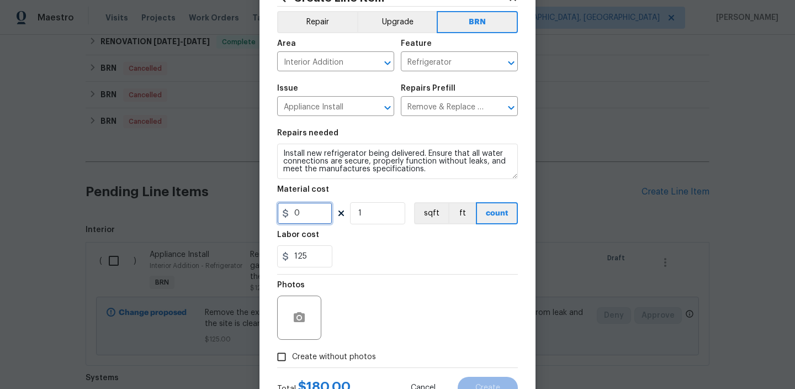
scroll to position [87, 0]
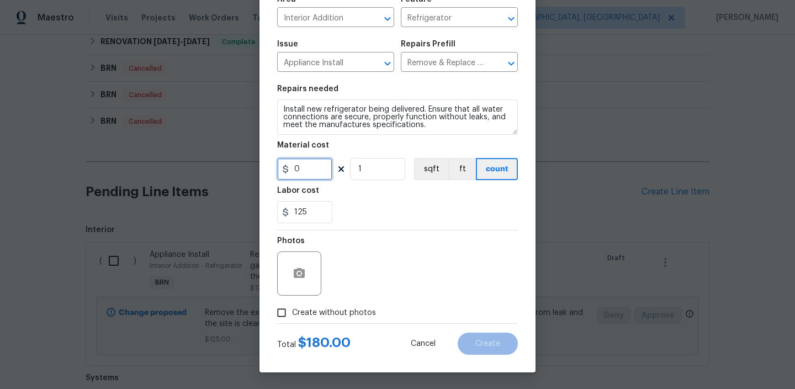
type input "0"
click at [290, 311] on input "Create without photos" at bounding box center [281, 312] width 21 height 21
checkbox input "true"
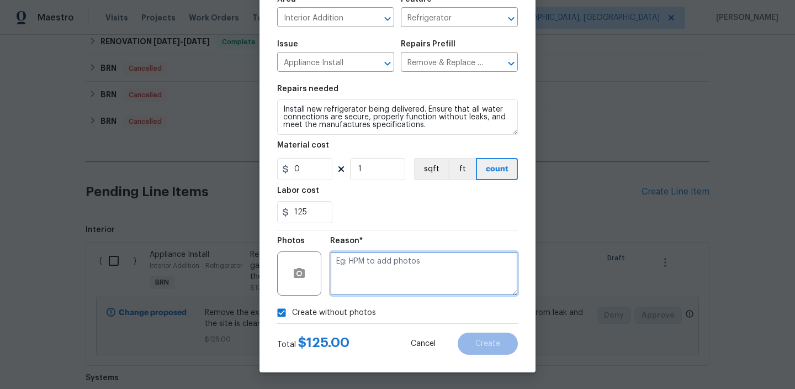
click at [361, 288] on textarea at bounding box center [424, 273] width 188 height 44
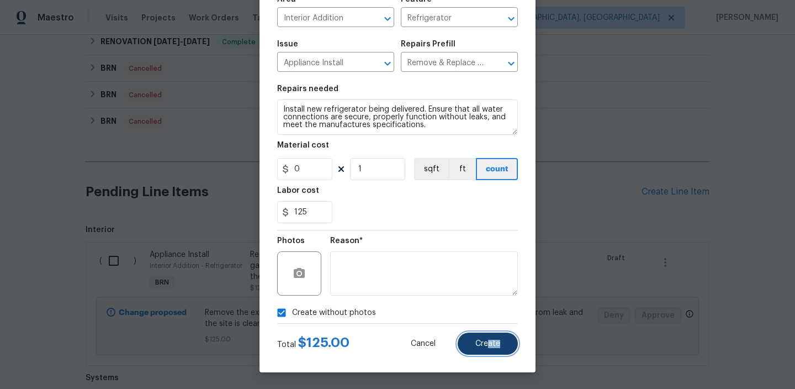
click at [487, 347] on button "Create" at bounding box center [488, 343] width 60 height 22
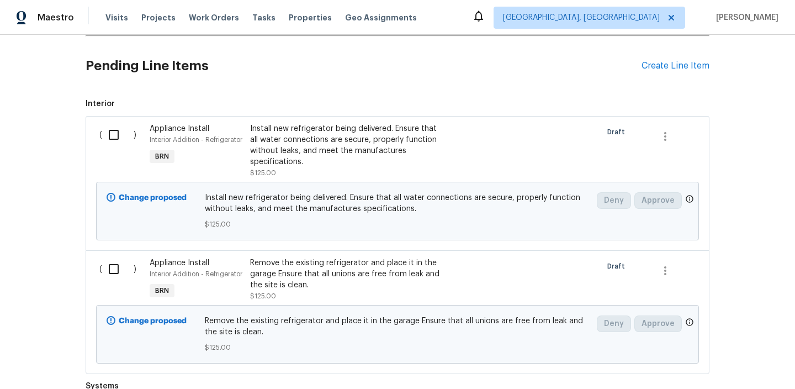
scroll to position [509, 0]
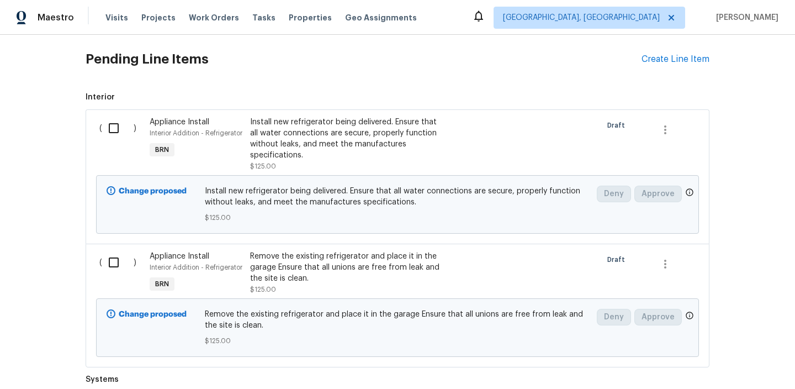
click at [108, 130] on input "checkbox" at bounding box center [117, 128] width 31 height 23
checkbox input "true"
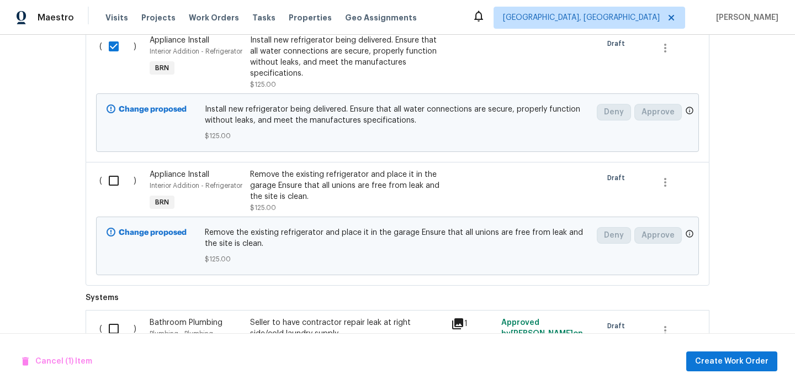
scroll to position [594, 0]
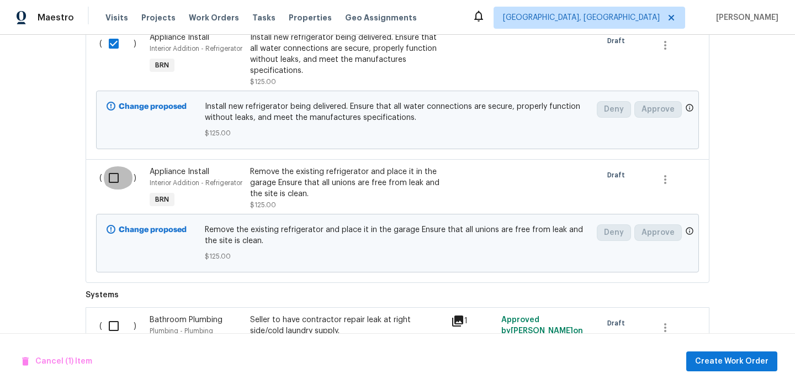
click at [120, 177] on input "checkbox" at bounding box center [117, 177] width 31 height 23
click at [119, 177] on input "checkbox" at bounding box center [117, 177] width 31 height 23
checkbox input "false"
click at [116, 51] on input "checkbox" at bounding box center [117, 43] width 31 height 23
checkbox input "false"
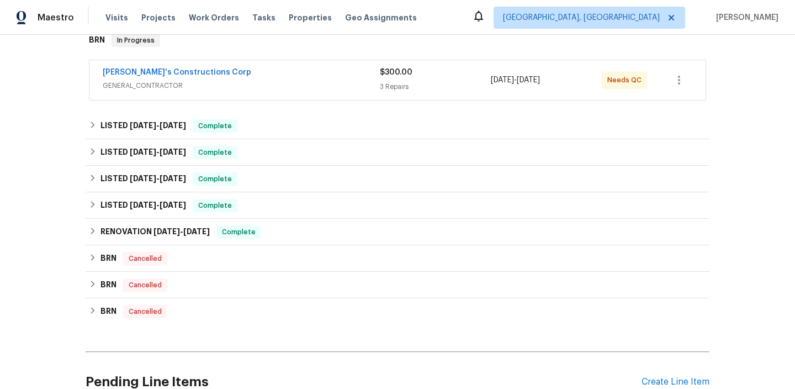
scroll to position [92, 0]
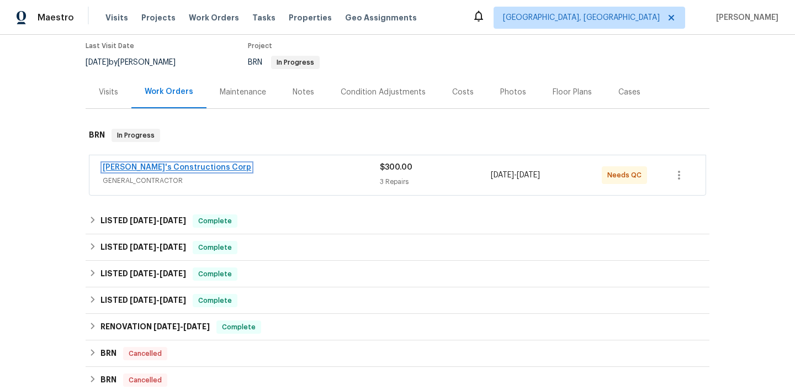
click at [130, 168] on link "[PERSON_NAME]'s Constructions Corp" at bounding box center [177, 167] width 149 height 8
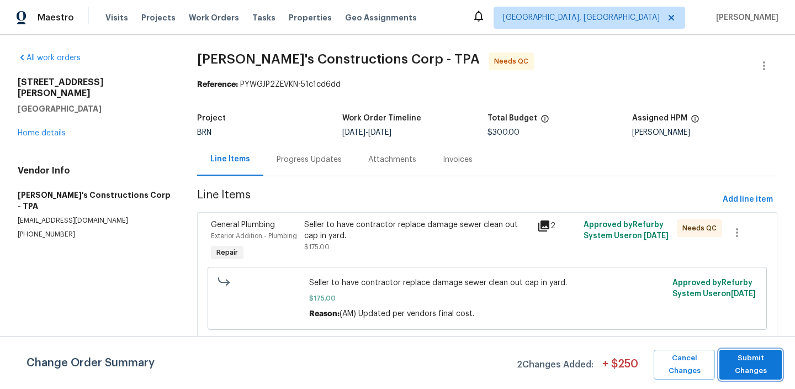
click at [747, 367] on span "Submit Changes" at bounding box center [750, 364] width 51 height 25
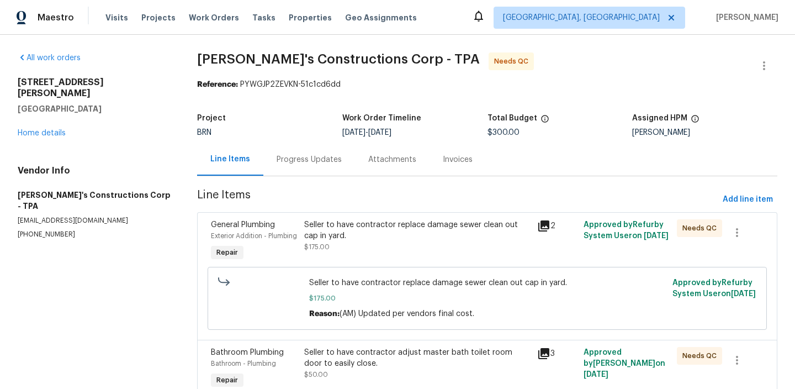
click at [290, 174] on div "Progress Updates" at bounding box center [309, 159] width 92 height 33
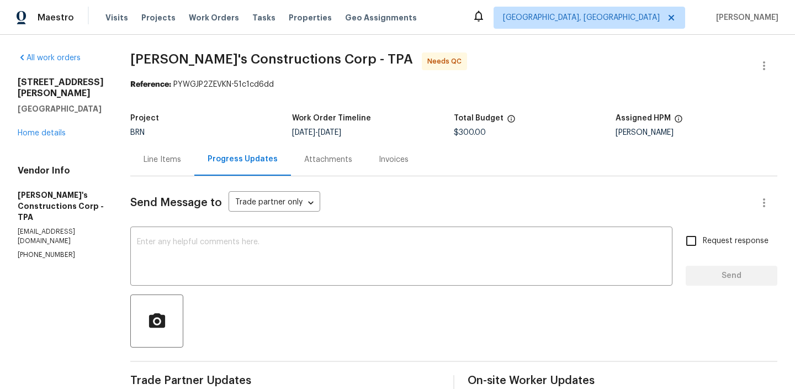
click at [765, 54] on button "button" at bounding box center [764, 65] width 27 height 27
click at [718, 66] on li "Edit" at bounding box center [728, 66] width 119 height 18
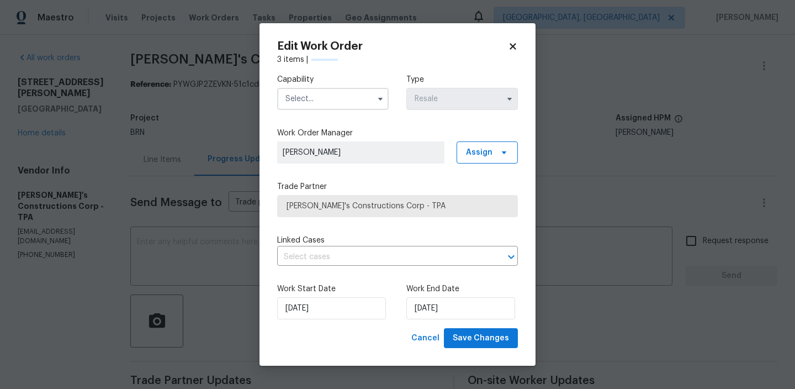
click at [331, 99] on input "text" at bounding box center [333, 99] width 112 height 22
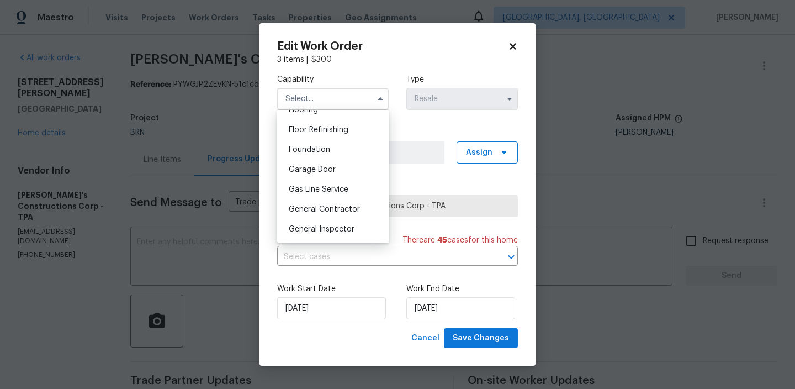
scroll to position [443, 0]
click at [329, 204] on span "General Contractor" at bounding box center [324, 207] width 71 height 8
type input "General Contractor"
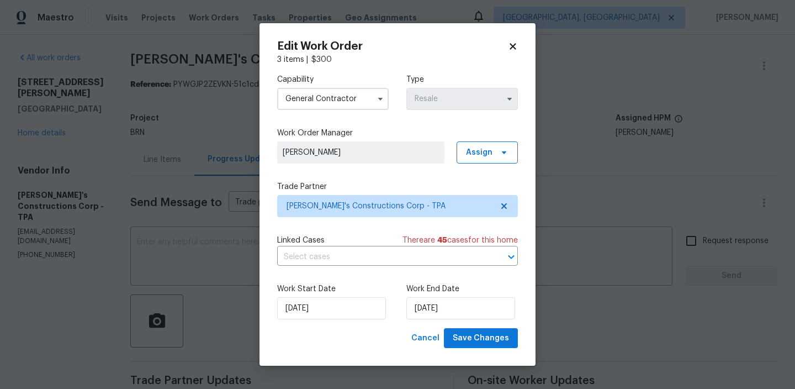
click at [314, 273] on div "Capability General Contractor Type Resale Work Order Manager Ananthi Mahendran …" at bounding box center [397, 196] width 241 height 263
click at [309, 255] on input "text" at bounding box center [382, 257] width 210 height 17
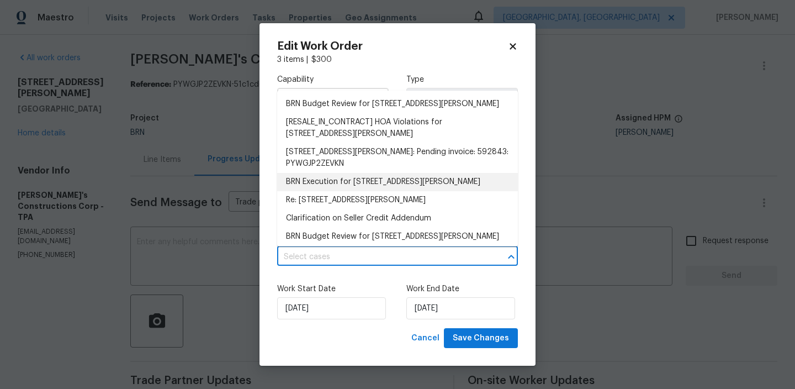
click at [304, 190] on li "BRN Execution for 225 Arbuthnot St, Winter Haven, FL 33881" at bounding box center [397, 182] width 241 height 18
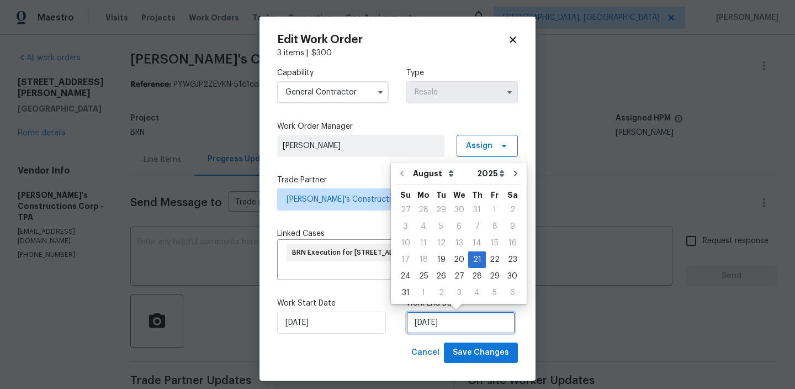
click at [420, 323] on input "21/08/2025" at bounding box center [460, 322] width 109 height 22
click at [451, 261] on div "20" at bounding box center [459, 259] width 18 height 15
type input "20/08/2025"
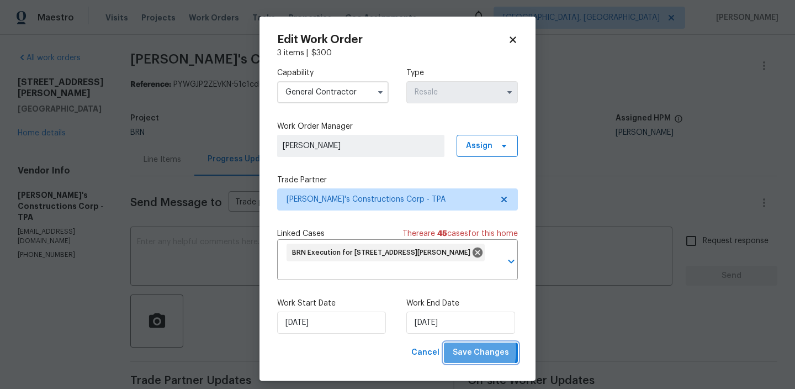
click at [463, 351] on span "Save Changes" at bounding box center [481, 353] width 56 height 14
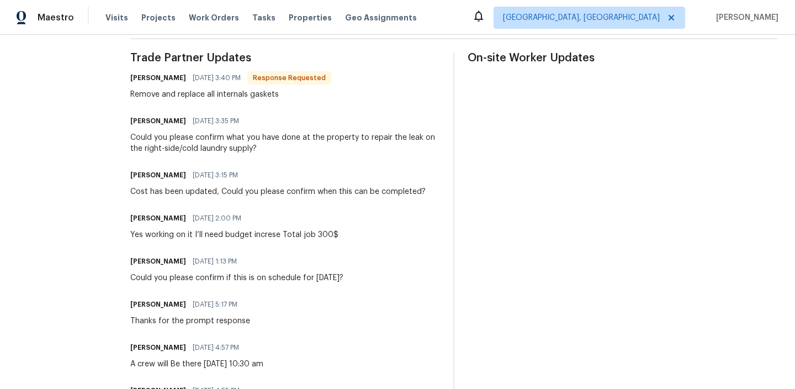
scroll to position [320, 0]
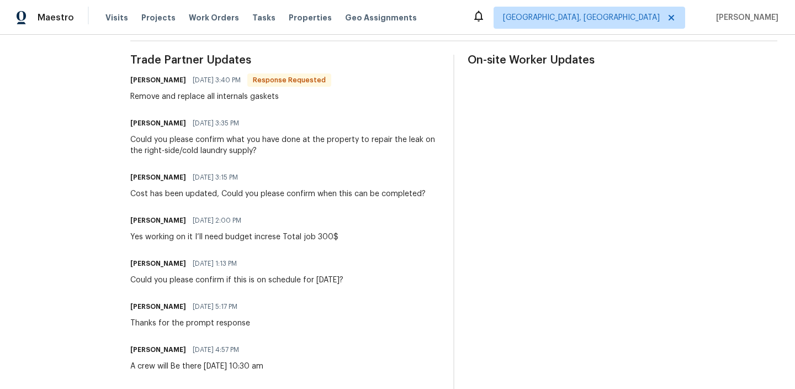
click at [273, 96] on div "Remove and replace all internals gaskets" at bounding box center [230, 96] width 201 height 11
copy div "gaskets"
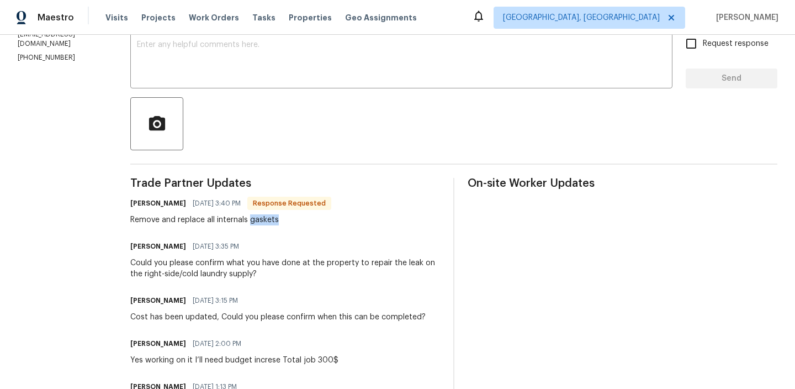
scroll to position [0, 0]
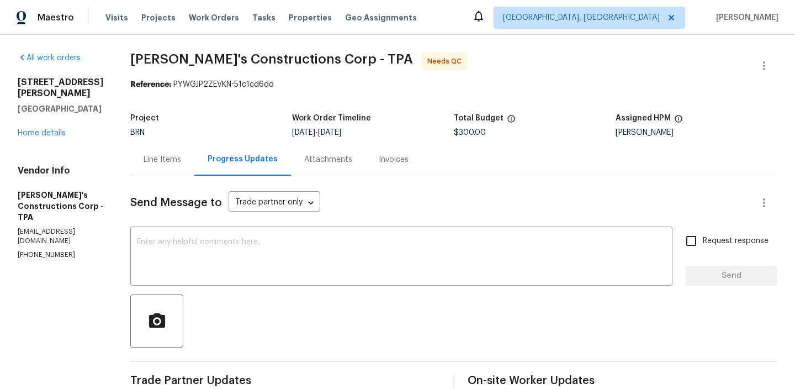
click at [179, 152] on div "Line Items" at bounding box center [162, 159] width 64 height 33
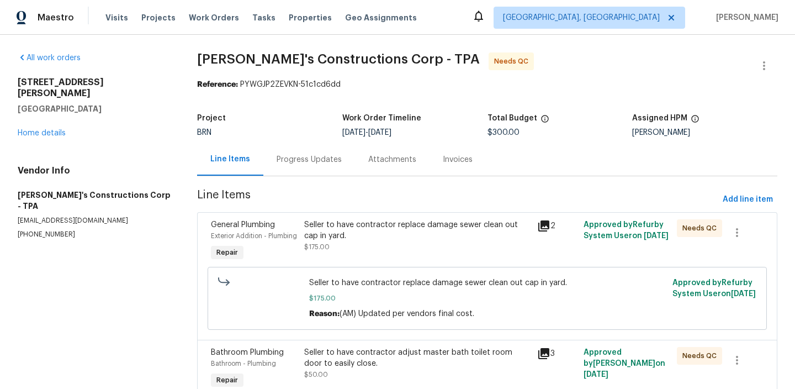
click at [344, 219] on div "Seller to have contractor replace damage sewer clean out cap in yard." at bounding box center [417, 230] width 226 height 22
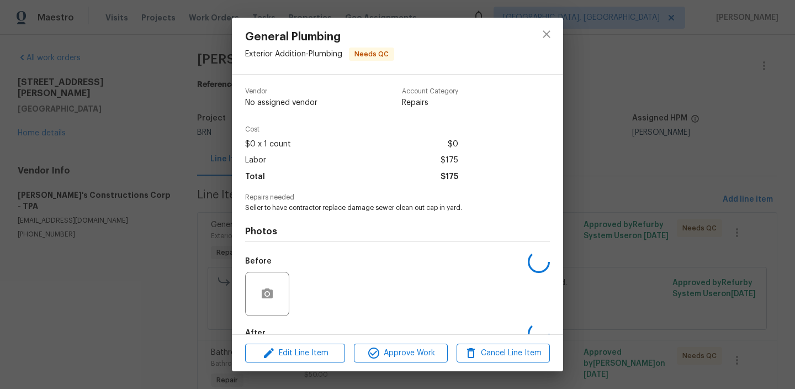
scroll to position [65, 0]
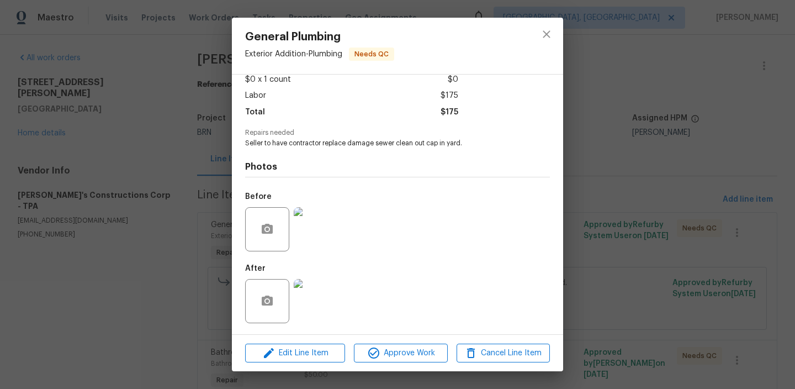
click at [388, 341] on div "Edit Line Item Approve Work Cancel Line Item" at bounding box center [397, 353] width 331 height 37
click at [385, 346] on span "Approve Work" at bounding box center [400, 353] width 87 height 14
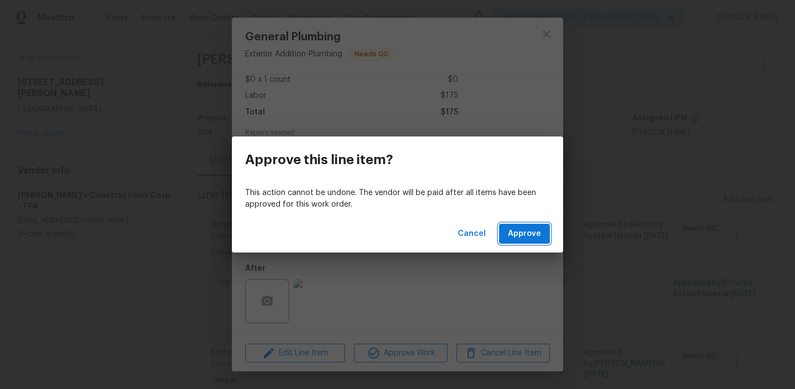
click at [516, 224] on button "Approve" at bounding box center [524, 234] width 51 height 20
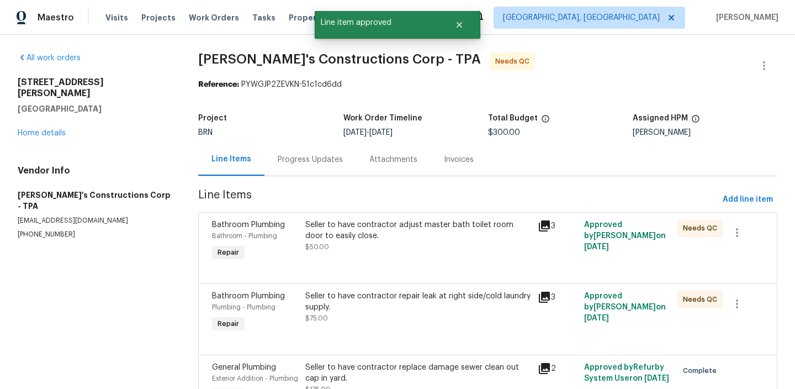
click at [362, 249] on div "Seller to have contractor adjust master bath toilet room door to easily close. …" at bounding box center [418, 235] width 226 height 33
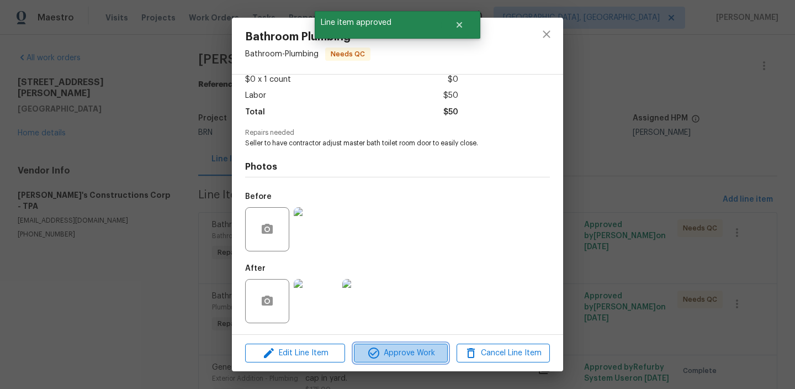
click at [371, 350] on icon "button" at bounding box center [373, 352] width 13 height 13
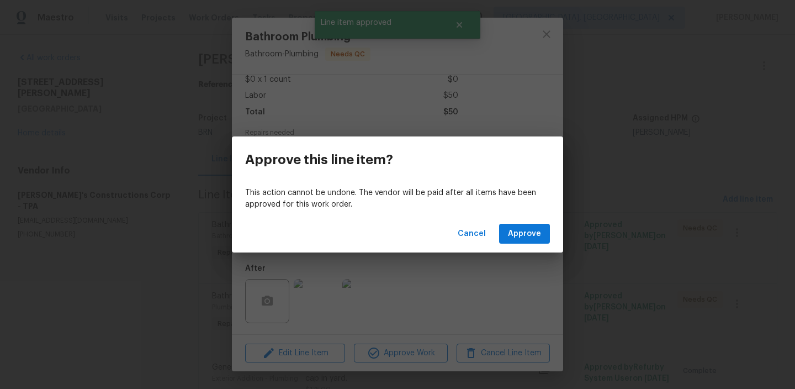
click at [527, 222] on div "Cancel Approve" at bounding box center [397, 234] width 331 height 38
click at [527, 223] on div "Cancel Approve" at bounding box center [397, 234] width 331 height 38
click at [526, 226] on button "Approve" at bounding box center [524, 234] width 51 height 20
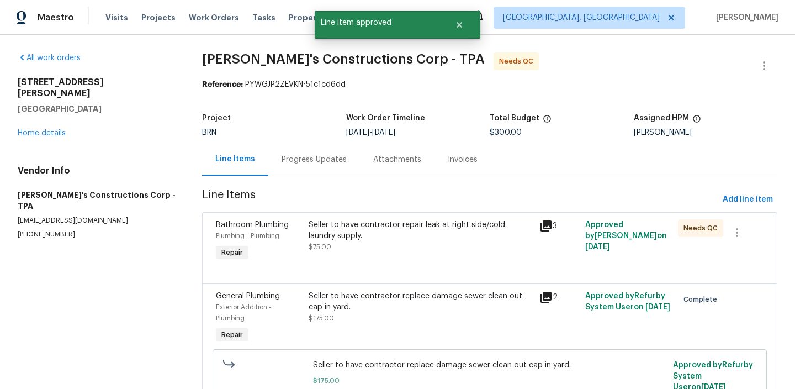
click at [371, 255] on div "Seller to have contractor repair leak at right side/cold laundry supply. $75.00" at bounding box center [420, 241] width 231 height 51
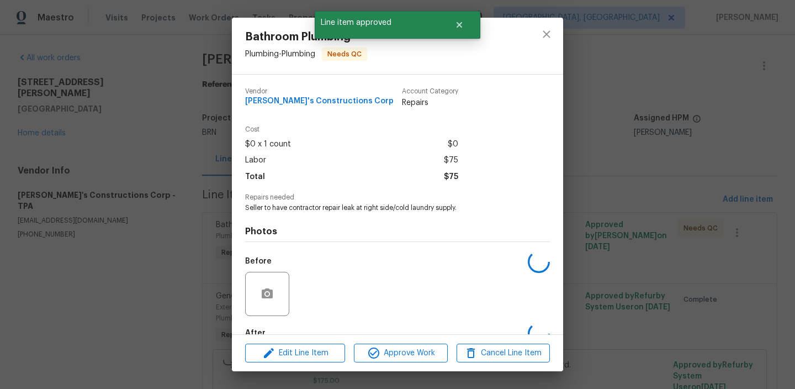
scroll to position [58, 0]
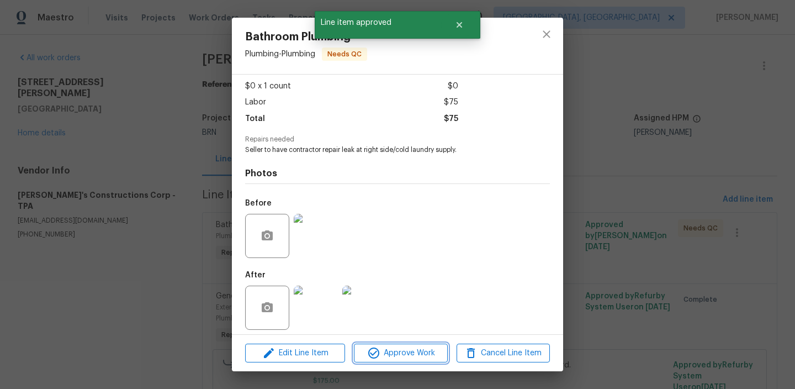
click at [389, 350] on span "Approve Work" at bounding box center [400, 353] width 87 height 14
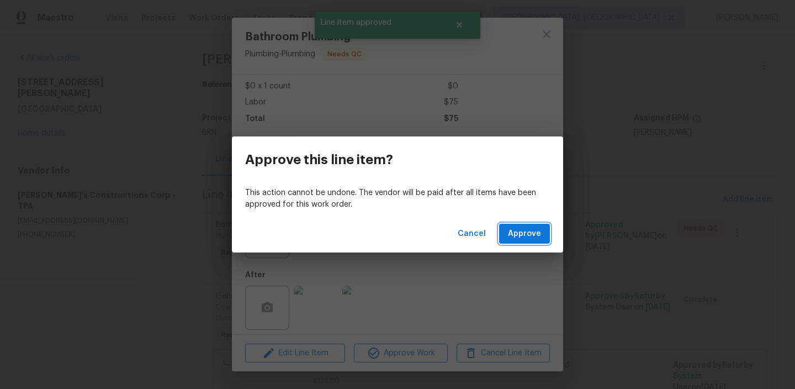
click at [522, 236] on span "Approve" at bounding box center [524, 234] width 33 height 14
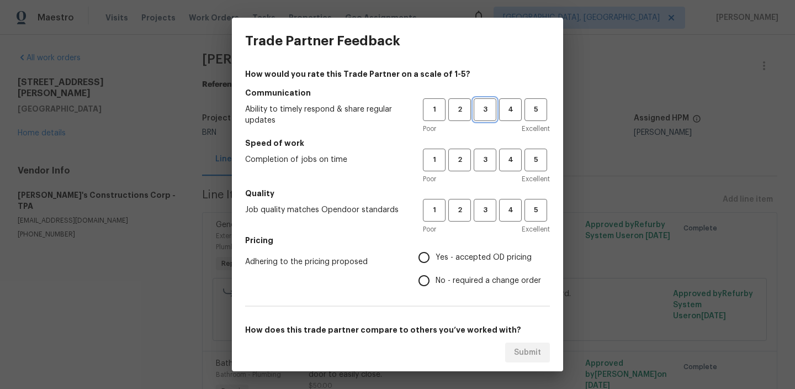
click at [484, 119] on button "3" at bounding box center [485, 109] width 23 height 23
click at [483, 142] on h5 "Speed of work" at bounding box center [397, 143] width 305 height 11
click at [483, 159] on span "3" at bounding box center [485, 160] width 20 height 13
click at [485, 205] on span "3" at bounding box center [485, 210] width 20 height 13
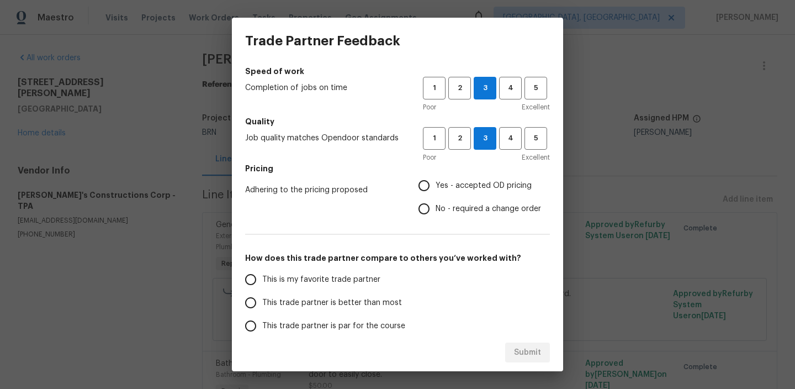
click at [440, 209] on span "No - required a change order" at bounding box center [488, 209] width 105 height 12
click at [436, 209] on input "No - required a change order" at bounding box center [424, 208] width 23 height 23
radio input "true"
click at [279, 286] on label "This is my favorite trade partner" at bounding box center [326, 279] width 175 height 23
click at [262, 286] on input "This is my favorite trade partner" at bounding box center [250, 279] width 23 height 23
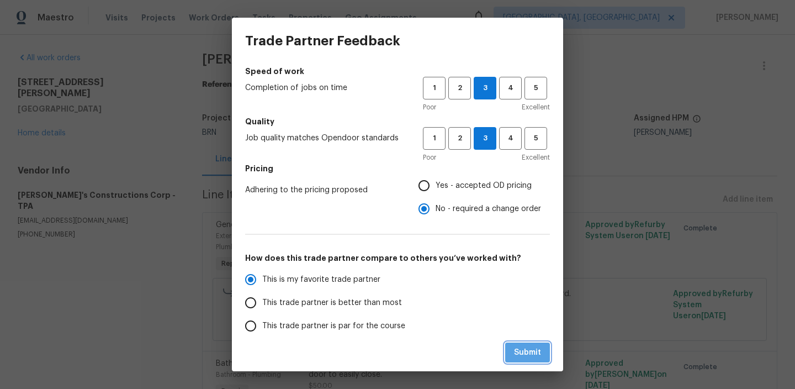
click at [516, 355] on span "Submit" at bounding box center [527, 353] width 27 height 14
radio input "true"
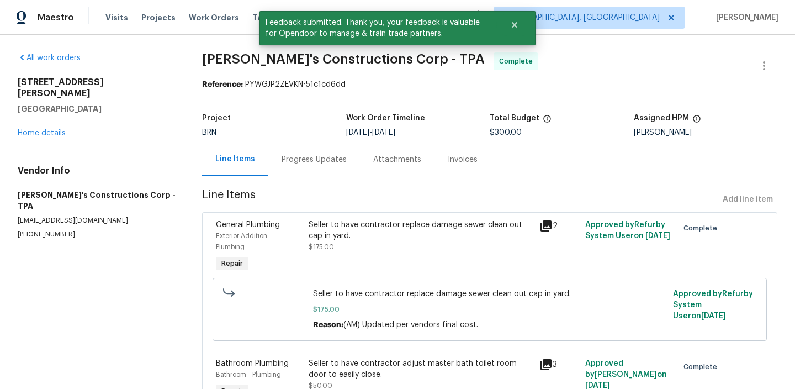
click at [298, 146] on div "Progress Updates" at bounding box center [314, 159] width 92 height 33
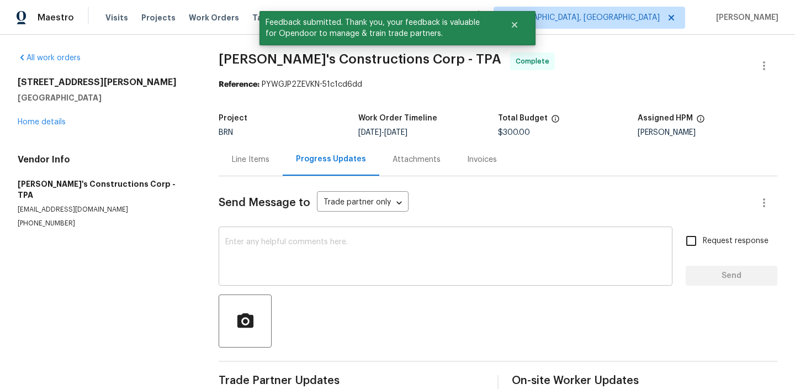
click at [311, 252] on textarea at bounding box center [445, 257] width 441 height 39
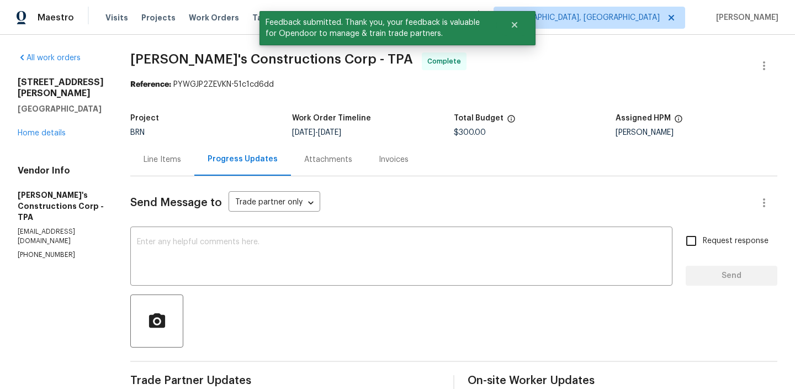
paste textarea "WO is approved, Please upload the invoice under the invoice section.Thanks"
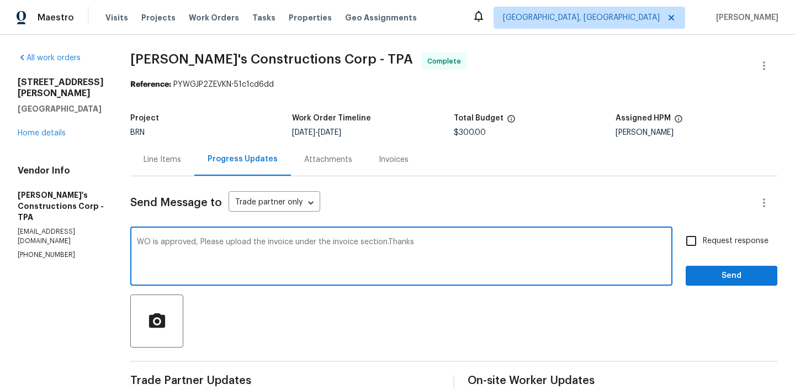
type textarea "WO is approved, Please upload the invoice under the invoice section.Thanks"
click at [704, 233] on label "Request response" at bounding box center [724, 240] width 89 height 23
click at [703, 233] on input "Request response" at bounding box center [691, 240] width 23 height 23
checkbox input "true"
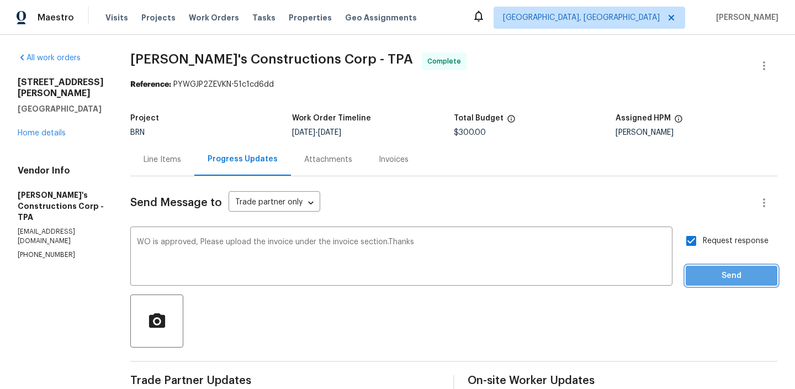
click at [699, 280] on span "Send" at bounding box center [732, 276] width 74 height 14
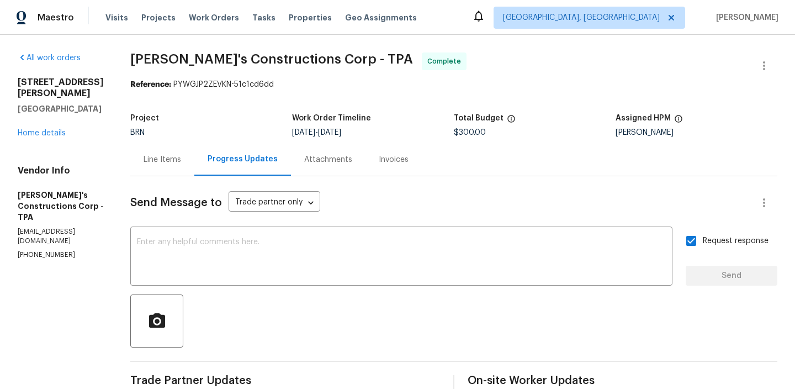
click at [51, 126] on div "[STREET_ADDRESS][PERSON_NAME] Home details" at bounding box center [61, 108] width 86 height 62
click at [51, 112] on div "[STREET_ADDRESS][PERSON_NAME] Home details" at bounding box center [61, 108] width 86 height 62
click at [51, 129] on link "Home details" at bounding box center [42, 133] width 48 height 8
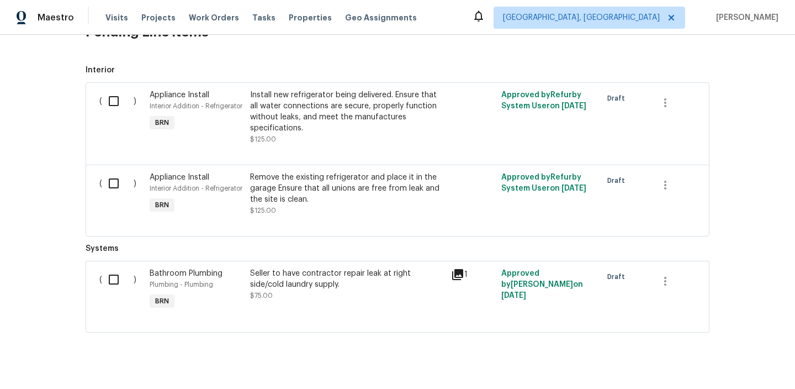
scroll to position [538, 0]
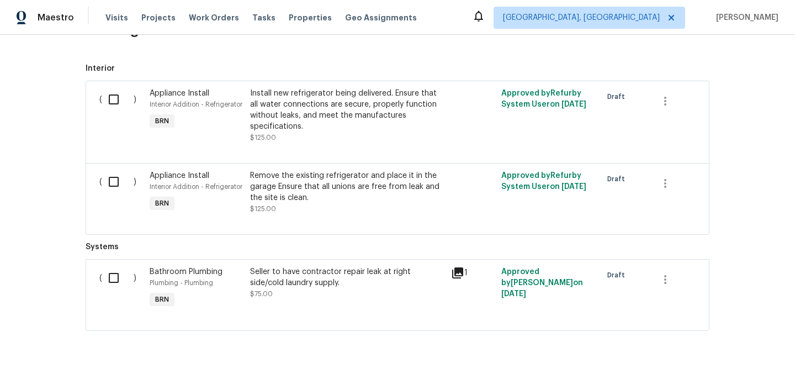
click at [101, 97] on div "( )" at bounding box center [121, 115] width 50 height 62
click at [112, 102] on input "checkbox" at bounding box center [117, 99] width 31 height 23
checkbox input "true"
click at [114, 187] on input "checkbox" at bounding box center [117, 181] width 31 height 23
checkbox input "true"
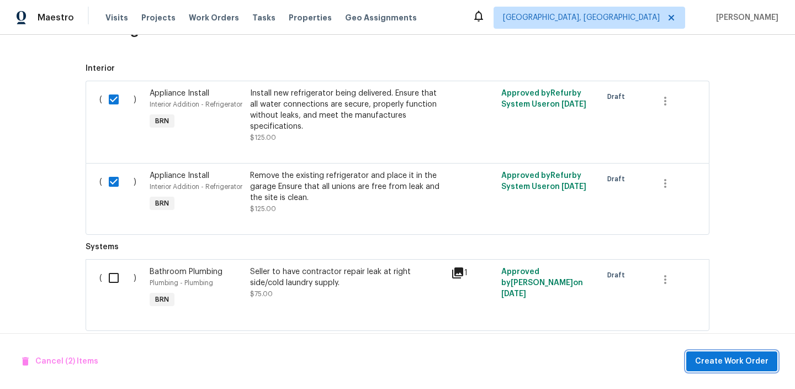
click at [718, 357] on span "Create Work Order" at bounding box center [731, 362] width 73 height 14
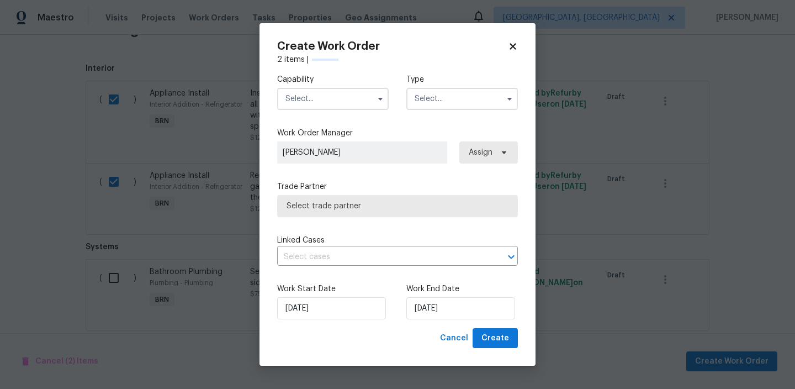
checkbox input "false"
click at [302, 102] on input "text" at bounding box center [333, 99] width 112 height 22
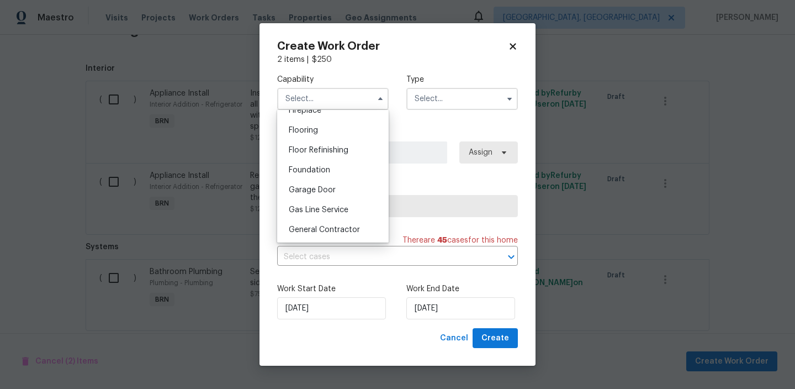
scroll to position [431, 0]
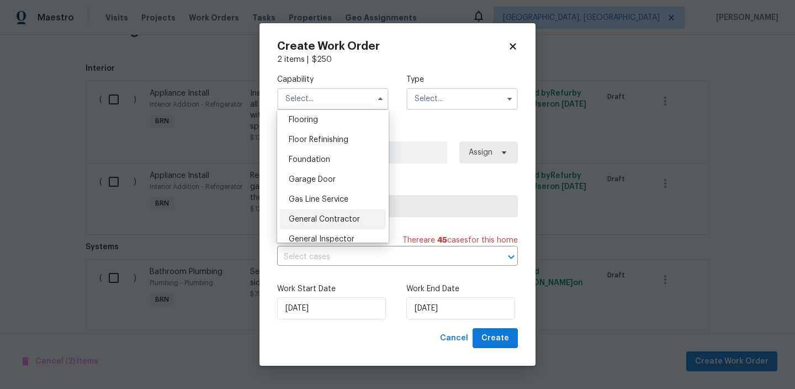
click at [323, 212] on div "General Contractor" at bounding box center [333, 219] width 106 height 20
type input "General Contractor"
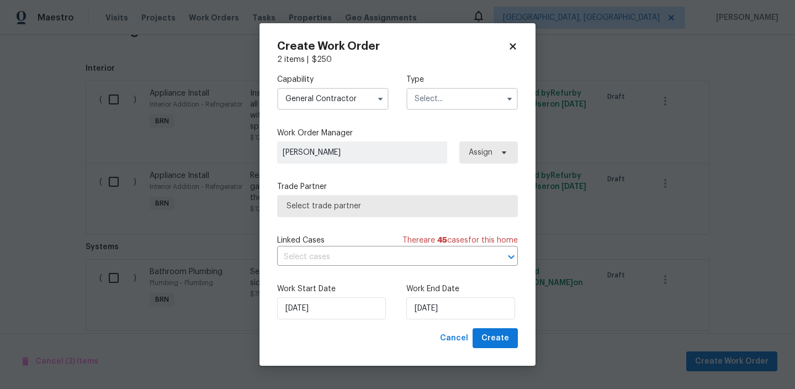
click at [438, 107] on input "text" at bounding box center [462, 99] width 112 height 22
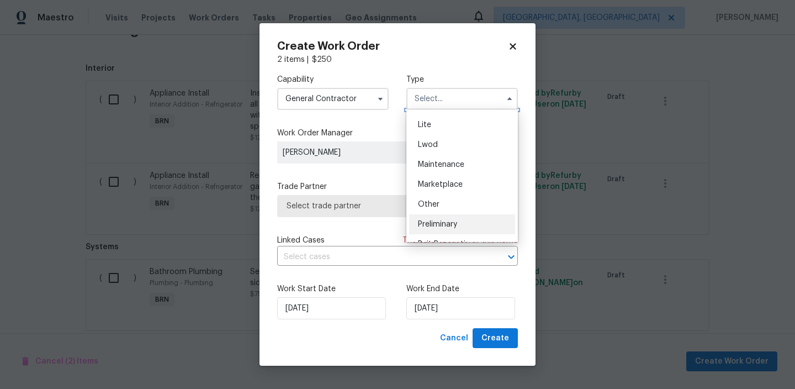
scroll to position [250, 0]
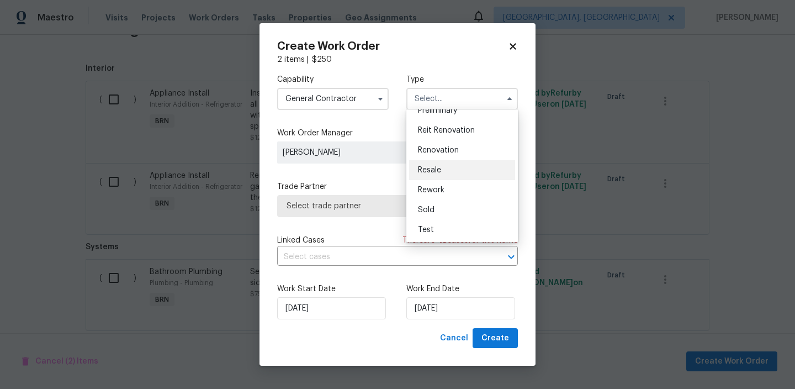
click at [442, 170] on div "Resale" at bounding box center [462, 170] width 106 height 20
type input "Resale"
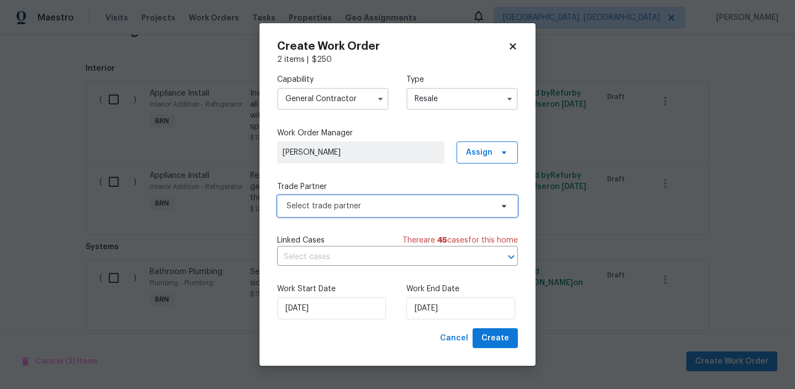
click at [345, 198] on span "Select trade partner" at bounding box center [397, 206] width 241 height 22
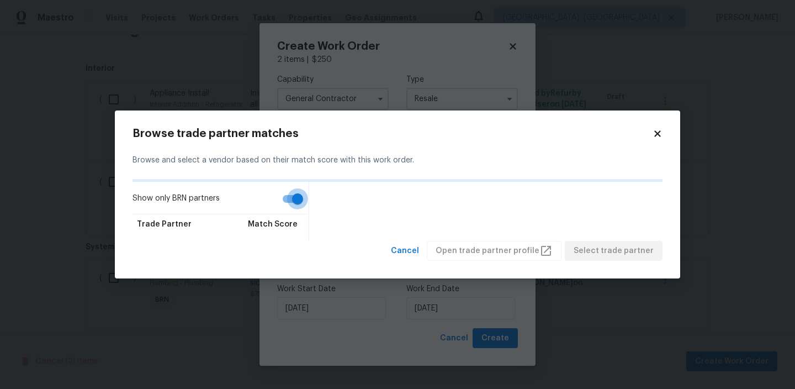
click at [286, 196] on input "Show only BRN partners" at bounding box center [297, 198] width 63 height 21
checkbox input "false"
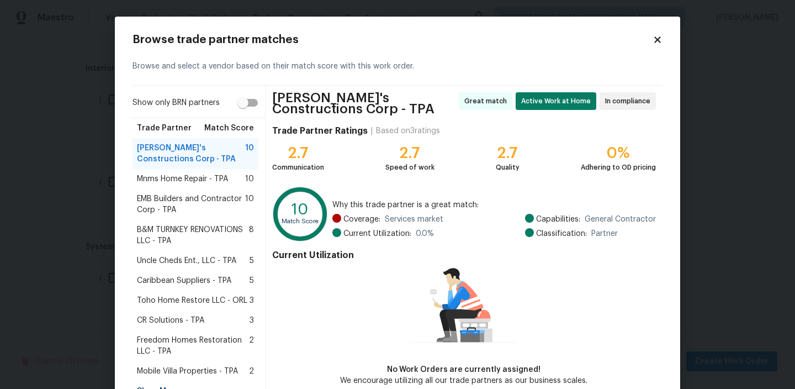
scroll to position [73, 0]
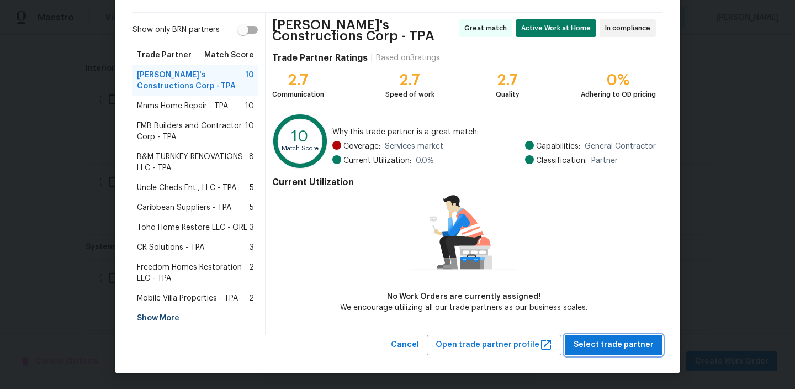
click at [593, 335] on button "Select trade partner" at bounding box center [614, 345] width 98 height 20
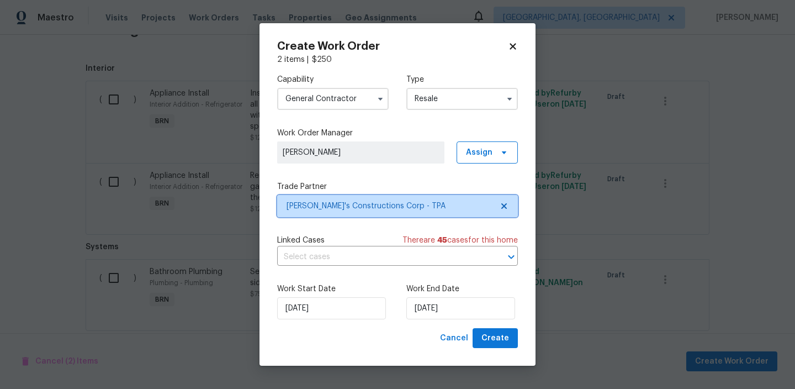
scroll to position [0, 0]
click at [373, 258] on input "text" at bounding box center [382, 257] width 210 height 17
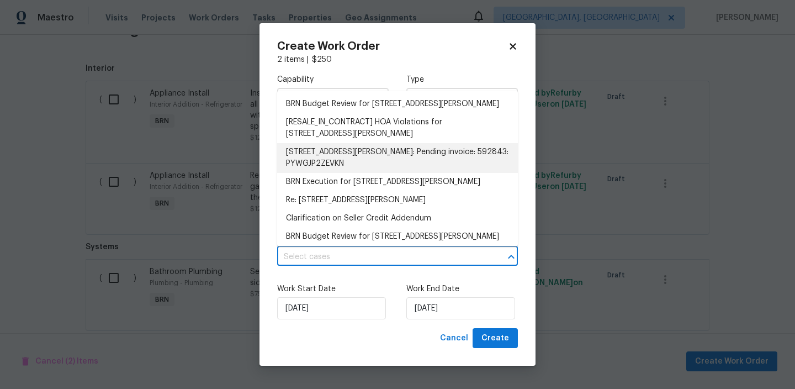
click at [307, 191] on li "BRN Execution for [STREET_ADDRESS][PERSON_NAME]" at bounding box center [397, 182] width 241 height 18
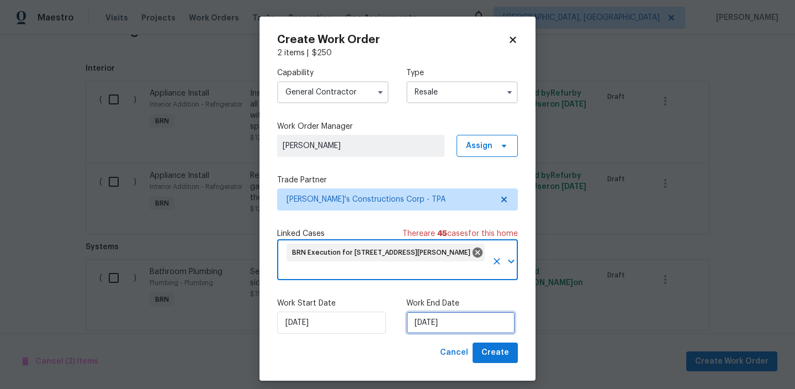
click at [424, 325] on input "[DATE]" at bounding box center [460, 322] width 109 height 22
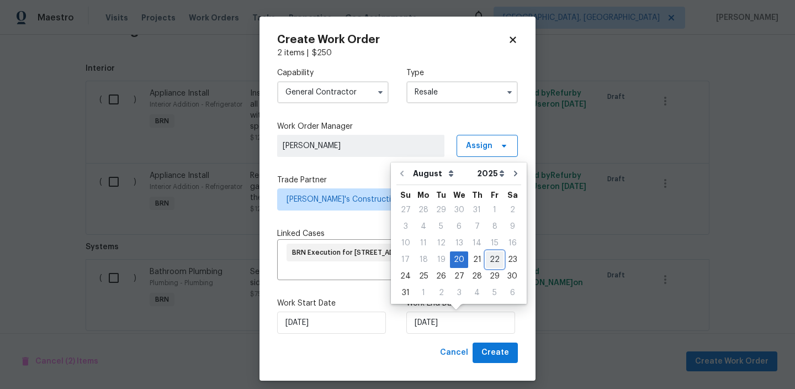
click at [486, 262] on div "22" at bounding box center [495, 259] width 18 height 15
type input "[DATE]"
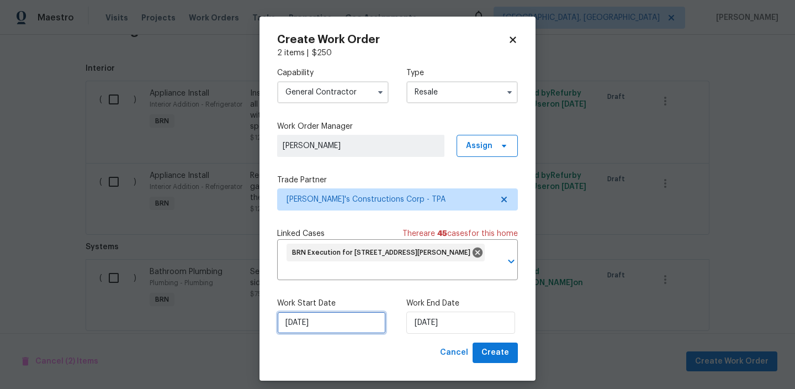
click at [321, 329] on input "[DATE]" at bounding box center [331, 322] width 109 height 22
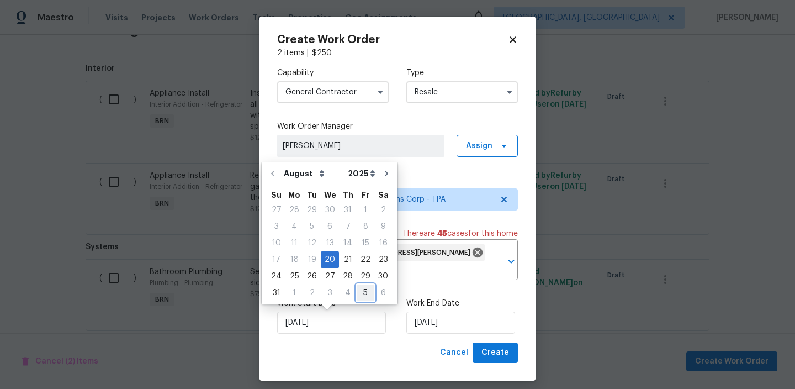
click at [362, 290] on div "5" at bounding box center [366, 292] width 18 height 15
type input "[DATE]"
select select "8"
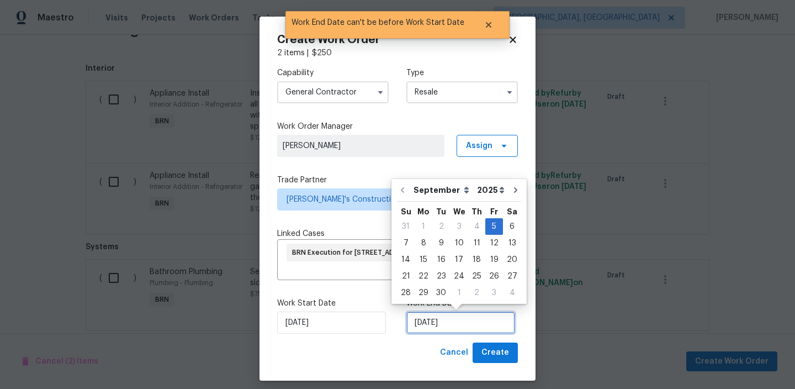
click at [424, 321] on input "[DATE]" at bounding box center [460, 322] width 109 height 22
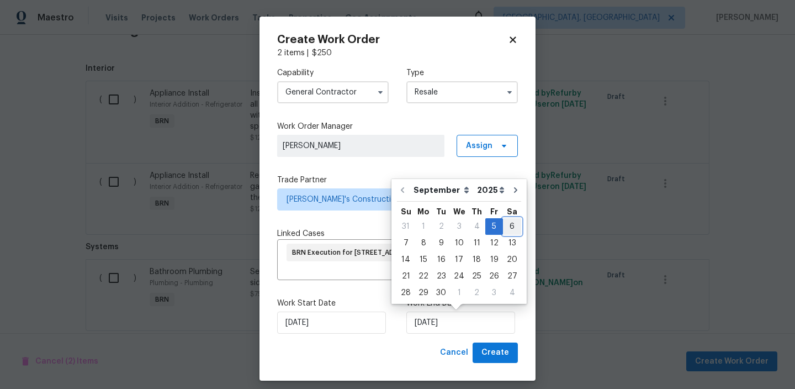
click at [505, 224] on div "6" at bounding box center [512, 226] width 18 height 15
type input "[DATE]"
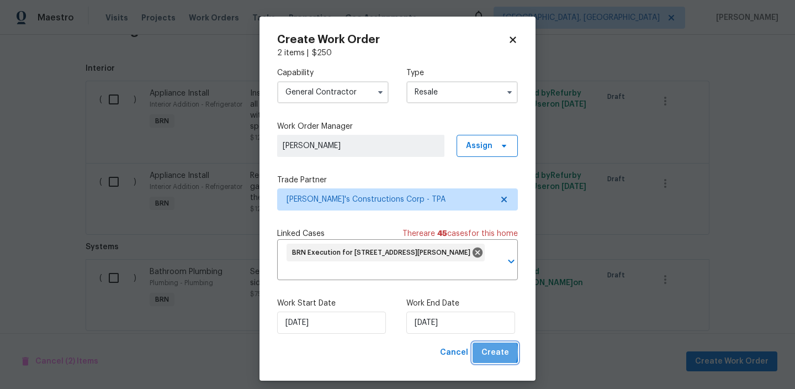
click at [487, 352] on span "Create" at bounding box center [496, 353] width 28 height 14
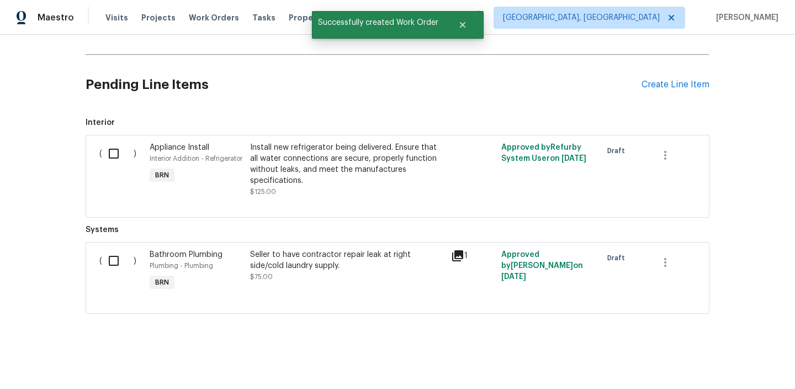
scroll to position [544, 0]
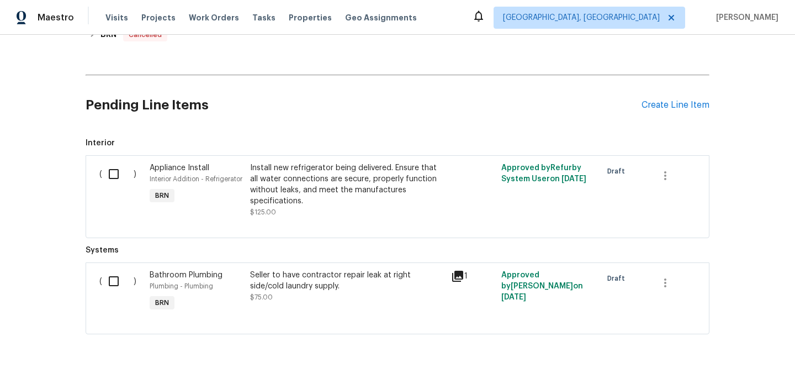
click at [286, 183] on div "Install new refrigerator being delivered. Ensure that all water connections are…" at bounding box center [347, 184] width 194 height 44
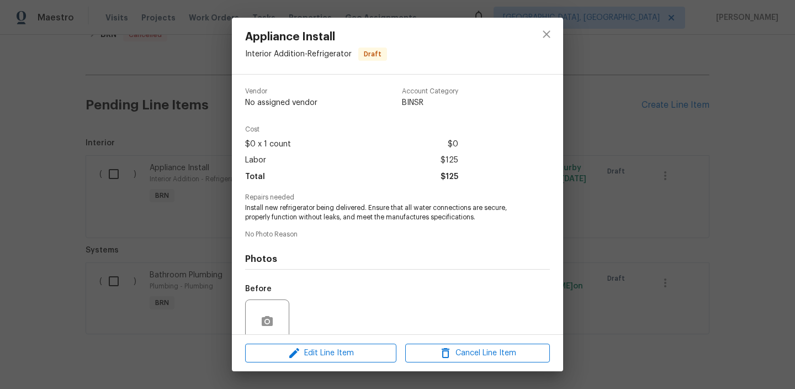
click at [309, 211] on span "Install new refrigerator being delivered. Ensure that all water connections are…" at bounding box center [382, 212] width 274 height 19
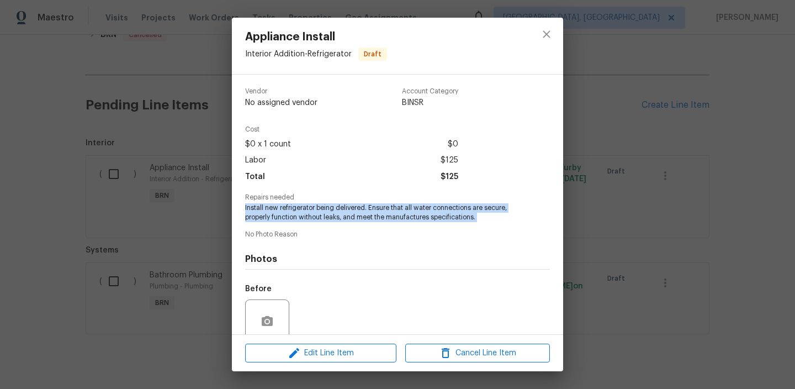
click at [309, 211] on span "Install new refrigerator being delivered. Ensure that all water connections are…" at bounding box center [382, 212] width 274 height 19
copy span "Install new refrigerator being delivered. Ensure that all water connections are…"
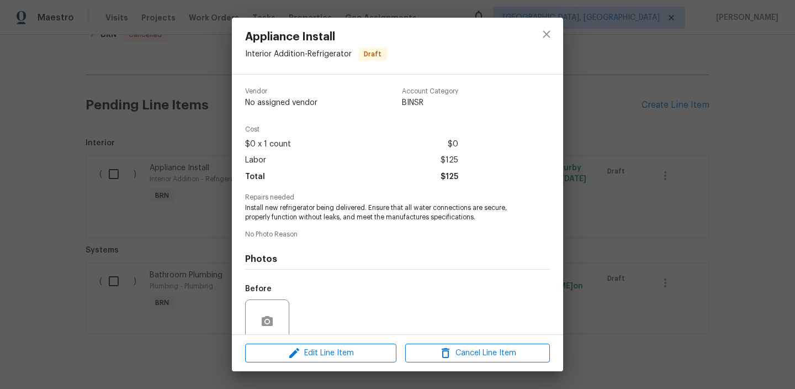
click at [154, 119] on div "Appliance Install Interior Addition - Refrigerator Draft Vendor No assigned ven…" at bounding box center [397, 194] width 795 height 389
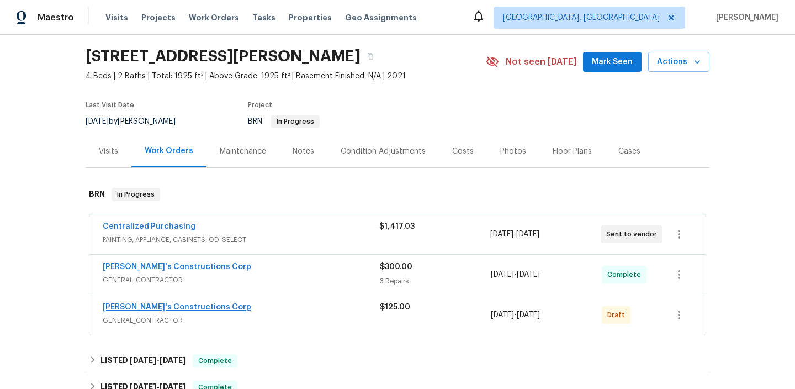
scroll to position [51, 0]
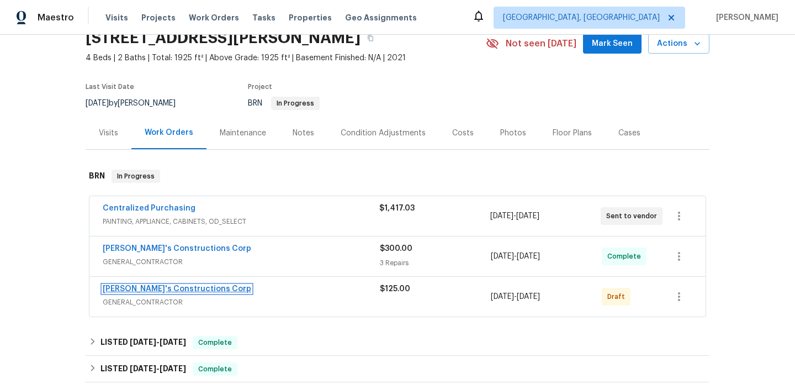
click at [151, 288] on link "[PERSON_NAME]'s Constructions Corp" at bounding box center [177, 289] width 149 height 8
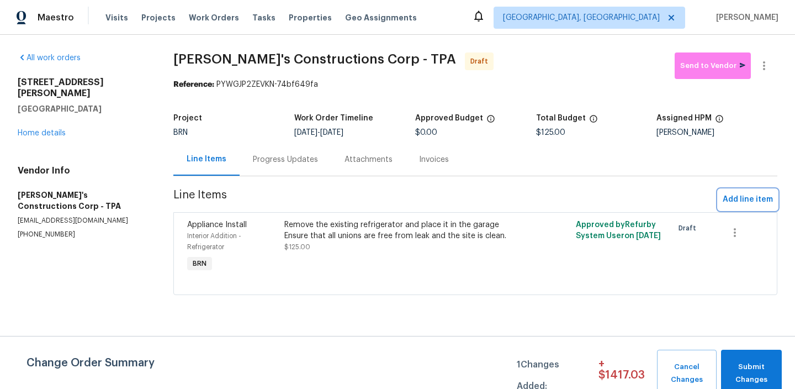
click at [738, 202] on span "Add line item" at bounding box center [748, 200] width 50 height 14
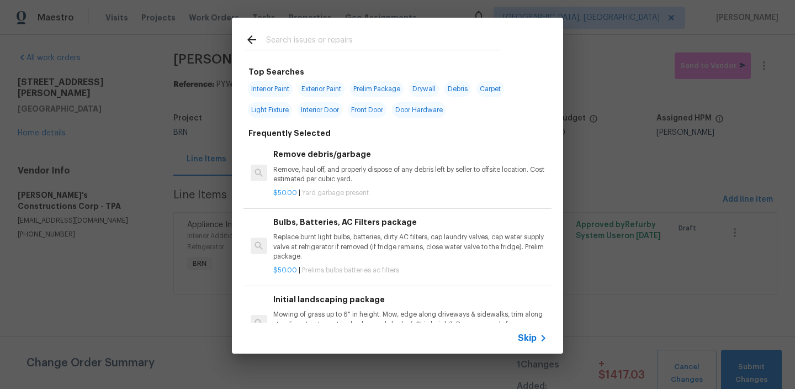
click at [522, 335] on span "Skip" at bounding box center [527, 337] width 19 height 11
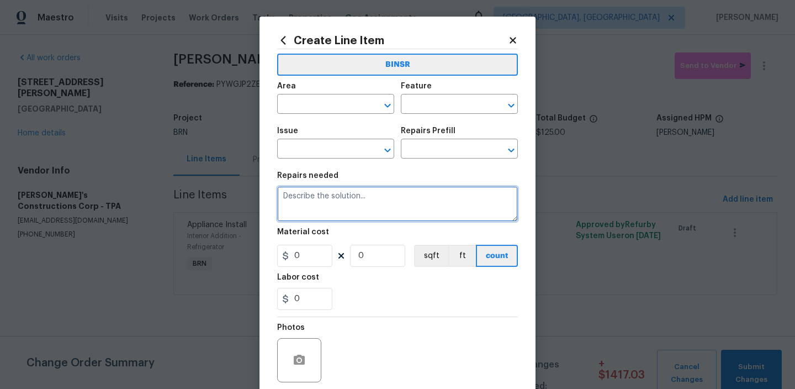
click at [354, 218] on textarea at bounding box center [397, 203] width 241 height 35
paste textarea "Install new refrigerator being delivered. Ensure that all water connections are…"
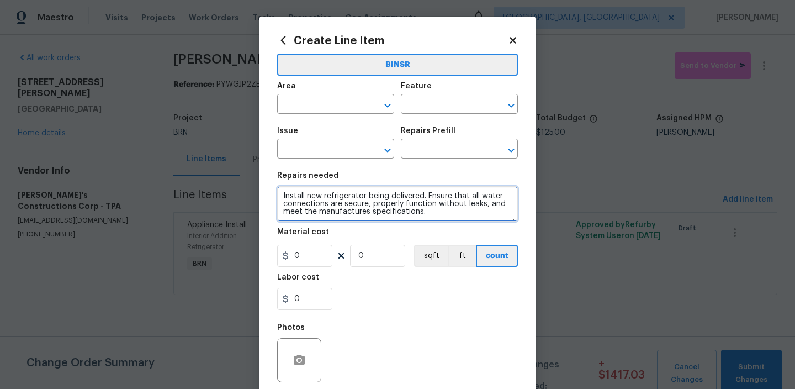
scroll to position [2, 0]
type textarea "Install new refrigerator being delivered. Ensure that all water connections are…"
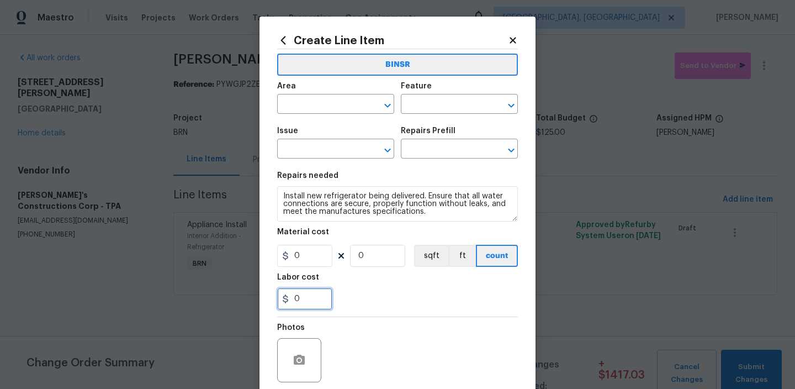
click at [306, 299] on input "0" at bounding box center [304, 299] width 55 height 22
type input "125"
click at [373, 262] on input "0" at bounding box center [377, 256] width 55 height 22
type input "1"
click at [297, 102] on input "text" at bounding box center [320, 105] width 86 height 17
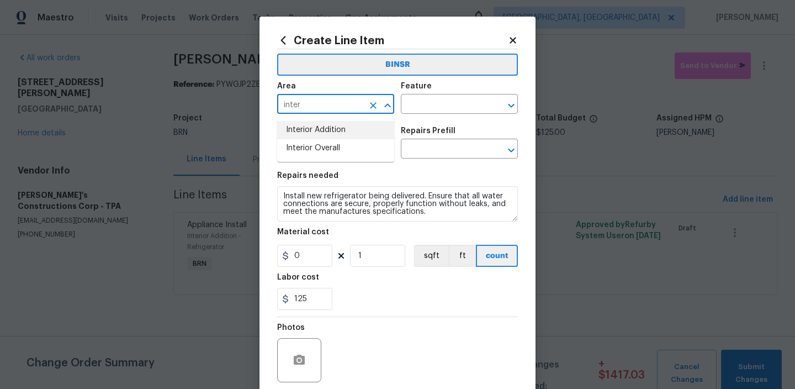
click at [354, 125] on li "Interior Addition" at bounding box center [335, 130] width 117 height 18
type input "Interior Addition"
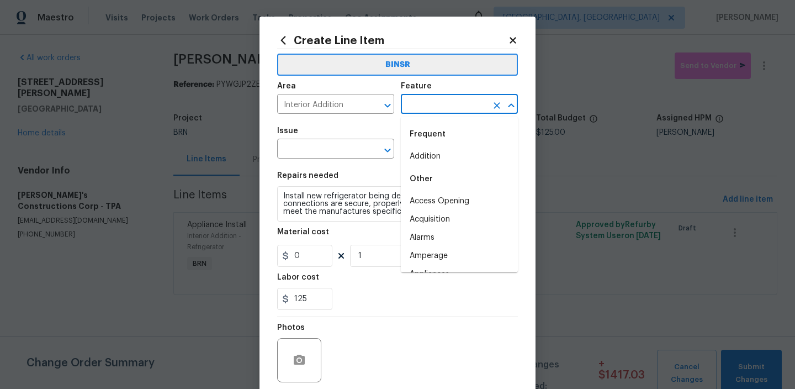
click at [401, 105] on input "text" at bounding box center [444, 105] width 86 height 17
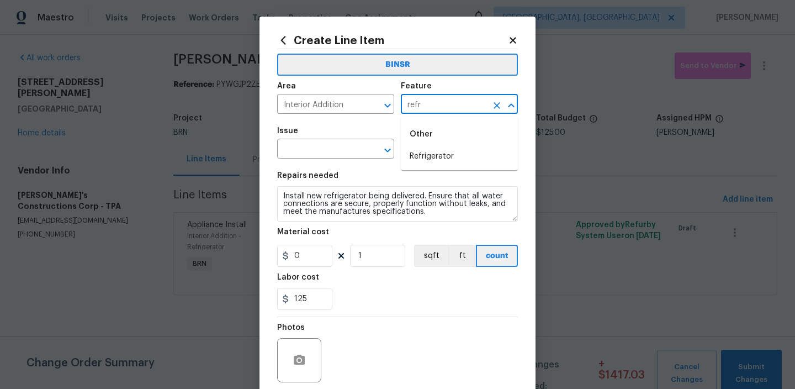
click at [437, 156] on li "Refrigerator" at bounding box center [459, 156] width 117 height 18
type input "Refrigerator"
click at [302, 148] on input "text" at bounding box center [320, 149] width 86 height 17
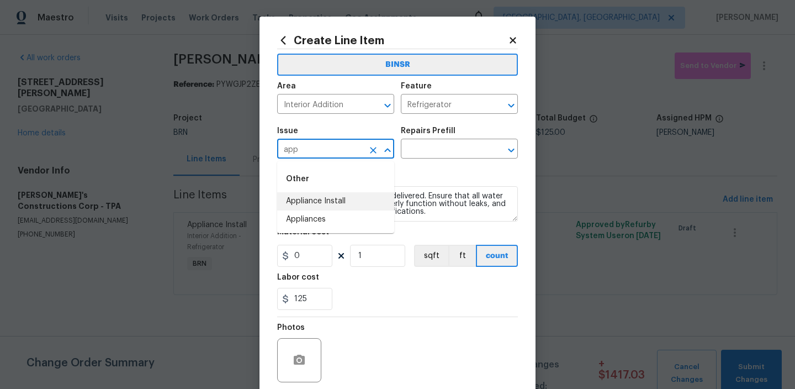
click at [308, 195] on li "Appliance Install" at bounding box center [335, 201] width 117 height 18
type input "Appliance Install"
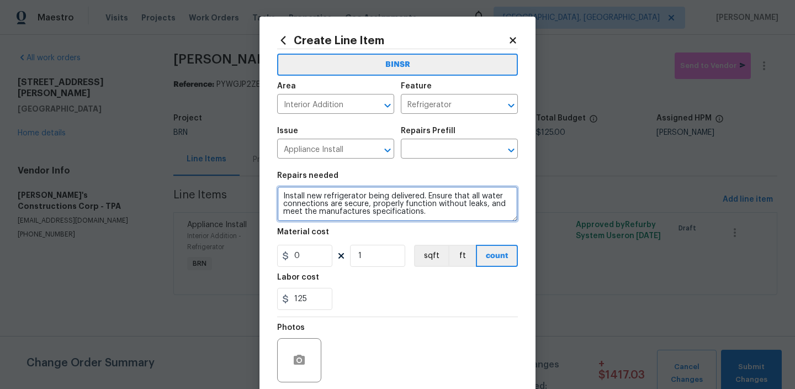
click at [308, 195] on textarea "Install new refrigerator being delivered. Ensure that all water connections are…" at bounding box center [397, 203] width 241 height 35
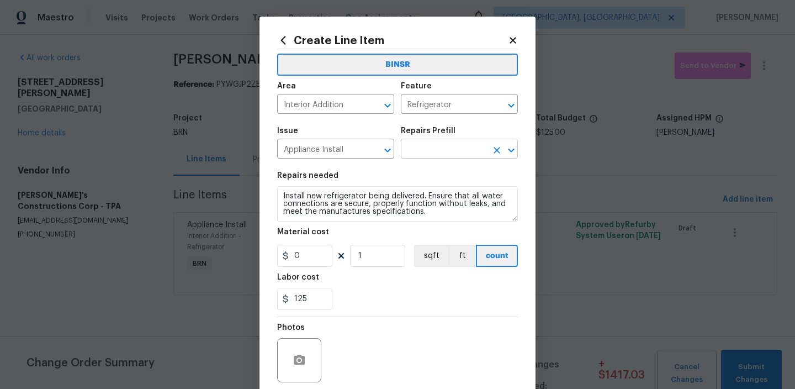
click at [411, 147] on input "text" at bounding box center [444, 149] width 86 height 17
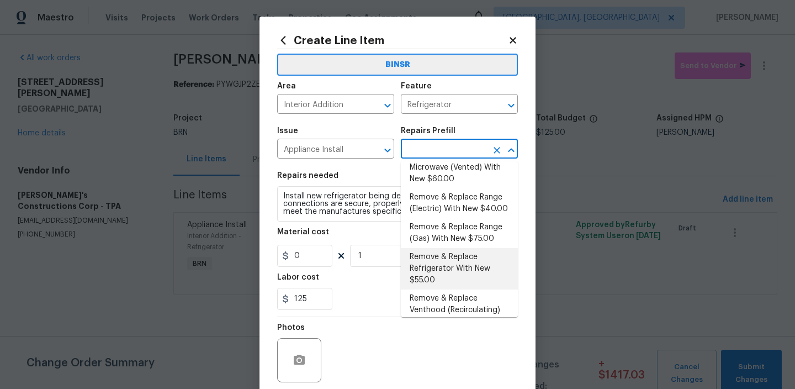
scroll to position [193, 0]
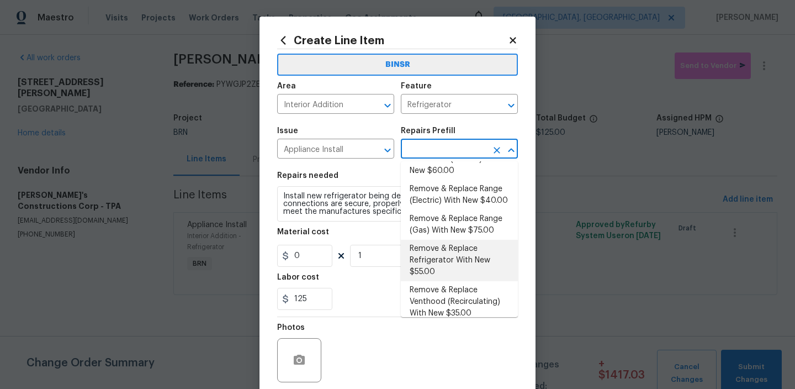
click at [439, 262] on li "Remove & Replace Refrigerator With New $55.00" at bounding box center [459, 260] width 117 height 41
type input "Appliances"
type input "Remove & Replace Refrigerator With New $55.00"
type textarea "Remove the existing refrigerator and replace it with a new refrigerator provide…"
type input "55"
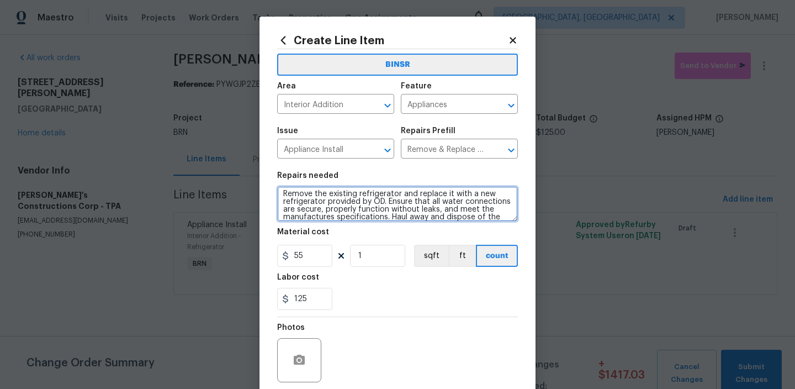
click at [353, 214] on textarea "Remove the existing refrigerator and replace it with a new refrigerator provide…" at bounding box center [397, 203] width 241 height 35
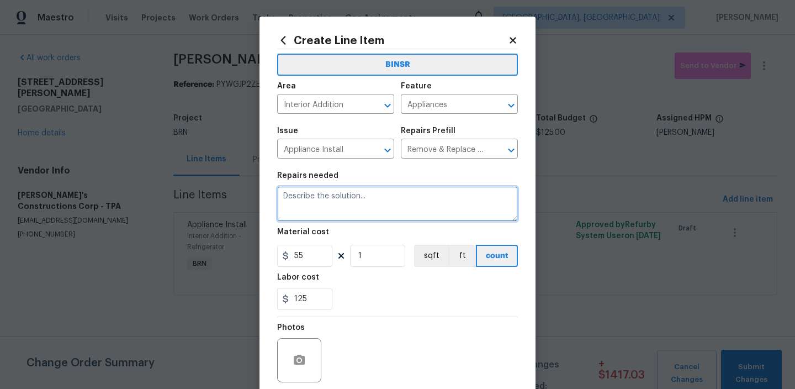
scroll to position [0, 0]
paste textarea "Install new refrigerator being delivered. Ensure that all water connections are…"
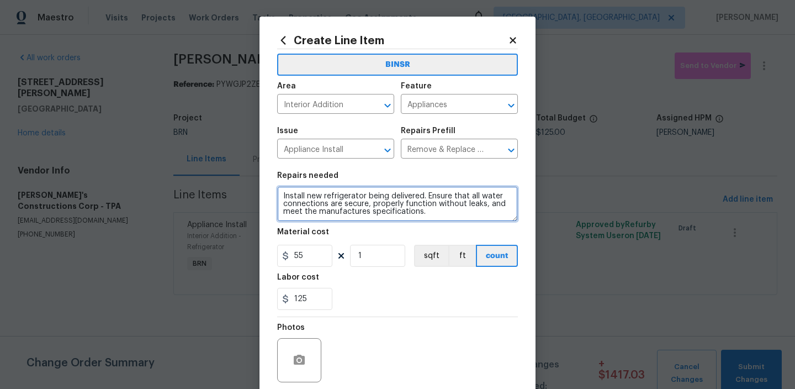
scroll to position [2, 0]
type textarea "Install new refrigerator being delivered. Ensure that all water connections are…"
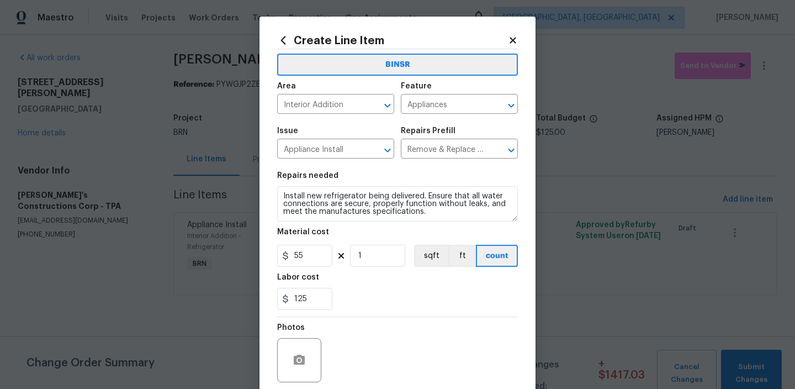
click at [414, 96] on div "Feature" at bounding box center [459, 89] width 117 height 14
click at [413, 108] on input "Appliances" at bounding box center [444, 105] width 86 height 17
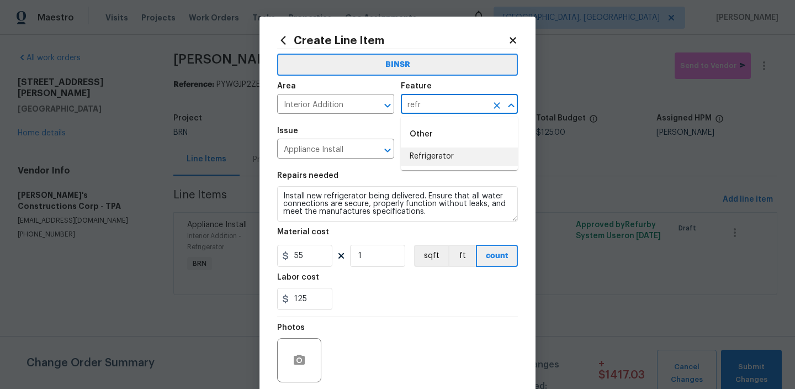
click at [430, 161] on li "Refrigerator" at bounding box center [459, 156] width 117 height 18
type input "Refrigerator"
click at [322, 253] on input "55" at bounding box center [304, 256] width 55 height 22
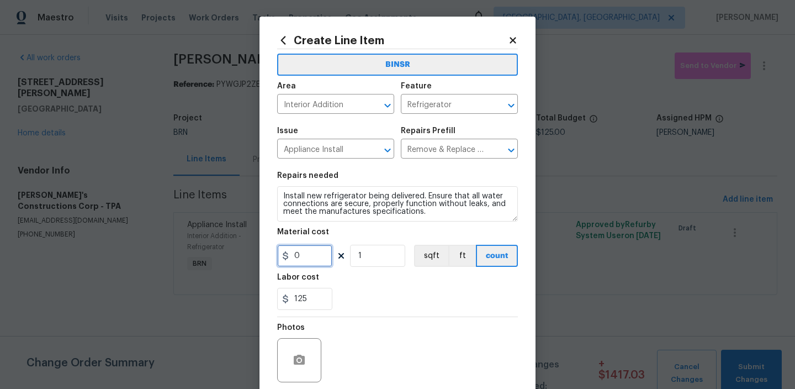
scroll to position [87, 0]
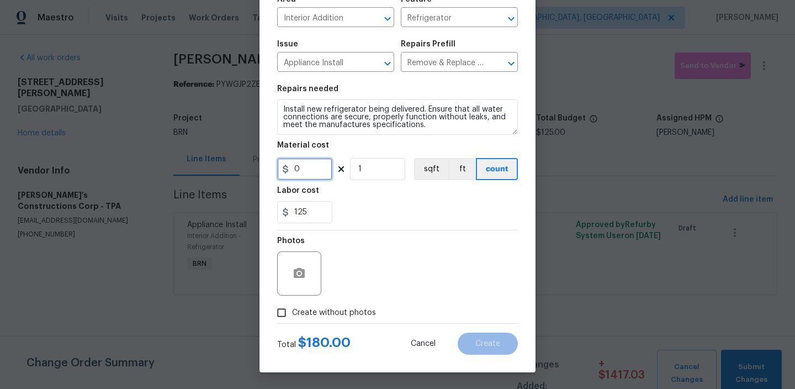
type input "0"
click at [286, 317] on input "Create without photos" at bounding box center [281, 312] width 21 height 21
checkbox input "true"
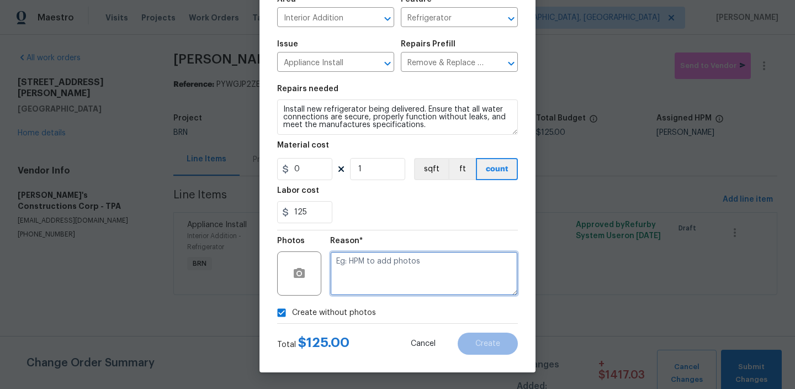
click at [365, 282] on textarea at bounding box center [424, 273] width 188 height 44
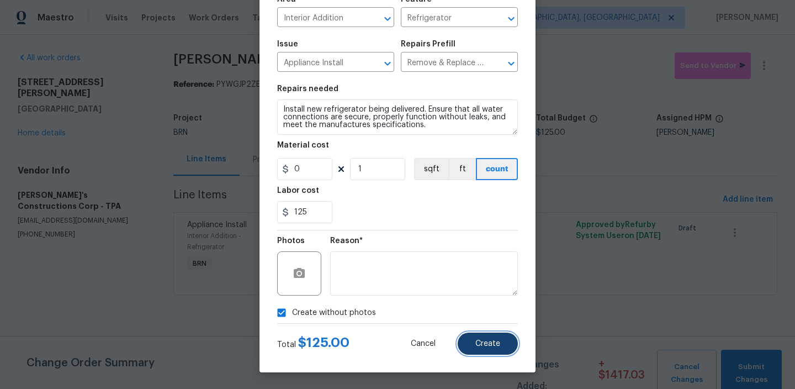
click at [493, 350] on button "Create" at bounding box center [488, 343] width 60 height 22
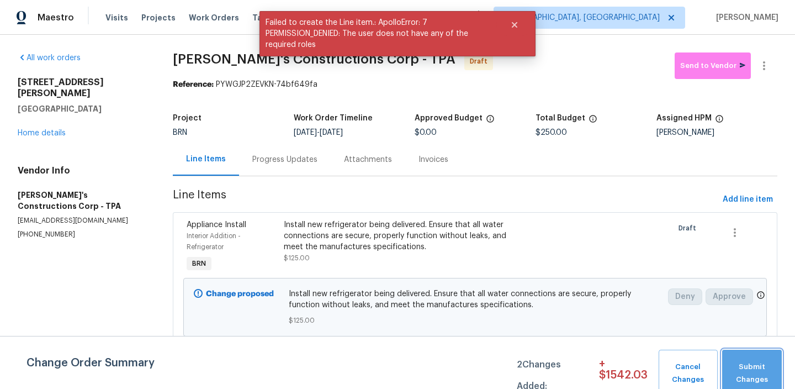
click at [726, 355] on button "Submit Changes" at bounding box center [752, 373] width 60 height 47
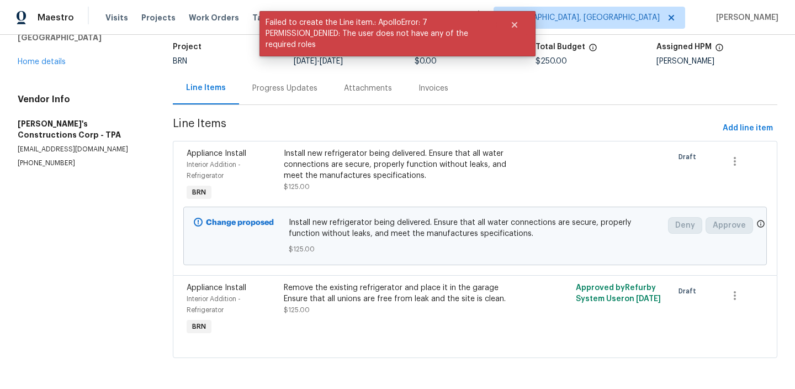
click at [276, 98] on div "Progress Updates" at bounding box center [285, 88] width 92 height 33
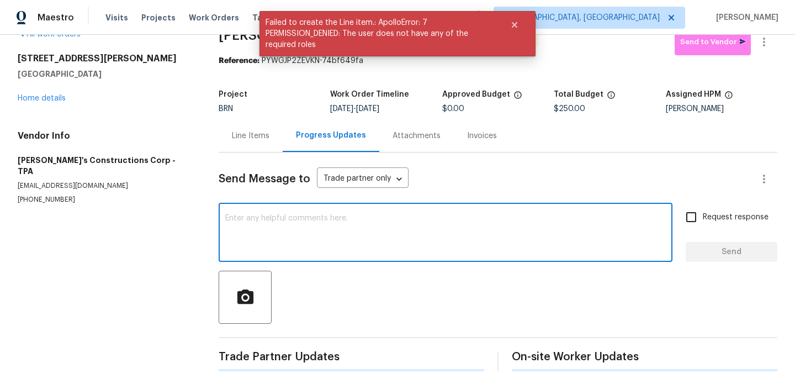
click at [315, 235] on textarea at bounding box center [445, 233] width 441 height 39
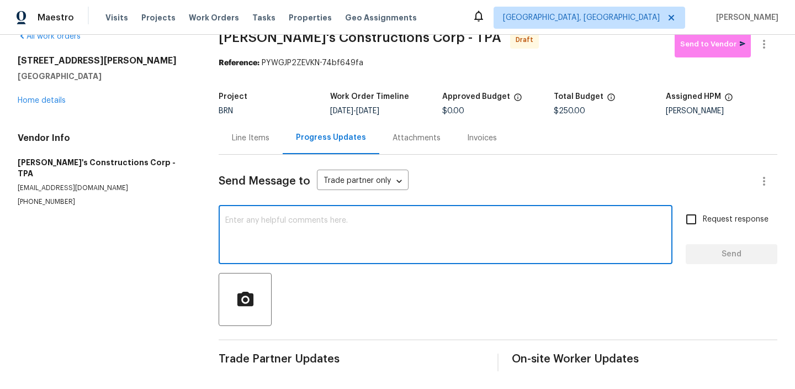
paste textarea "Hi, I'm Ananthi from Opendoor. Just wanted to check if you received the WO for …"
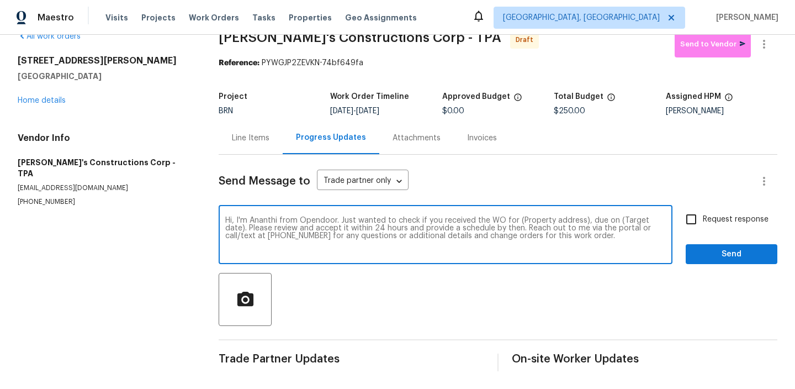
drag, startPoint x: 584, startPoint y: 223, endPoint x: 518, endPoint y: 224, distance: 65.7
click at [518, 224] on textarea "Hi, I'm Ananthi from Opendoor. Just wanted to check if you received the WO for …" at bounding box center [445, 235] width 441 height 39
paste textarea "[STREET_ADDRESS][PERSON_NAME]"
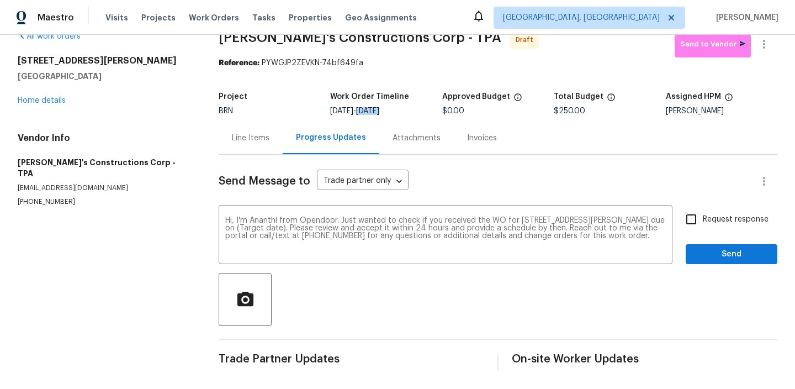
drag, startPoint x: 371, startPoint y: 113, endPoint x: 395, endPoint y: 113, distance: 24.3
click at [379, 113] on span "[DATE]" at bounding box center [367, 111] width 23 height 8
drag, startPoint x: 407, startPoint y: 111, endPoint x: 369, endPoint y: 112, distance: 37.6
click at [369, 112] on div "9/5/2025 - 9/6/2025" at bounding box center [386, 111] width 112 height 8
copy span "[DATE]"
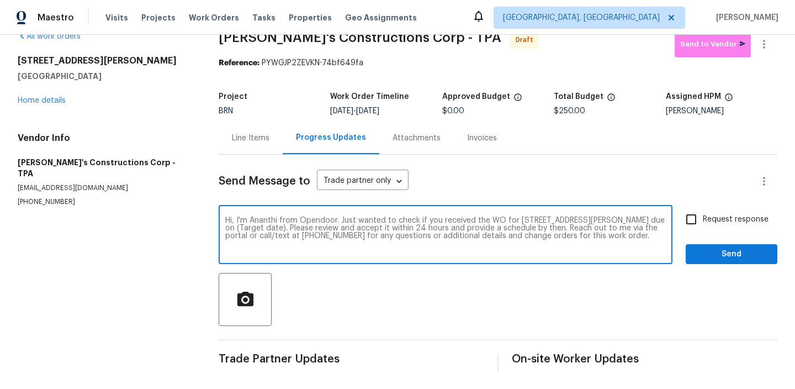
drag, startPoint x: 299, startPoint y: 228, endPoint x: 256, endPoint y: 228, distance: 43.1
click at [256, 228] on textarea "Hi, I'm Ananthi from Opendoor. Just wanted to check if you received the WO for …" at bounding box center [445, 235] width 441 height 39
paste textarea "[DATE]"
type textarea "Hi, I'm Ananthi from Opendoor. Just wanted to check if you received the WO for …"
click at [694, 215] on input "Request response" at bounding box center [691, 219] width 23 height 23
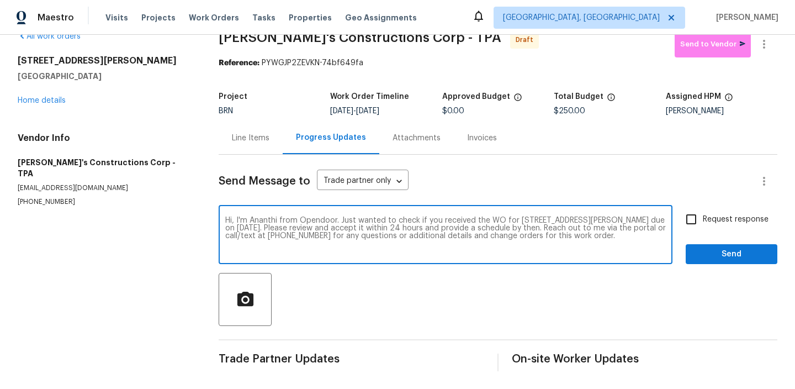
checkbox input "true"
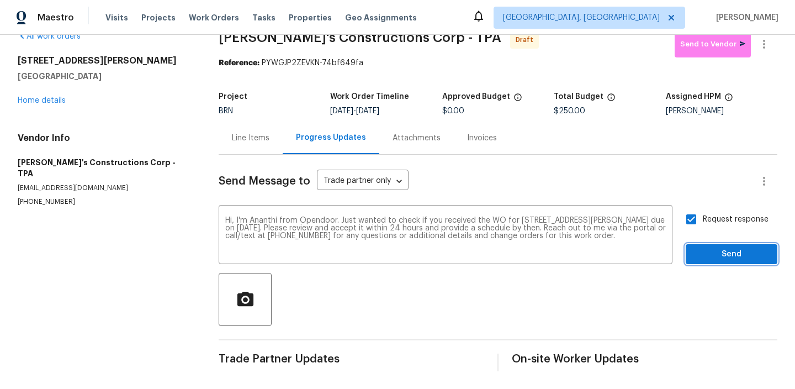
click at [699, 247] on span "Send" at bounding box center [732, 254] width 74 height 14
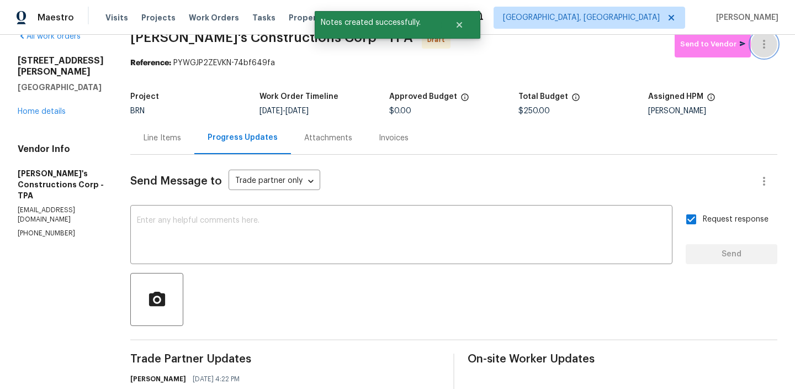
click at [764, 47] on icon "button" at bounding box center [764, 44] width 2 height 9
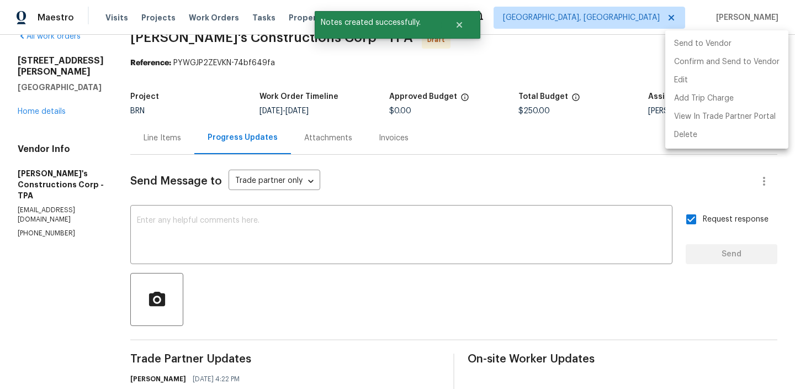
click at [764, 47] on li "Send to Vendor" at bounding box center [726, 44] width 123 height 18
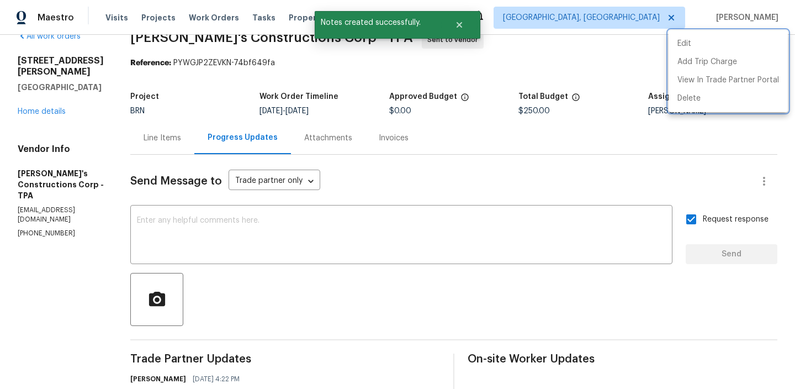
click at [565, 96] on div at bounding box center [397, 194] width 795 height 389
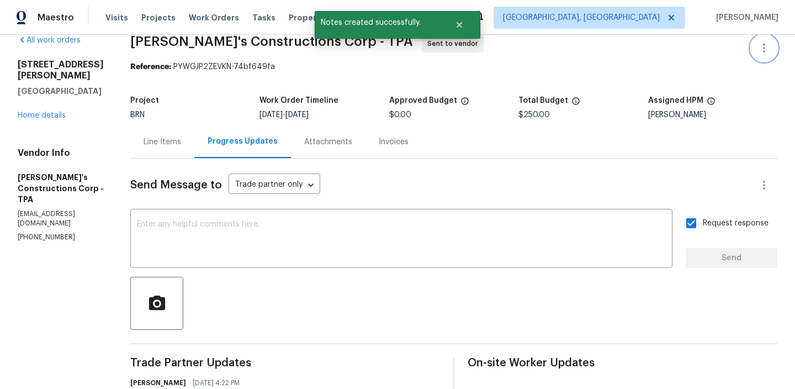
scroll to position [0, 0]
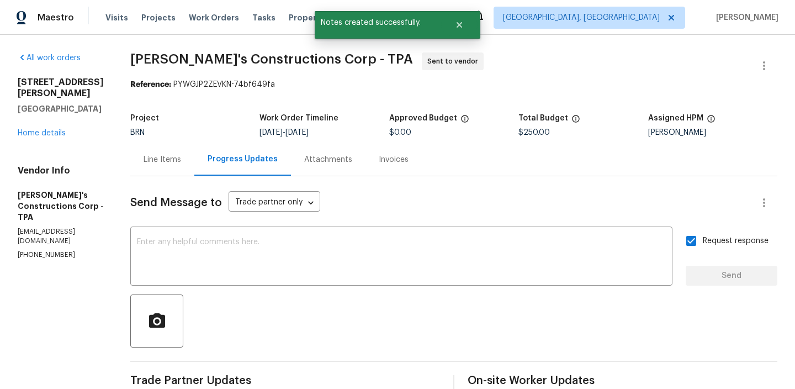
click at [396, 150] on div "Invoices" at bounding box center [394, 159] width 56 height 33
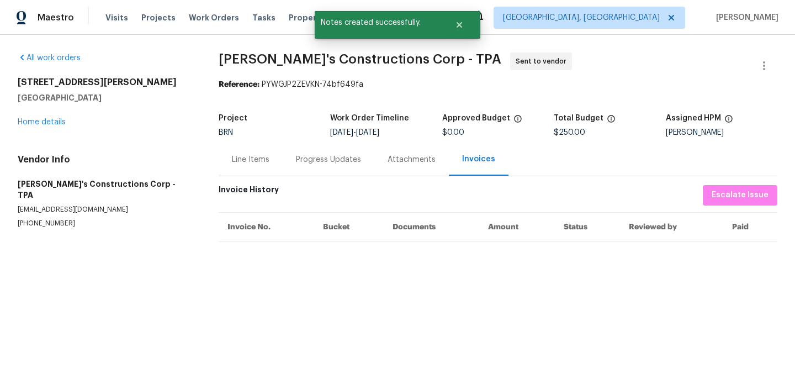
click at [297, 154] on div "Progress Updates" at bounding box center [328, 159] width 65 height 11
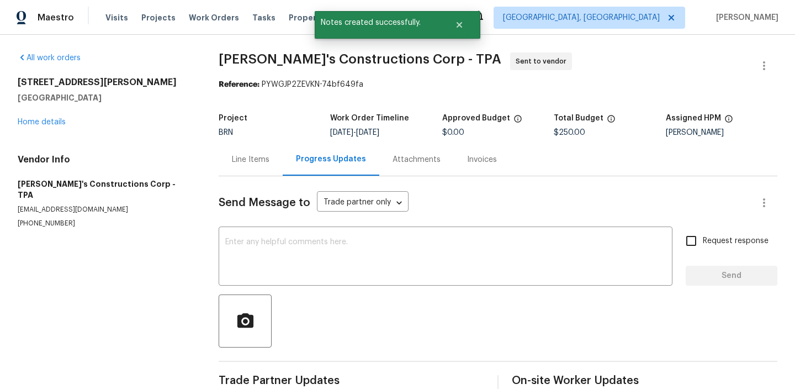
scroll to position [24, 0]
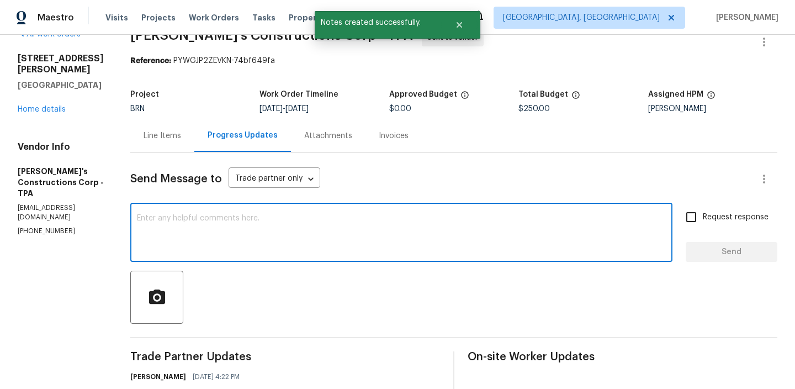
click at [240, 224] on textarea at bounding box center [401, 233] width 529 height 39
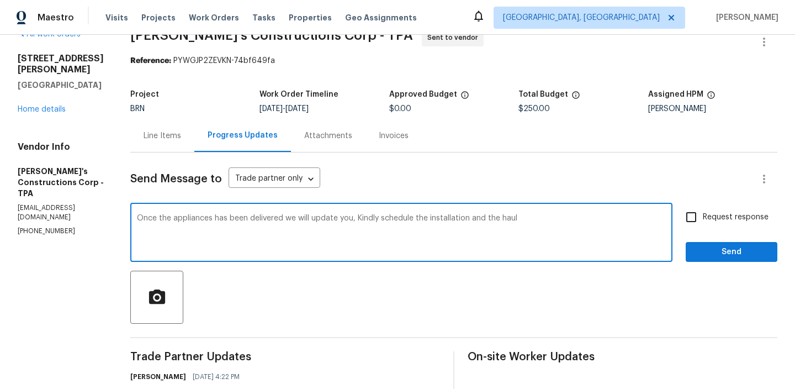
drag, startPoint x: 496, startPoint y: 218, endPoint x: 565, endPoint y: 223, distance: 69.8
click at [565, 223] on textarea "Once the appliances has been delivered we will update you, Kindly schedule the …" at bounding box center [401, 233] width 529 height 39
type textarea "Once the appliances has been delivered we will update you, Kindly schedule the …"
click at [699, 215] on input "Request response" at bounding box center [691, 216] width 23 height 23
checkbox input "true"
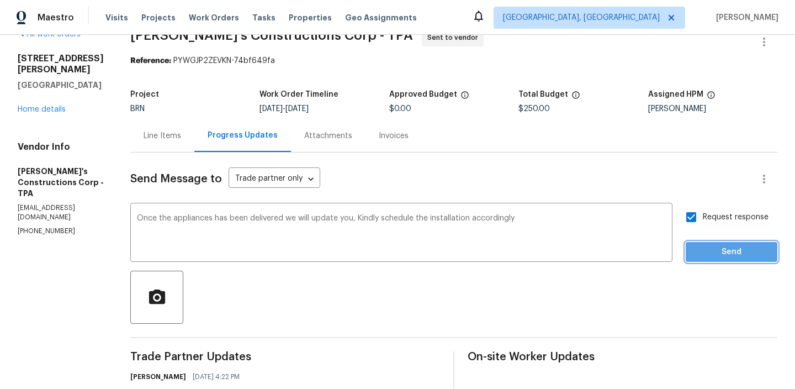
click at [697, 257] on span "Send" at bounding box center [732, 252] width 74 height 14
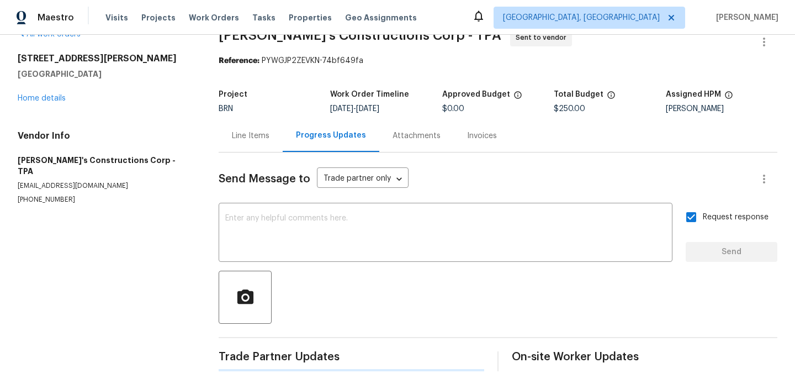
scroll to position [0, 0]
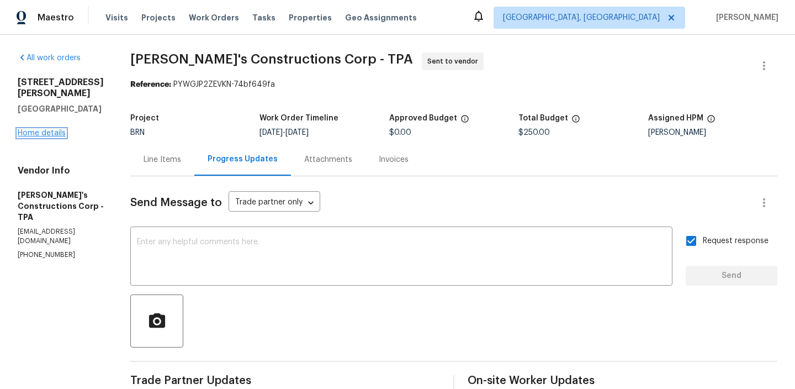
click at [46, 129] on link "Home details" at bounding box center [42, 133] width 48 height 8
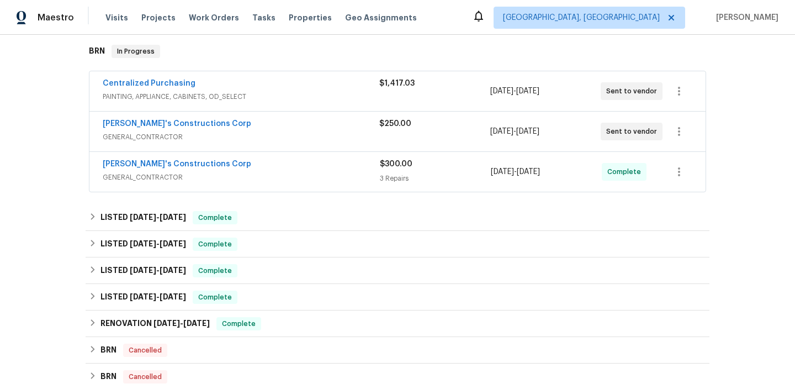
scroll to position [179, 0]
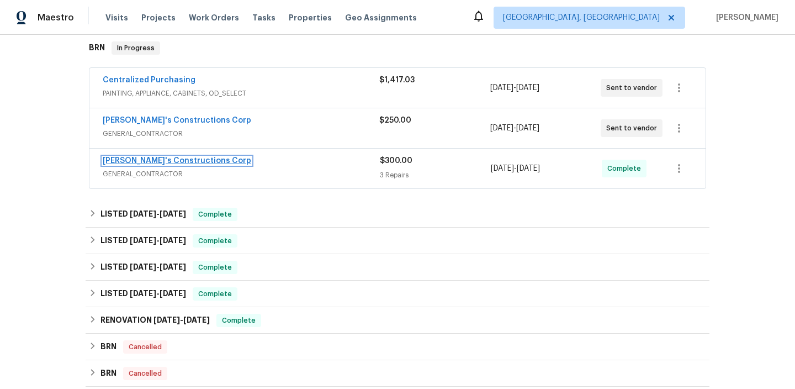
click at [155, 158] on link "[PERSON_NAME]'s Constructions Corp" at bounding box center [177, 161] width 149 height 8
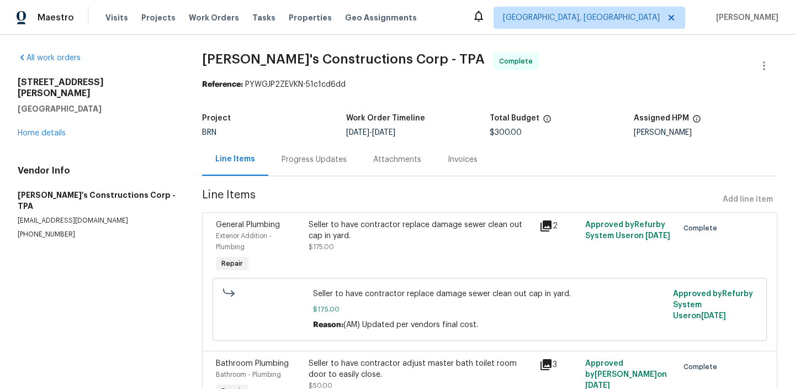
click at [319, 257] on div "Seller to have contractor replace damage sewer clean out cap in yard. $175.00" at bounding box center [420, 247] width 231 height 62
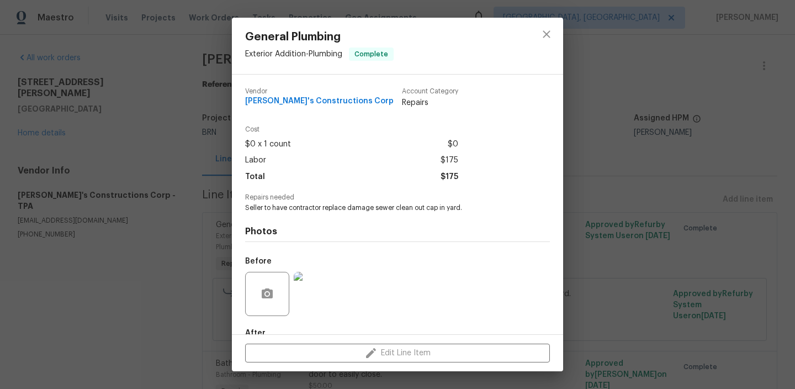
click at [308, 203] on span "Seller to have contractor replace damage sewer clean out cap in yard." at bounding box center [382, 207] width 274 height 9
copy span "Seller to have contractor replace damage sewer clean out cap in yard."
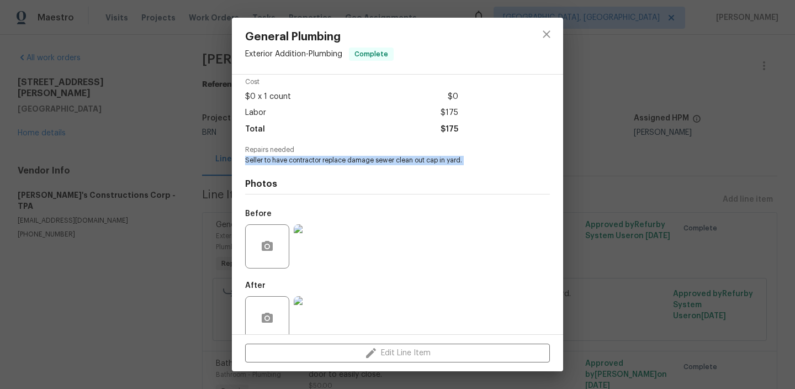
scroll to position [57, 0]
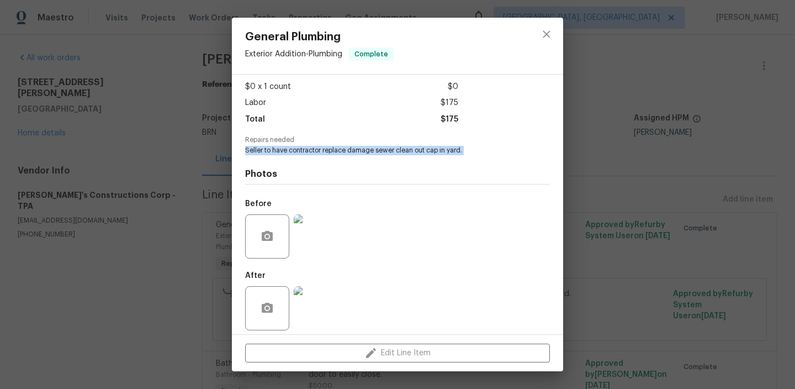
click at [321, 229] on img at bounding box center [316, 236] width 44 height 44
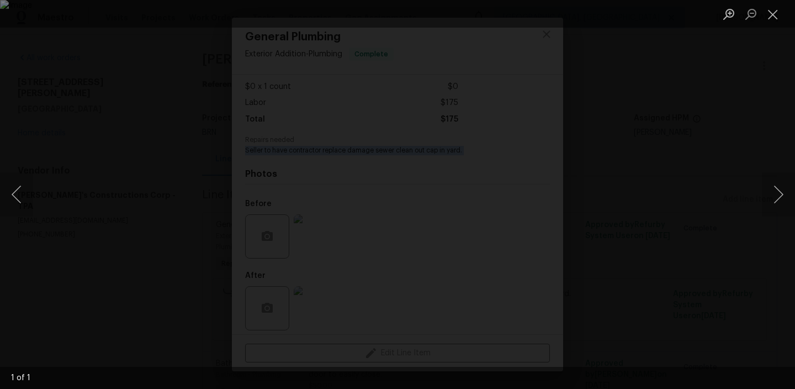
click at [73, 166] on div "Lightbox" at bounding box center [397, 194] width 795 height 389
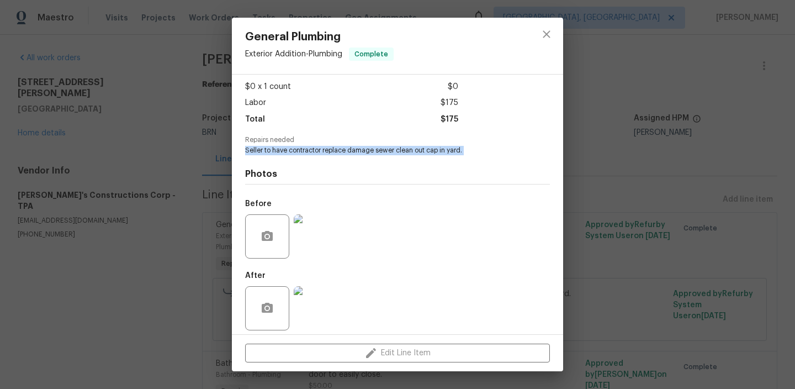
click at [322, 292] on img at bounding box center [316, 308] width 44 height 44
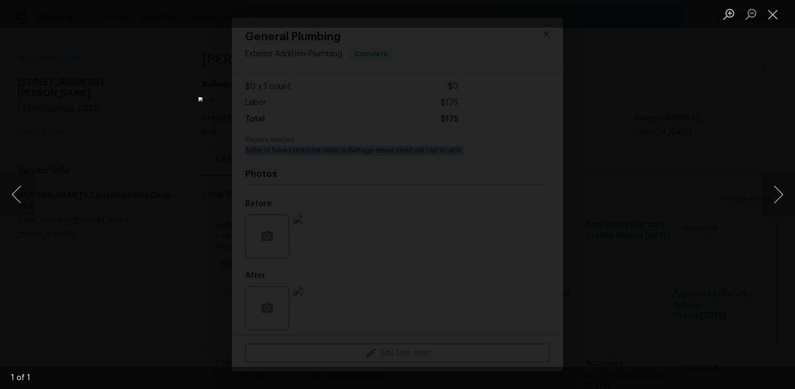
click at [99, 138] on div "Lightbox" at bounding box center [397, 194] width 795 height 389
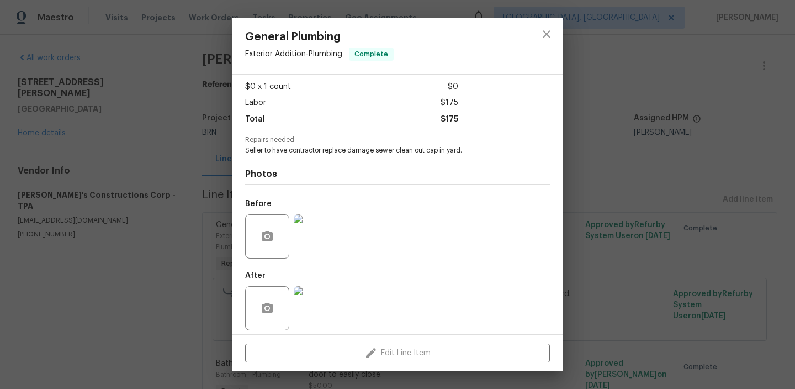
click at [149, 199] on div "General Plumbing Exterior Addition - Plumbing Complete Vendor Enrique's Constru…" at bounding box center [397, 194] width 795 height 389
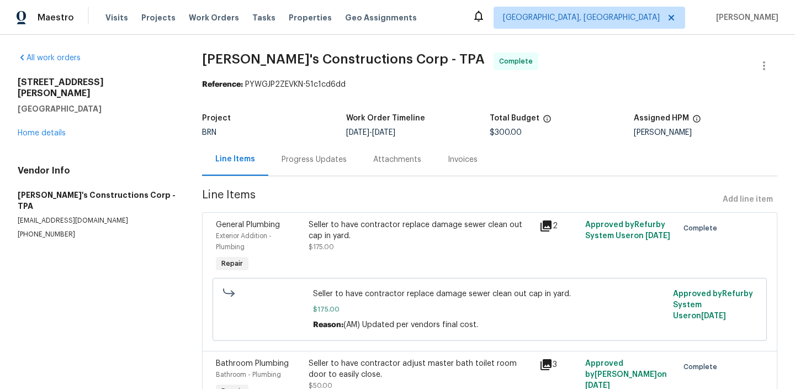
scroll to position [134, 0]
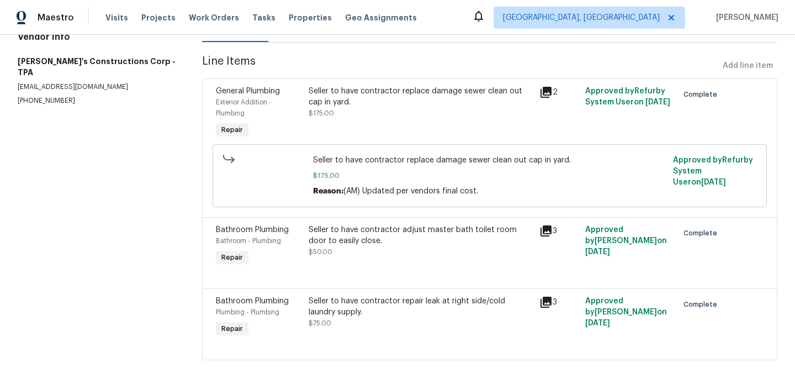
click at [343, 275] on div at bounding box center [490, 274] width 548 height 13
click at [334, 229] on div "Seller to have contractor adjust master bath toilet room door to easily close." at bounding box center [421, 235] width 224 height 22
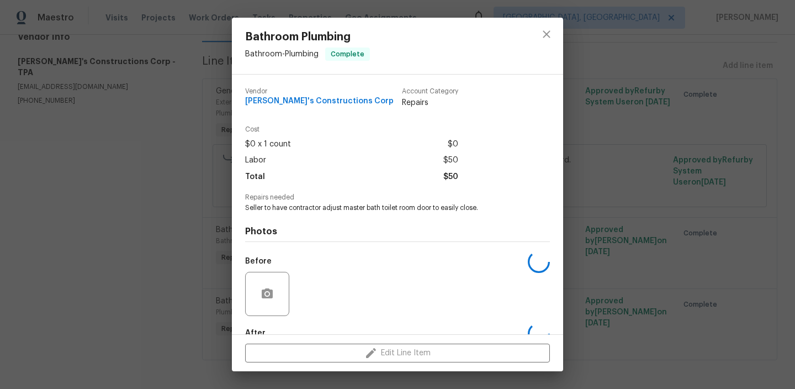
click at [313, 212] on span "Seller to have contractor adjust master bath toilet room door to easily close." at bounding box center [382, 207] width 274 height 9
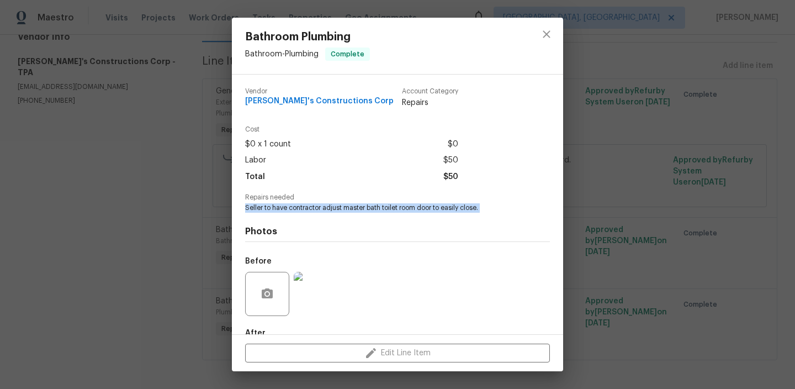
click at [313, 212] on span "Seller to have contractor adjust master bath toilet room door to easily close." at bounding box center [382, 207] width 274 height 9
copy span "Seller to have contractor adjust master bath toilet room door to easily close."
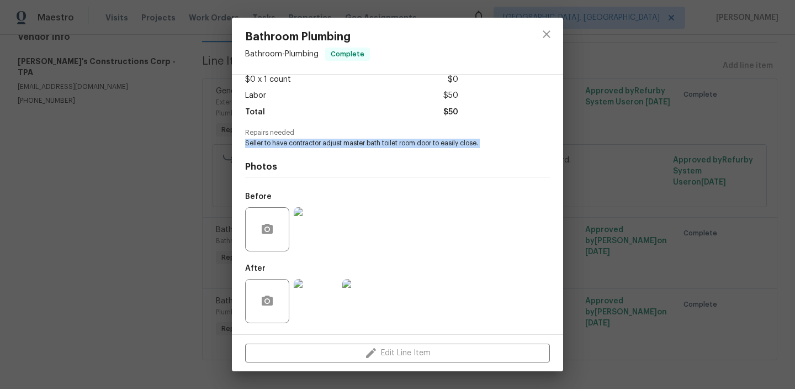
click at [316, 213] on img at bounding box center [316, 229] width 44 height 44
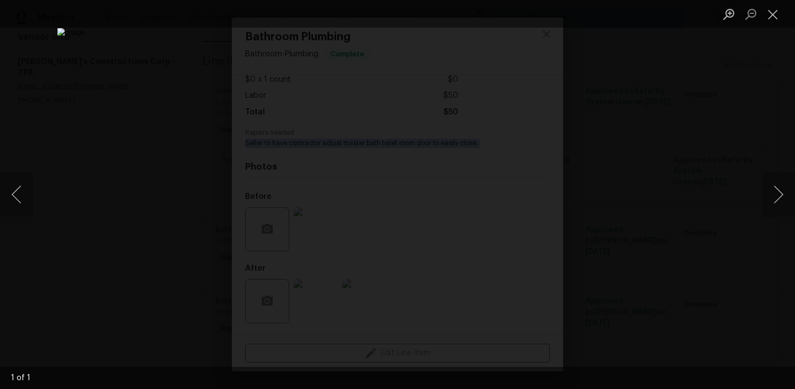
click at [96, 156] on div "Lightbox" at bounding box center [397, 194] width 795 height 389
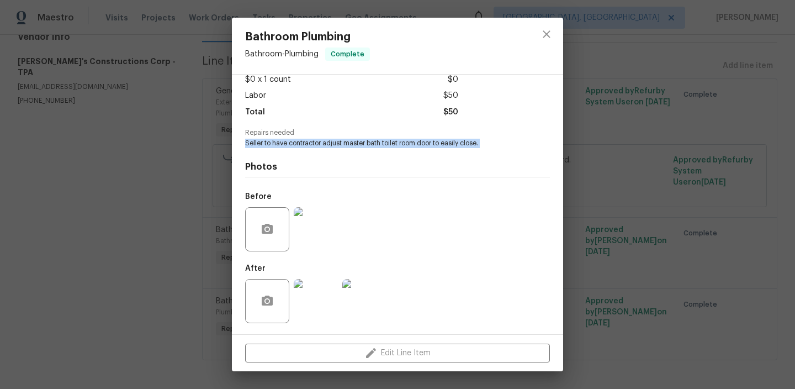
click at [313, 299] on img at bounding box center [316, 301] width 44 height 44
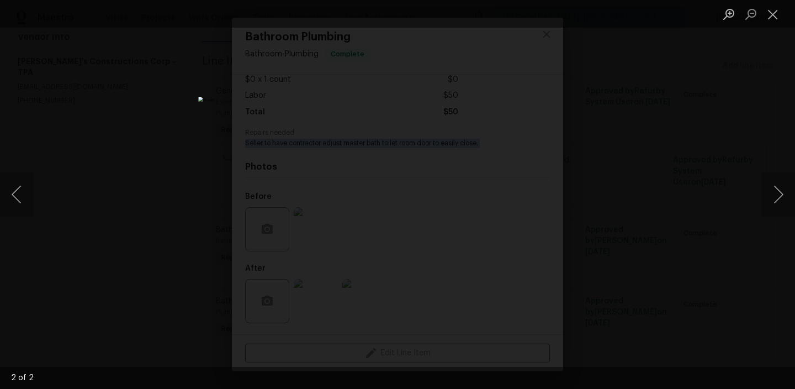
click at [133, 108] on div "Lightbox" at bounding box center [397, 194] width 795 height 389
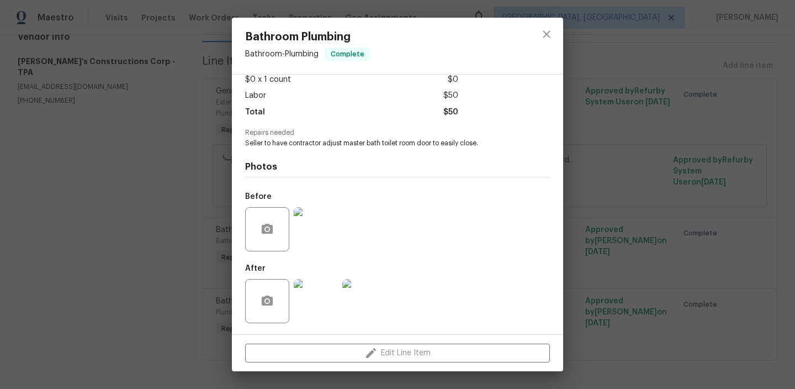
click at [149, 167] on div "Bathroom Plumbing Bathroom - Plumbing Complete Vendor Enrique's Constructions C…" at bounding box center [397, 194] width 795 height 389
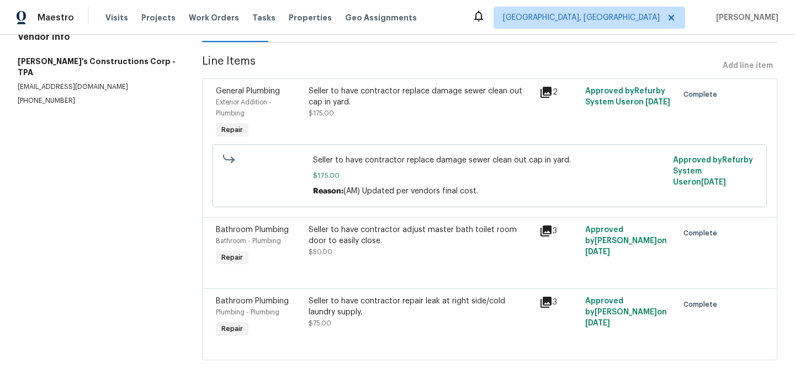
scroll to position [137, 0]
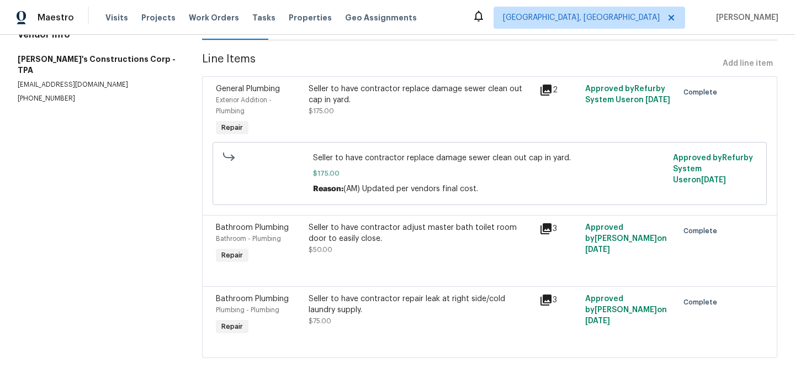
click at [354, 292] on div "Seller to have contractor repair leak at right side/cold laundry supply. $75.00" at bounding box center [420, 315] width 231 height 51
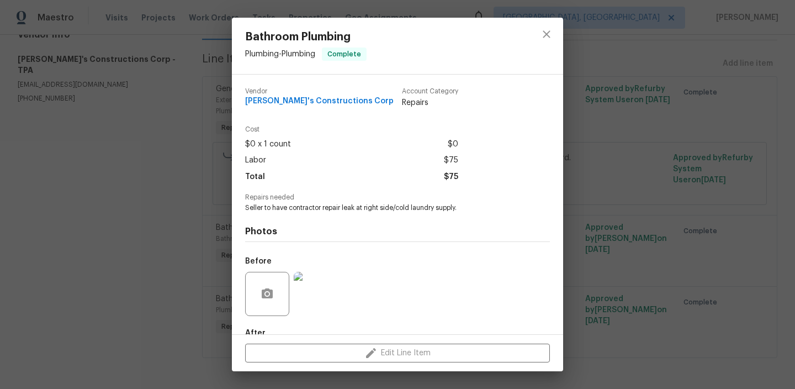
scroll to position [65, 0]
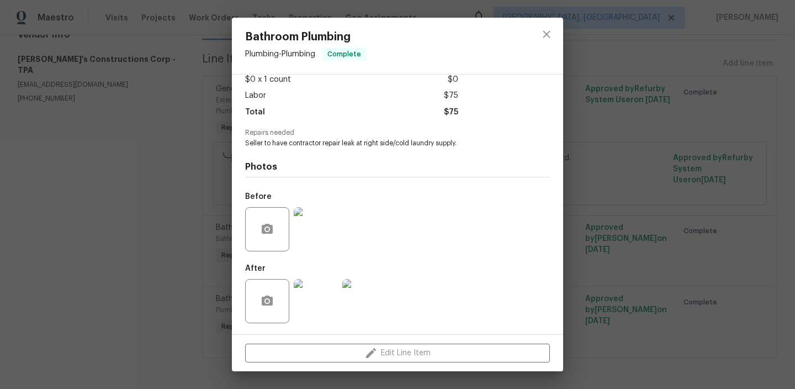
click at [295, 154] on div "Photos Before After" at bounding box center [397, 239] width 305 height 182
click at [292, 141] on span "Seller to have contractor repair leak at right side/cold laundry supply." at bounding box center [382, 143] width 274 height 9
copy span "Seller to have contractor repair leak at right side/cold laundry supply."
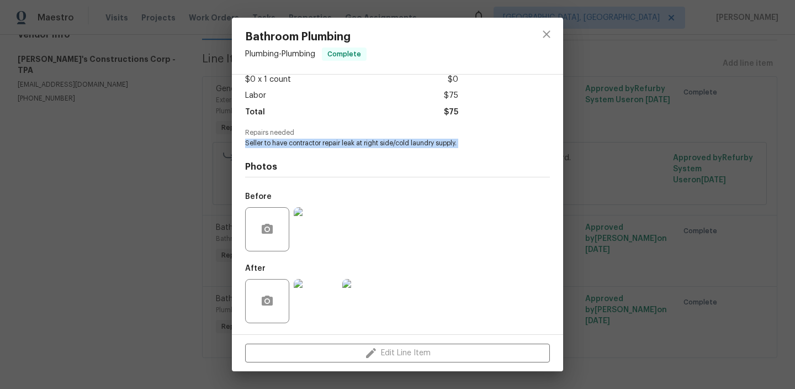
click at [324, 207] on img at bounding box center [316, 229] width 44 height 44
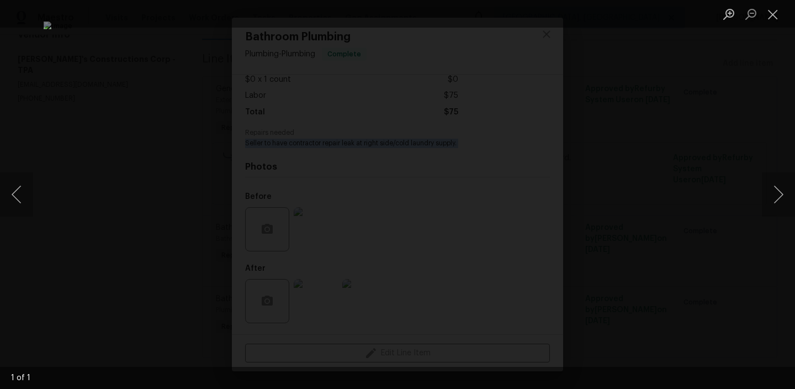
click at [310, 224] on img "Lightbox" at bounding box center [398, 195] width 709 height 346
click at [84, 146] on div "Lightbox" at bounding box center [397, 194] width 795 height 389
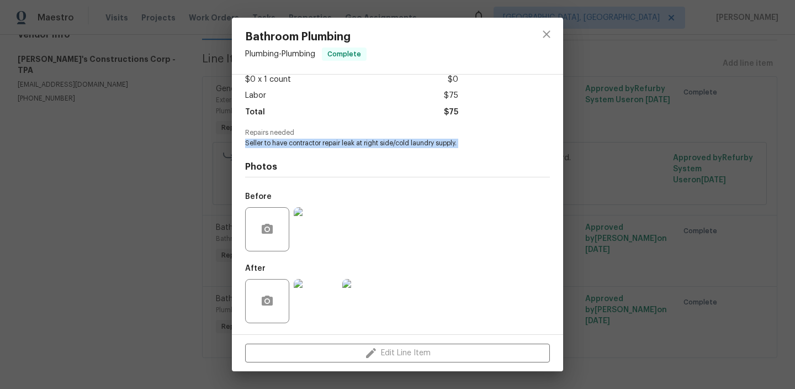
click at [305, 294] on img at bounding box center [316, 301] width 44 height 44
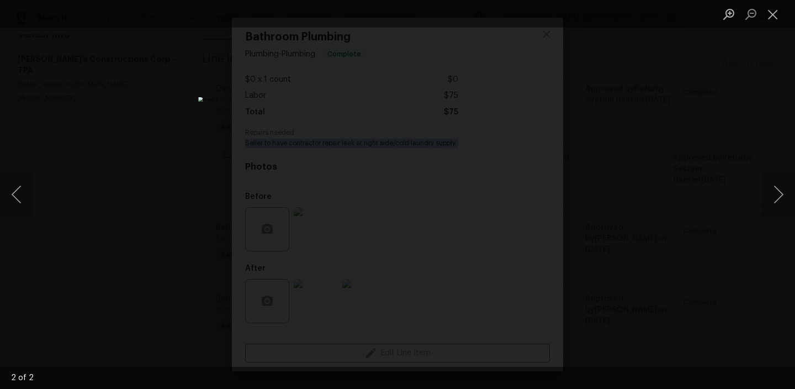
click at [141, 114] on div "Lightbox" at bounding box center [397, 194] width 795 height 389
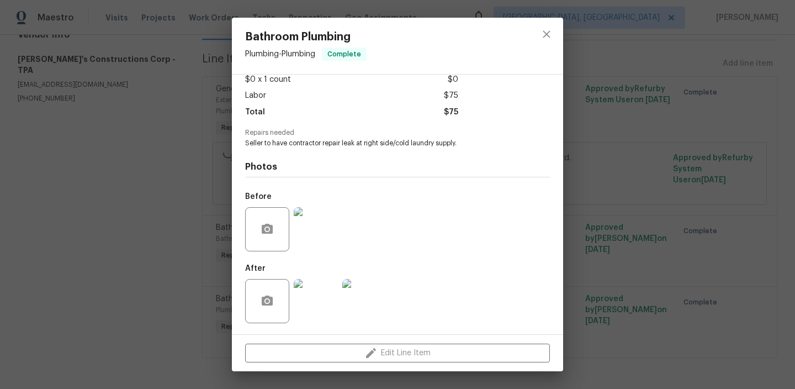
click at [167, 149] on div "Bathroom Plumbing Plumbing - Plumbing Complete Vendor Enrique's Constructions C…" at bounding box center [397, 194] width 795 height 389
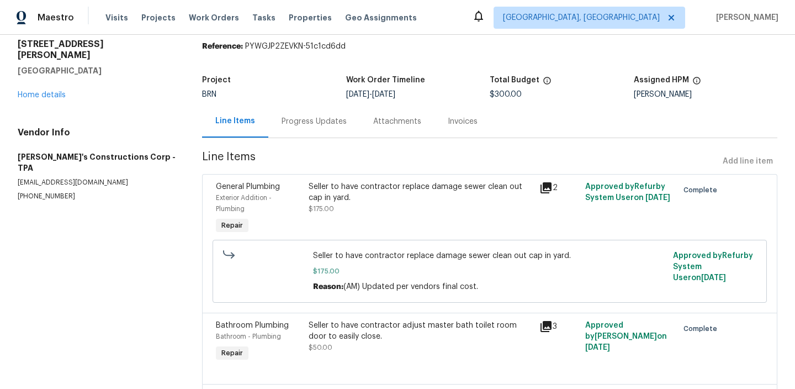
scroll to position [0, 0]
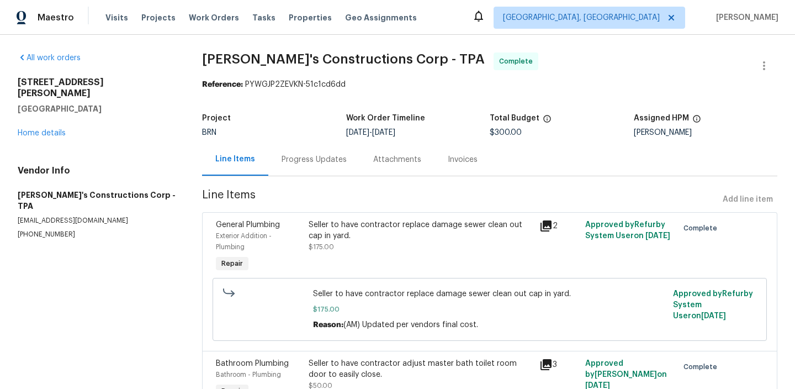
click at [310, 196] on span "Line Items" at bounding box center [460, 199] width 516 height 20
click at [302, 165] on div "Progress Updates" at bounding box center [314, 159] width 92 height 33
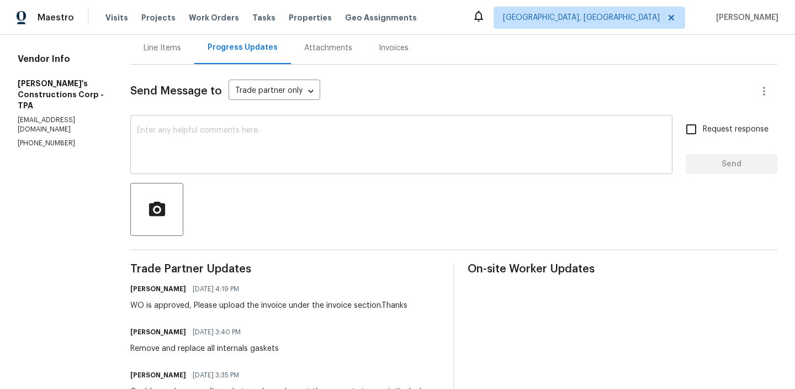
scroll to position [140, 0]
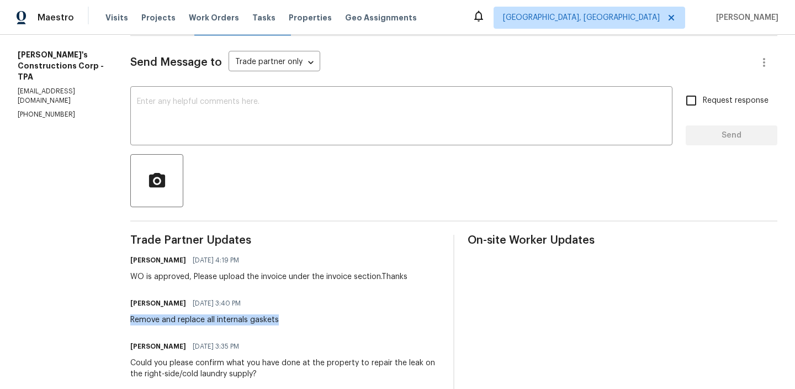
drag, startPoint x: 151, startPoint y: 320, endPoint x: 326, endPoint y: 320, distance: 174.5
click at [326, 320] on div "All work orders 225 Arbuthnot St Winter Haven, FL 33881 Home details Vendor Inf…" at bounding box center [397, 304] width 795 height 818
copy div "Remove and replace all internals gaskets"
click at [163, 92] on div "x ​" at bounding box center [401, 117] width 542 height 56
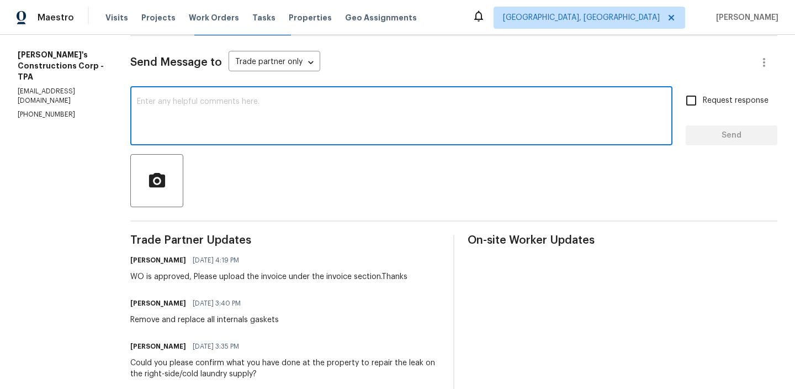
scroll to position [0, 0]
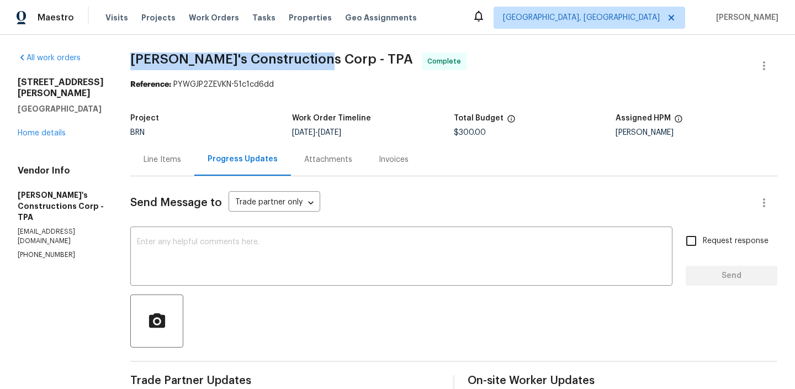
drag, startPoint x: 145, startPoint y: 65, endPoint x: 337, endPoint y: 60, distance: 192.2
copy span "[PERSON_NAME]'s Constructions Corp"
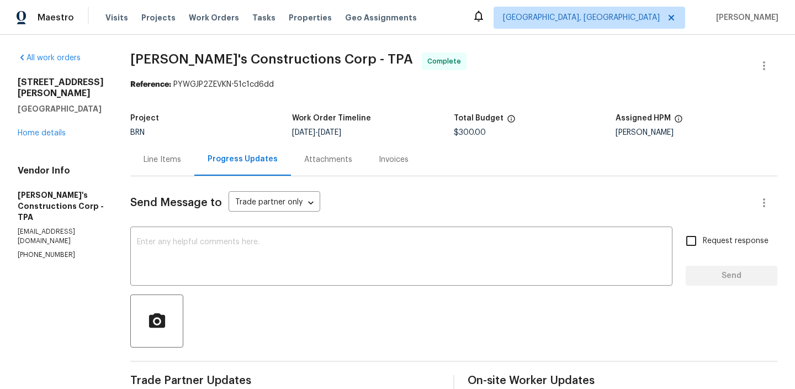
click at [412, 167] on div "Invoices" at bounding box center [394, 159] width 56 height 33
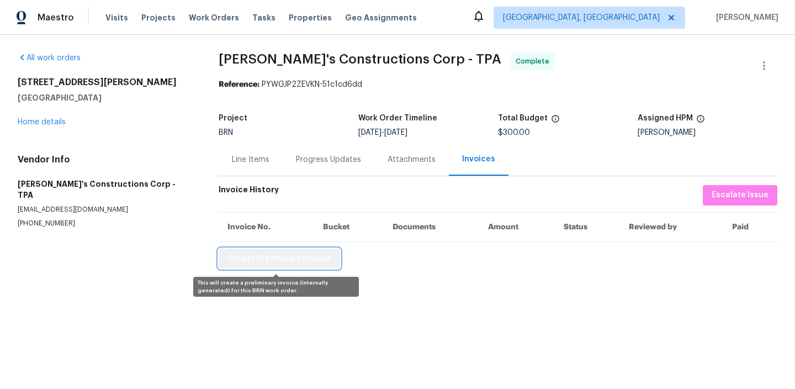
click at [279, 265] on span "Create Preliminary Invoice" at bounding box center [280, 259] width 104 height 14
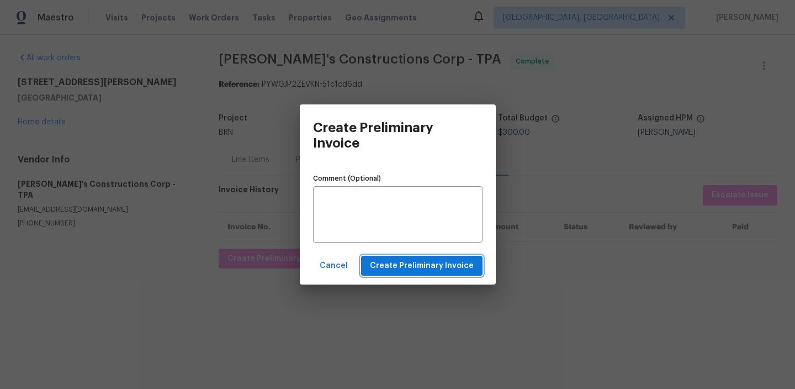
click at [393, 265] on span "Create Preliminary Invoice" at bounding box center [422, 266] width 104 height 14
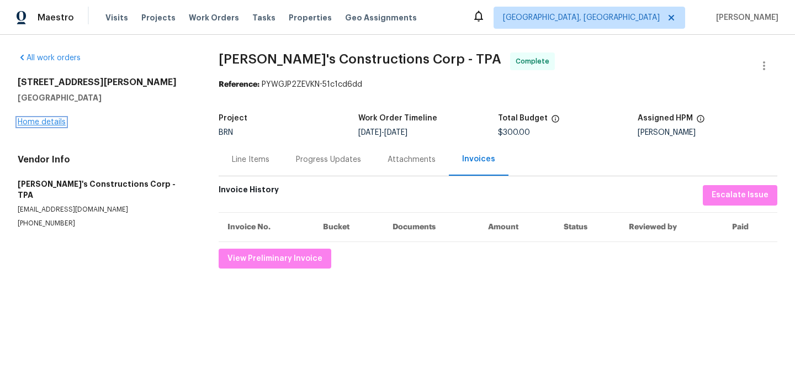
click at [43, 123] on link "Home details" at bounding box center [42, 122] width 48 height 8
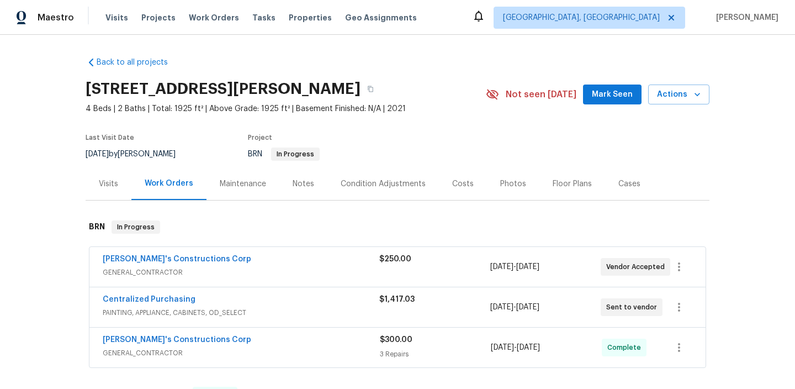
scroll to position [97, 0]
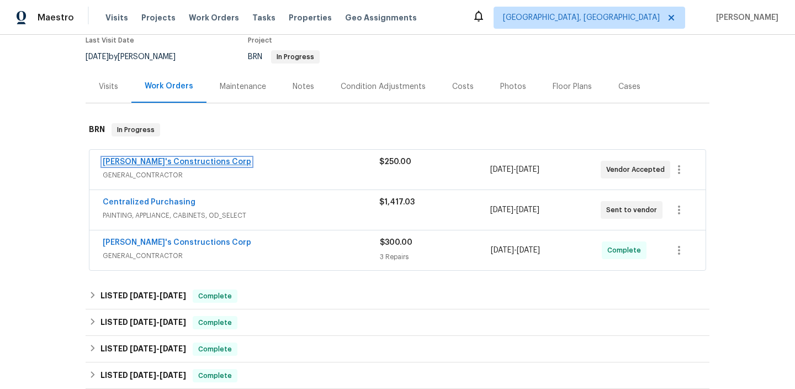
click at [154, 158] on link "[PERSON_NAME]'s Constructions Corp" at bounding box center [177, 162] width 149 height 8
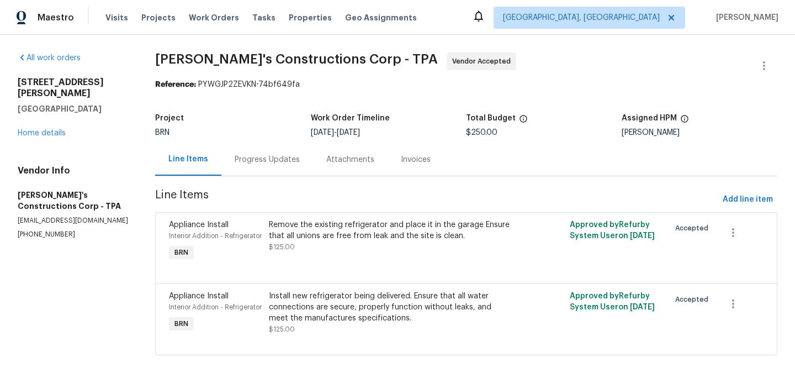
click at [316, 306] on div "Install new refrigerator being delivered. Ensure that all water connections are…" at bounding box center [391, 306] width 244 height 33
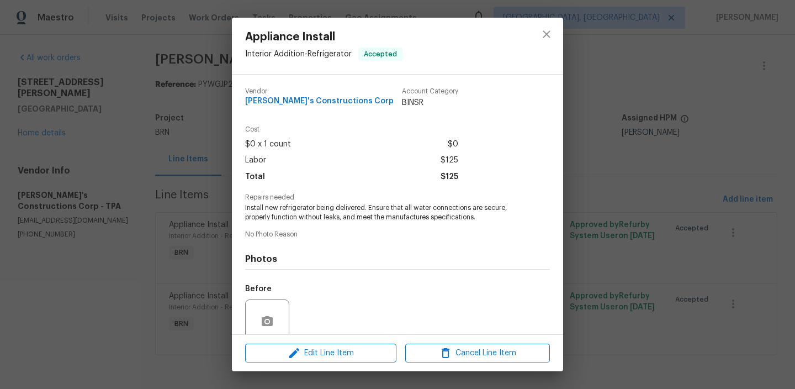
click at [301, 204] on span "Install new refrigerator being delivered. Ensure that all water connections are…" at bounding box center [382, 212] width 274 height 19
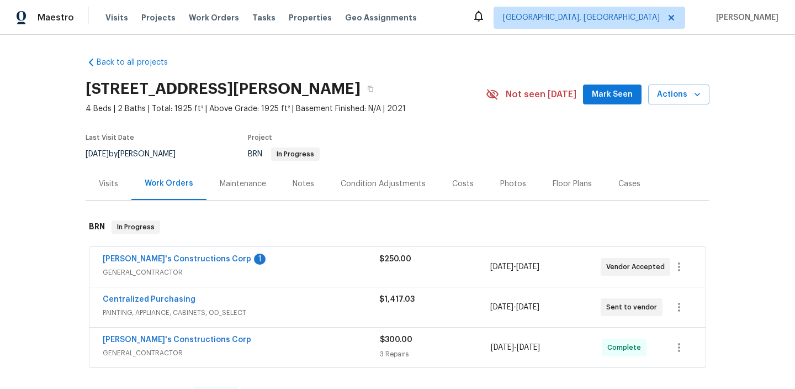
click at [133, 265] on div "[PERSON_NAME]'s Constructions Corp 1" at bounding box center [241, 259] width 277 height 13
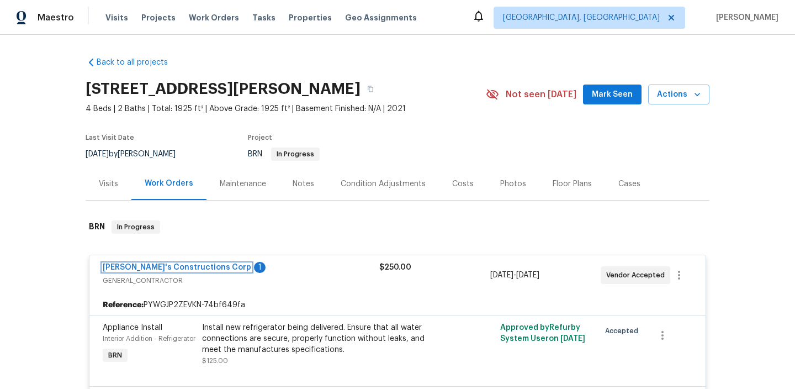
click at [132, 265] on link "[PERSON_NAME]'s Constructions Corp" at bounding box center [177, 267] width 149 height 8
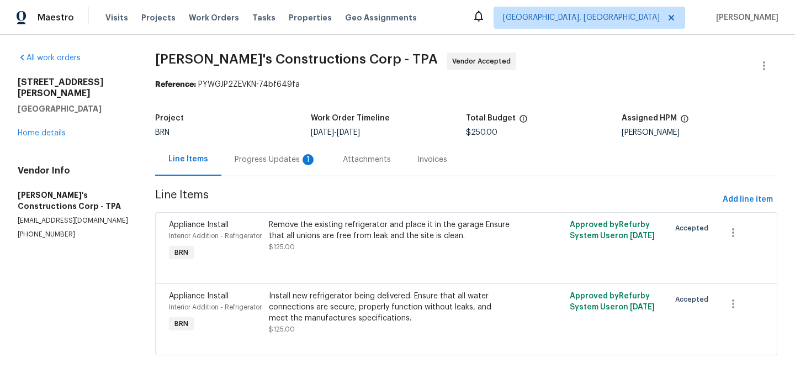
click at [271, 162] on div "Progress Updates 1" at bounding box center [276, 159] width 82 height 11
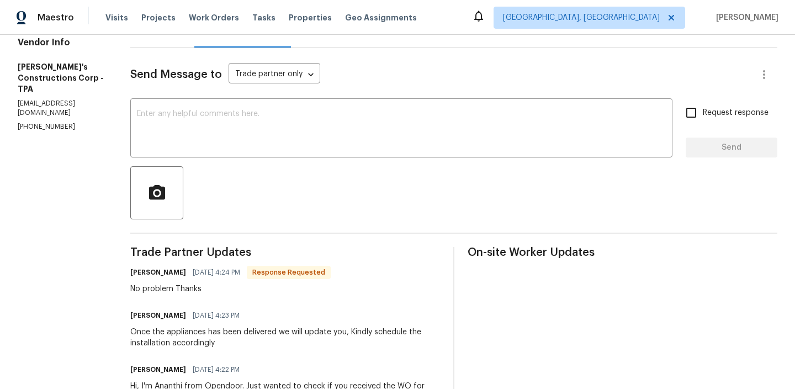
scroll to position [142, 0]
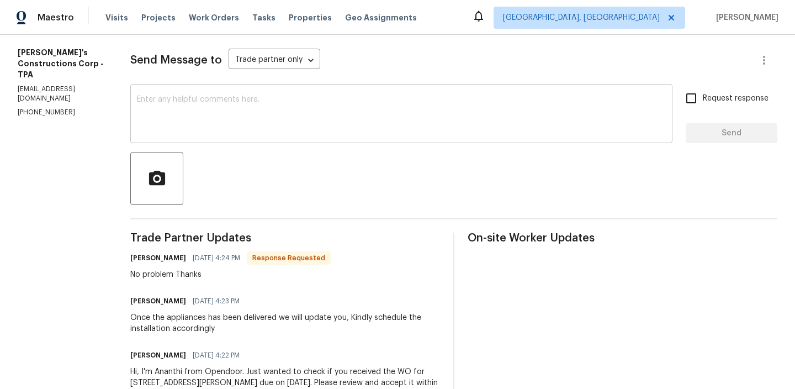
click at [241, 136] on div "x ​" at bounding box center [401, 115] width 542 height 56
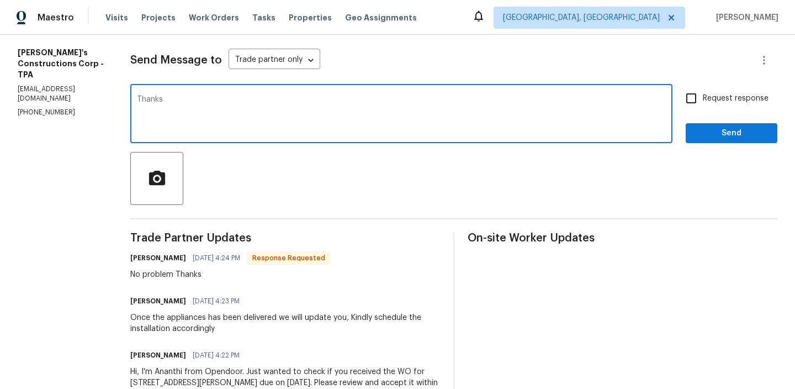
type textarea "Thanks"
click at [701, 101] on input "Request response" at bounding box center [691, 98] width 23 height 23
checkbox input "true"
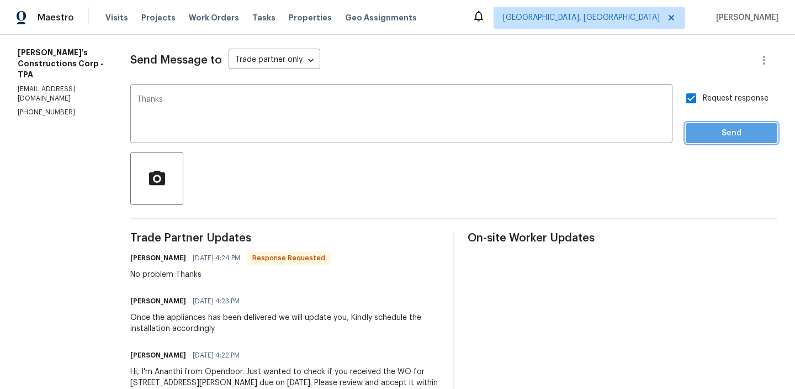
click at [702, 141] on button "Send" at bounding box center [732, 133] width 92 height 20
